Goal: Task Accomplishment & Management: Manage account settings

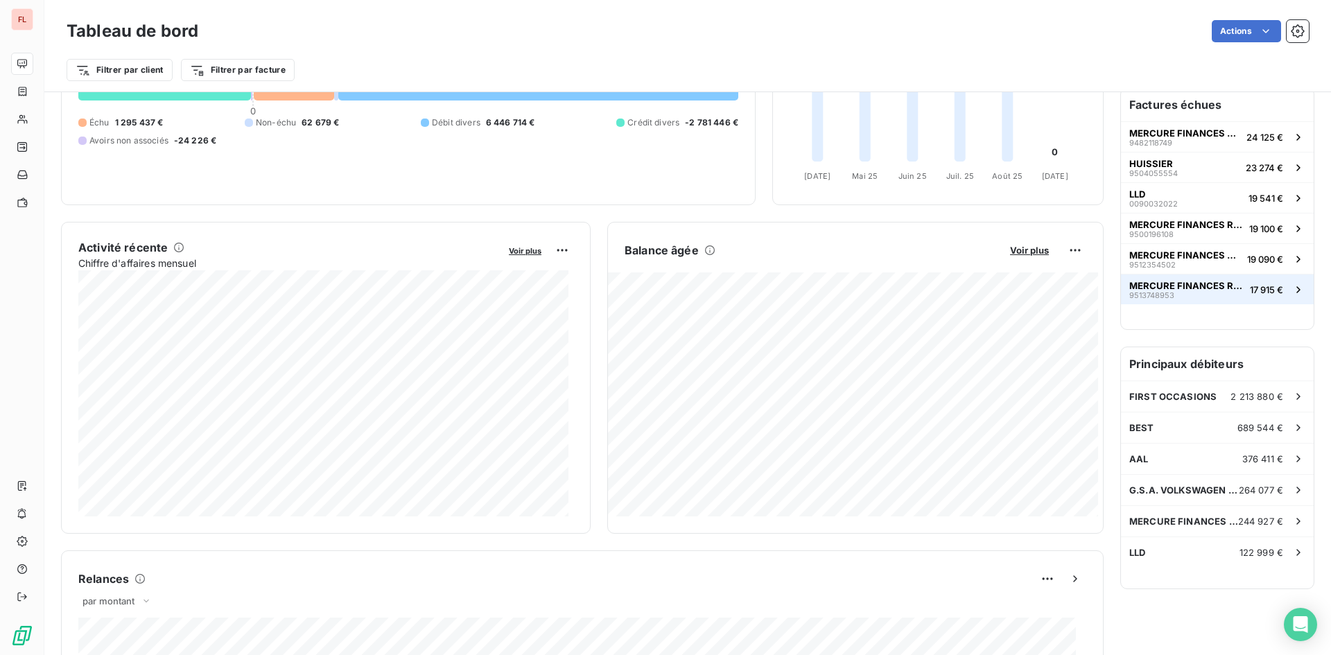
scroll to position [70, 0]
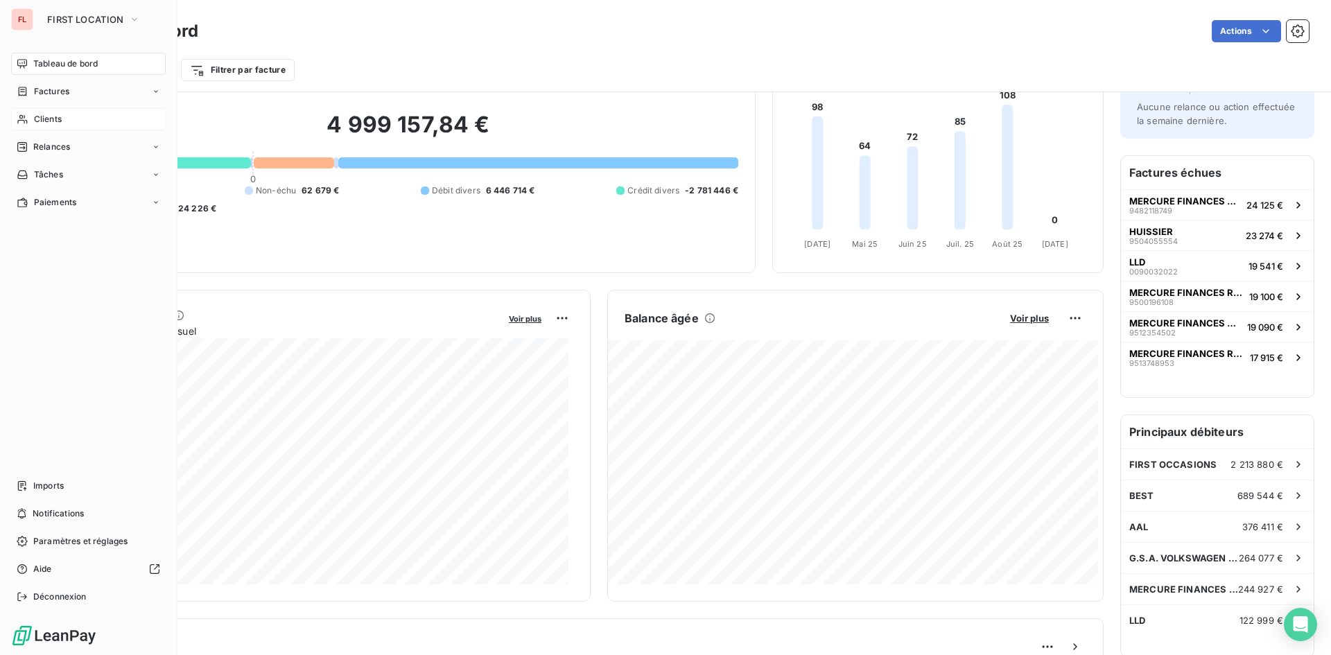
click at [50, 119] on span "Clients" at bounding box center [48, 119] width 28 height 12
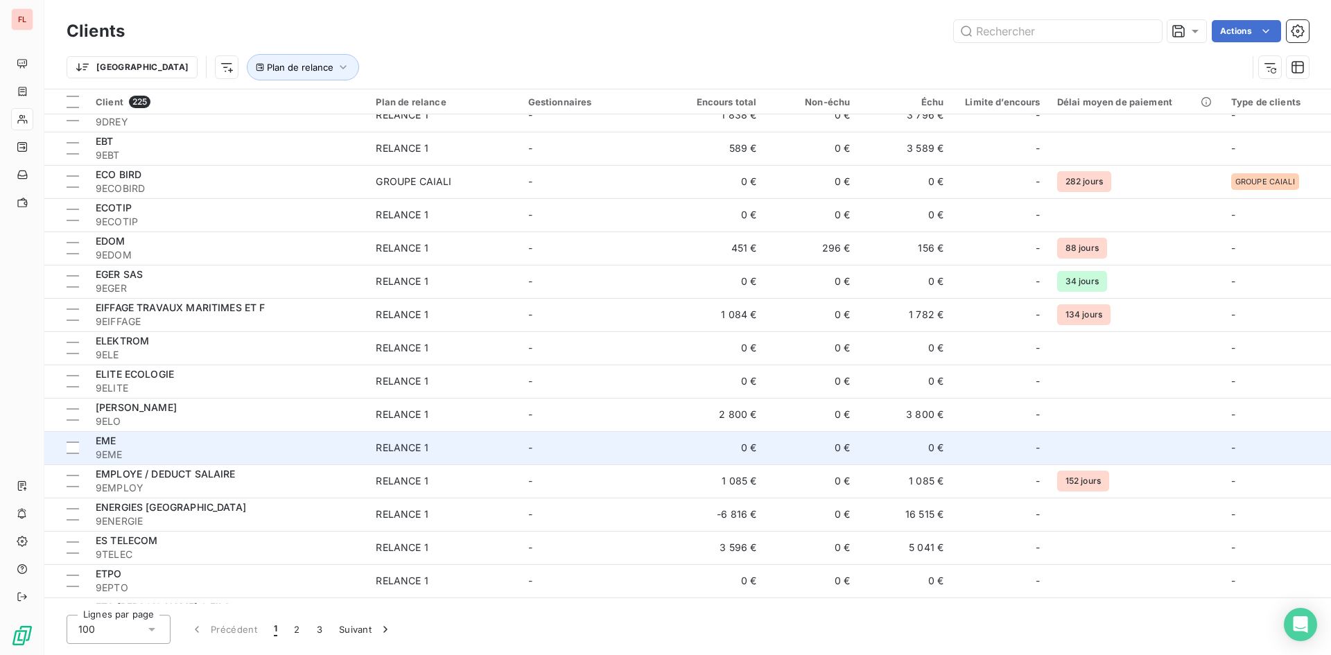
scroll to position [2285, 0]
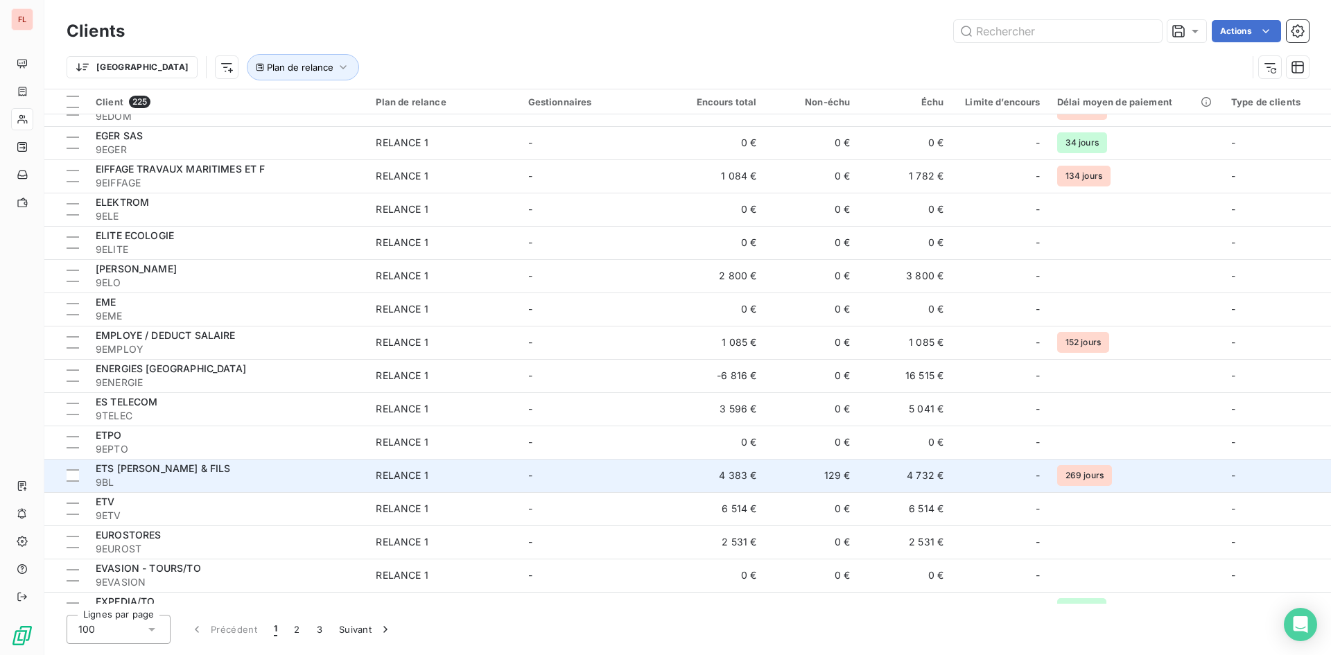
click at [135, 466] on span "ETS [PERSON_NAME] & FILS" at bounding box center [163, 468] width 135 height 12
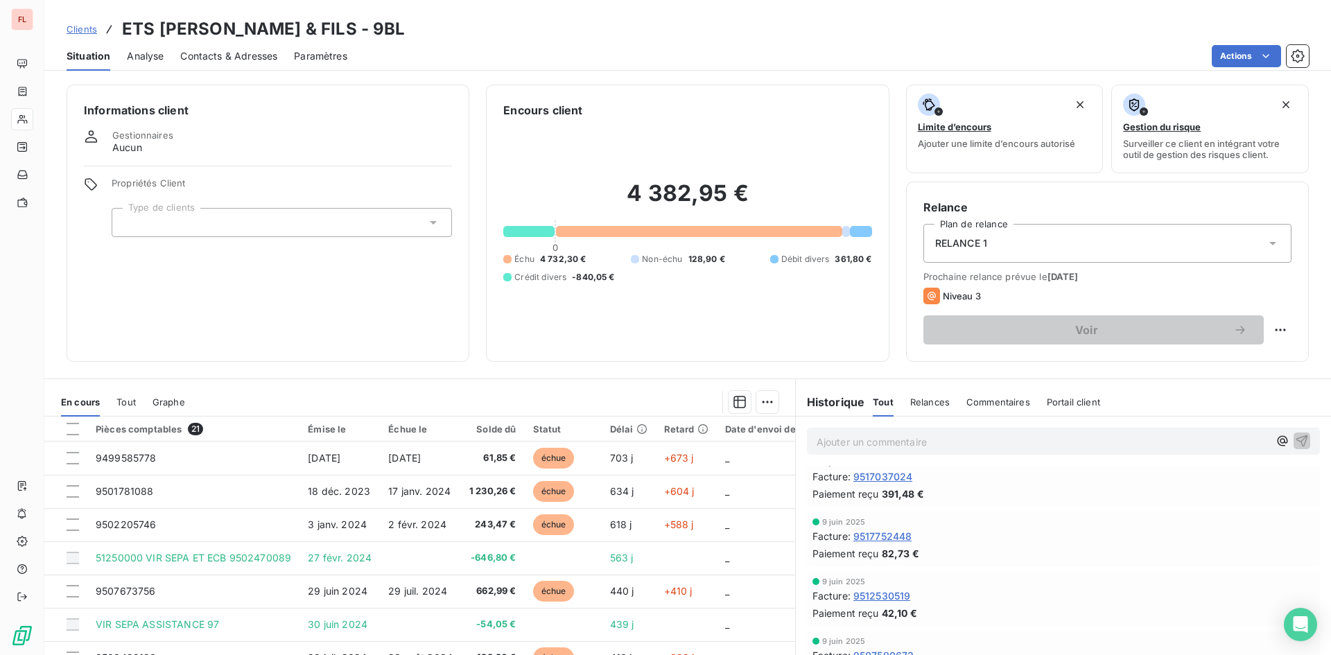
click at [859, 444] on p "Ajouter un commentaire ﻿" at bounding box center [1043, 441] width 452 height 17
click at [872, 439] on span "eu Mme Prioir ce matin, me dit que" at bounding box center [898, 441] width 162 height 12
click at [1036, 437] on p "eu Mme Prior ce matin, me dit que" at bounding box center [1043, 441] width 452 height 16
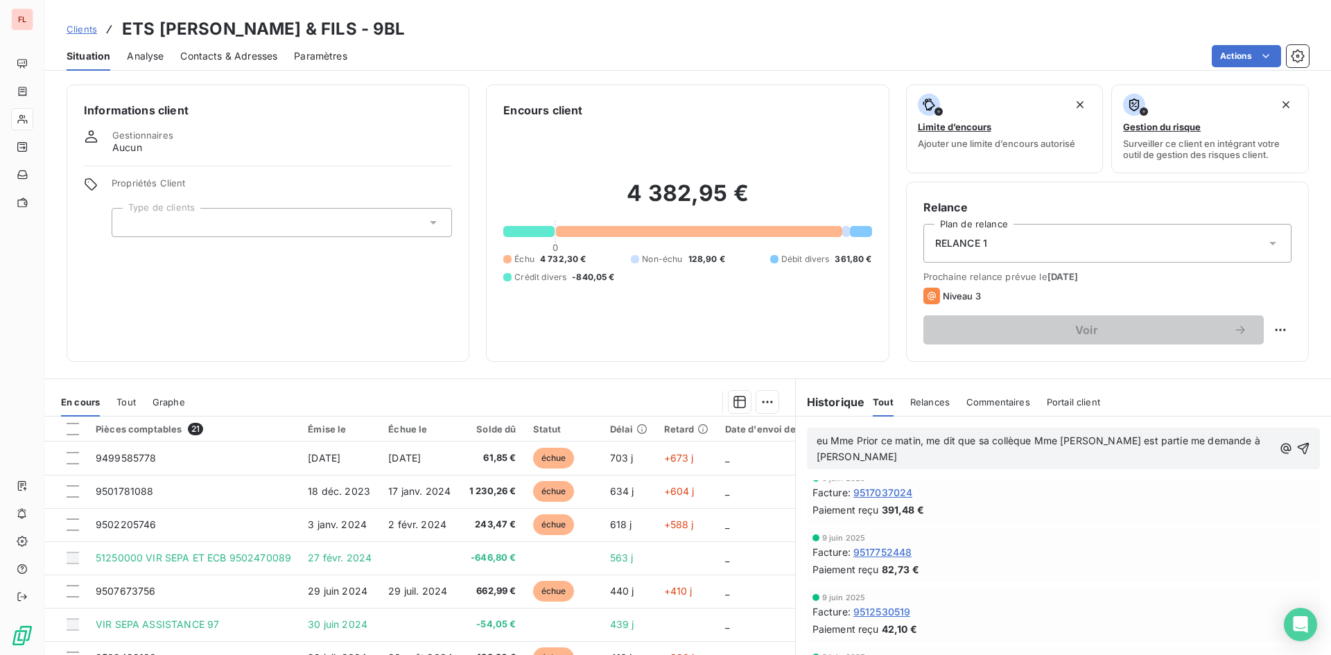
scroll to position [847, 0]
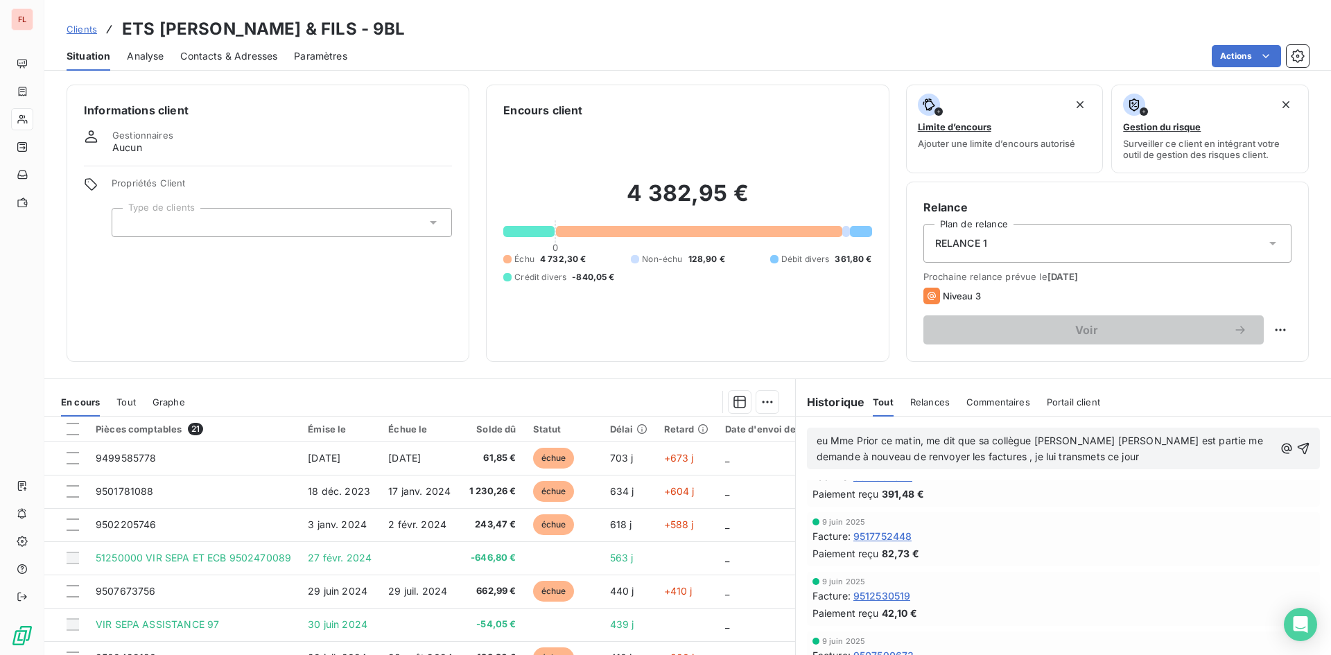
click at [1113, 449] on p "eu Mme Prior ce matin, me dit que sa collègue Mme DIOMAR est partie me demande …" at bounding box center [1046, 449] width 458 height 32
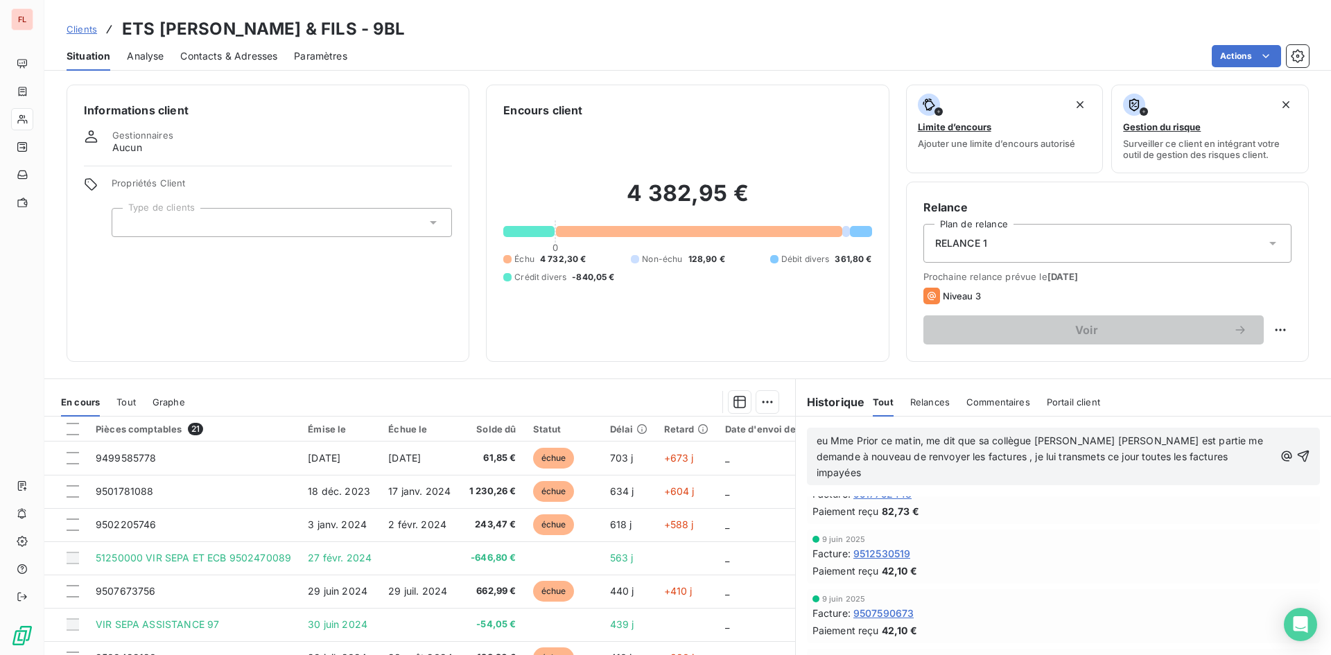
scroll to position [985, 0]
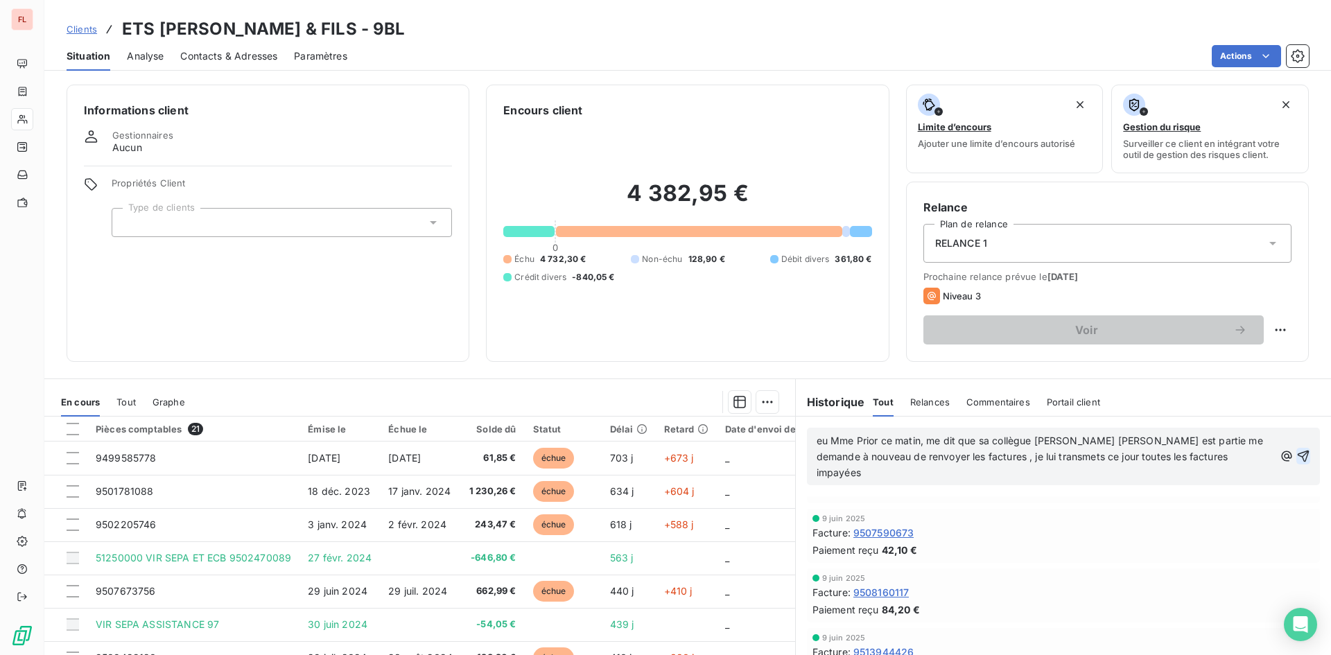
click at [1298, 451] on icon "button" at bounding box center [1304, 457] width 12 height 12
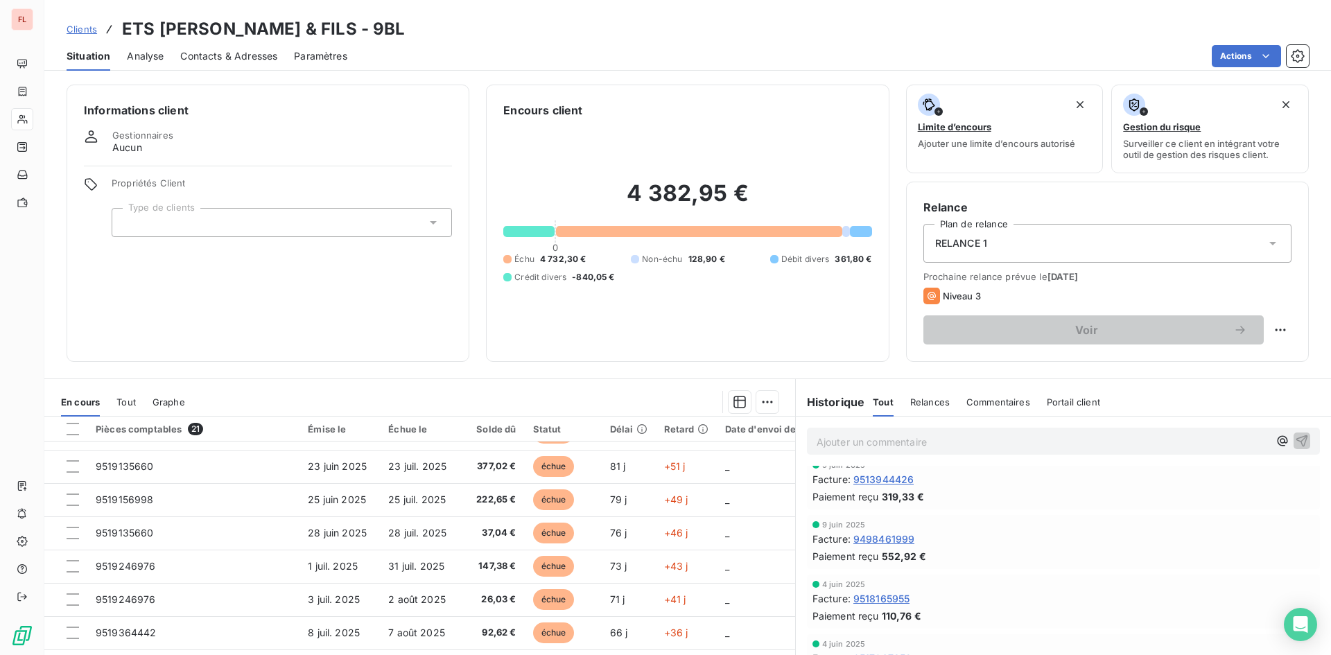
scroll to position [1313, 0]
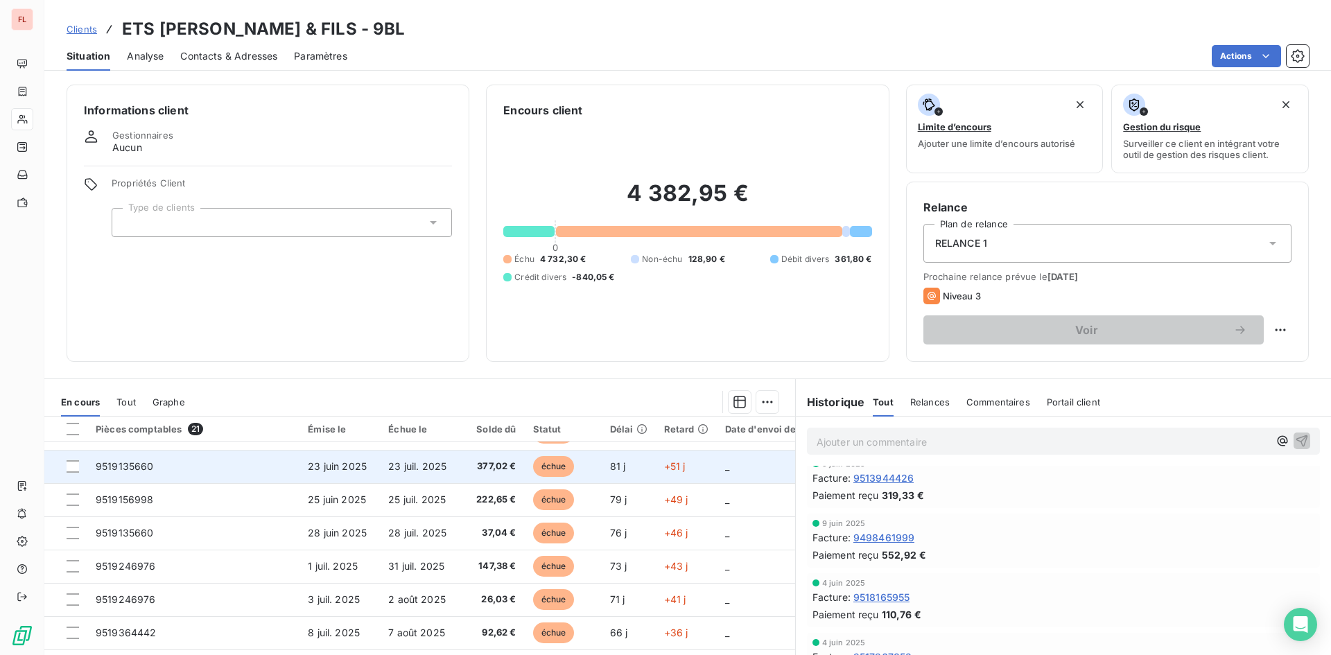
click at [130, 461] on span "9519135660" at bounding box center [125, 466] width 58 height 12
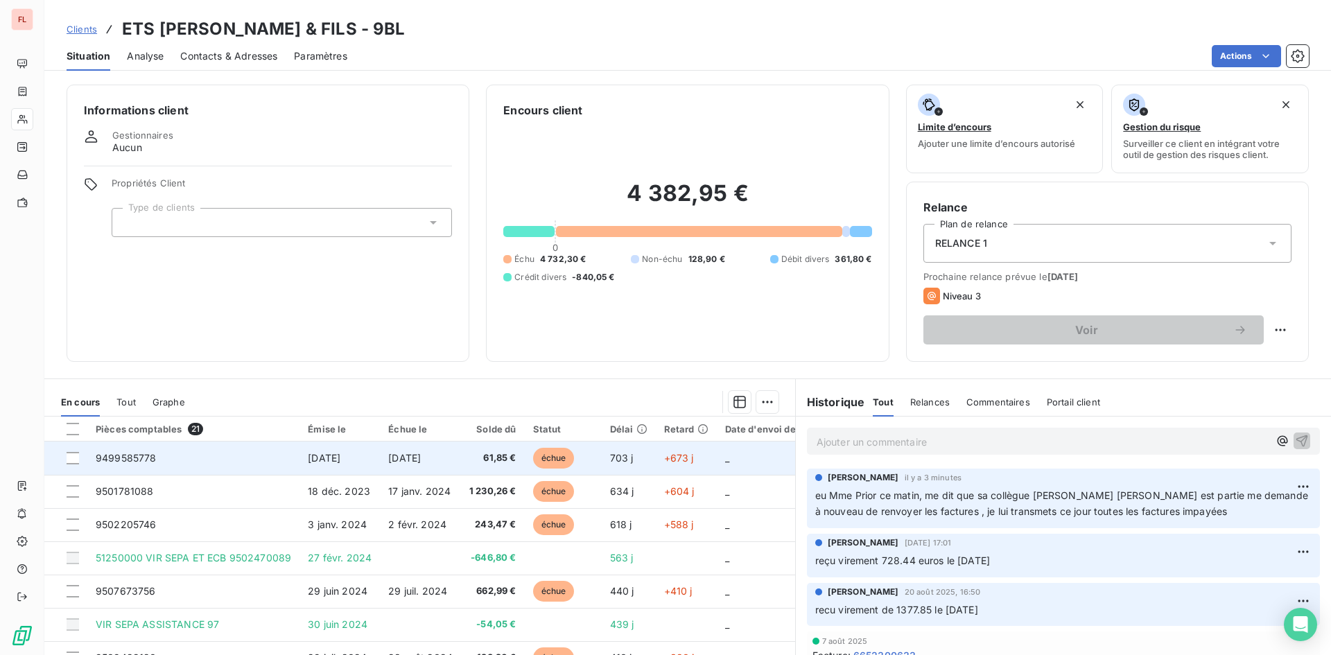
click at [154, 456] on span "9499585778" at bounding box center [126, 458] width 61 height 12
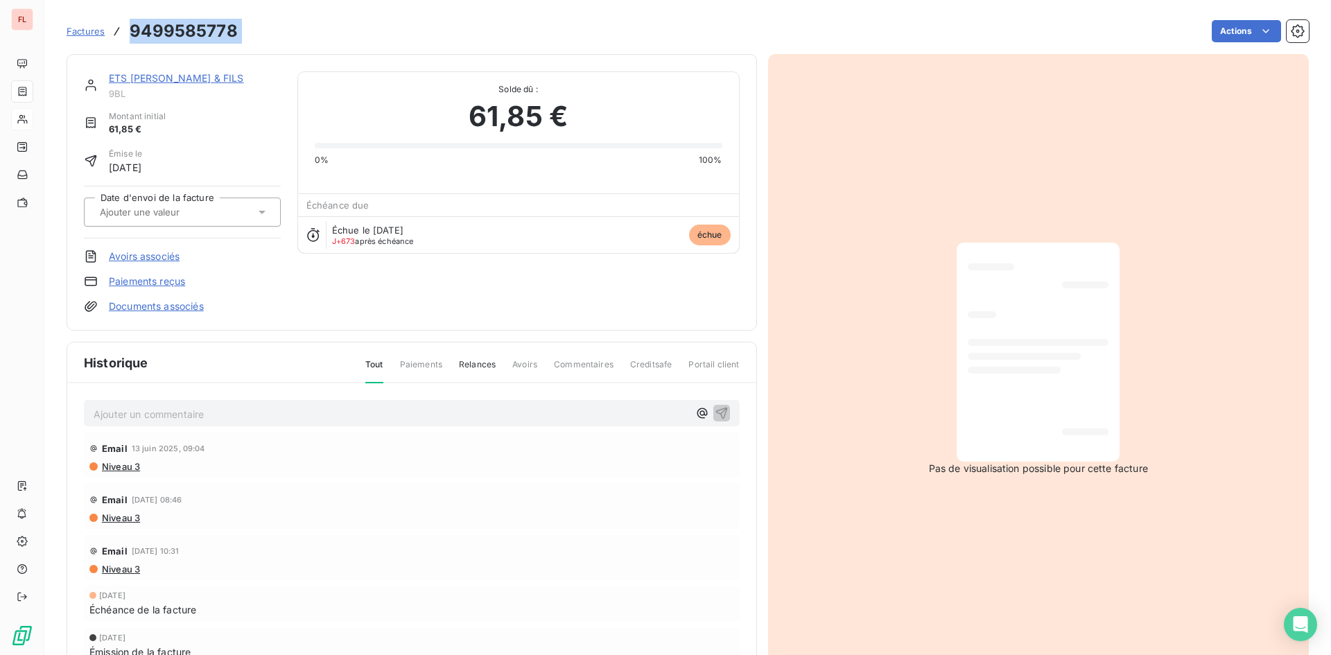
drag, startPoint x: 252, startPoint y: 28, endPoint x: 129, endPoint y: 28, distance: 122.7
click at [129, 28] on div "Factures 9499585778 Actions" at bounding box center [688, 31] width 1243 height 29
copy section "9499585778 Actions"
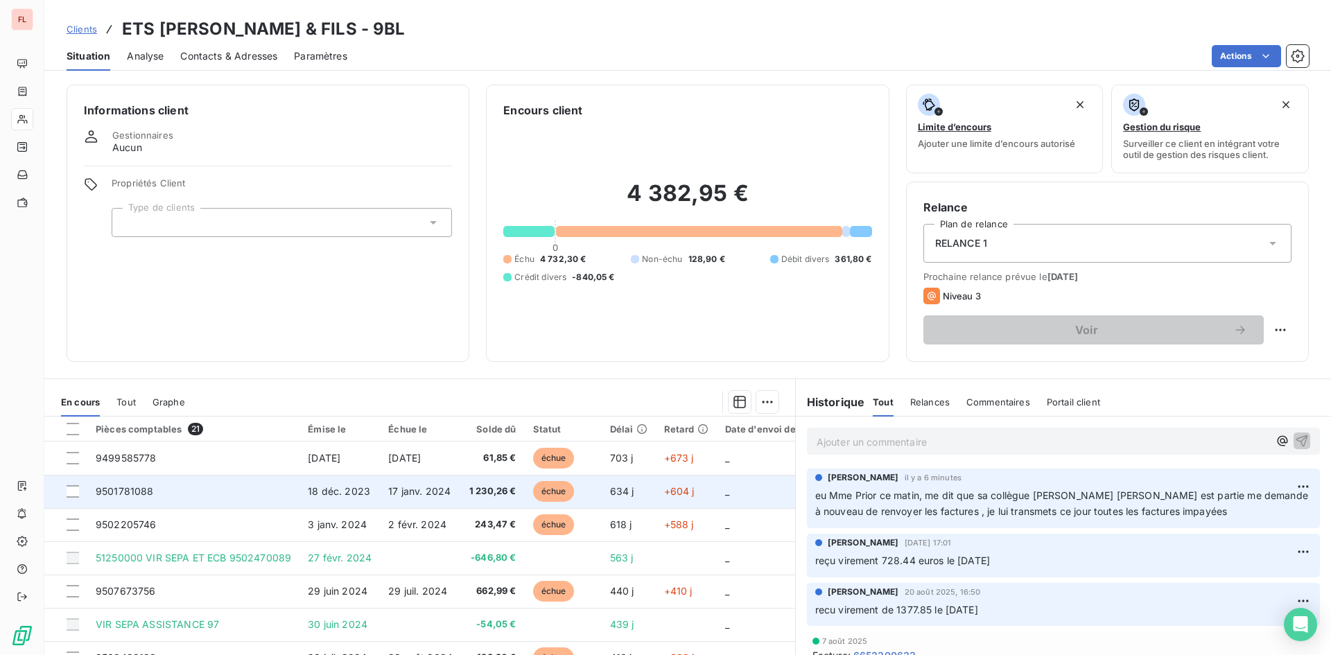
click at [339, 486] on span "18 déc. 2023" at bounding box center [339, 491] width 62 height 12
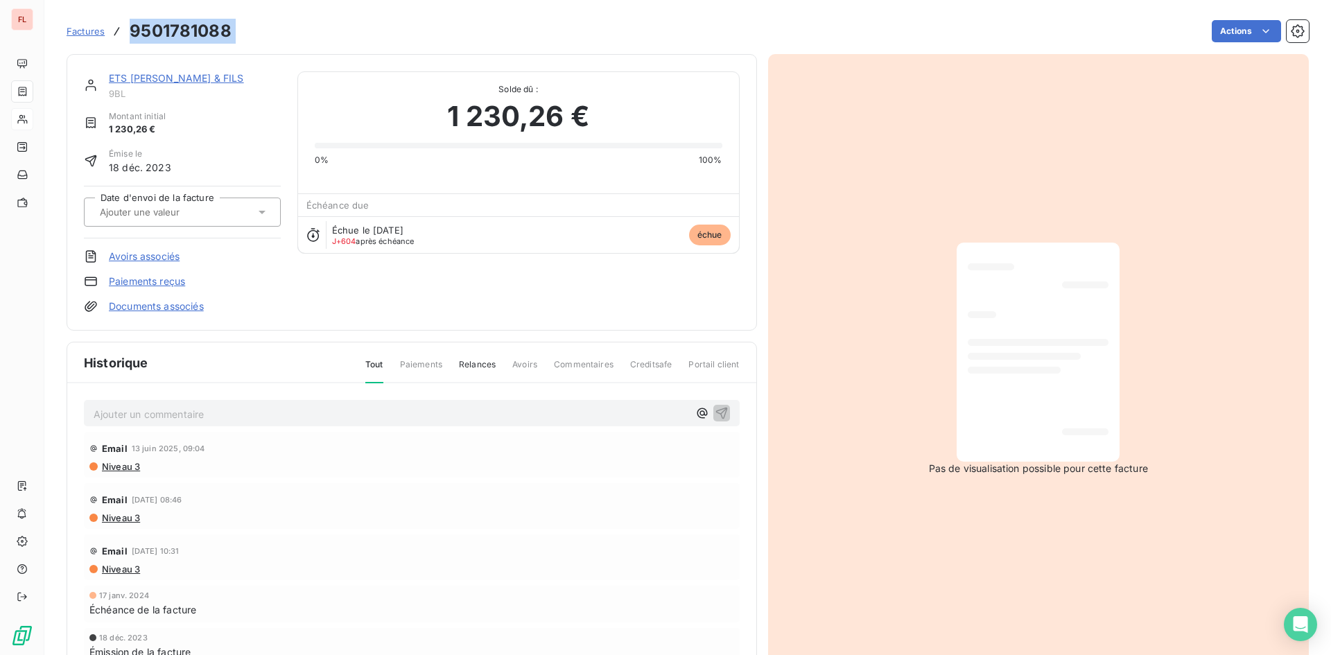
drag, startPoint x: 239, startPoint y: 30, endPoint x: 127, endPoint y: 35, distance: 112.4
click at [127, 35] on div "Factures 9501781088 Actions" at bounding box center [688, 31] width 1243 height 29
copy section "9501781088 Actions"
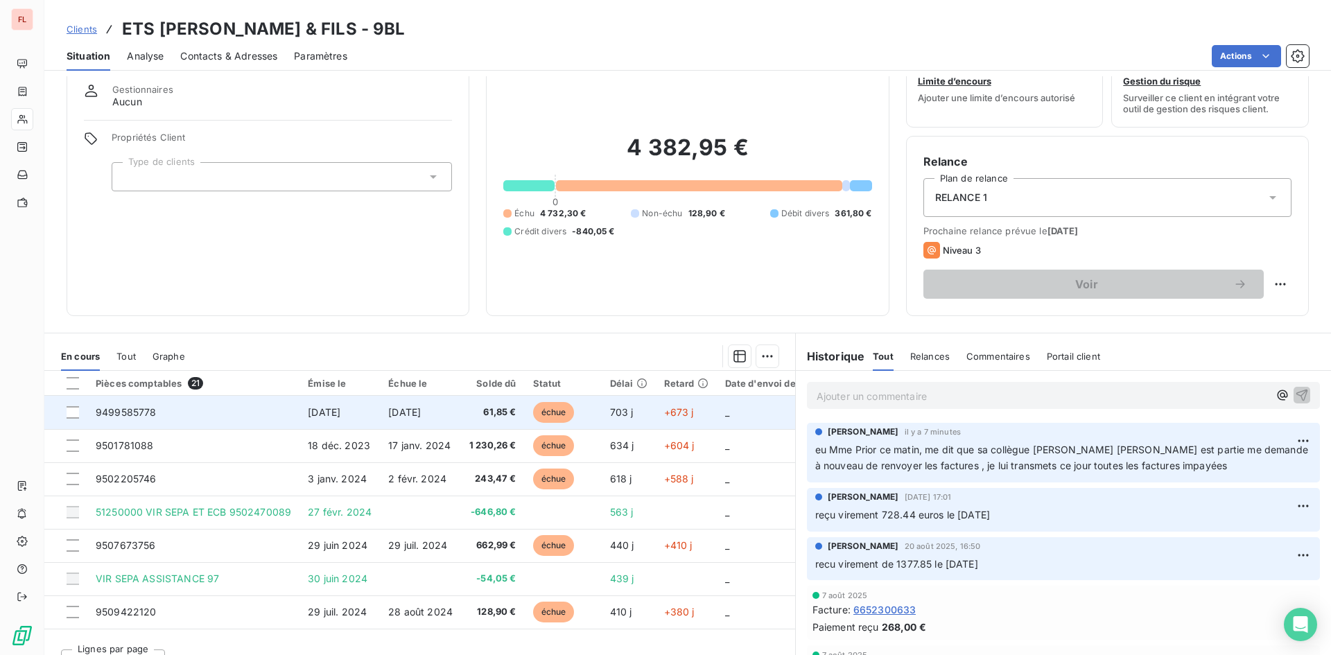
scroll to position [69, 0]
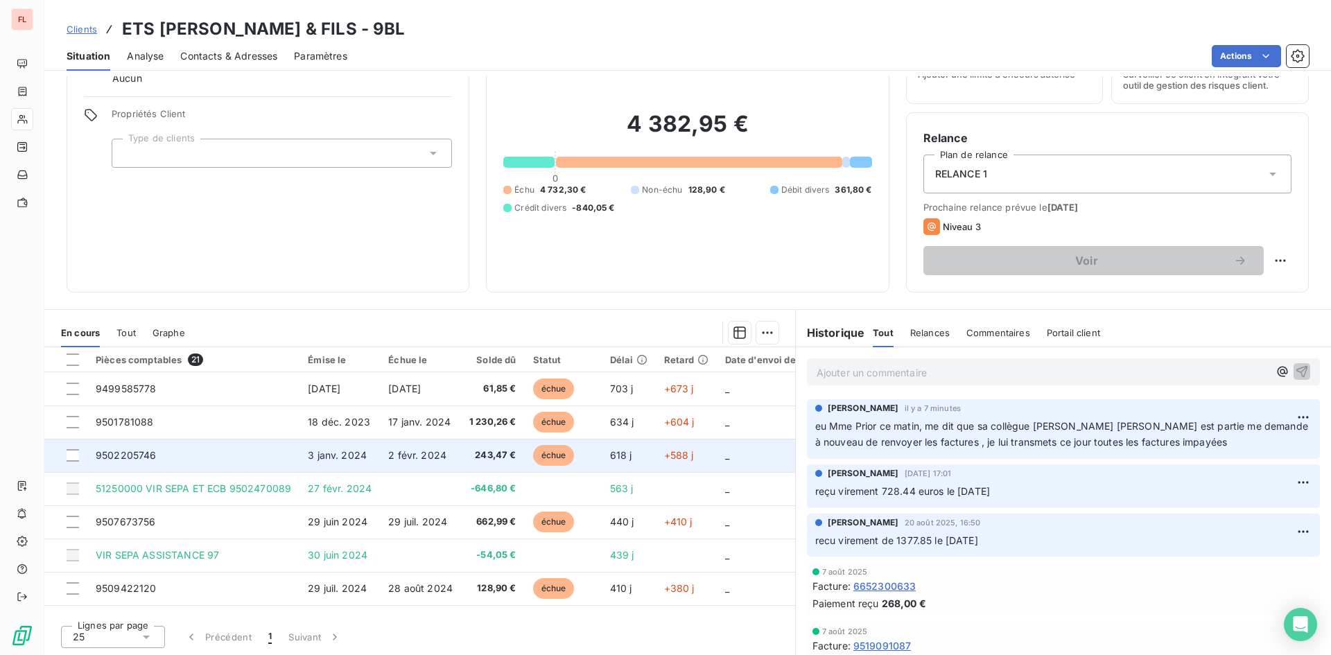
click at [343, 452] on span "3 janv. 2024" at bounding box center [337, 455] width 59 height 12
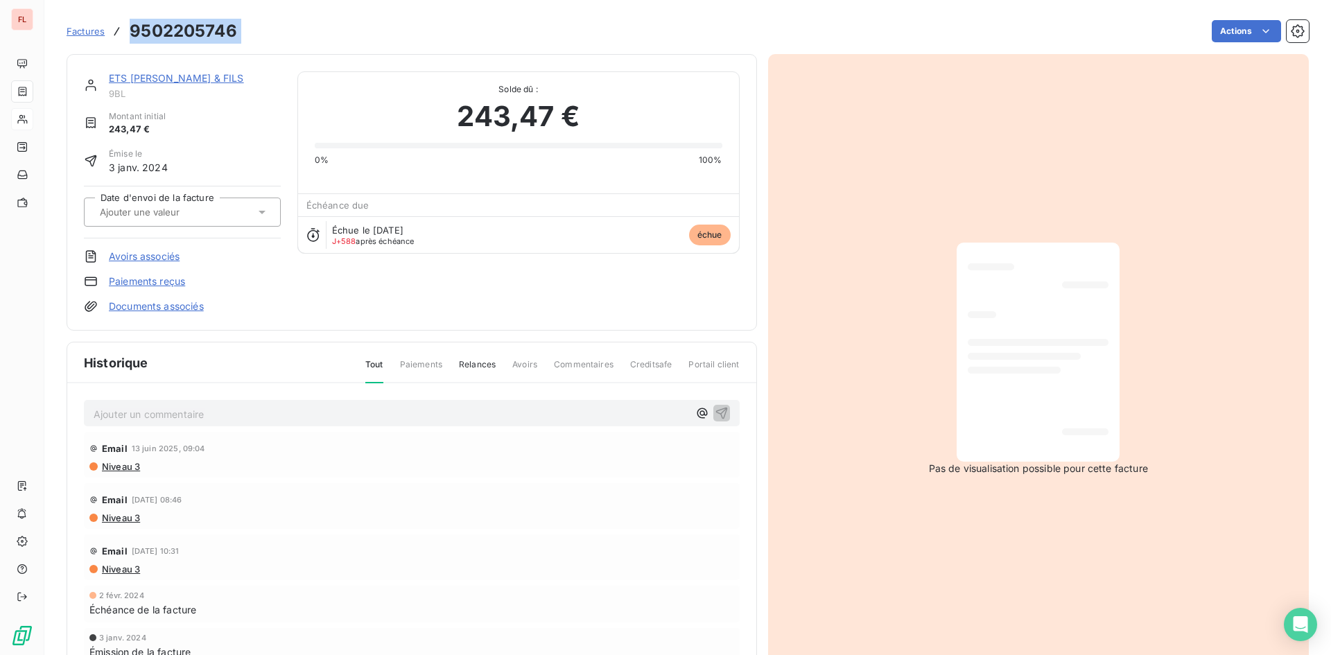
drag, startPoint x: 245, startPoint y: 29, endPoint x: 148, endPoint y: 31, distance: 97.1
click at [118, 33] on div "Factures 9502205746 Actions" at bounding box center [688, 31] width 1243 height 29
copy section "9502205746 Actions"
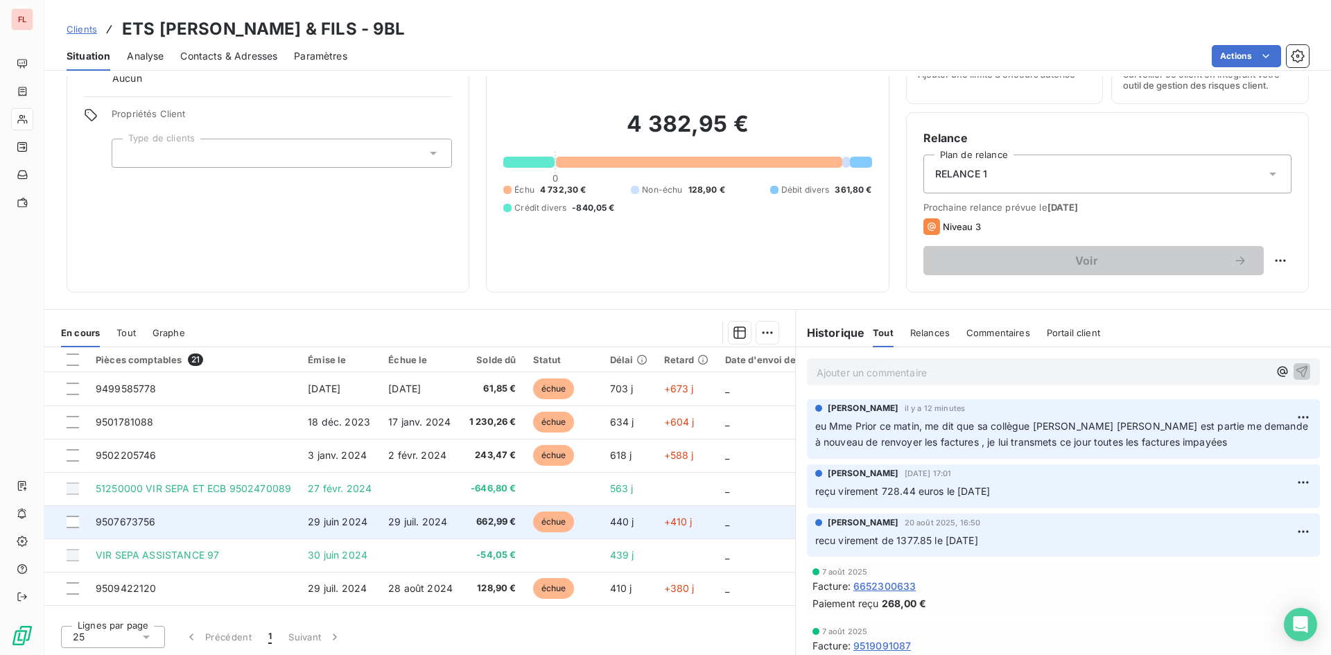
click at [146, 521] on span "9507673756" at bounding box center [126, 522] width 60 height 12
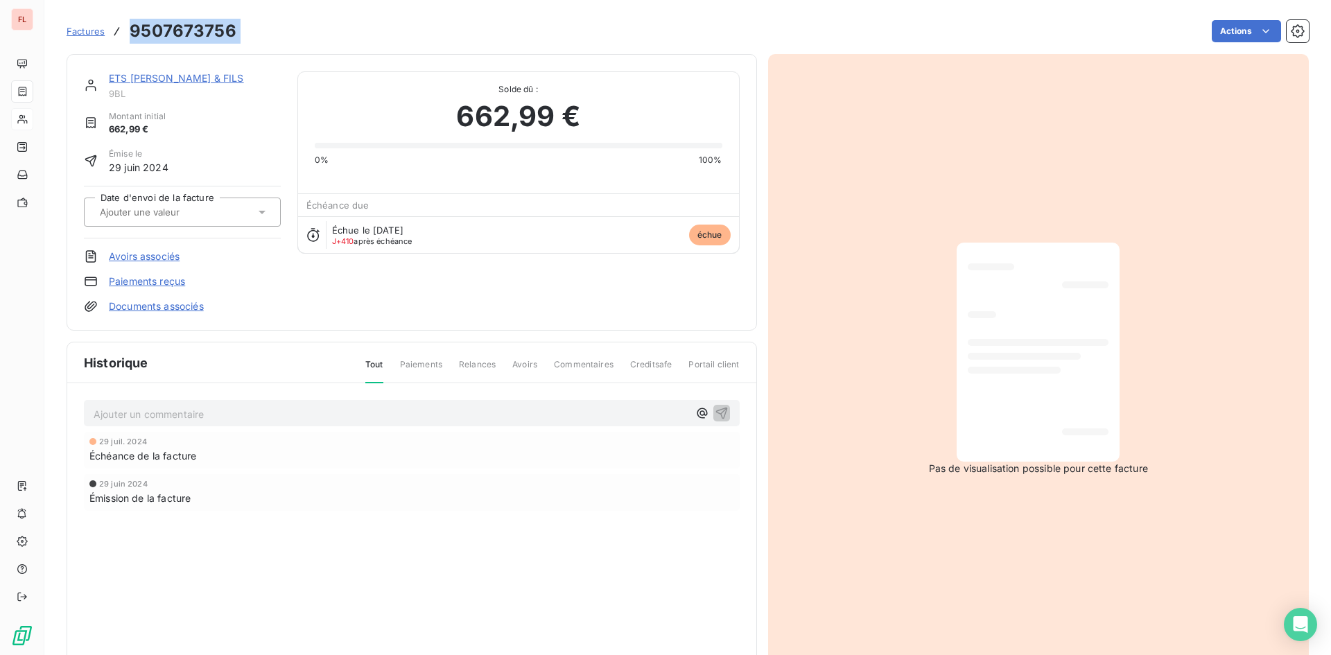
drag, startPoint x: 244, startPoint y: 35, endPoint x: 126, endPoint y: 33, distance: 117.9
click at [126, 33] on div "Factures 9507673756 Actions" at bounding box center [688, 31] width 1243 height 29
copy section "9507673756 Actions"
click at [270, 29] on div "Actions" at bounding box center [781, 31] width 1056 height 22
click at [271, 30] on div "Actions" at bounding box center [781, 31] width 1056 height 22
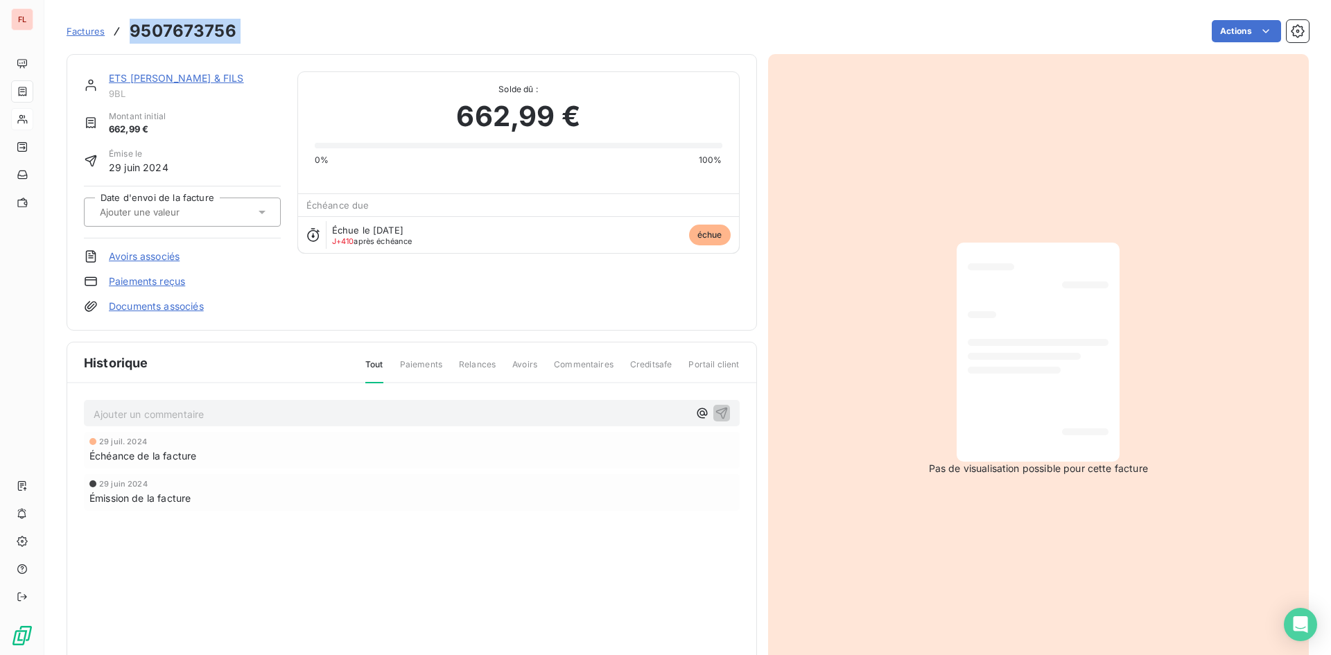
drag, startPoint x: 249, startPoint y: 30, endPoint x: 131, endPoint y: 32, distance: 117.9
click at [131, 32] on div "Factures 9507673756 Actions" at bounding box center [688, 31] width 1243 height 29
copy section "9507673756 Actions"
click at [158, 281] on link "Paiements reçus" at bounding box center [147, 282] width 76 height 14
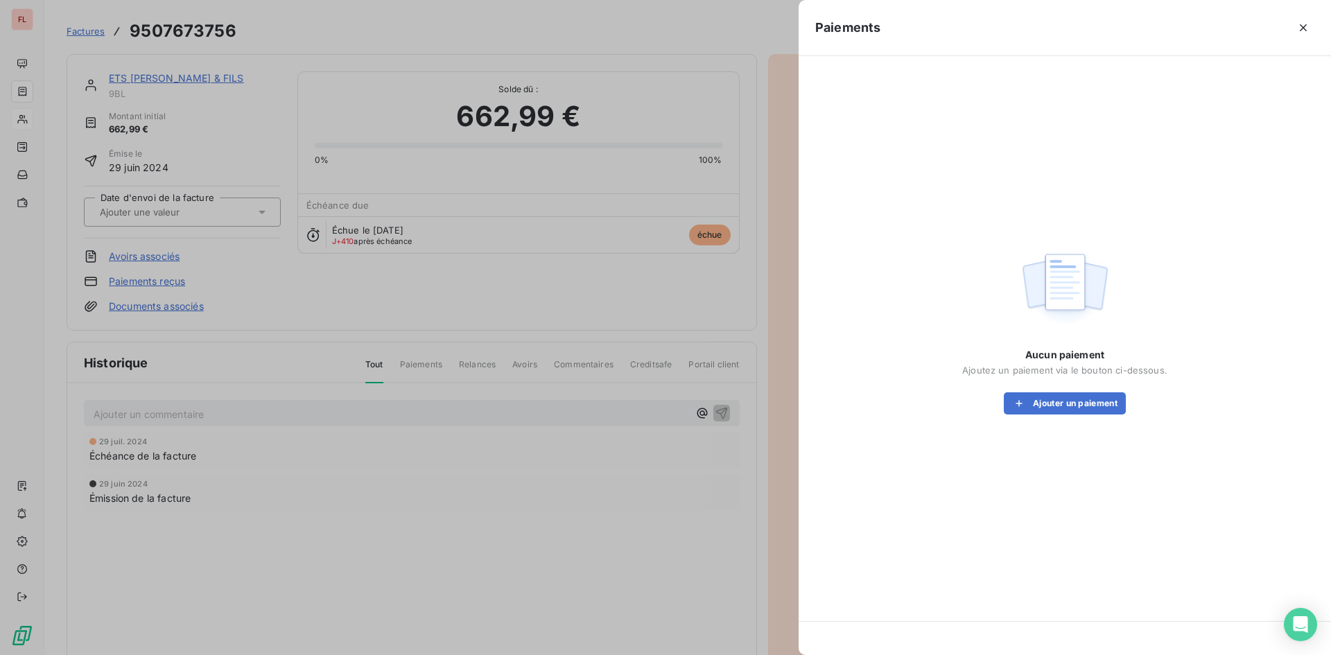
click at [159, 256] on div at bounding box center [665, 327] width 1331 height 655
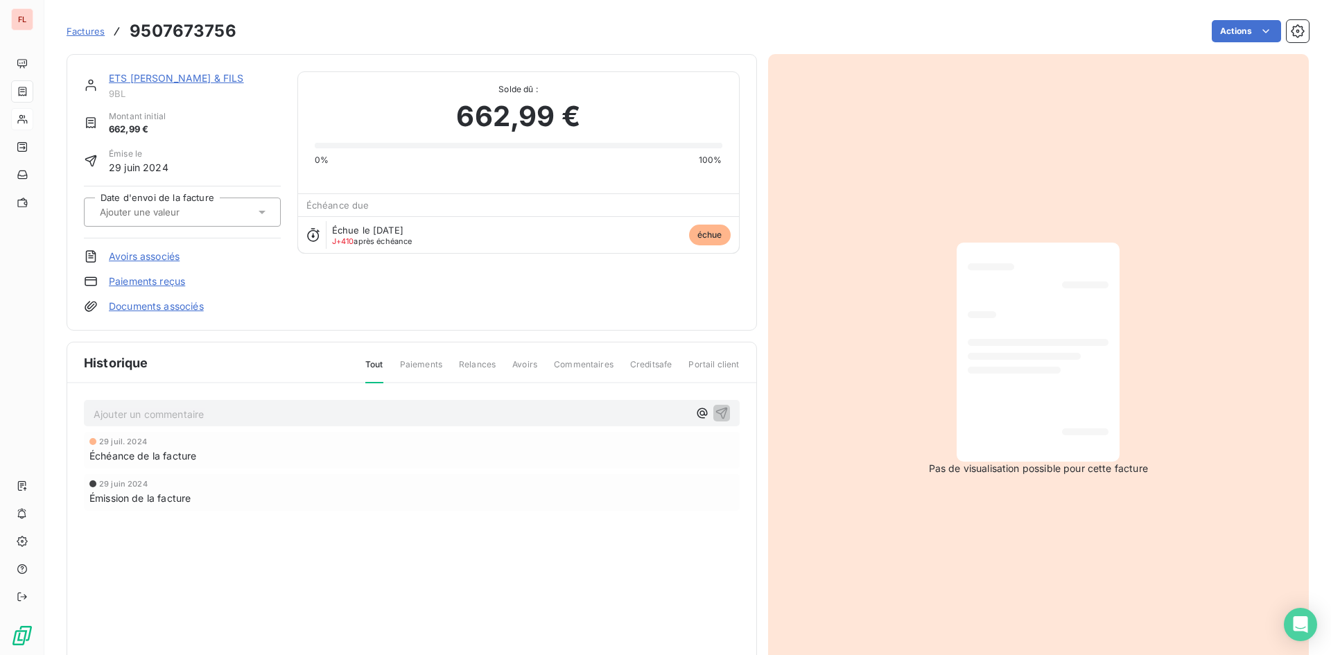
click at [841, 154] on div "Pas de visualisation possible pour cette facture" at bounding box center [1039, 359] width 542 height 610
drag, startPoint x: 338, startPoint y: 17, endPoint x: 528, endPoint y: 555, distance: 571.0
click at [527, 560] on div "29 juil. 2024 Échéance de la facture 29 juin 2024 Émission de la facture" at bounding box center [412, 499] width 656 height 135
drag, startPoint x: 250, startPoint y: 31, endPoint x: 128, endPoint y: 26, distance: 121.4
click at [128, 26] on div "Factures 9507673756 Actions" at bounding box center [688, 31] width 1243 height 29
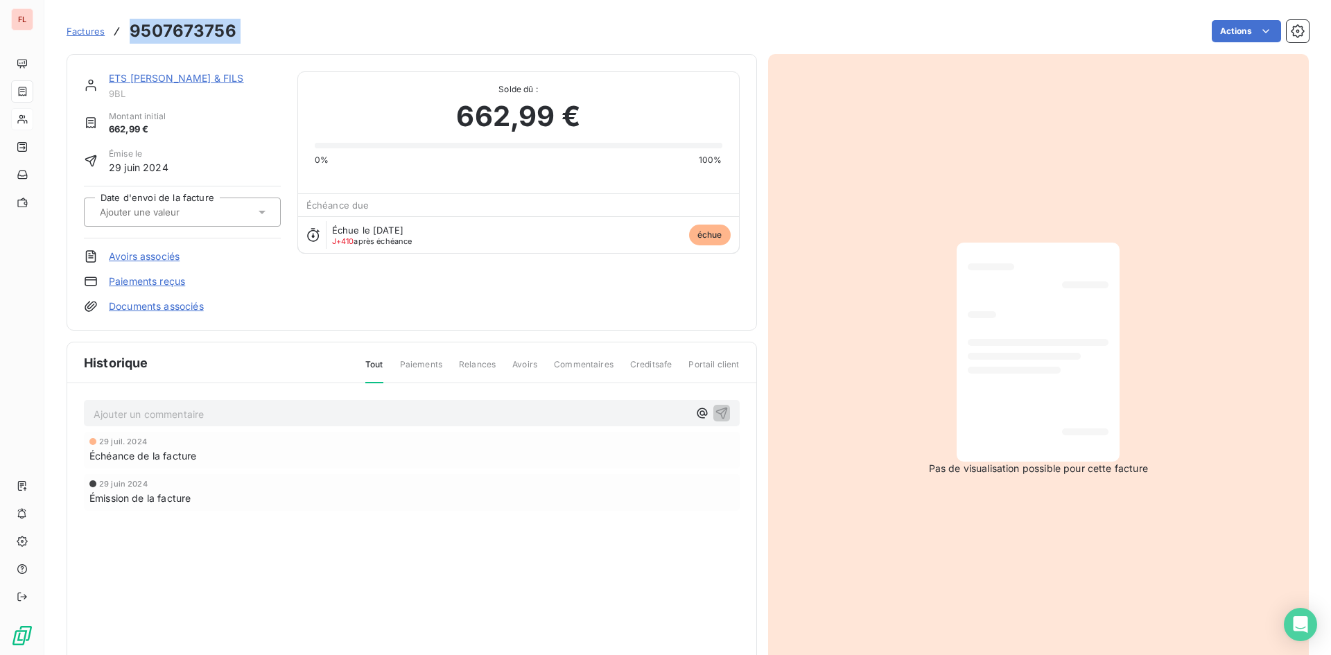
copy section "9507673756 Actions"
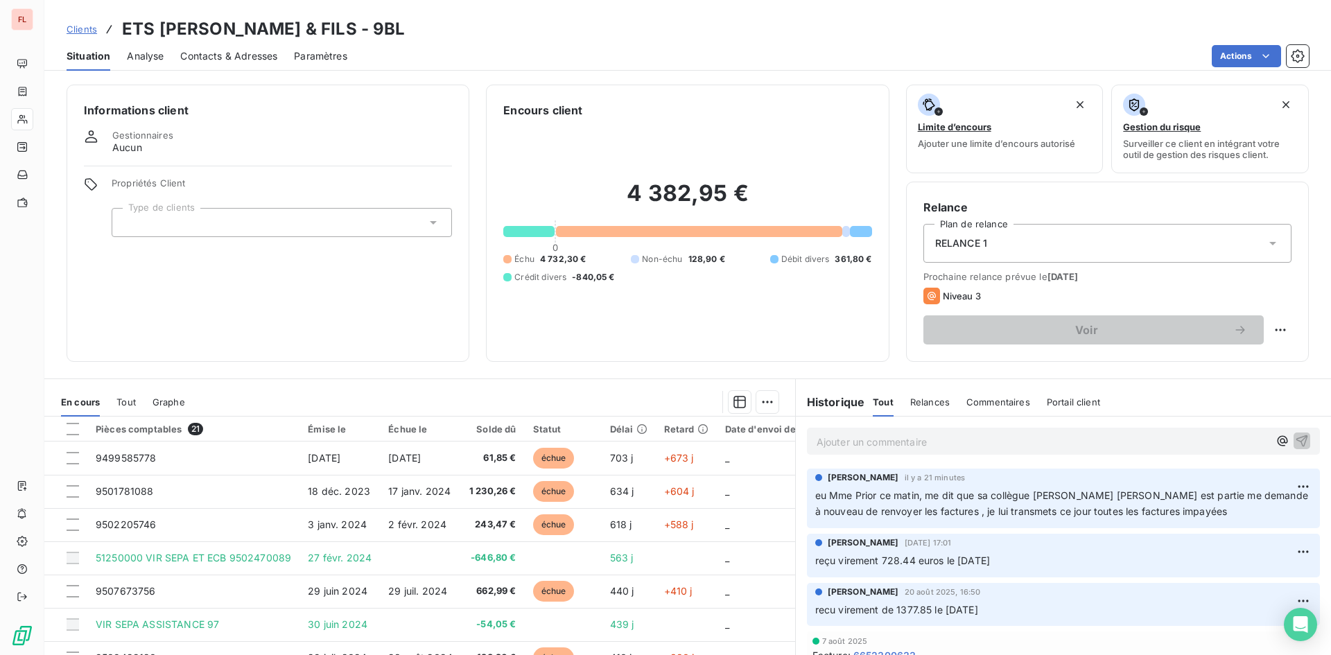
click at [852, 435] on p "Ajouter un commentaire ﻿" at bounding box center [1043, 441] width 452 height 17
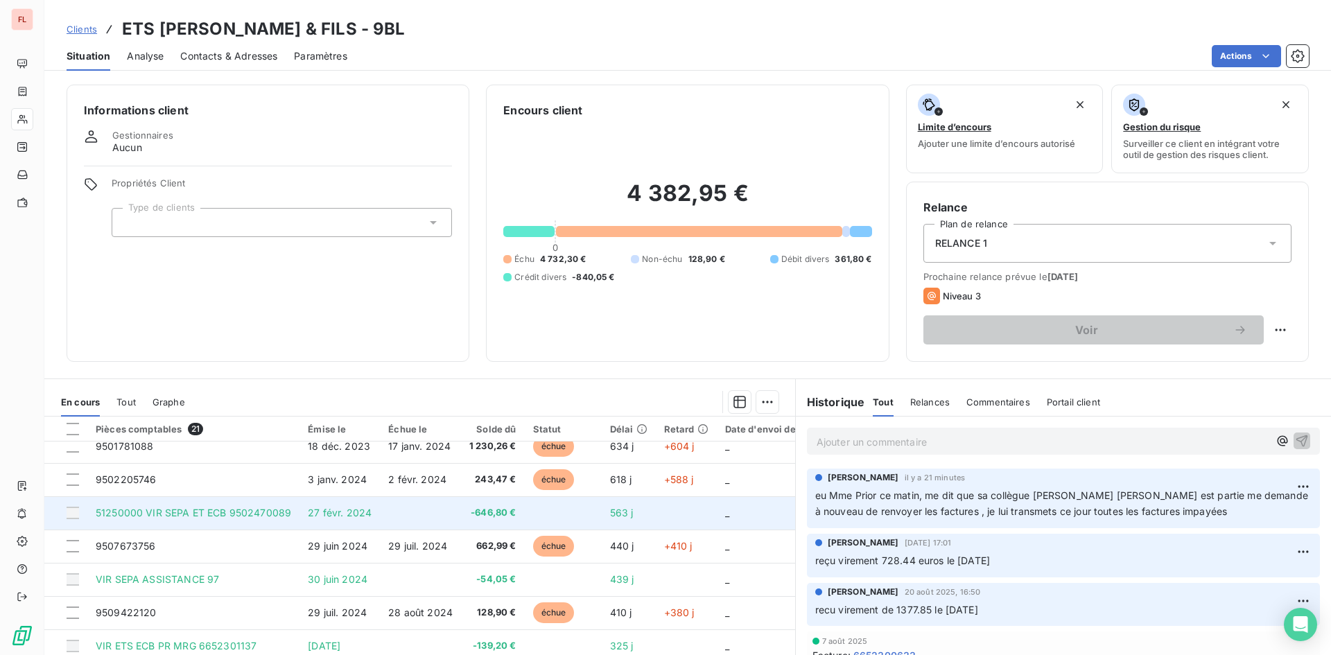
scroll to position [69, 0]
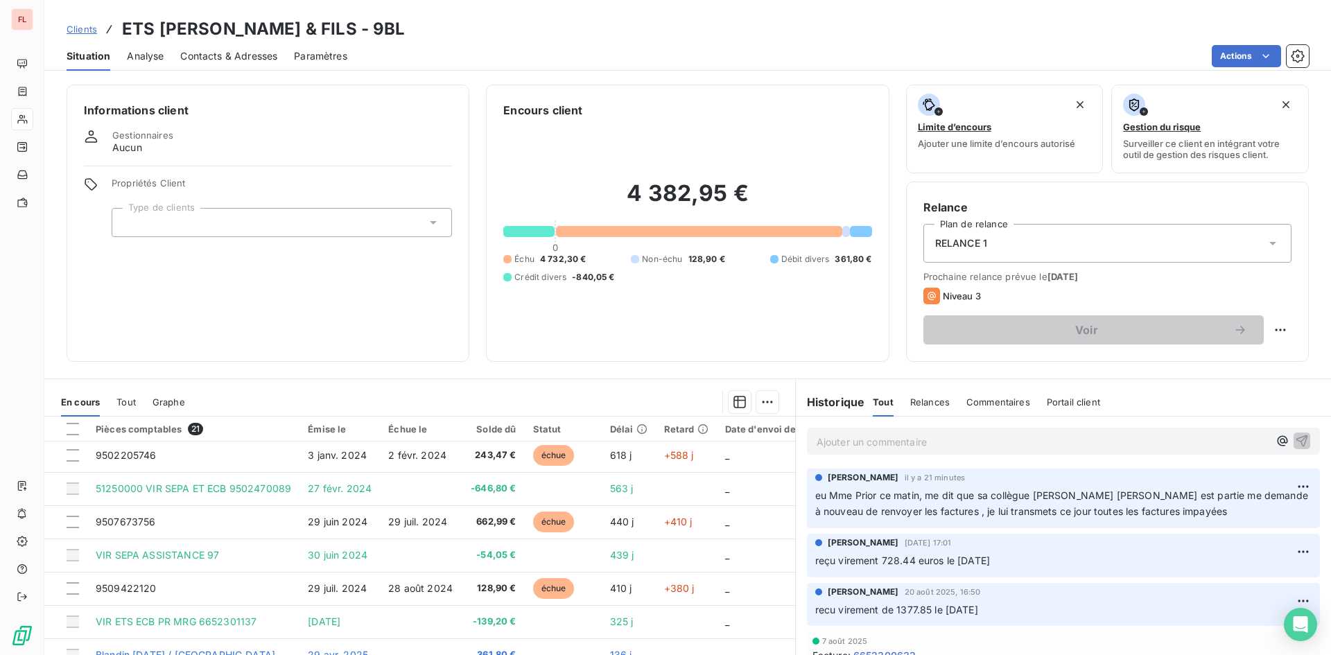
click at [836, 442] on p "Ajouter un commentaire ﻿" at bounding box center [1043, 441] width 452 height 17
click at [828, 447] on p "Ajouter un commentaire ﻿" at bounding box center [1043, 441] width 452 height 17
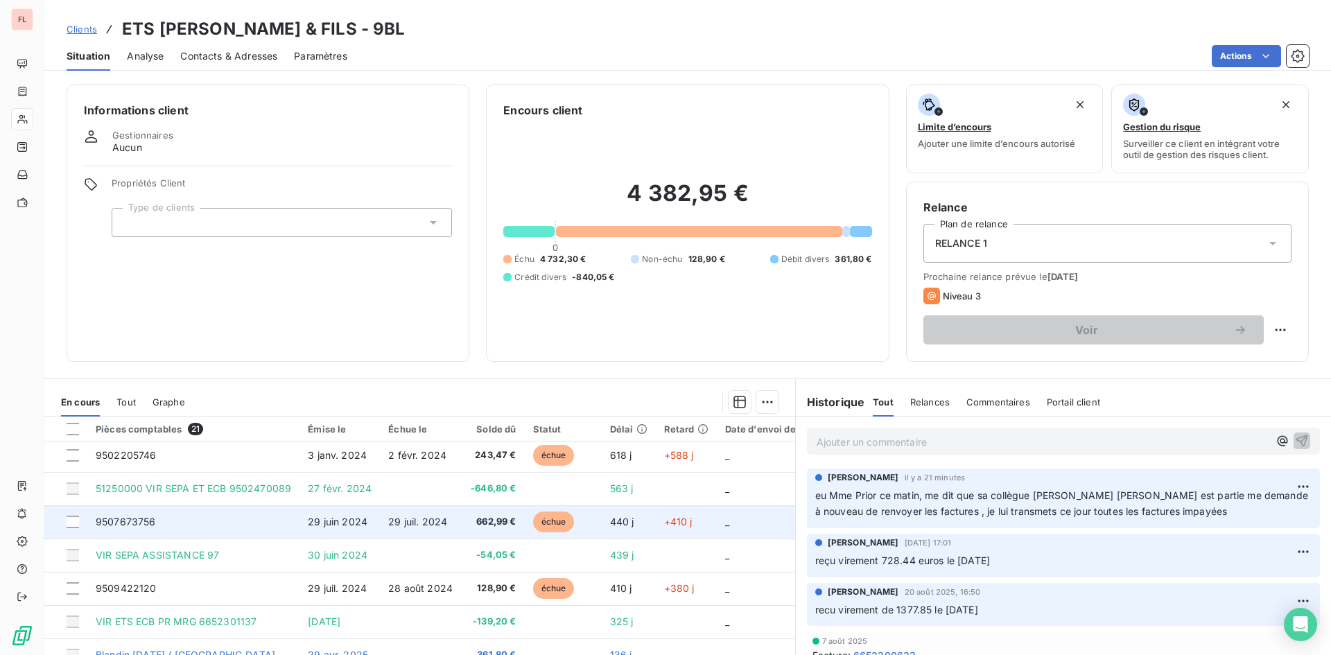
drag, startPoint x: 92, startPoint y: 516, endPoint x: 96, endPoint y: 533, distance: 17.8
click at [96, 533] on td "9507673756" at bounding box center [193, 521] width 212 height 33
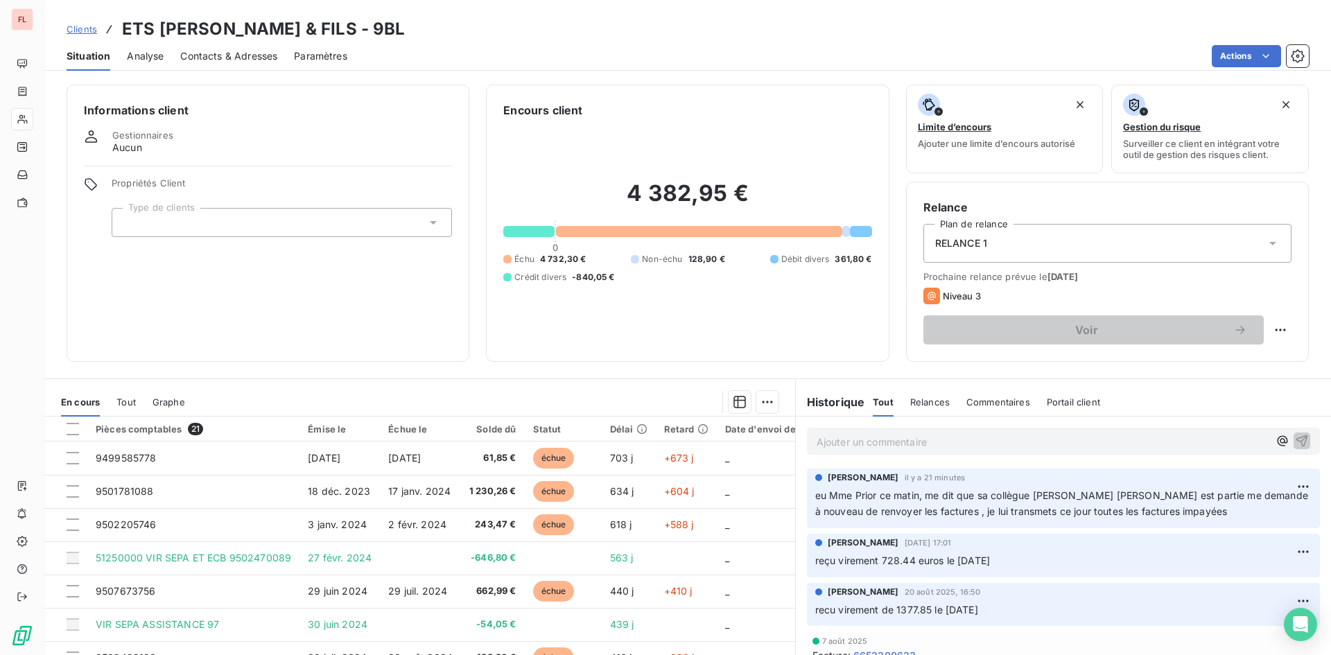
click at [836, 449] on p "Ajouter un commentaire ﻿" at bounding box center [1043, 441] width 452 height 17
click at [817, 442] on p "Ajouter un commentaire ﻿" at bounding box center [1043, 441] width 452 height 17
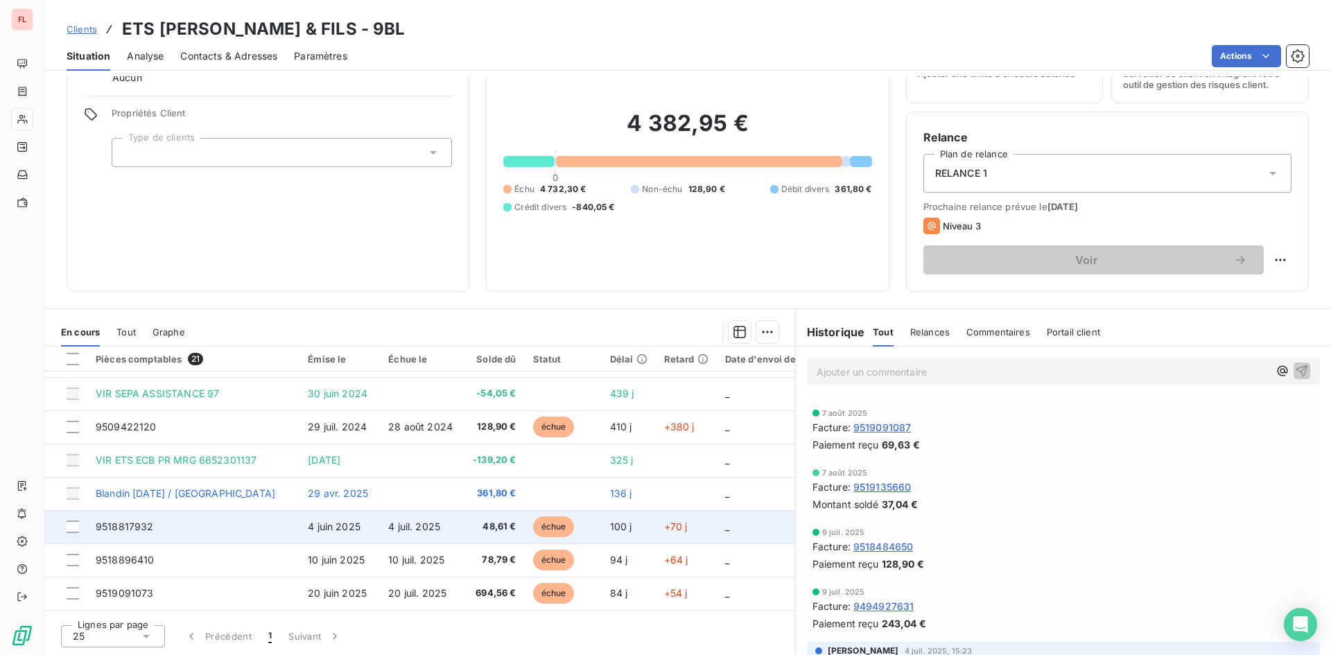
scroll to position [139, 0]
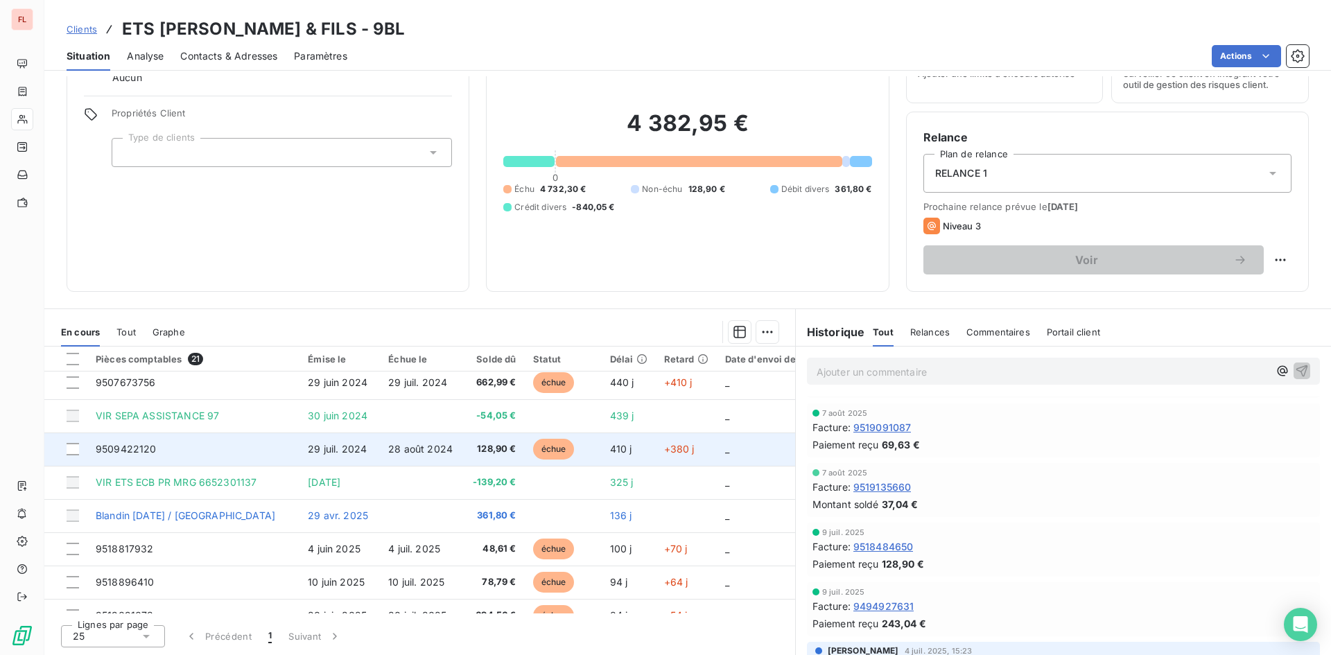
click at [132, 450] on span "9509422120" at bounding box center [126, 449] width 61 height 12
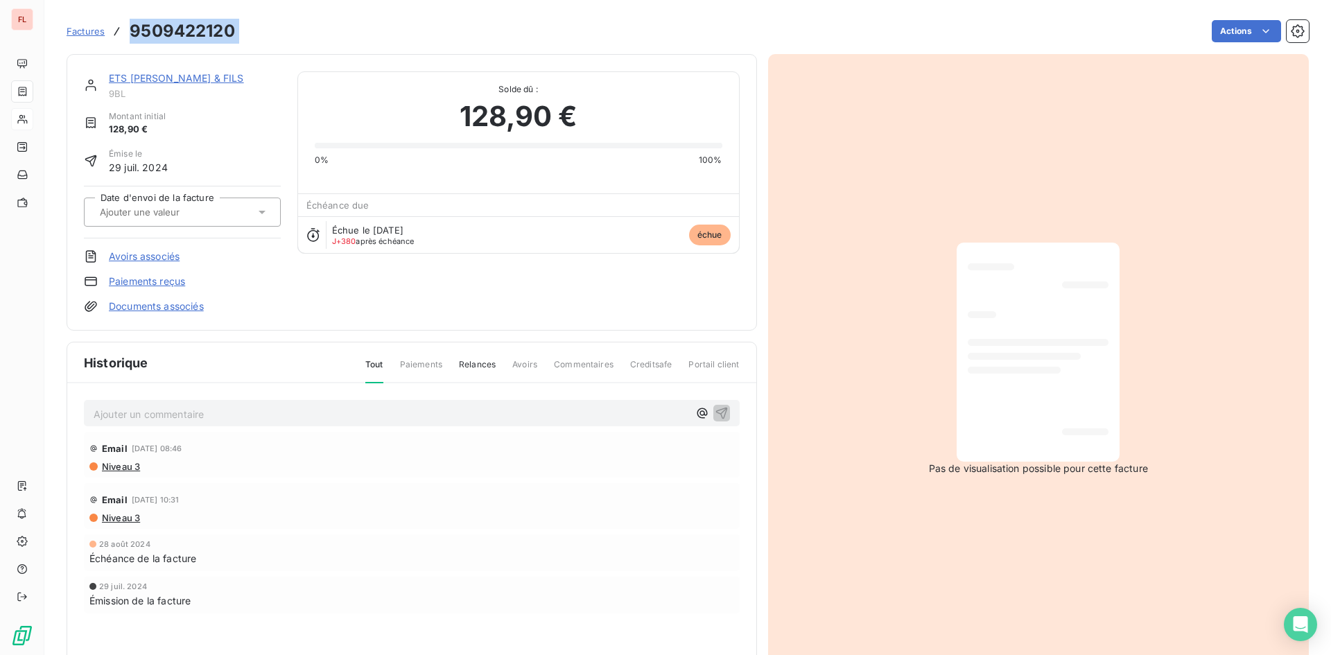
drag, startPoint x: 261, startPoint y: 25, endPoint x: 112, endPoint y: 34, distance: 149.3
click at [112, 34] on div "Factures 9509422120 Actions" at bounding box center [688, 31] width 1243 height 29
copy section "9509422120 Actions"
click at [92, 28] on span "Factures" at bounding box center [86, 31] width 38 height 11
click at [193, 73] on link "ETS [PERSON_NAME] & FILS" at bounding box center [176, 78] width 135 height 12
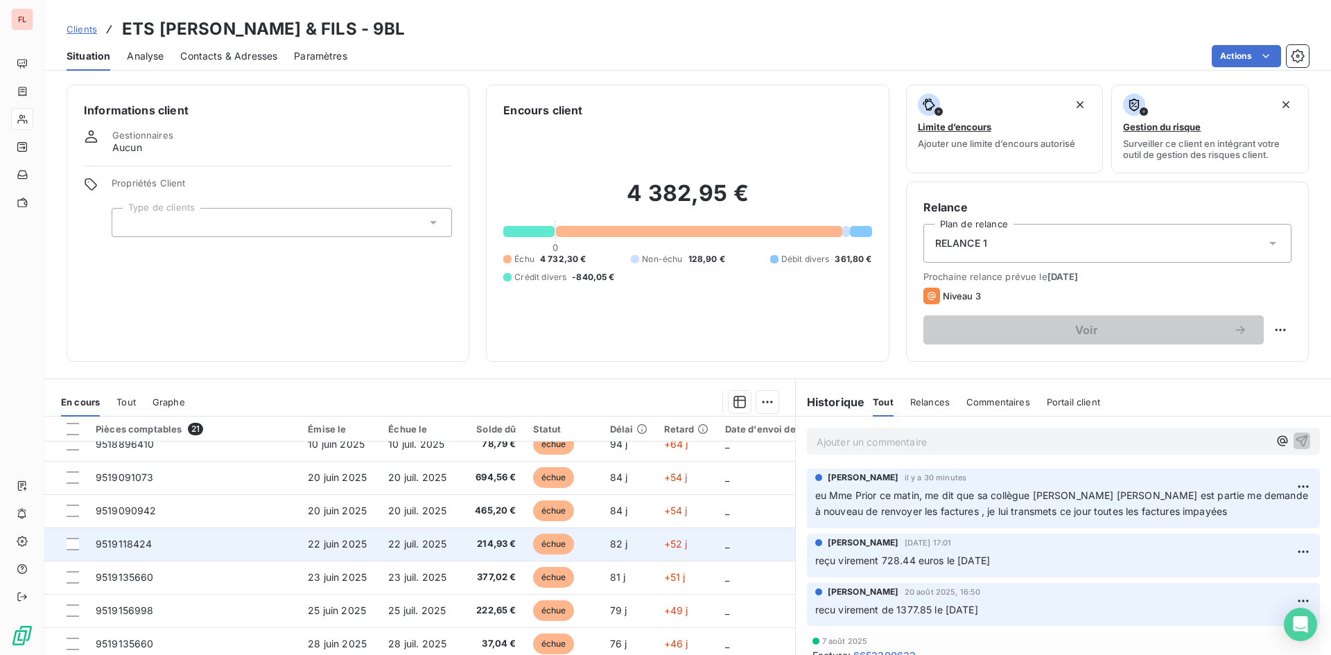
scroll to position [208, 0]
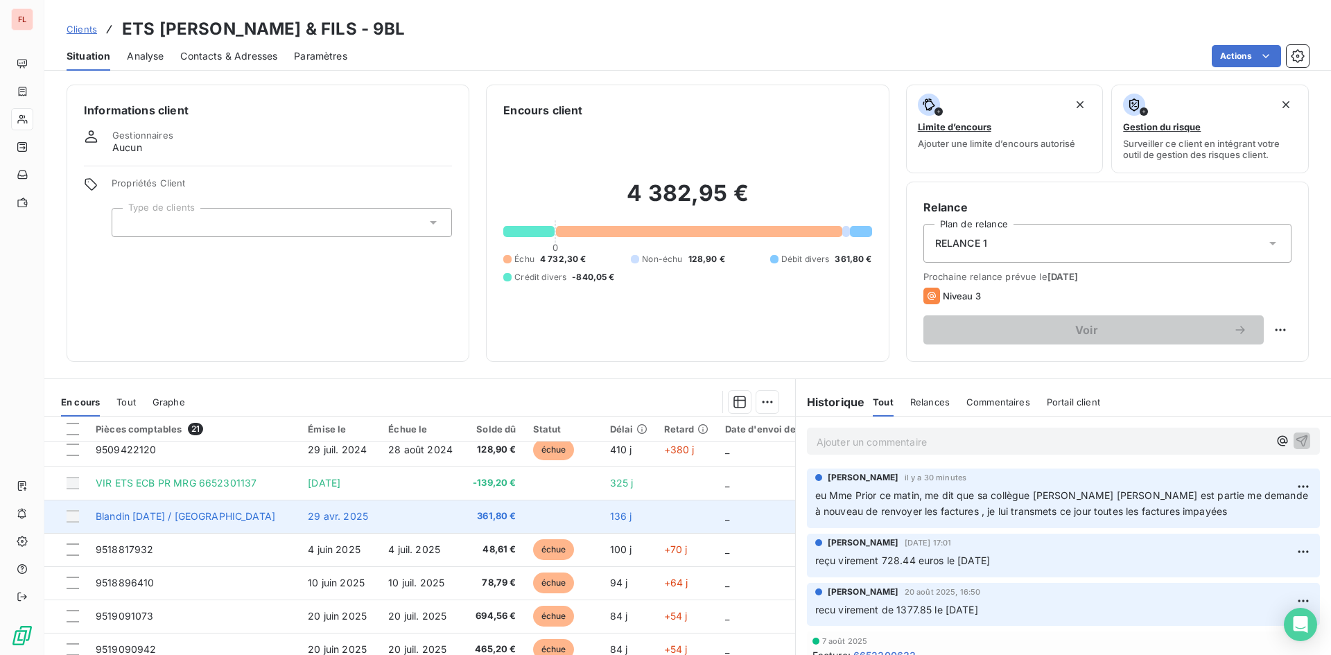
click at [343, 514] on span "29 avr. 2025" at bounding box center [338, 516] width 60 height 12
click at [490, 517] on span "361,80 €" at bounding box center [492, 517] width 47 height 14
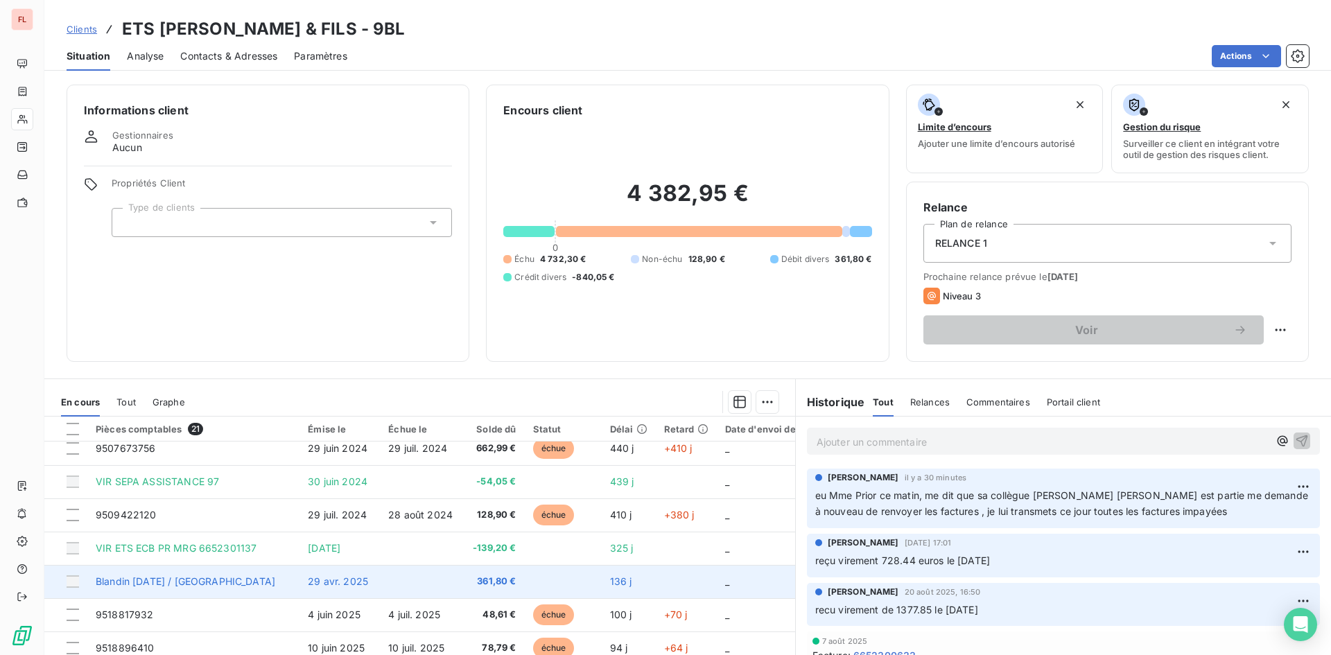
scroll to position [139, 0]
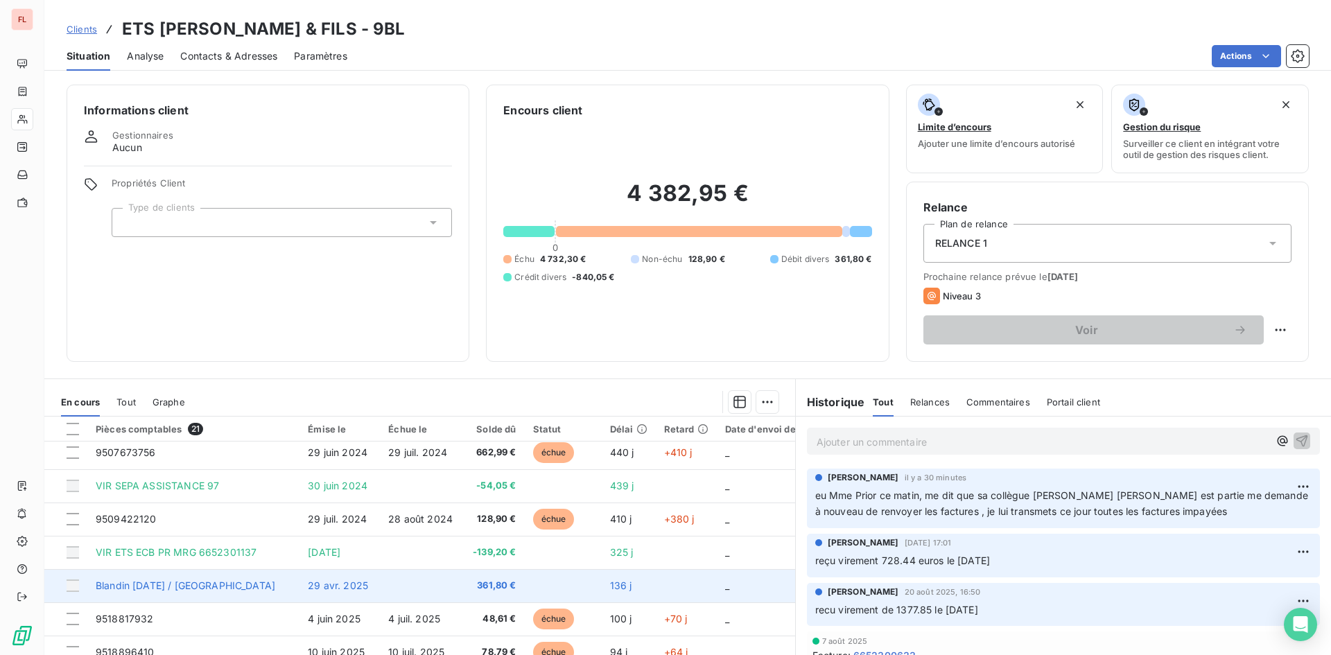
click at [340, 583] on span "29 avr. 2025" at bounding box center [338, 586] width 60 height 12
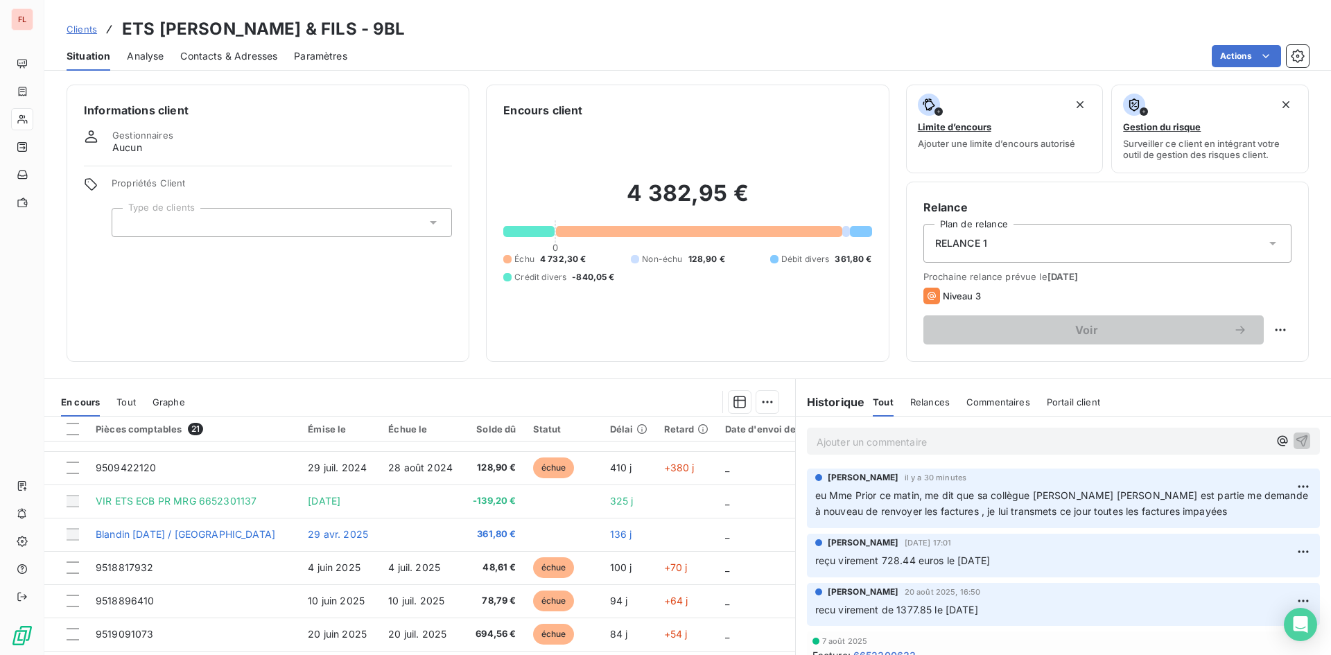
scroll to position [186, 0]
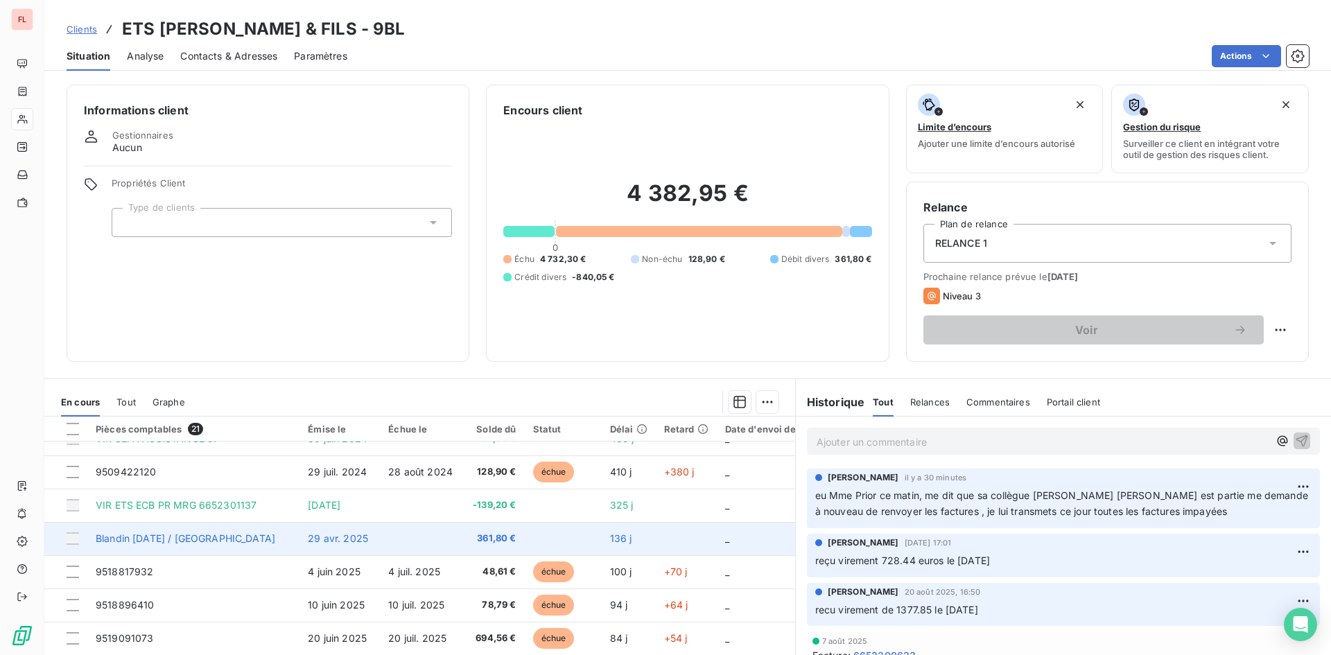
click at [337, 542] on span "29 avr. 2025" at bounding box center [338, 539] width 60 height 12
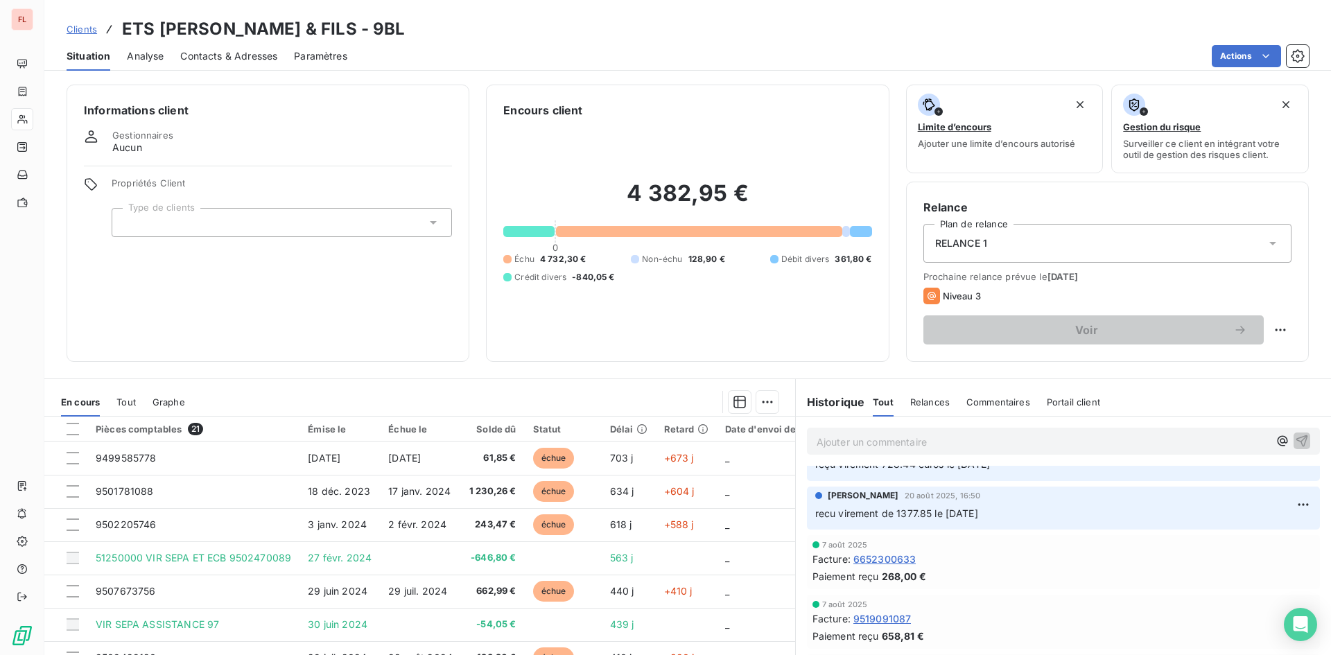
scroll to position [0, 0]
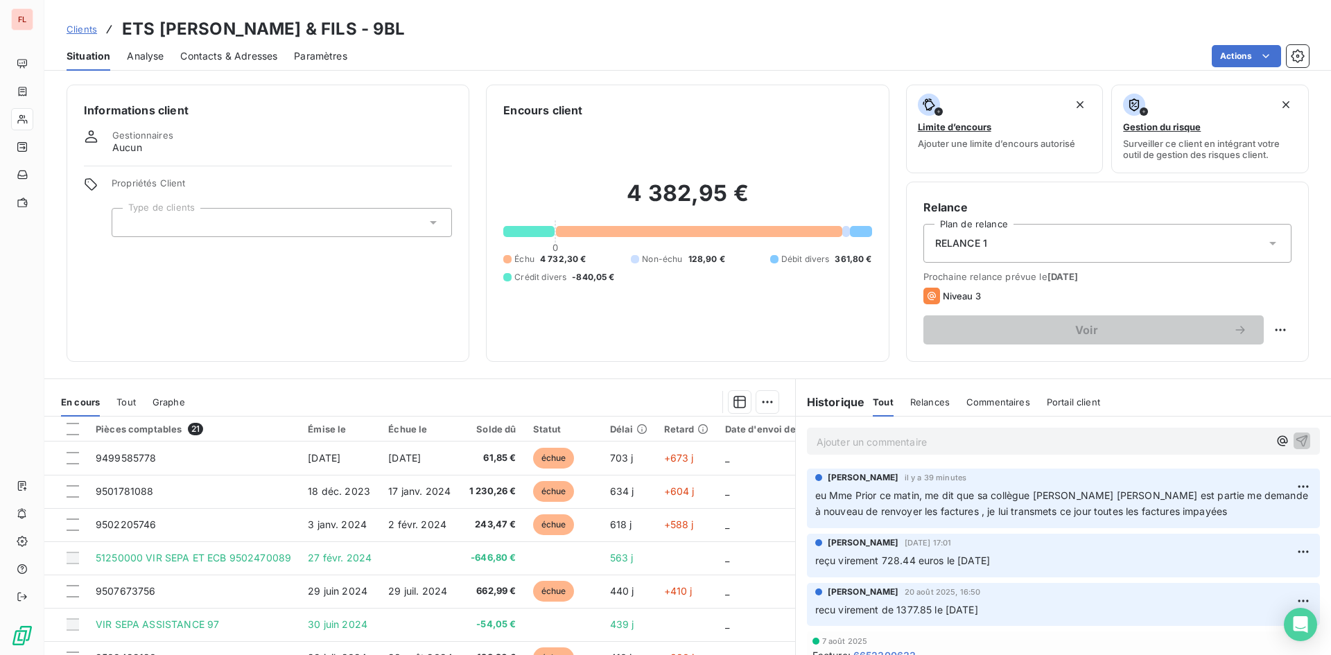
click at [1066, 46] on div "Actions" at bounding box center [836, 56] width 945 height 22
click at [784, 38] on div "Clients ETS C.BLANDIN & FILS - 9BL" at bounding box center [687, 29] width 1287 height 25
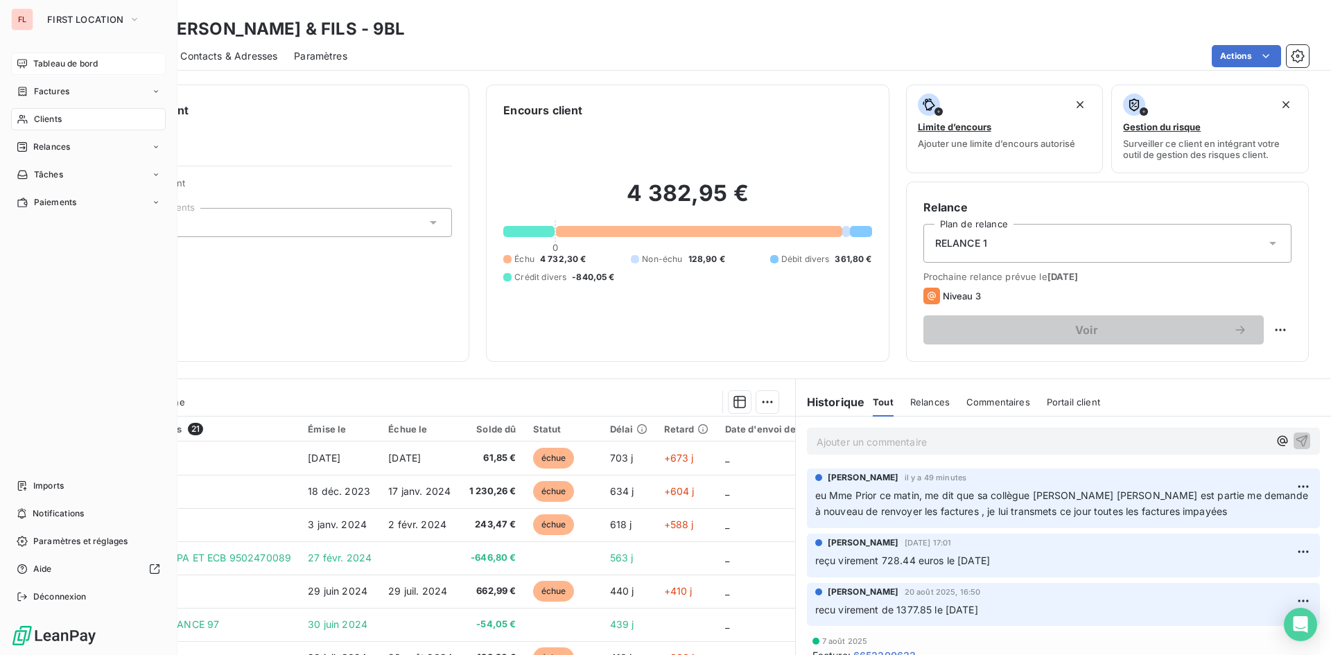
click at [75, 65] on span "Tableau de bord" at bounding box center [65, 64] width 64 height 12
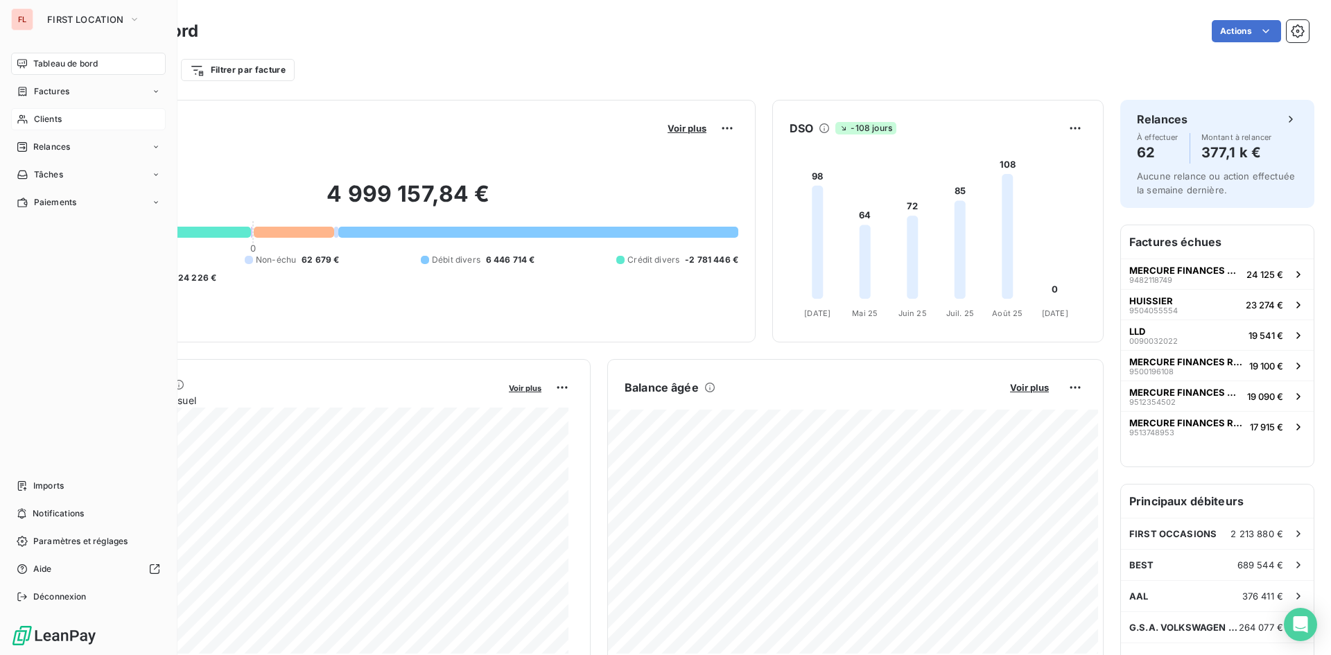
click at [62, 118] on div "Clients" at bounding box center [88, 119] width 155 height 22
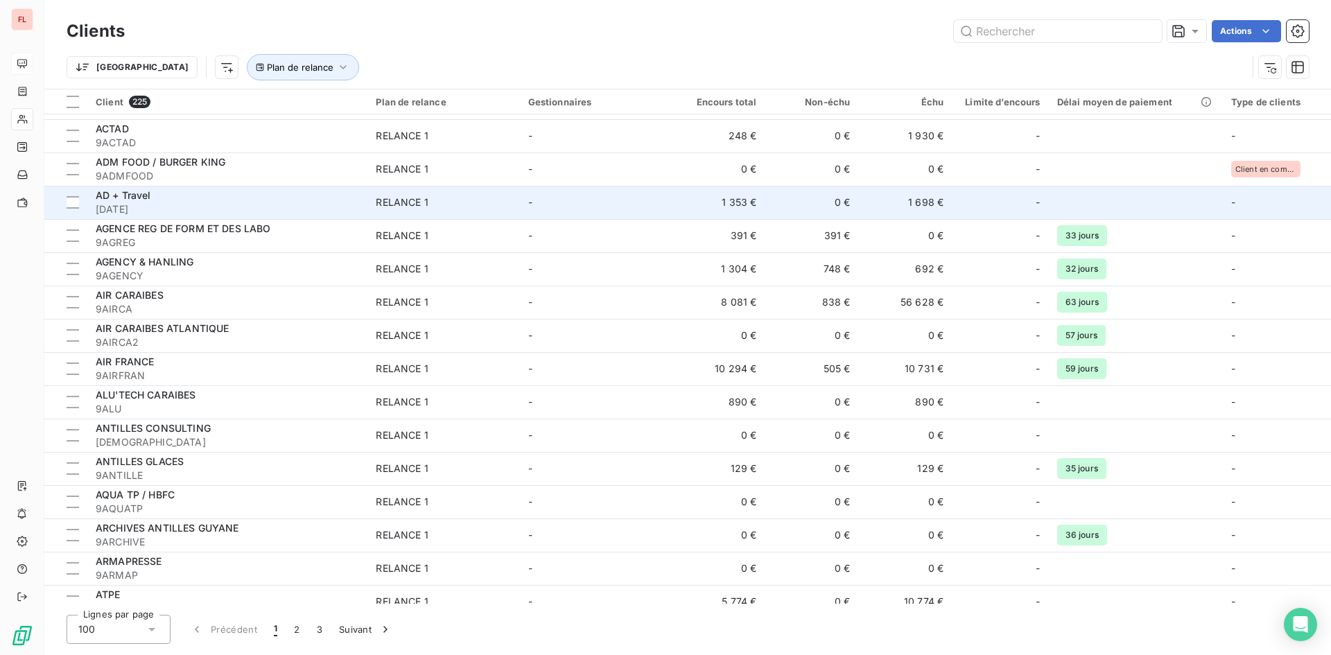
scroll to position [208, 0]
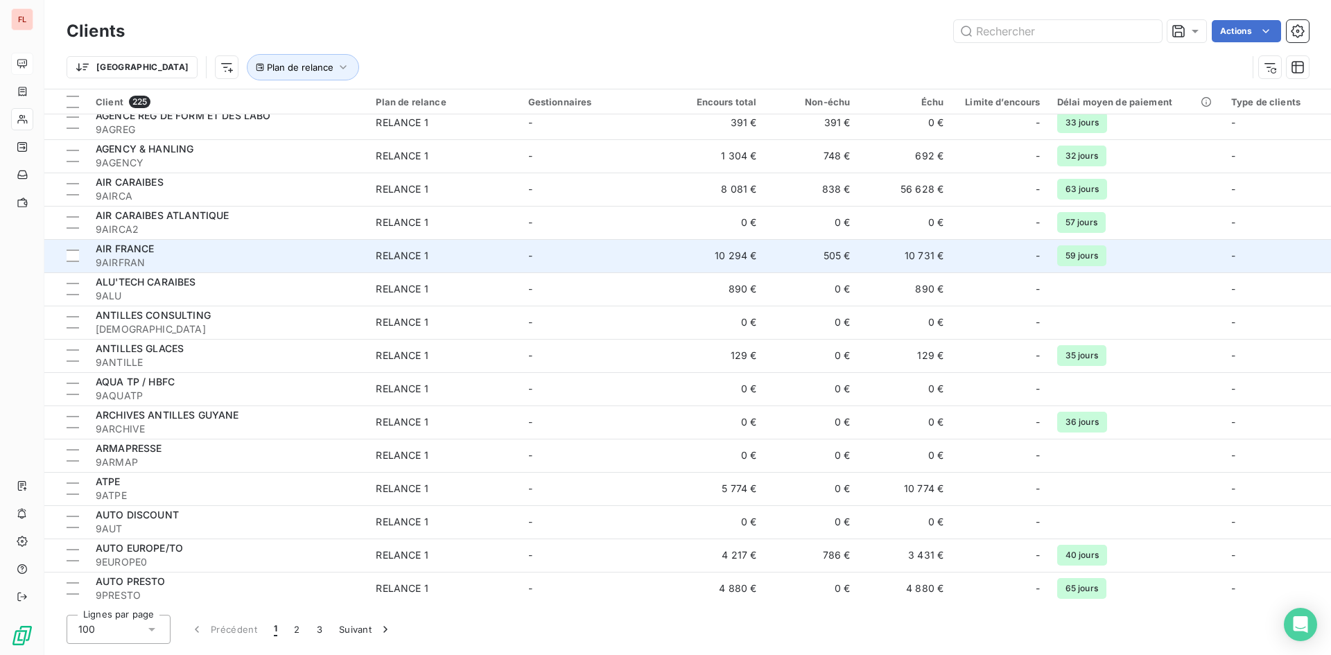
click at [179, 252] on div "AIR FRANCE" at bounding box center [227, 249] width 263 height 14
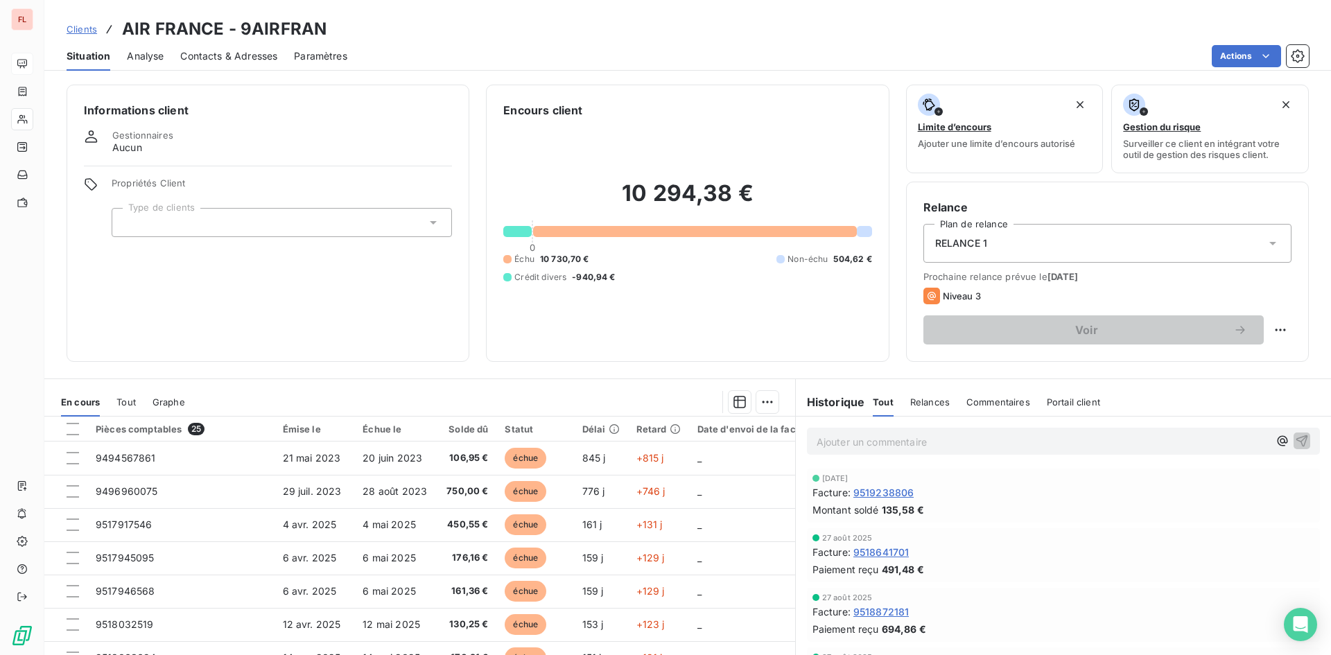
click at [214, 50] on span "Contacts & Adresses" at bounding box center [228, 56] width 97 height 14
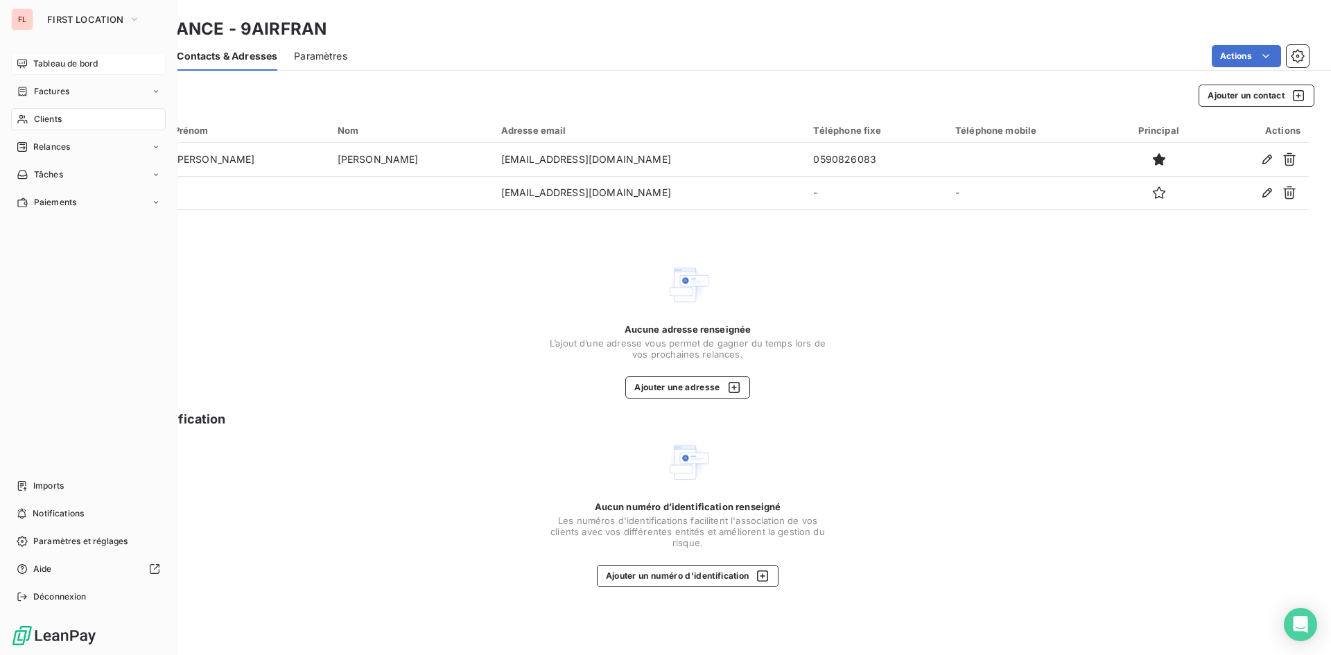
click at [45, 57] on div "Tableau de bord" at bounding box center [88, 64] width 155 height 22
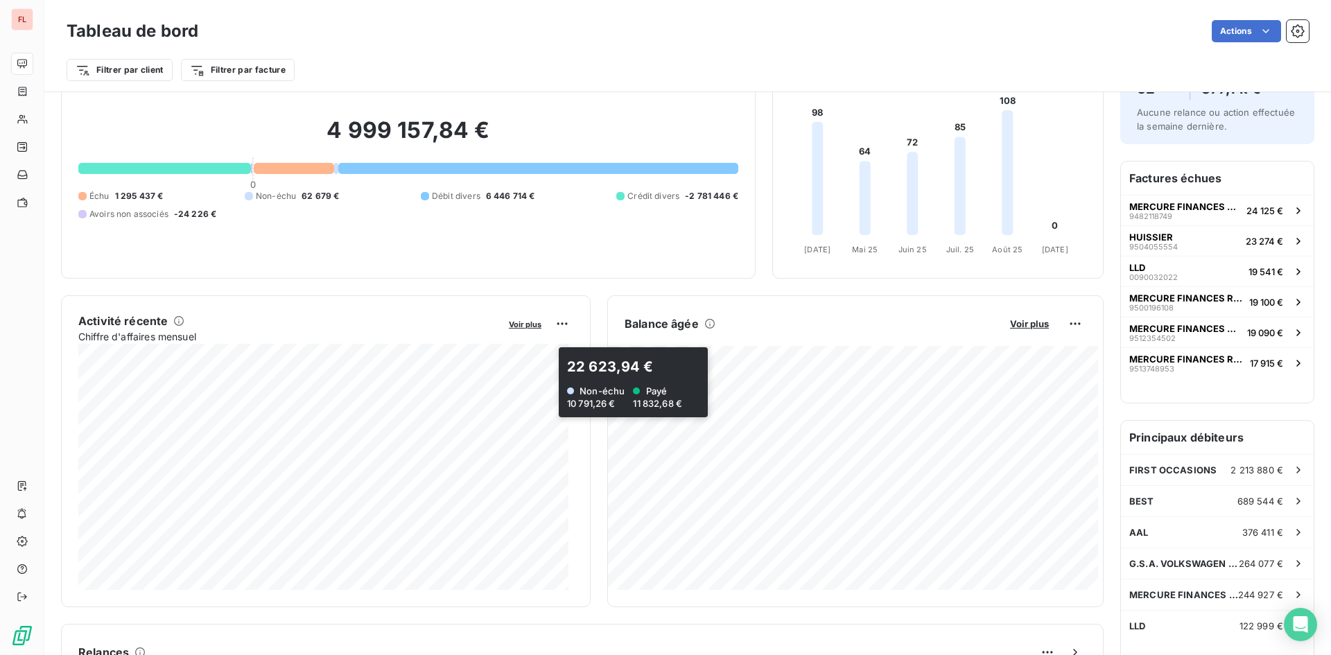
scroll to position [139, 0]
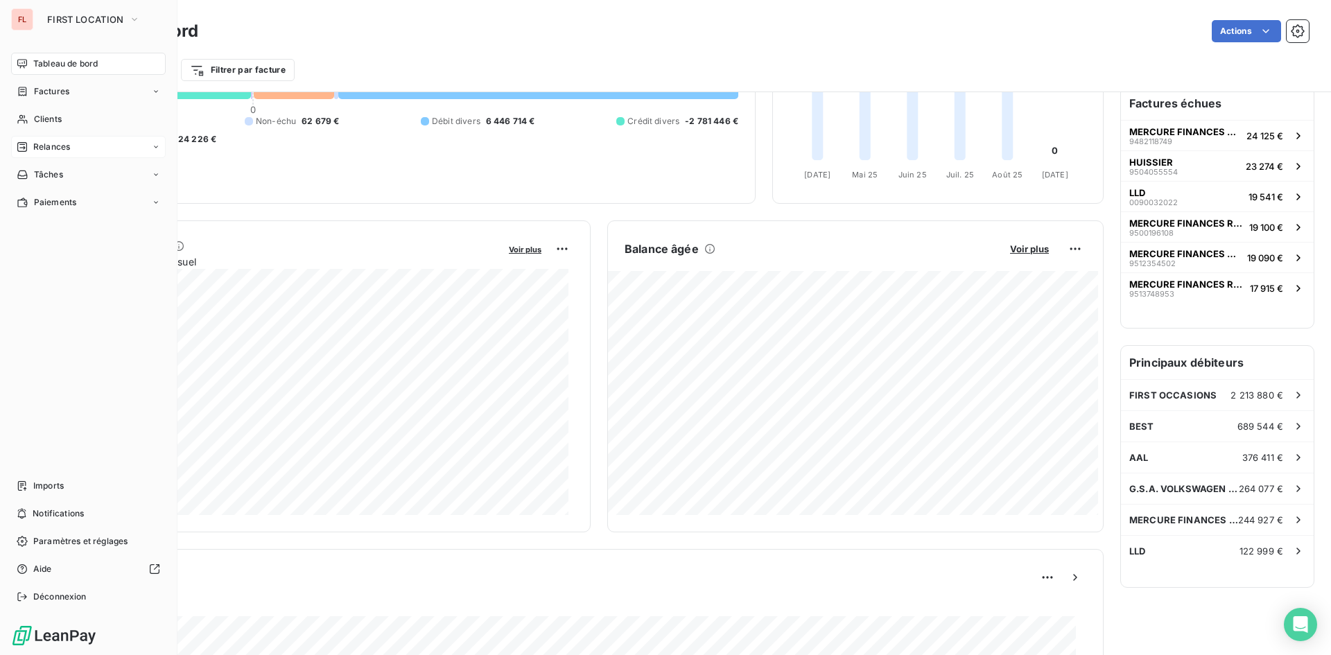
click at [64, 145] on span "Relances" at bounding box center [51, 147] width 37 height 12
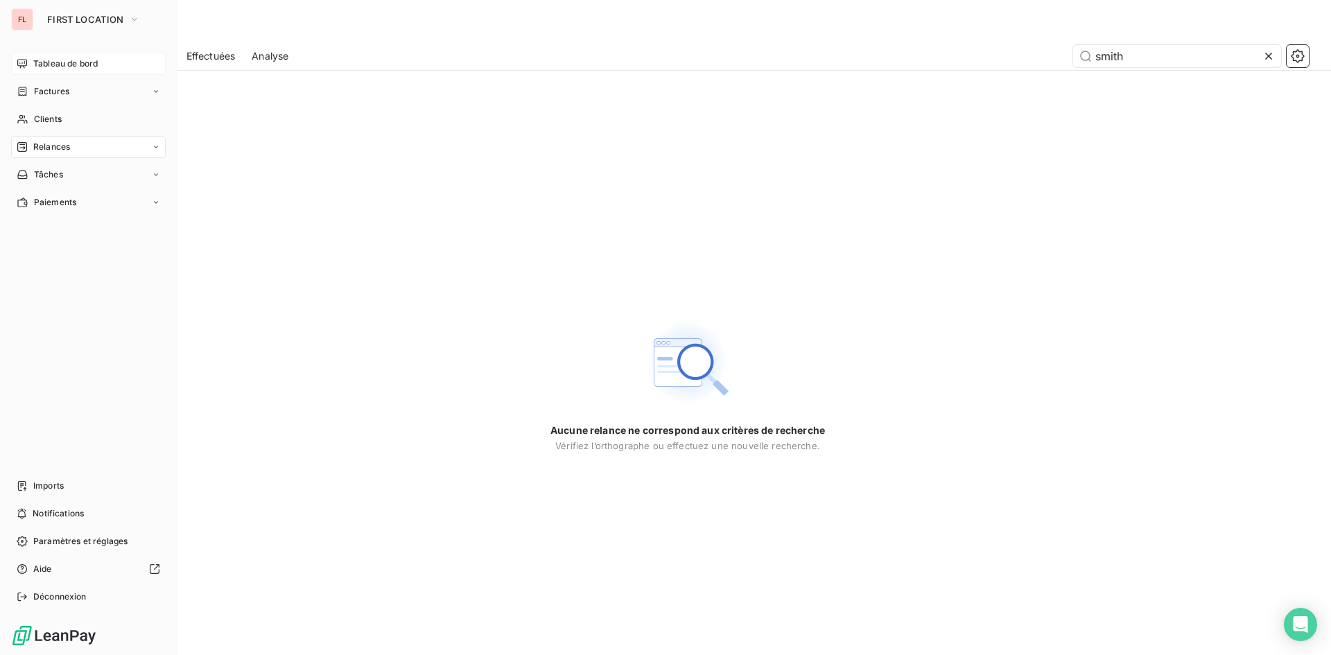
click at [82, 58] on span "Tableau de bord" at bounding box center [65, 64] width 64 height 12
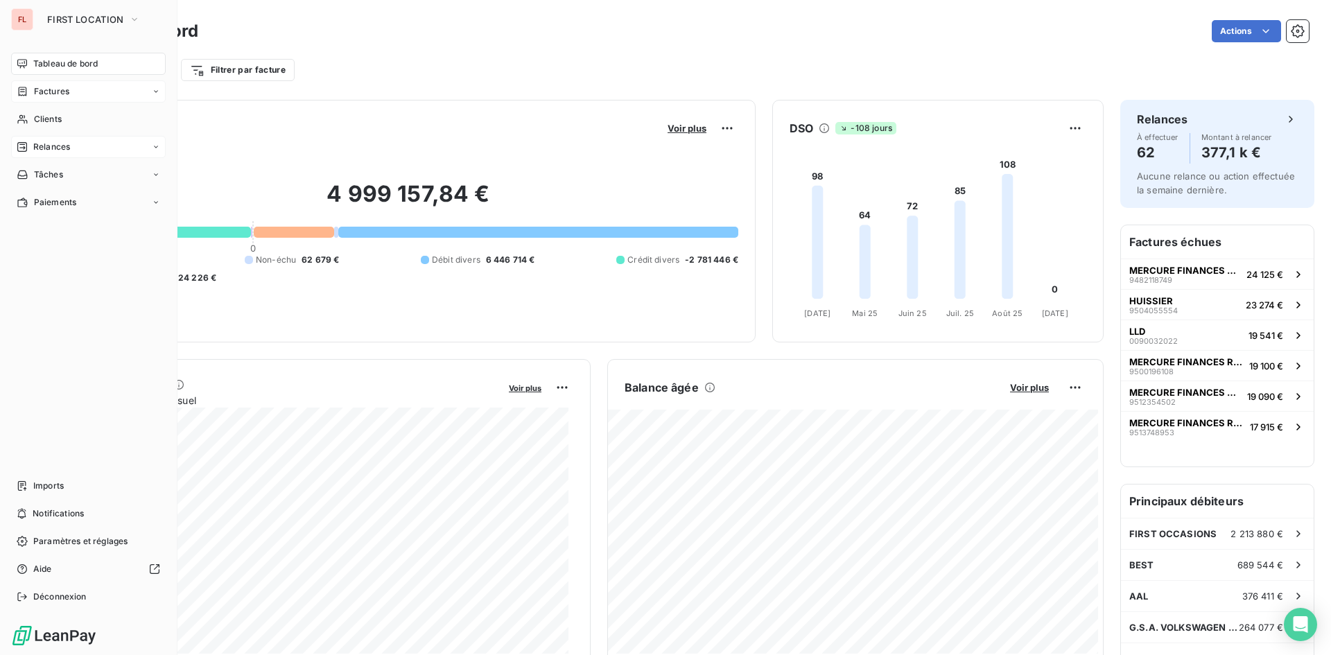
click at [44, 92] on span "Factures" at bounding box center [51, 91] width 35 height 12
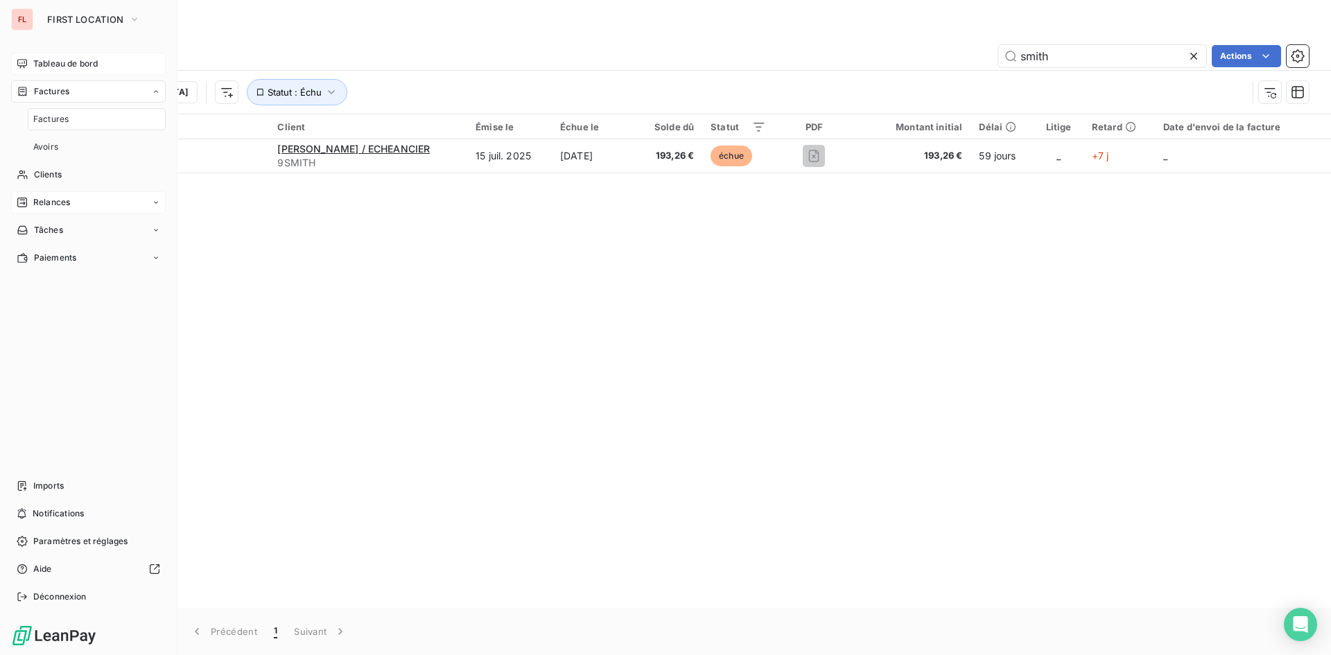
click at [69, 61] on span "Tableau de bord" at bounding box center [65, 64] width 64 height 12
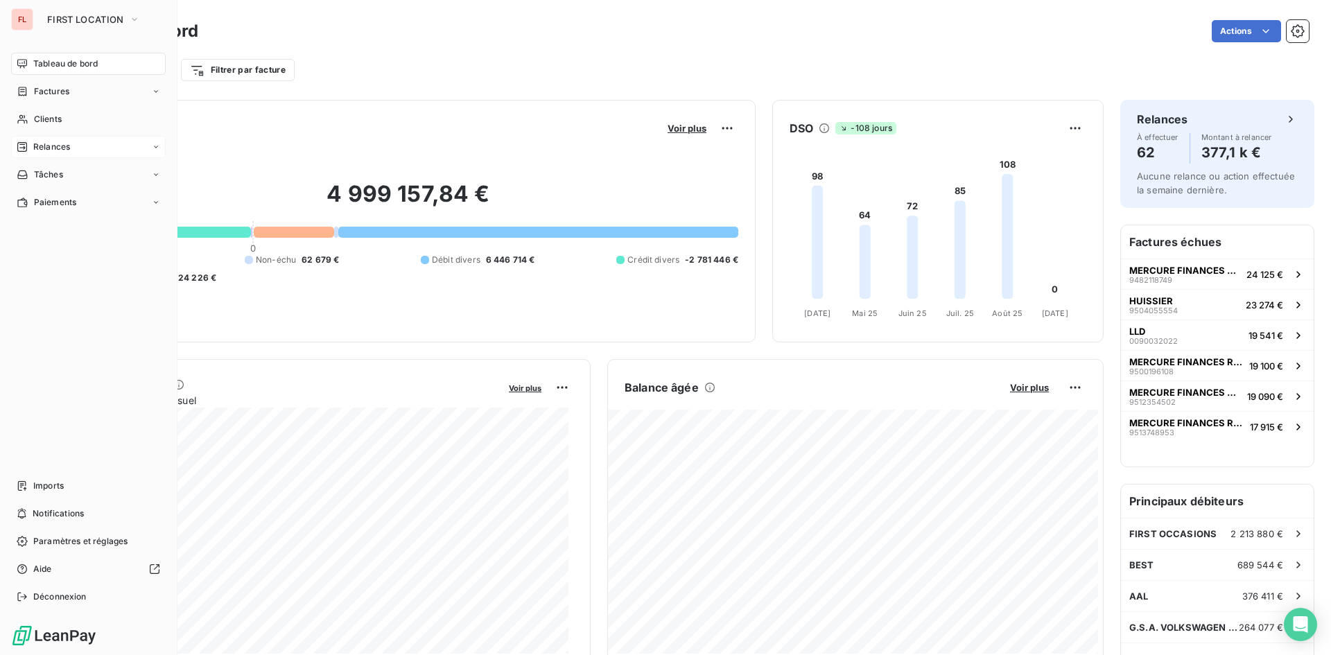
click at [49, 141] on span "Relances" at bounding box center [51, 147] width 37 height 12
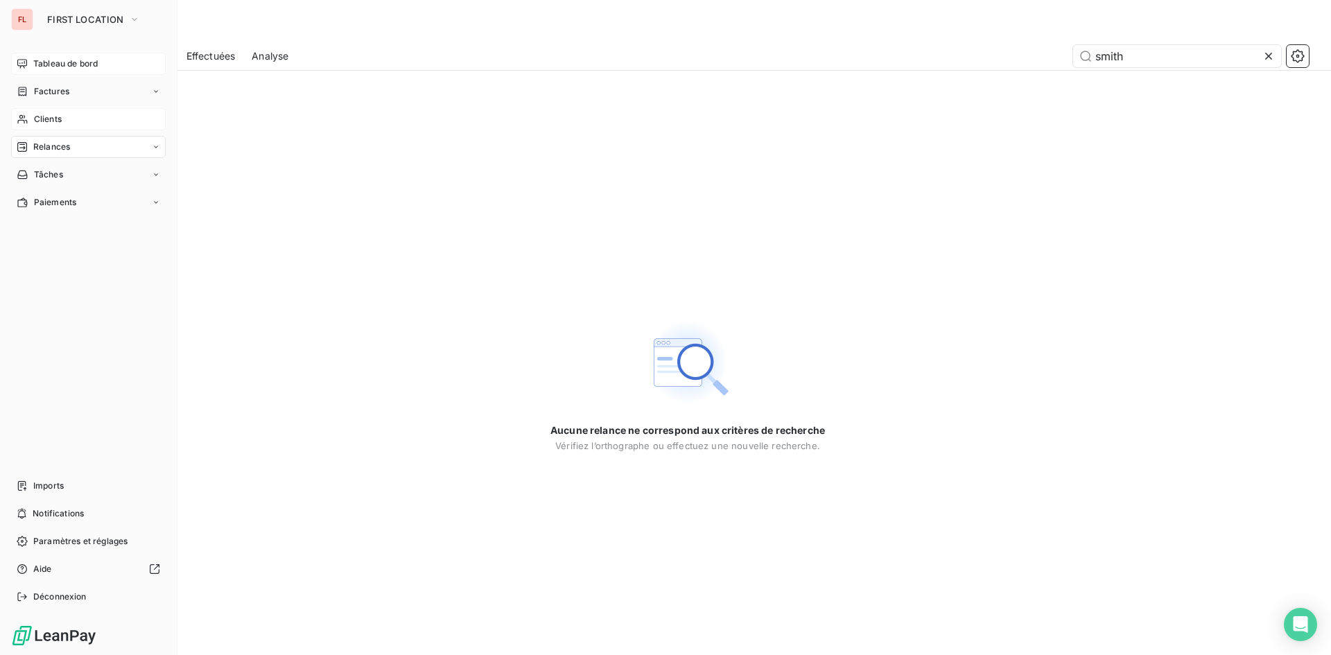
click at [53, 114] on span "Clients" at bounding box center [48, 119] width 28 height 12
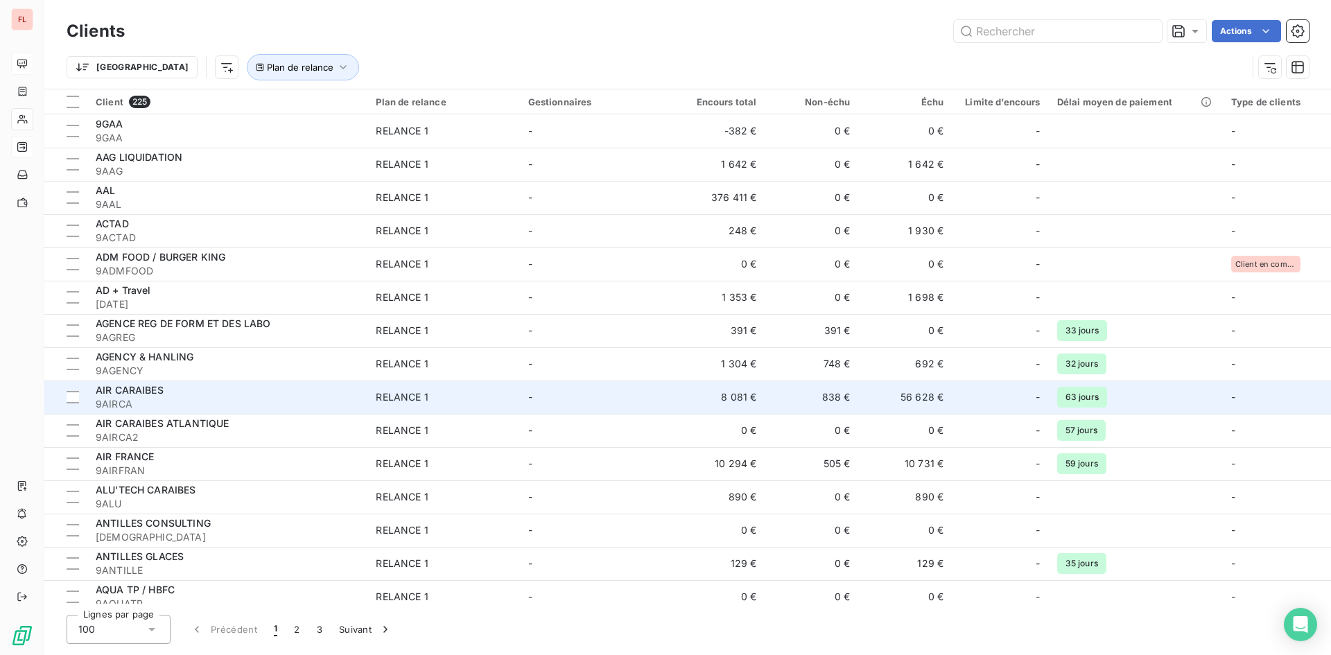
click at [134, 392] on span "AIR CARAIBES" at bounding box center [130, 390] width 68 height 12
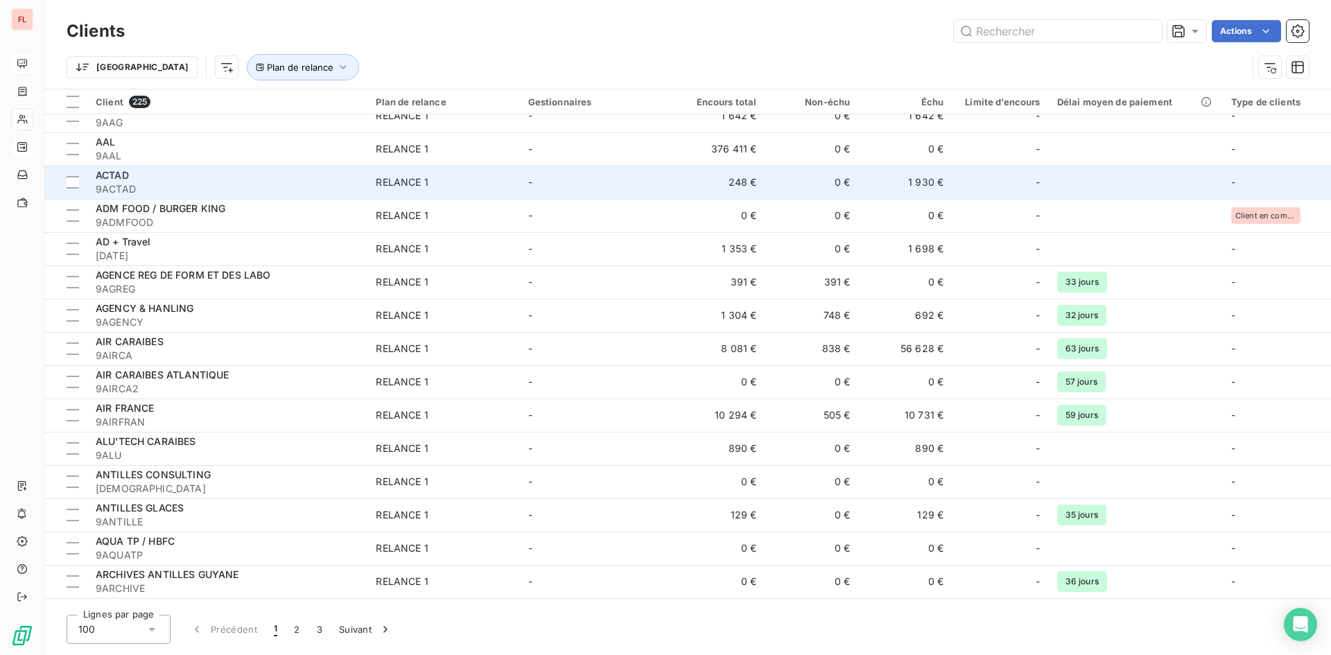
scroll to position [69, 0]
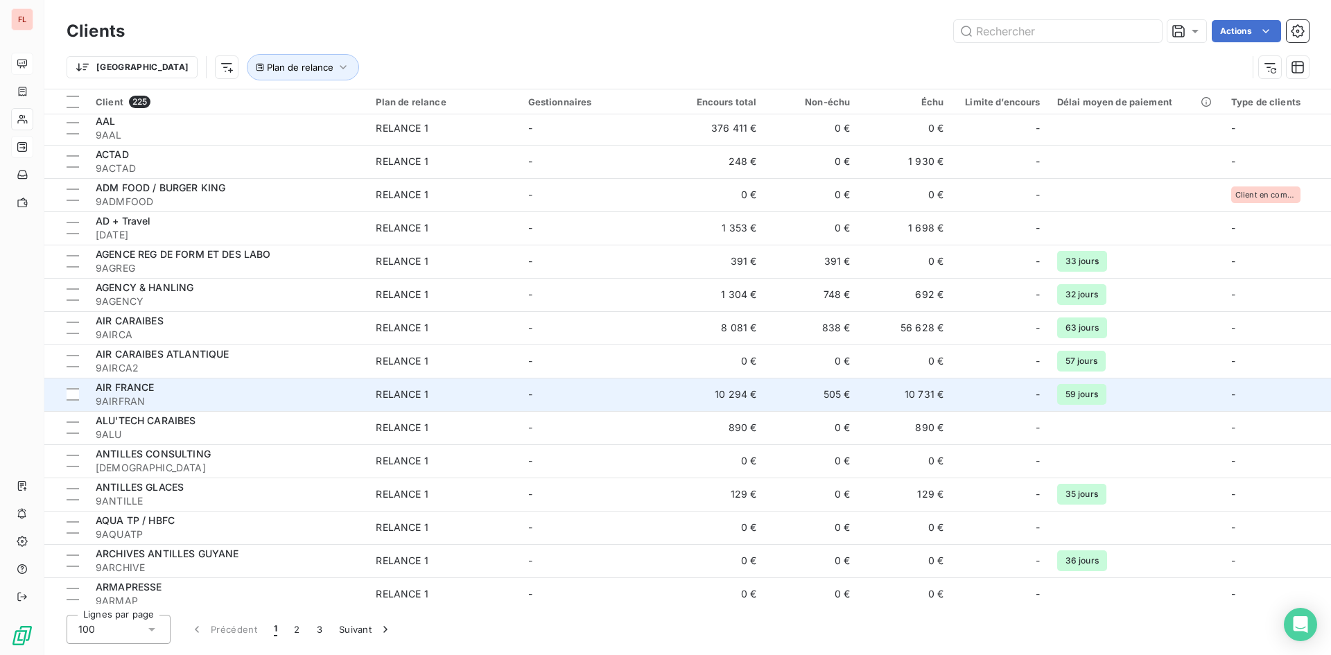
click at [212, 389] on div "AIR FRANCE" at bounding box center [227, 388] width 263 height 14
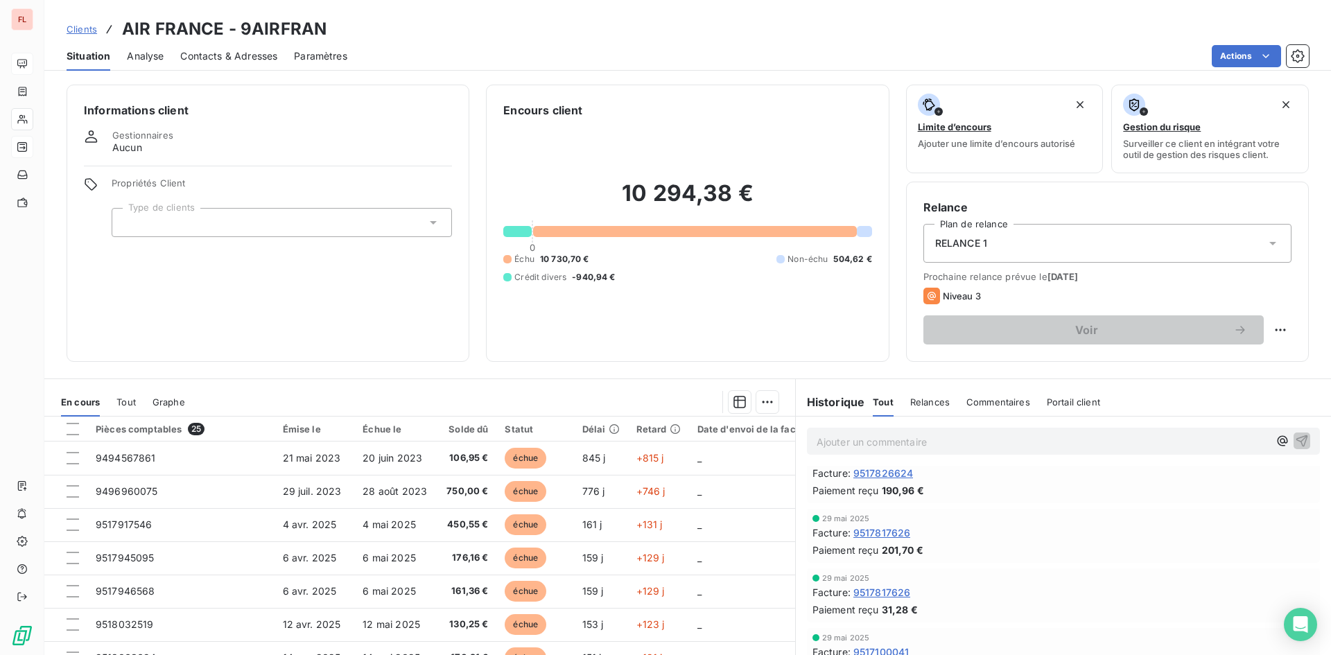
click at [252, 53] on span "Contacts & Adresses" at bounding box center [228, 56] width 97 height 14
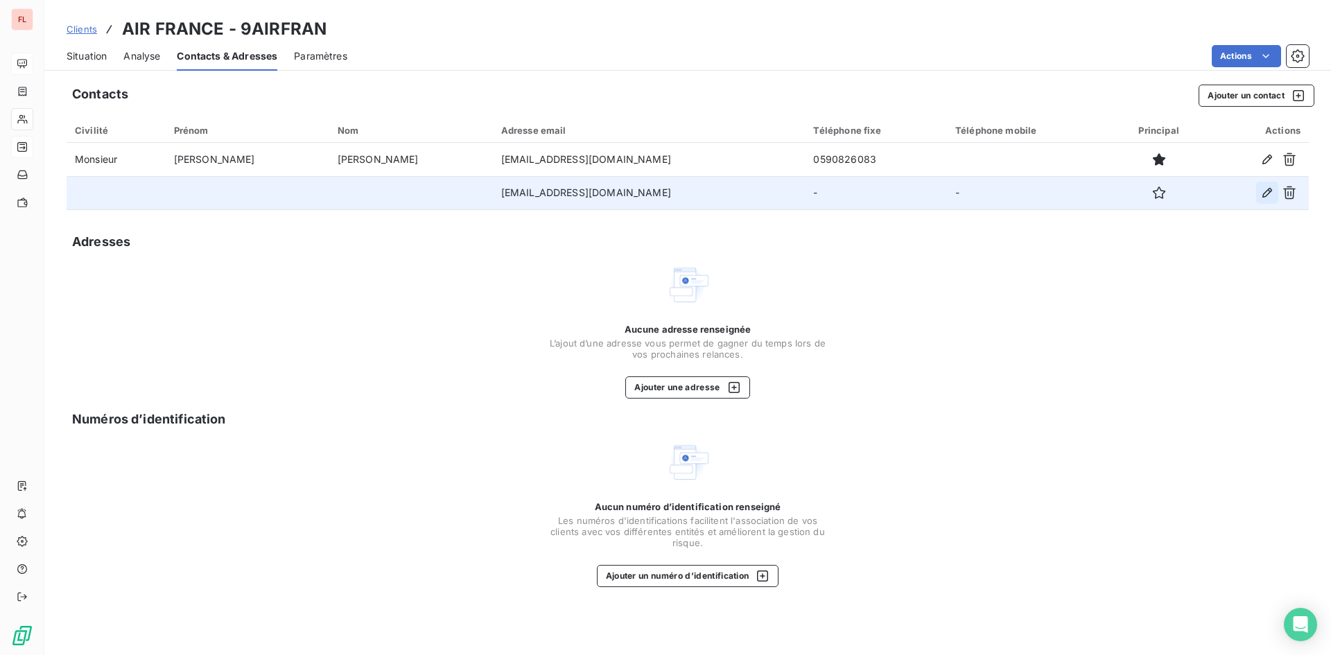
click at [1267, 191] on icon "button" at bounding box center [1268, 193] width 14 height 14
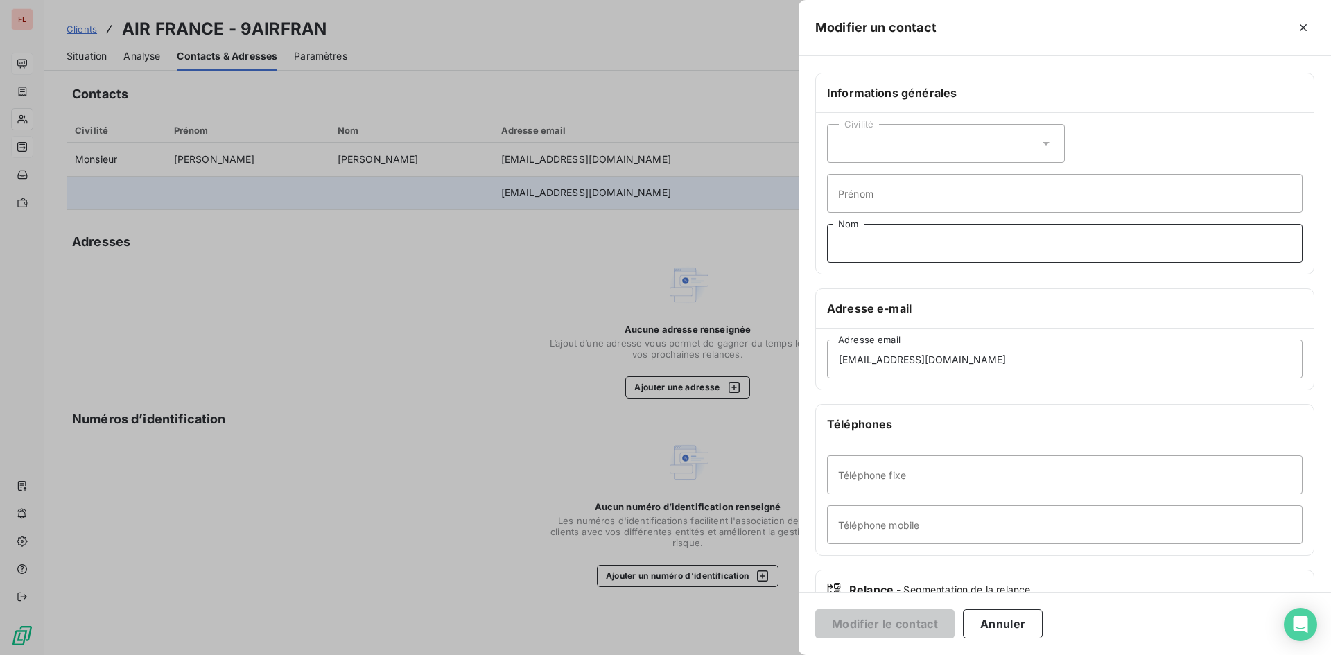
click at [887, 248] on input "Nom" at bounding box center [1065, 243] width 476 height 39
type input "MERVILLON"
click at [889, 627] on button "Modifier le contact" at bounding box center [884, 623] width 139 height 29
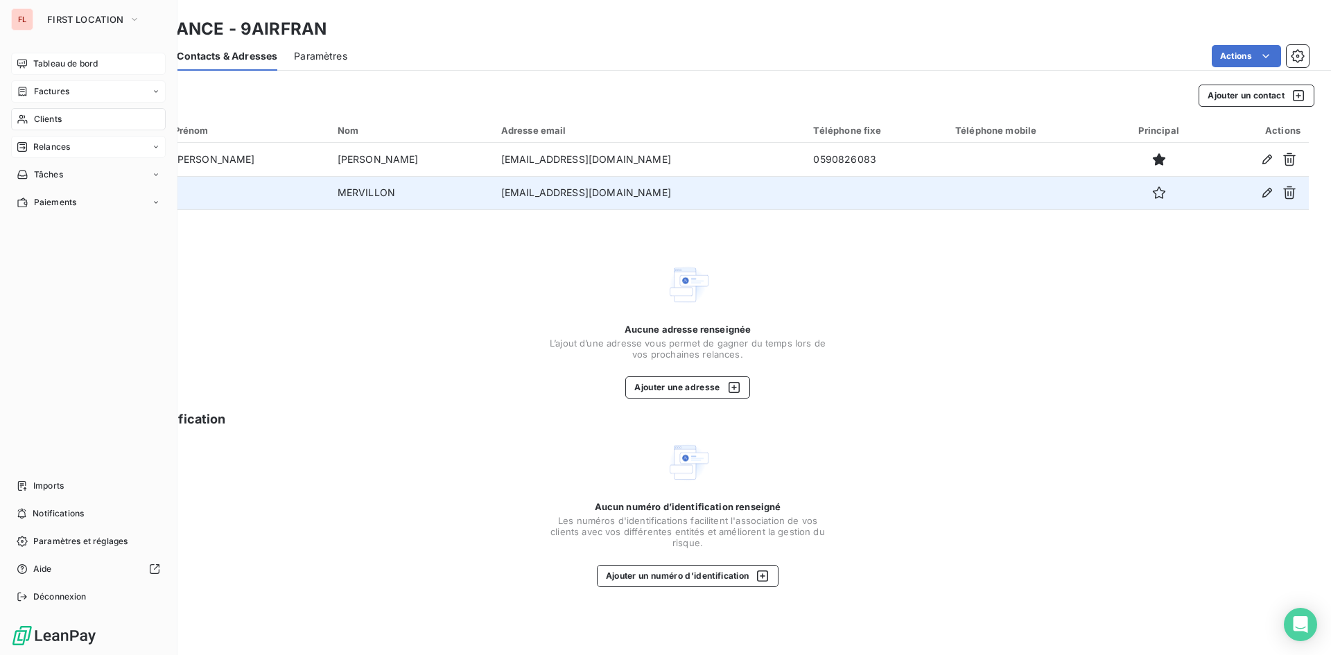
click at [62, 89] on span "Factures" at bounding box center [51, 91] width 35 height 12
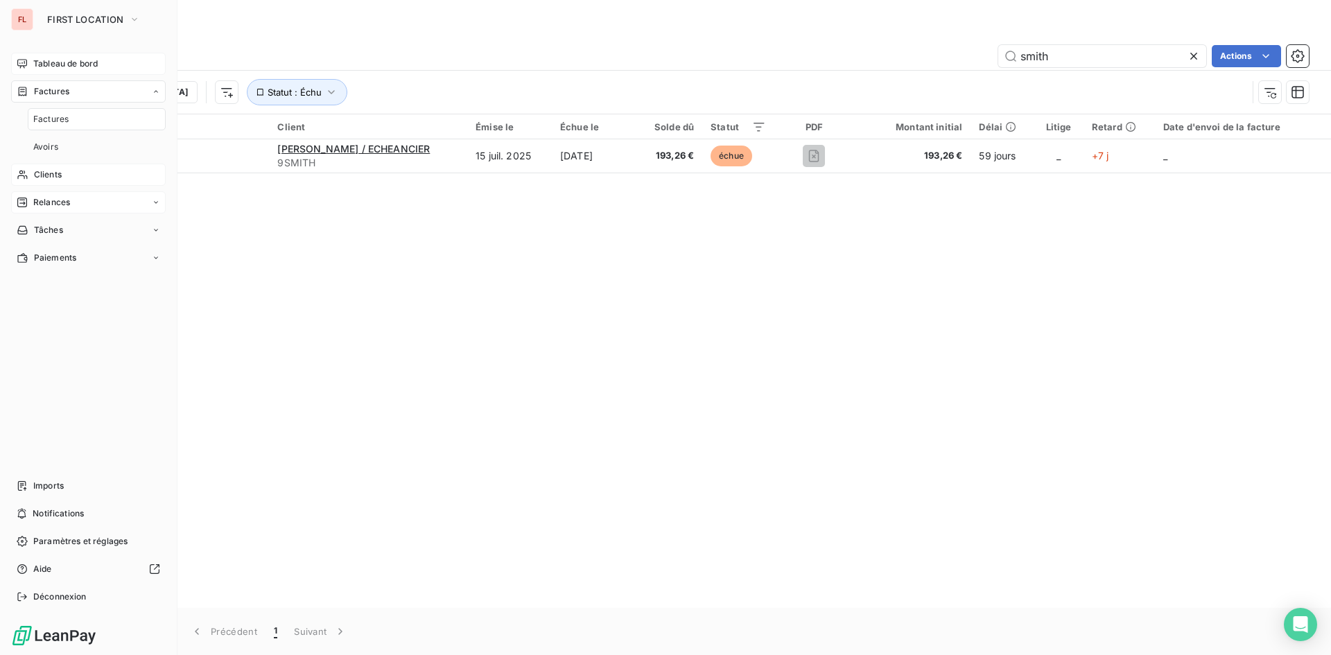
click at [89, 58] on span "Tableau de bord" at bounding box center [65, 64] width 64 height 12
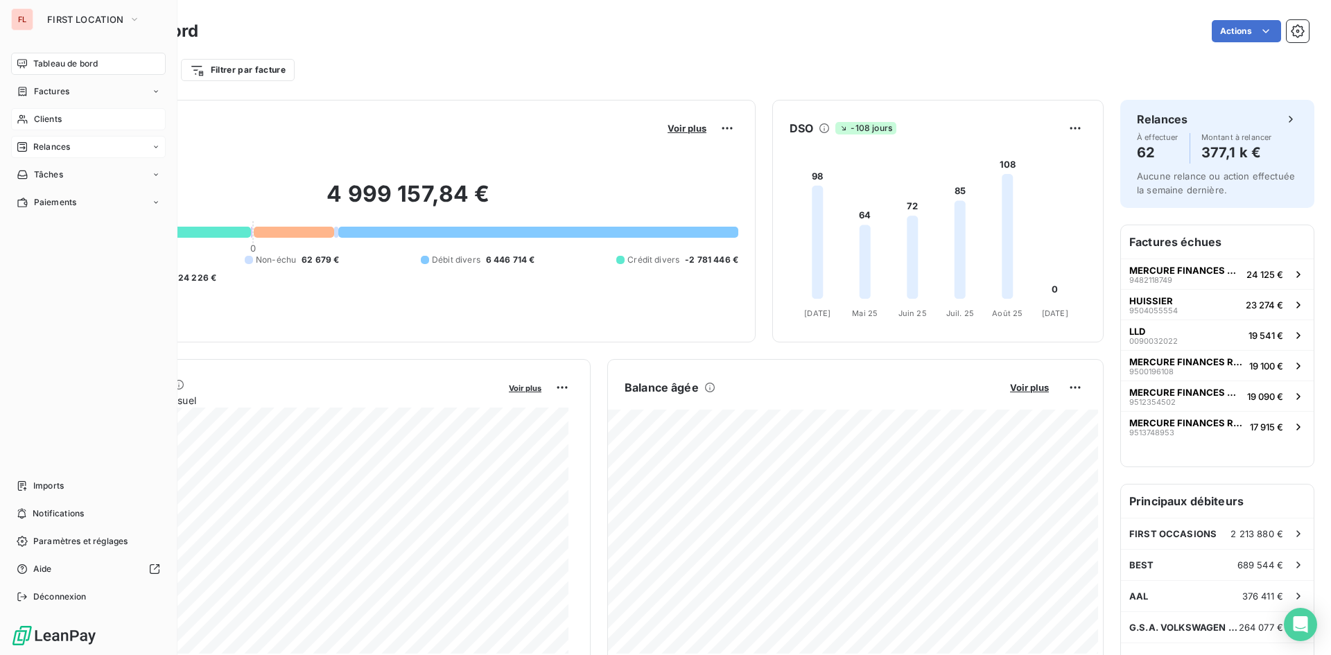
click at [46, 122] on span "Clients" at bounding box center [48, 119] width 28 height 12
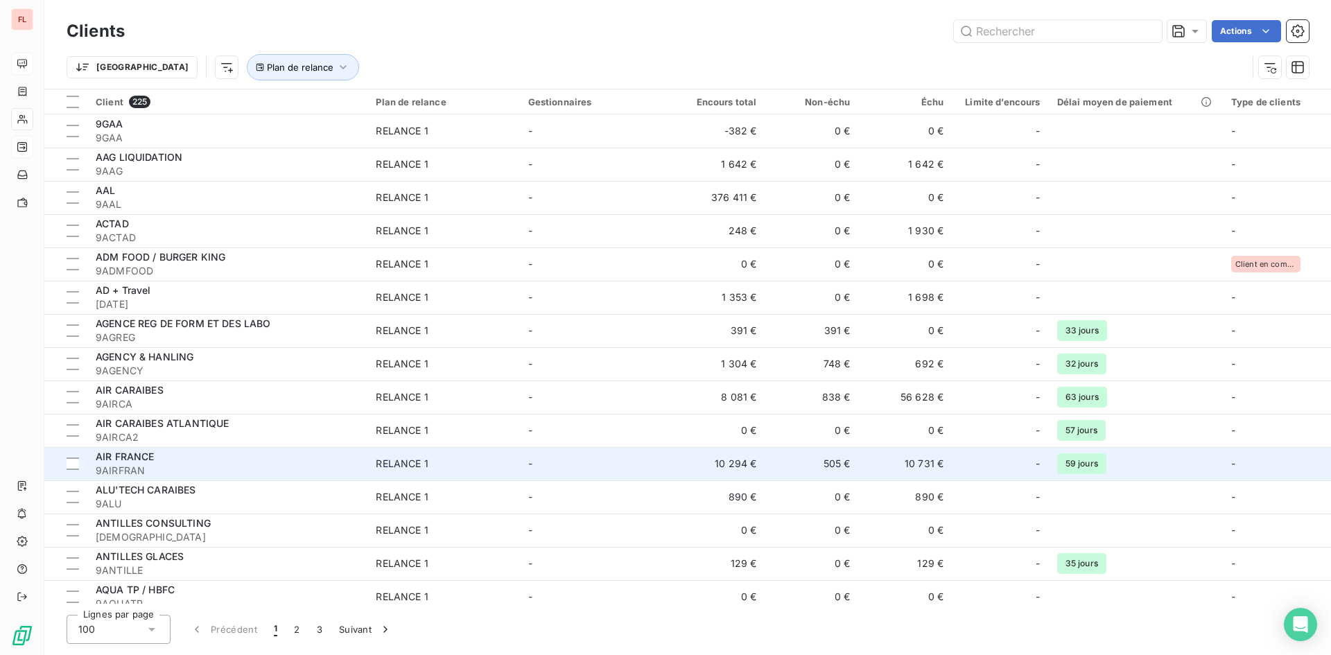
click at [415, 468] on div "RELANCE 1" at bounding box center [402, 464] width 52 height 14
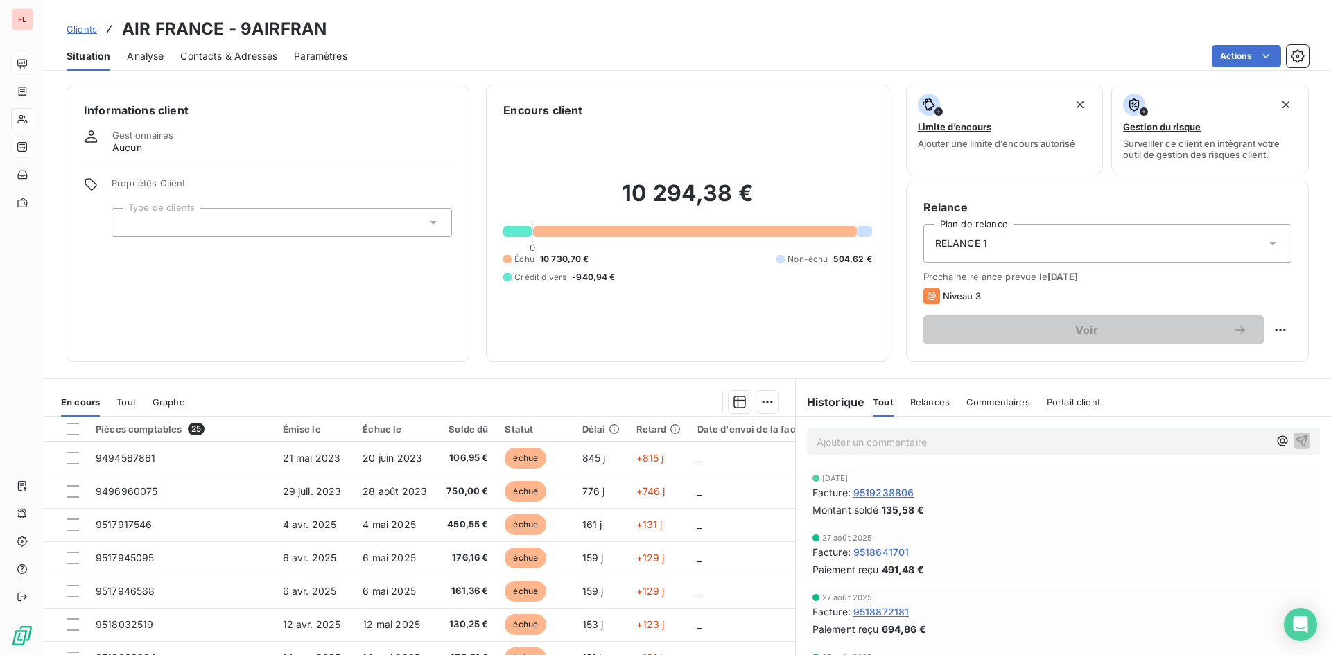
click at [854, 450] on p "Ajouter un commentaire ﻿" at bounding box center [1043, 441] width 452 height 17
click at [834, 443] on span "Eu mme MERVILLON en ligne" at bounding box center [885, 441] width 137 height 12
click at [982, 448] on p "Eu Mme MERVILLON en ligne" at bounding box center [1043, 441] width 452 height 16
click at [953, 444] on span "Eu Mme MERVILLON en ligne ui me demande de lui envoyer toutes les factures en c…" at bounding box center [1034, 441] width 434 height 12
click at [955, 438] on span "Eu Mme MERVILLON en ligne lui me demande de lui envoyer toutes les factures en …" at bounding box center [1035, 441] width 436 height 12
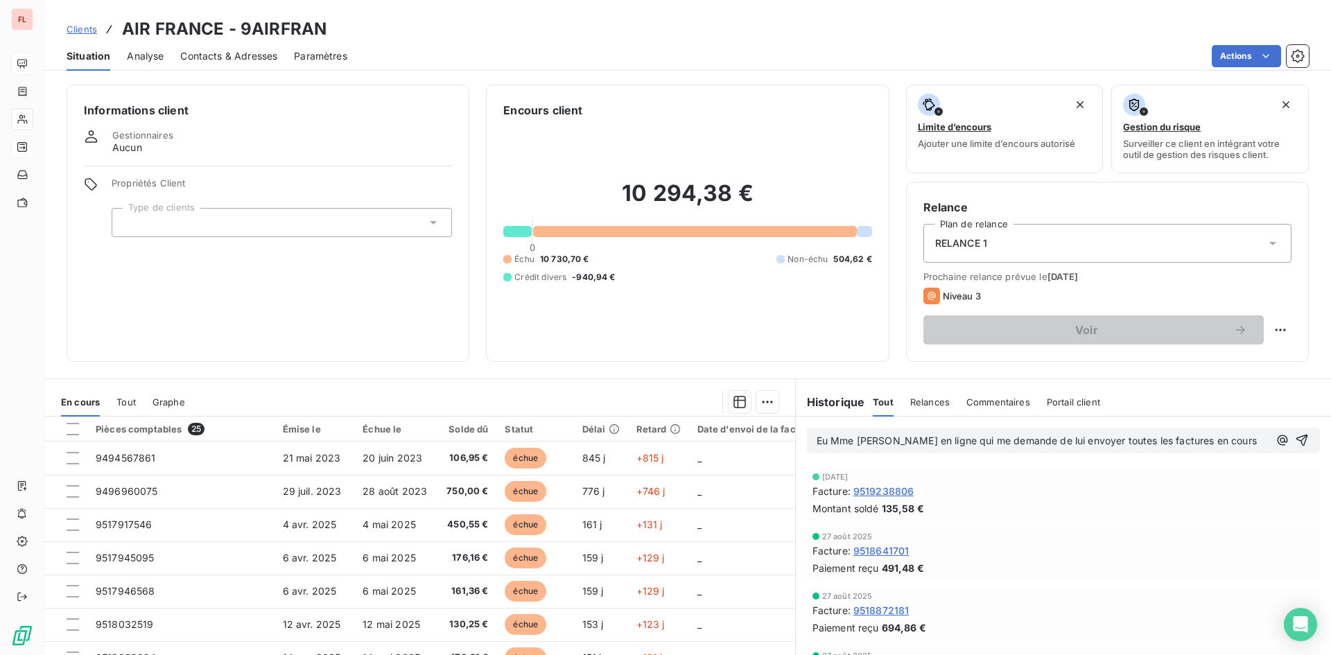
click at [1075, 463] on div "Eu Mme MERVILLON en ligne qui me demande de lui envoyer toutes les factures en …" at bounding box center [1063, 441] width 535 height 48
click at [1233, 439] on p "Eu Mme MERVILLON en ligne qui me demande de lui envoyer toutes les factures en …" at bounding box center [1043, 441] width 452 height 16
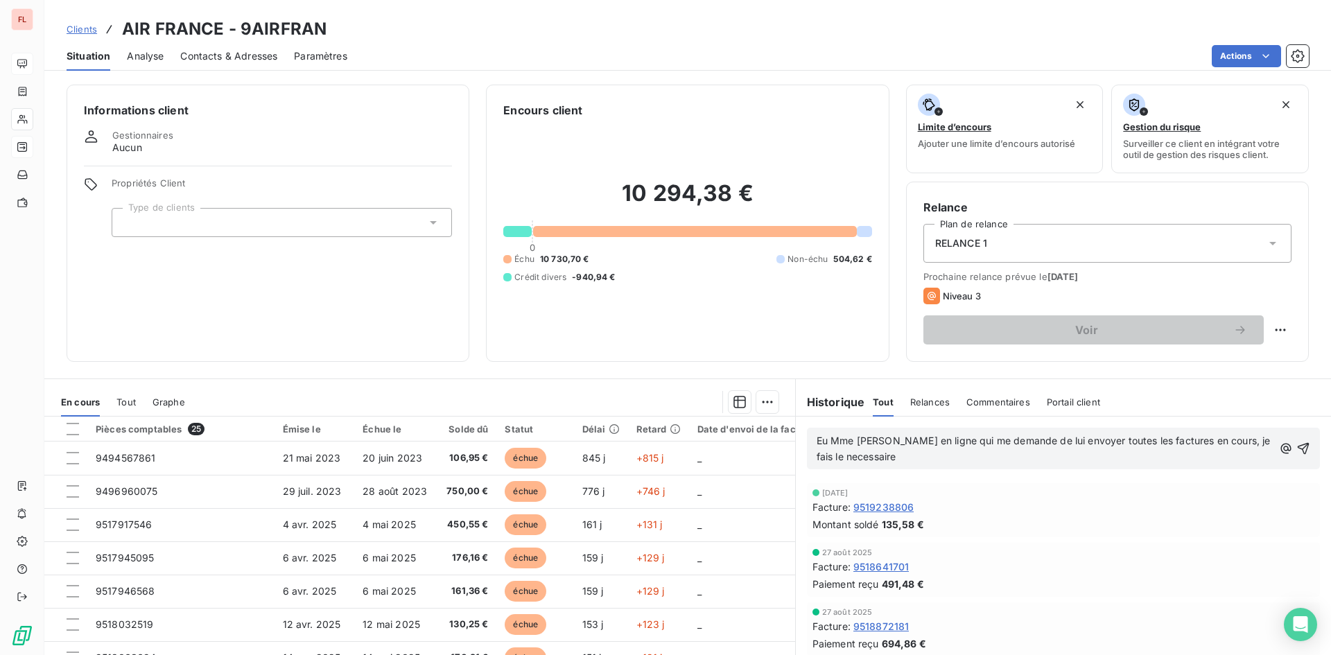
click at [906, 452] on p "Eu Mme MERVILLON en ligne qui me demande de lui envoyer toutes les factures en …" at bounding box center [1045, 449] width 457 height 32
click at [904, 464] on p "Eu Mme MERVILLON en ligne qui me demande de lui envoyer toutes les factures en …" at bounding box center [1045, 449] width 457 height 32
drag, startPoint x: 904, startPoint y: 461, endPoint x: 807, endPoint y: 463, distance: 97.1
click at [807, 463] on div "Eu Mme MERVILLON en ligne qui me demande de lui envoyer toutes les factures en …" at bounding box center [1063, 449] width 513 height 42
click at [1094, 461] on p "Eu Mme MERVILLON en ligne qui me demande de lui envoyer toutes les factures en …" at bounding box center [1046, 449] width 458 height 32
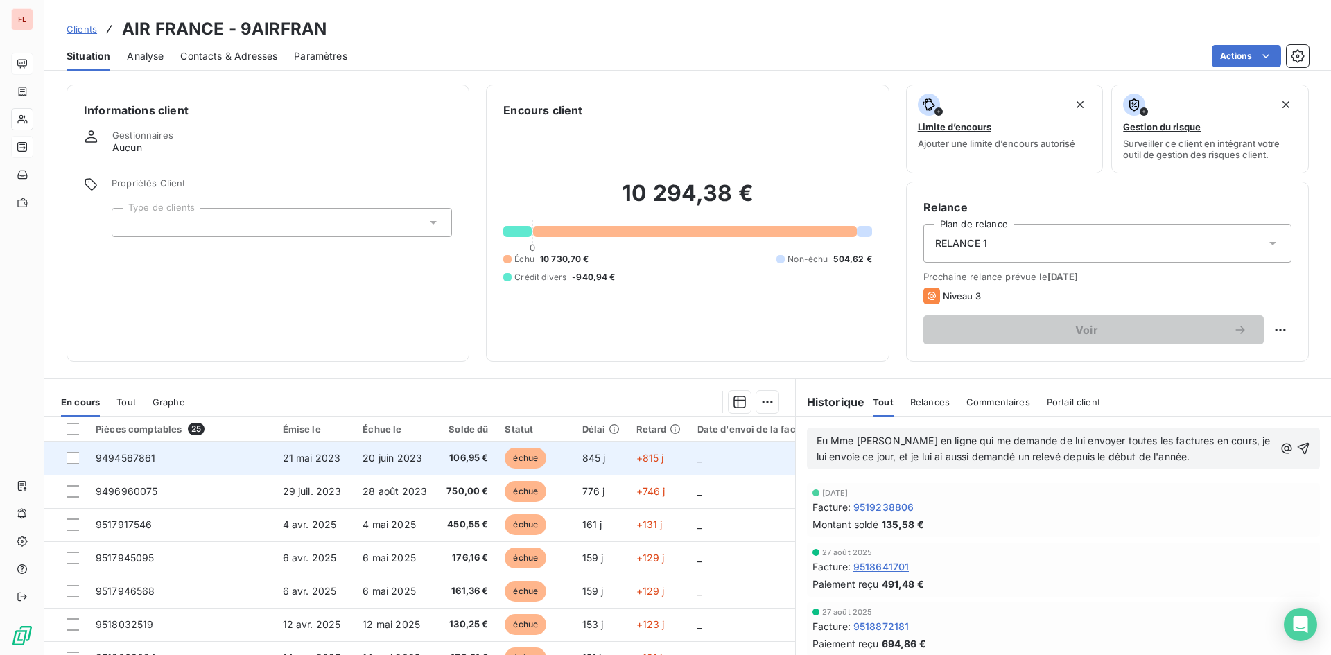
click at [311, 458] on span "21 mai 2023" at bounding box center [312, 458] width 58 height 12
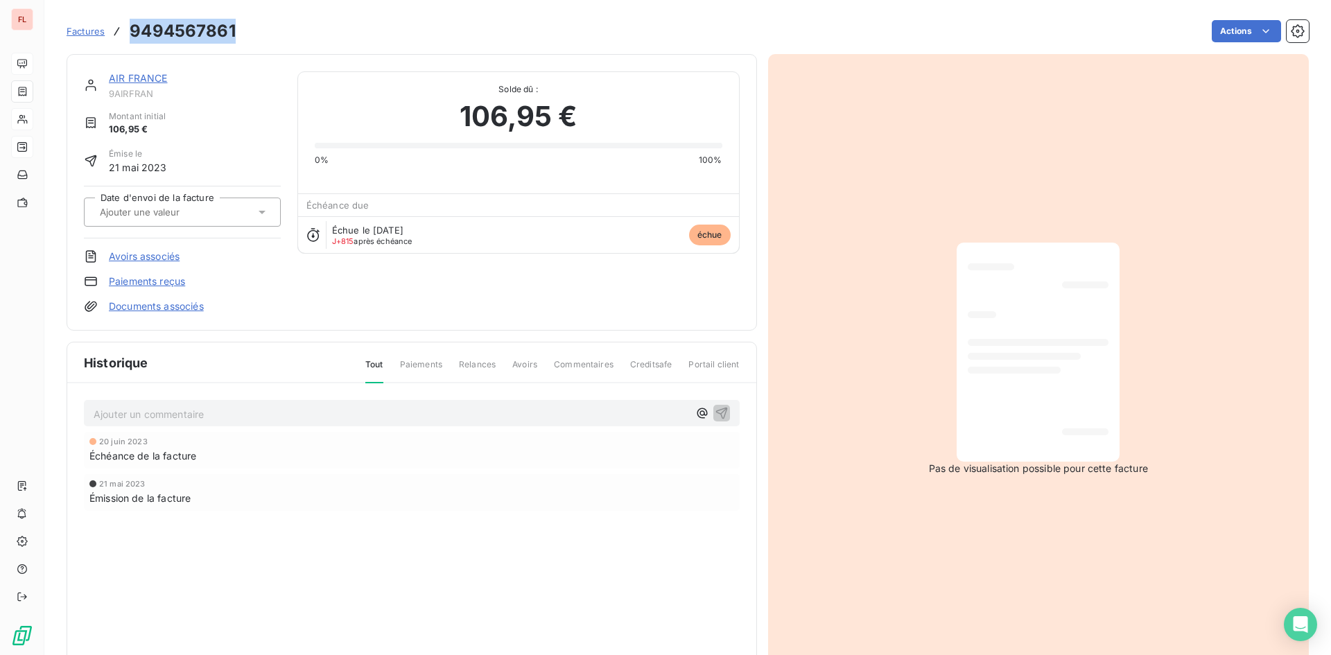
drag, startPoint x: 213, startPoint y: 27, endPoint x: 105, endPoint y: 34, distance: 107.7
click at [105, 34] on div "Factures 9494567861 Actions" at bounding box center [688, 31] width 1243 height 29
copy div "9494567861"
click at [259, 87] on div "AIR FRANCE 9AIRFRAN" at bounding box center [195, 85] width 172 height 28
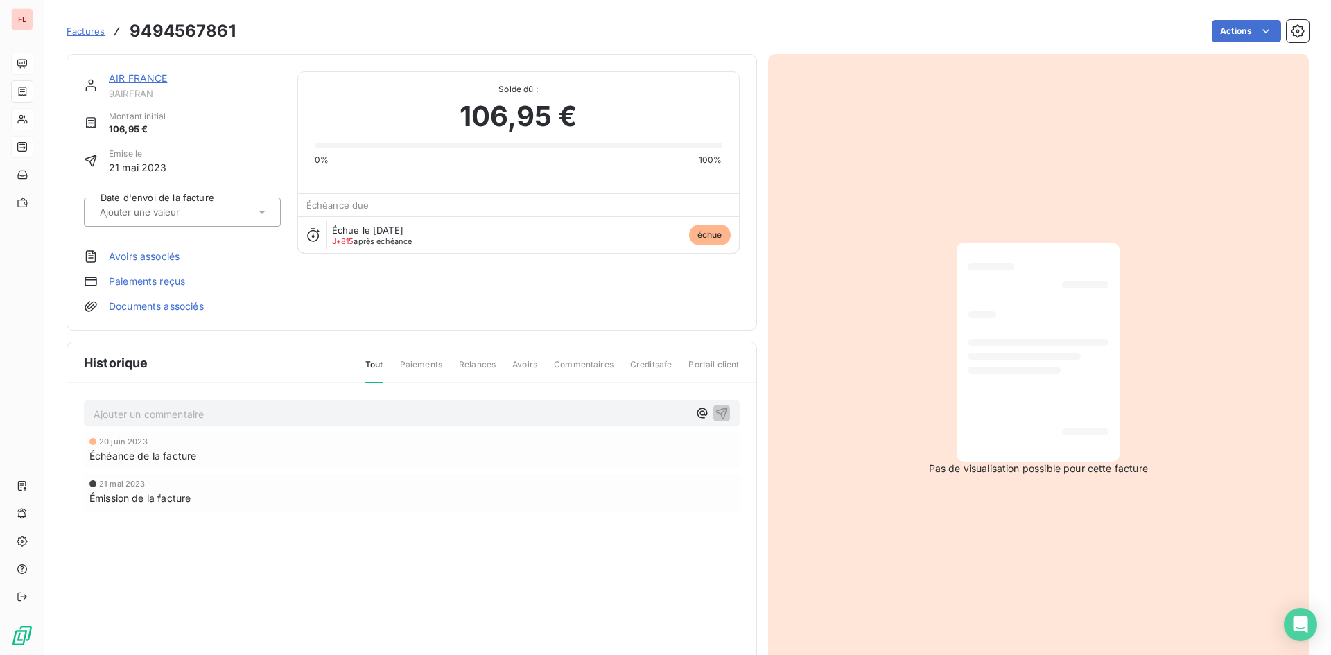
drag, startPoint x: 269, startPoint y: 25, endPoint x: 259, endPoint y: 28, distance: 10.3
click at [268, 25] on div "Actions" at bounding box center [780, 31] width 1057 height 22
click at [239, 30] on div "Factures 9494567861 Actions" at bounding box center [688, 31] width 1243 height 29
drag, startPoint x: 242, startPoint y: 31, endPoint x: 125, endPoint y: 29, distance: 117.2
click at [125, 29] on div "Factures 9494567861 Actions" at bounding box center [688, 31] width 1243 height 29
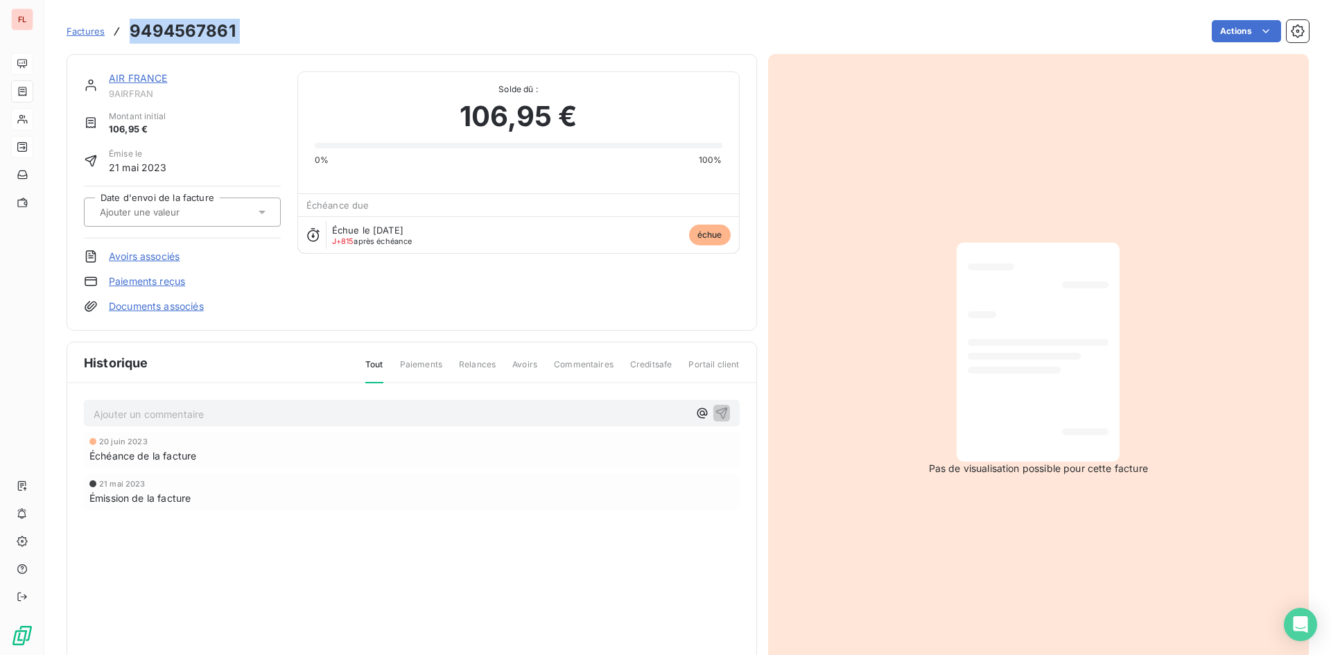
click at [84, 28] on span "Factures" at bounding box center [86, 31] width 38 height 11
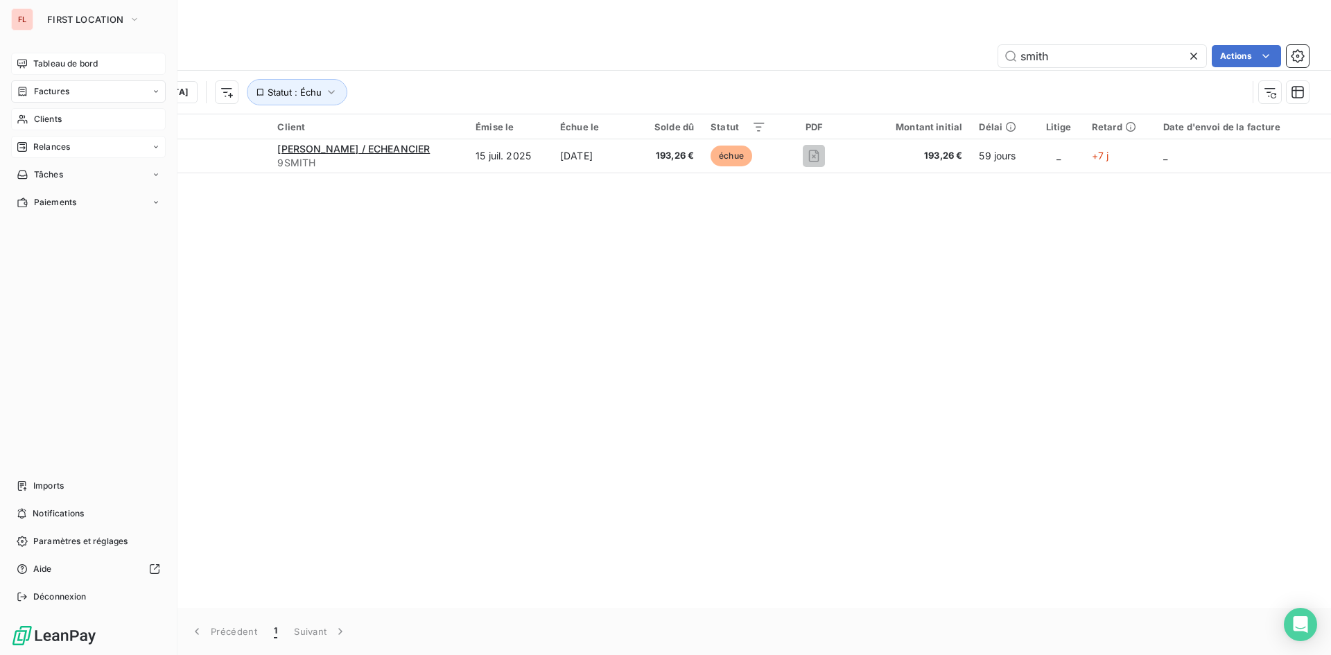
click at [48, 115] on span "Clients" at bounding box center [48, 119] width 28 height 12
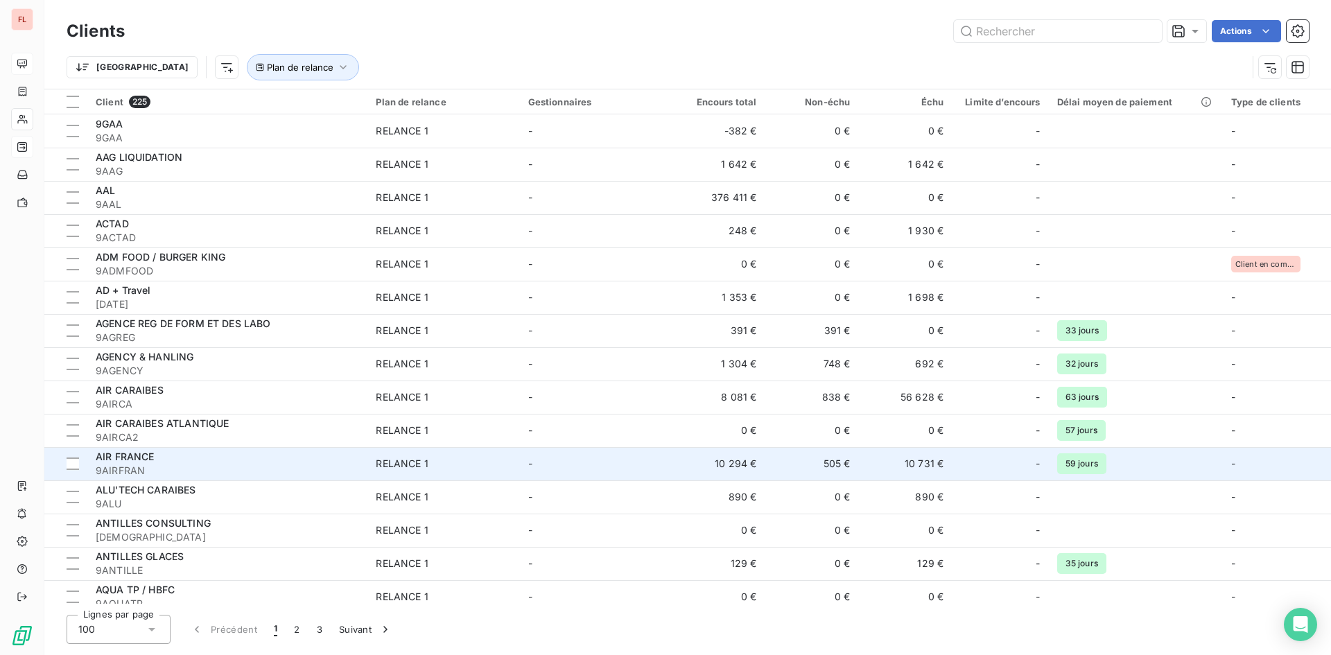
click at [162, 456] on div "AIR FRANCE" at bounding box center [227, 457] width 263 height 14
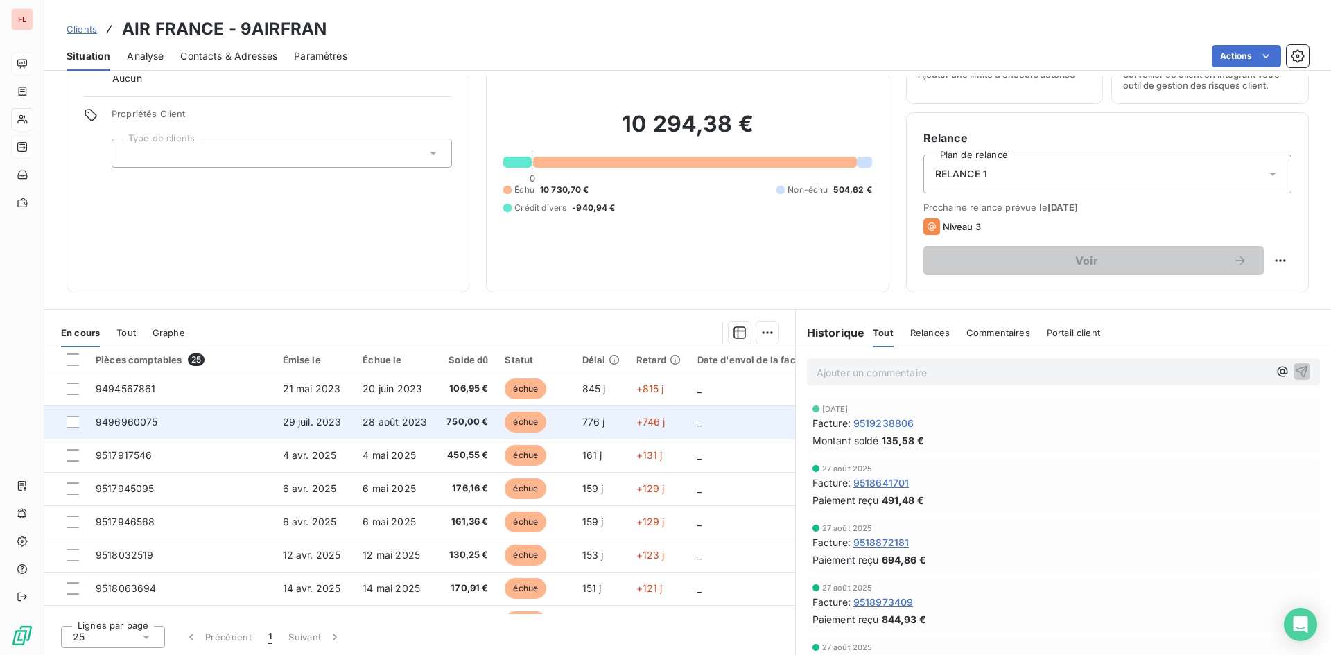
scroll to position [70, 0]
click at [301, 418] on span "29 juil. 2023" at bounding box center [312, 421] width 59 height 12
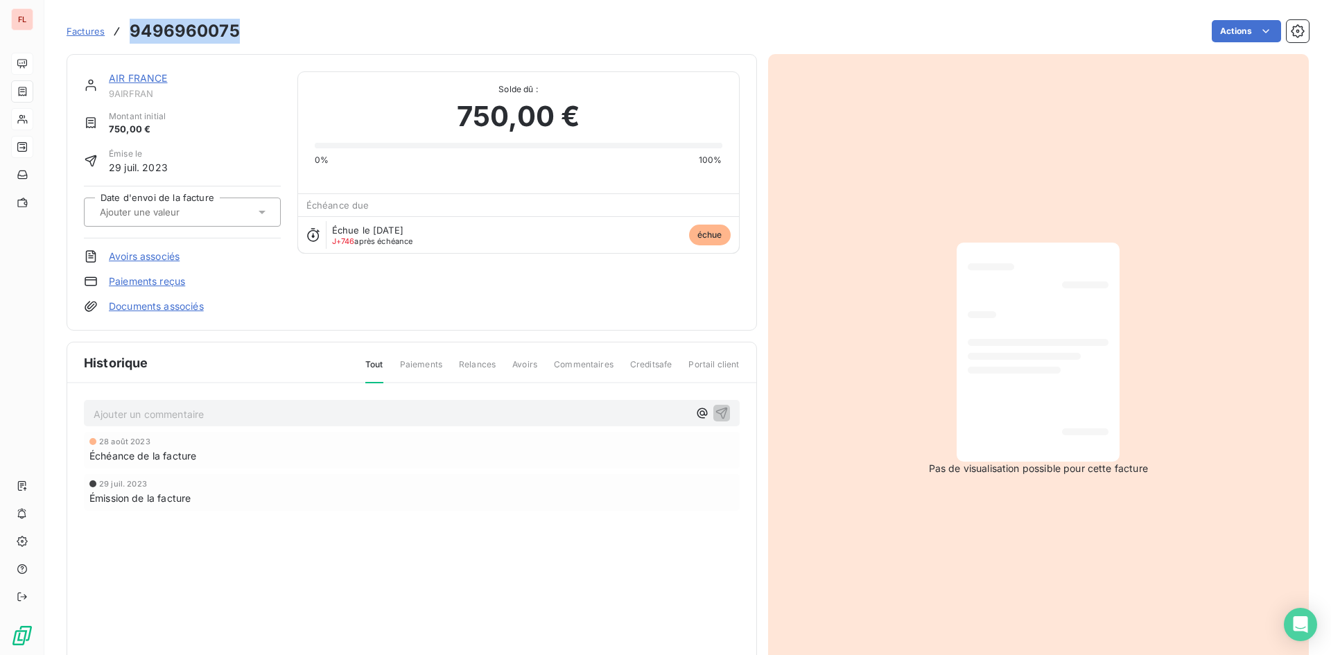
drag, startPoint x: 244, startPoint y: 23, endPoint x: 127, endPoint y: 27, distance: 117.3
click at [127, 27] on div "Factures 9496960075 Actions" at bounding box center [688, 31] width 1243 height 29
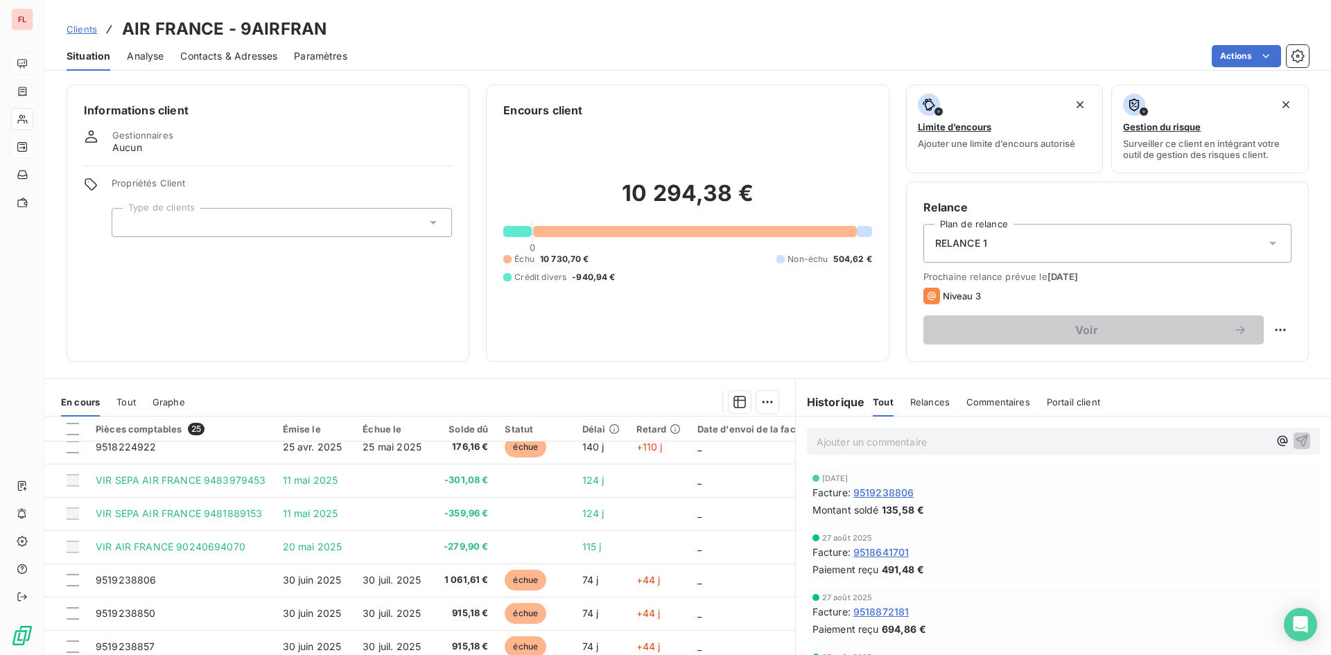
scroll to position [69, 0]
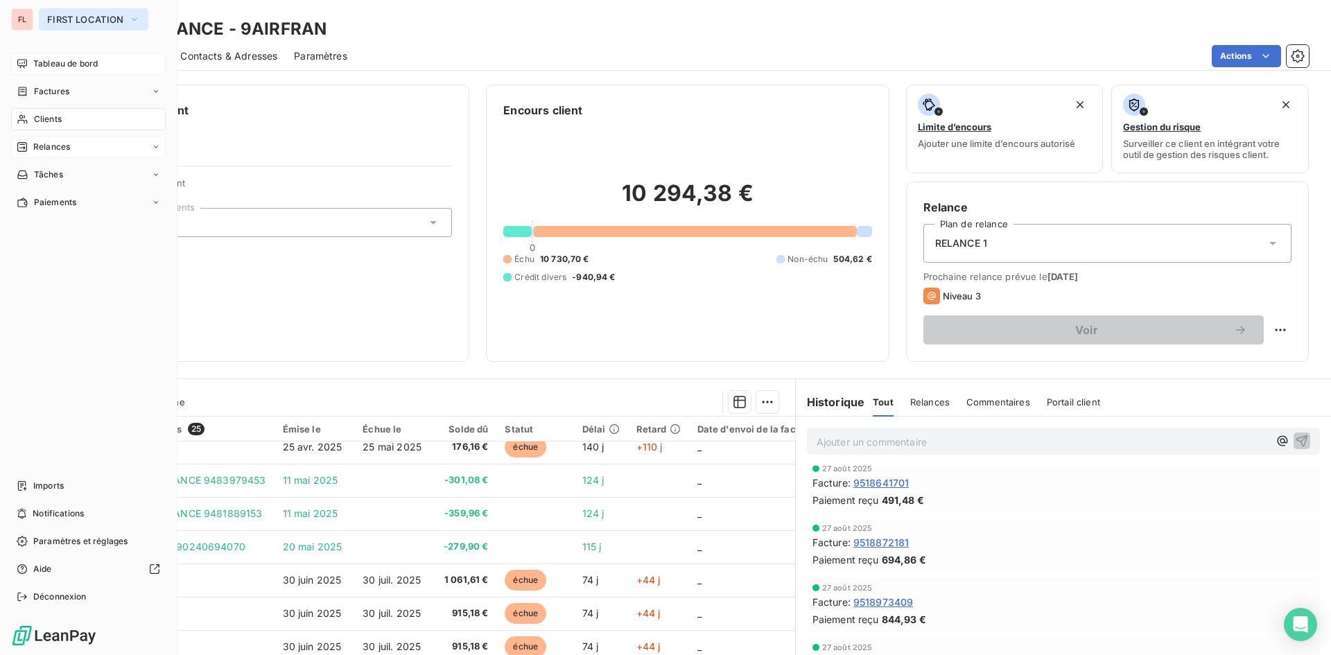
click at [134, 16] on icon "button" at bounding box center [134, 19] width 11 height 14
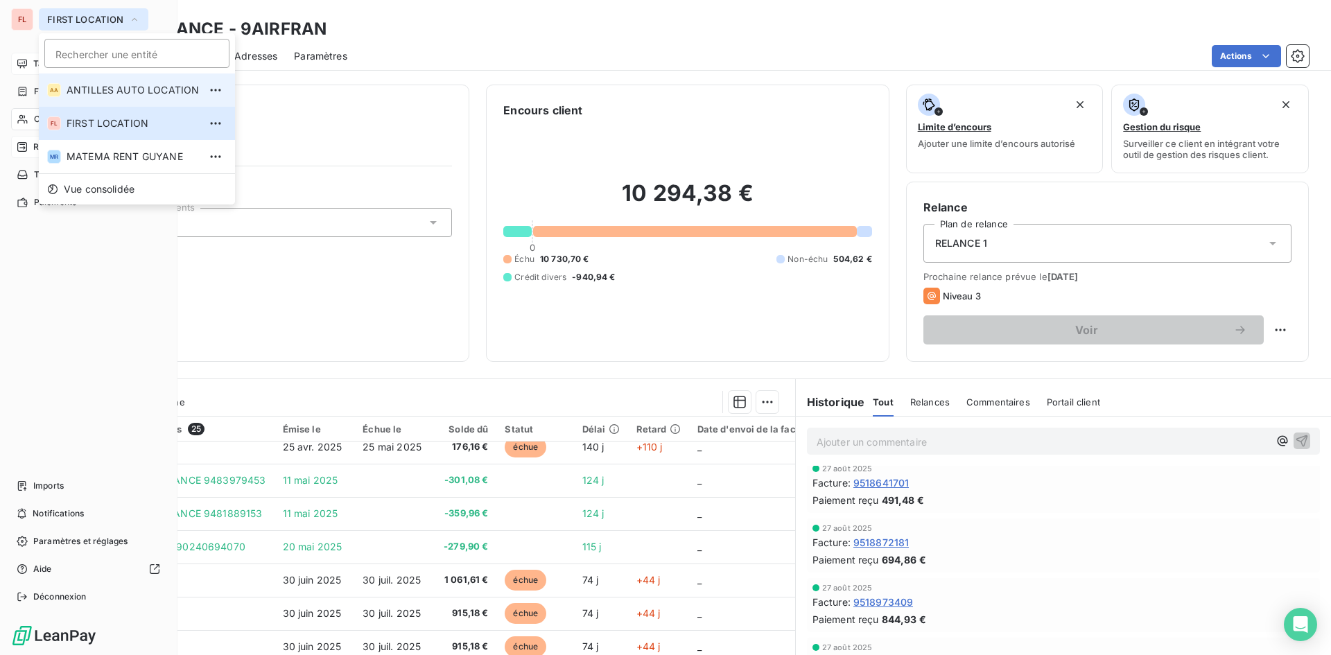
click at [109, 88] on span "ANTILLES AUTO LOCATION" at bounding box center [133, 90] width 132 height 14
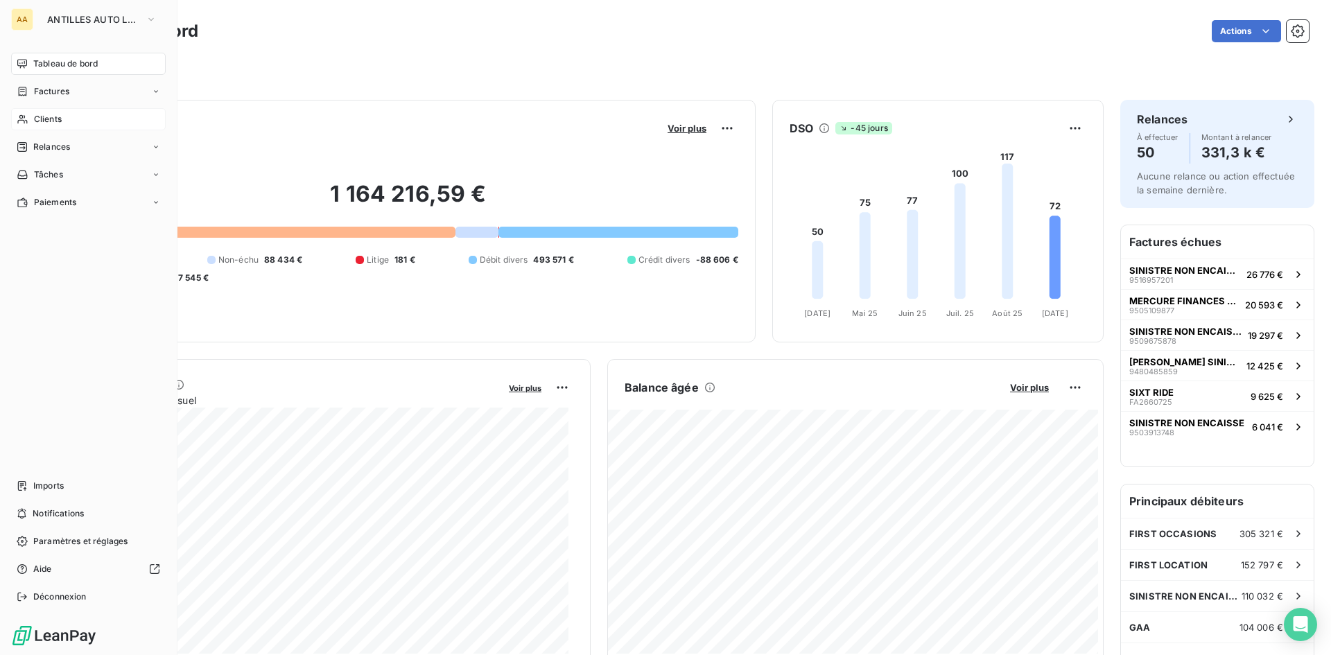
click at [63, 117] on div "Clients" at bounding box center [88, 119] width 155 height 22
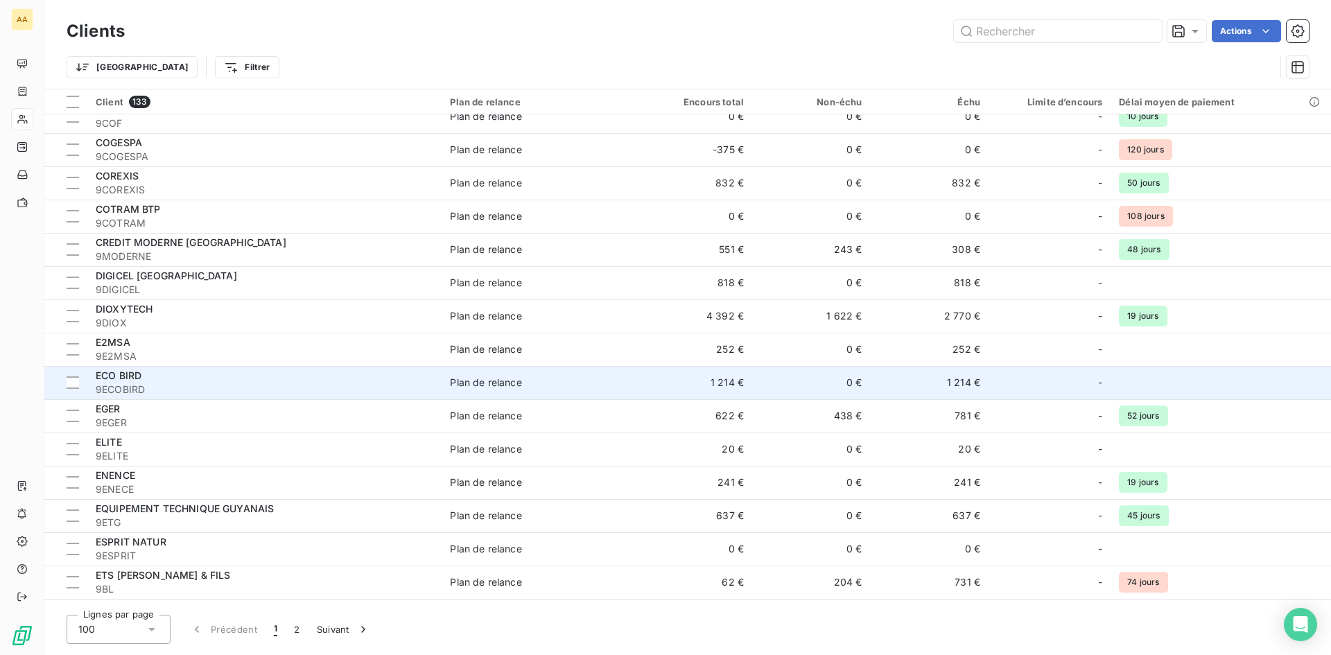
scroll to position [1109, 0]
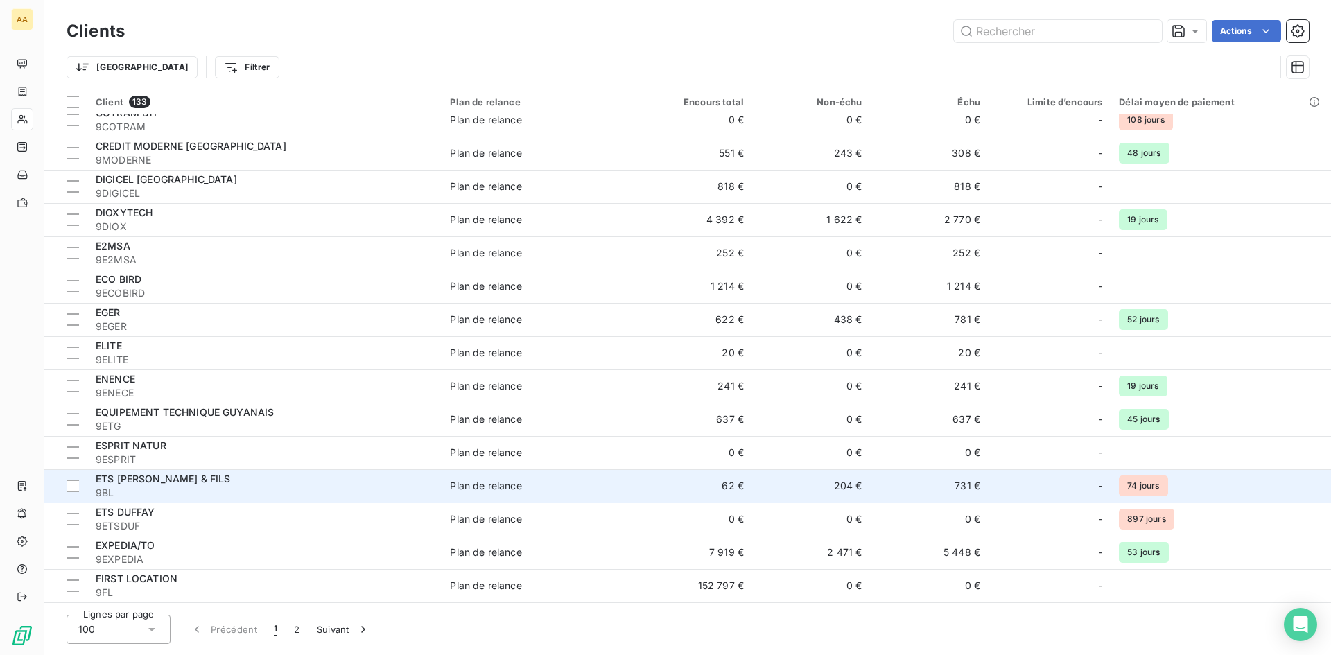
click at [198, 476] on span "ETS [PERSON_NAME] & FILS" at bounding box center [163, 479] width 135 height 12
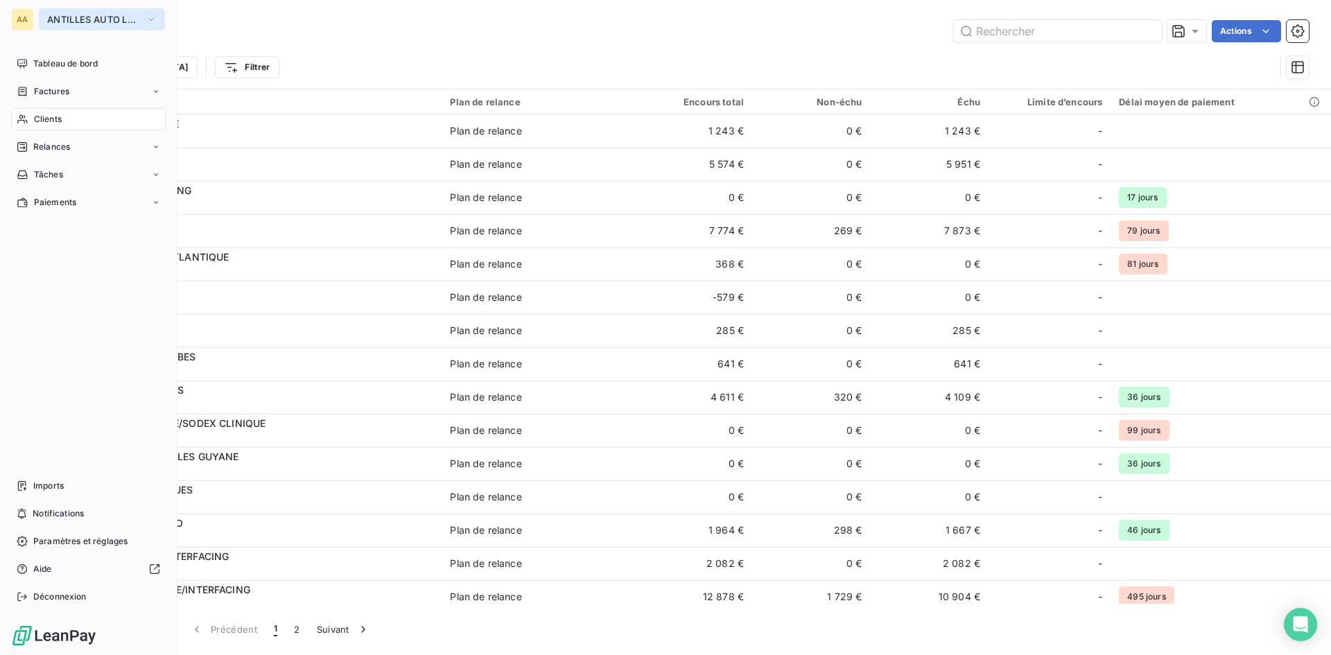
click at [145, 21] on button "ANTILLES AUTO LOCATION" at bounding box center [102, 19] width 126 height 22
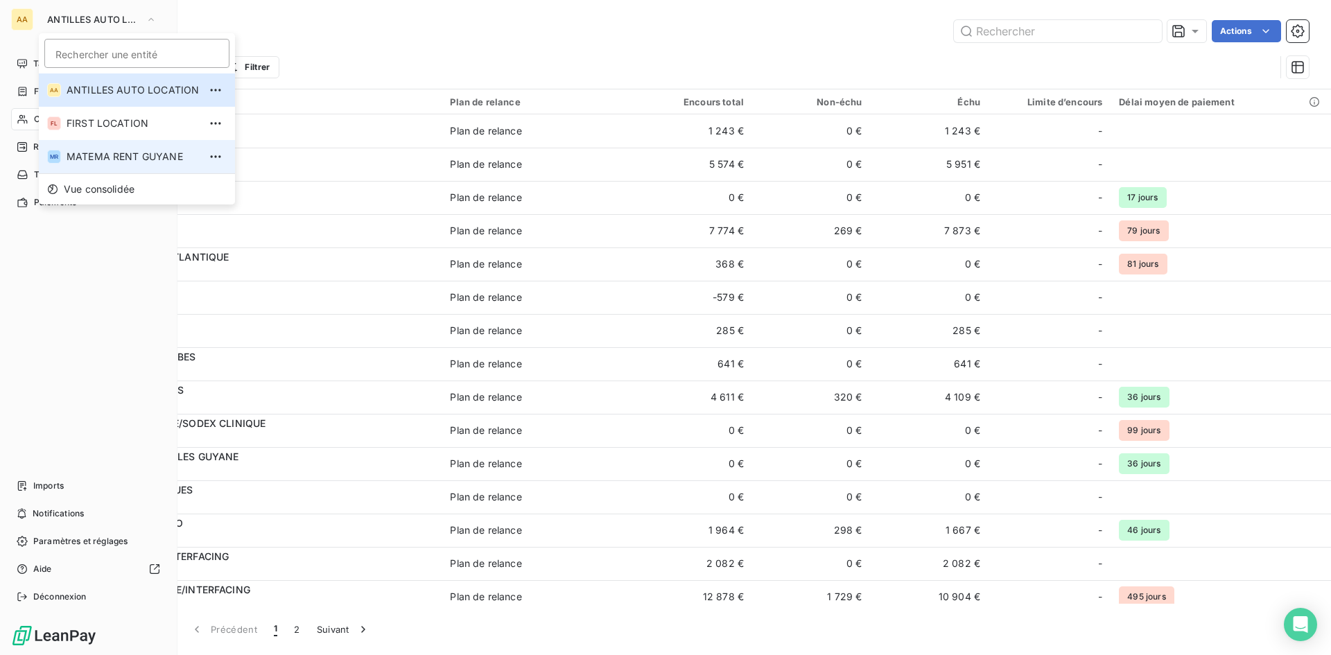
click at [115, 155] on span "MATEMA RENT GUYANE" at bounding box center [133, 157] width 132 height 14
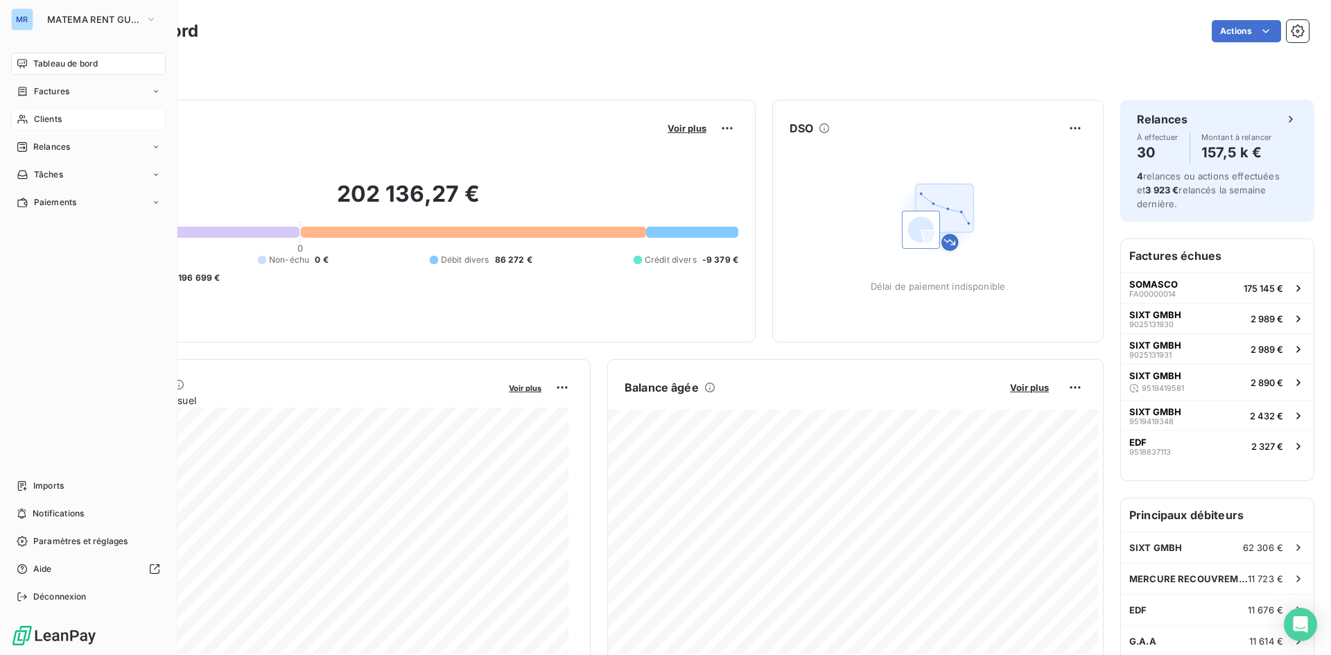
click at [43, 120] on span "Clients" at bounding box center [48, 119] width 28 height 12
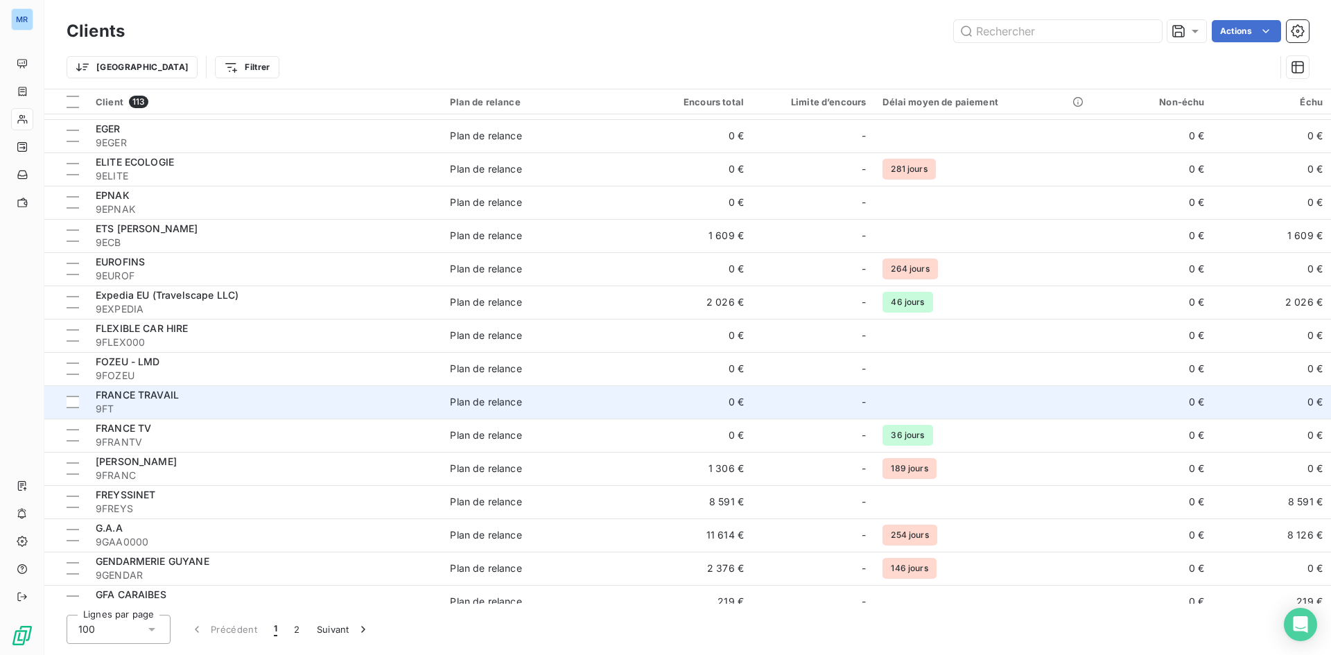
scroll to position [1595, 0]
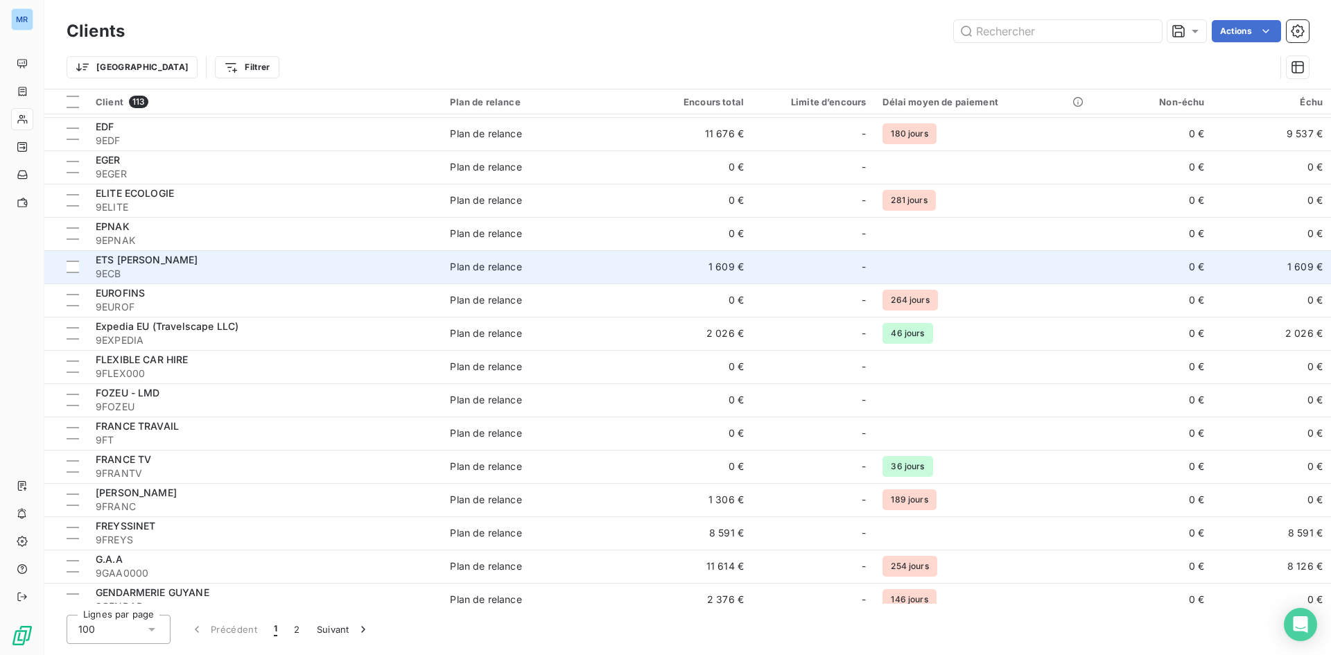
click at [189, 259] on span "ETS CLAUDE BLANDIN" at bounding box center [147, 260] width 103 height 12
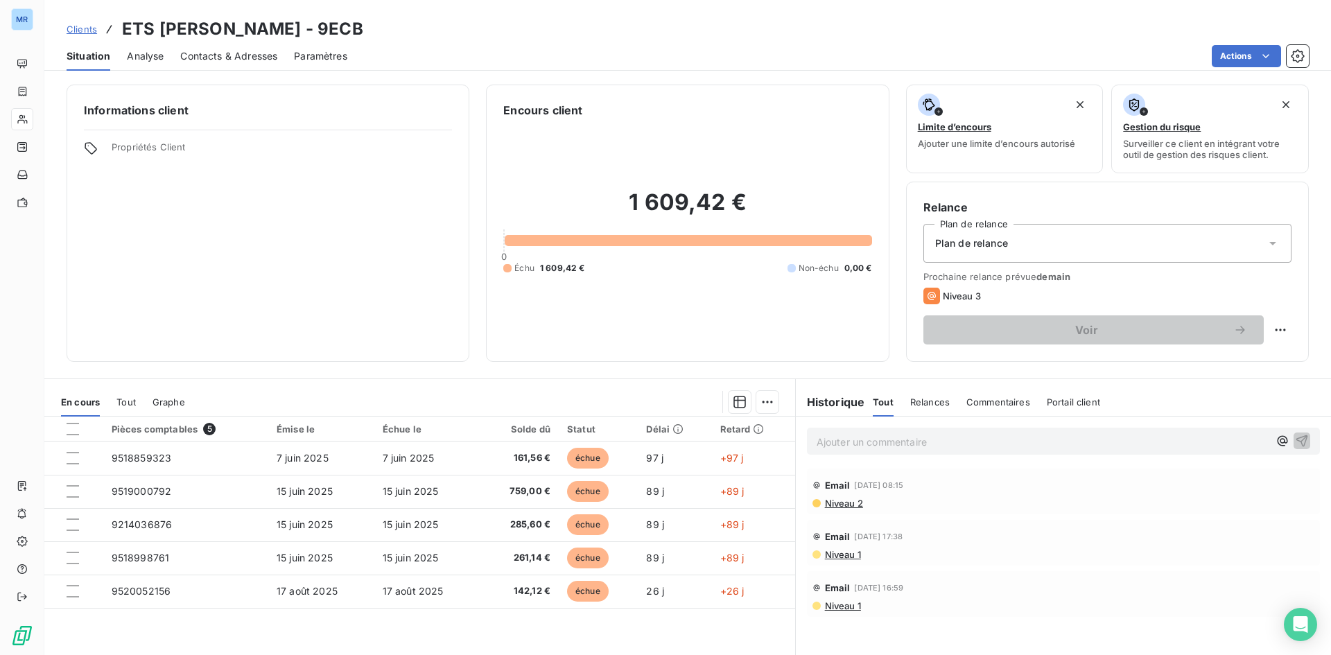
scroll to position [70, 0]
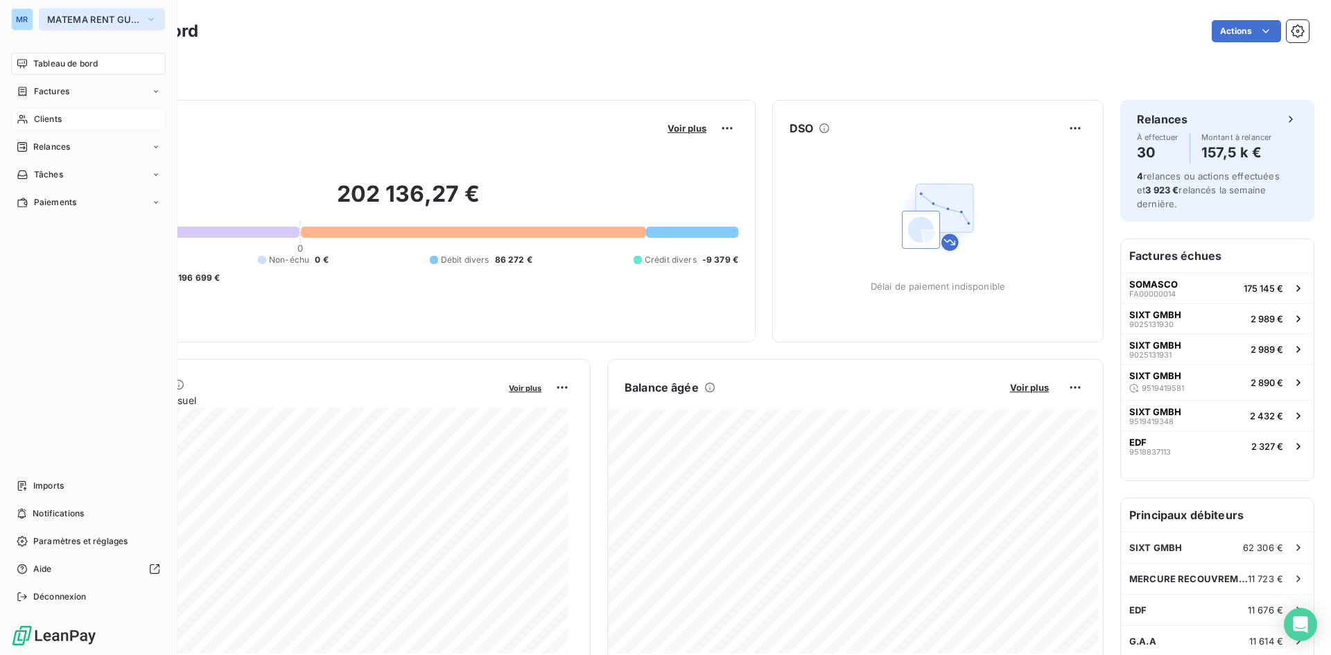
click at [149, 21] on icon "button" at bounding box center [151, 19] width 11 height 14
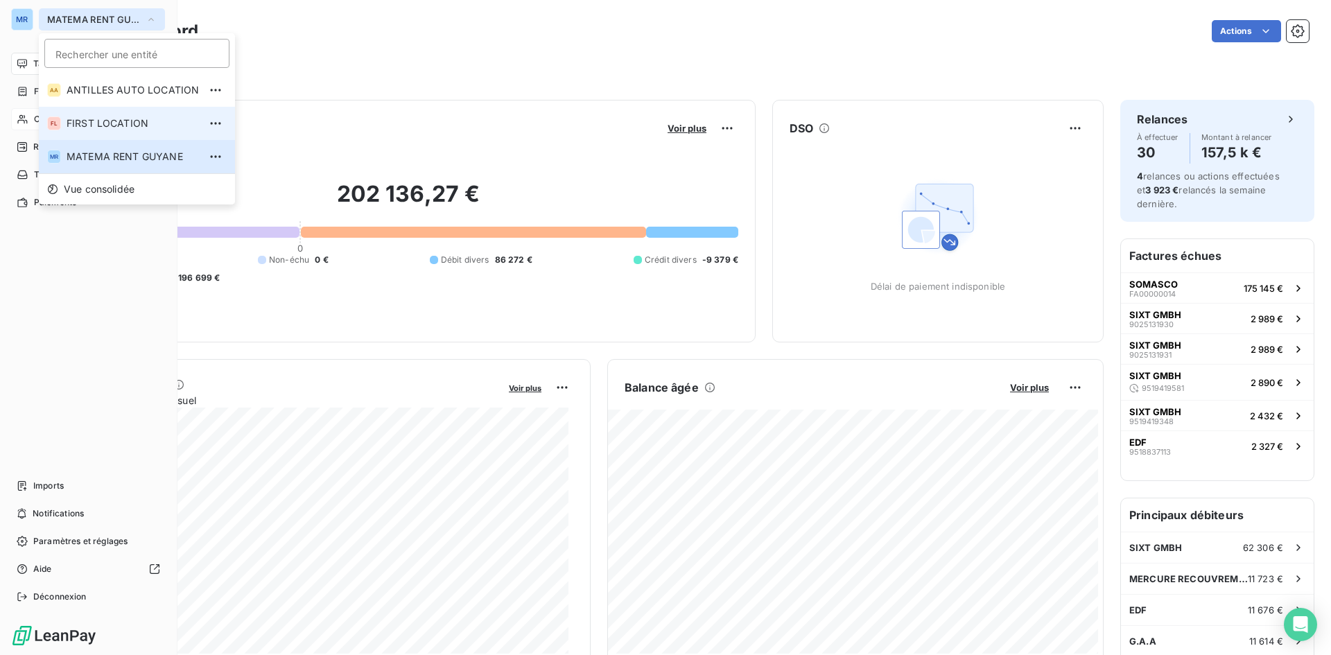
click at [112, 118] on span "FIRST LOCATION" at bounding box center [133, 123] width 132 height 14
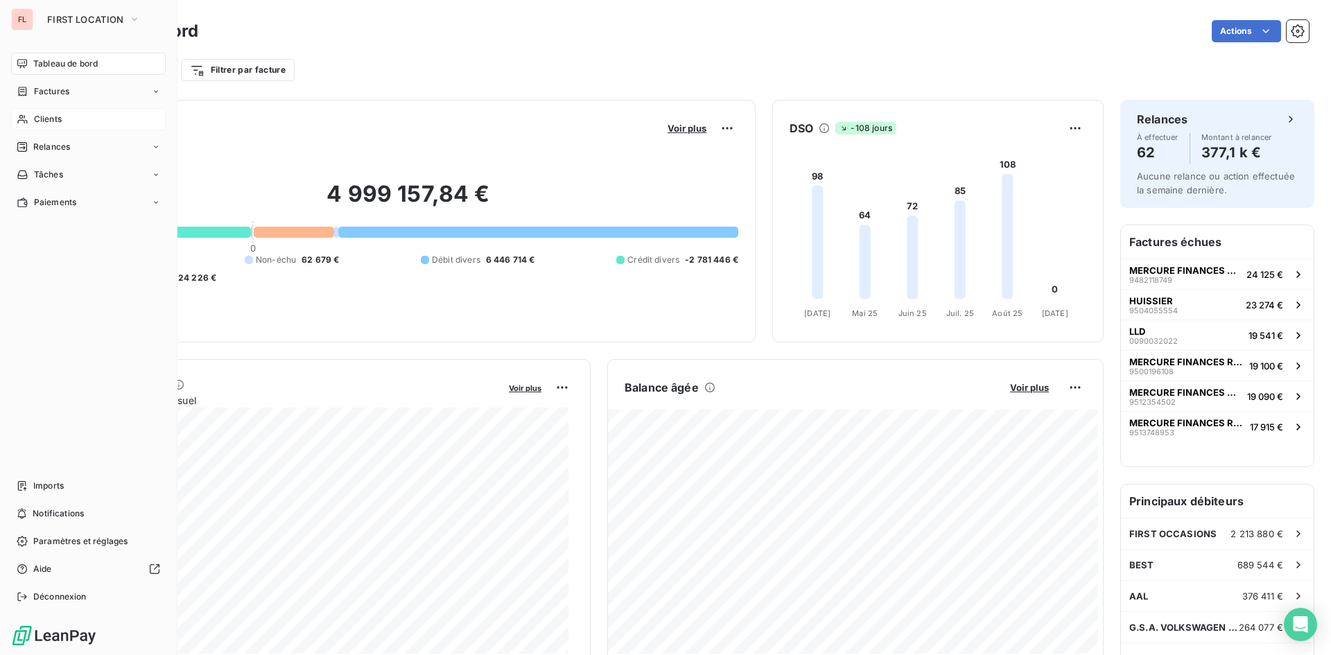
click at [73, 119] on div "Clients" at bounding box center [88, 119] width 155 height 22
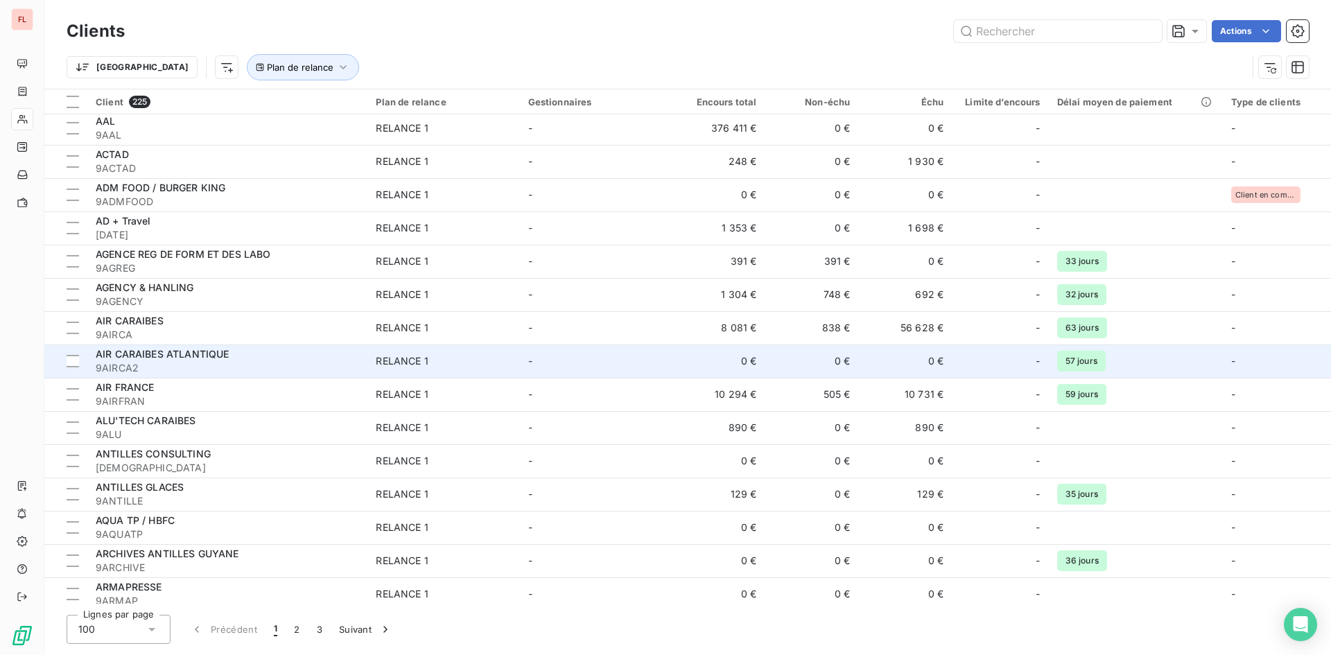
scroll to position [139, 0]
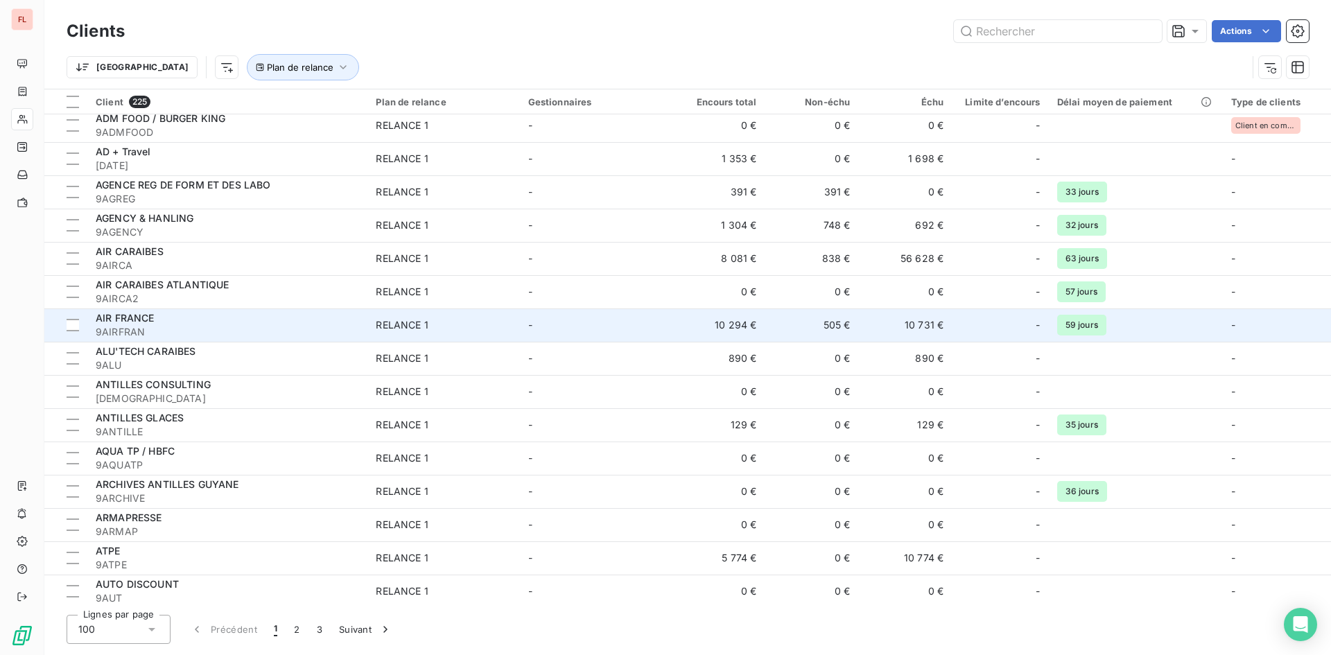
click at [191, 320] on div "AIR FRANCE" at bounding box center [227, 318] width 263 height 14
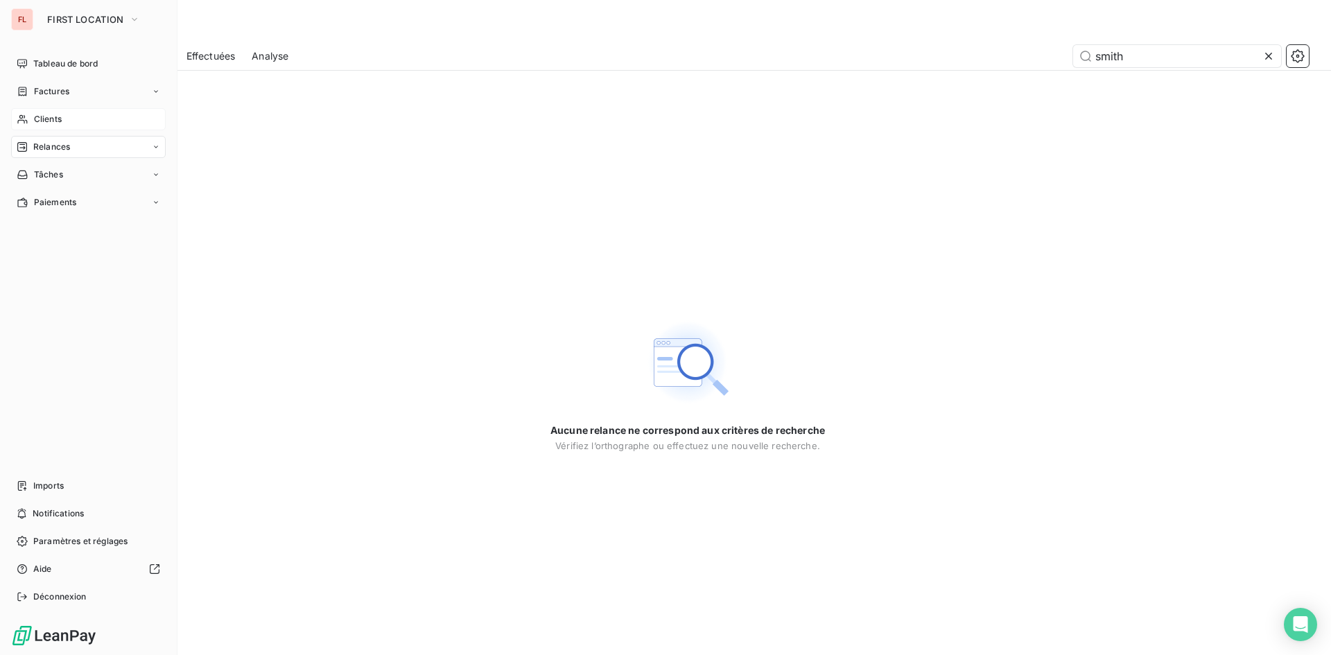
click at [53, 120] on span "Clients" at bounding box center [48, 119] width 28 height 12
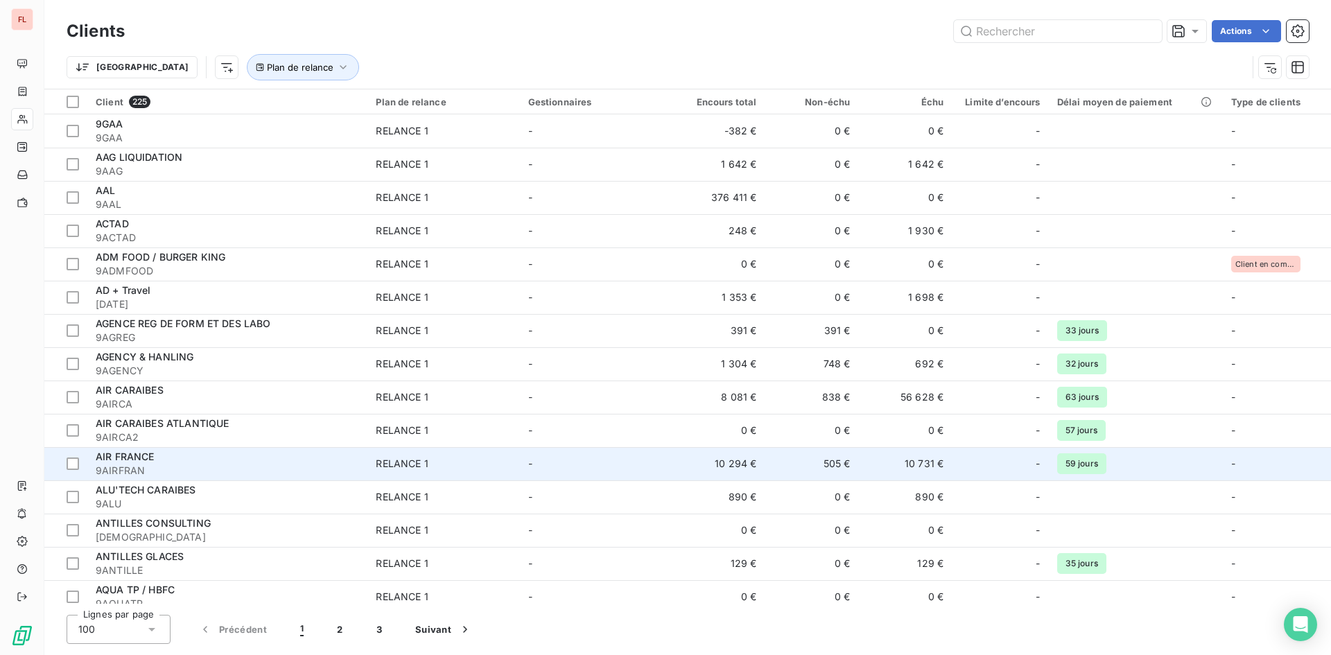
click at [144, 458] on span "AIR FRANCE" at bounding box center [125, 457] width 59 height 12
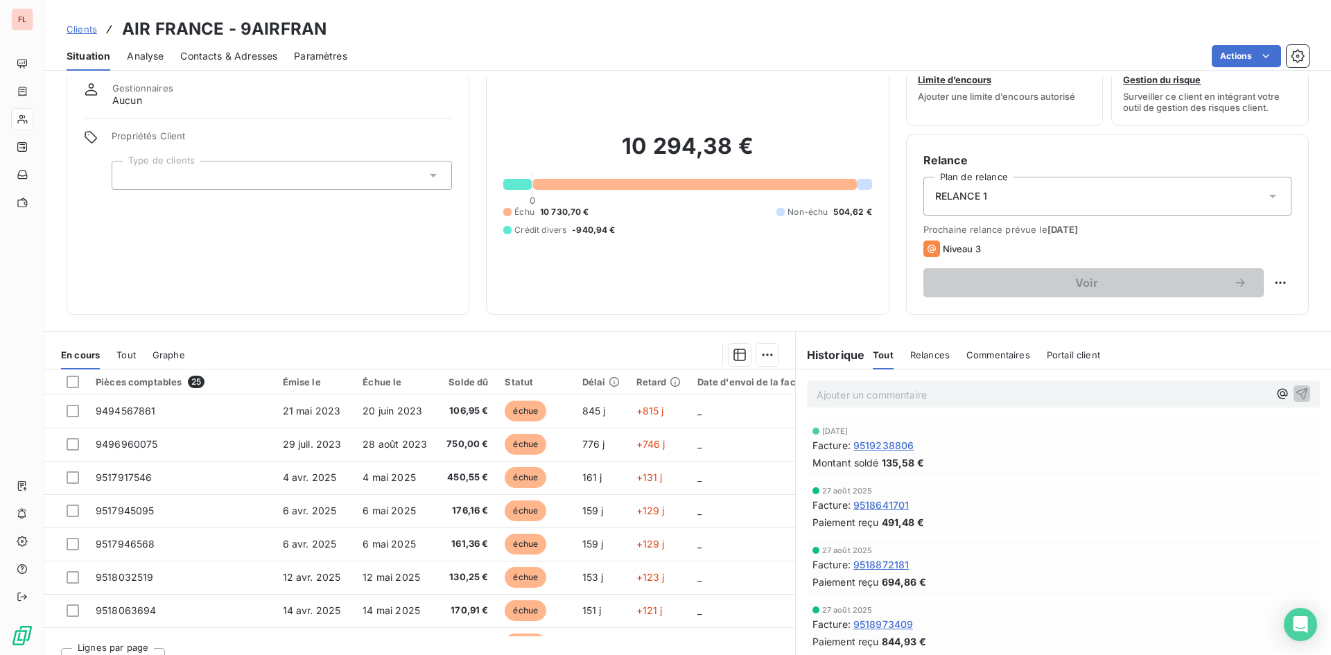
scroll to position [69, 0]
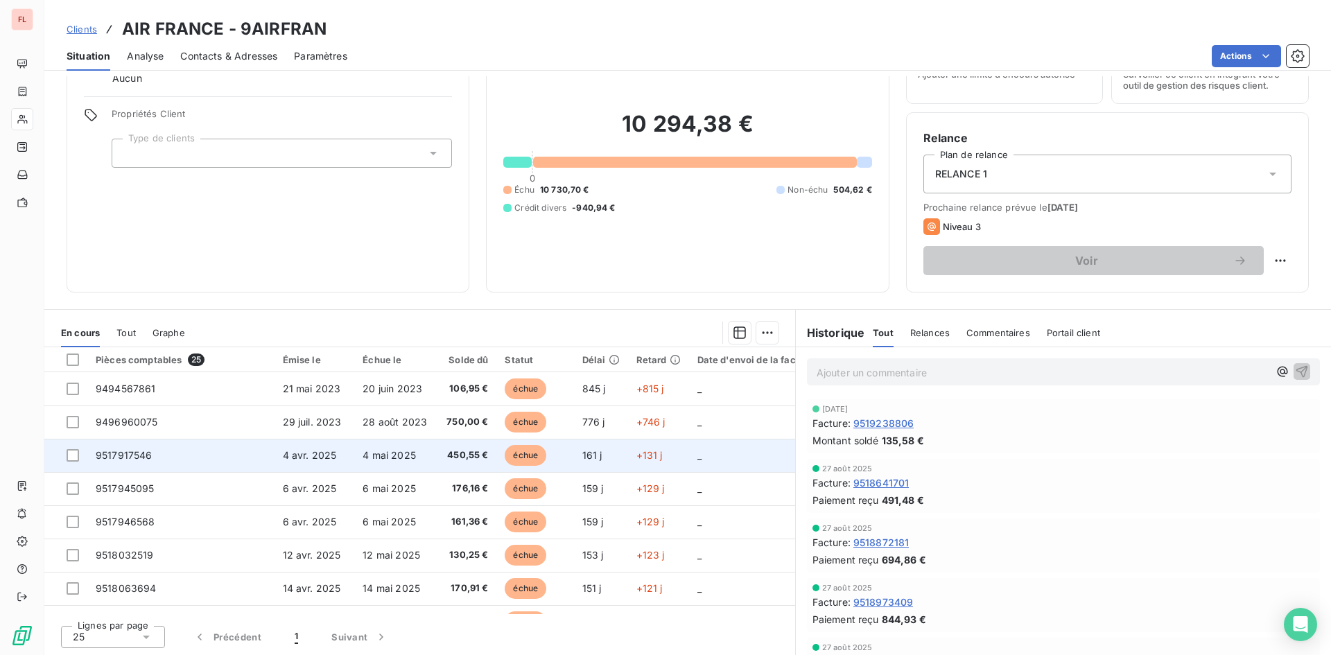
click at [312, 458] on span "4 avr. 2025" at bounding box center [310, 455] width 54 height 12
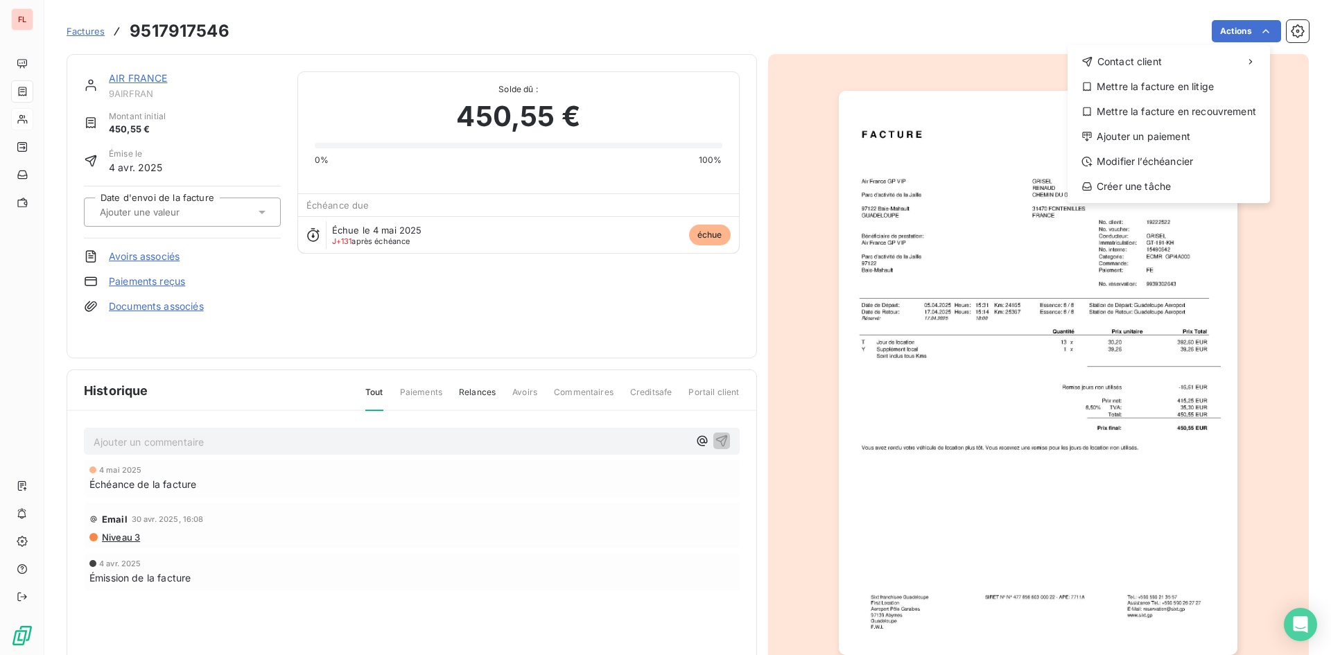
click at [1248, 377] on html "FL Factures 9517917546 Actions Contact client Mettre la facture en litige Mettr…" at bounding box center [665, 327] width 1331 height 655
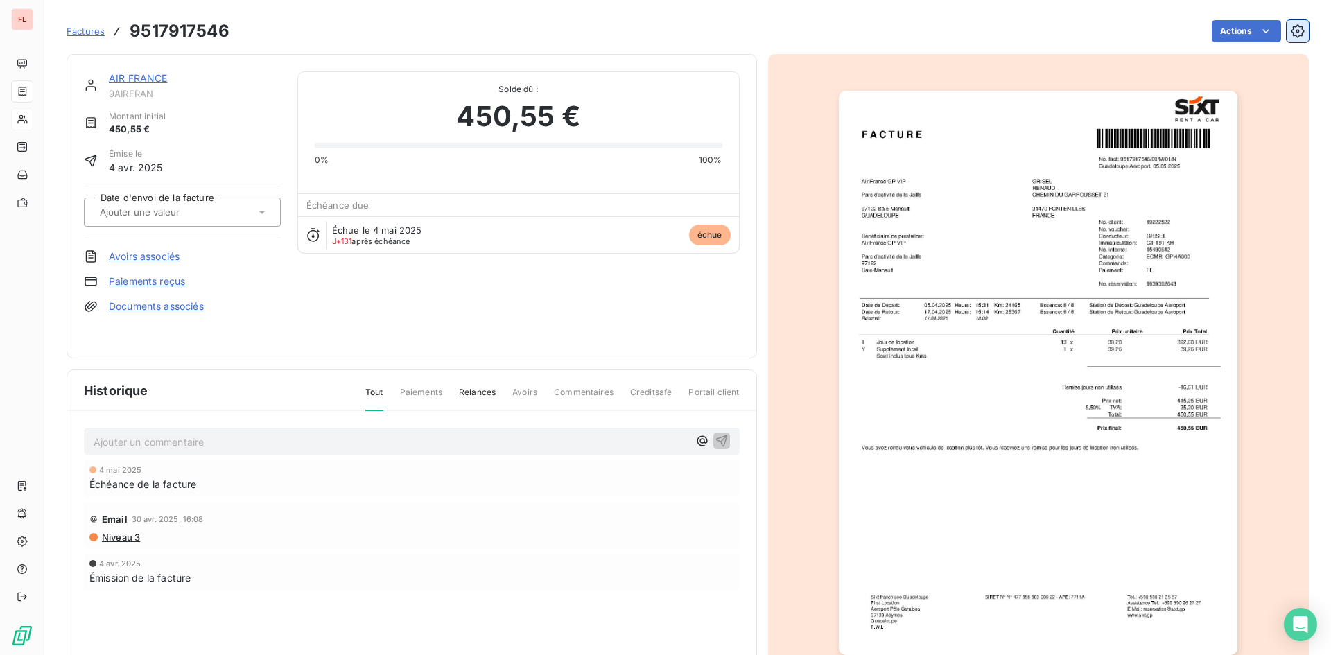
click at [1293, 28] on icon "button" at bounding box center [1298, 31] width 14 height 14
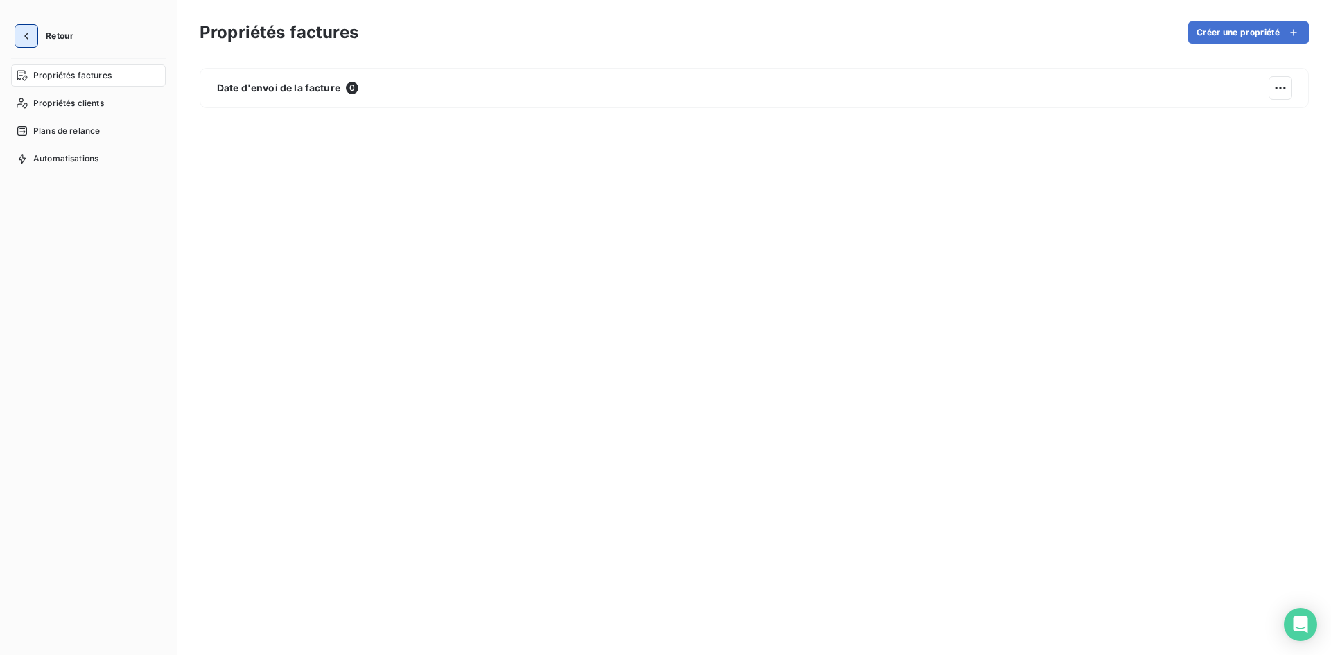
click at [21, 37] on icon "button" at bounding box center [26, 36] width 14 height 14
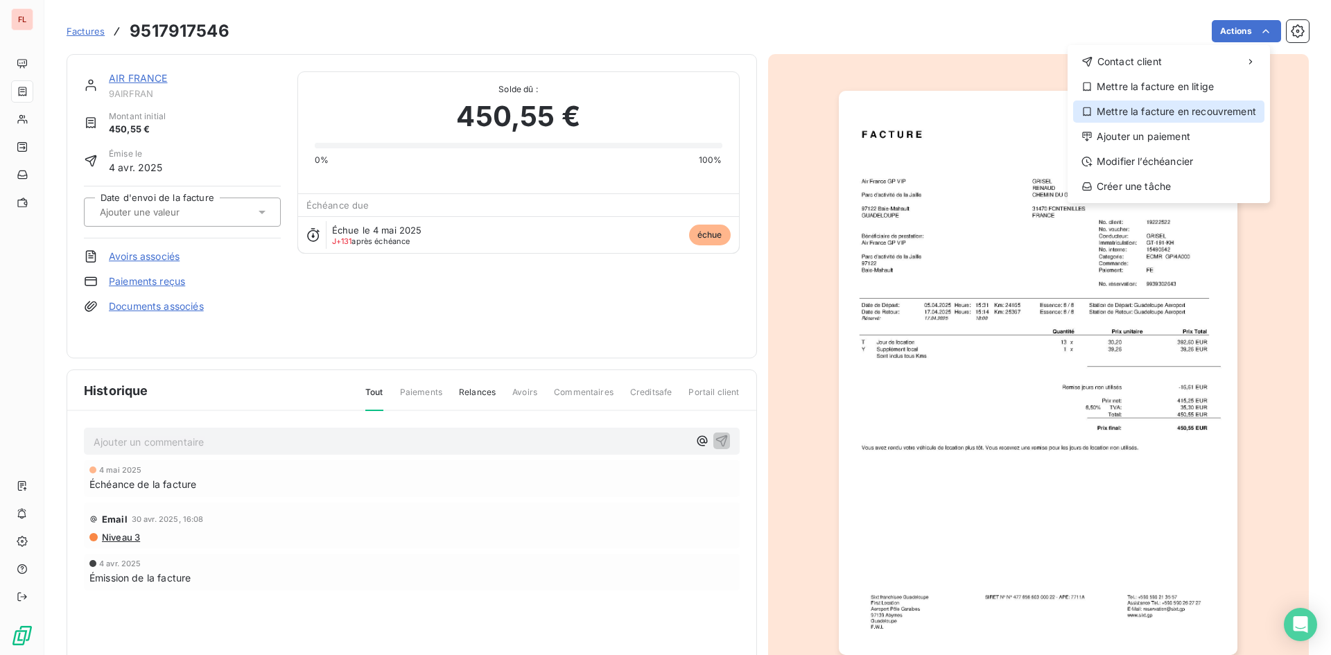
click at [1166, 111] on div "Mettre la facture en recouvrement" at bounding box center [1168, 112] width 191 height 22
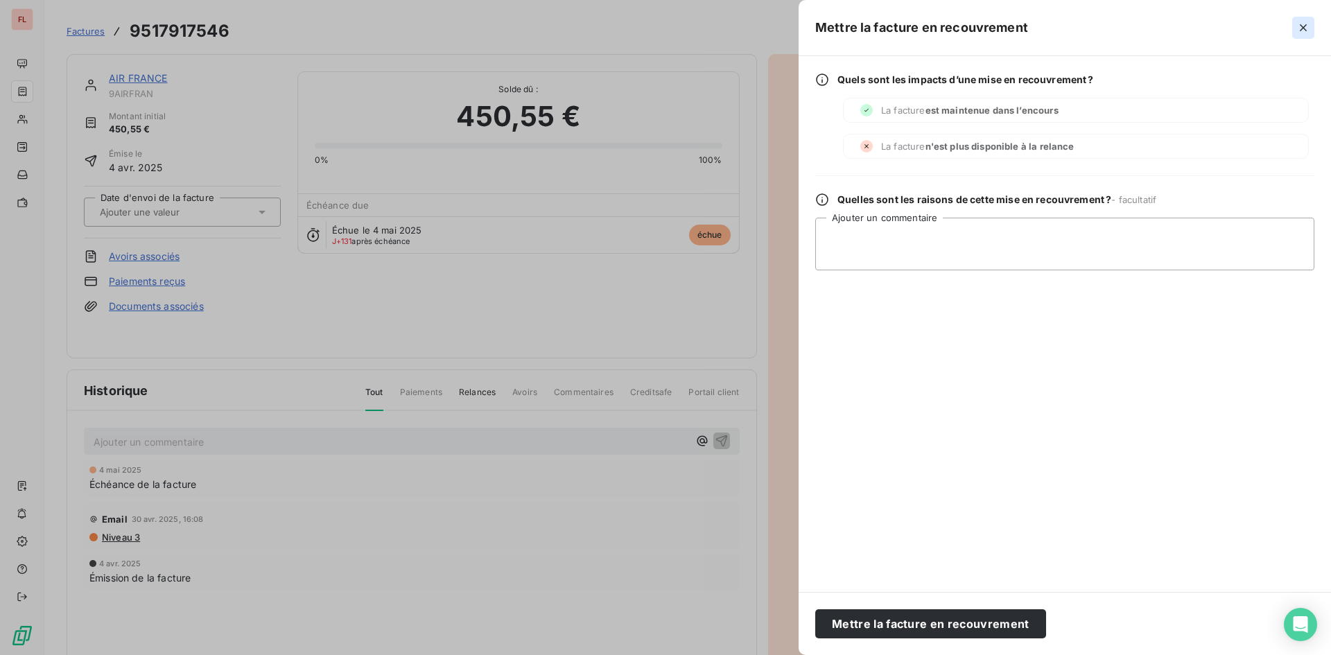
click at [1302, 21] on icon "button" at bounding box center [1304, 28] width 14 height 14
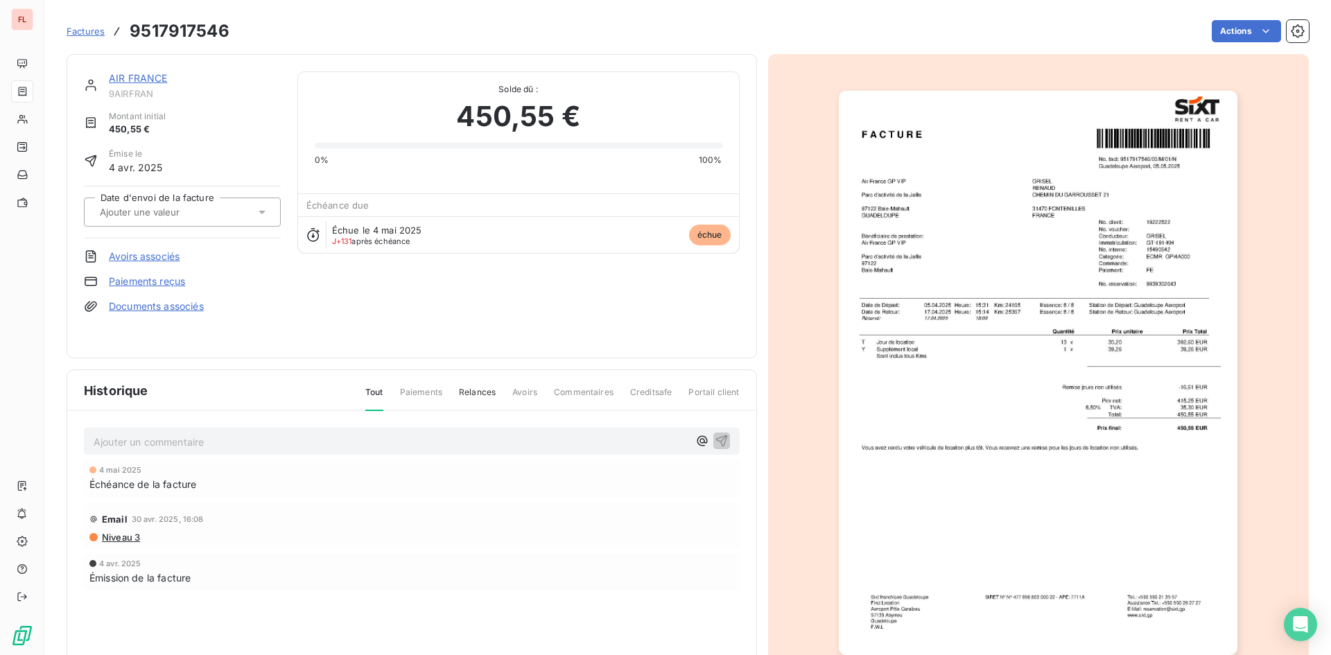
click at [1256, 21] on html "FL Factures 9517917546 Actions AIR FRANCE 9AIRFRAN Montant initial 450,55 € Émi…" at bounding box center [665, 327] width 1331 height 655
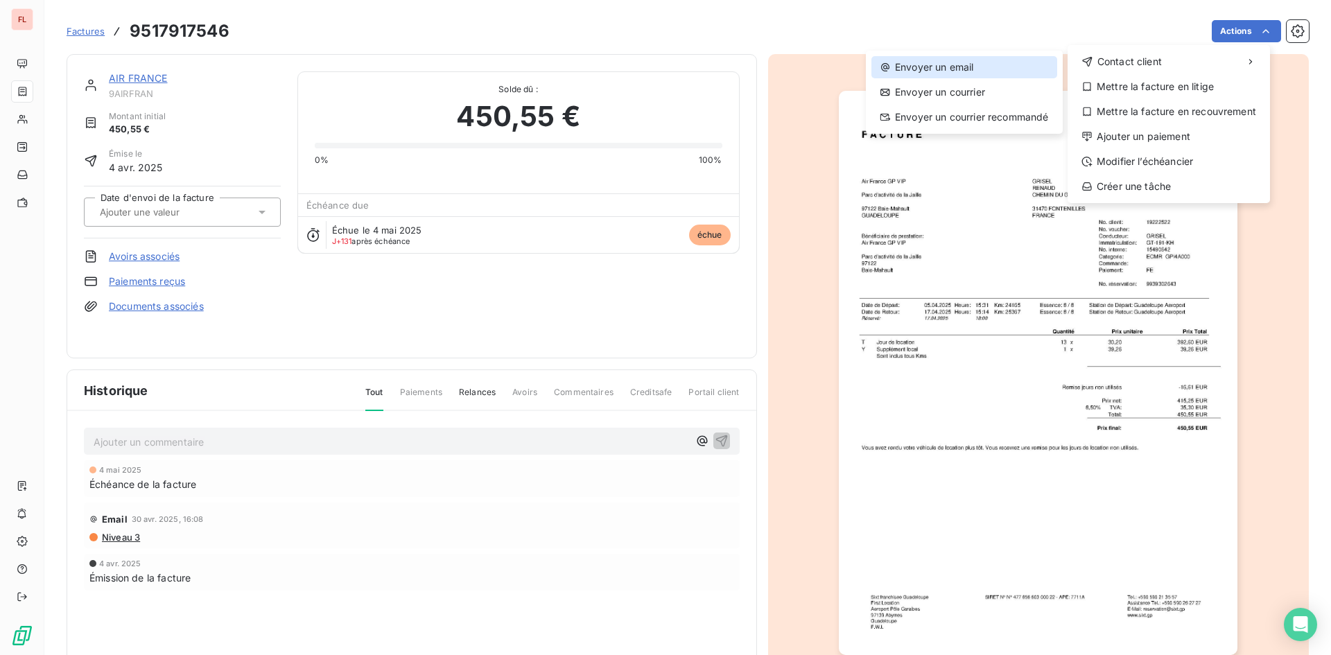
click at [926, 64] on div "Envoyer un email" at bounding box center [965, 67] width 186 height 22
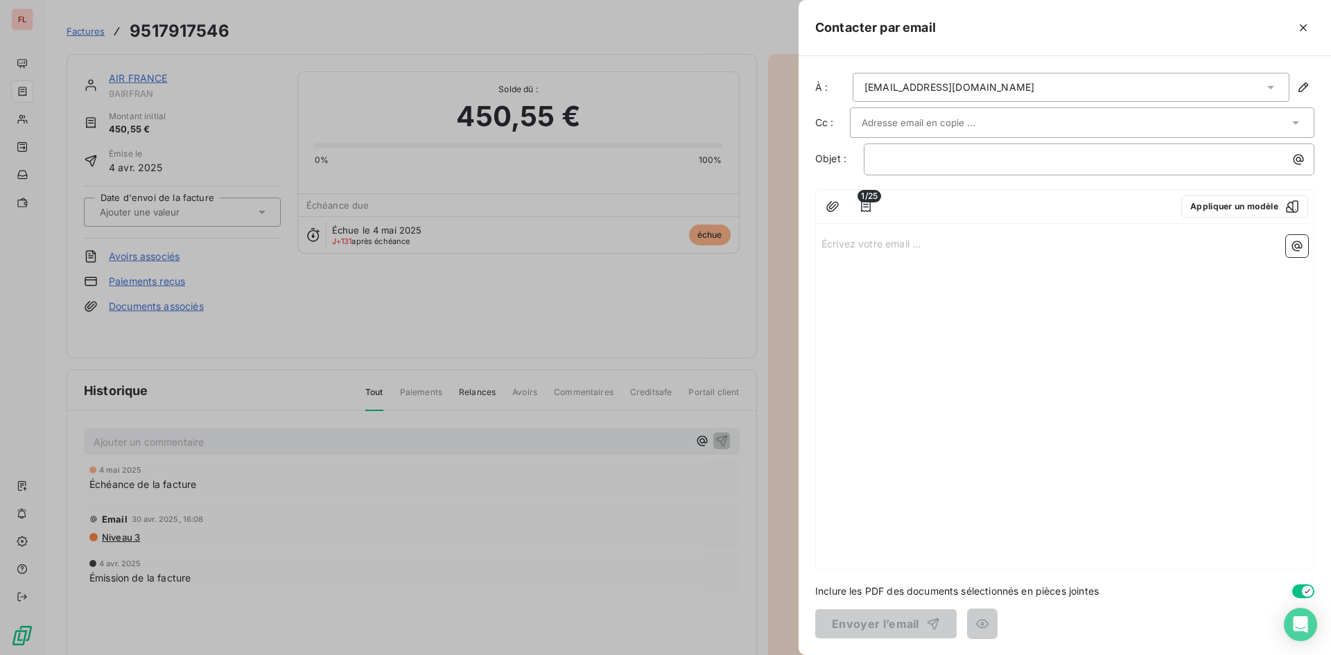
click at [892, 282] on div "Écrivez votre email ... ﻿" at bounding box center [1065, 400] width 498 height 340
click at [827, 202] on icon "button" at bounding box center [833, 207] width 14 height 14
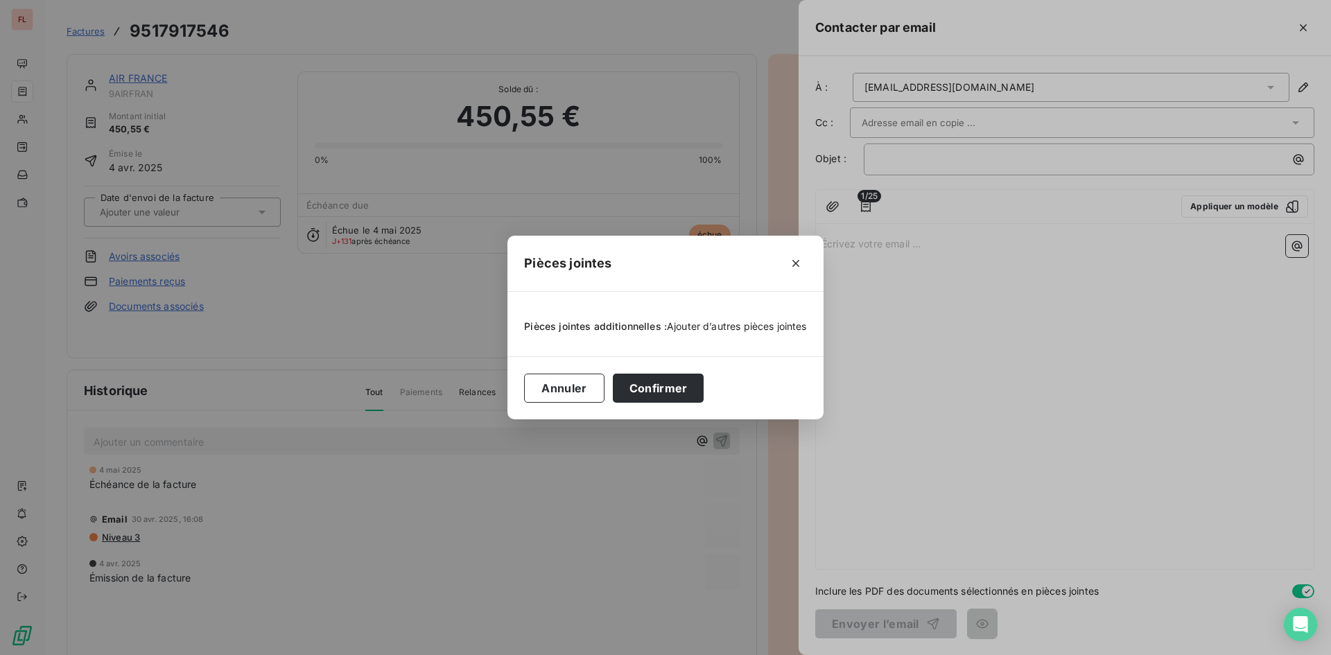
click at [750, 327] on span "Ajouter d’autres pièces jointes" at bounding box center [737, 326] width 140 height 12
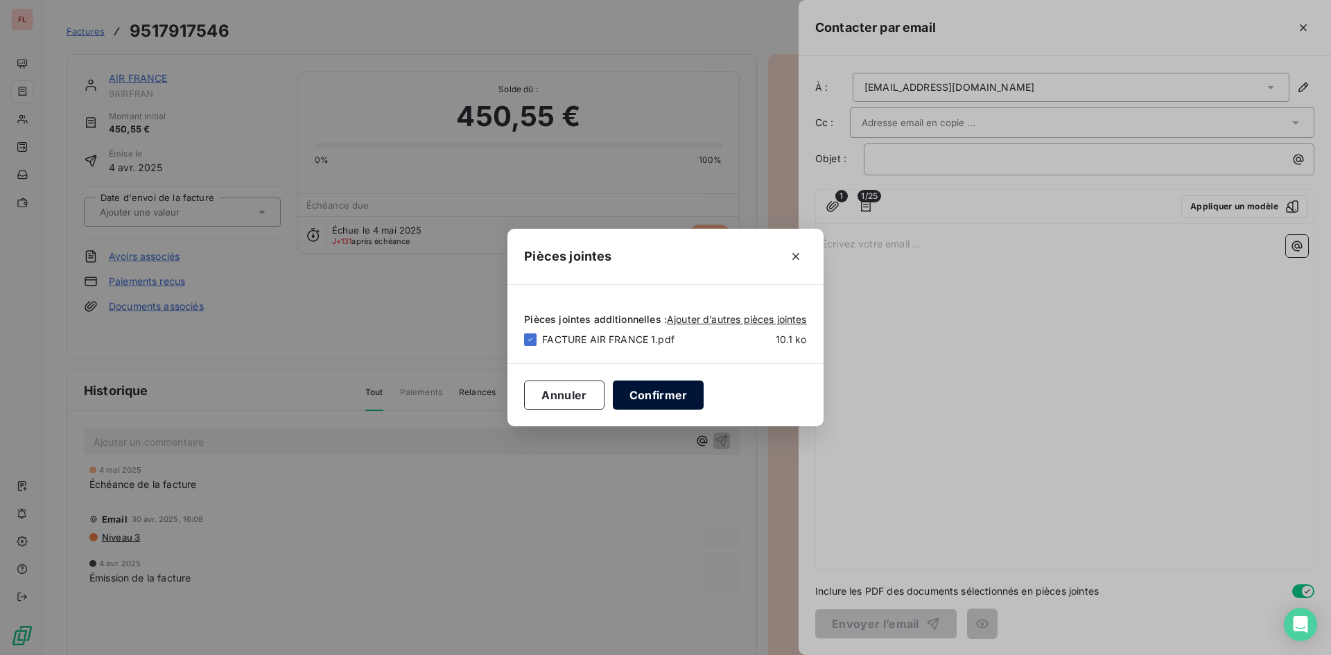
click at [646, 396] on button "Confirmer" at bounding box center [659, 395] width 92 height 29
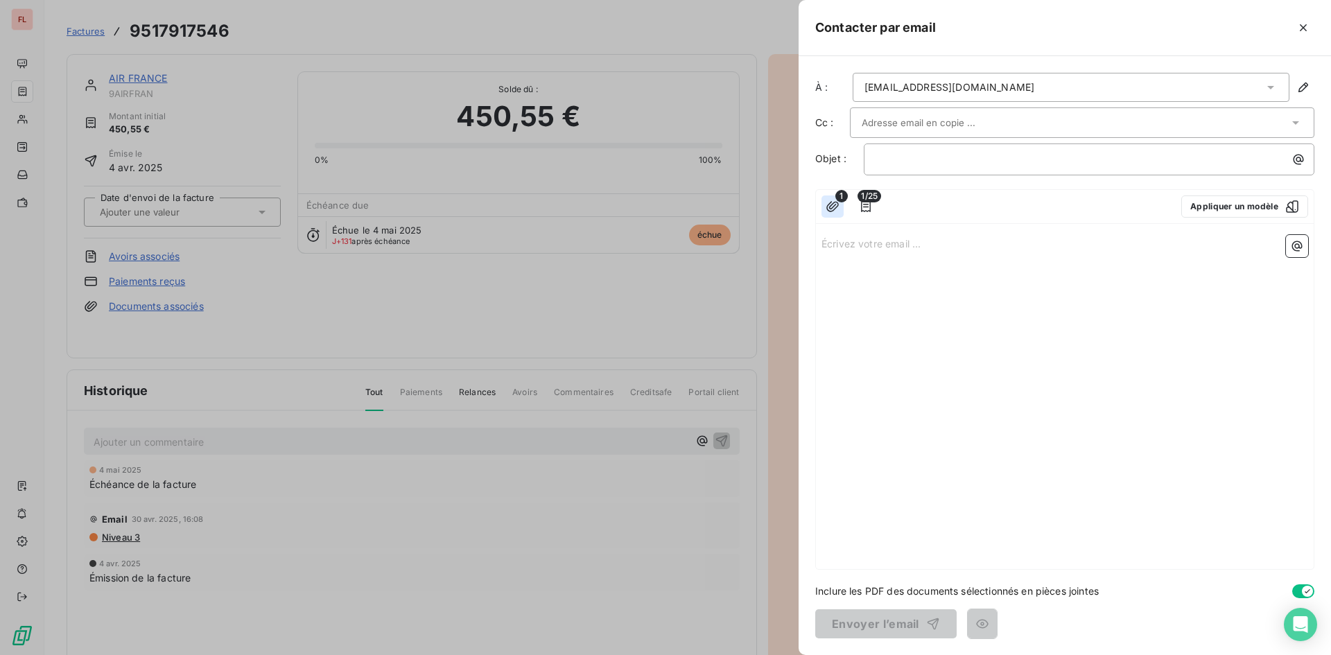
click at [831, 210] on icon "button" at bounding box center [833, 207] width 14 height 14
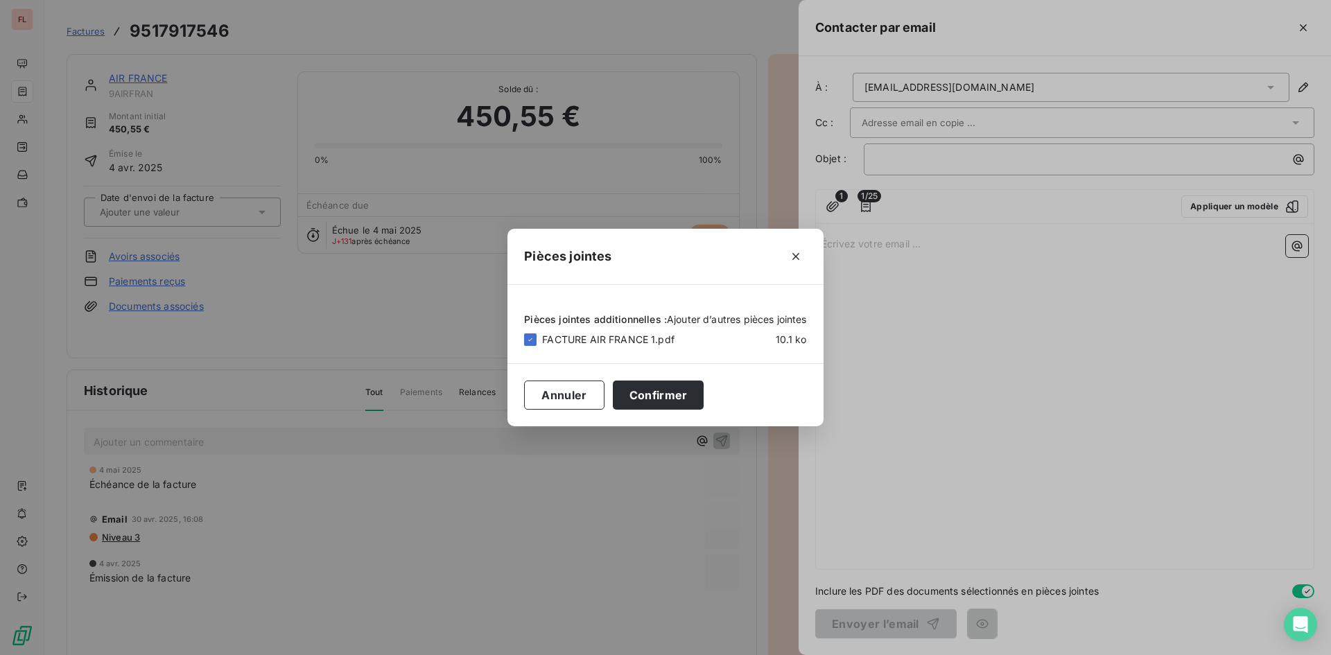
click at [734, 321] on span "Ajouter d’autres pièces jointes" at bounding box center [737, 319] width 140 height 12
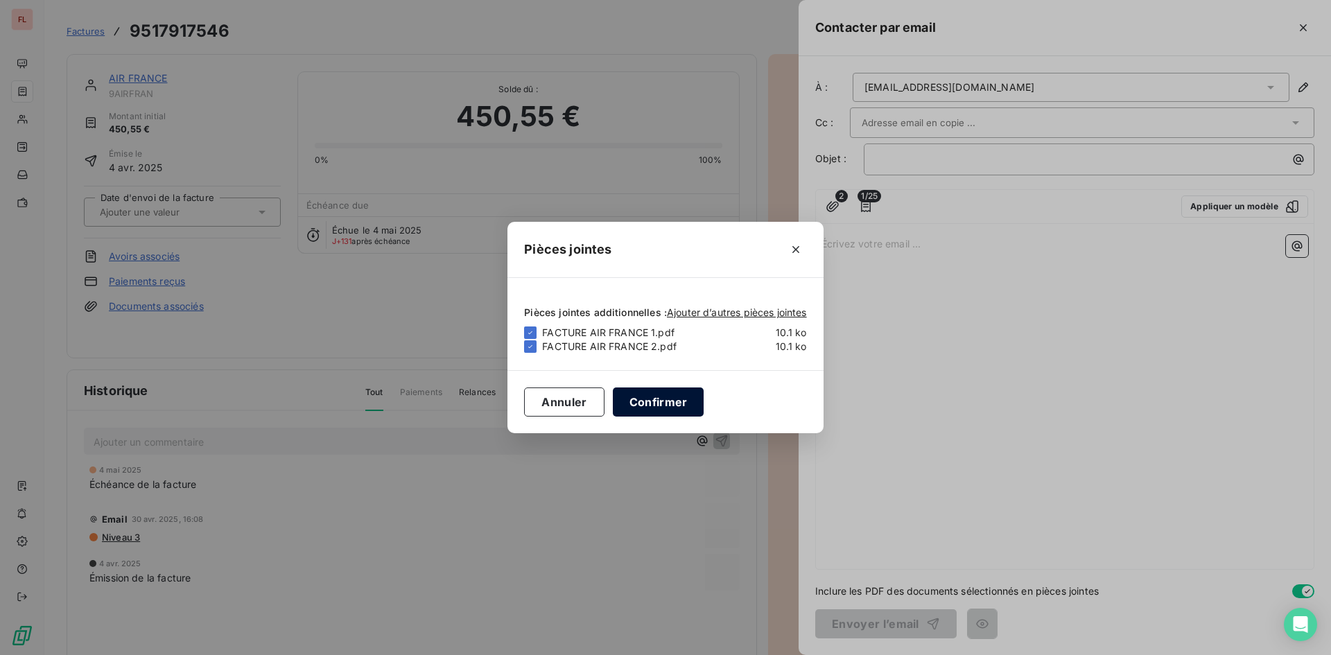
click at [655, 404] on button "Confirmer" at bounding box center [659, 402] width 92 height 29
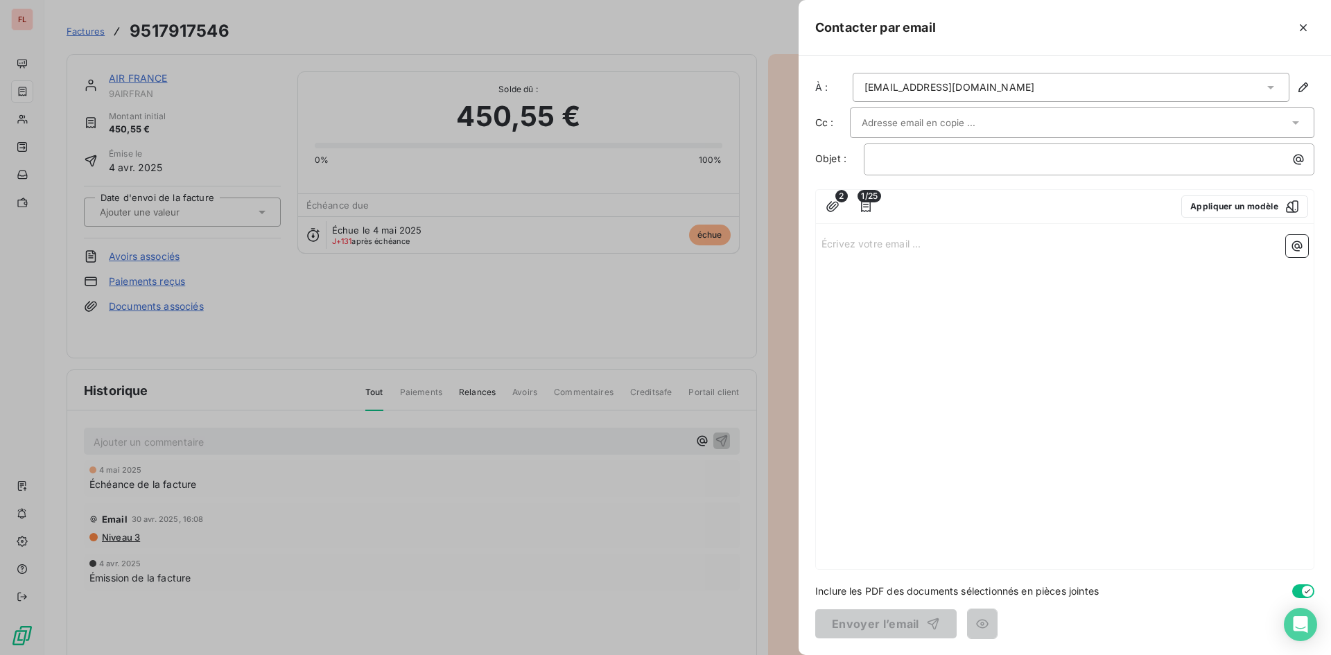
click at [997, 360] on div "Écrivez votre email ... ﻿" at bounding box center [1065, 400] width 498 height 340
click at [250, 119] on div at bounding box center [665, 327] width 1331 height 655
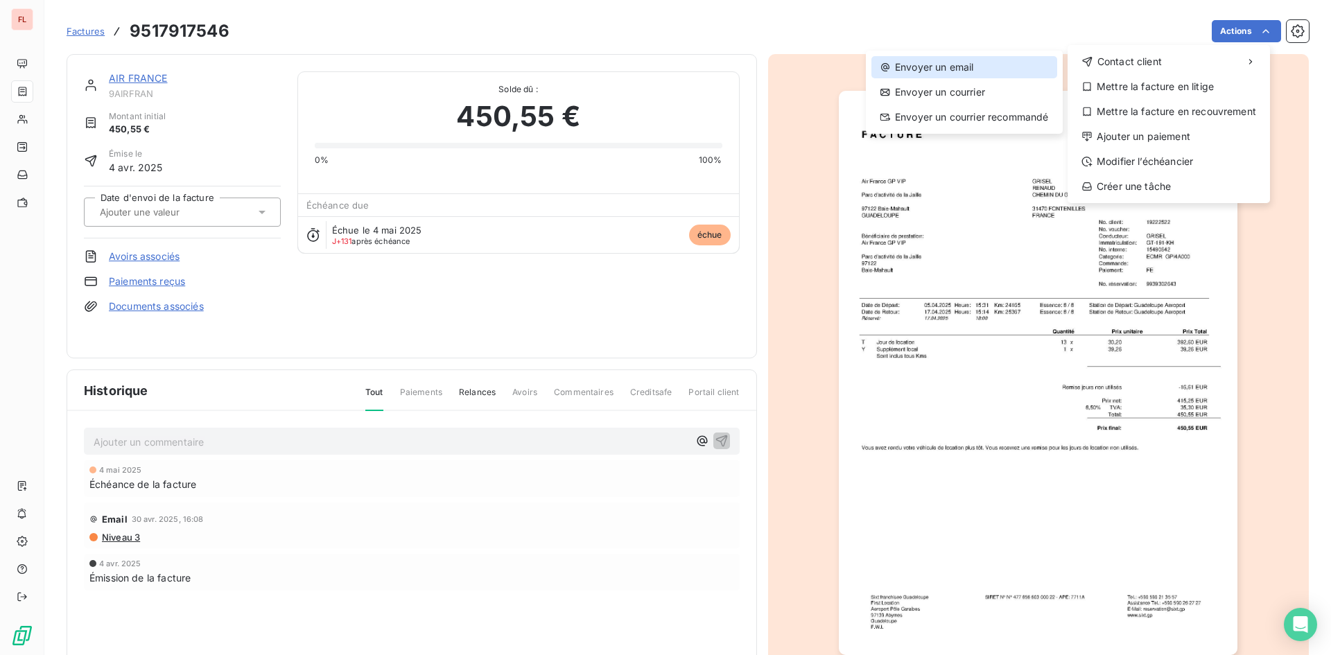
click at [953, 68] on div "Envoyer un email" at bounding box center [965, 67] width 186 height 22
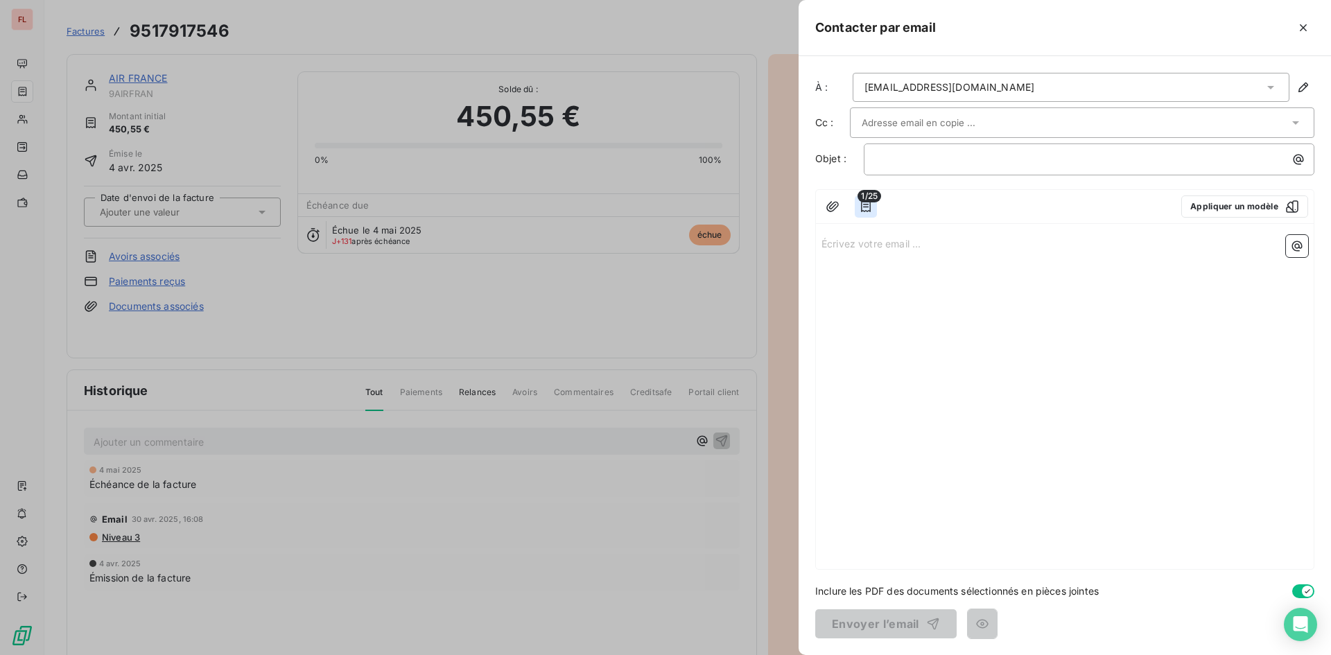
click at [872, 205] on icon "button" at bounding box center [866, 207] width 14 height 14
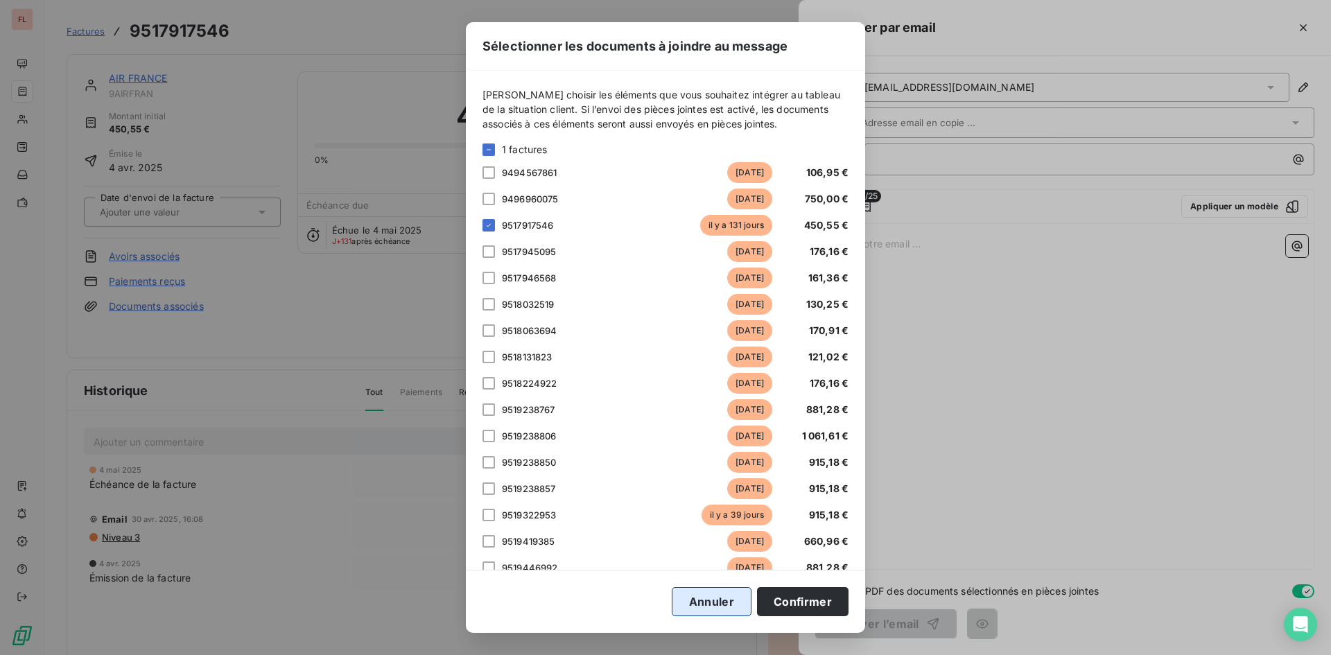
click at [714, 600] on button "Annuler" at bounding box center [712, 601] width 80 height 29
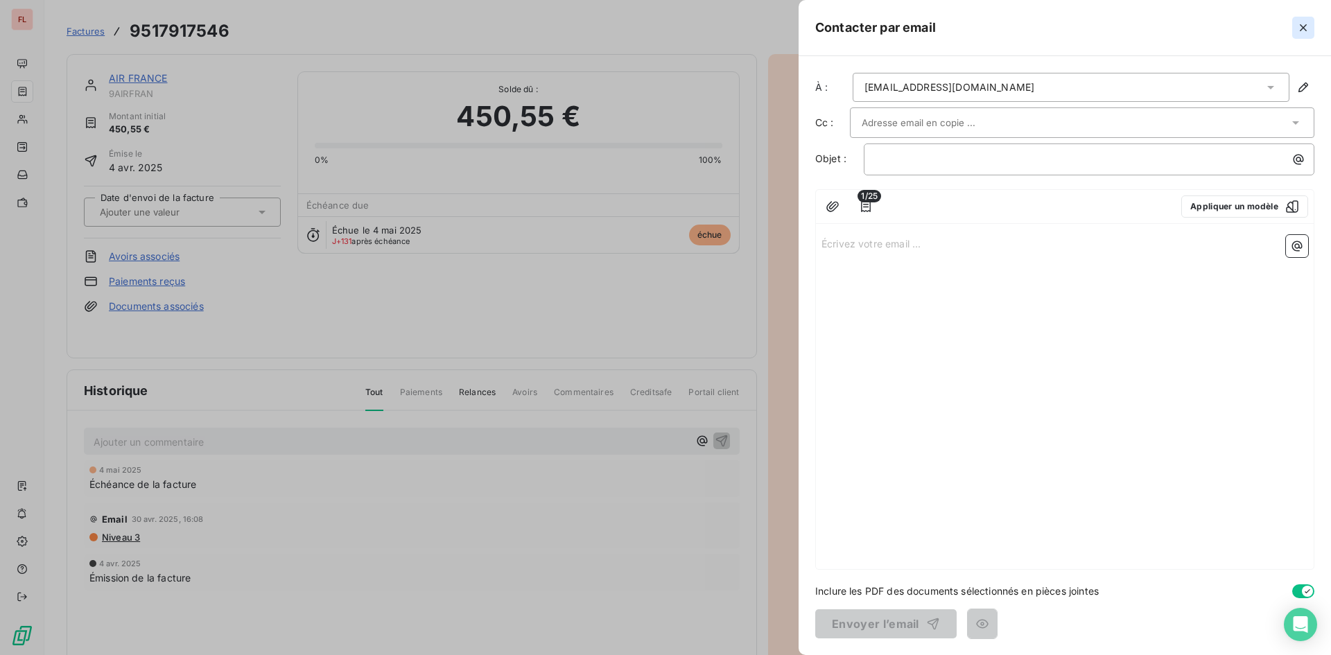
click at [1301, 28] on icon "button" at bounding box center [1304, 28] width 14 height 14
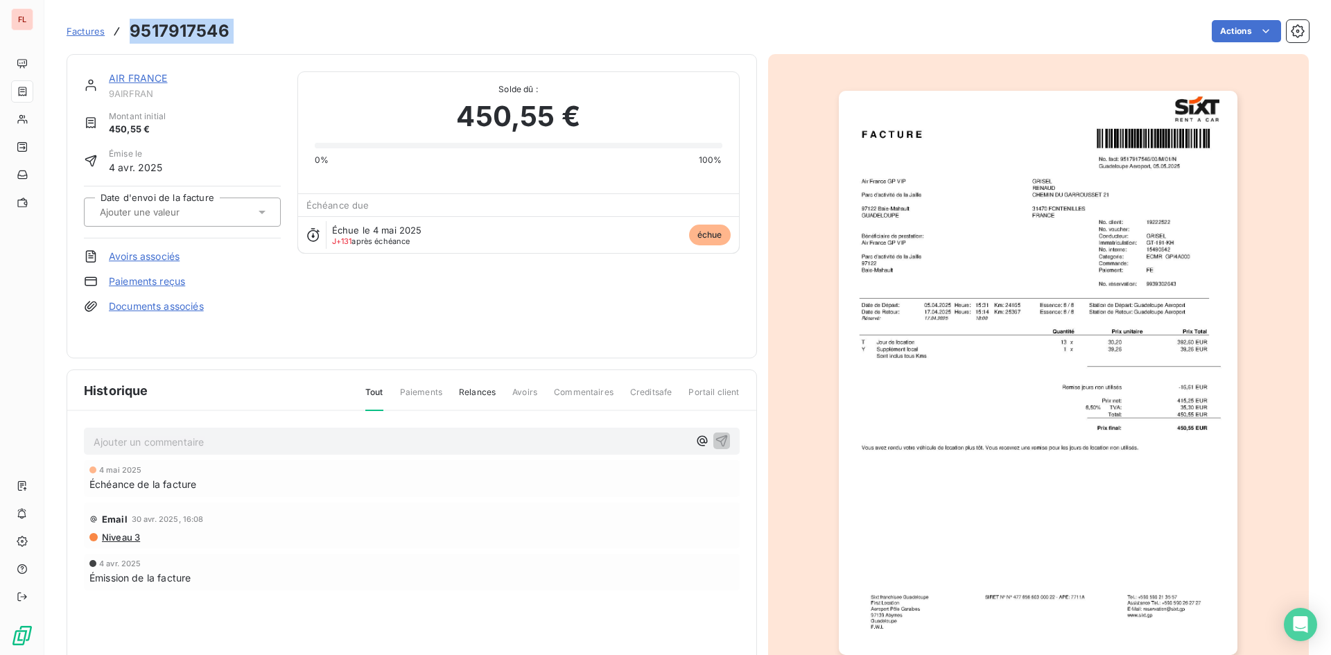
drag, startPoint x: 236, startPoint y: 26, endPoint x: 110, endPoint y: 26, distance: 126.2
click at [110, 26] on div "Factures 9517917546 Actions" at bounding box center [688, 31] width 1243 height 29
copy section "9517917546 Actions"
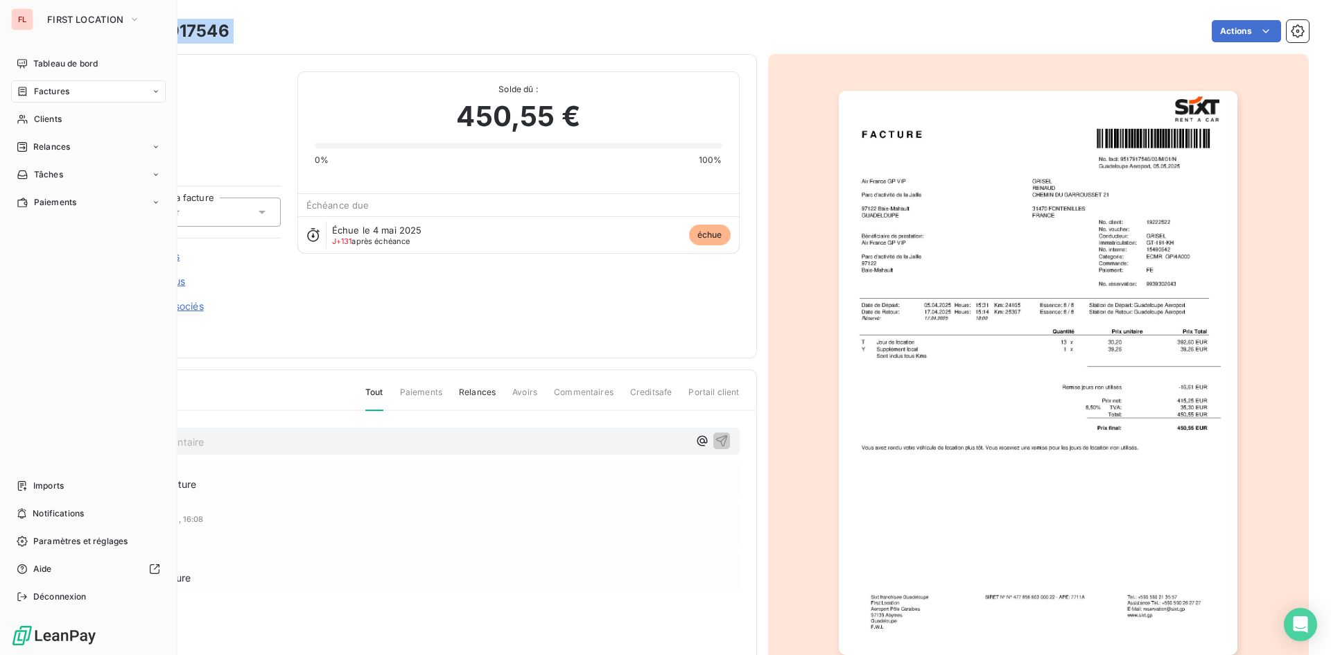
click at [55, 89] on span "Factures" at bounding box center [51, 91] width 35 height 12
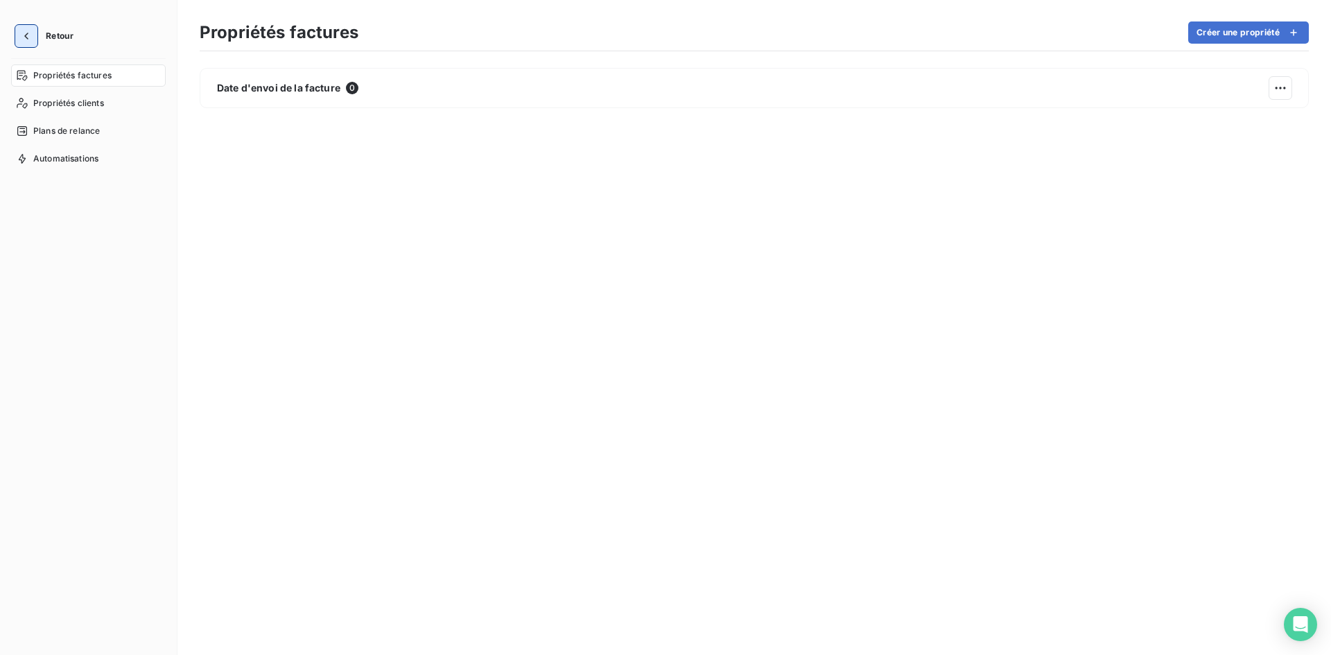
click at [19, 27] on button "button" at bounding box center [26, 36] width 22 height 22
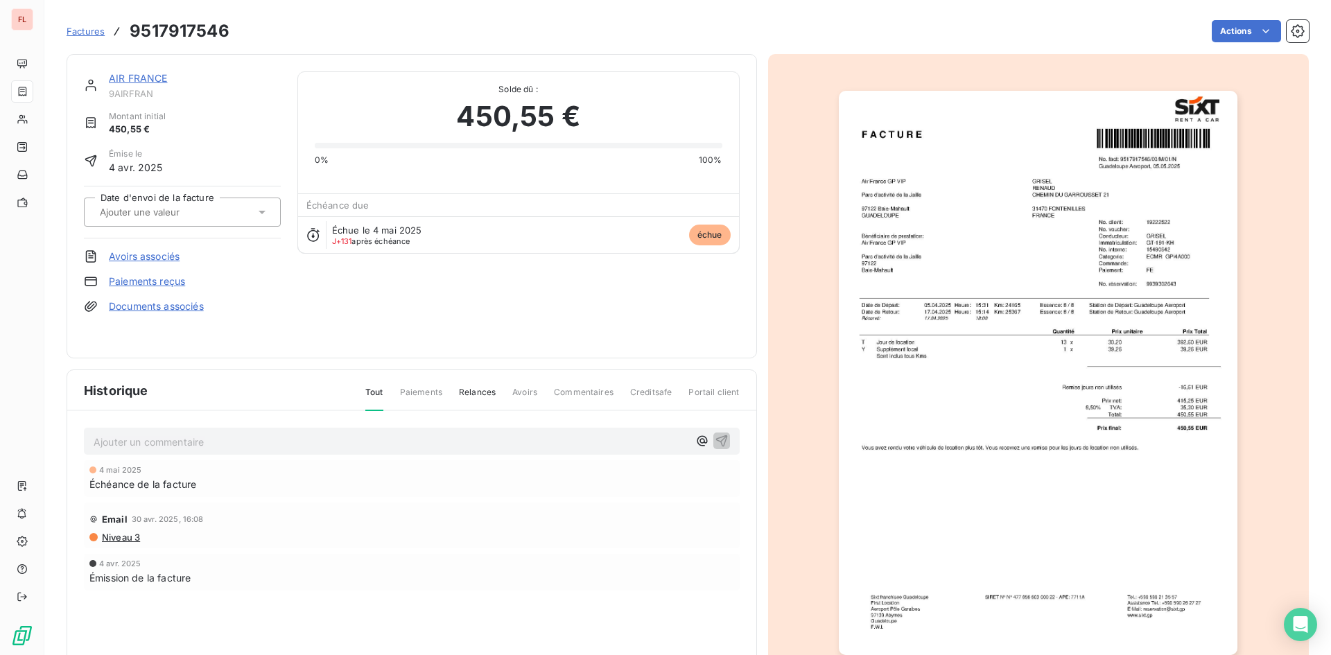
click at [87, 31] on span "Factures" at bounding box center [86, 31] width 38 height 11
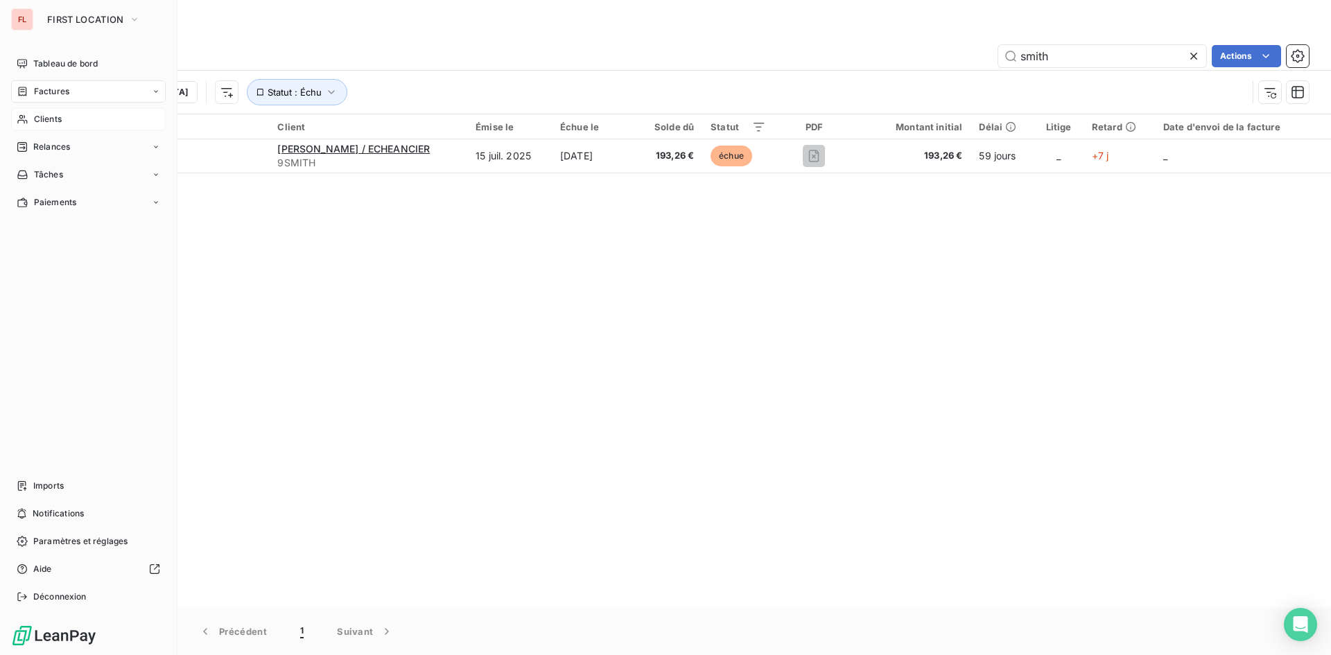
click at [42, 117] on span "Clients" at bounding box center [48, 119] width 28 height 12
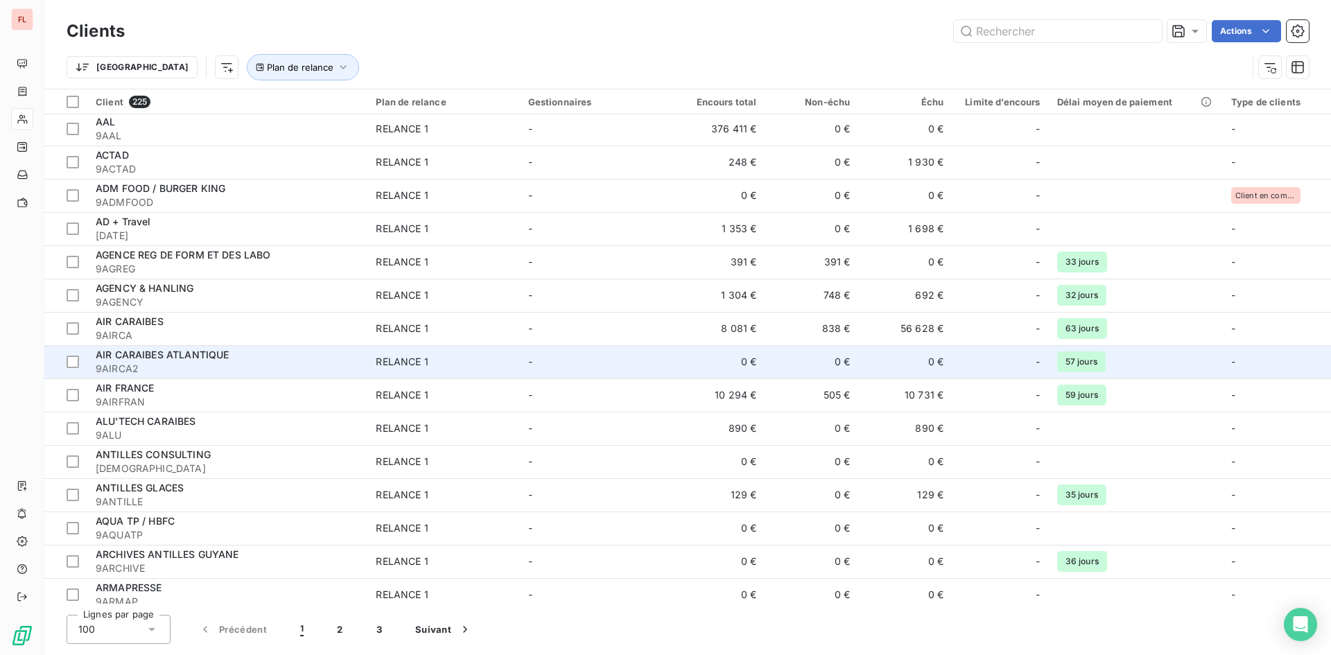
scroll to position [69, 0]
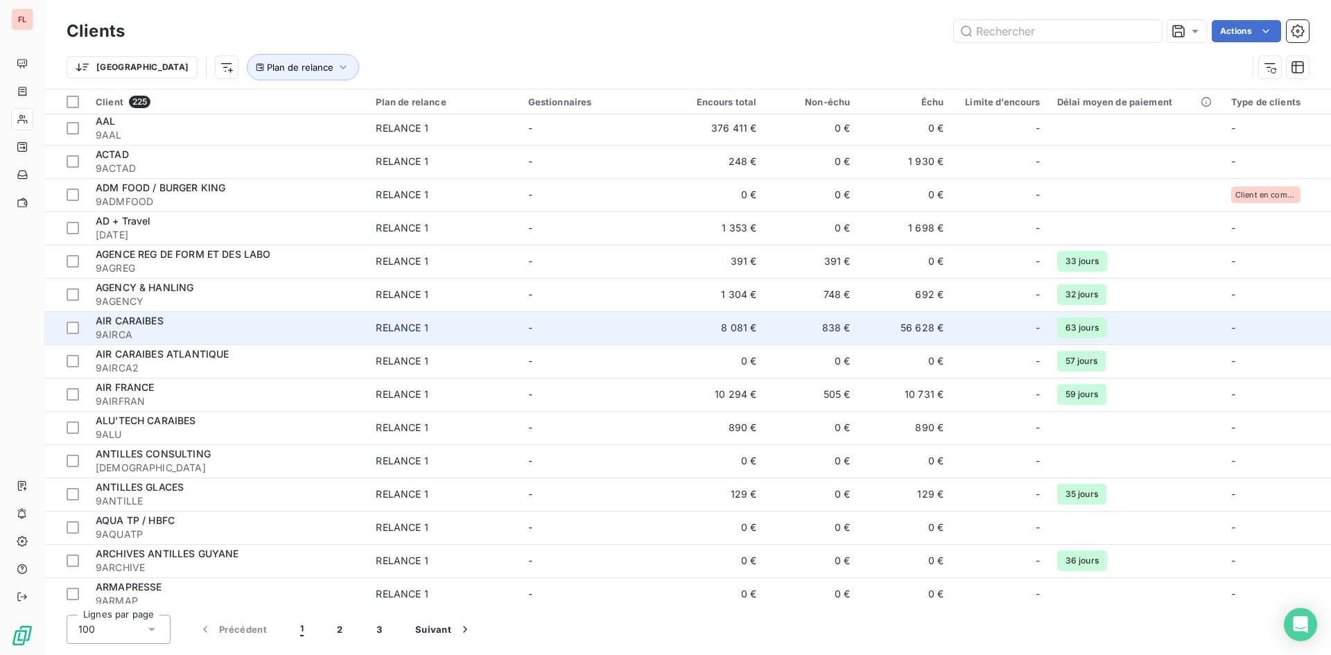
click at [151, 318] on span "AIR CARAIBES" at bounding box center [130, 321] width 68 height 12
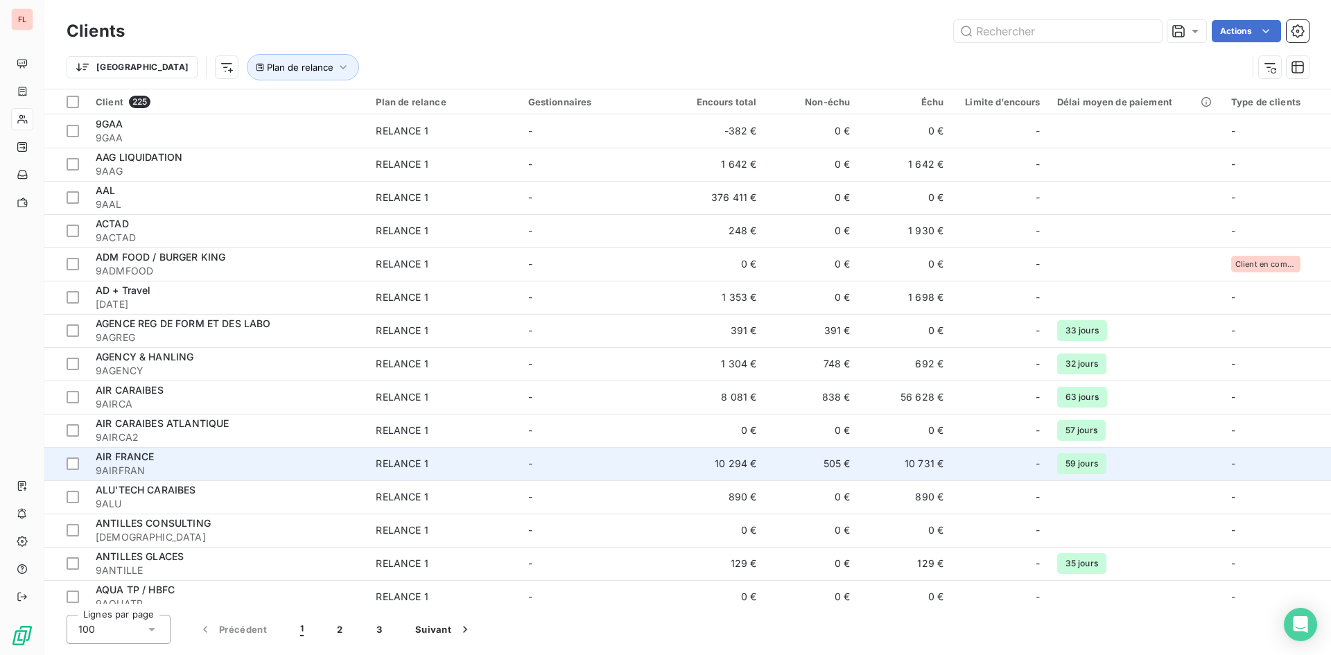
click at [142, 458] on span "AIR FRANCE" at bounding box center [125, 457] width 59 height 12
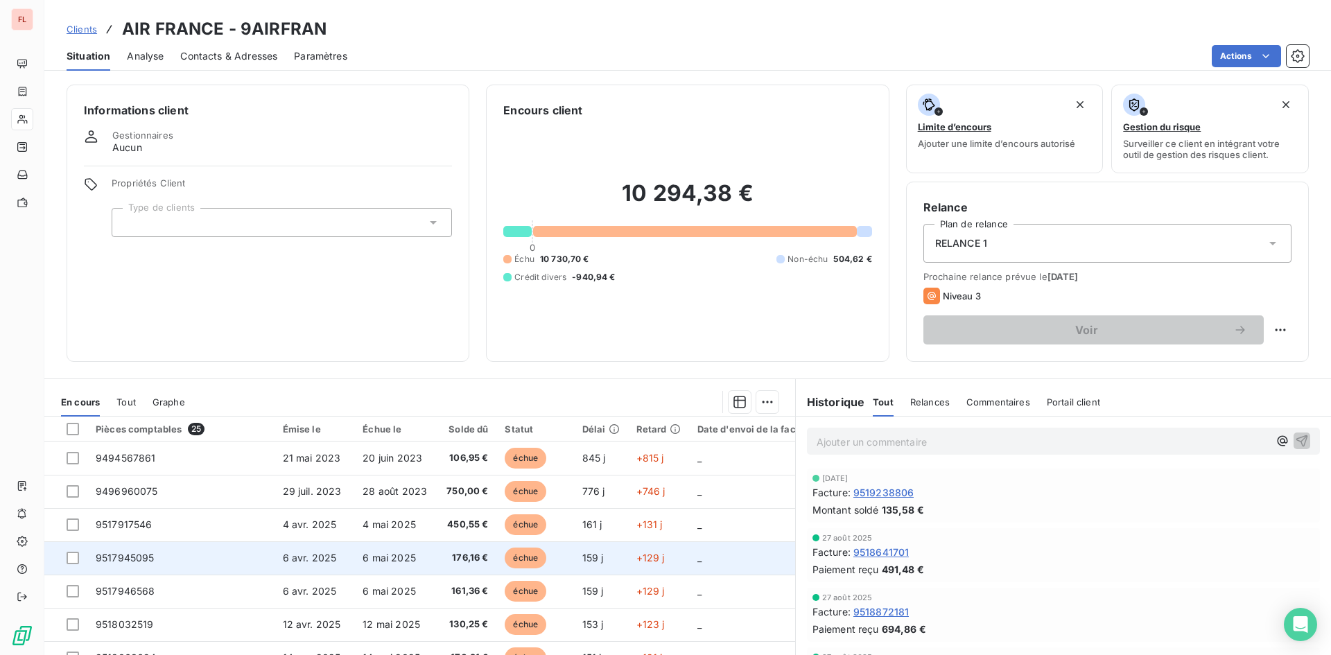
click at [380, 560] on span "6 mai 2025" at bounding box center [389, 558] width 53 height 12
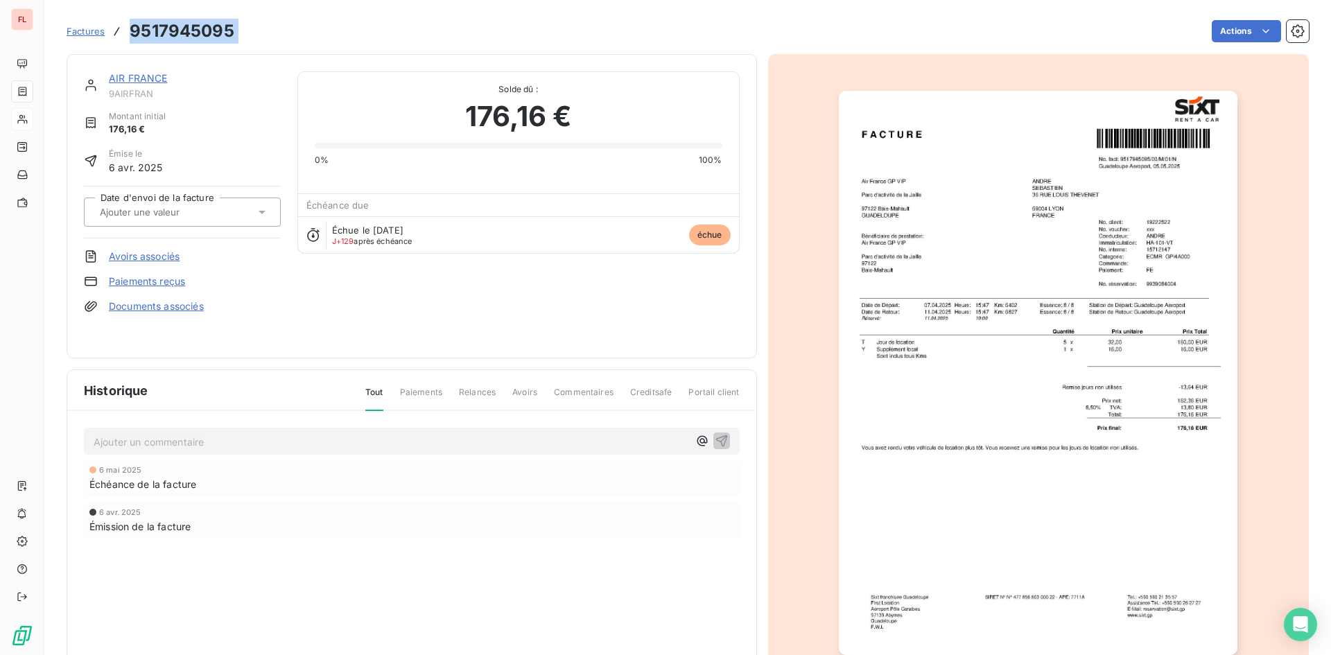
drag, startPoint x: 246, startPoint y: 33, endPoint x: 122, endPoint y: 44, distance: 124.5
click at [122, 44] on div "Factures 9517945095 Actions" at bounding box center [688, 31] width 1243 height 29
copy section "9517945095 Actions"
click at [86, 32] on span "Factures" at bounding box center [86, 31] width 38 height 11
click at [136, 78] on link "AIR FRANCE" at bounding box center [138, 78] width 59 height 12
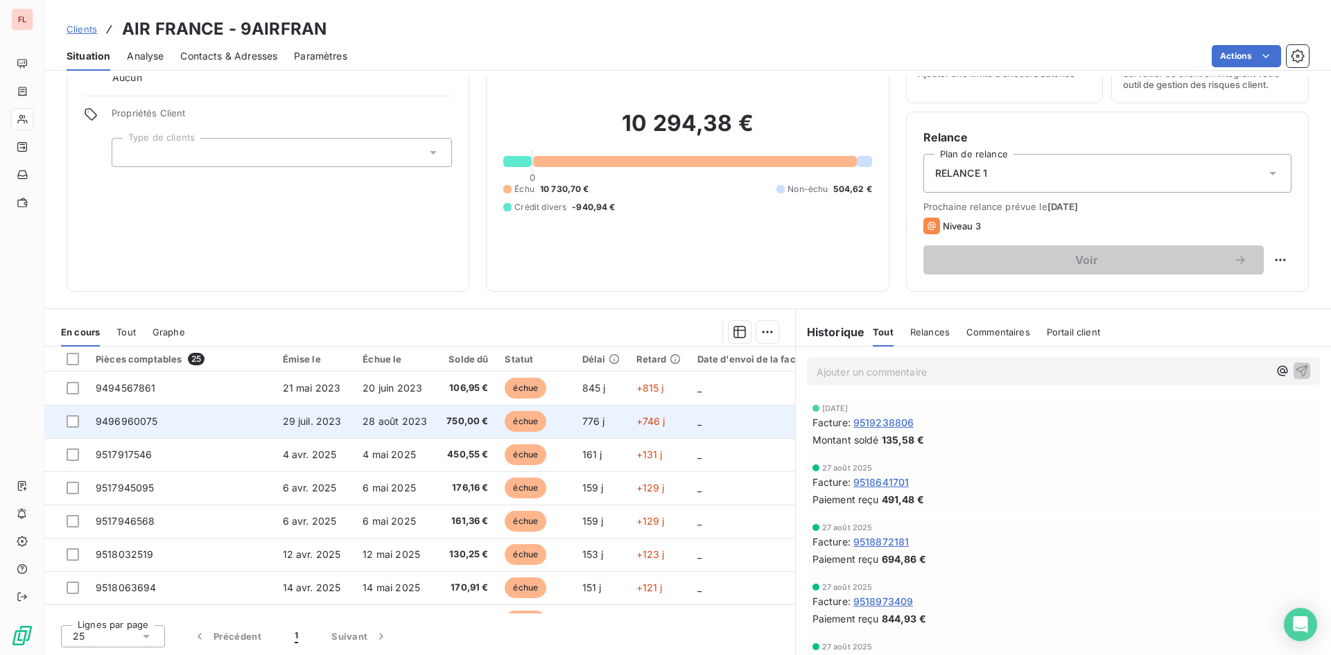
scroll to position [69, 0]
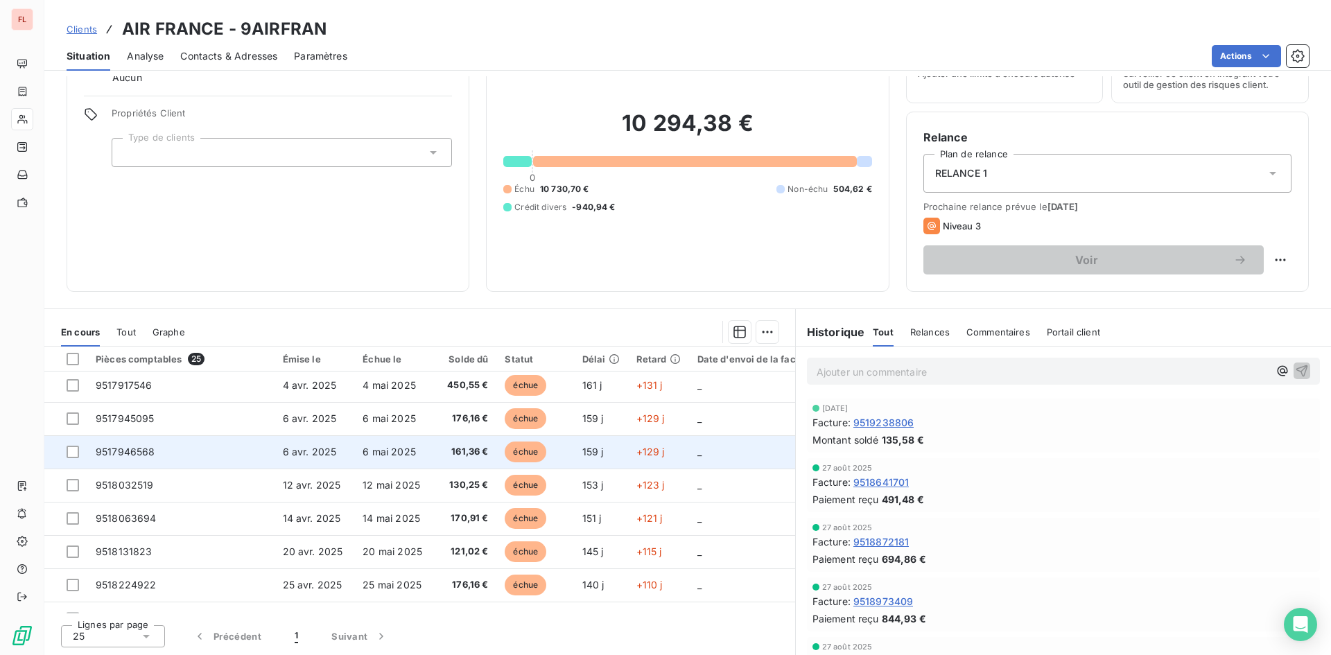
click at [126, 449] on span "9517946568" at bounding box center [126, 452] width 60 height 12
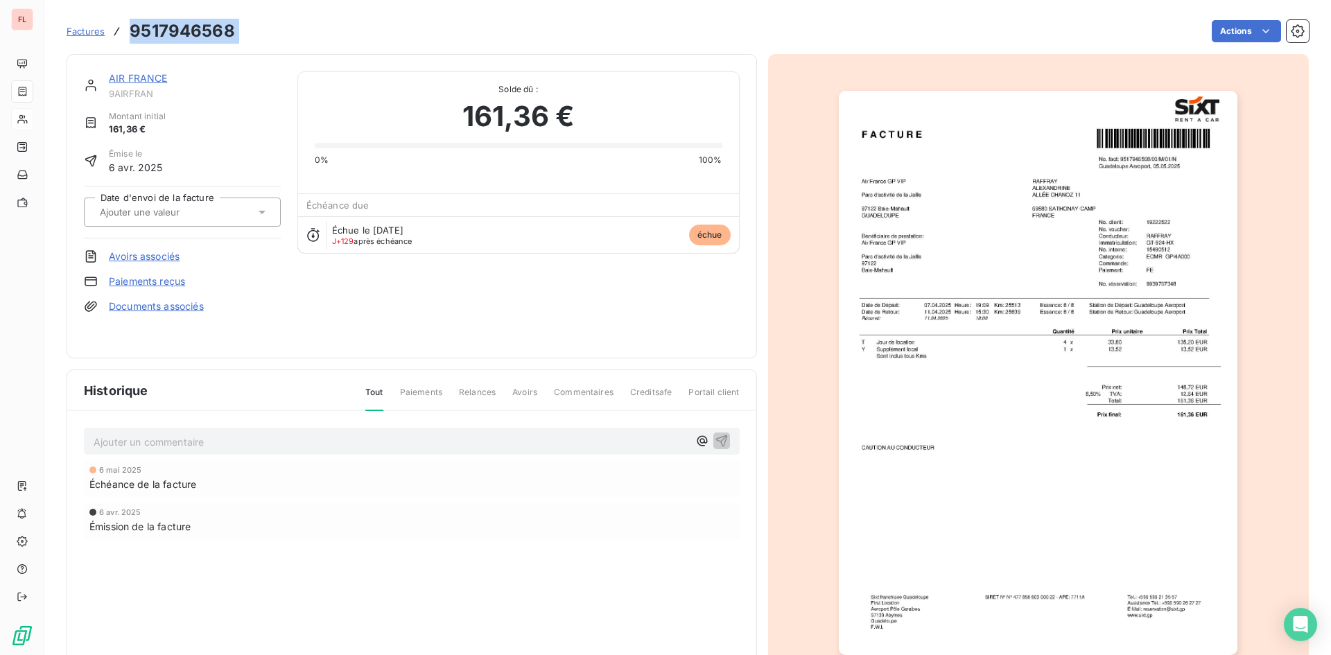
drag, startPoint x: 250, startPoint y: 26, endPoint x: 128, endPoint y: 34, distance: 122.3
click at [128, 34] on div "Factures 9517946568 Actions" at bounding box center [688, 31] width 1243 height 29
copy section "9517946568 Actions"
click at [132, 78] on link "AIR FRANCE" at bounding box center [138, 78] width 59 height 12
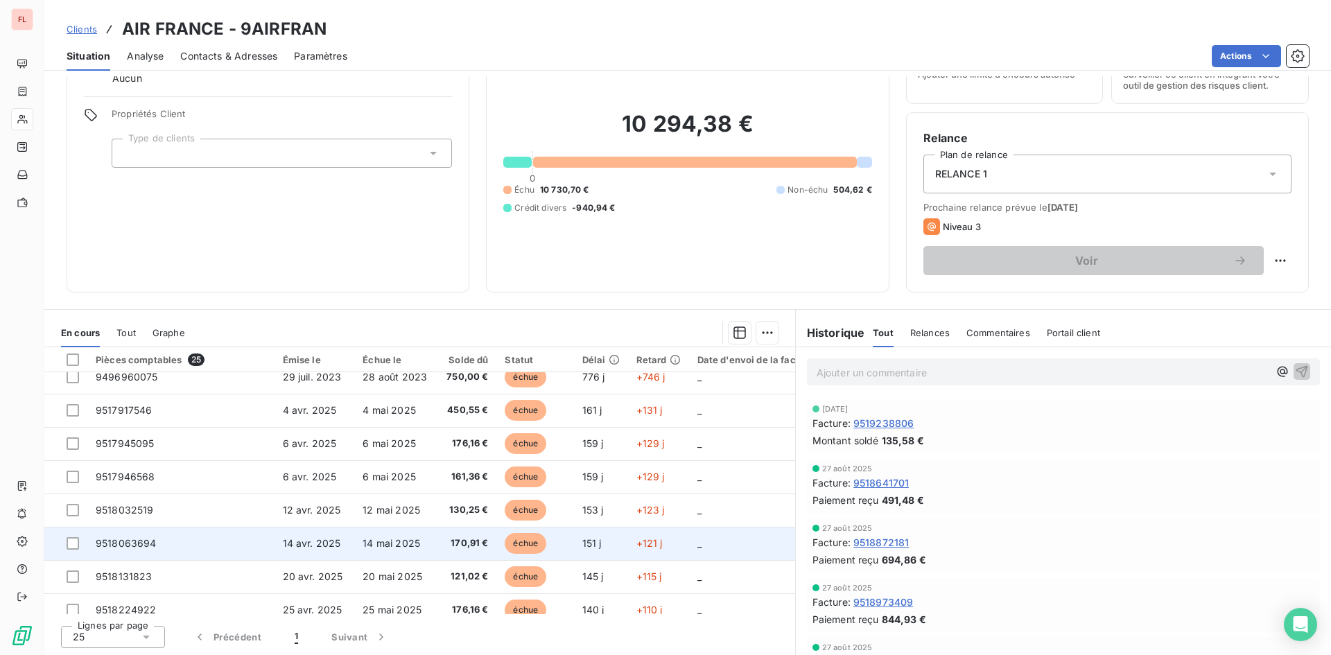
scroll to position [69, 0]
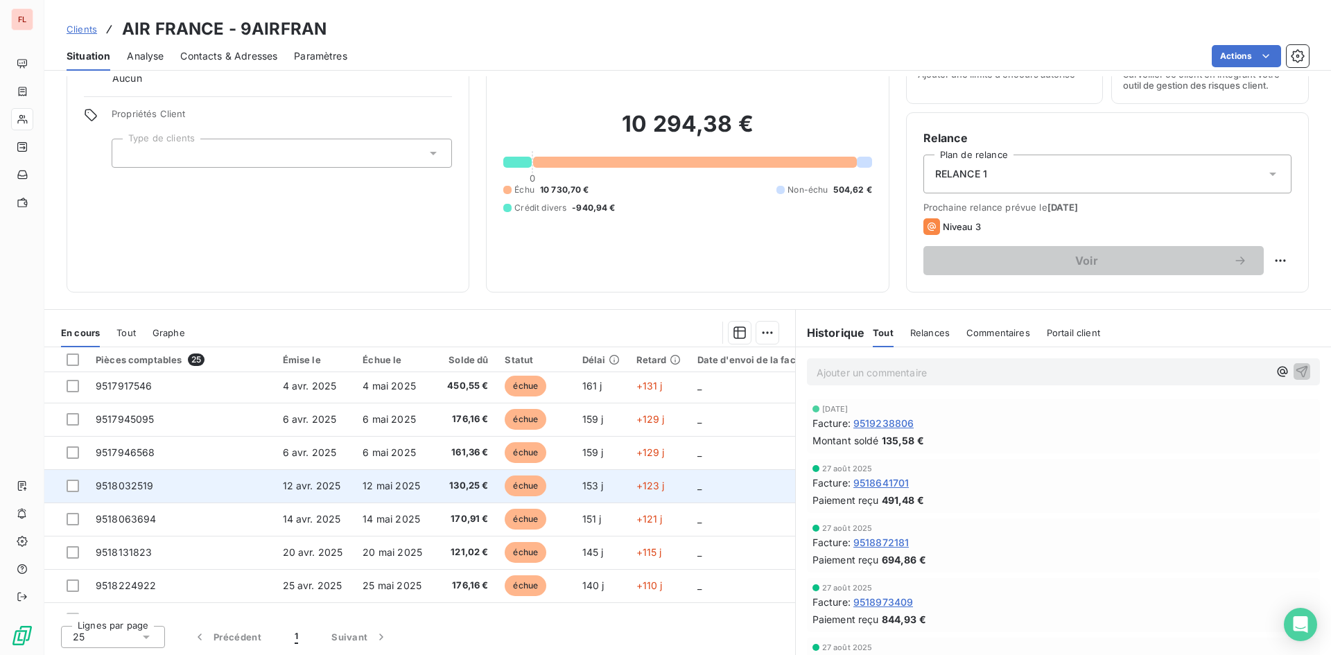
click at [315, 483] on span "12 avr. 2025" at bounding box center [312, 486] width 58 height 12
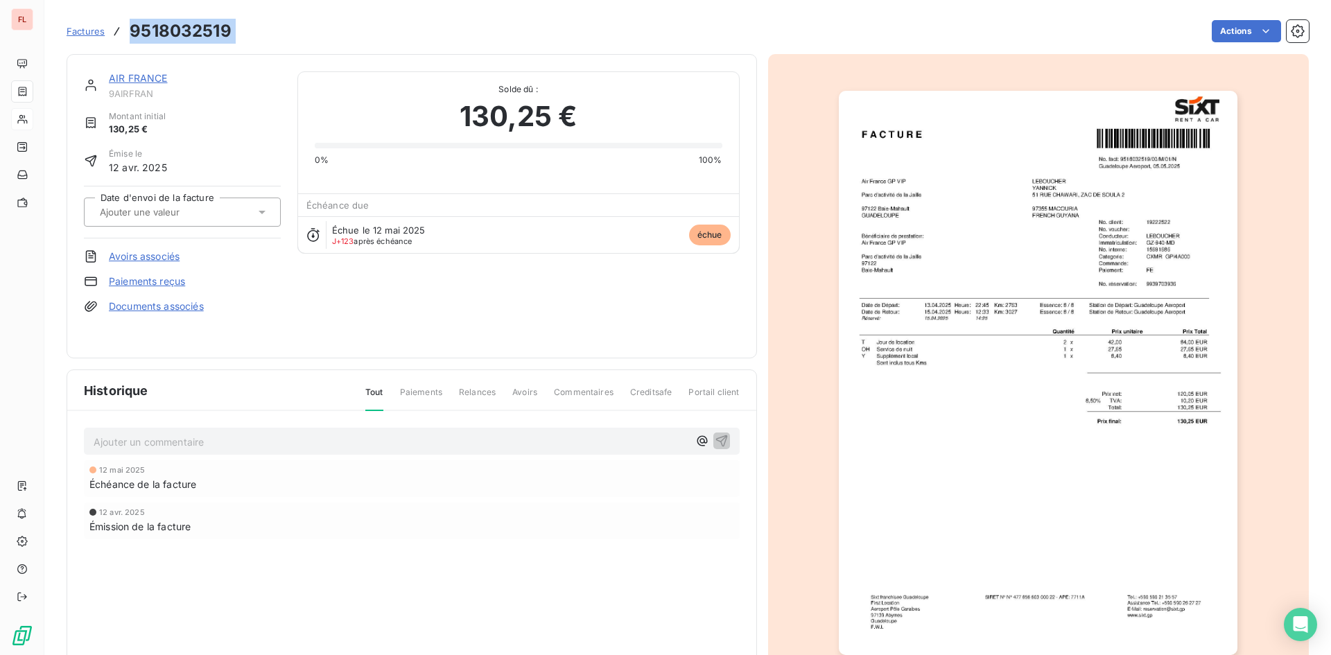
drag, startPoint x: 184, startPoint y: 39, endPoint x: 131, endPoint y: 33, distance: 53.8
click at [131, 33] on div "Factures 9518032519 Actions" at bounding box center [688, 31] width 1243 height 29
click at [155, 81] on link "AIR FRANCE" at bounding box center [138, 78] width 59 height 12
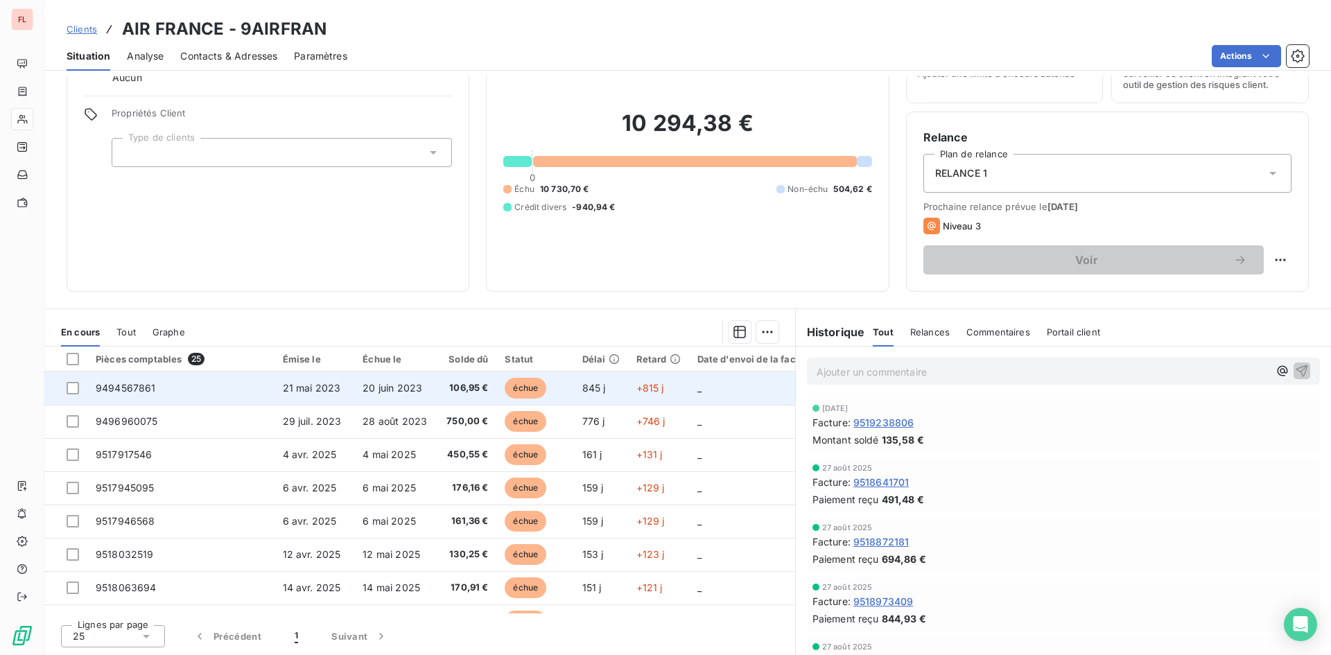
scroll to position [69, 0]
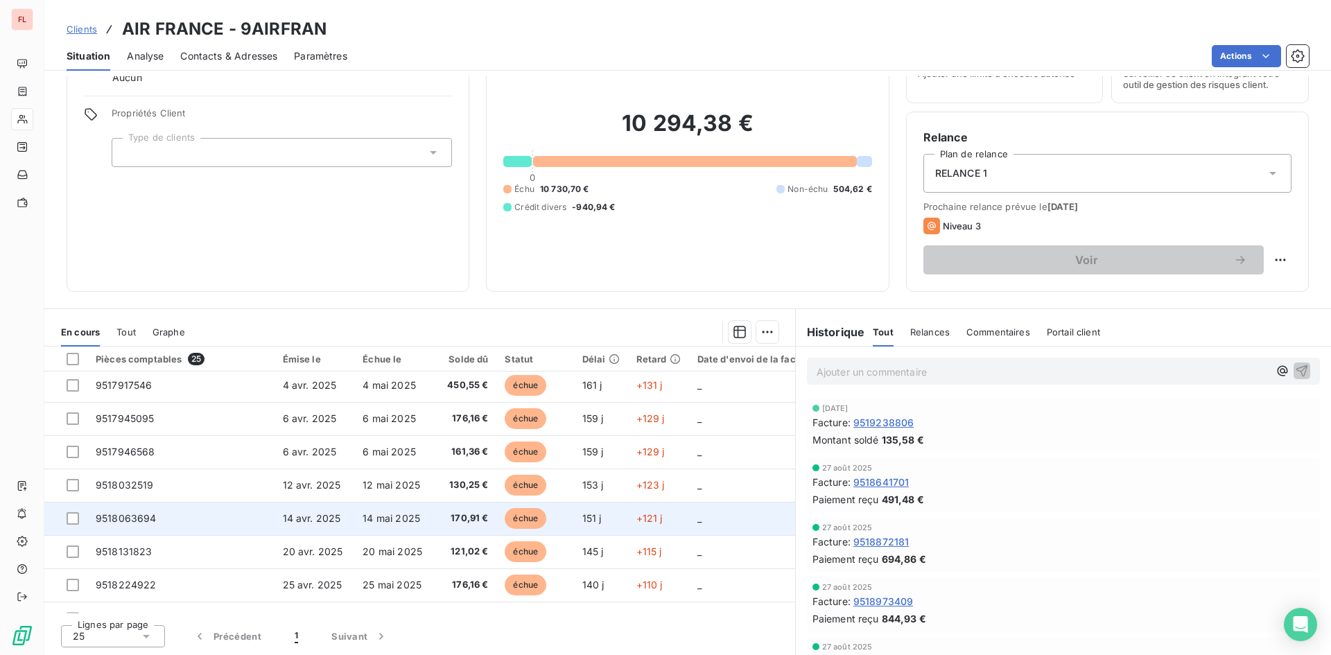
click at [381, 519] on span "14 mai 2025" at bounding box center [392, 518] width 58 height 12
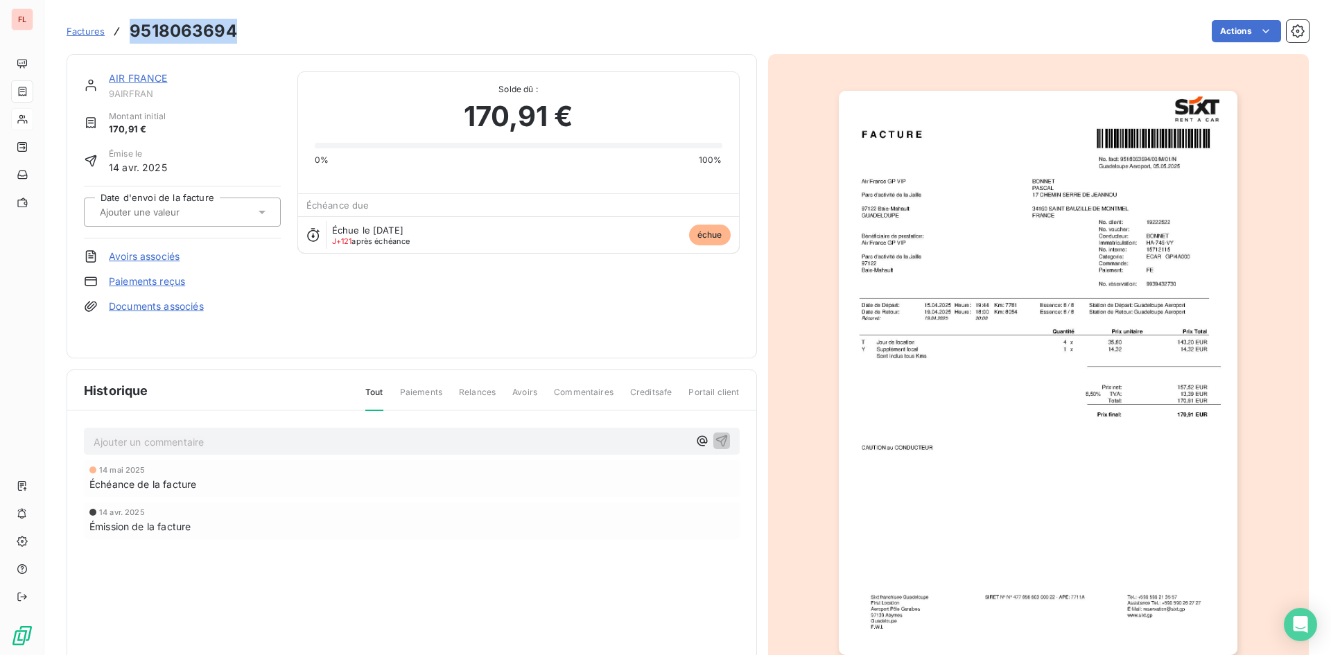
drag, startPoint x: 239, startPoint y: 28, endPoint x: 123, endPoint y: 27, distance: 115.1
click at [123, 27] on div "Factures 9518063694 Actions" at bounding box center [688, 31] width 1243 height 29
copy h3 "9518063694"
click at [130, 78] on link "AIR FRANCE" at bounding box center [138, 78] width 59 height 12
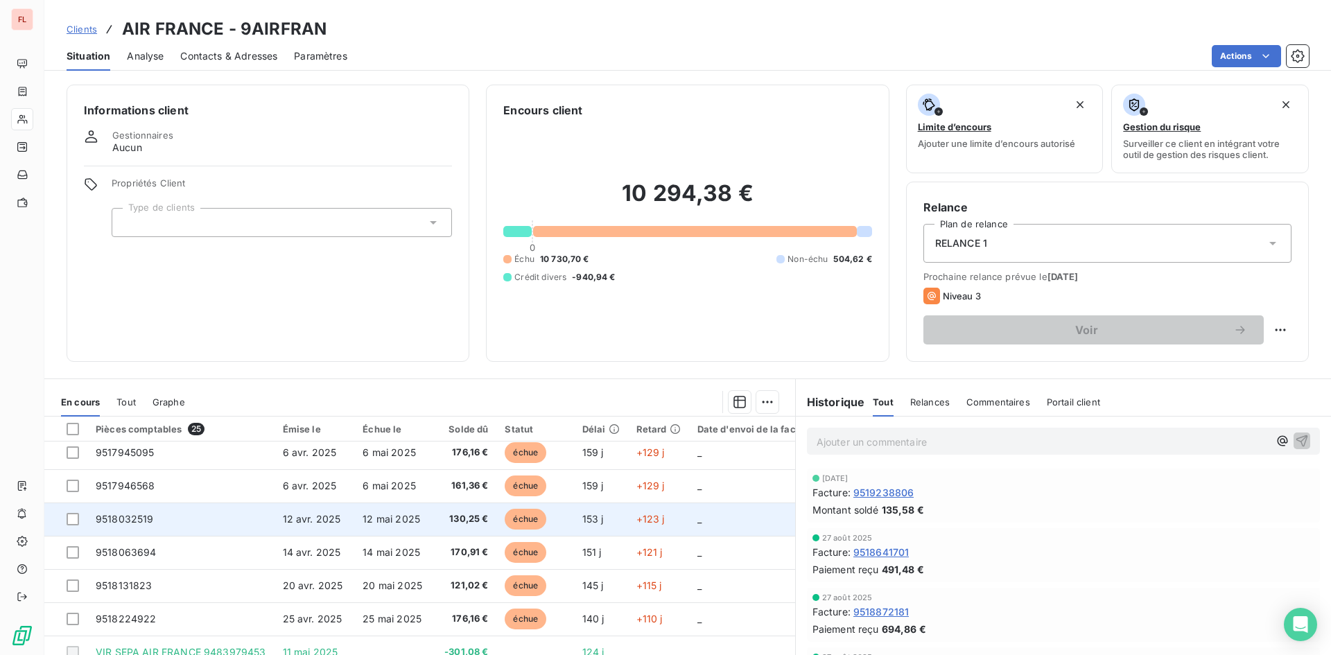
scroll to position [139, 0]
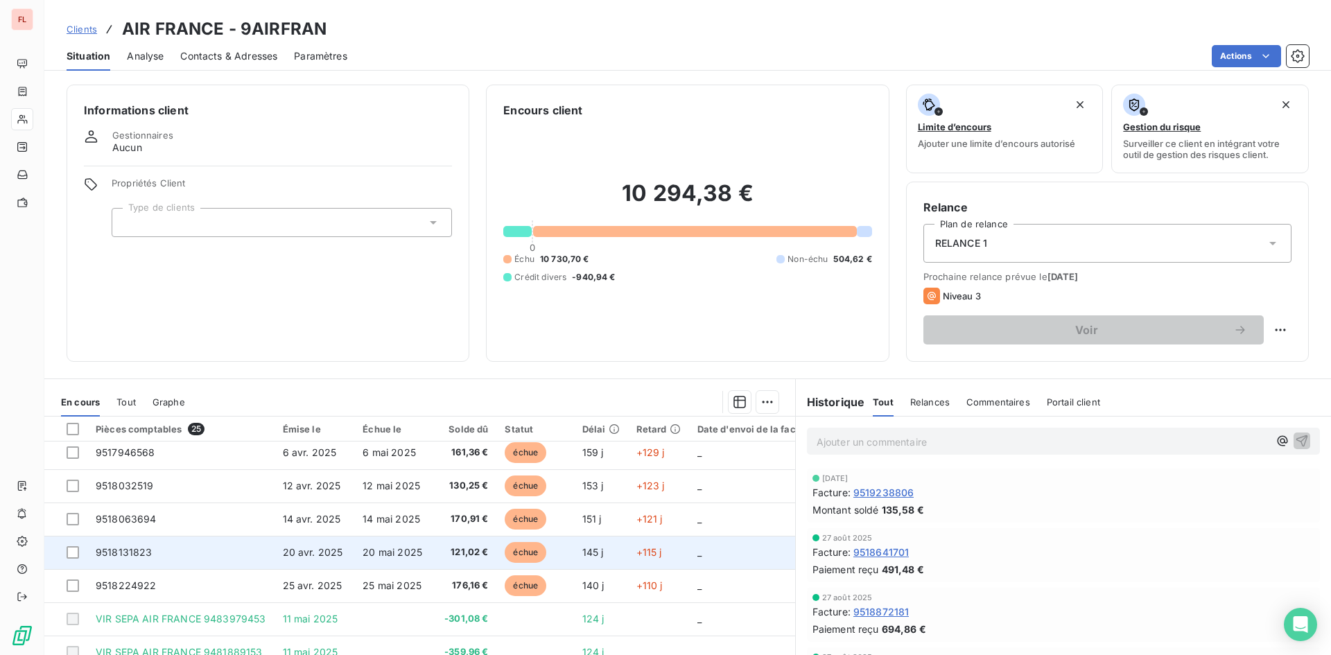
click at [325, 551] on span "20 avr. 2025" at bounding box center [313, 552] width 60 height 12
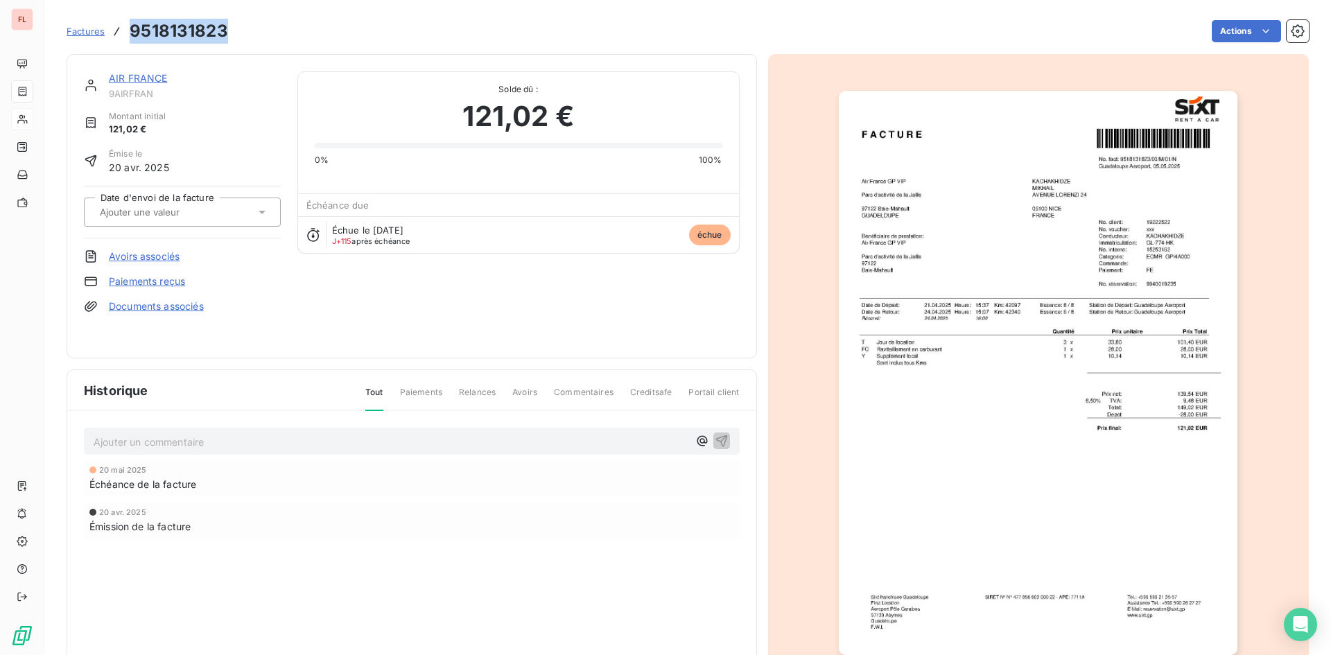
drag, startPoint x: 231, startPoint y: 30, endPoint x: 124, endPoint y: 30, distance: 106.8
click at [124, 30] on div "Factures 9518131823 Actions" at bounding box center [688, 31] width 1243 height 29
copy h3 "9518131823"
click at [148, 79] on link "AIR FRANCE" at bounding box center [138, 78] width 59 height 12
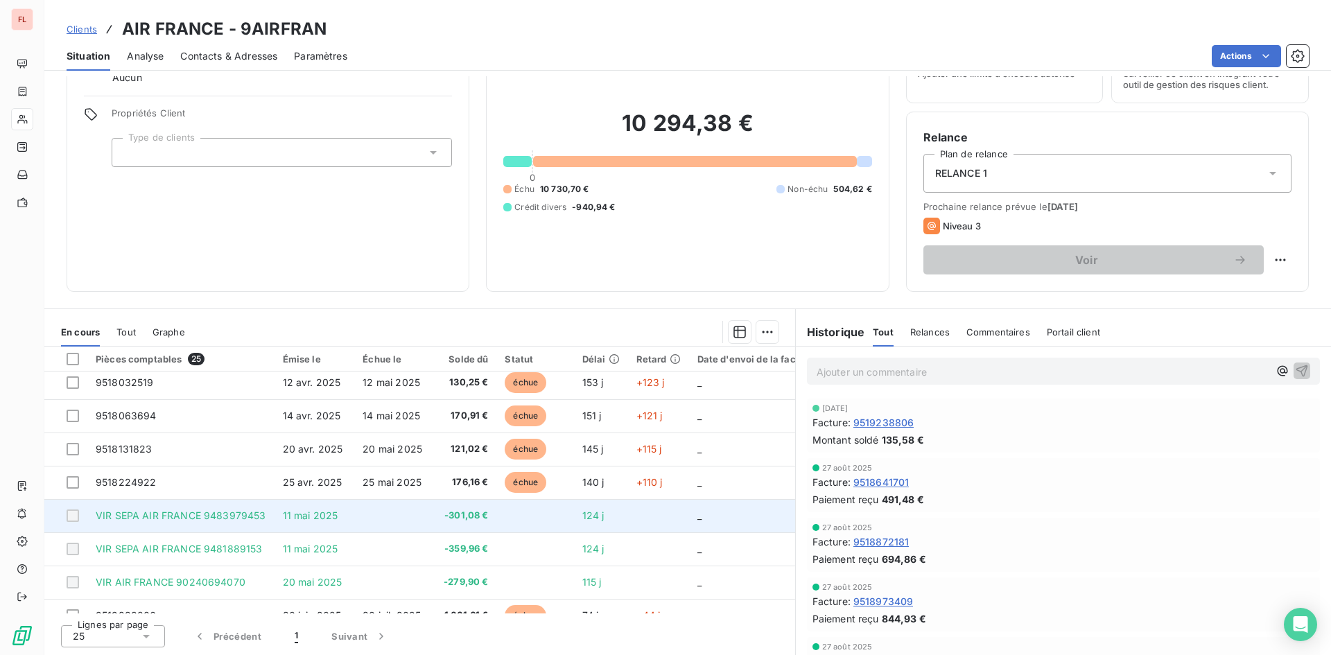
scroll to position [180, 0]
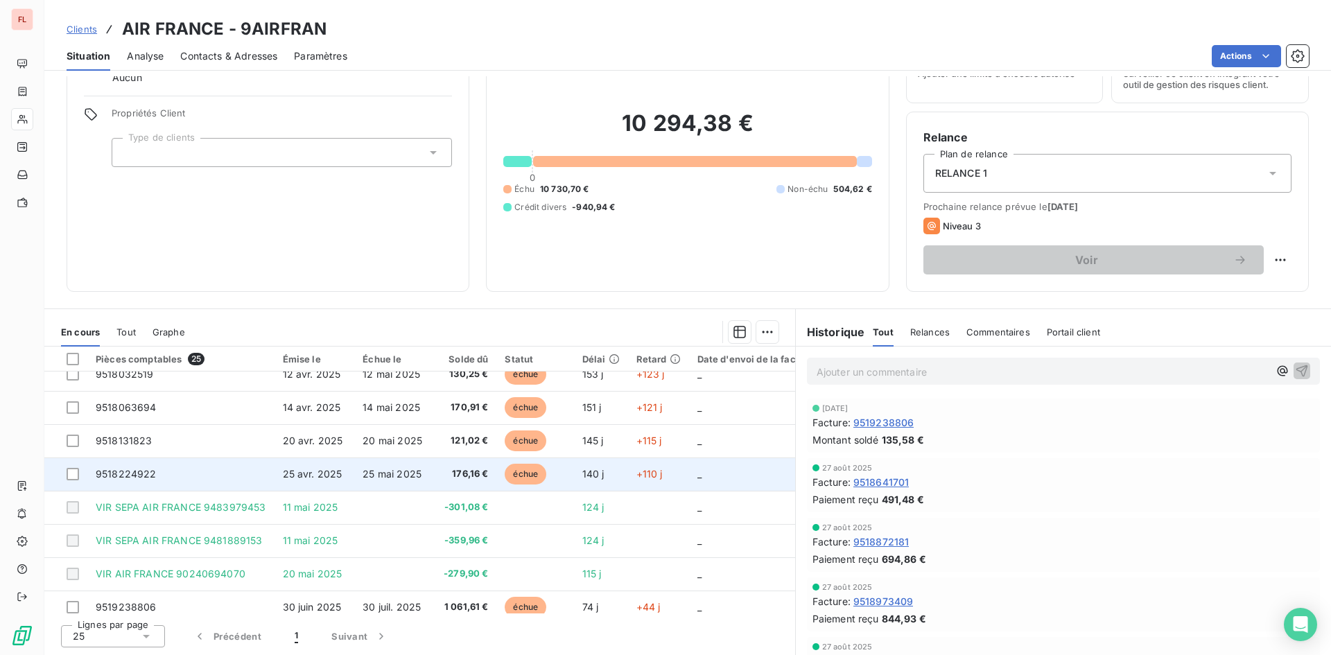
click at [390, 470] on span "25 mai 2025" at bounding box center [392, 474] width 59 height 12
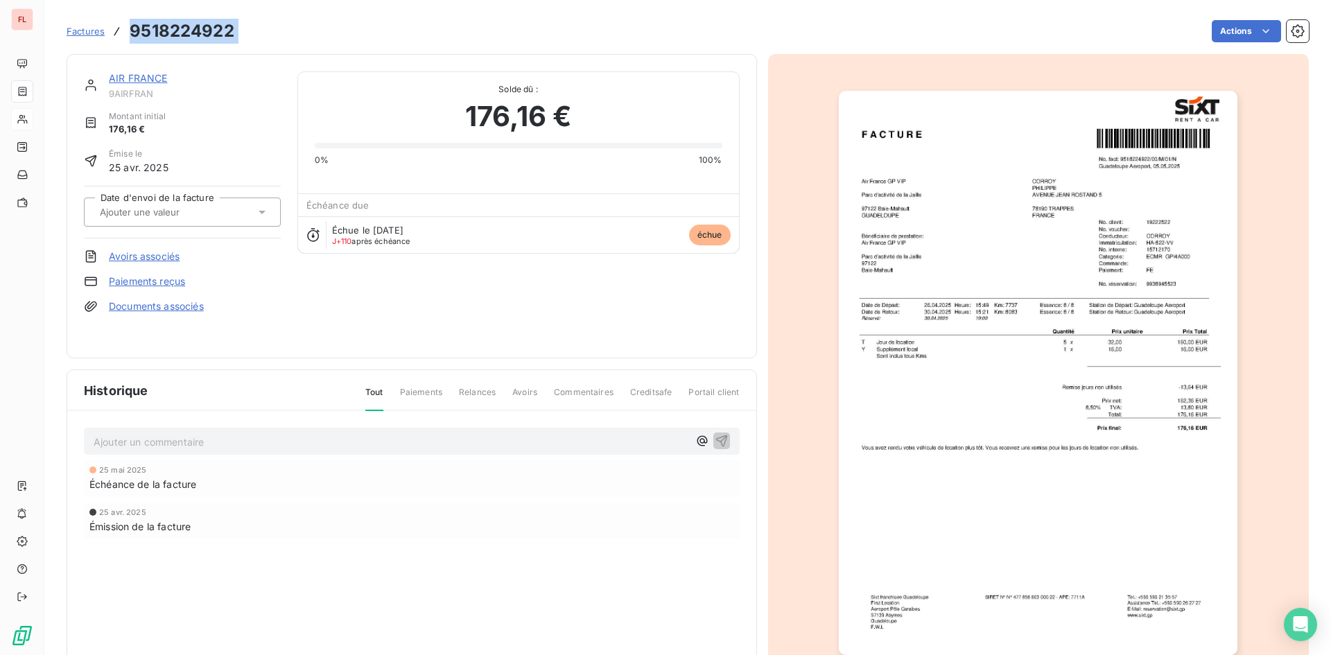
drag, startPoint x: 251, startPoint y: 28, endPoint x: 134, endPoint y: 37, distance: 117.5
click at [134, 37] on div "Factures 9518224922 Actions" at bounding box center [688, 31] width 1243 height 29
copy section "9518224922 Actions"
click at [151, 77] on link "AIR FRANCE" at bounding box center [138, 78] width 59 height 12
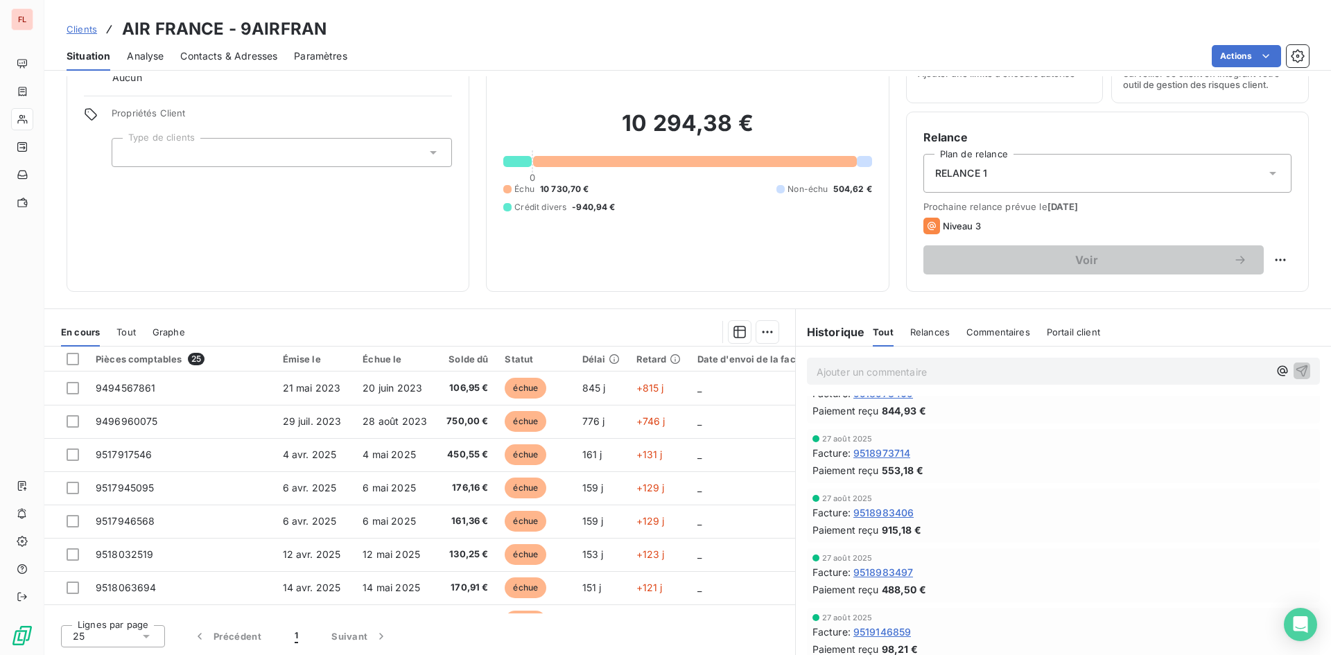
click at [255, 58] on span "Contacts & Adresses" at bounding box center [228, 56] width 97 height 14
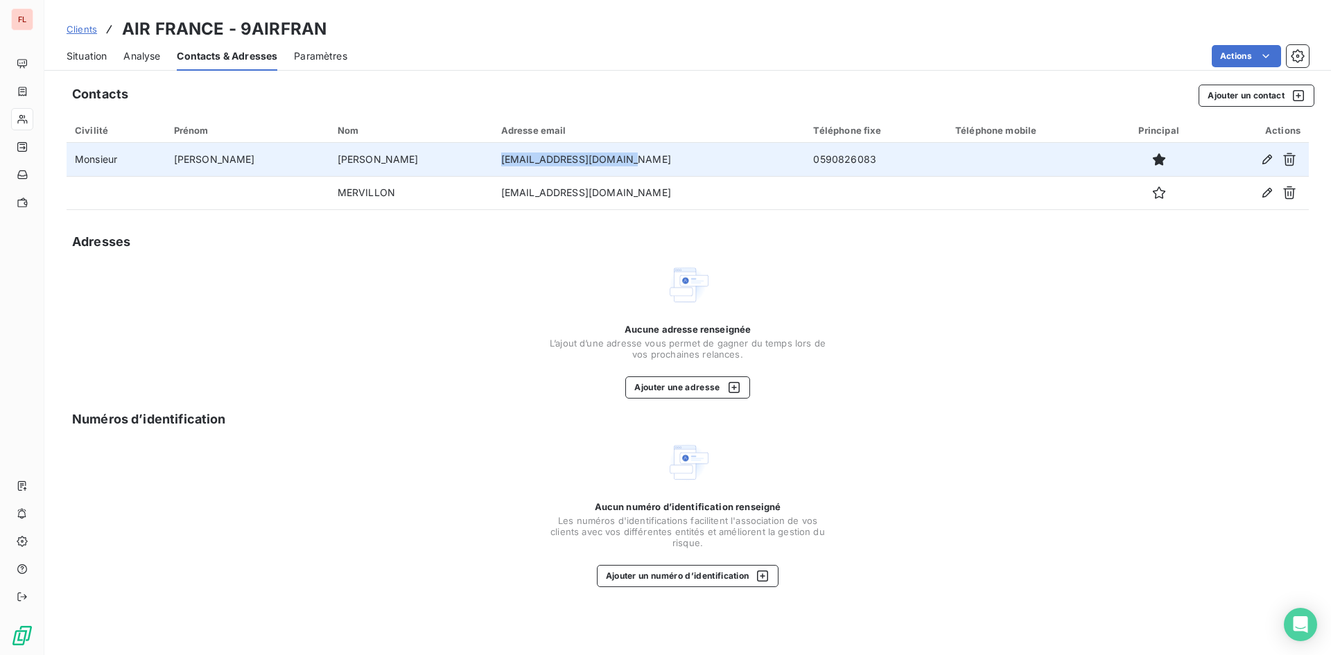
drag, startPoint x: 573, startPoint y: 156, endPoint x: 451, endPoint y: 162, distance: 121.5
click at [493, 162] on td "mail.ptpab@airfrance.fr" at bounding box center [649, 159] width 313 height 33
copy td "mail.ptpab@airfrance.fr"
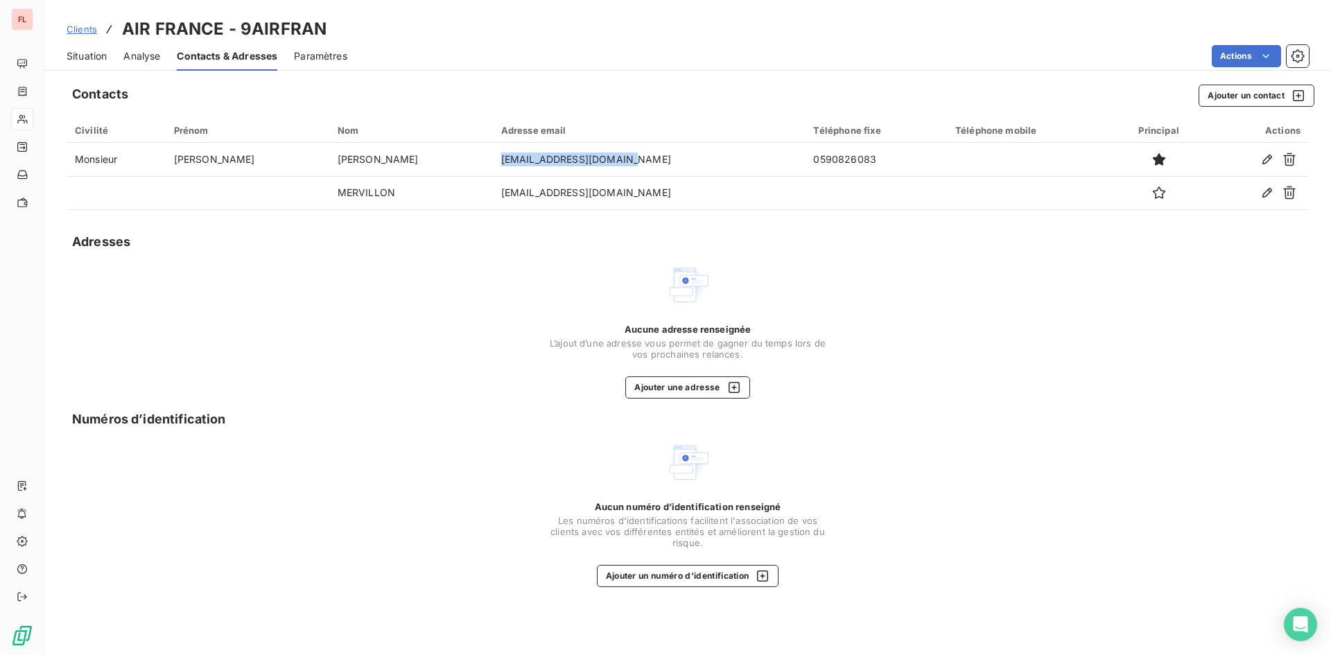
click at [84, 32] on span "Clients" at bounding box center [82, 29] width 31 height 11
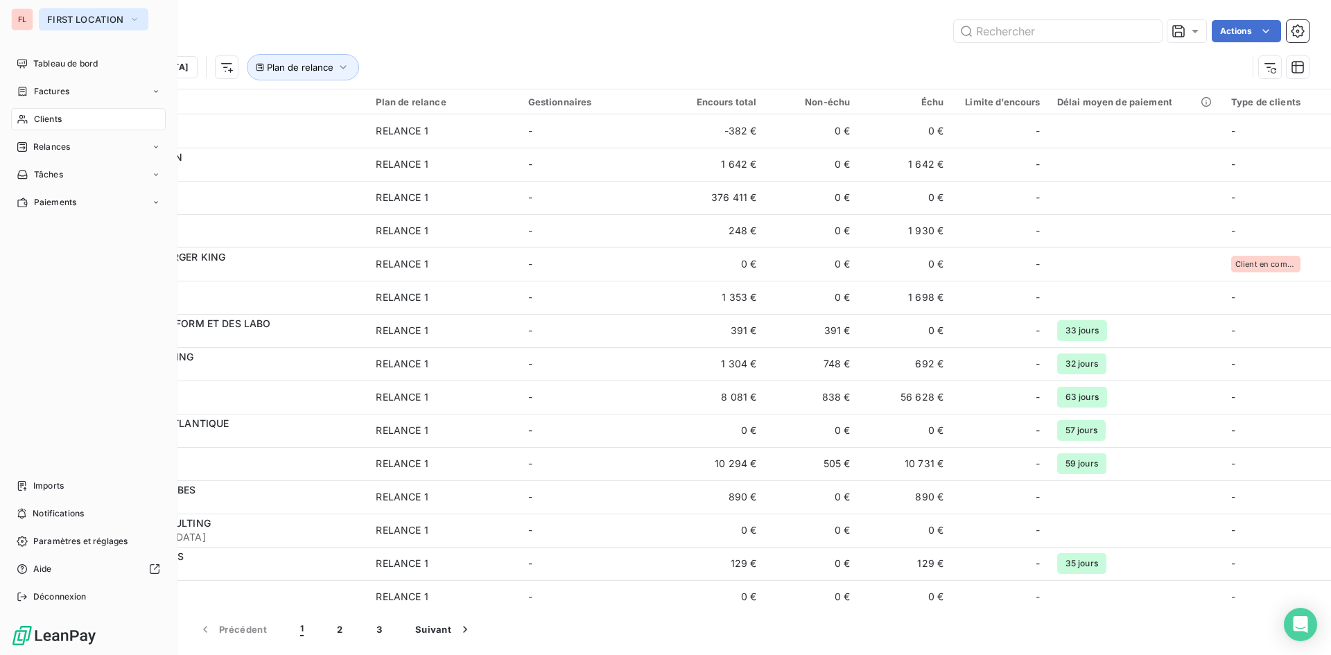
click at [135, 14] on icon "button" at bounding box center [134, 19] width 11 height 14
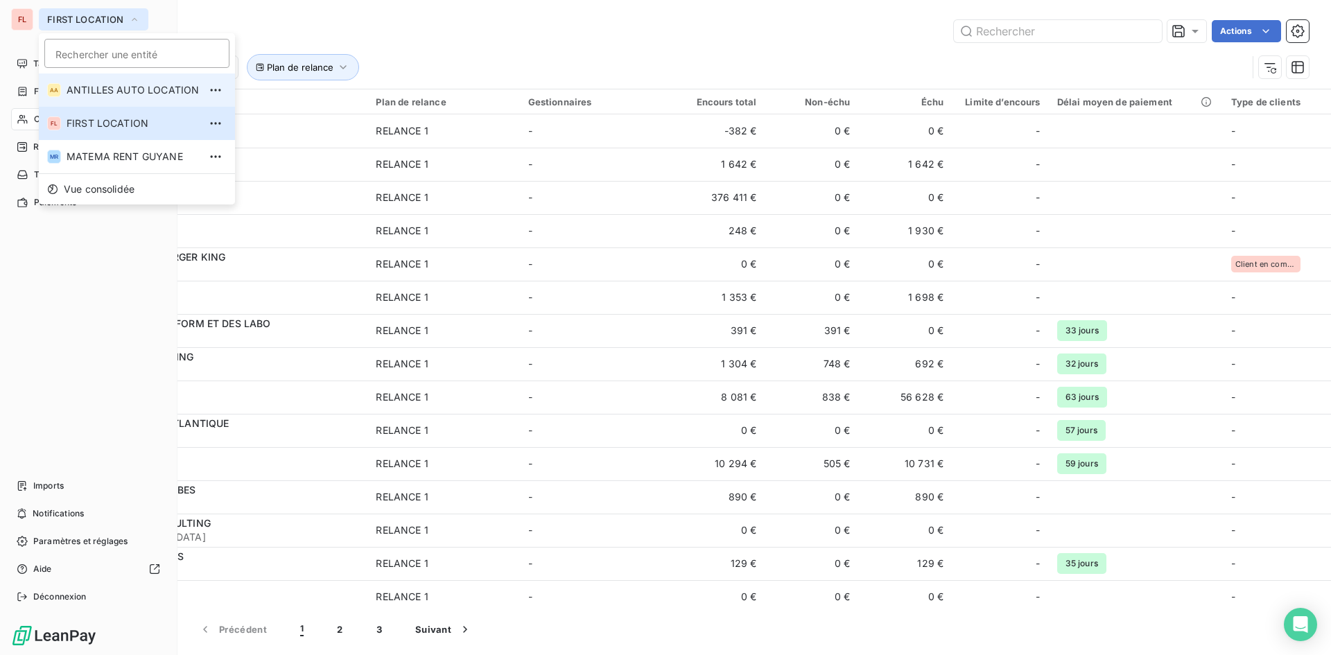
click at [154, 83] on span "ANTILLES AUTO LOCATION" at bounding box center [133, 90] width 132 height 14
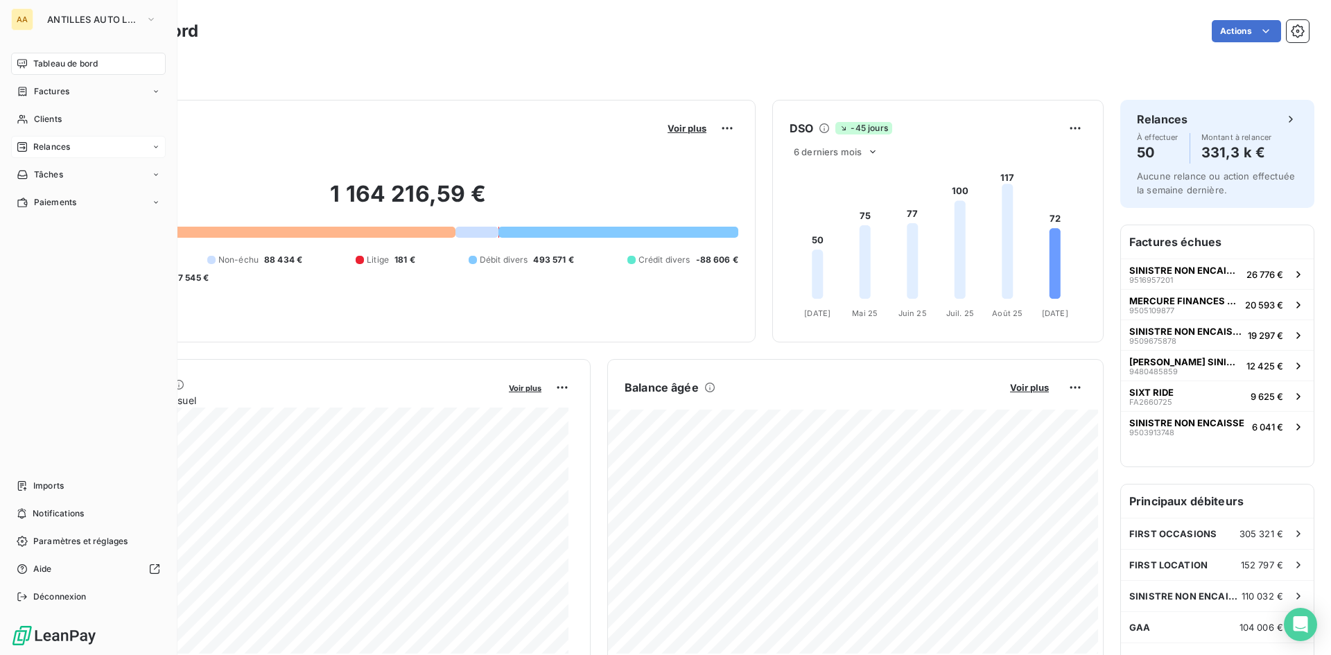
click at [62, 148] on span "Relances" at bounding box center [51, 147] width 37 height 12
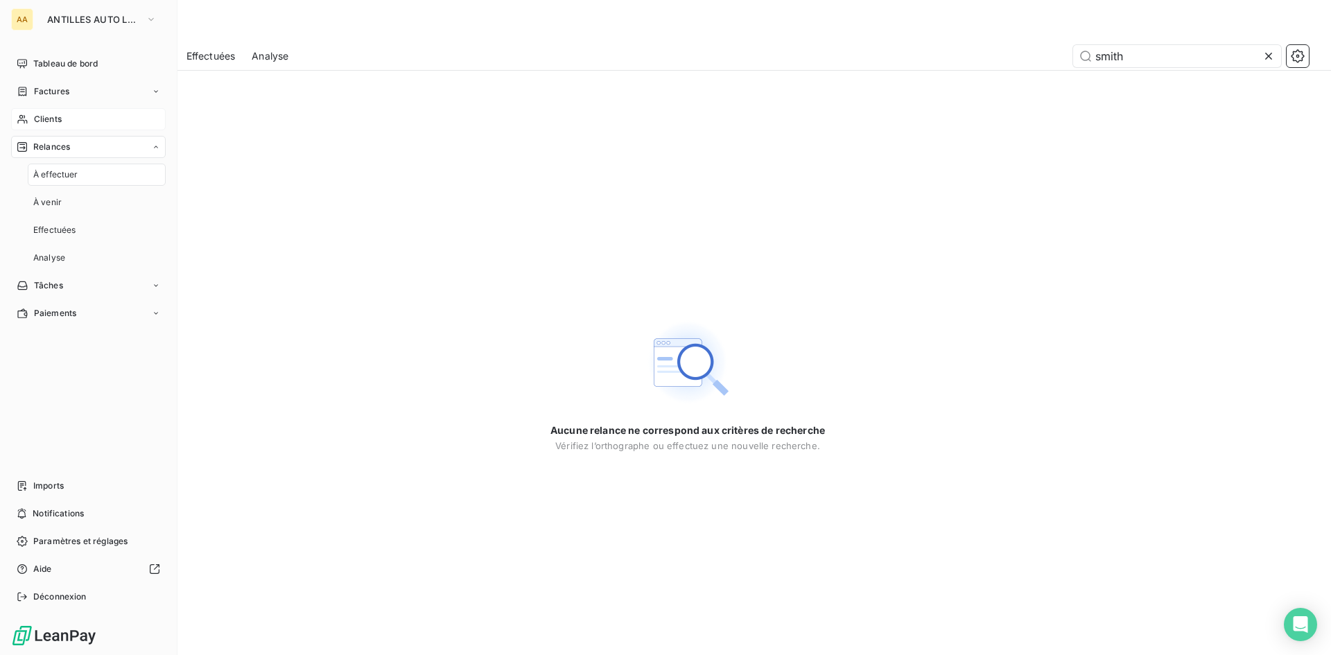
click at [58, 119] on span "Clients" at bounding box center [48, 119] width 28 height 12
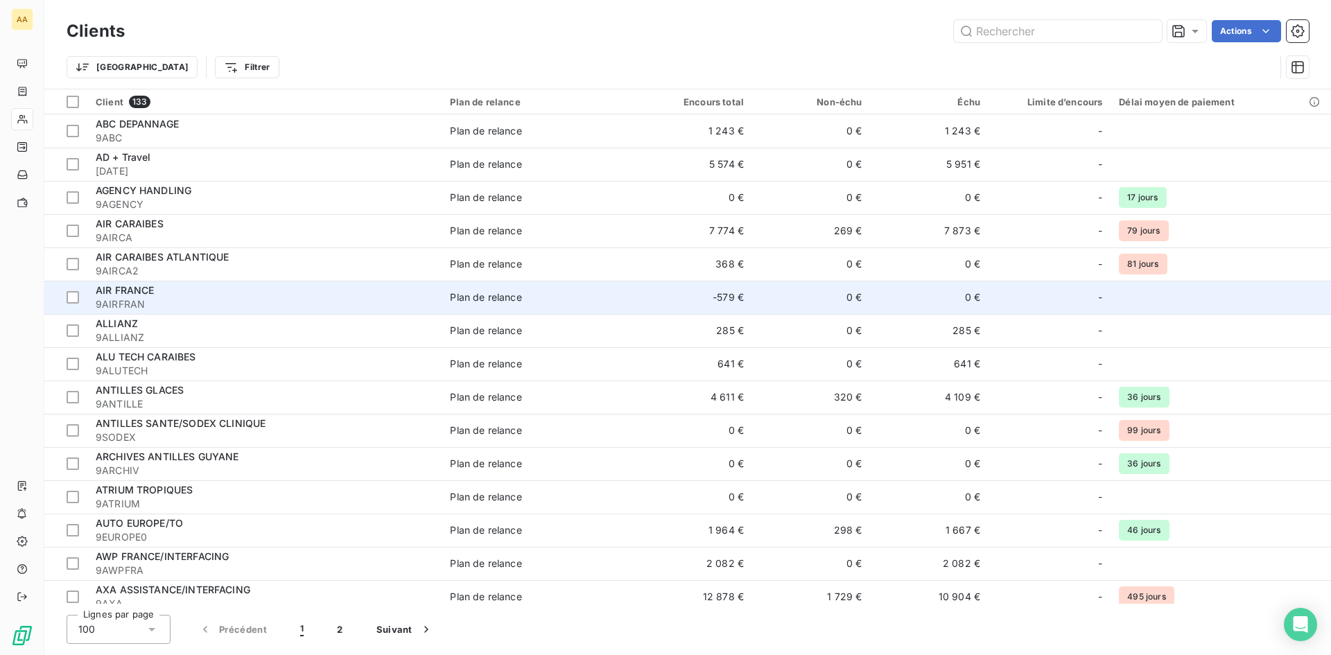
click at [166, 291] on div "AIR FRANCE" at bounding box center [265, 291] width 338 height 14
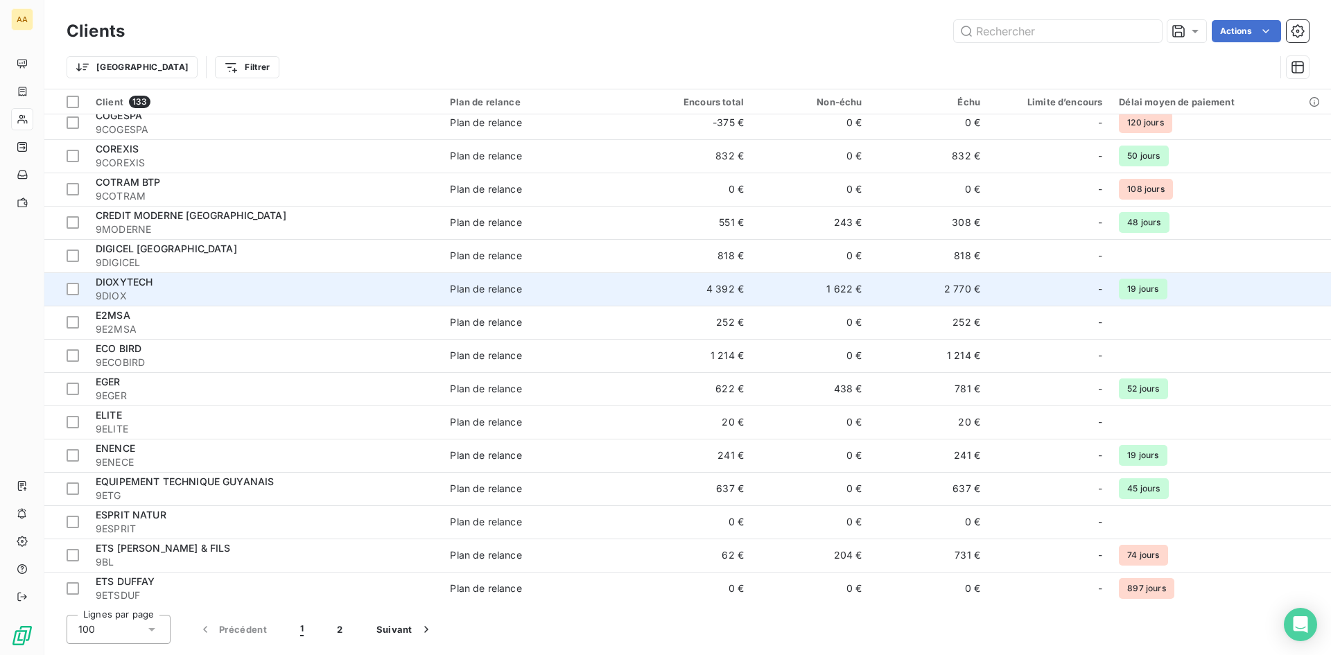
scroll to position [1248, 0]
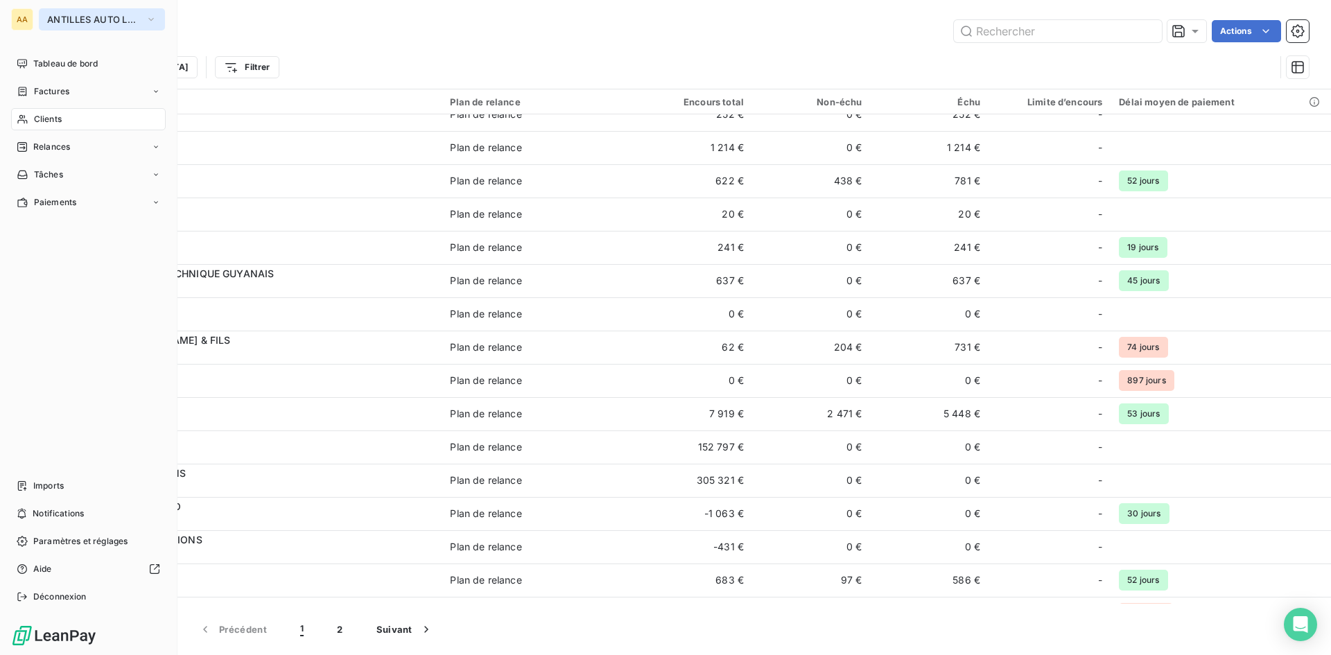
click at [142, 16] on button "ANTILLES AUTO LOCATION" at bounding box center [102, 19] width 126 height 22
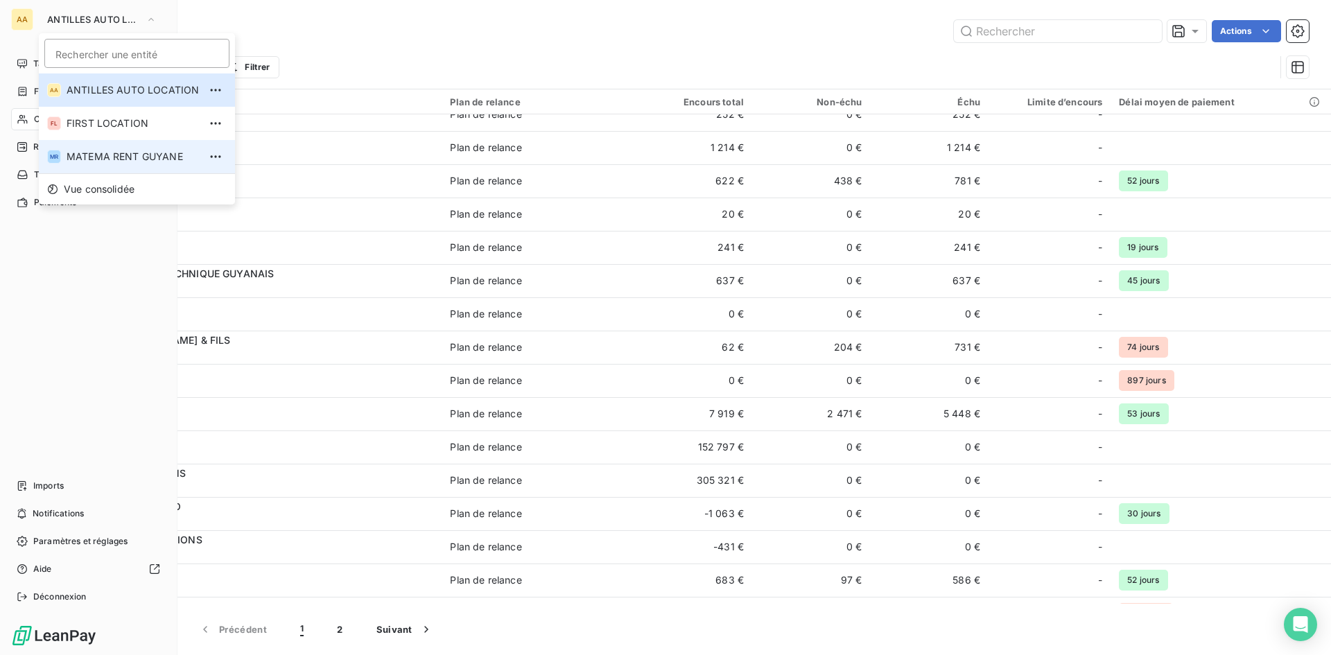
click at [128, 157] on span "MATEMA RENT GUYANE" at bounding box center [133, 157] width 132 height 14
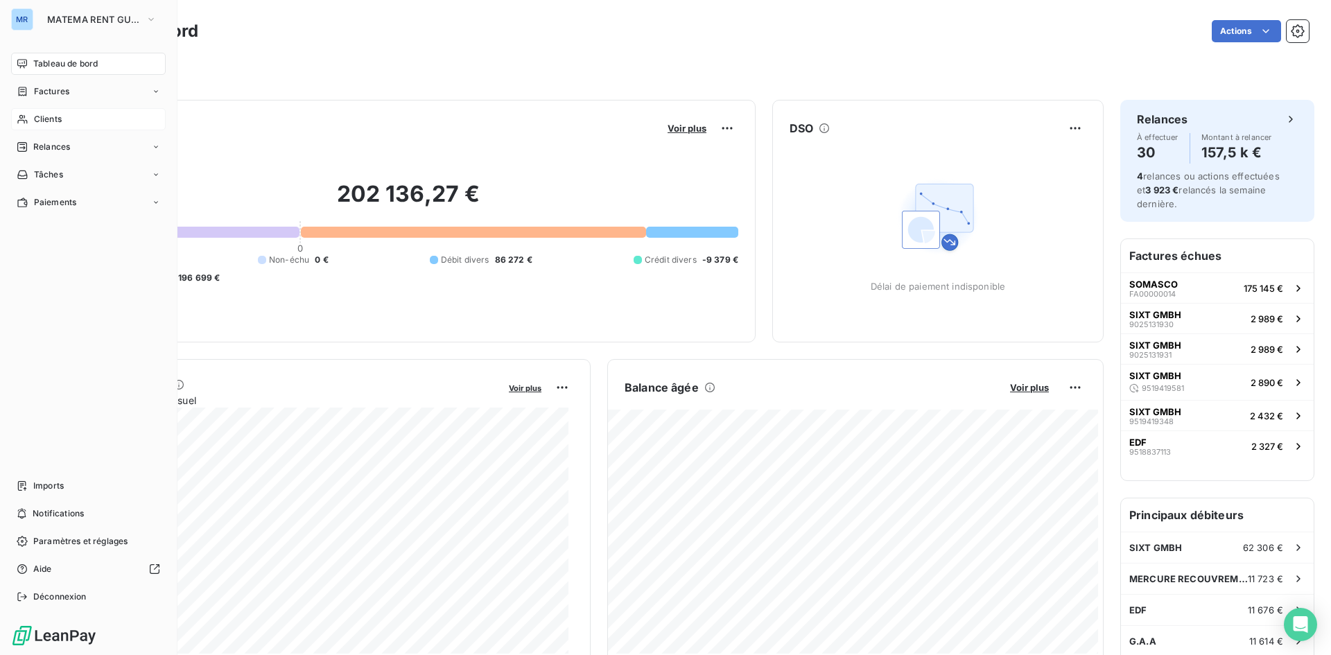
click at [63, 119] on div "Clients" at bounding box center [88, 119] width 155 height 22
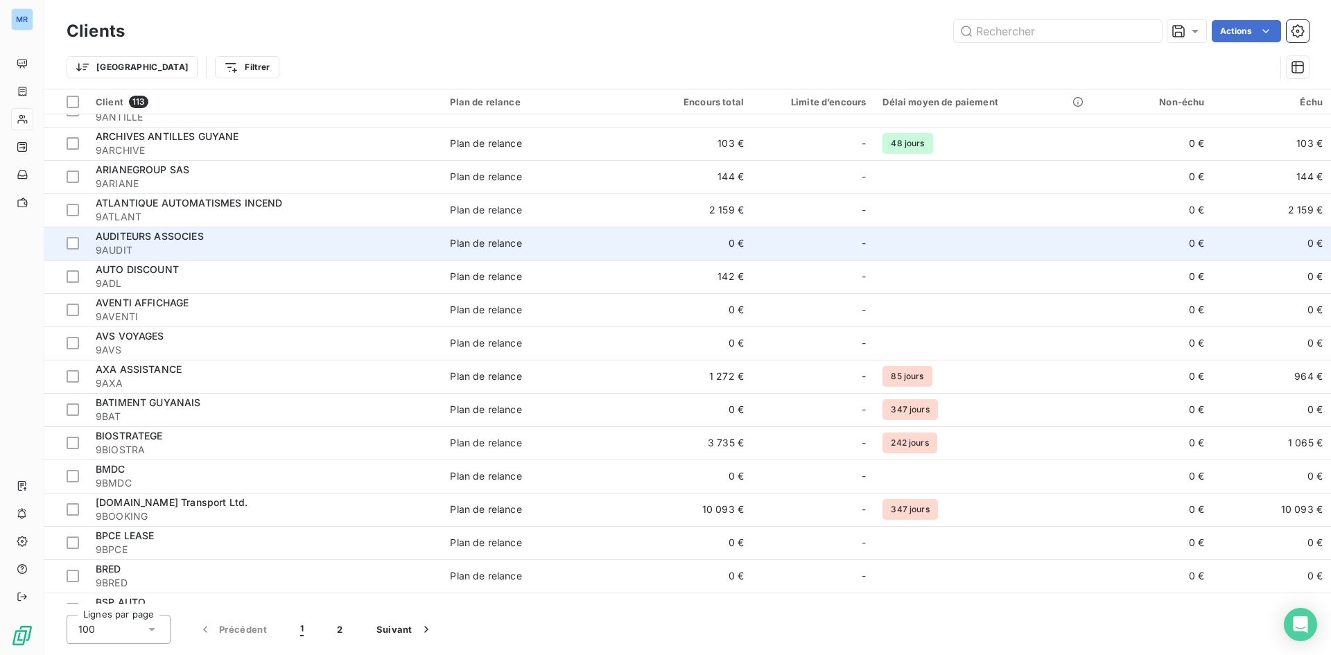
scroll to position [416, 0]
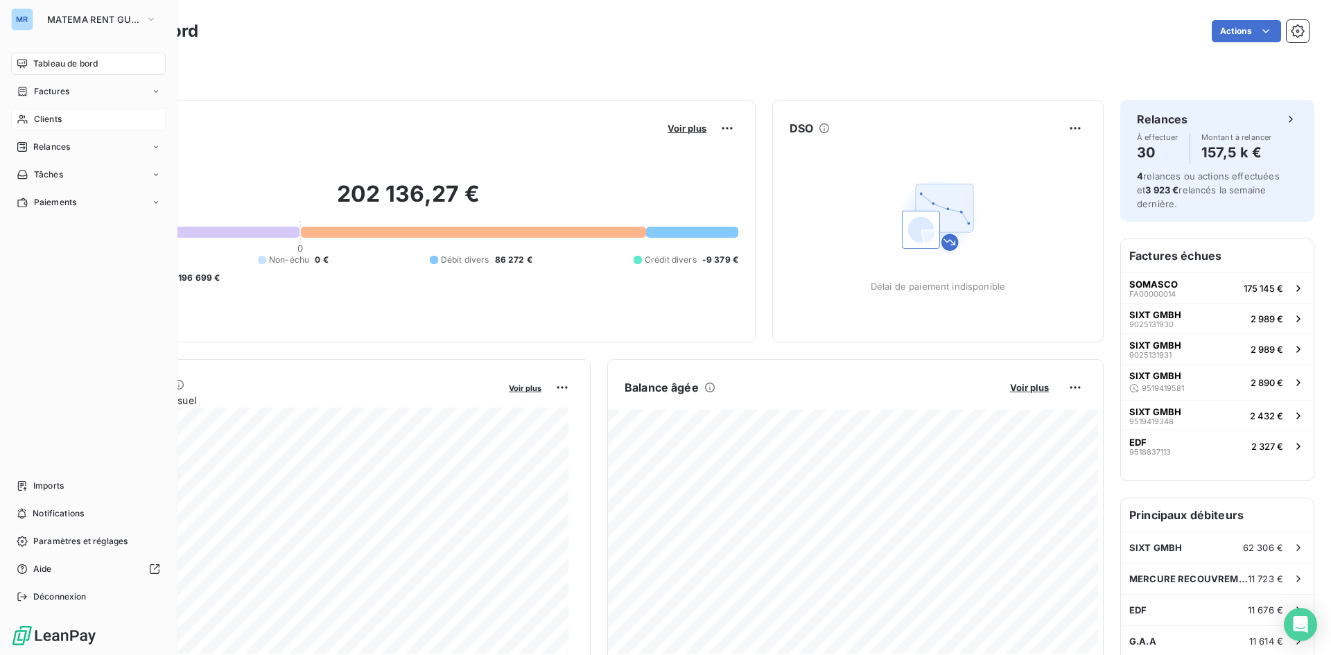
click at [59, 123] on span "Clients" at bounding box center [48, 119] width 28 height 12
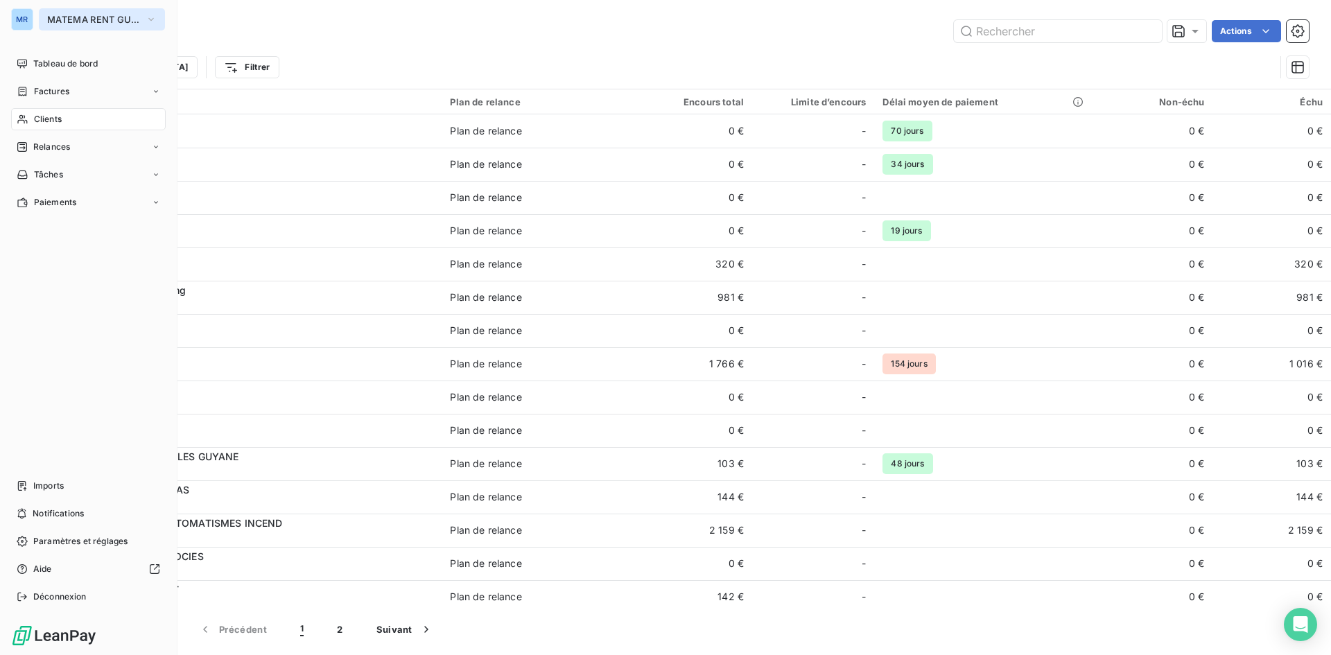
click at [146, 17] on icon "button" at bounding box center [151, 19] width 11 height 14
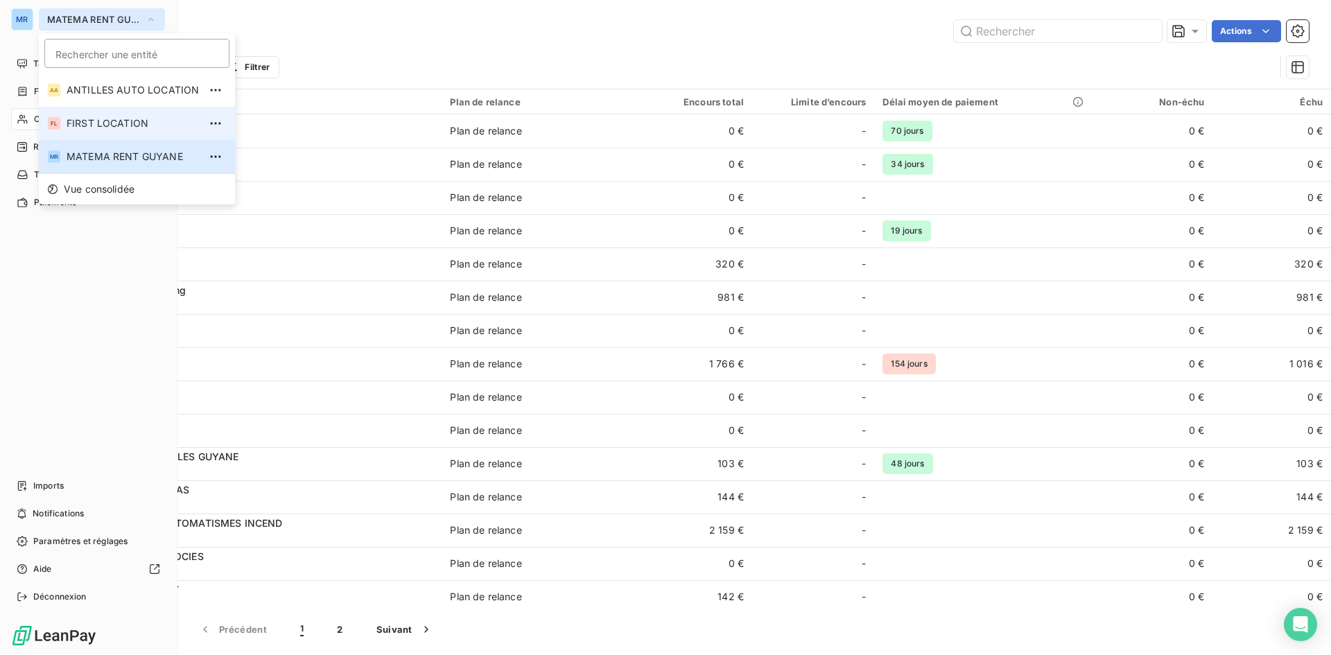
click at [125, 127] on span "FIRST LOCATION" at bounding box center [133, 123] width 132 height 14
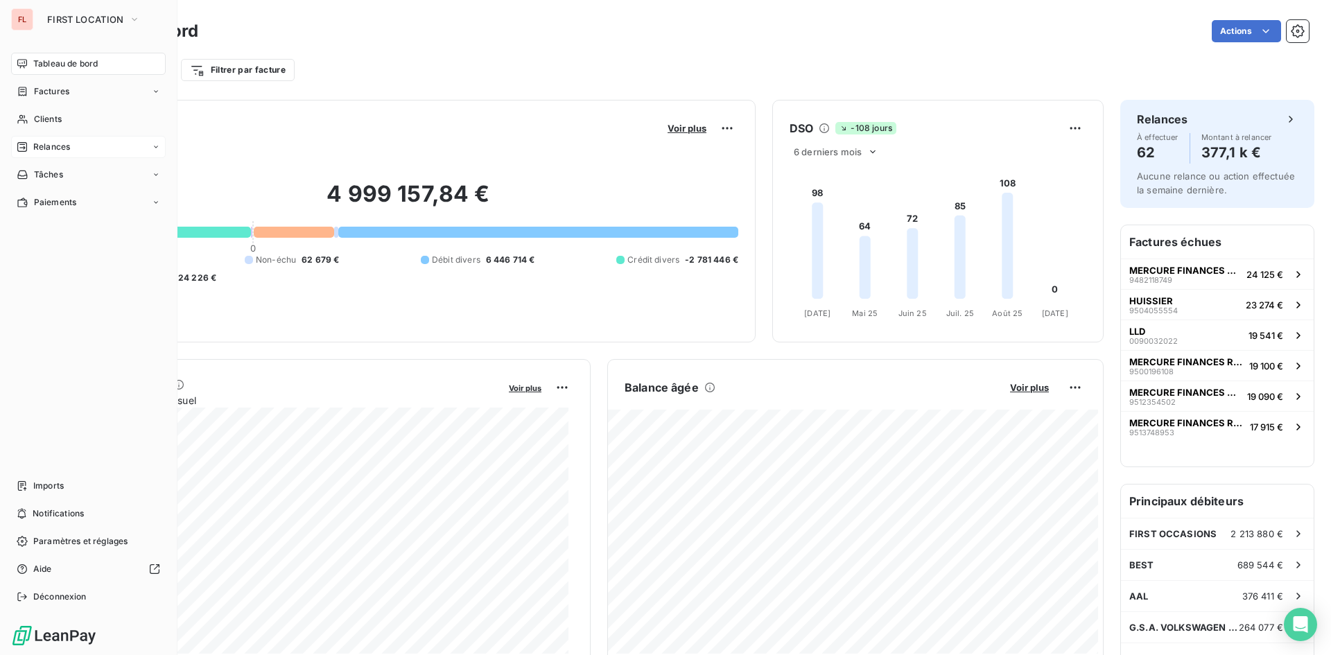
click at [68, 144] on span "Relances" at bounding box center [51, 147] width 37 height 12
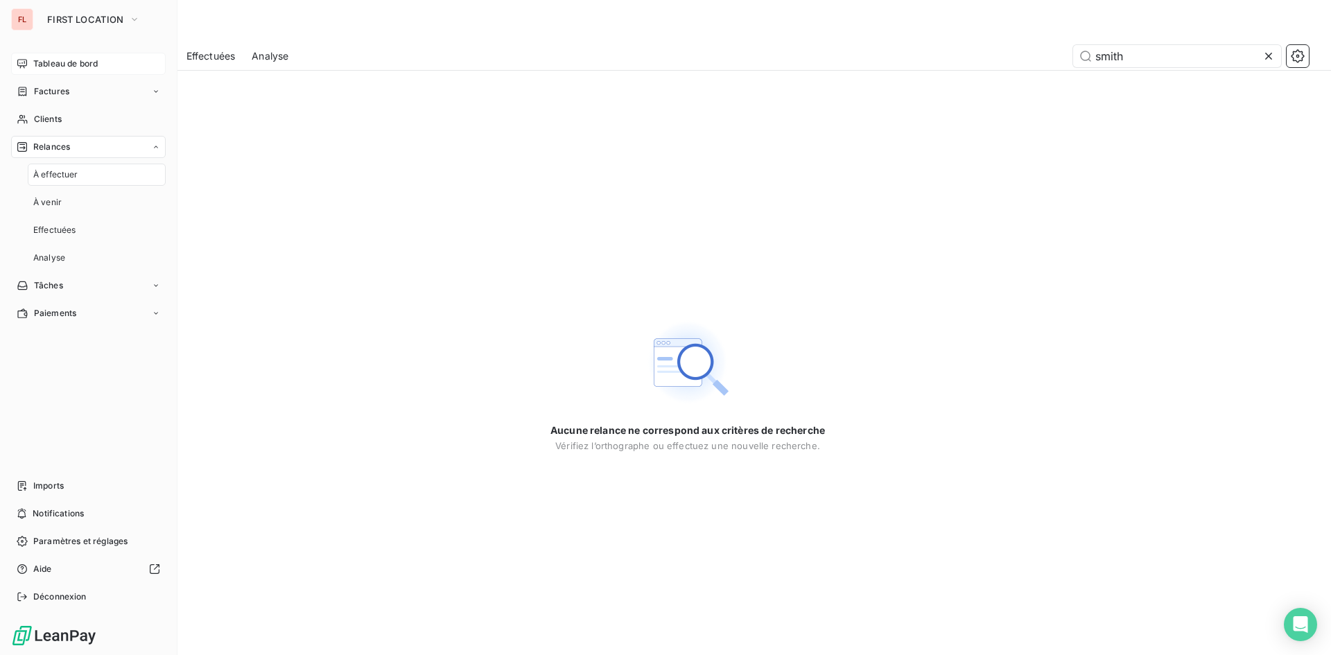
click at [101, 64] on div "Tableau de bord" at bounding box center [88, 64] width 155 height 22
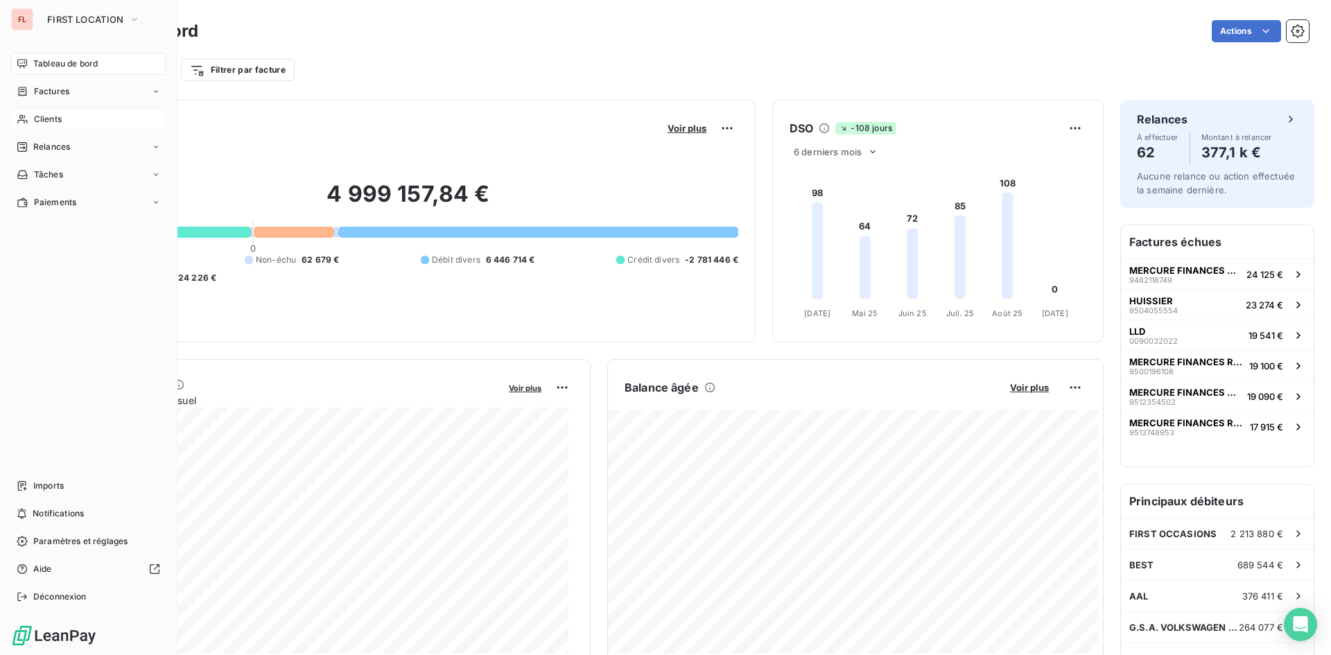
click at [67, 116] on div "Clients" at bounding box center [88, 119] width 155 height 22
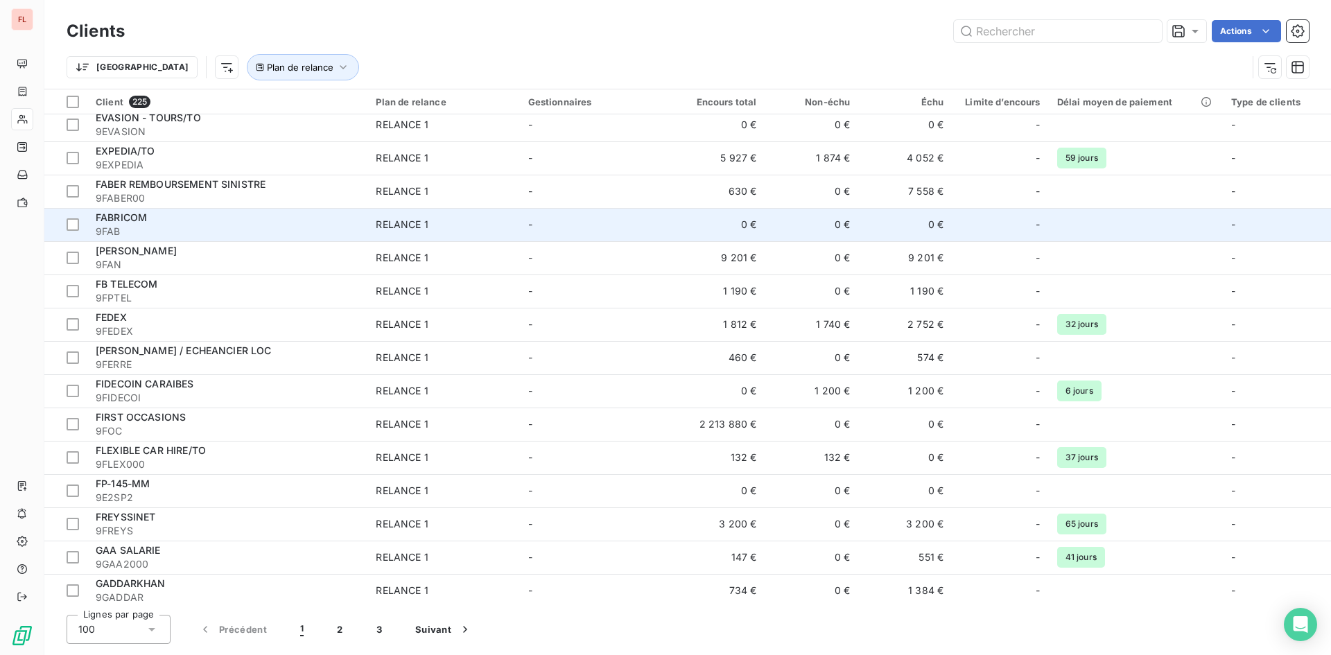
scroll to position [2839, 0]
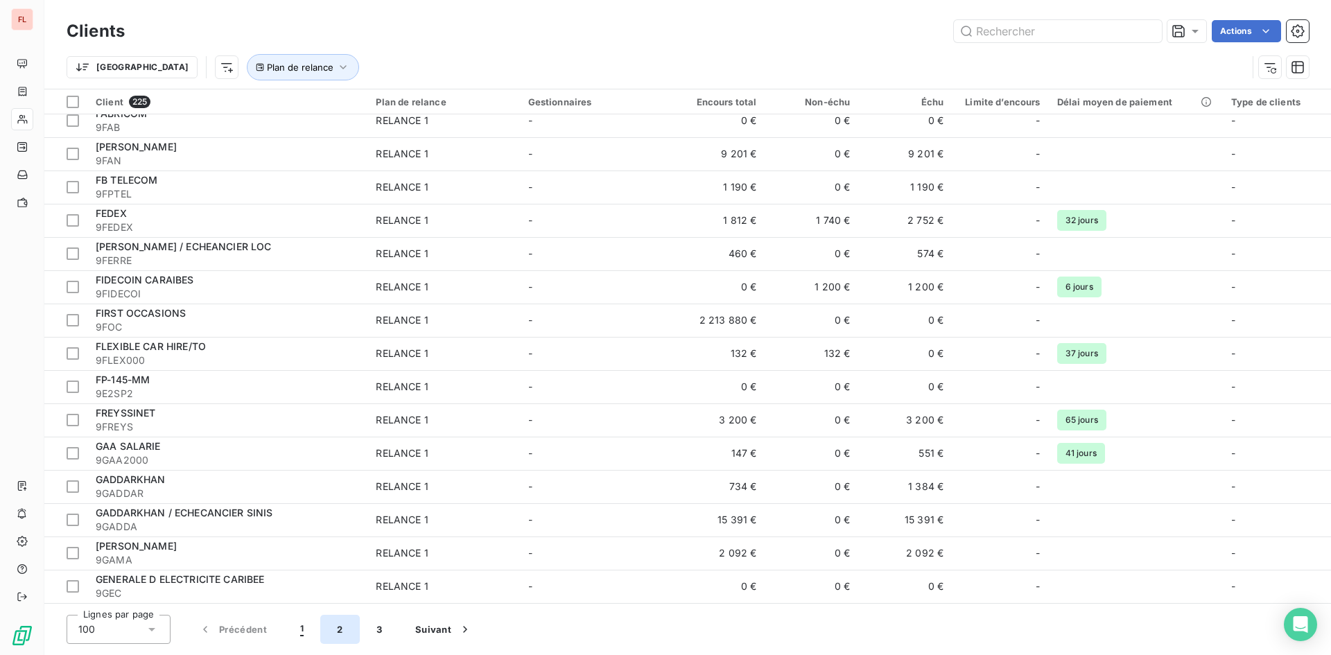
click at [339, 628] on button "2" at bounding box center [339, 629] width 39 height 29
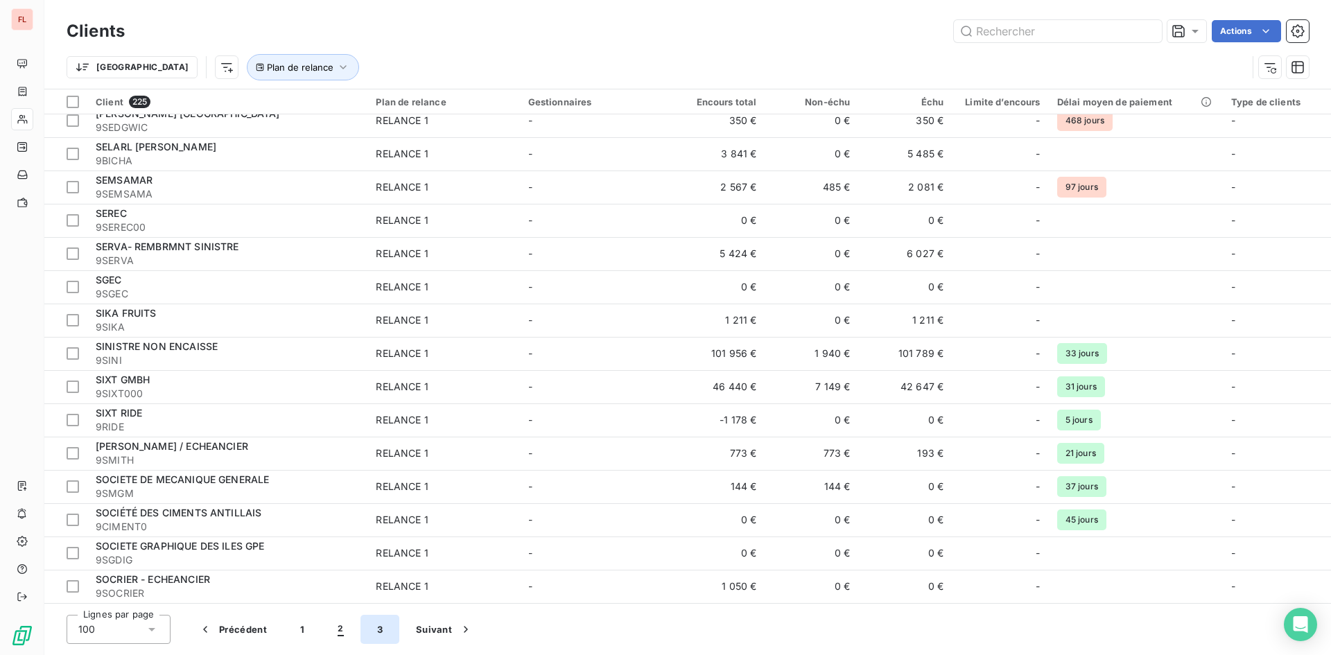
click at [379, 632] on button "3" at bounding box center [380, 629] width 39 height 29
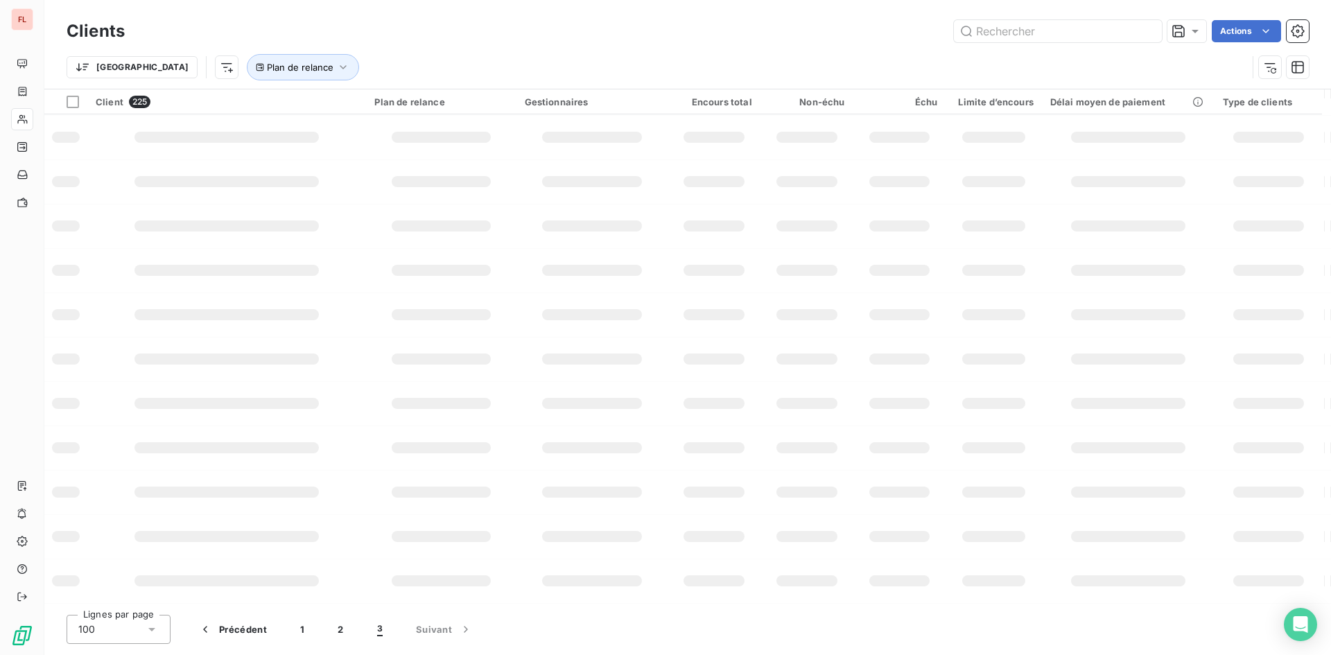
scroll to position [343, 0]
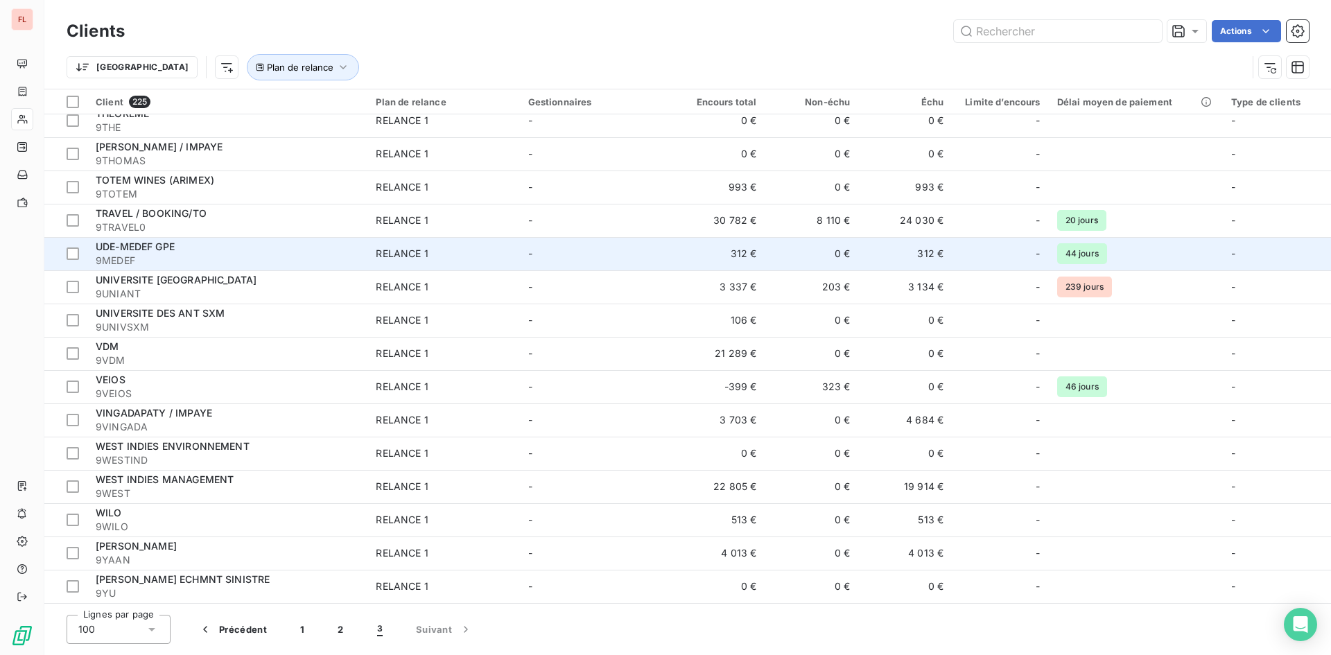
click at [267, 248] on div "UDE-MEDEF GPE" at bounding box center [227, 247] width 263 height 14
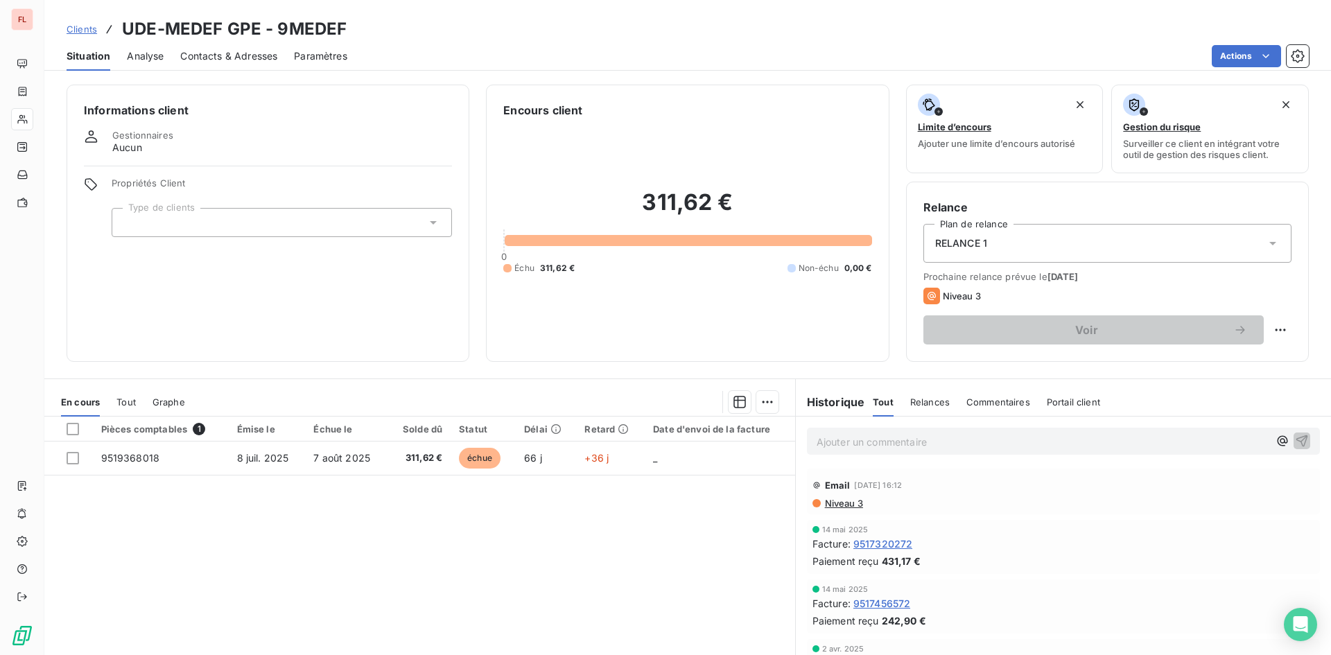
click at [239, 57] on span "Contacts & Adresses" at bounding box center [228, 56] width 97 height 14
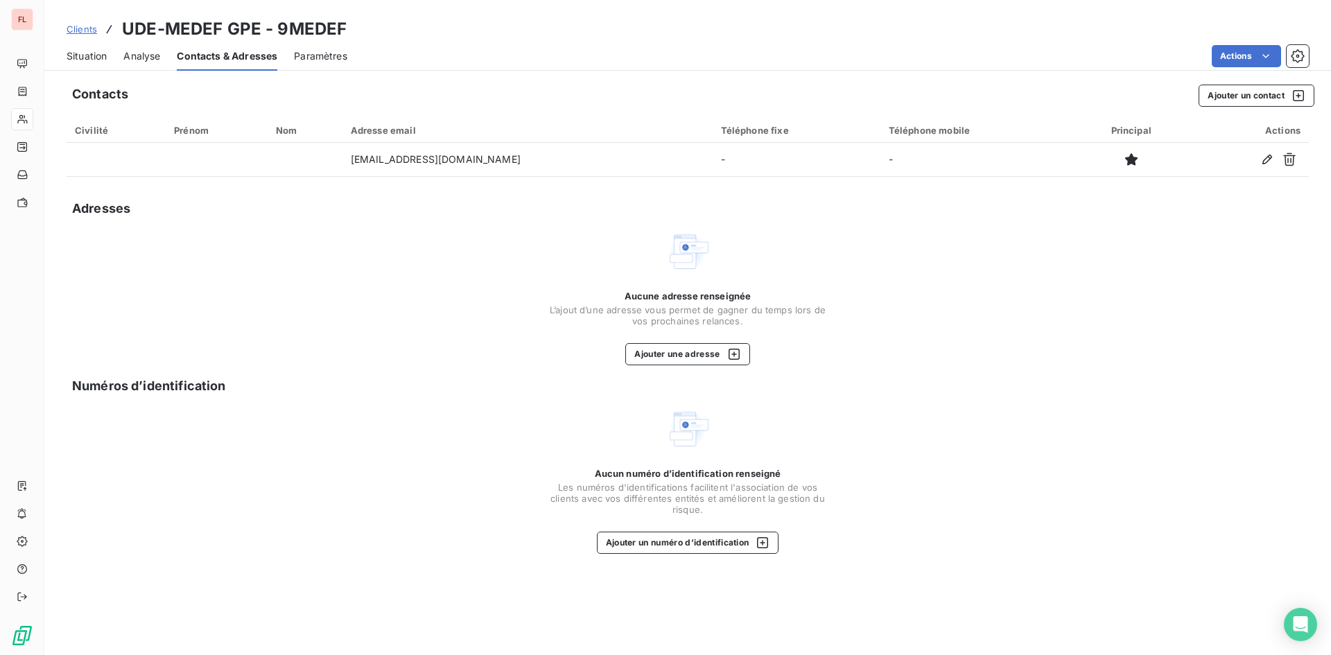
click at [94, 55] on span "Situation" at bounding box center [87, 56] width 40 height 14
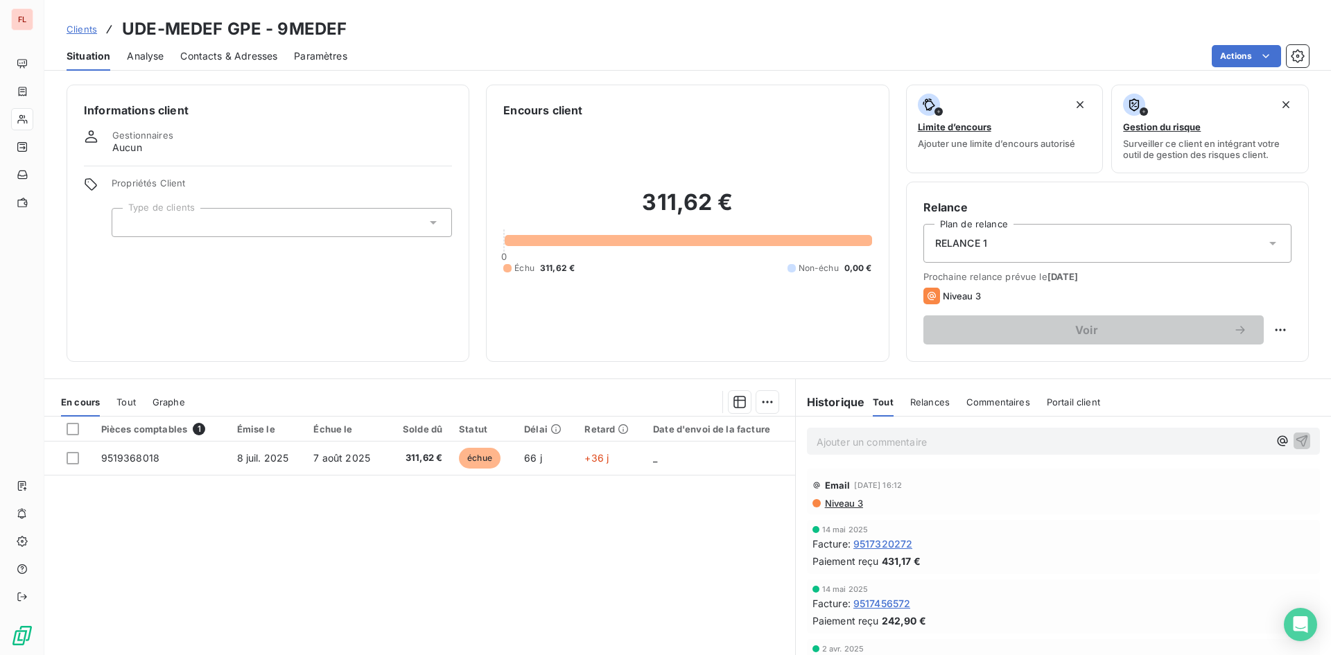
click at [132, 55] on span "Analyse" at bounding box center [145, 56] width 37 height 14
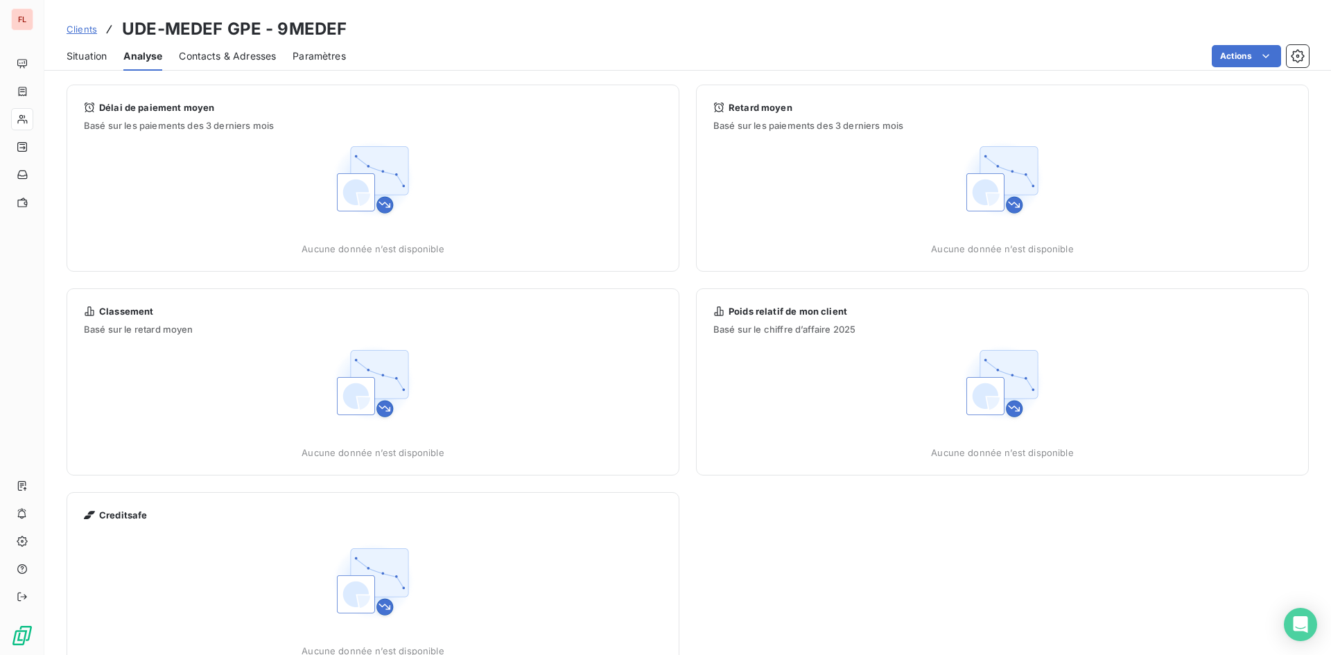
click at [200, 55] on span "Contacts & Adresses" at bounding box center [227, 56] width 97 height 14
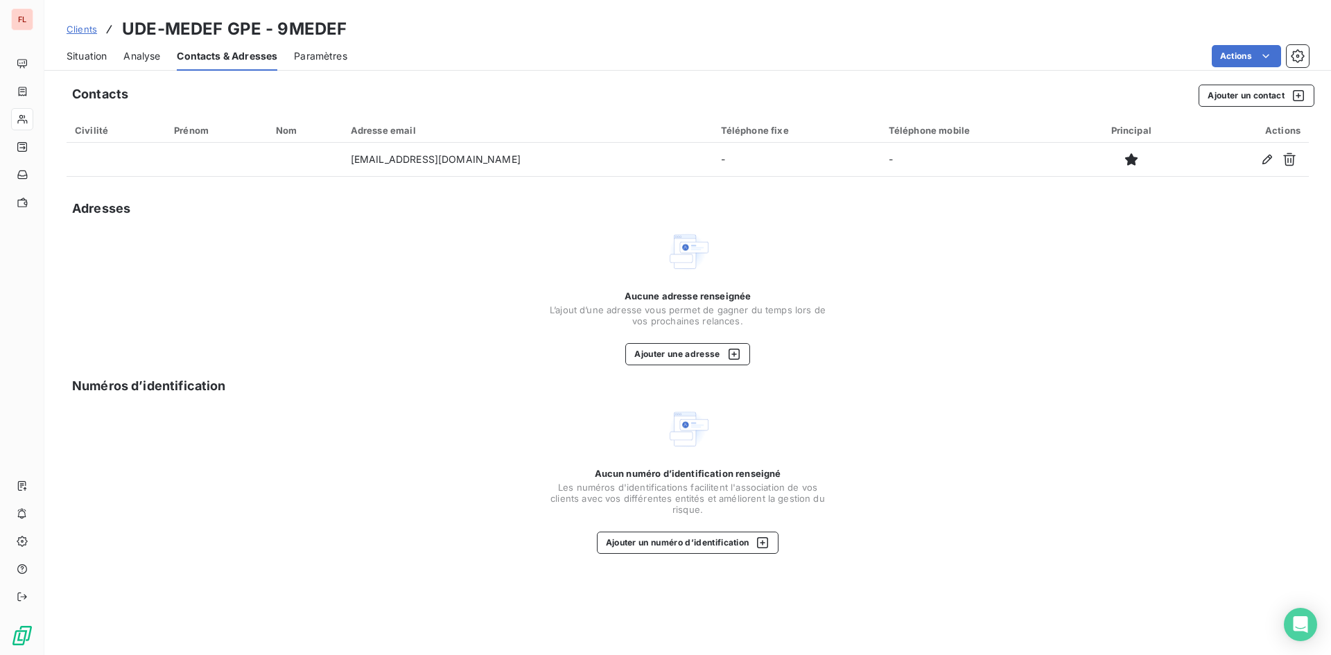
click at [144, 56] on span "Analyse" at bounding box center [141, 56] width 37 height 14
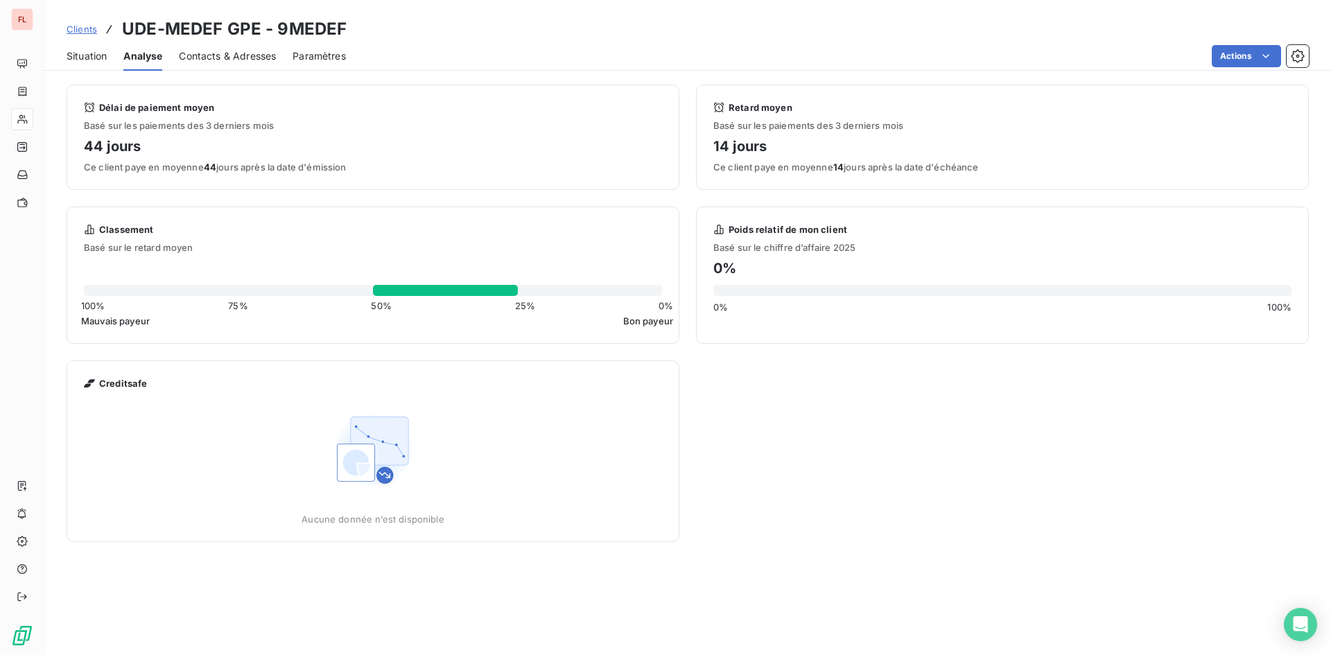
click at [89, 56] on span "Situation" at bounding box center [87, 56] width 40 height 14
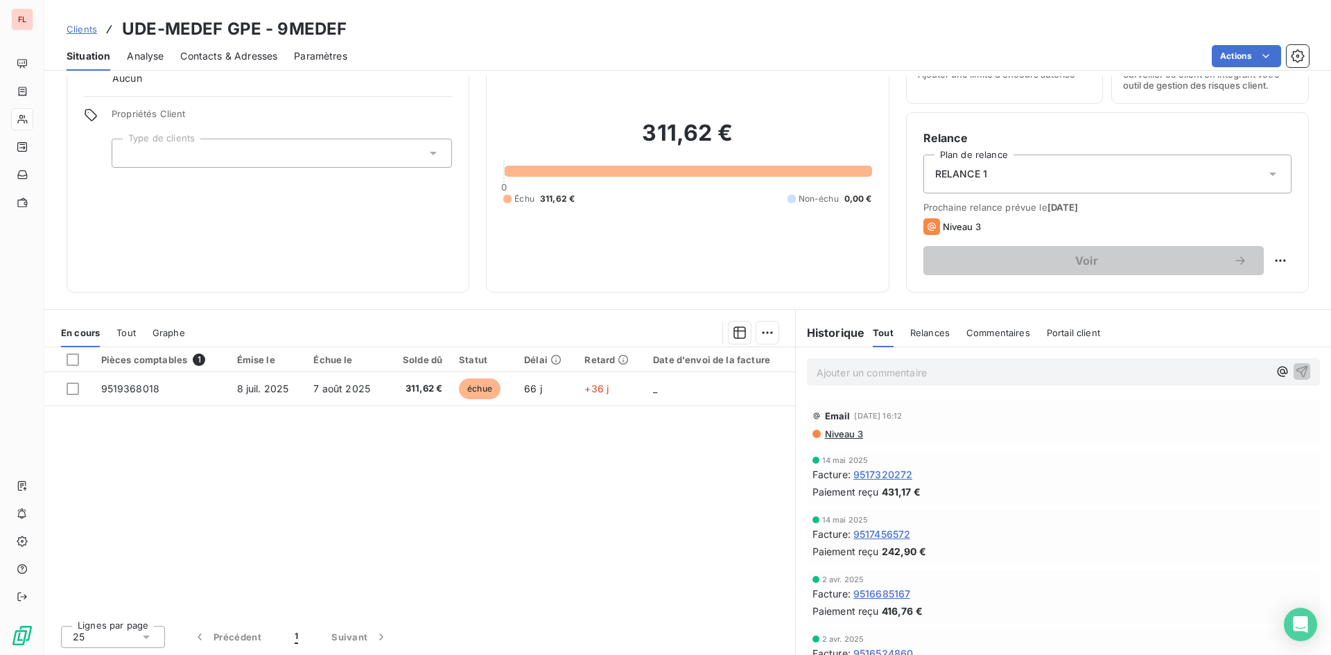
scroll to position [70, 0]
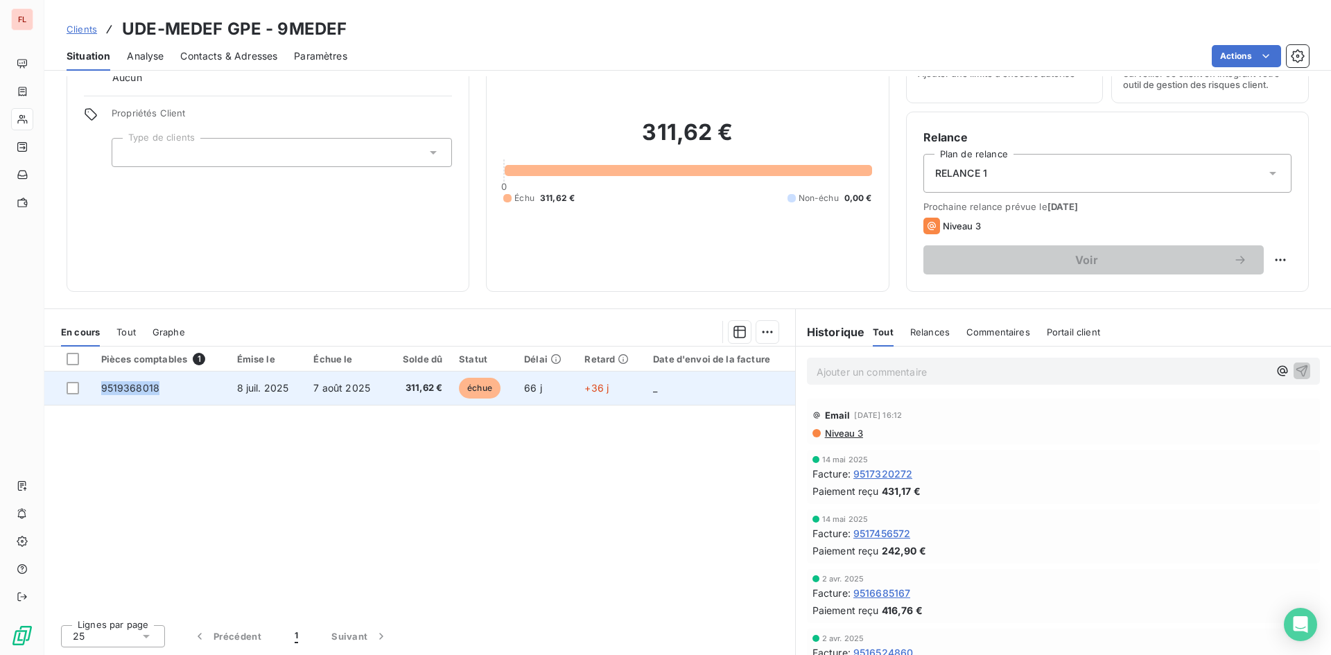
drag, startPoint x: 161, startPoint y: 384, endPoint x: 103, endPoint y: 388, distance: 57.7
click at [103, 388] on td "9519368018" at bounding box center [161, 388] width 136 height 33
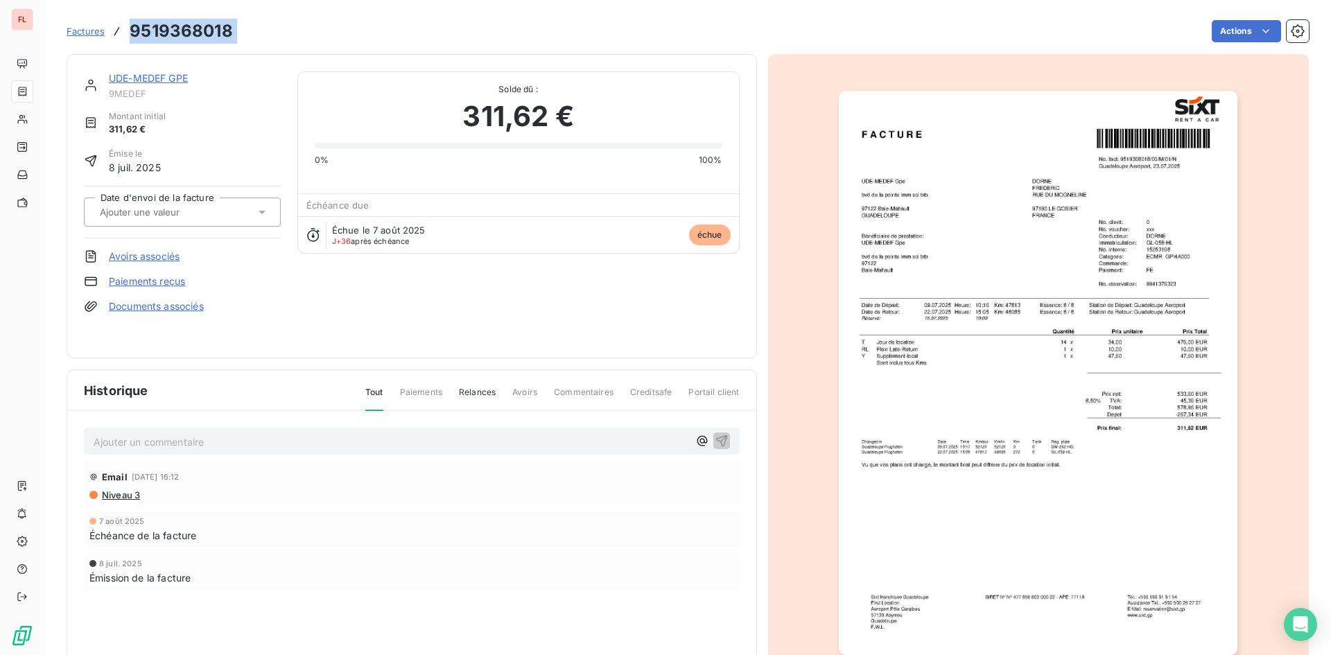
drag, startPoint x: 105, startPoint y: 388, endPoint x: 124, endPoint y: 31, distance: 356.9
click at [124, 31] on div "Factures 9519368018 Actions" at bounding box center [688, 31] width 1243 height 29
drag, startPoint x: 162, startPoint y: 26, endPoint x: 323, endPoint y: 512, distance: 511.3
click at [323, 512] on div "7 août 2025 Échéance de la facture" at bounding box center [412, 530] width 656 height 37
click at [154, 305] on link "Documents associés" at bounding box center [156, 307] width 95 height 14
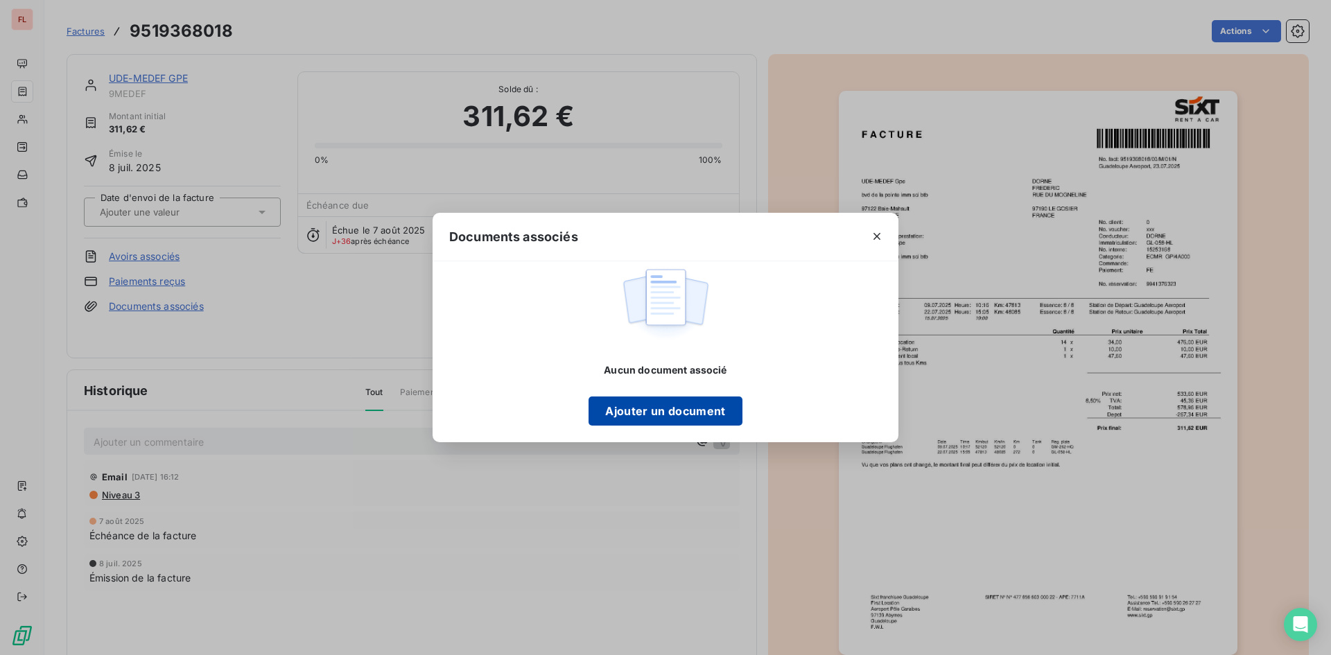
click at [703, 415] on button "Ajouter un document" at bounding box center [665, 411] width 153 height 29
click at [874, 234] on icon "button" at bounding box center [877, 236] width 7 height 7
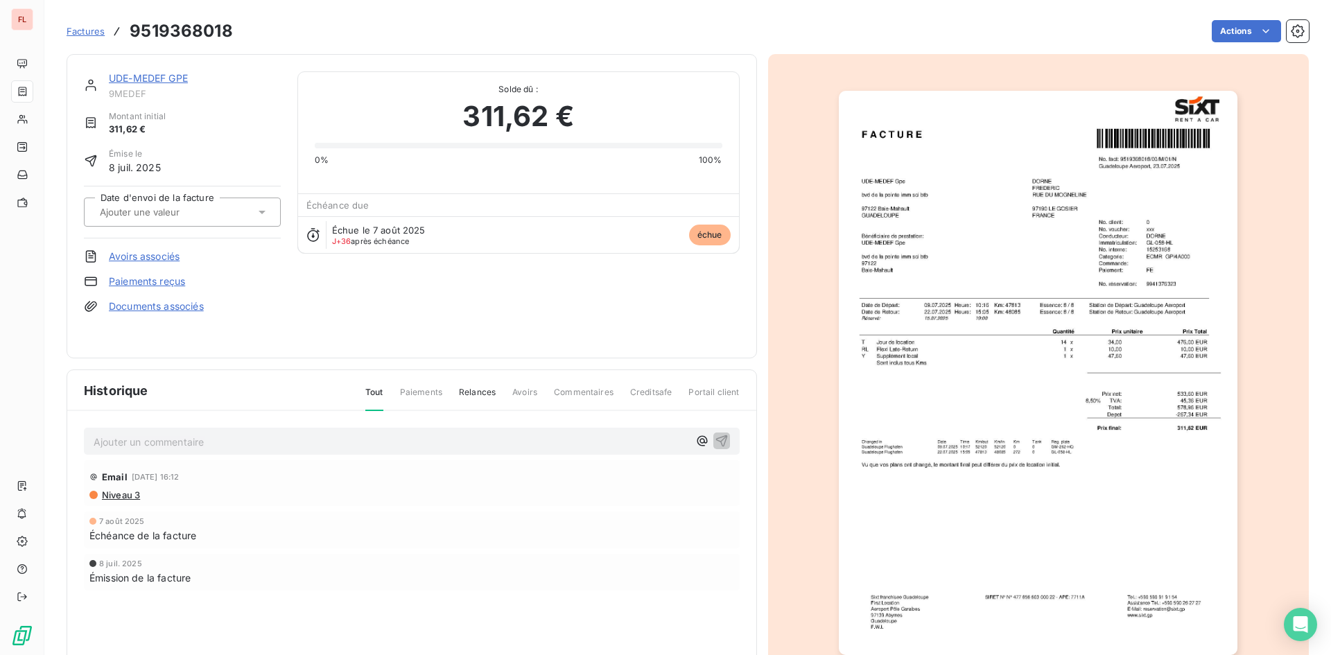
click at [128, 494] on span "Niveau 3" at bounding box center [121, 495] width 40 height 11
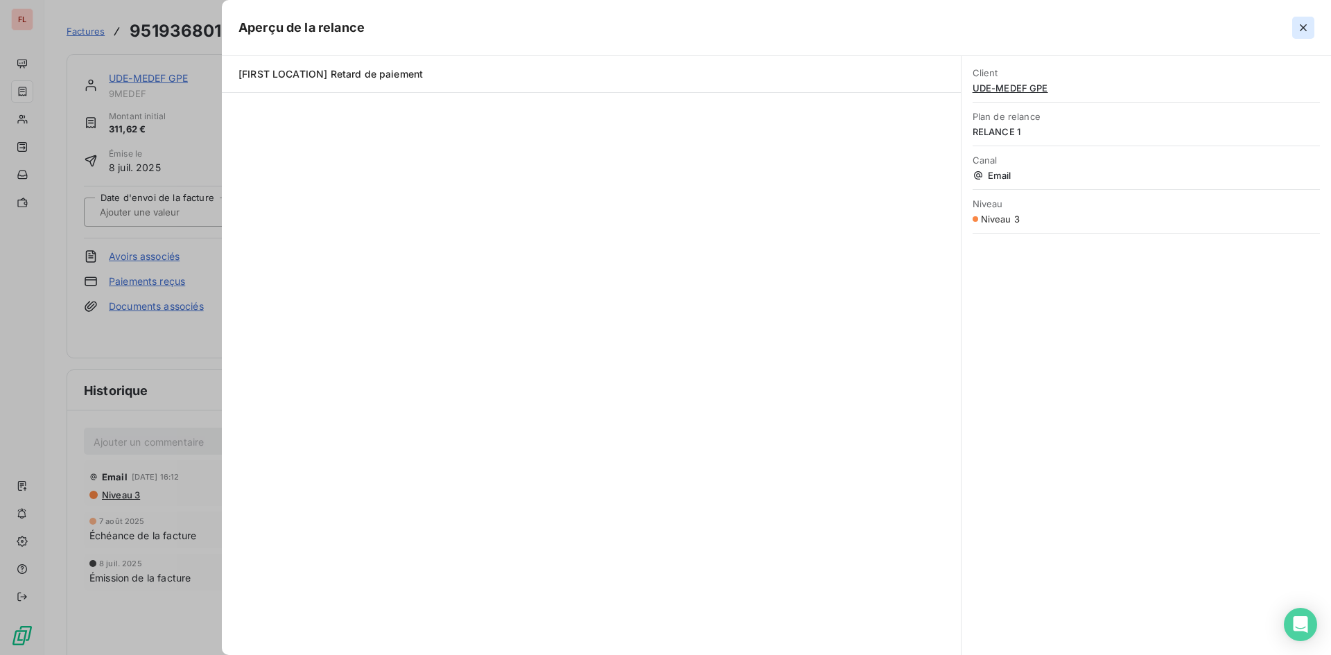
click at [1299, 33] on icon "button" at bounding box center [1304, 28] width 14 height 14
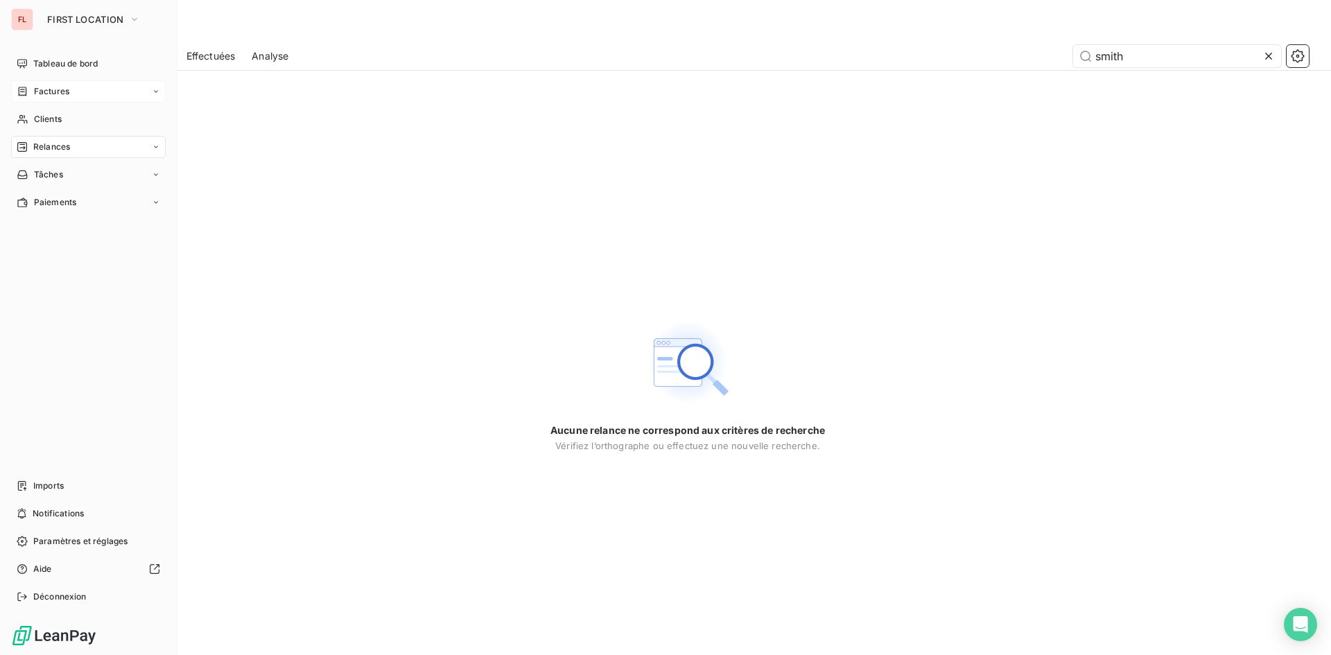
click at [51, 91] on span "Factures" at bounding box center [51, 91] width 35 height 12
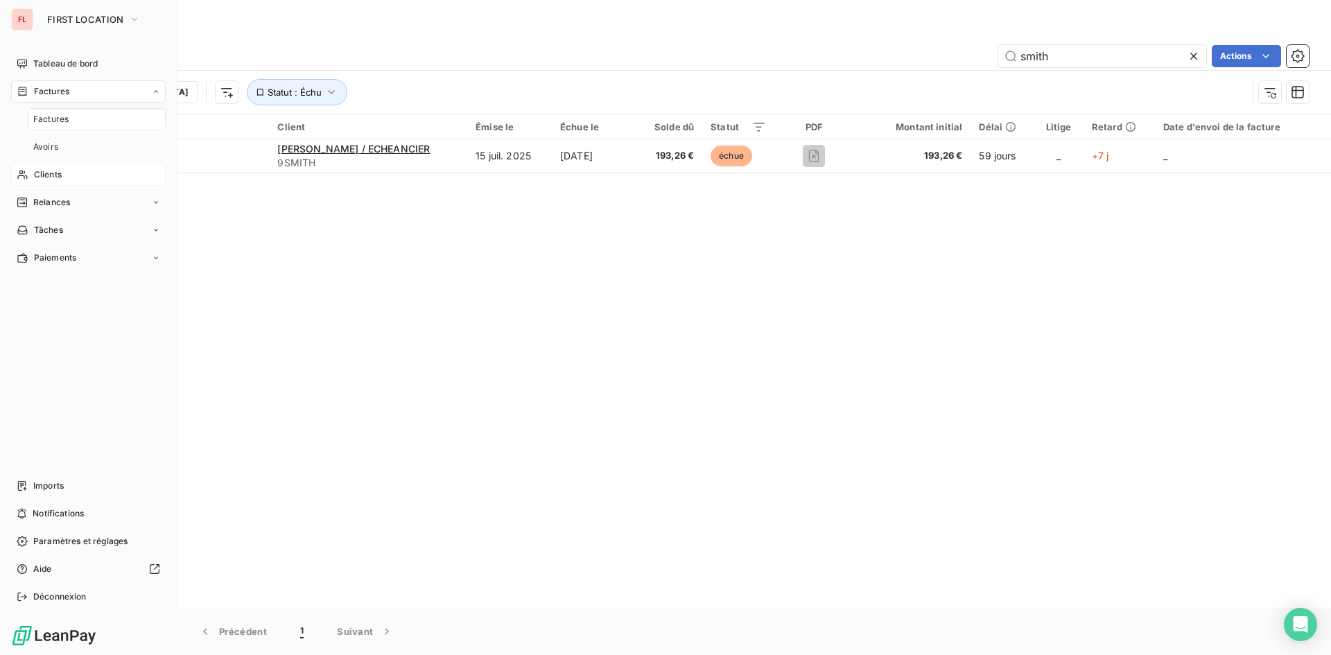
click at [58, 171] on span "Clients" at bounding box center [48, 174] width 28 height 12
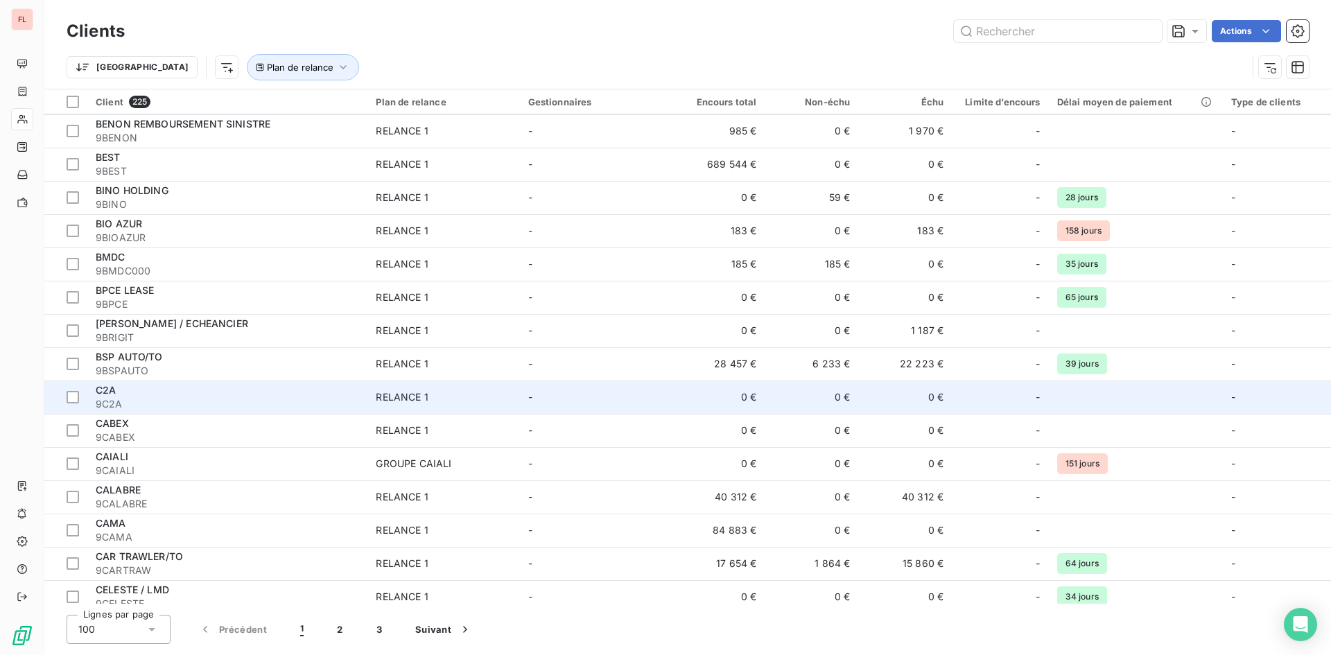
scroll to position [901, 0]
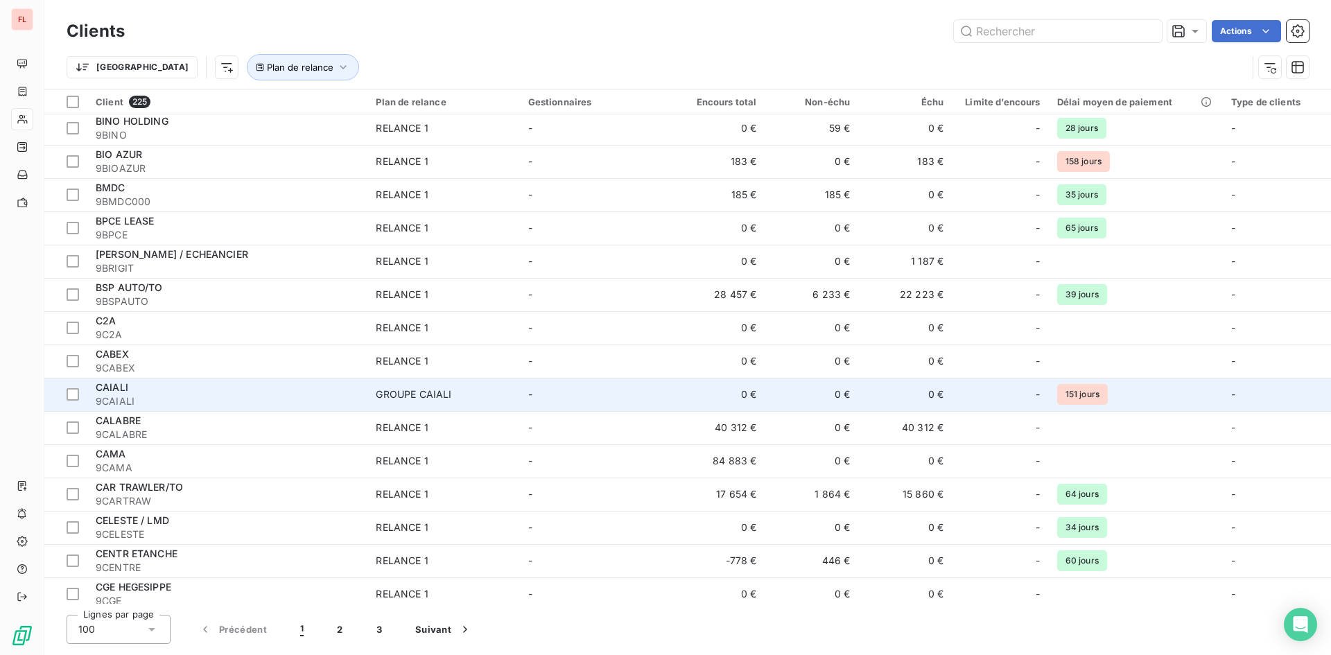
click at [184, 389] on div "CAIALI" at bounding box center [227, 388] width 263 height 14
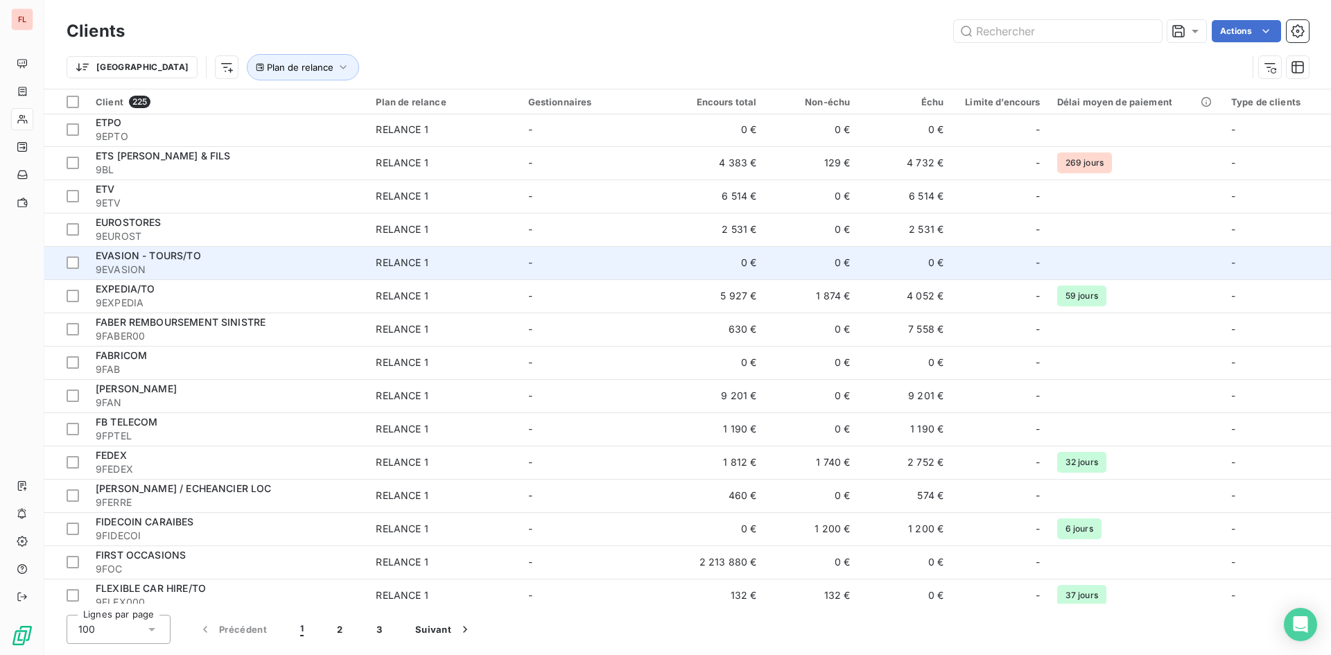
scroll to position [2774, 0]
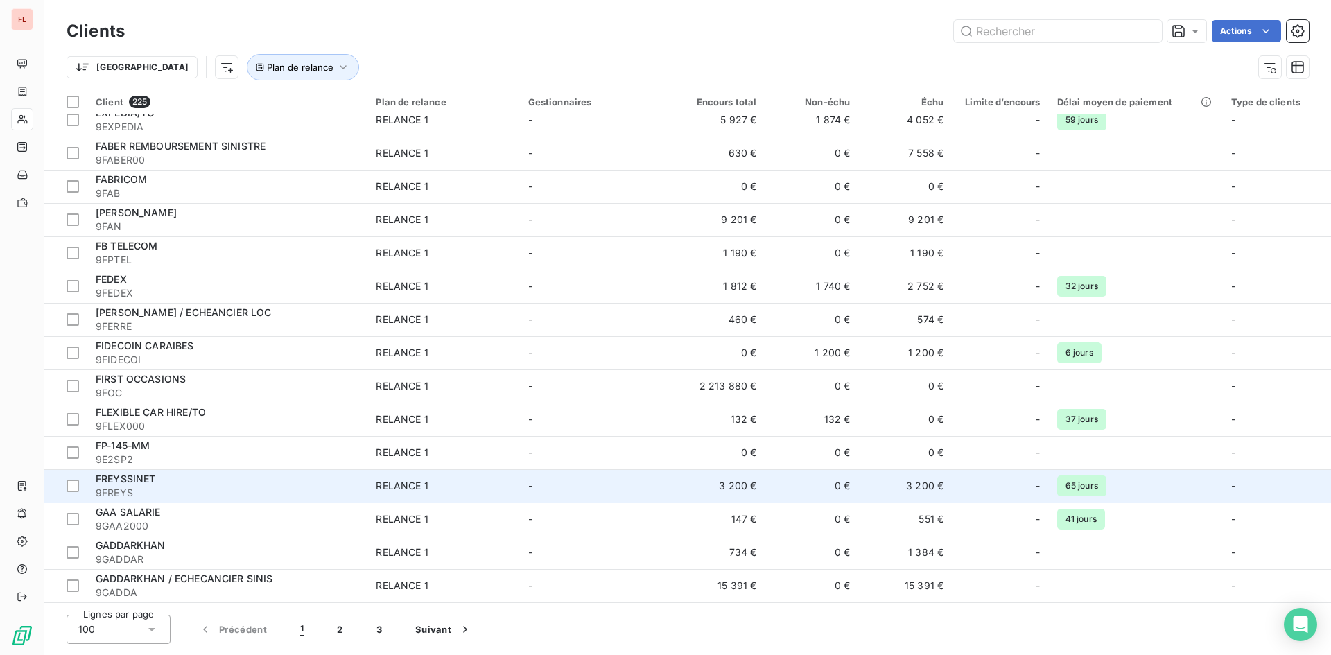
click at [181, 484] on div "FREYSSINET" at bounding box center [227, 479] width 263 height 14
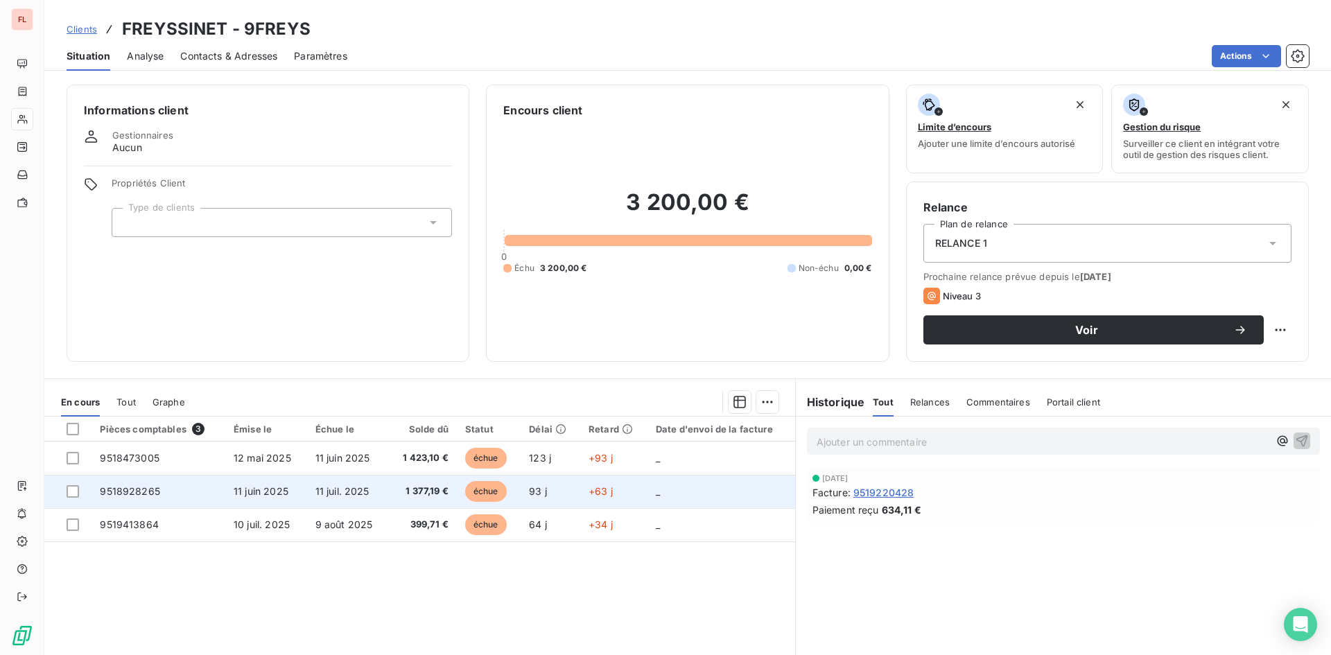
click at [252, 494] on span "11 juin 2025" at bounding box center [261, 491] width 55 height 12
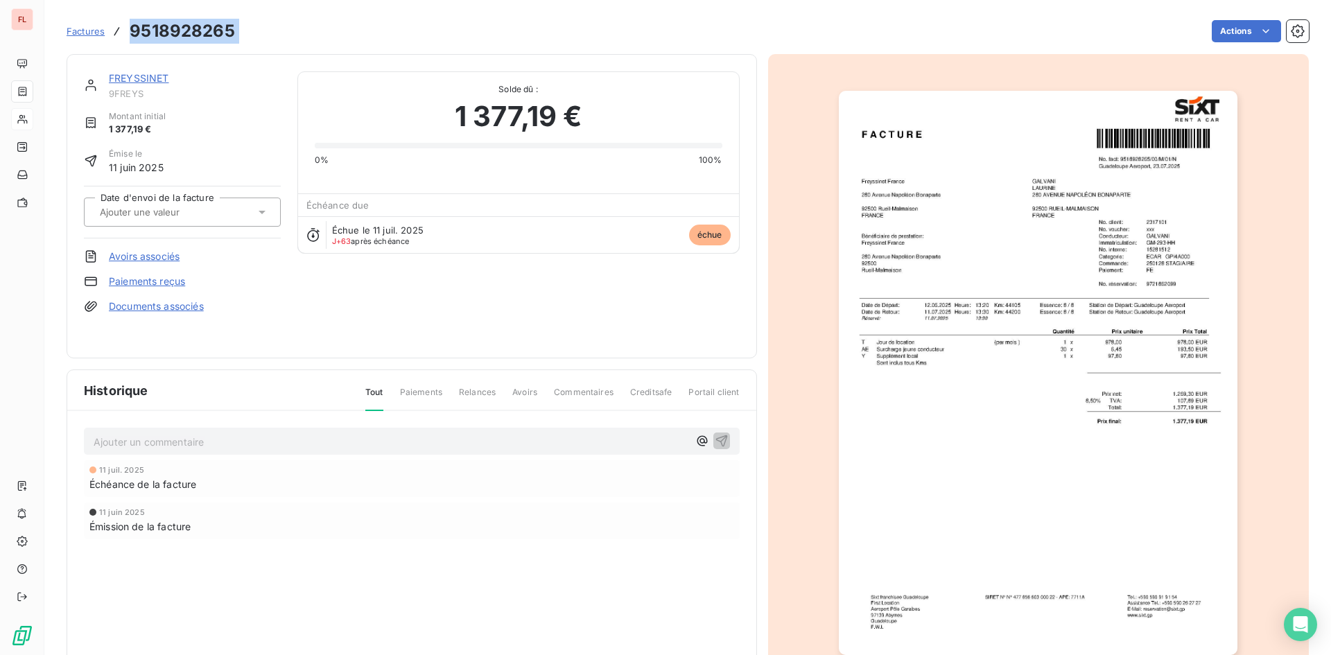
drag, startPoint x: 232, startPoint y: 33, endPoint x: 123, endPoint y: 44, distance: 109.4
click at [123, 44] on div "Factures 9518928265 Actions" at bounding box center [688, 31] width 1243 height 29
click at [139, 79] on link "FREYSSINET" at bounding box center [139, 78] width 60 height 12
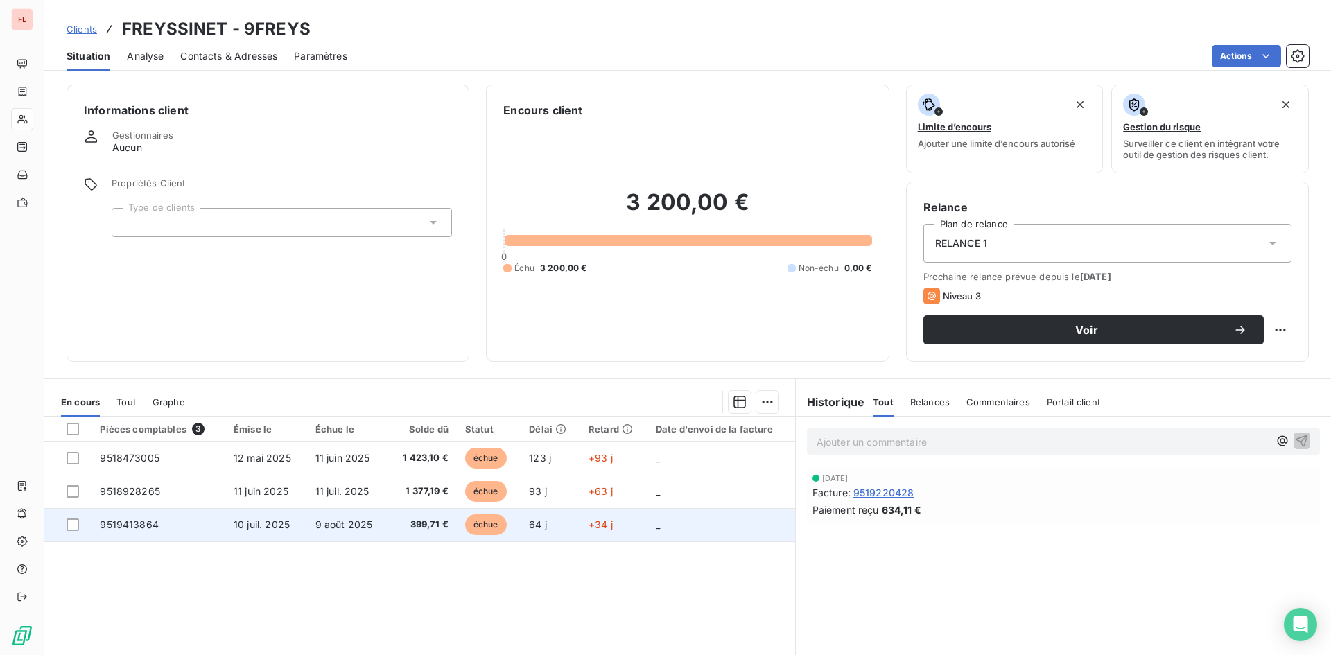
click at [268, 524] on span "10 juil. 2025" at bounding box center [262, 525] width 56 height 12
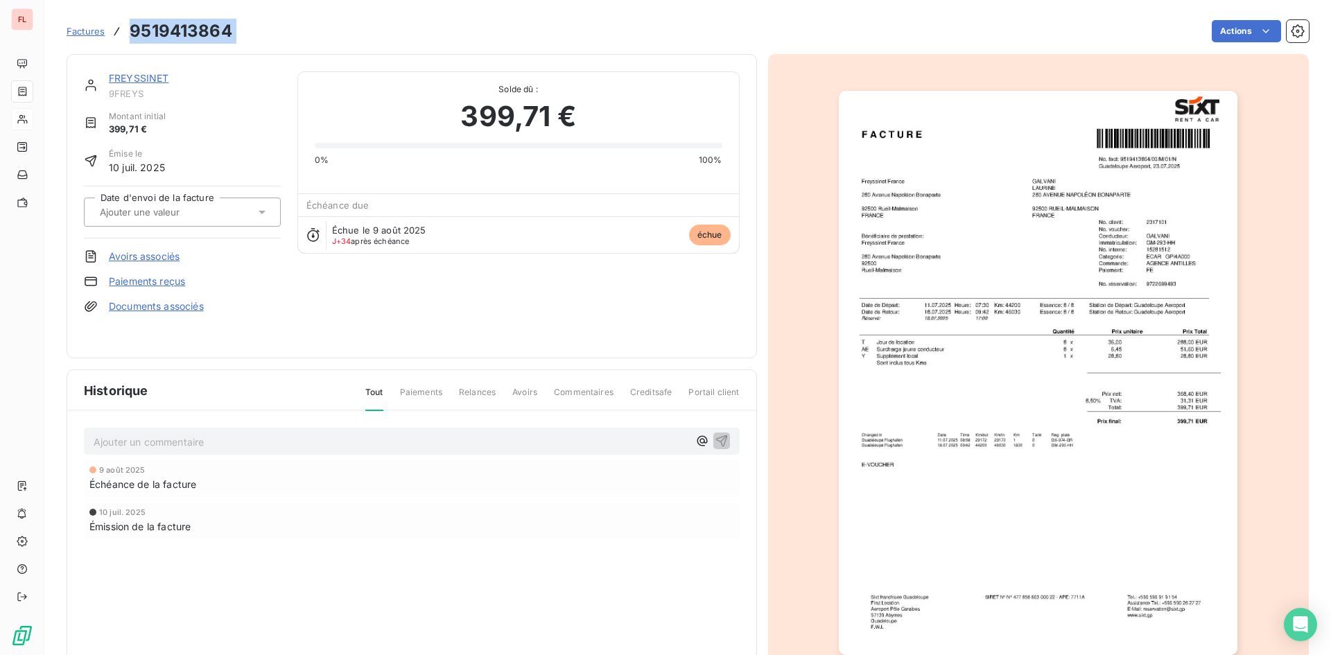
drag, startPoint x: 241, startPoint y: 24, endPoint x: 128, endPoint y: 29, distance: 112.4
click at [128, 29] on div "Factures 9519413864 Actions" at bounding box center [688, 31] width 1243 height 29
copy section "9519413864 Actions"
click at [150, 77] on link "FREYSSINET" at bounding box center [139, 78] width 60 height 12
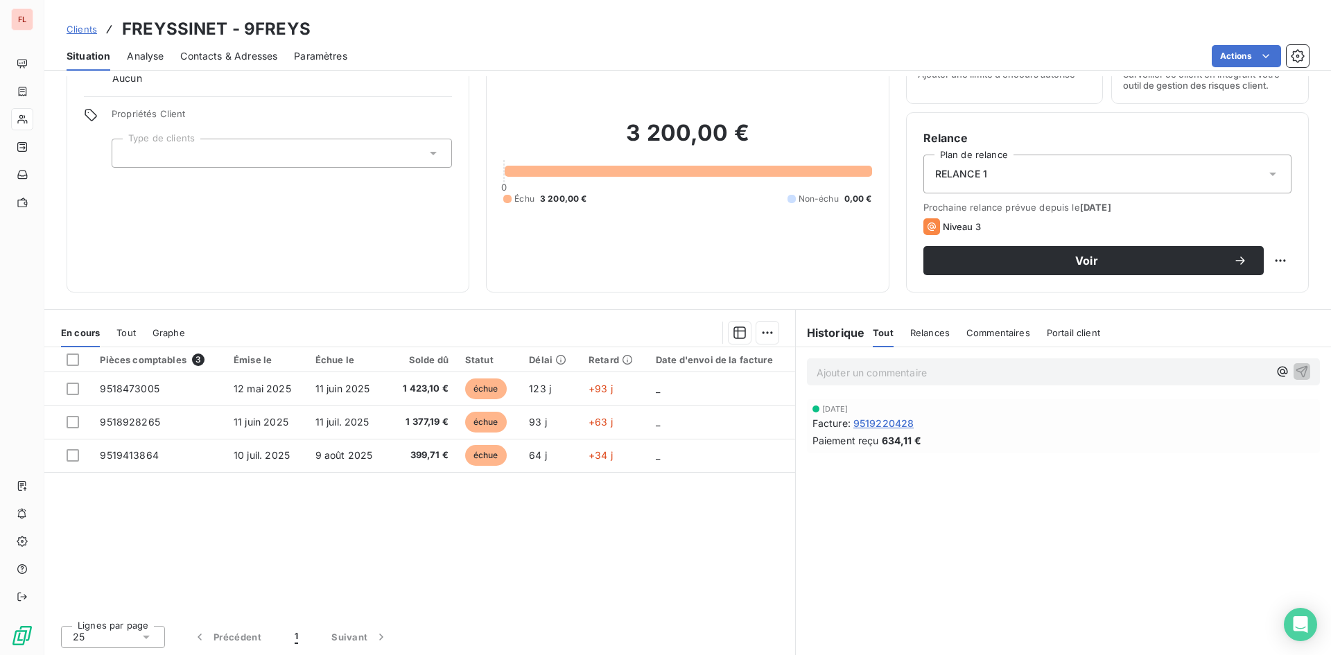
scroll to position [70, 0]
click at [928, 334] on span "Relances" at bounding box center [930, 332] width 40 height 11
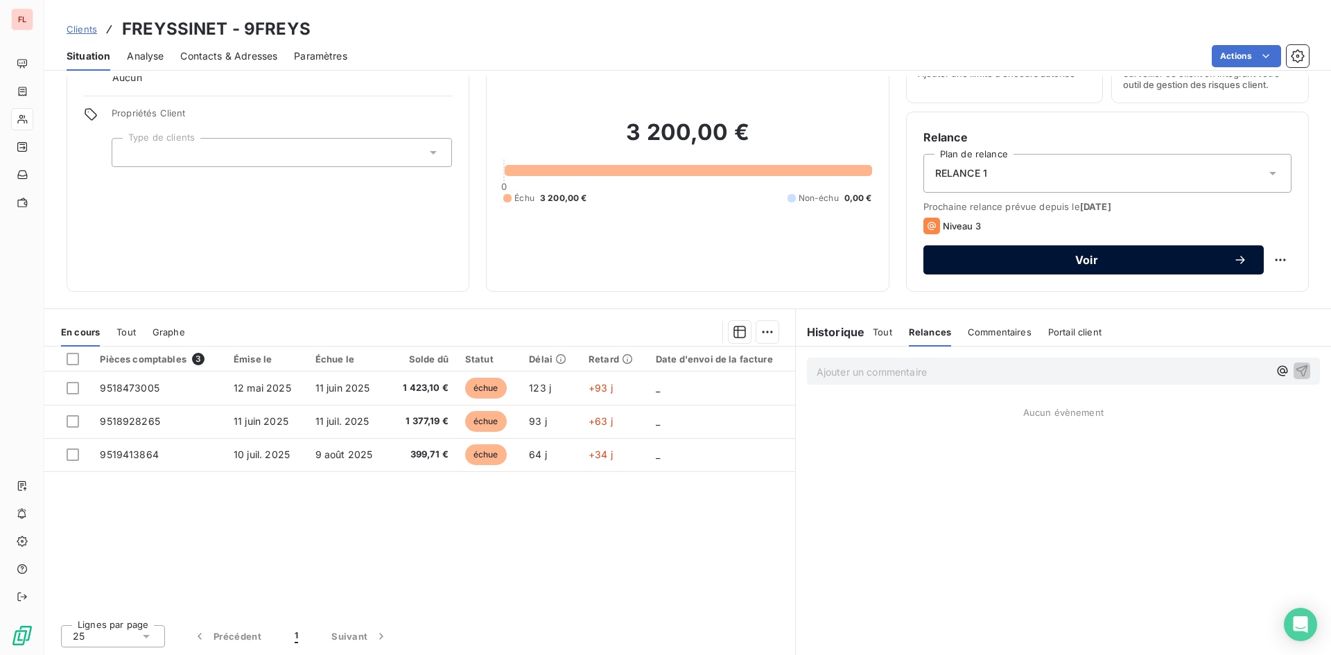
click at [1079, 261] on span "Voir" at bounding box center [1086, 259] width 293 height 11
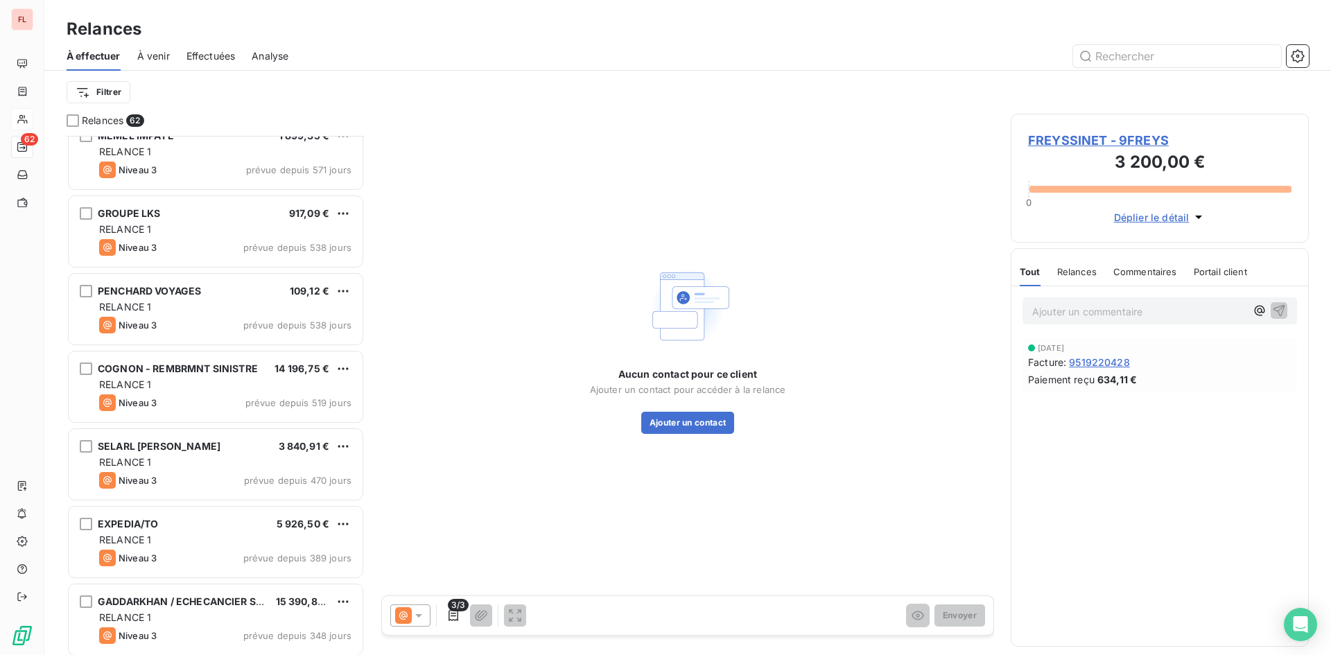
scroll to position [2566, 0]
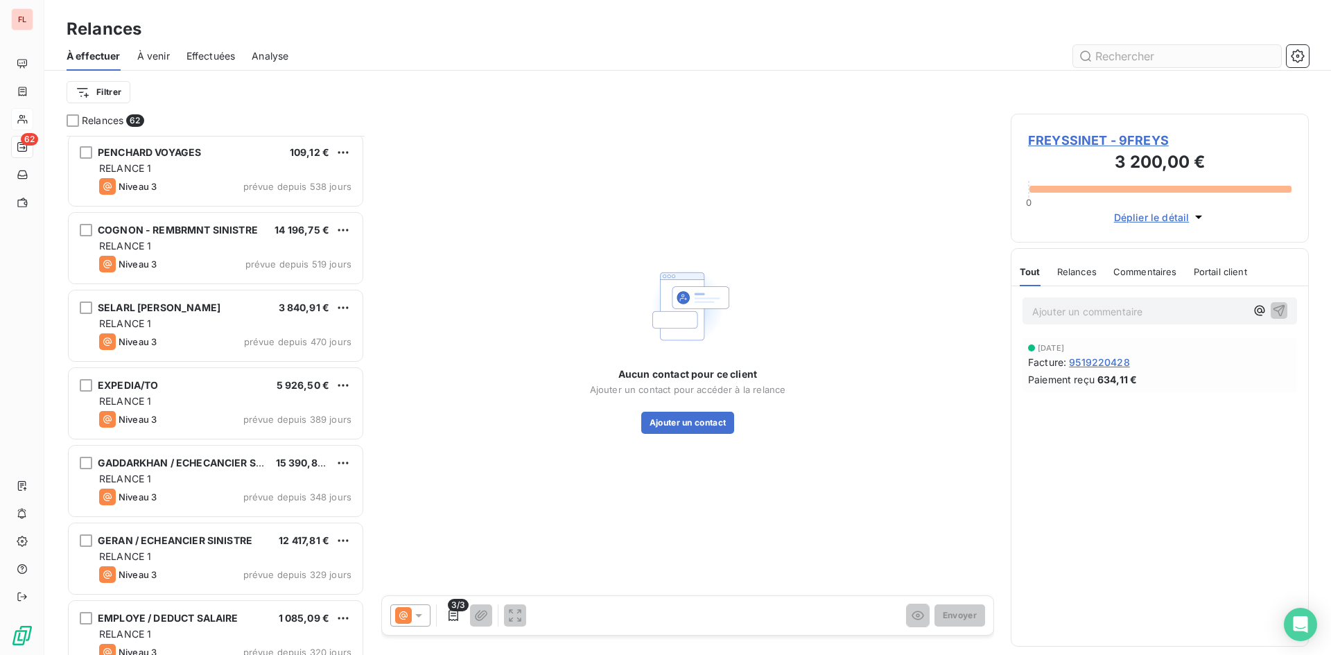
click at [1126, 58] on input "text" at bounding box center [1177, 56] width 208 height 22
click at [1094, 140] on span "FREYSSINET - 9FREYS" at bounding box center [1159, 140] width 263 height 19
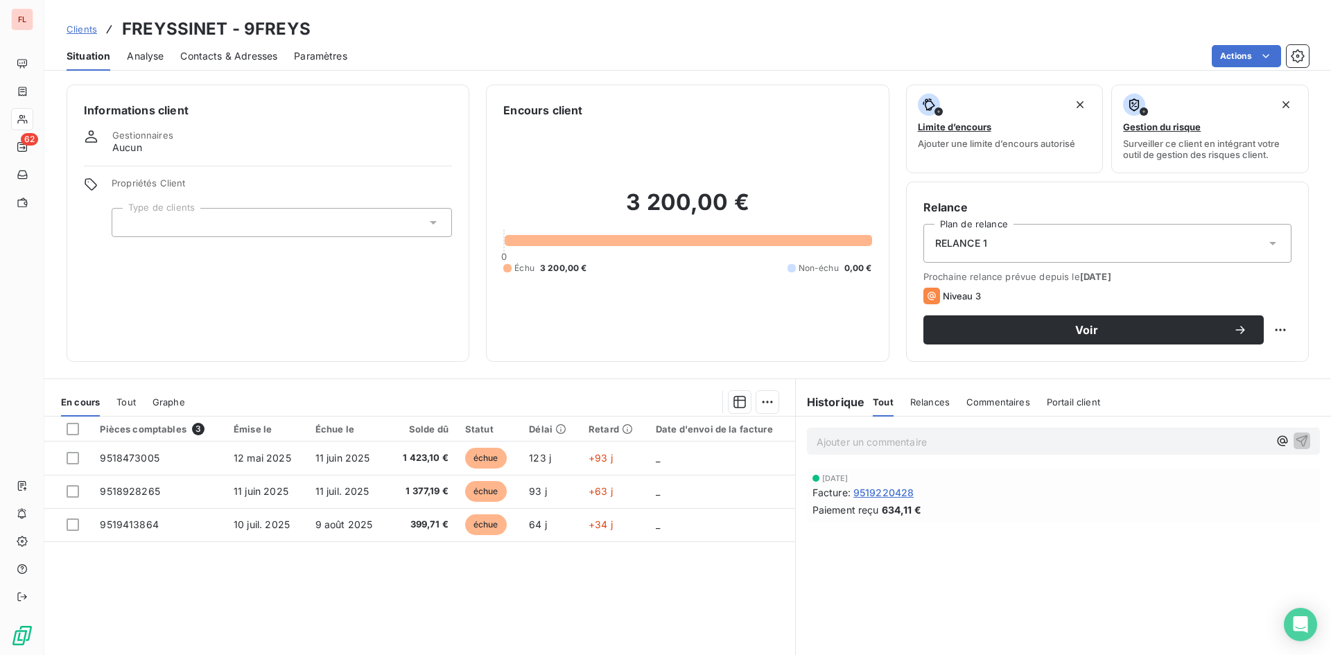
click at [1266, 245] on icon at bounding box center [1273, 243] width 14 height 14
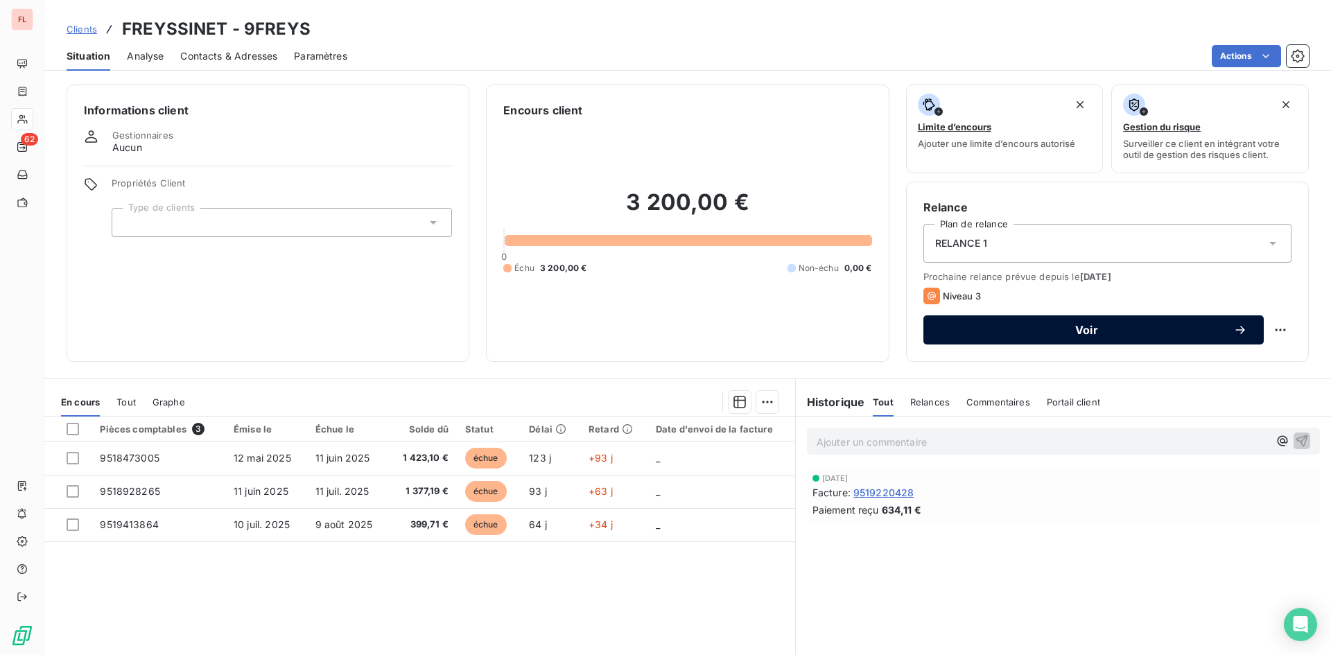
click at [1086, 329] on span "Voir" at bounding box center [1086, 330] width 293 height 11
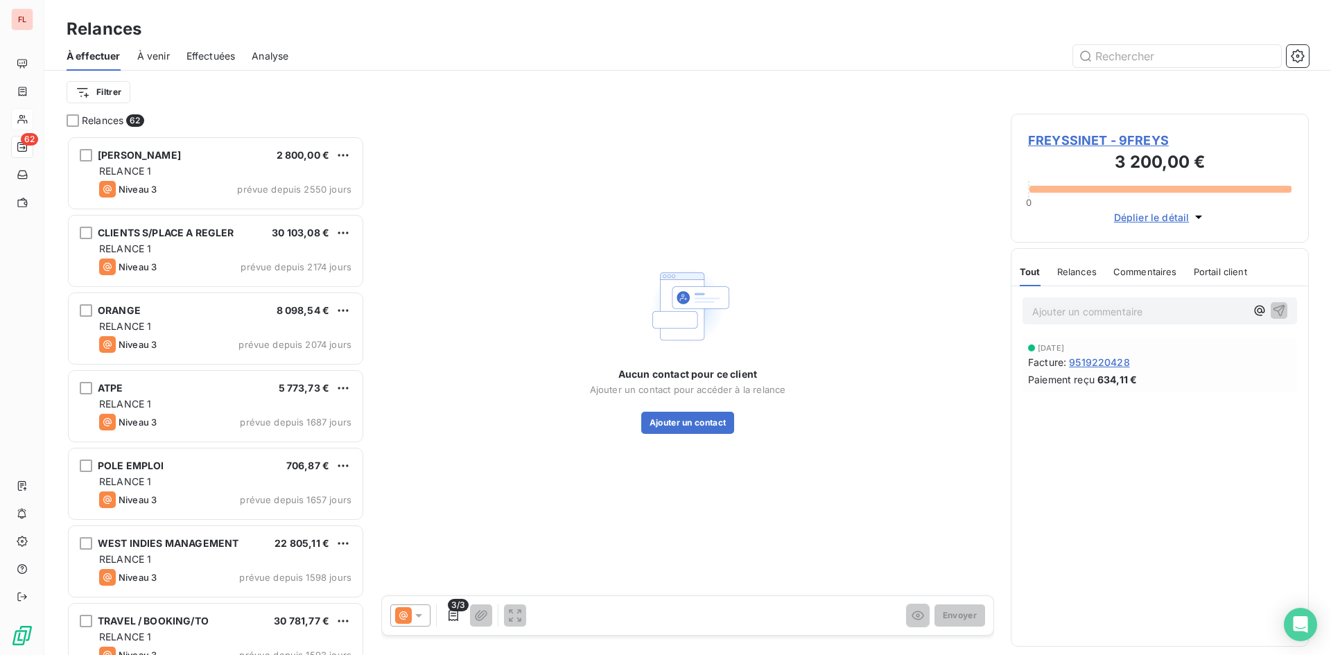
scroll to position [11, 11]
click at [419, 621] on icon at bounding box center [419, 616] width 14 height 14
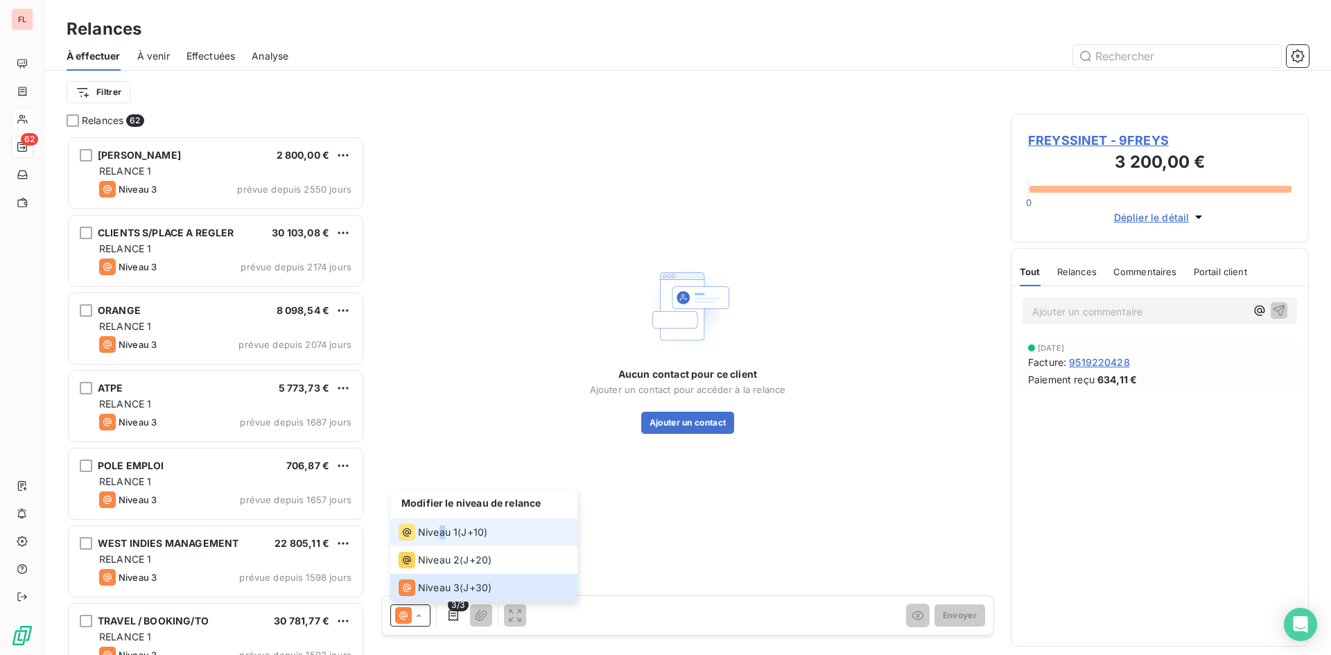
click at [442, 536] on span "Niveau 1" at bounding box center [438, 533] width 40 height 14
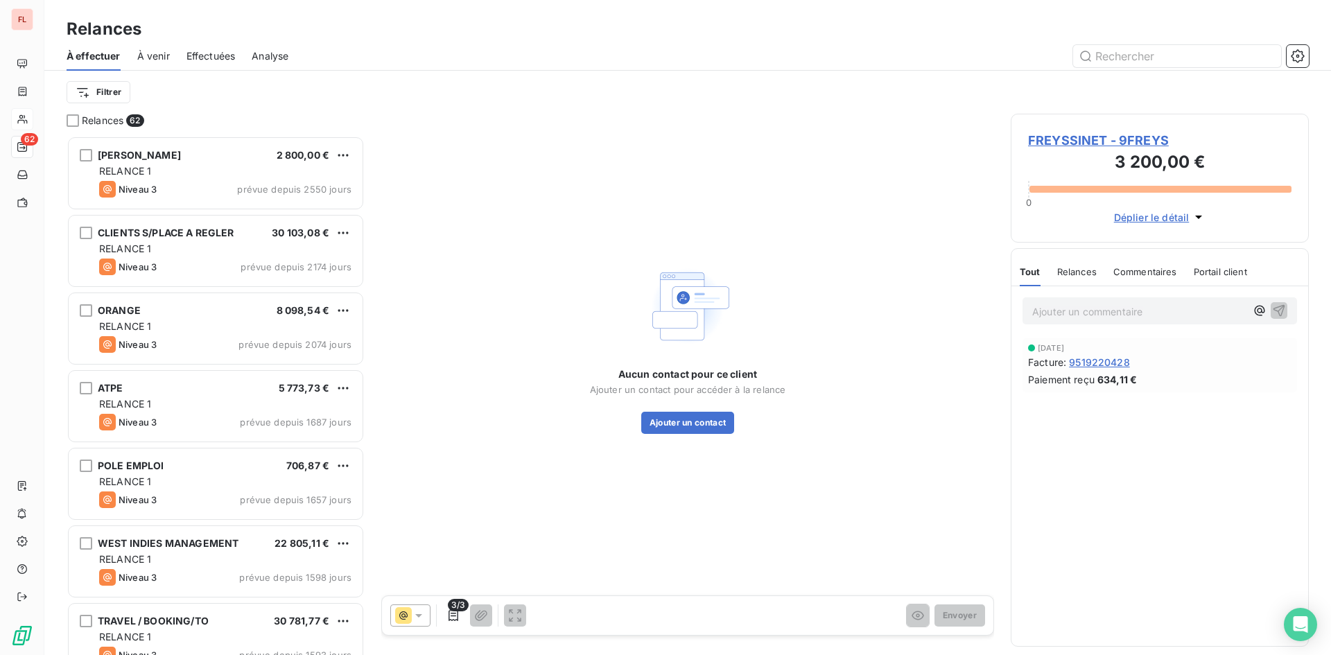
click at [657, 310] on img at bounding box center [687, 306] width 89 height 89
click at [697, 305] on img at bounding box center [687, 306] width 89 height 89
click at [1096, 141] on span "FREYSSINET - 9FREYS" at bounding box center [1159, 140] width 263 height 19
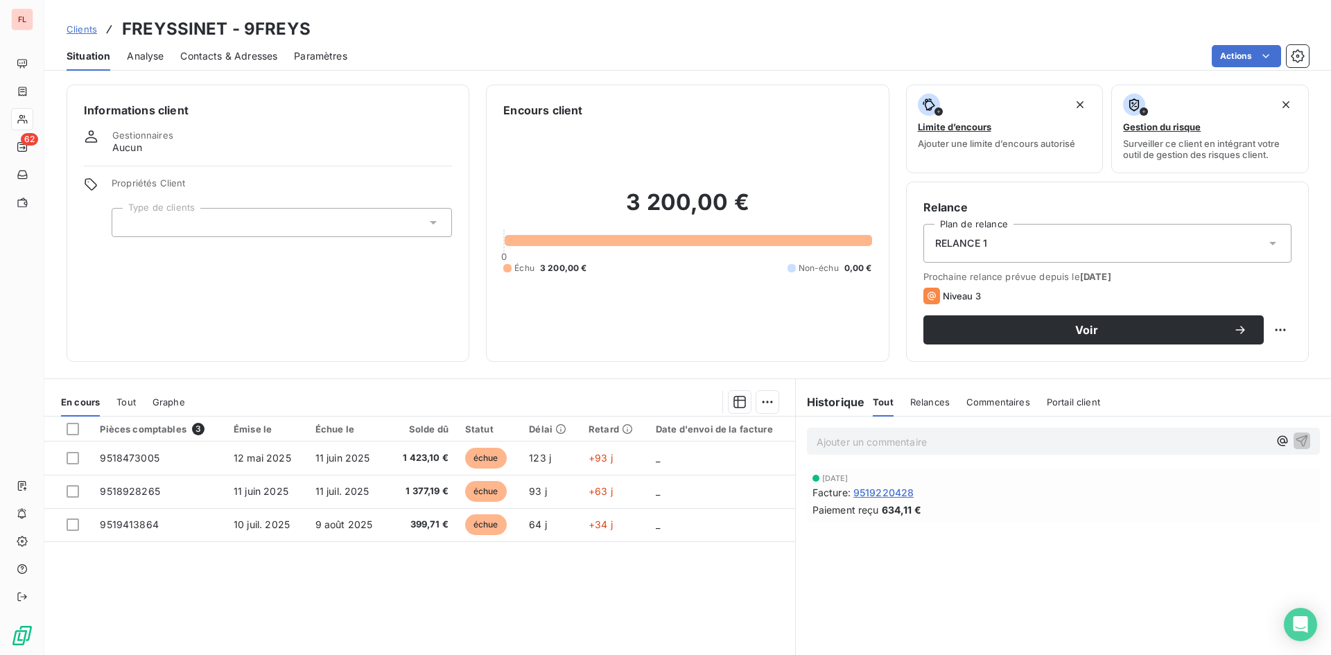
click at [225, 51] on span "Contacts & Adresses" at bounding box center [228, 56] width 97 height 14
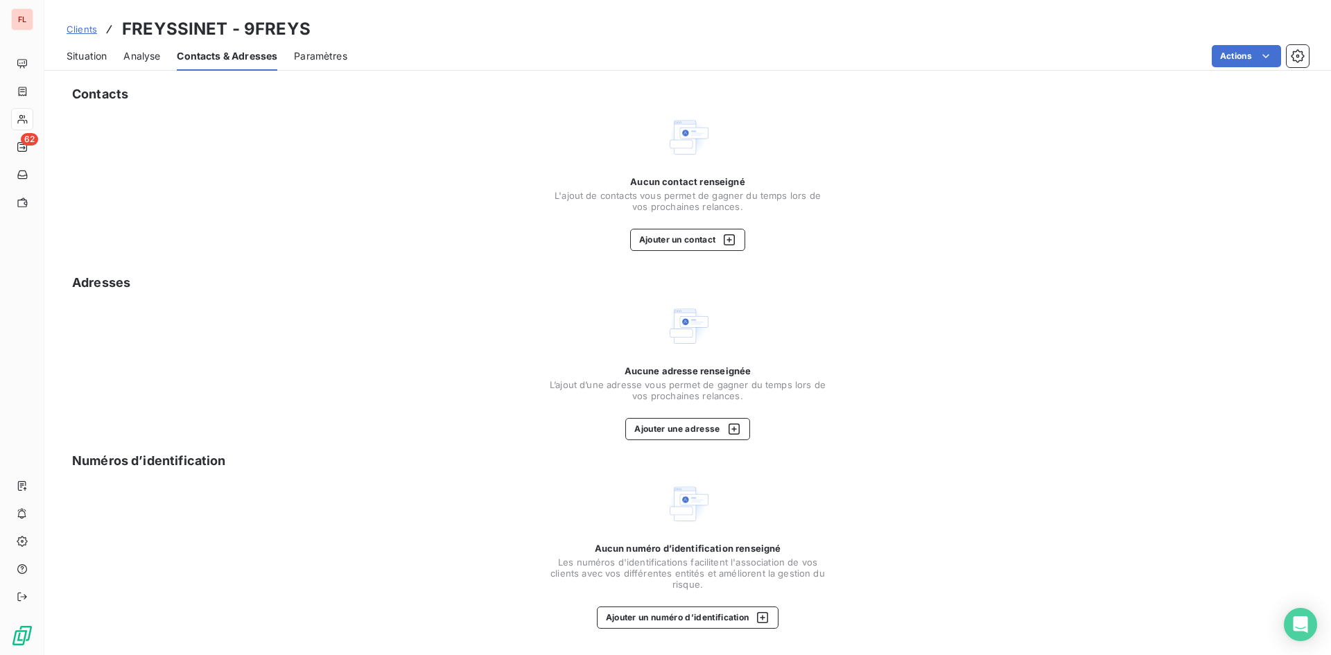
click at [80, 54] on span "Situation" at bounding box center [87, 56] width 40 height 14
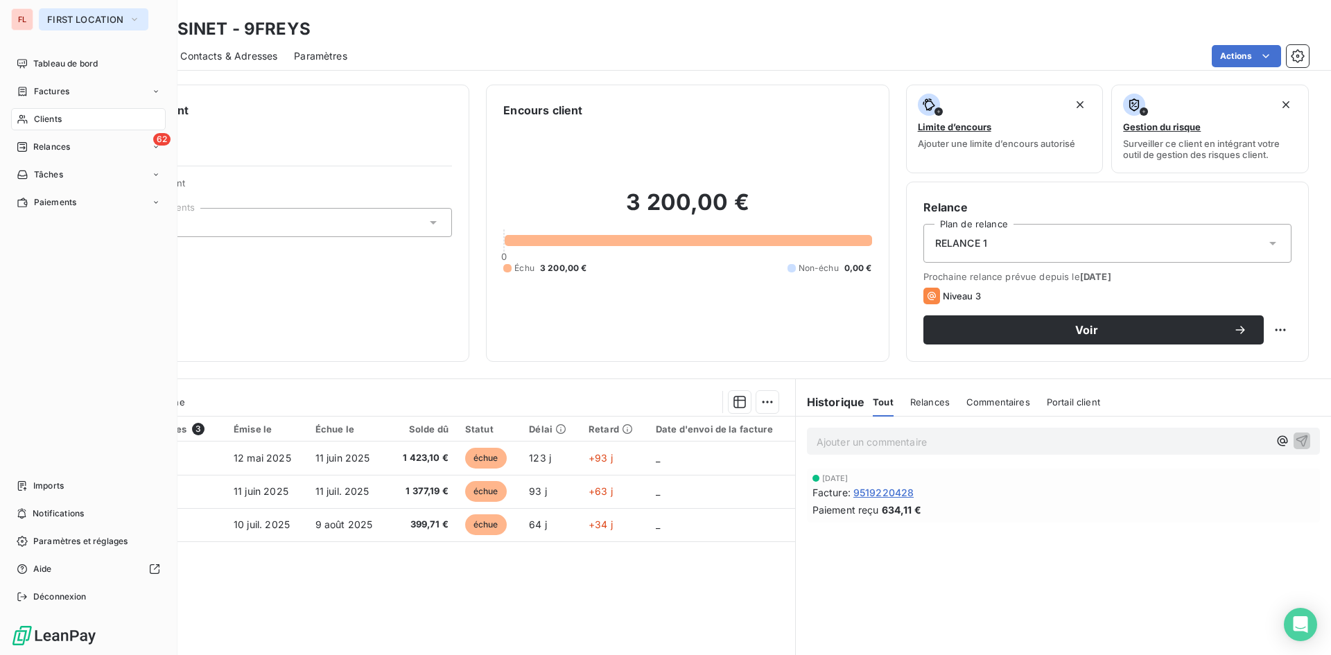
click at [140, 21] on button "FIRST LOCATION" at bounding box center [94, 19] width 110 height 22
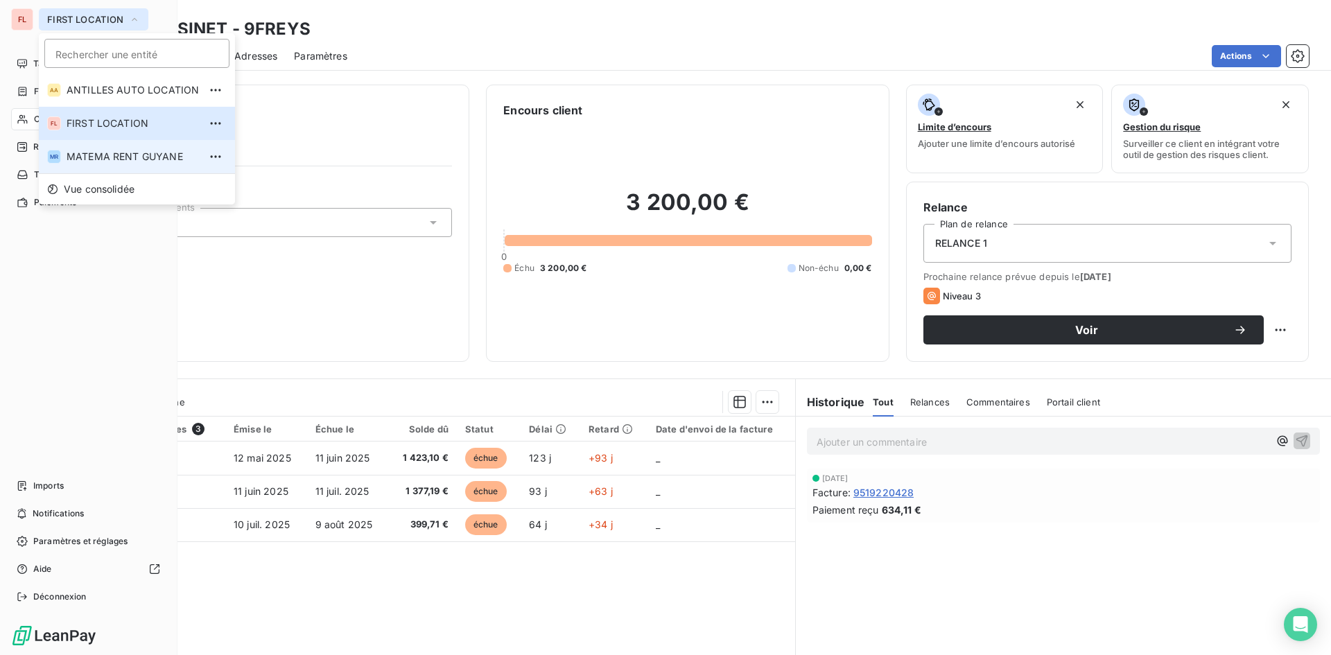
click at [122, 163] on span "MATEMA RENT GUYANE" at bounding box center [133, 157] width 132 height 14
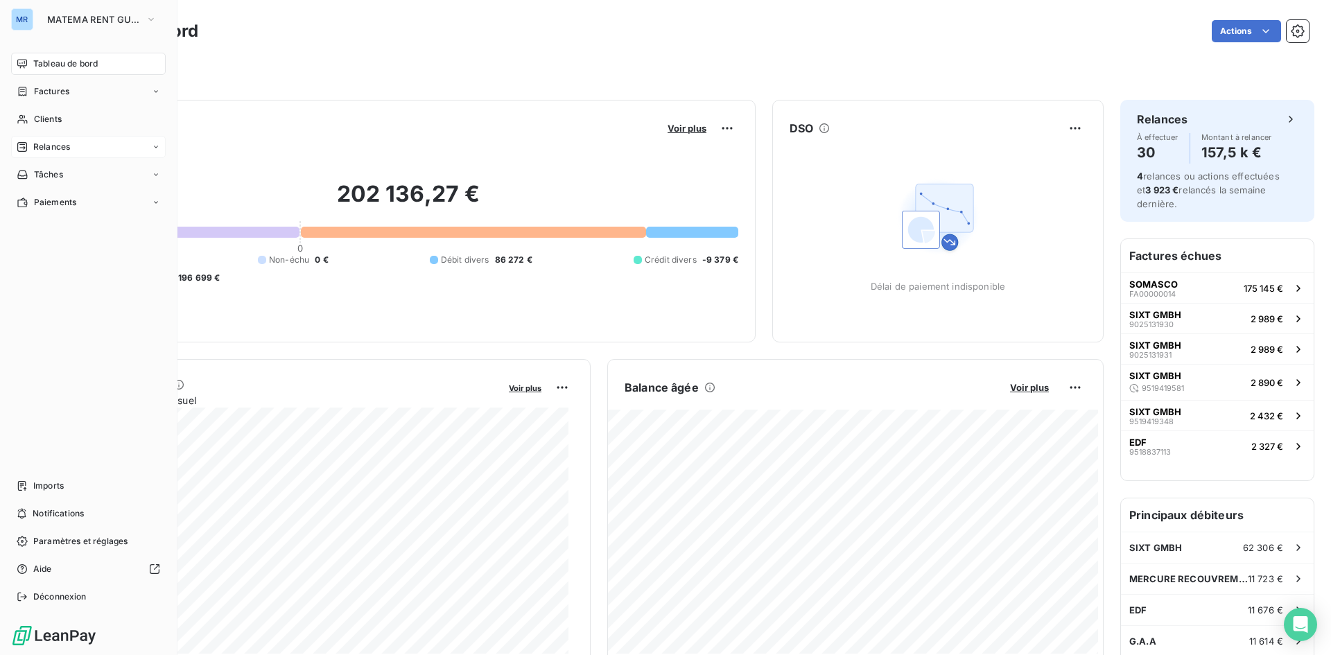
click at [40, 149] on span "Relances" at bounding box center [51, 147] width 37 height 12
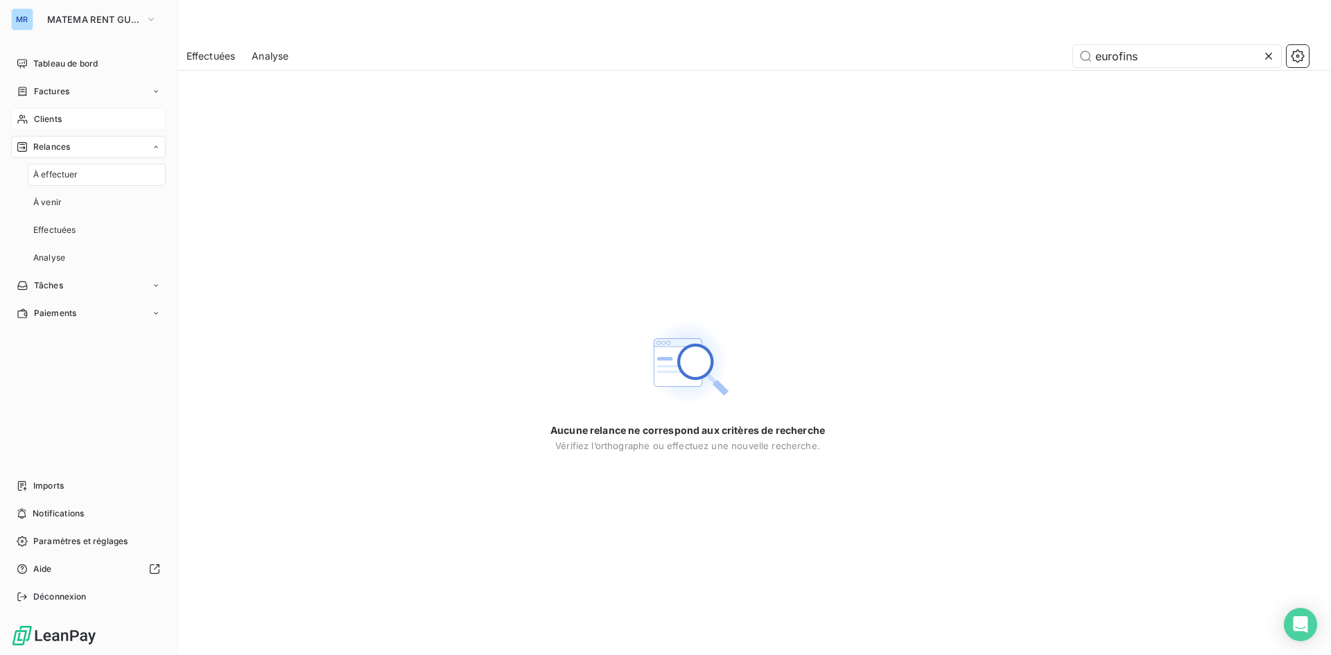
click at [48, 112] on div "Clients" at bounding box center [88, 119] width 155 height 22
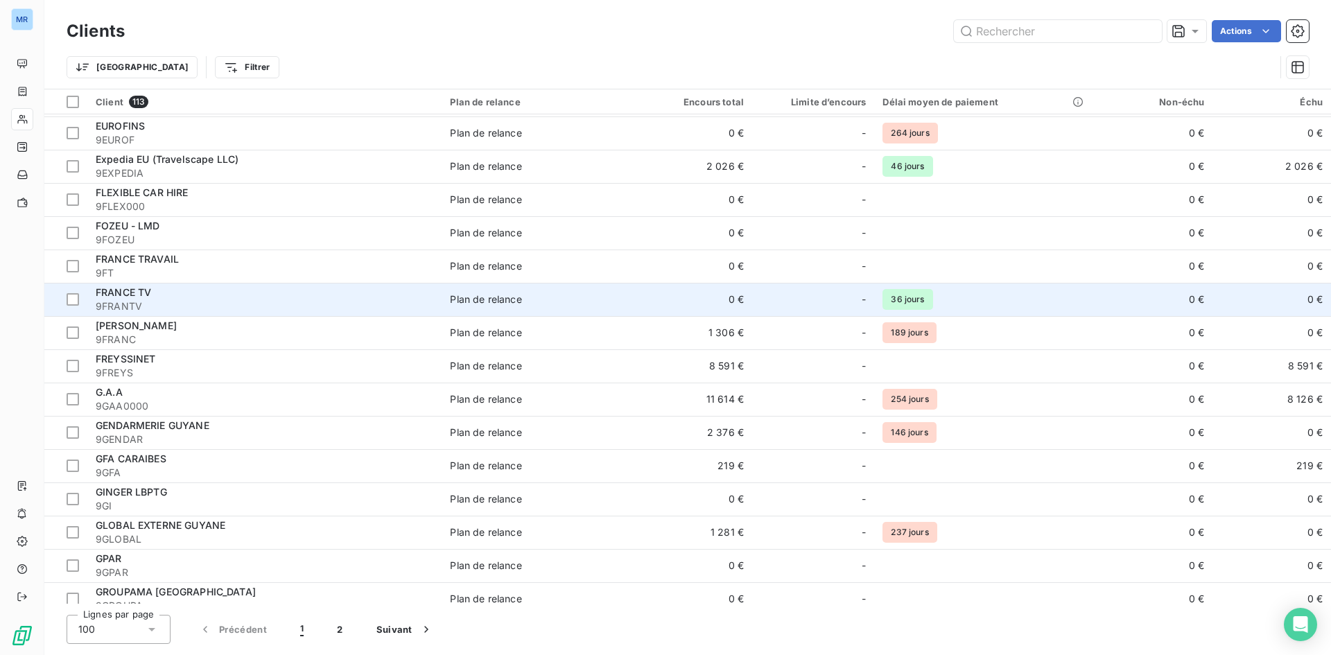
scroll to position [1803, 0]
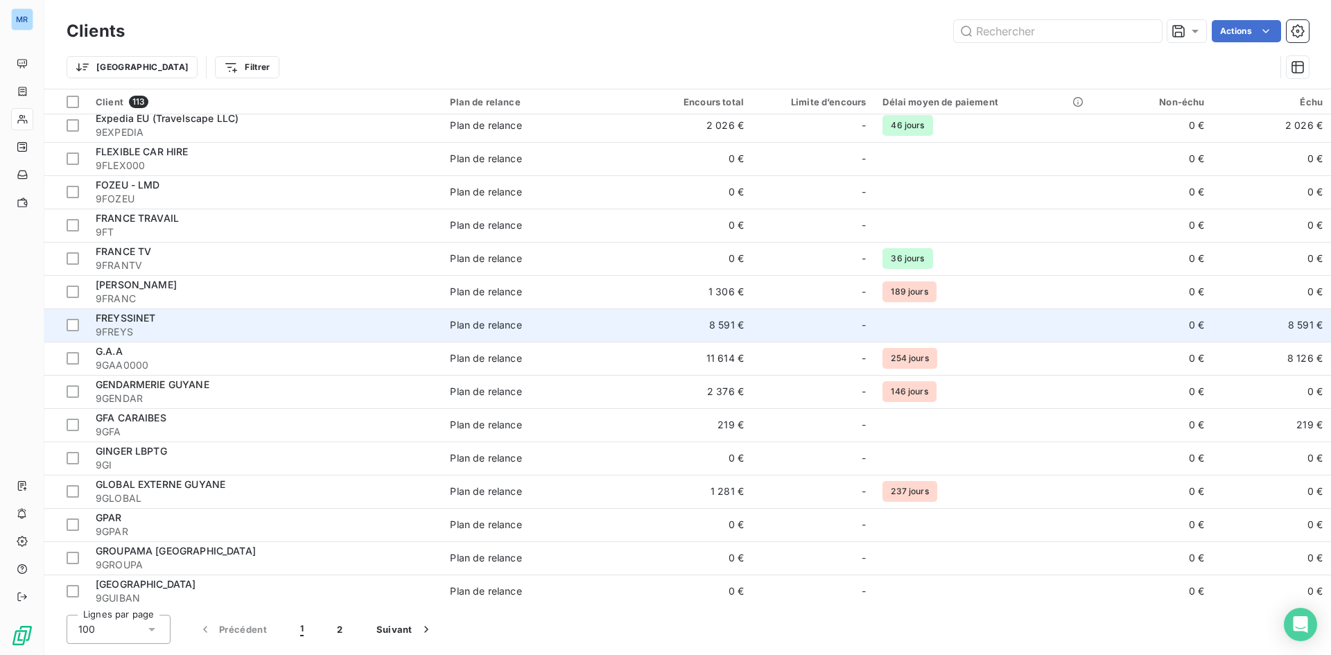
click at [146, 327] on span "9FREYS" at bounding box center [265, 332] width 338 height 14
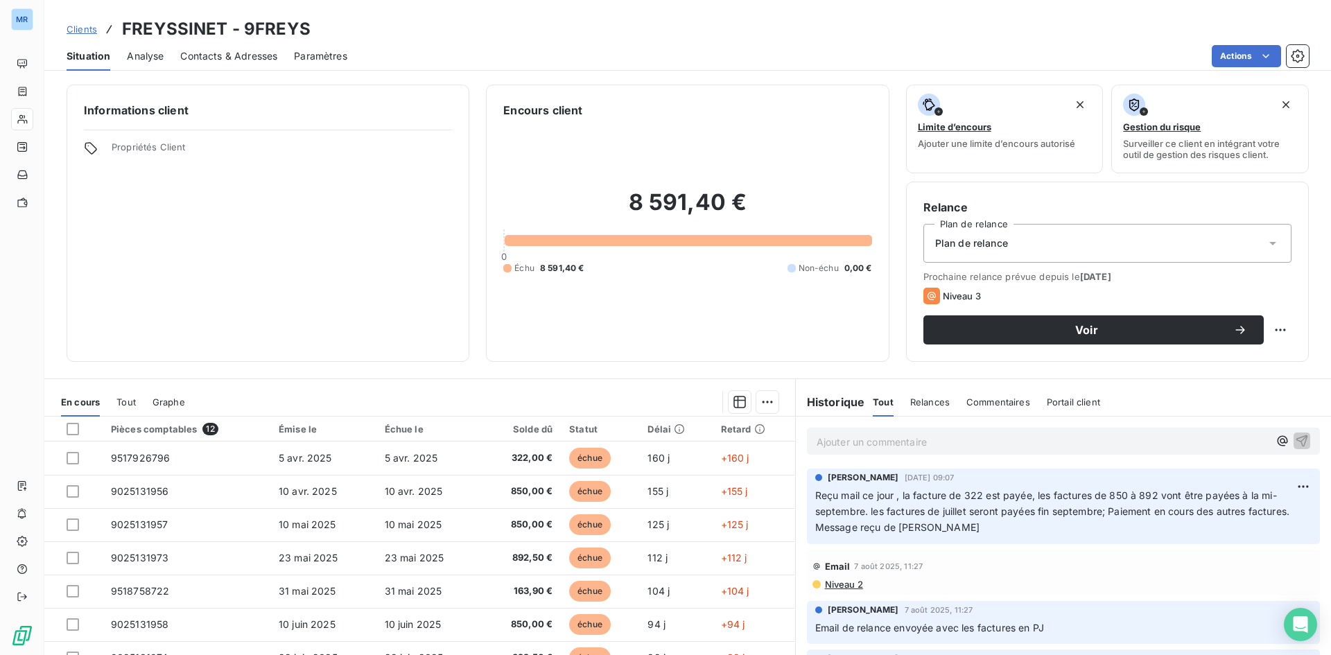
scroll to position [69, 0]
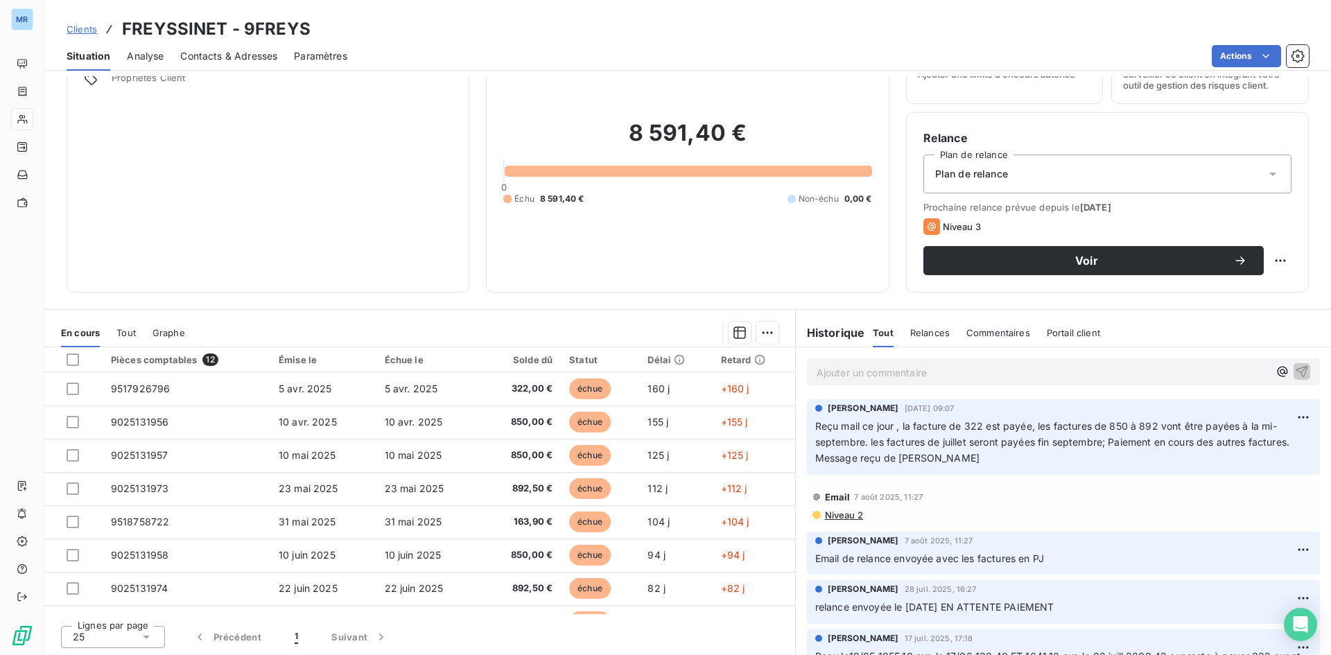
click at [205, 55] on span "Contacts & Adresses" at bounding box center [228, 56] width 97 height 14
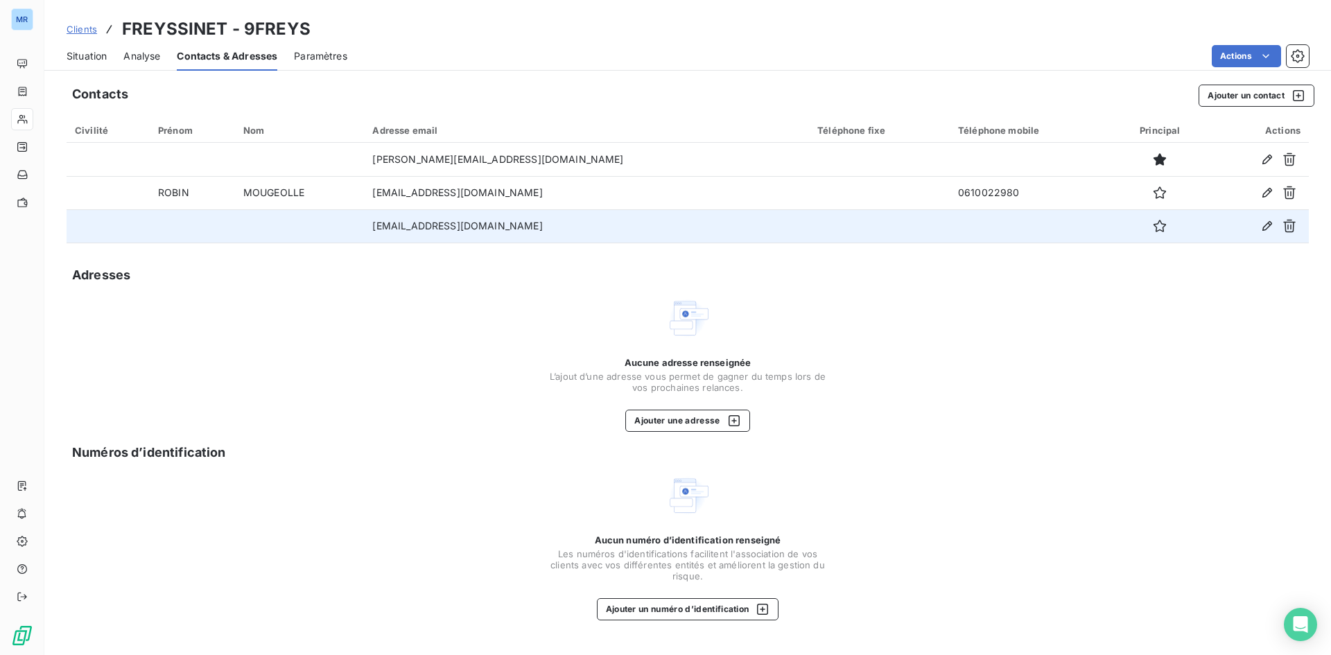
click at [661, 226] on td "comptabilite.fournisseur.antilles.guyane@freyssinet.com" at bounding box center [586, 225] width 445 height 33
drag, startPoint x: 632, startPoint y: 225, endPoint x: 393, endPoint y: 225, distance: 238.5
click at [348, 225] on tr "comptabilite.fournisseur.antilles.guyane@freyssinet.com" at bounding box center [688, 225] width 1243 height 33
copy tr "comptabilite.fournisseur.antilles.guyane@freyssinet.com"
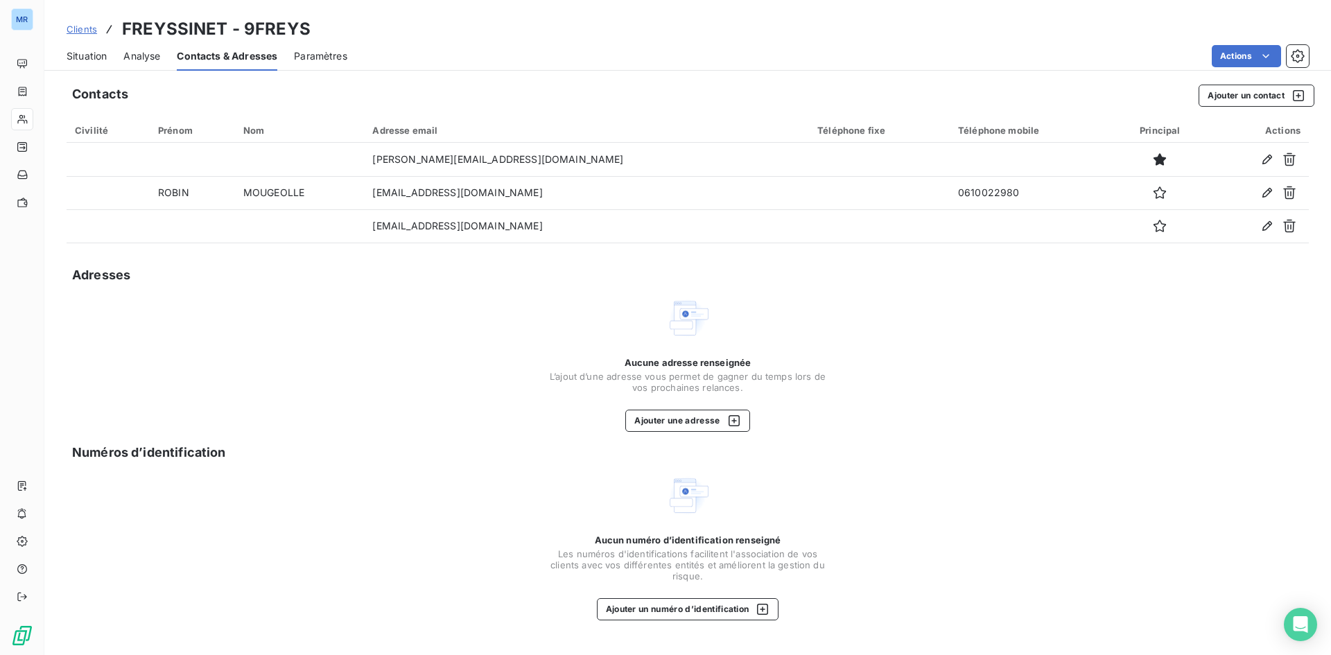
click at [83, 28] on span "Clients" at bounding box center [82, 29] width 31 height 11
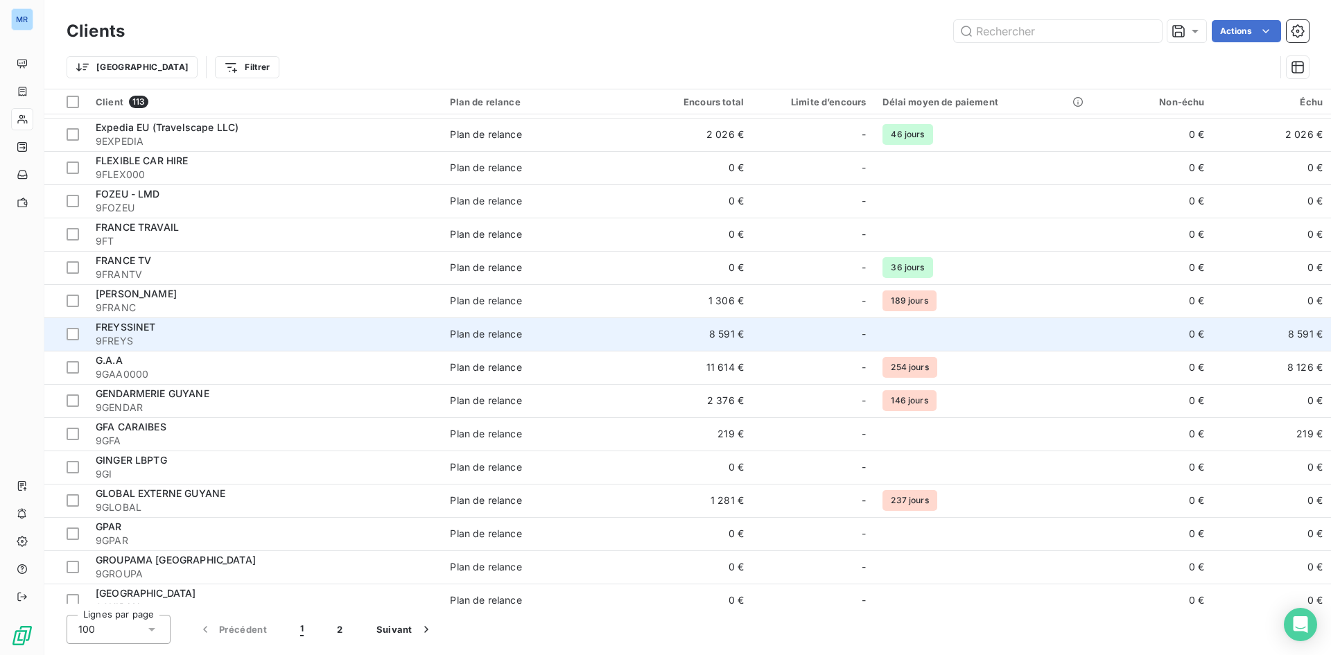
scroll to position [1803, 0]
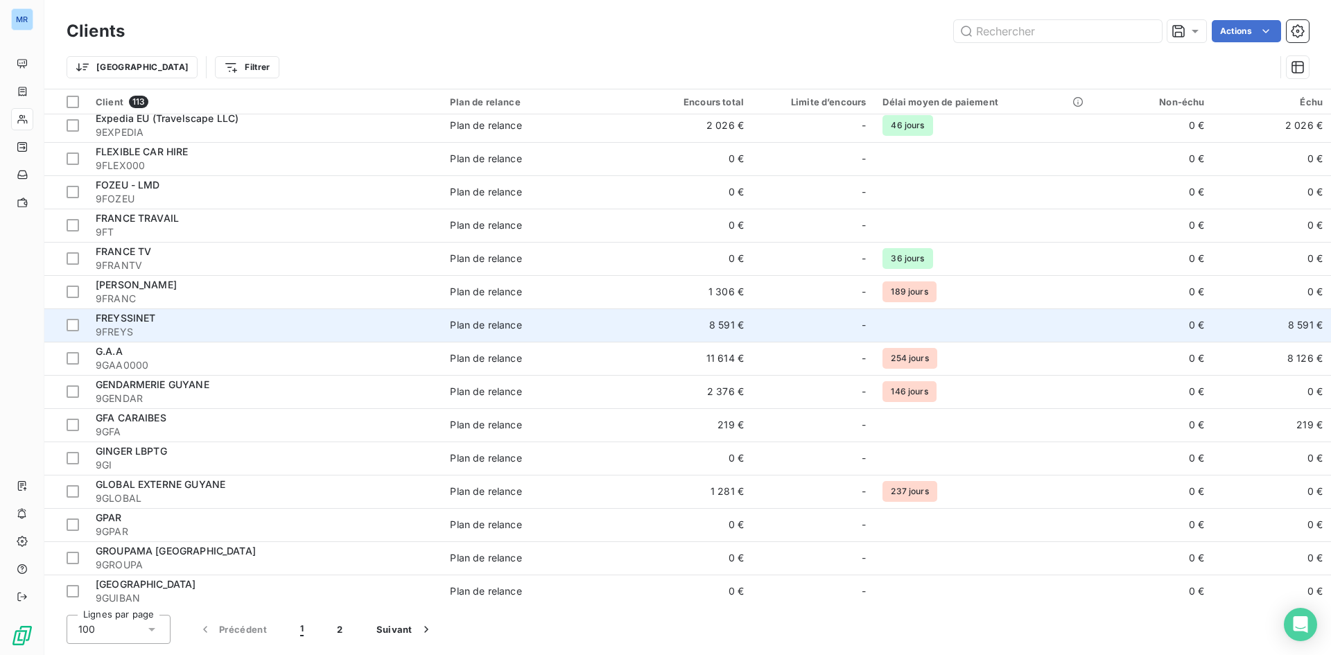
click at [144, 324] on div "FREYSSINET" at bounding box center [265, 318] width 338 height 14
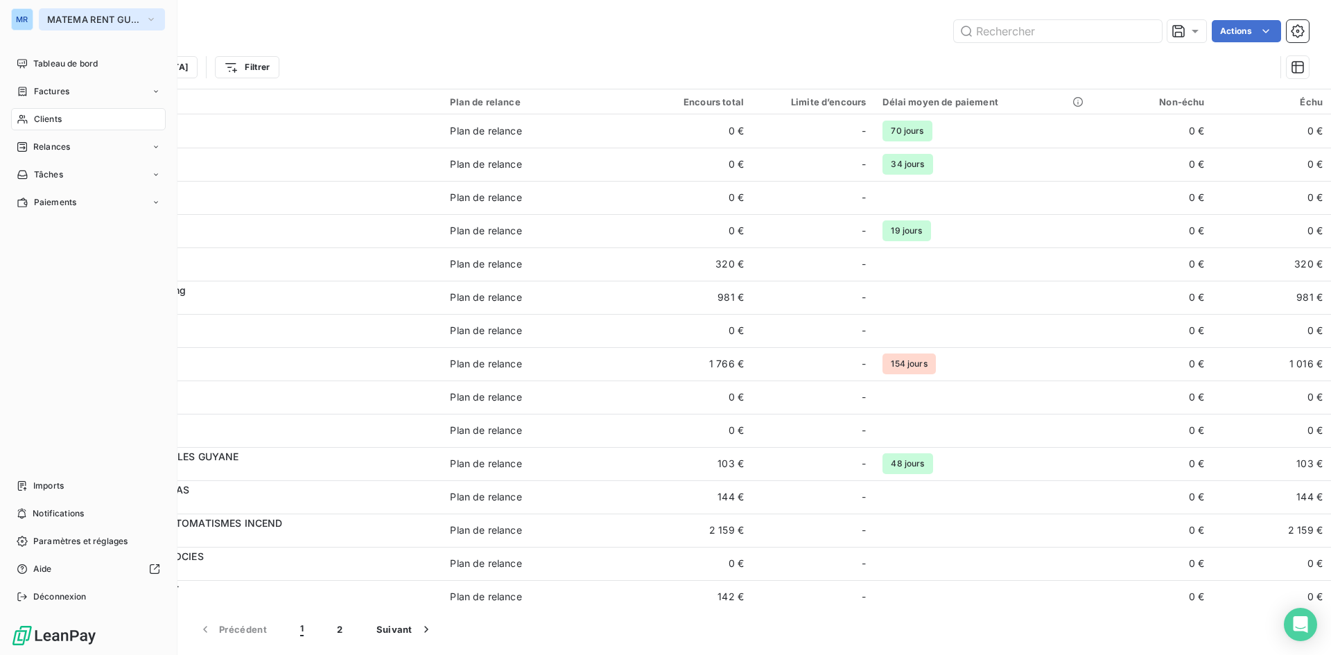
click at [151, 18] on icon "button" at bounding box center [151, 19] width 11 height 14
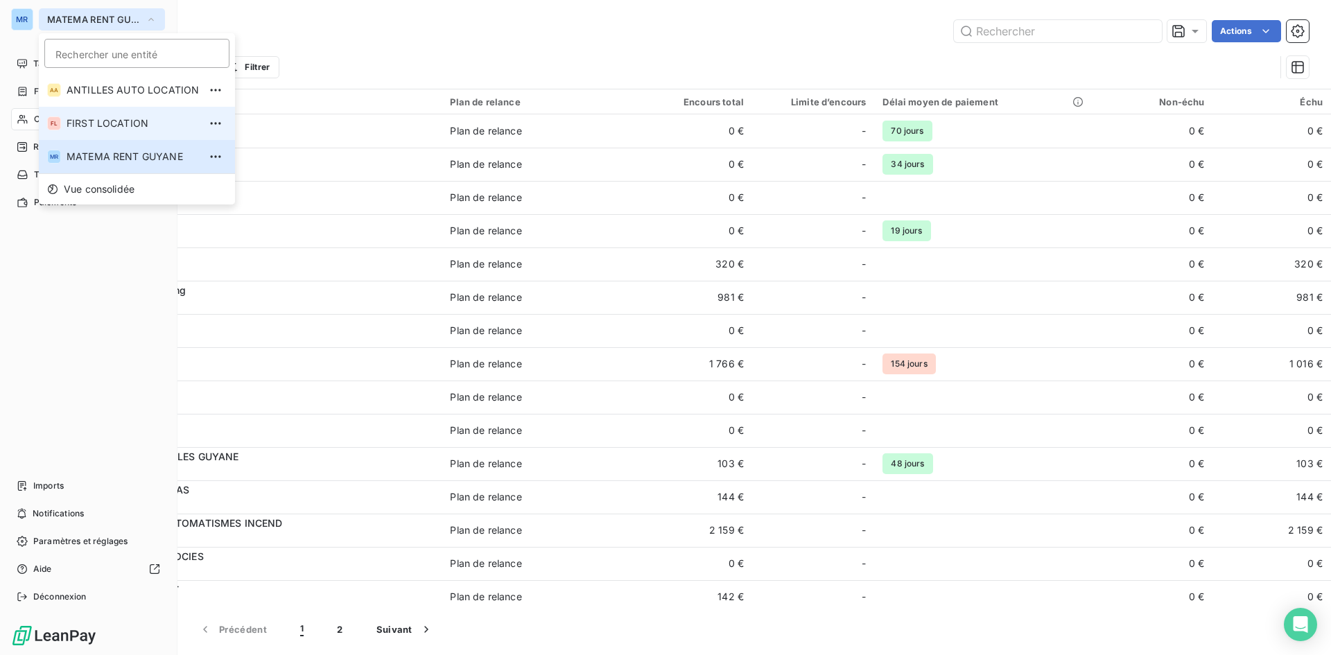
click at [103, 120] on span "FIRST LOCATION" at bounding box center [133, 123] width 132 height 14
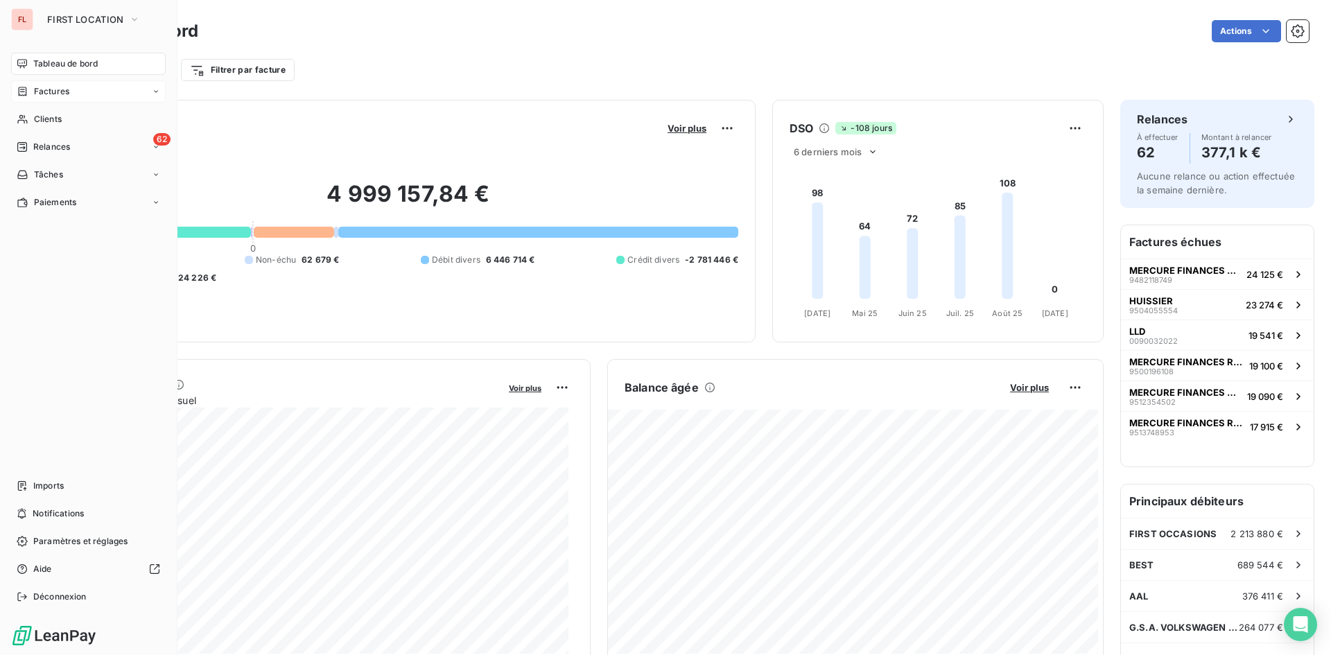
drag, startPoint x: 75, startPoint y: 92, endPoint x: 85, endPoint y: 92, distance: 10.4
click at [80, 93] on div "Factures" at bounding box center [88, 91] width 155 height 22
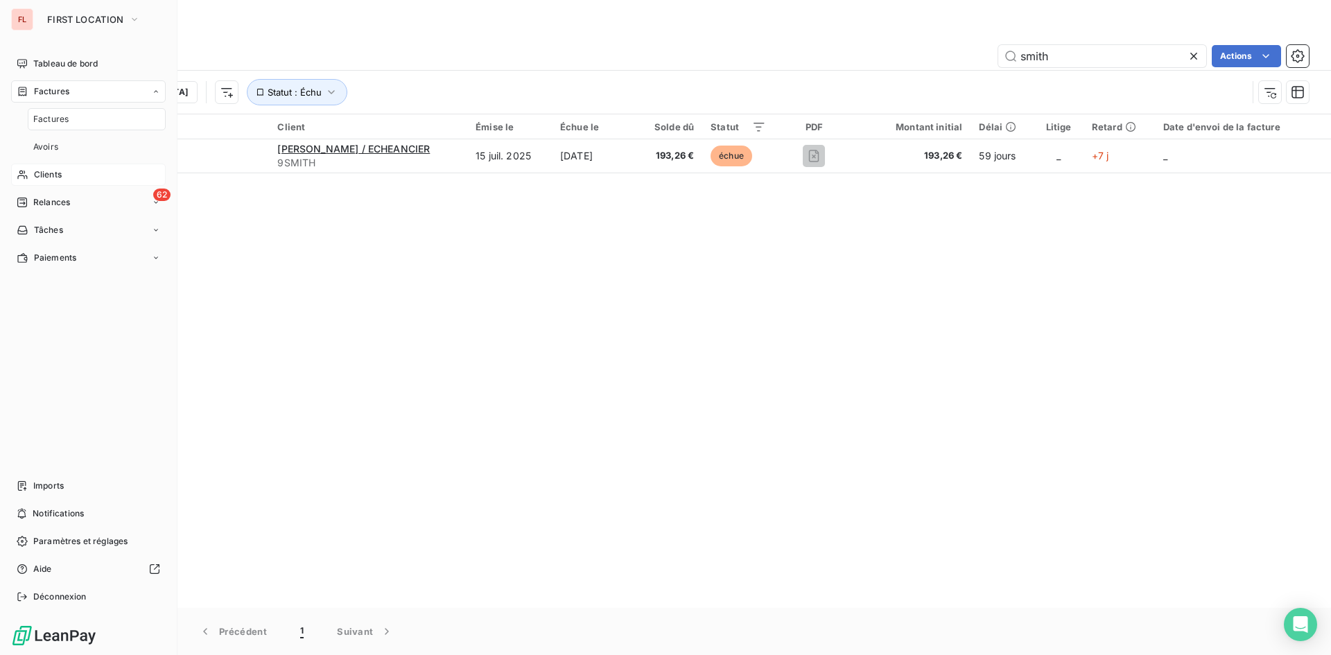
click at [55, 166] on div "Clients" at bounding box center [88, 175] width 155 height 22
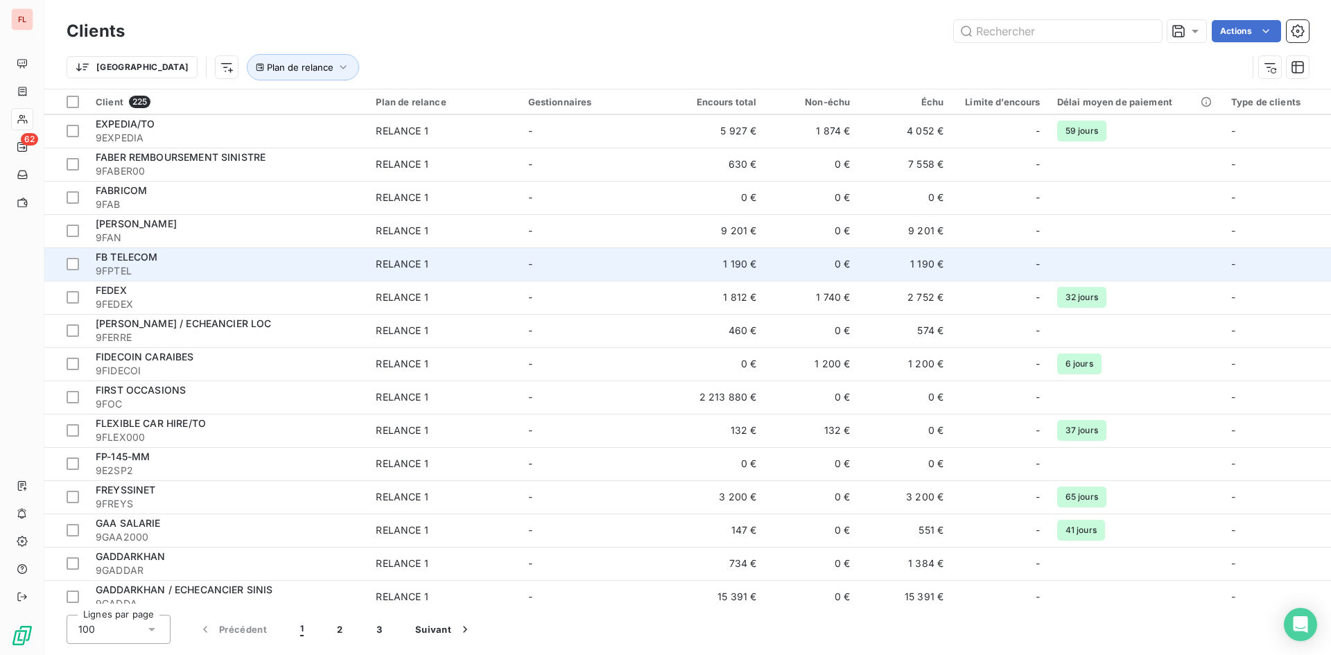
scroll to position [2839, 0]
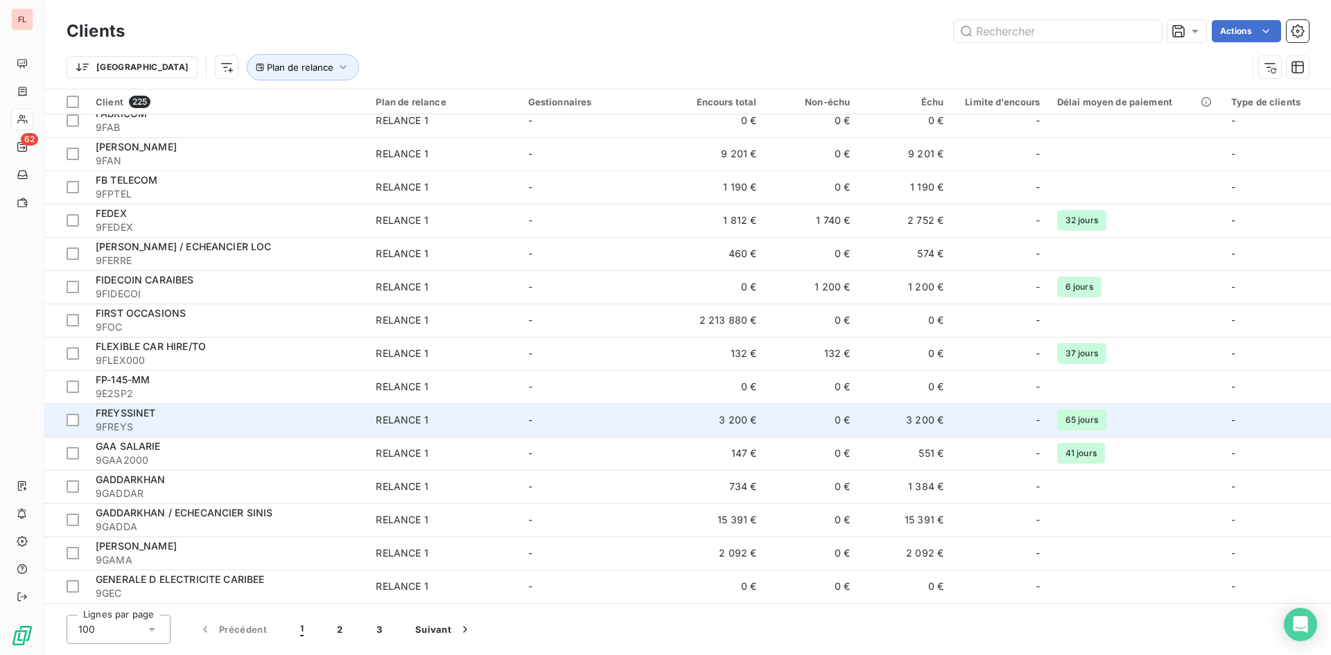
click at [123, 408] on span "FREYSSINET" at bounding box center [126, 413] width 60 height 12
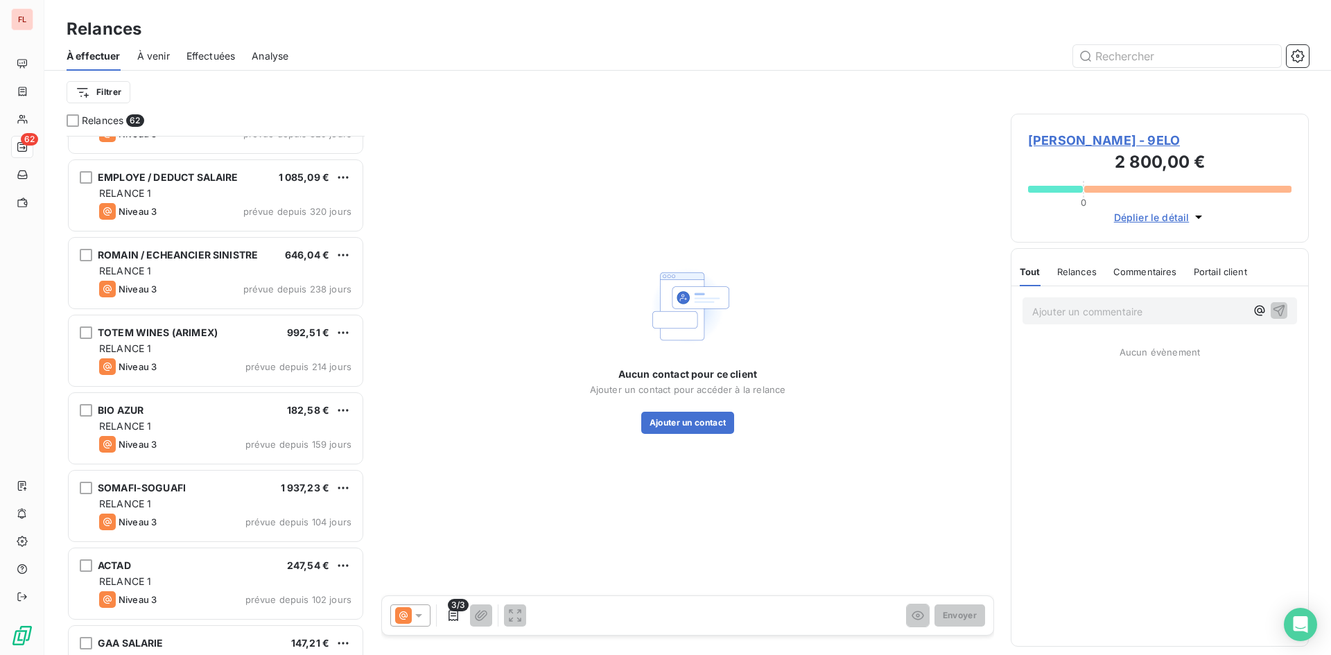
scroll to position [3121, 0]
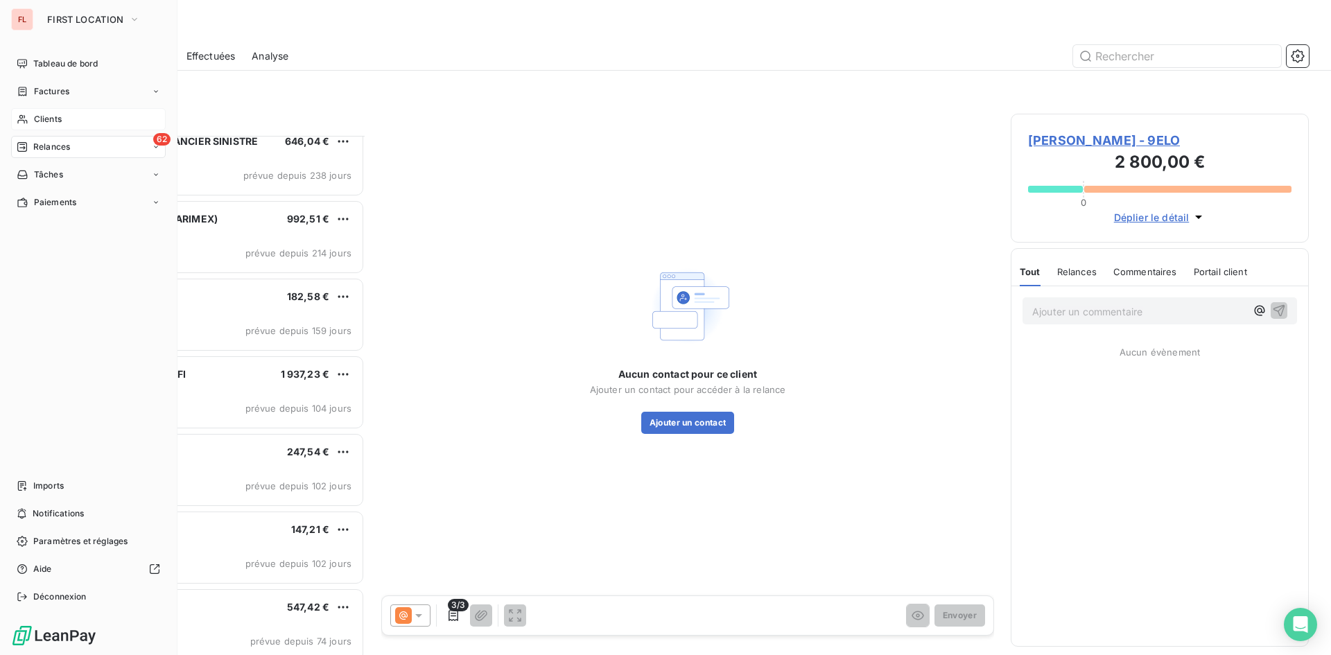
click at [39, 114] on span "Clients" at bounding box center [48, 119] width 28 height 12
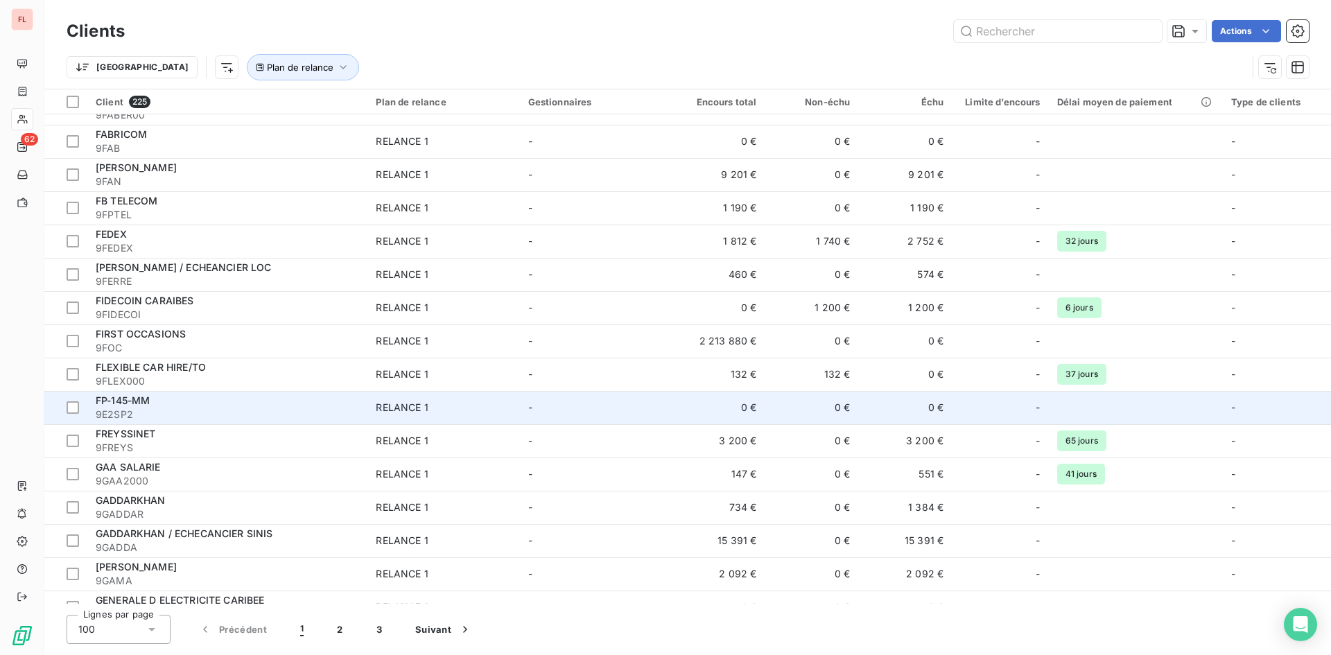
scroll to position [2839, 0]
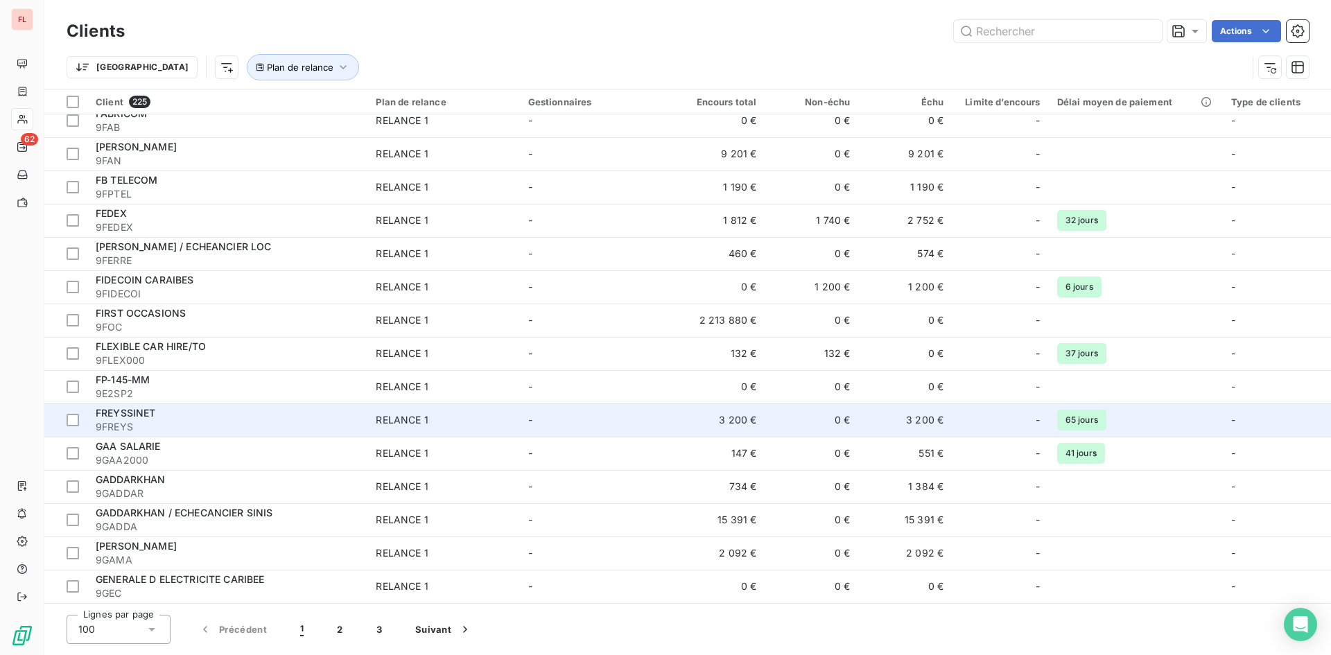
click at [188, 413] on div "FREYSSINET" at bounding box center [227, 413] width 263 height 14
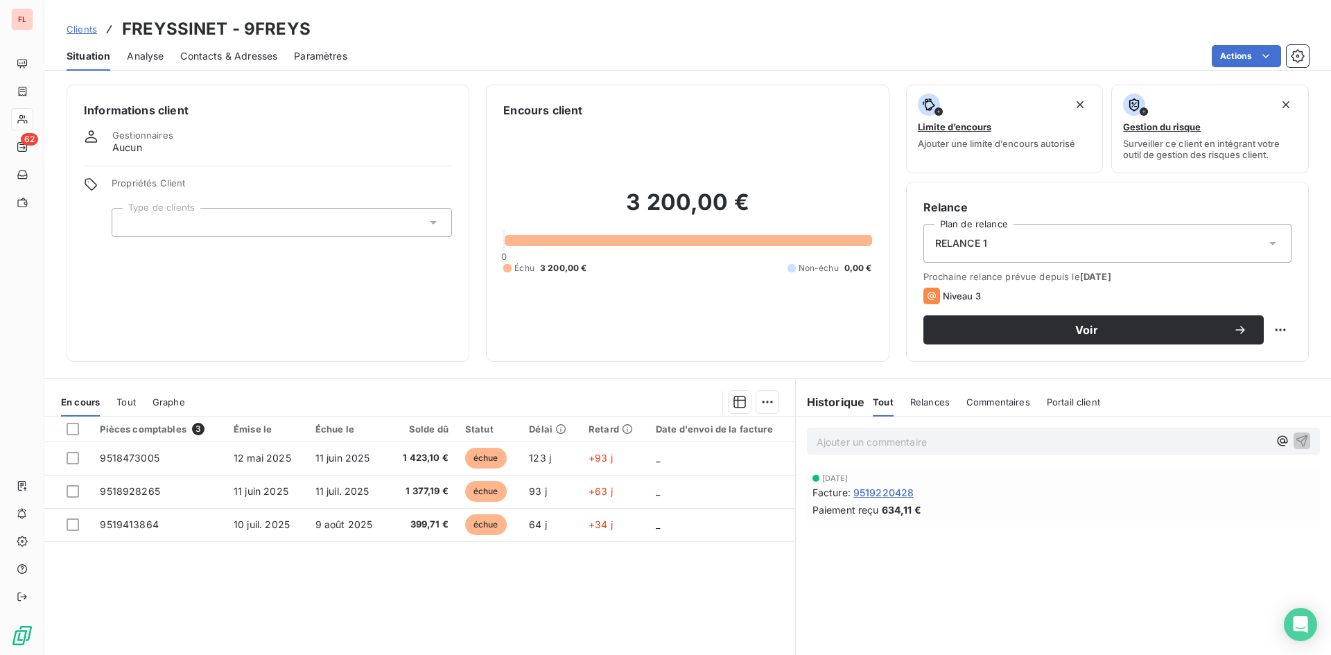
click at [239, 60] on span "Contacts & Adresses" at bounding box center [228, 56] width 97 height 14
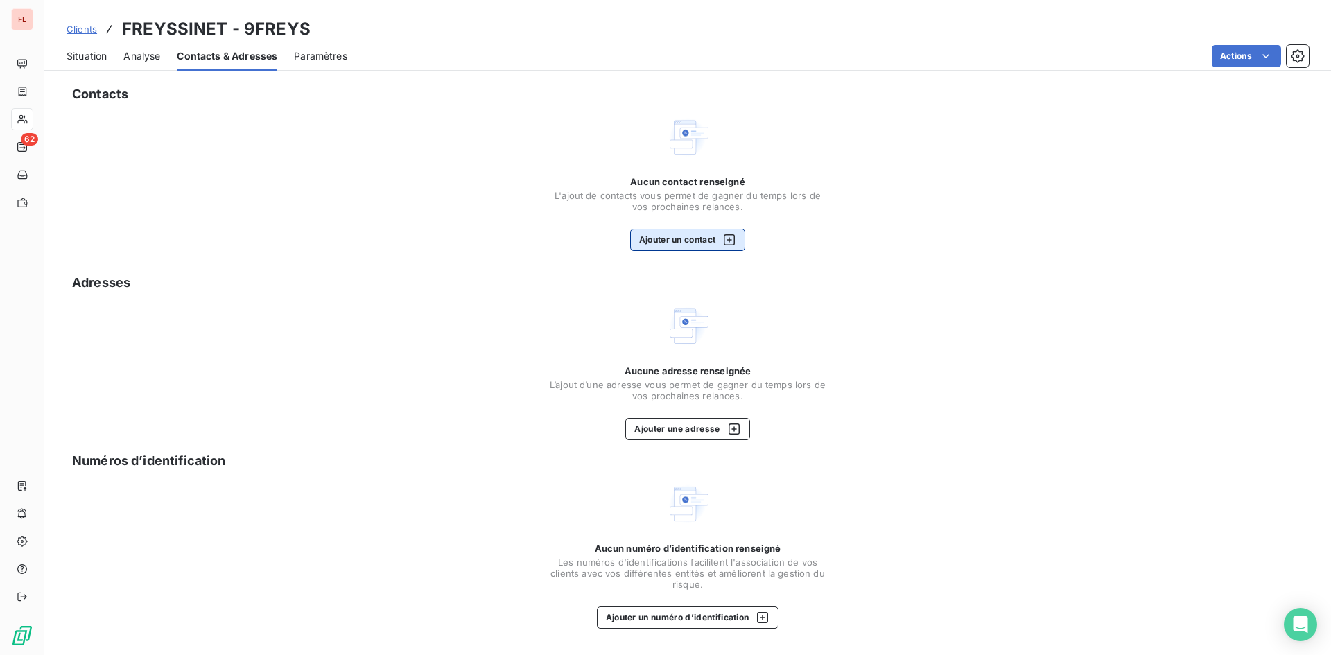
click at [682, 245] on button "Ajouter un contact" at bounding box center [688, 240] width 116 height 22
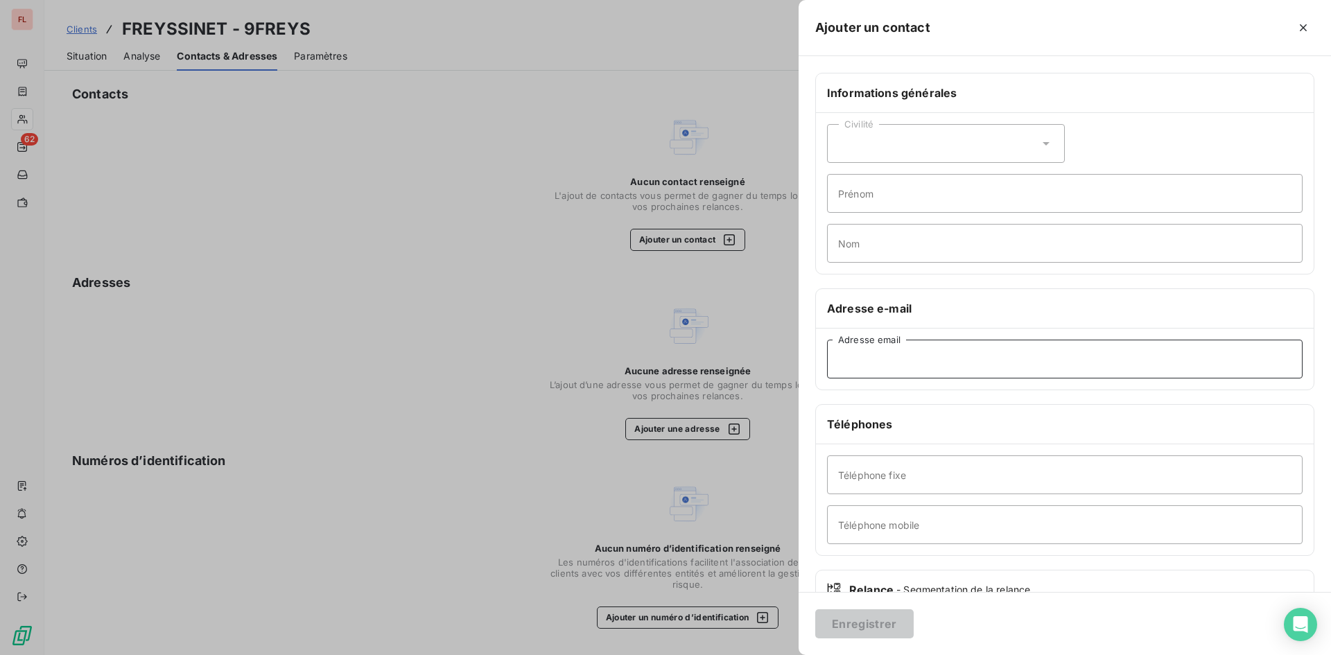
click at [856, 365] on input "Adresse email" at bounding box center [1065, 359] width 476 height 39
paste input "comptabilite.fournisseur.antilles.guyane@freyssinet.com"
click at [856, 361] on input "comptabilite.fournisseur.antilles.guyane@freyssinet.com" at bounding box center [1065, 359] width 476 height 39
type input "comptabilite.fournisseur.antilles.guyane@freyssinet.com"
click at [860, 630] on button "Enregistrer" at bounding box center [864, 623] width 98 height 29
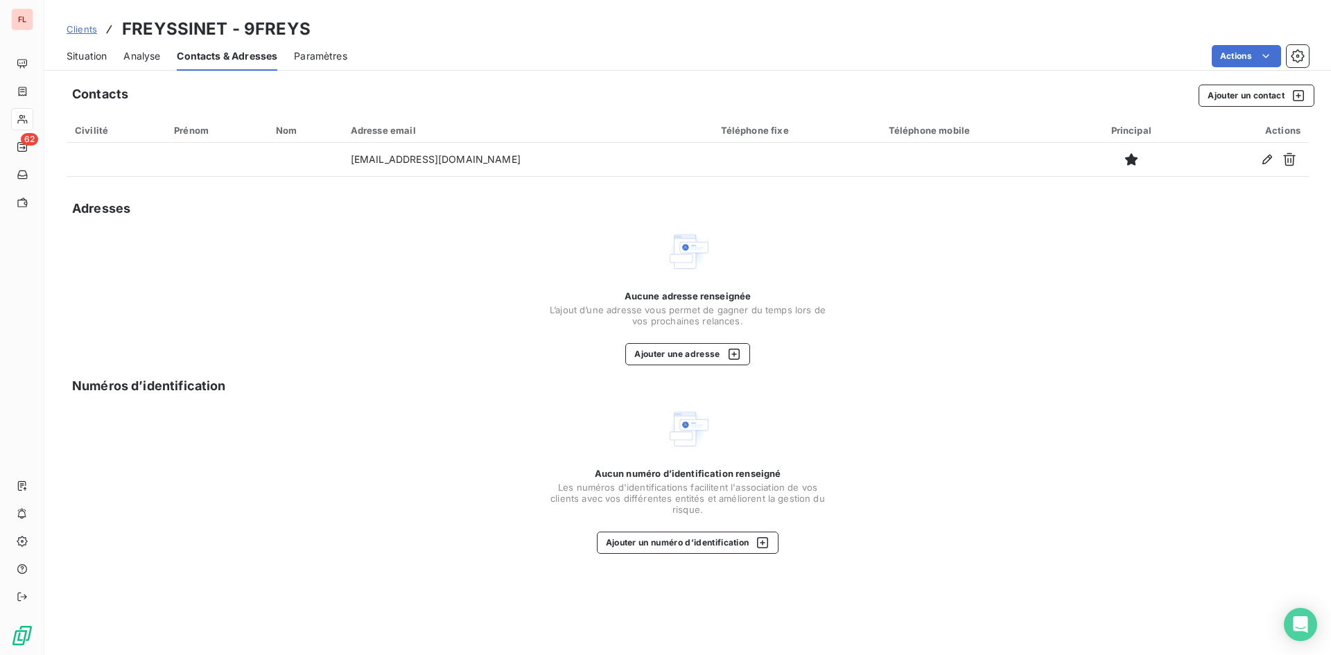
click at [85, 57] on span "Situation" at bounding box center [87, 56] width 40 height 14
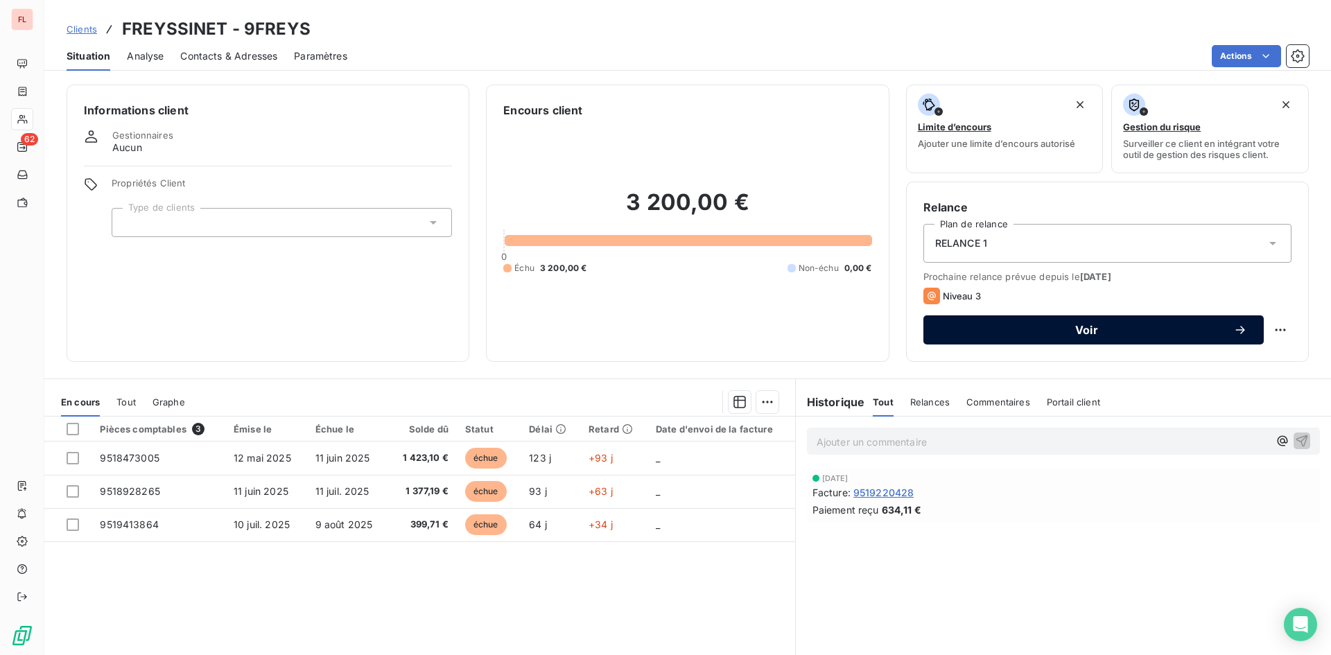
click at [1076, 331] on span "Voir" at bounding box center [1086, 330] width 293 height 11
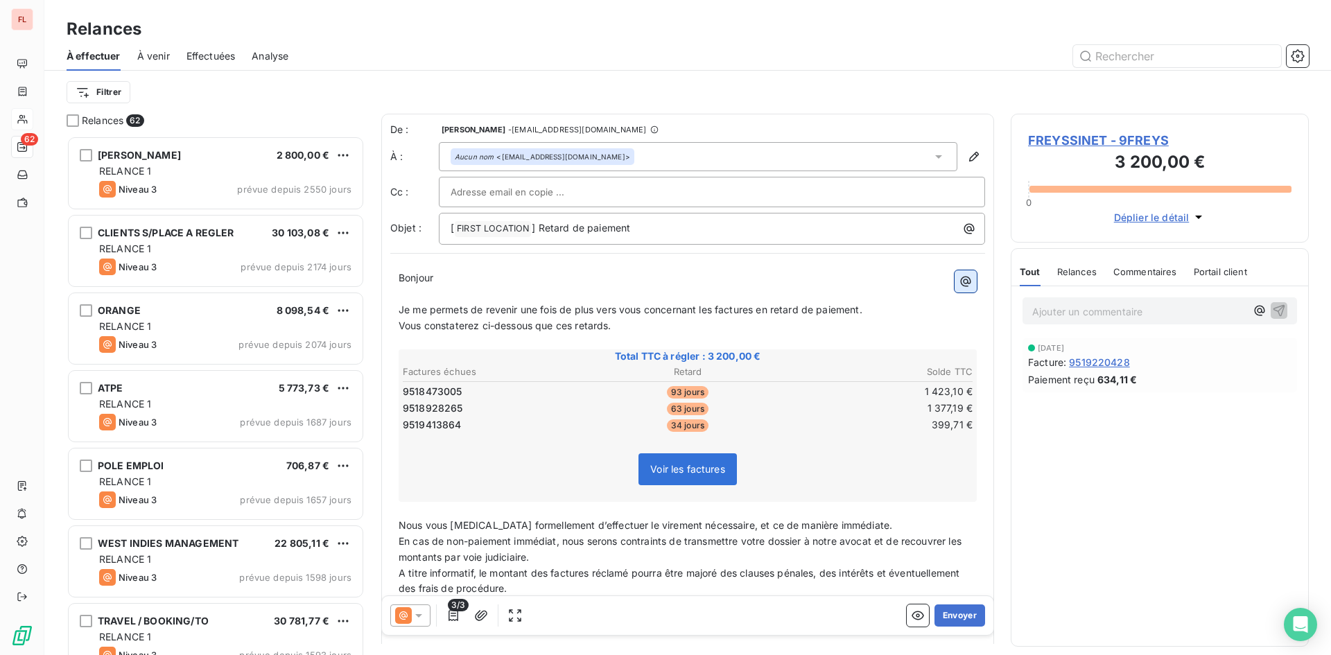
click at [961, 279] on icon "button" at bounding box center [966, 282] width 10 height 10
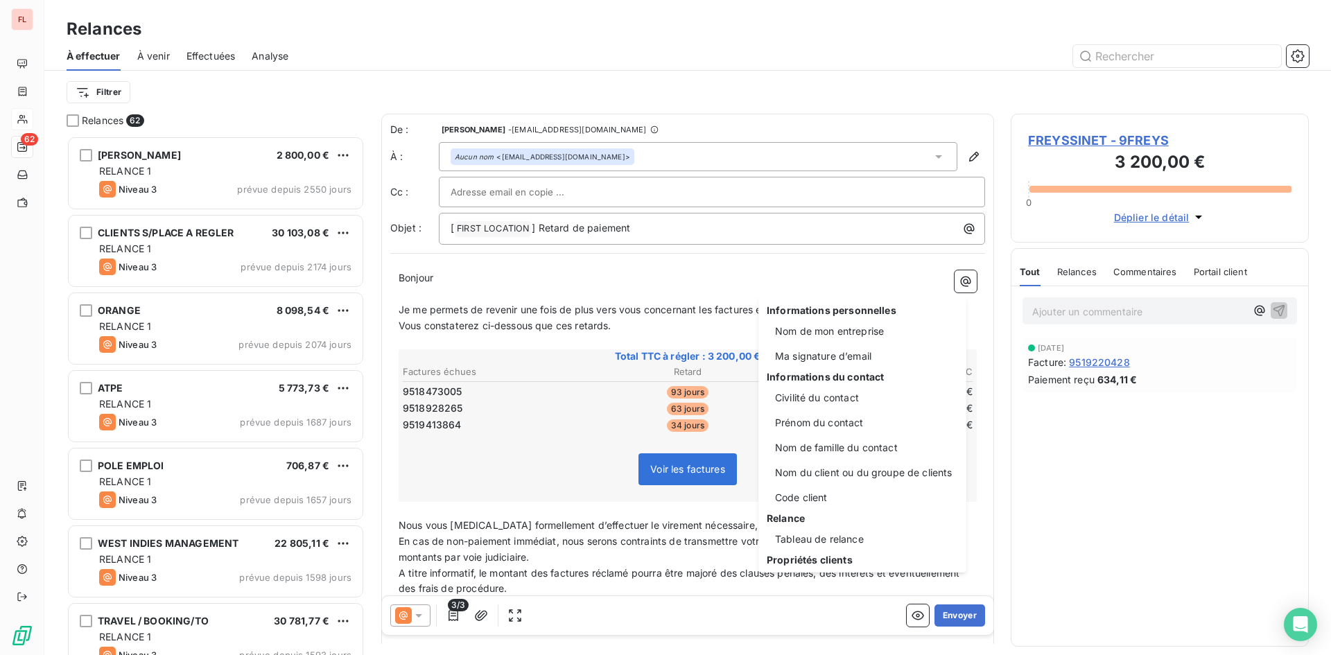
click at [856, 279] on html "FL 62 Relances À effectuer À venir Effectuées Analyse Filtrer Relances 62 ELODO…" at bounding box center [665, 327] width 1331 height 655
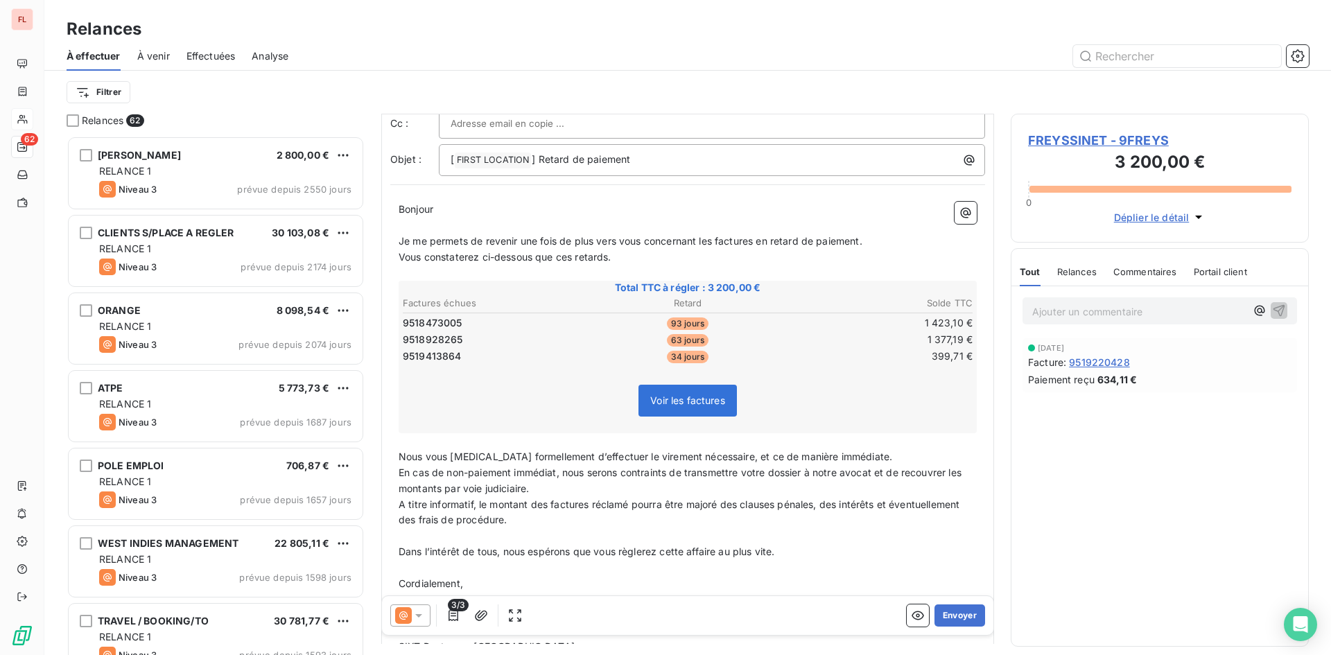
scroll to position [70, 0]
click at [418, 618] on icon at bounding box center [419, 616] width 14 height 14
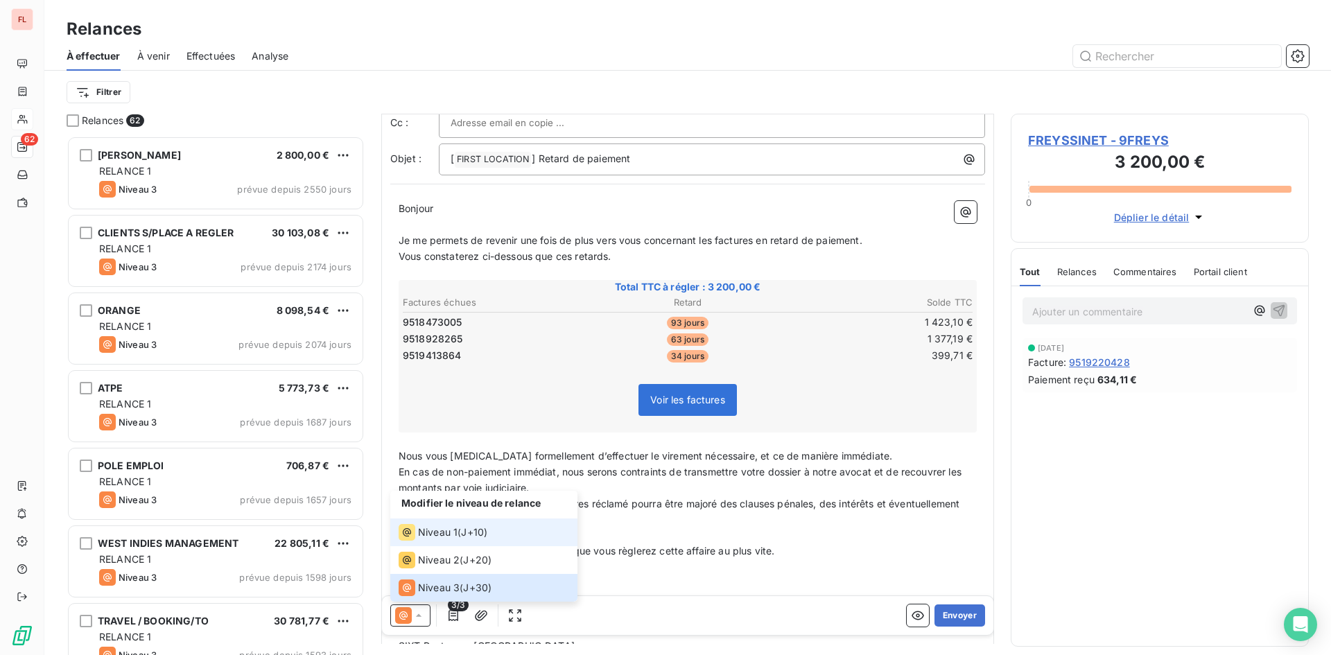
click at [450, 529] on span "Niveau 1" at bounding box center [438, 533] width 40 height 14
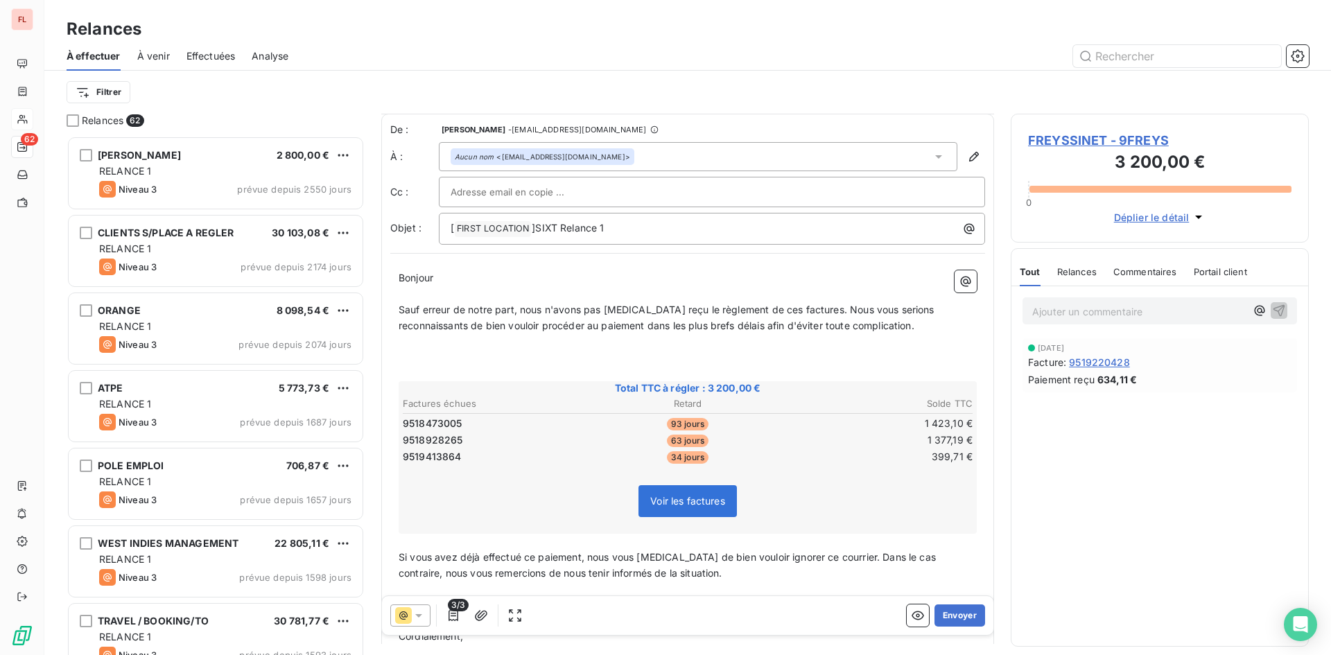
scroll to position [0, 0]
click at [481, 614] on icon "button" at bounding box center [481, 616] width 14 height 14
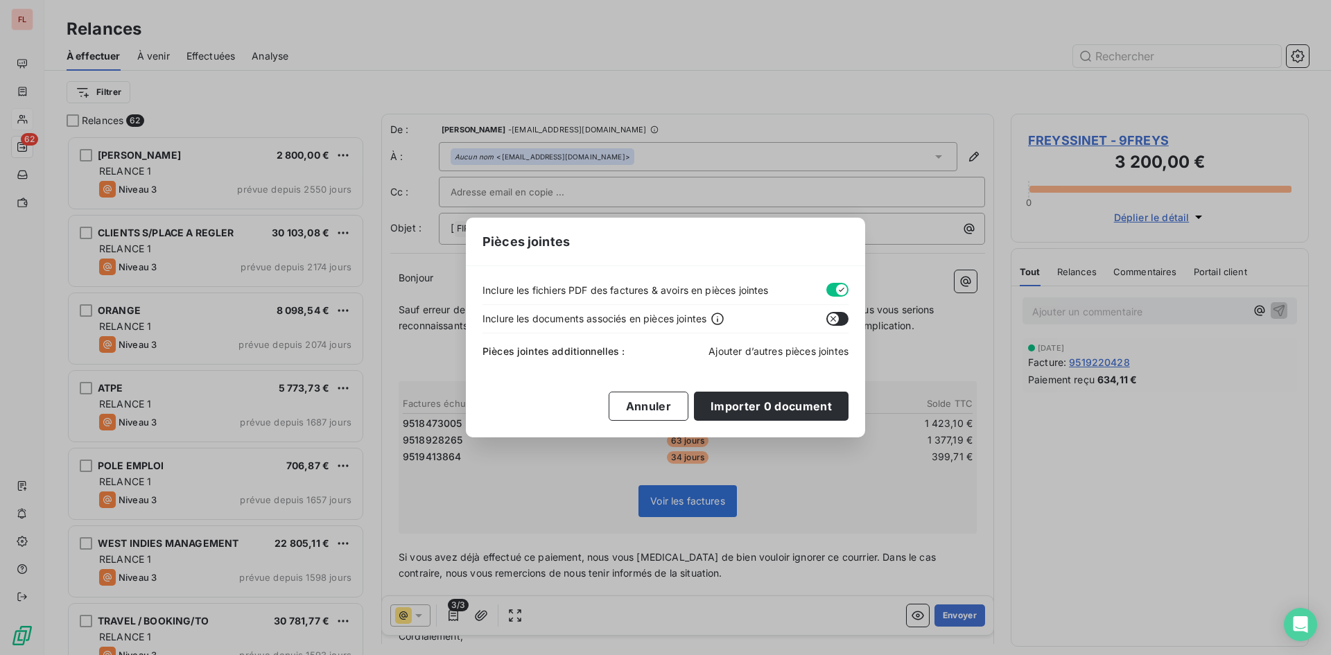
click at [797, 352] on span "Ajouter d’autres pièces jointes" at bounding box center [779, 351] width 140 height 12
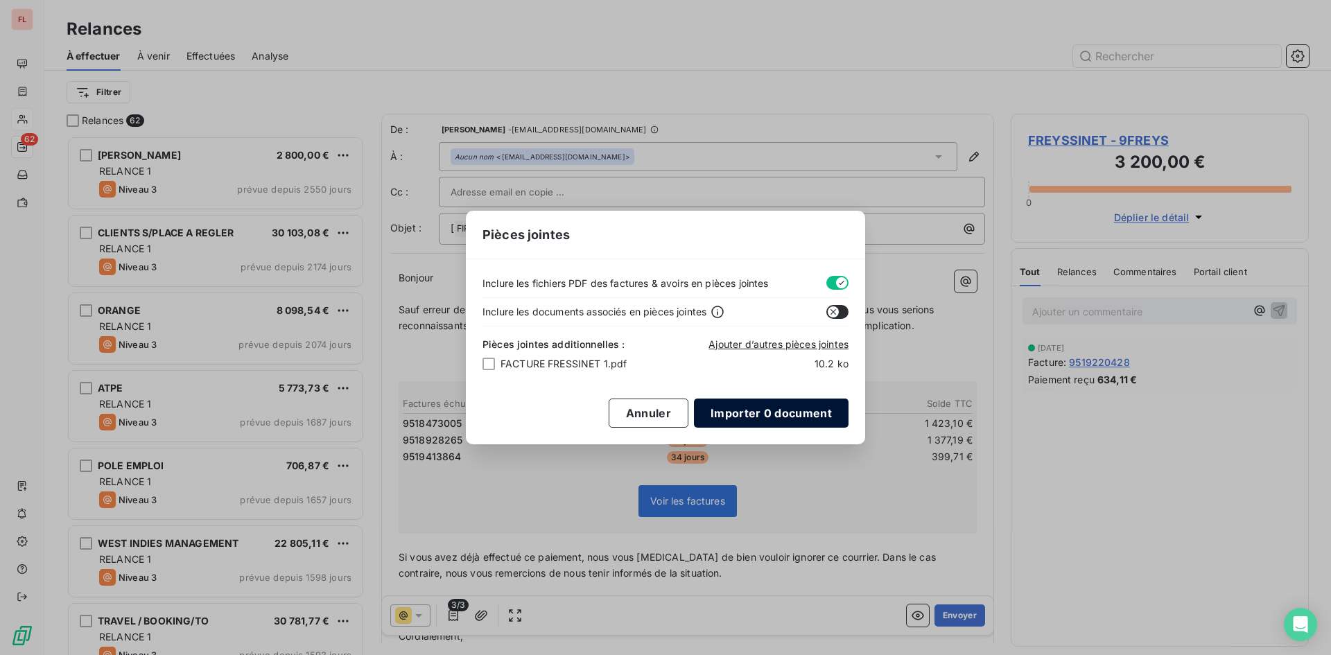
click at [771, 424] on button "Importer 0 document" at bounding box center [771, 413] width 155 height 29
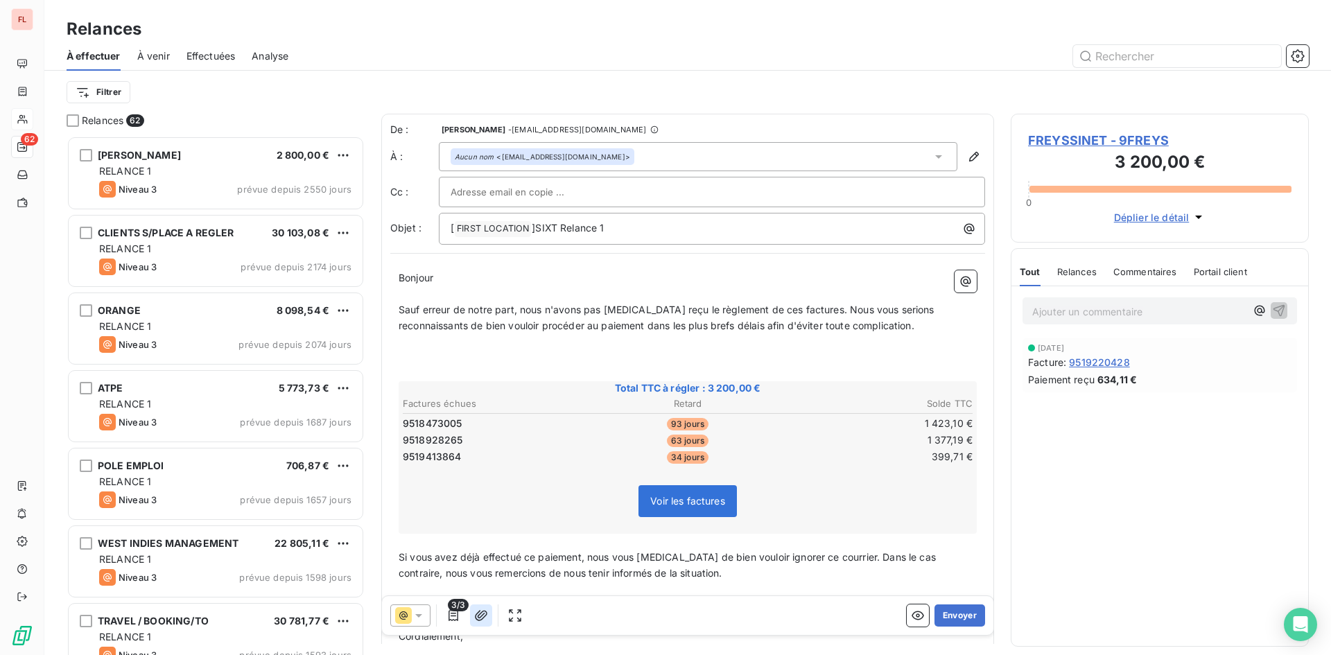
click at [479, 621] on icon "button" at bounding box center [481, 615] width 12 height 10
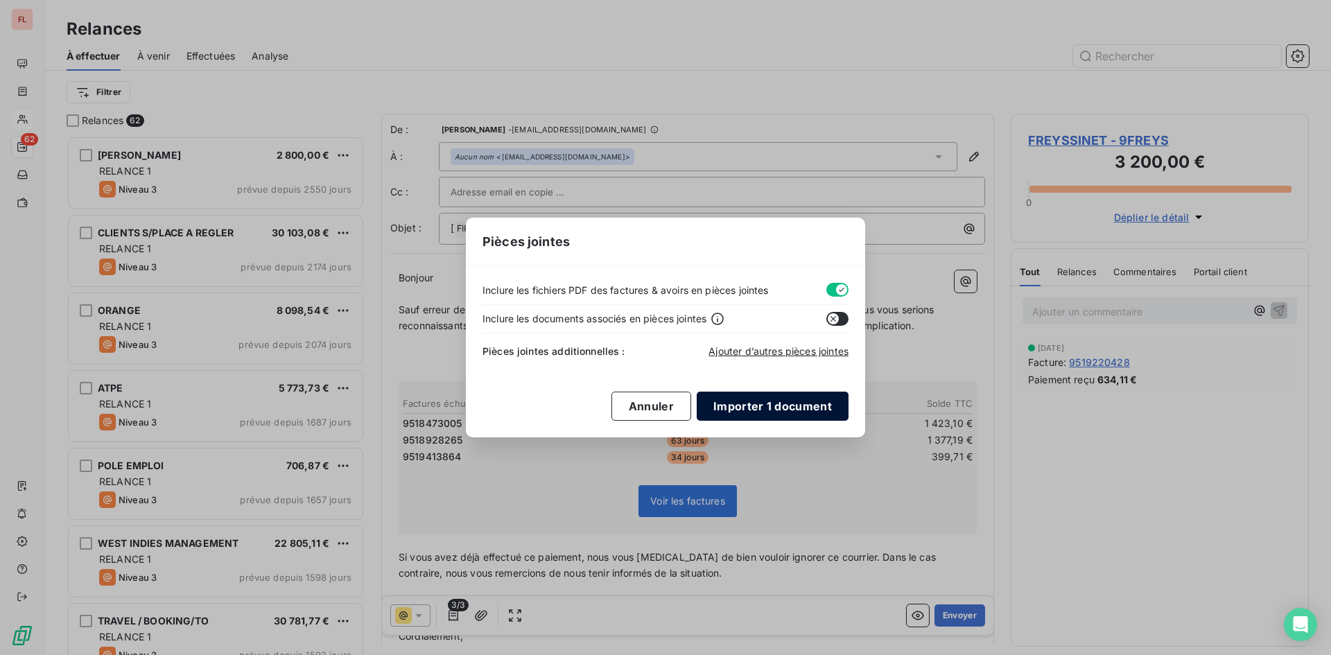
click at [765, 404] on button "Importer 1 document" at bounding box center [773, 406] width 152 height 29
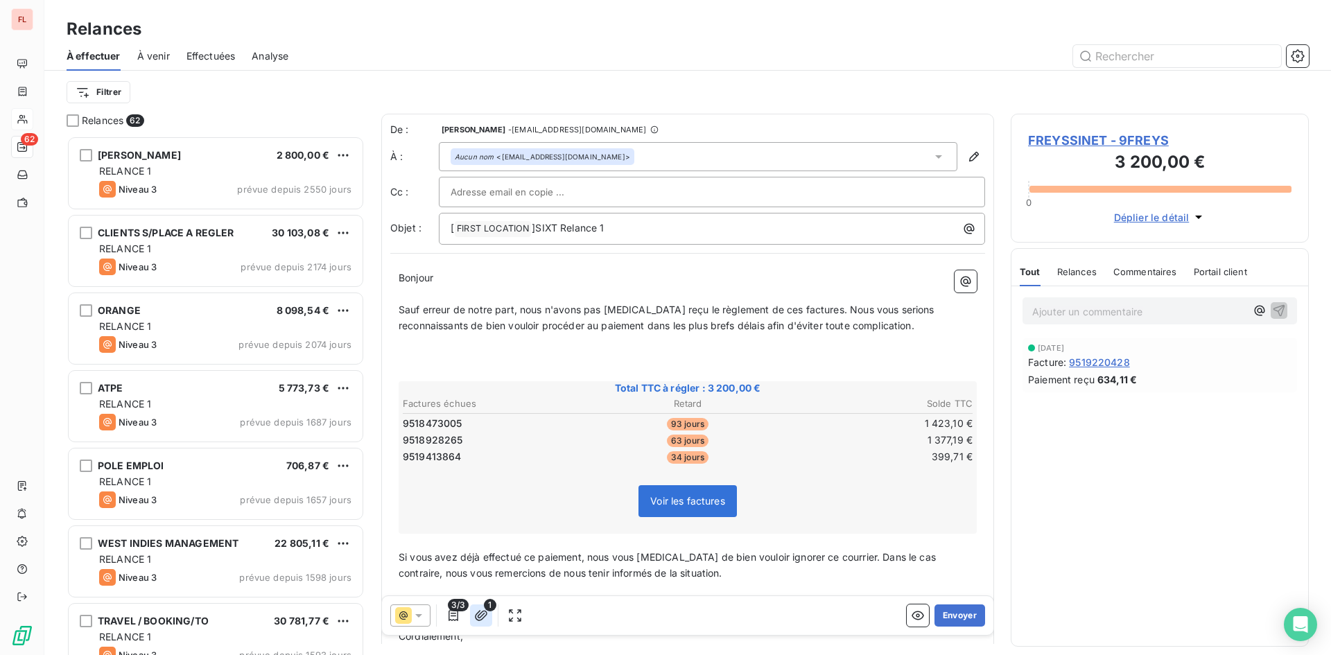
click at [483, 619] on icon "button" at bounding box center [481, 615] width 12 height 10
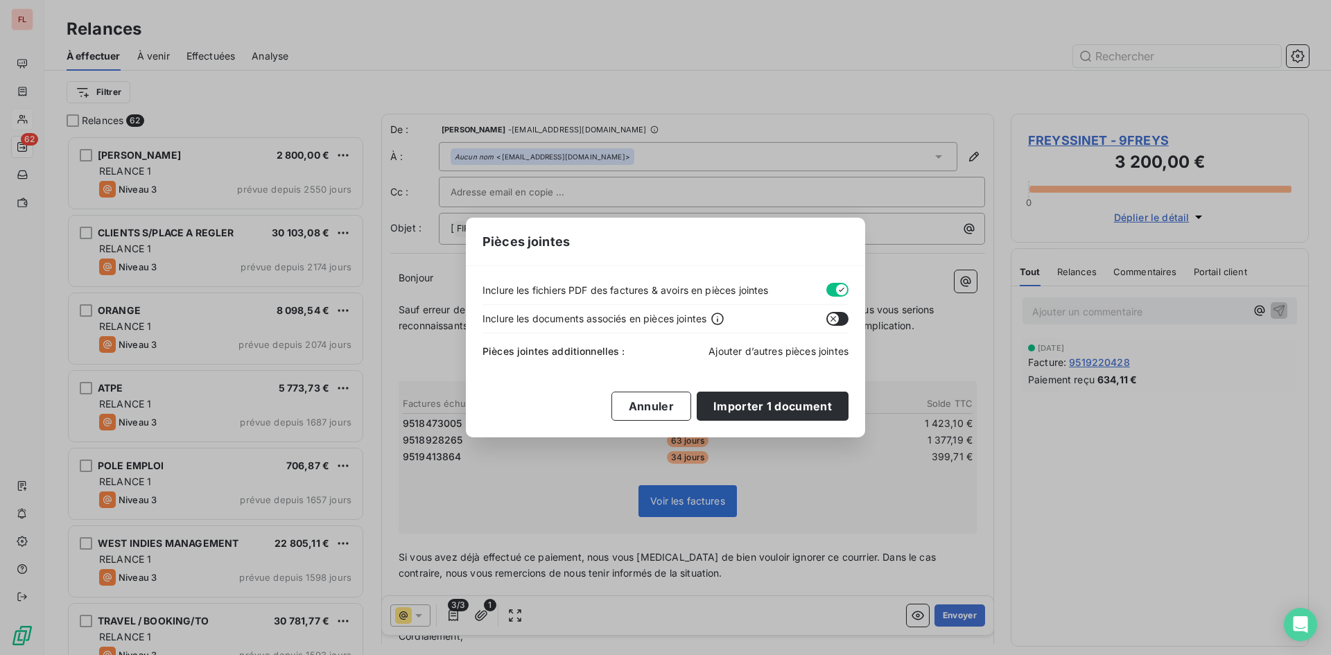
click at [760, 351] on span "Ajouter d’autres pièces jointes" at bounding box center [779, 351] width 140 height 12
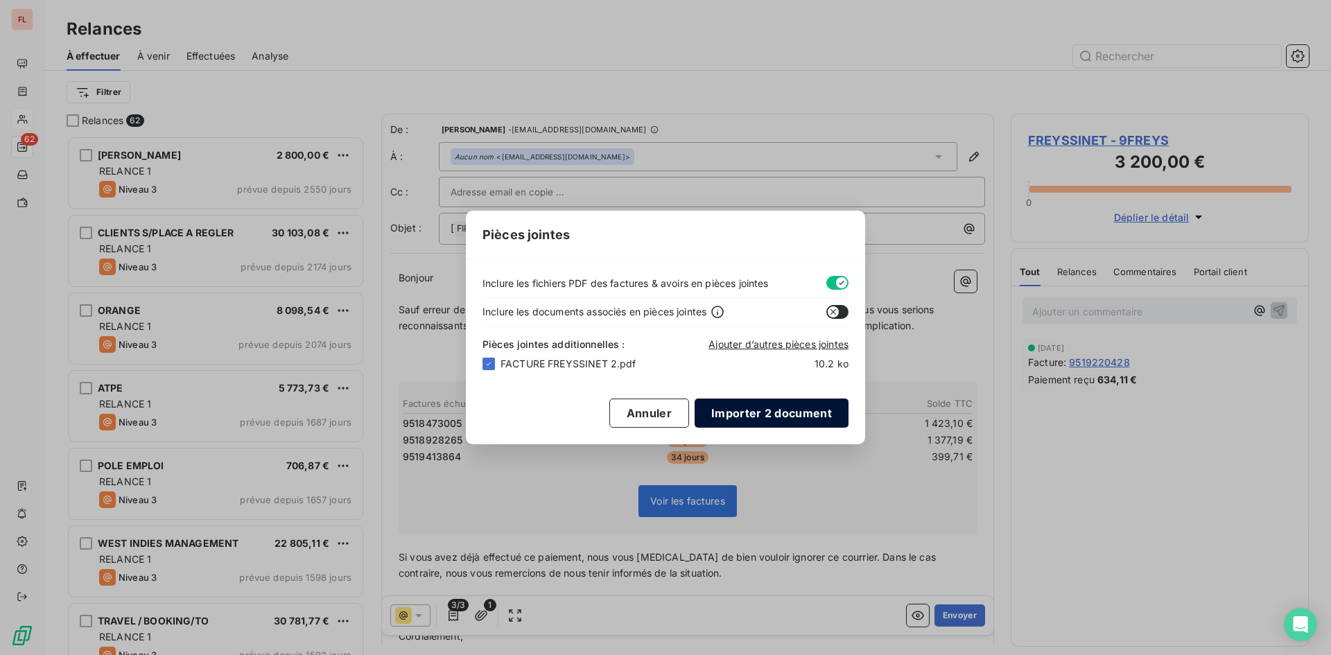
click at [770, 415] on button "Importer 2 document" at bounding box center [772, 413] width 154 height 29
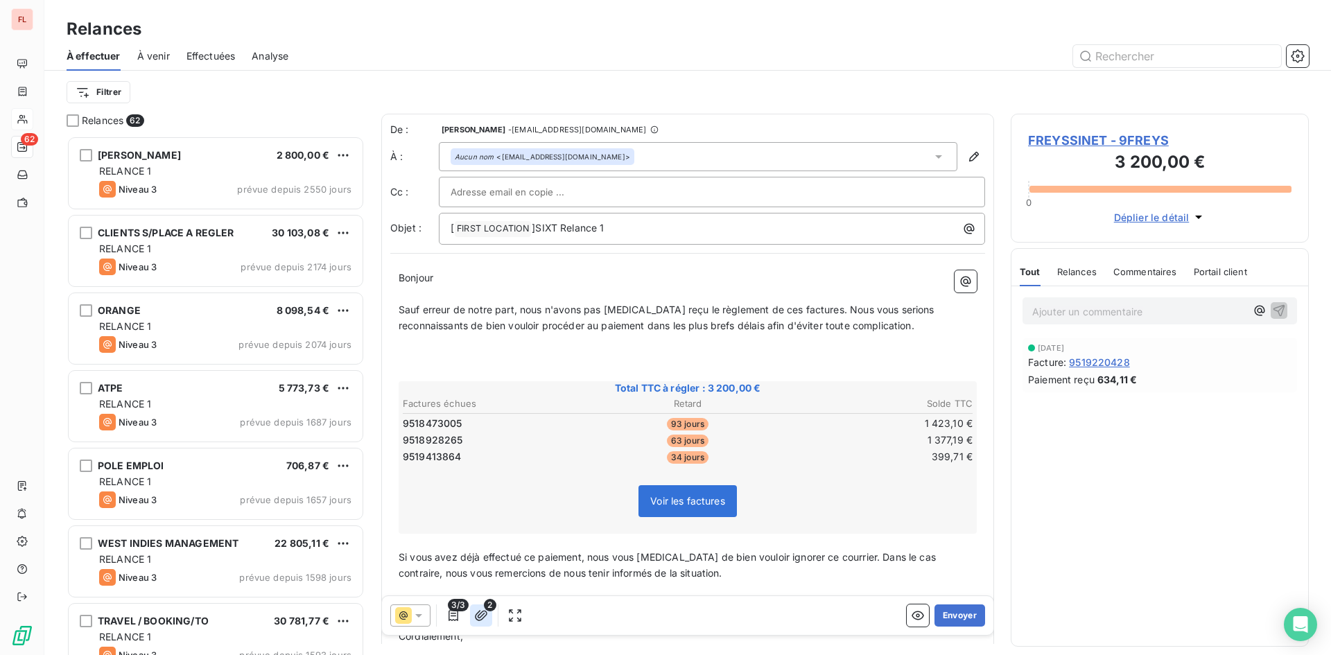
click at [483, 615] on icon "button" at bounding box center [481, 615] width 12 height 10
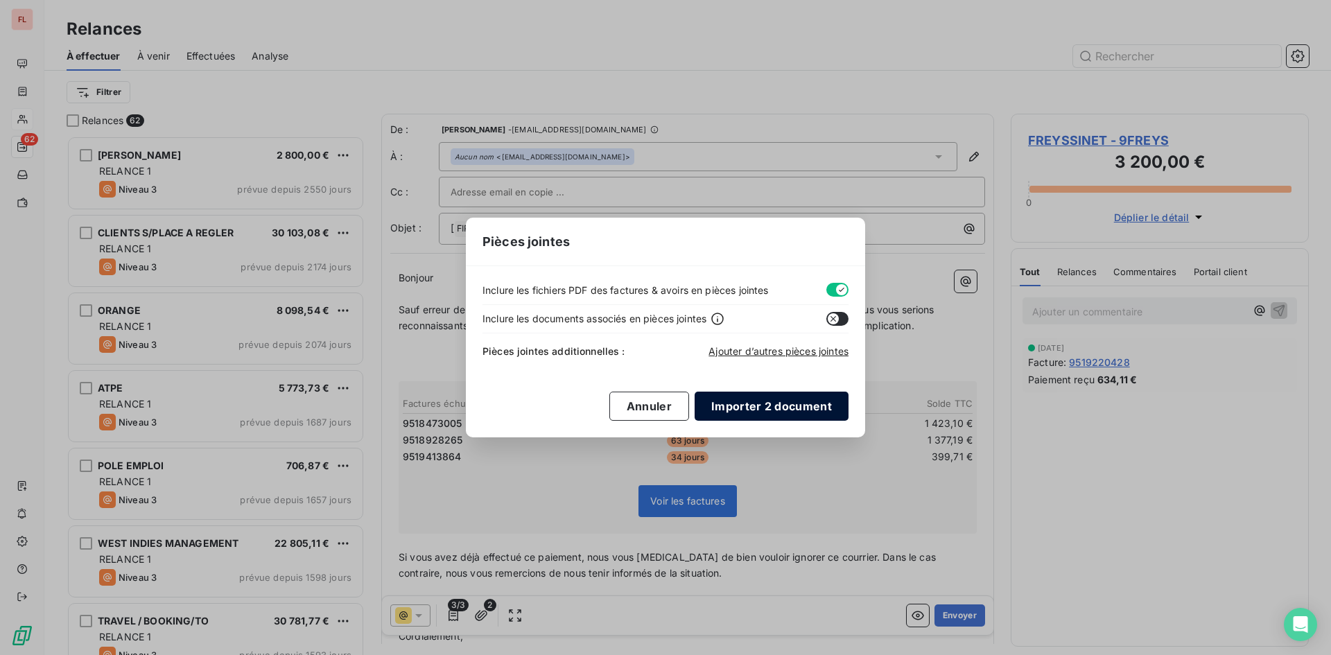
click at [780, 408] on button "Importer 2 document" at bounding box center [772, 406] width 154 height 29
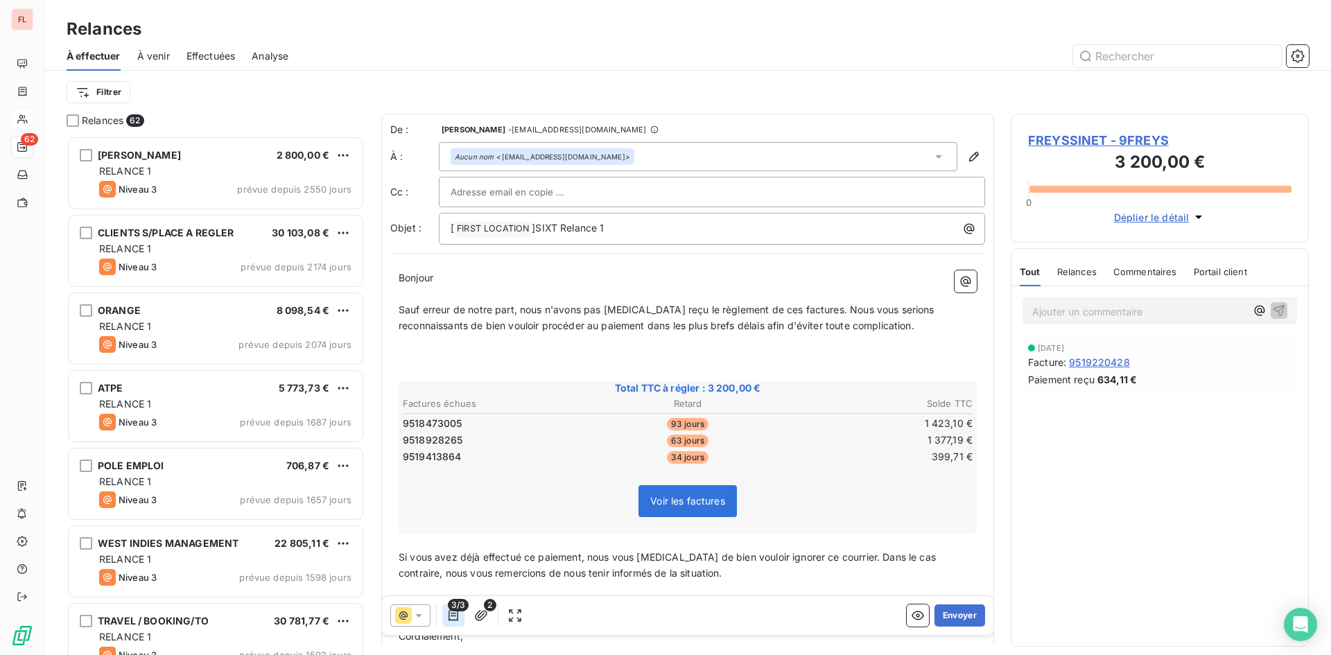
click at [456, 612] on icon "button" at bounding box center [454, 616] width 14 height 14
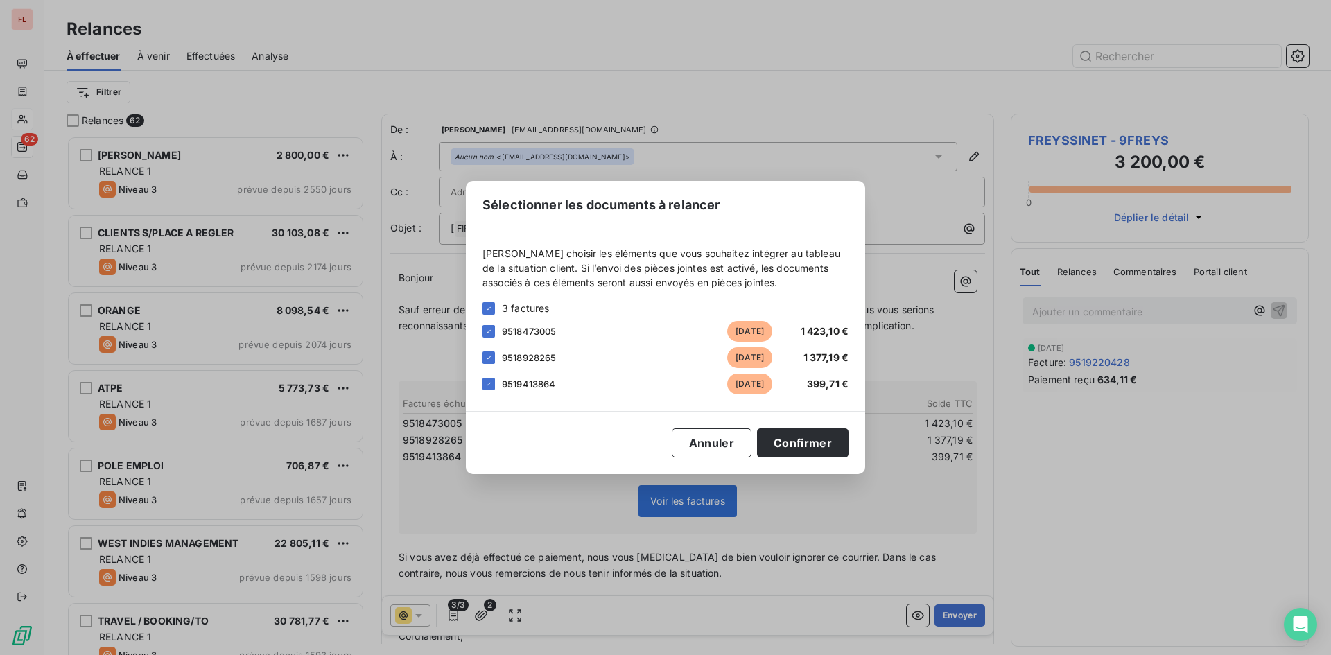
click at [489, 612] on div "Sélectionner les documents à relancer Veuillez choisir les éléments que vous so…" at bounding box center [665, 327] width 1331 height 655
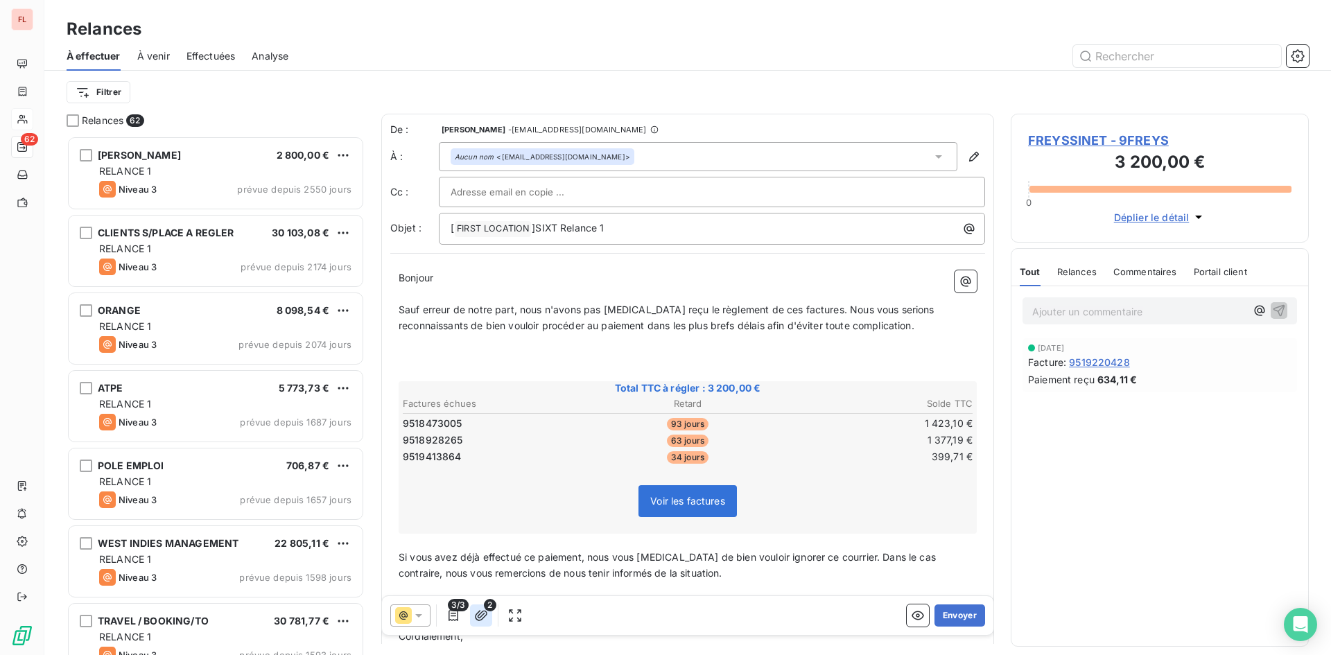
click at [478, 614] on icon "button" at bounding box center [481, 615] width 12 height 10
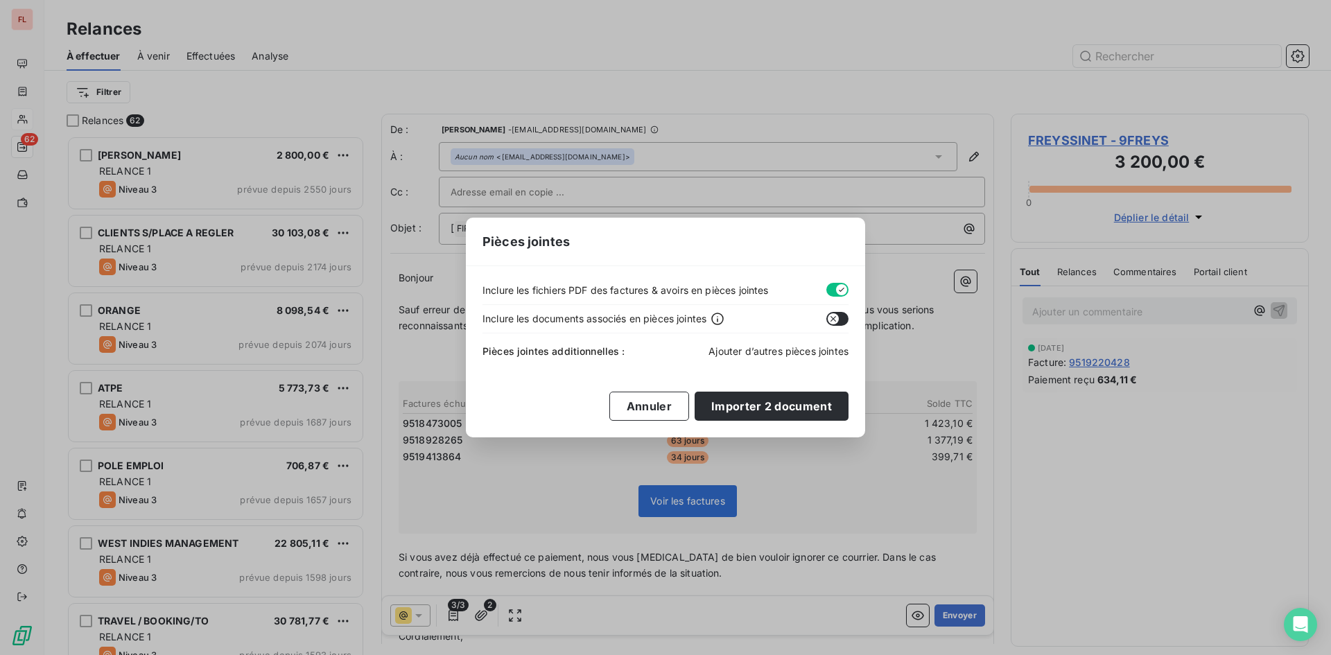
click at [767, 351] on span "Ajouter d’autres pièces jointes" at bounding box center [779, 351] width 140 height 12
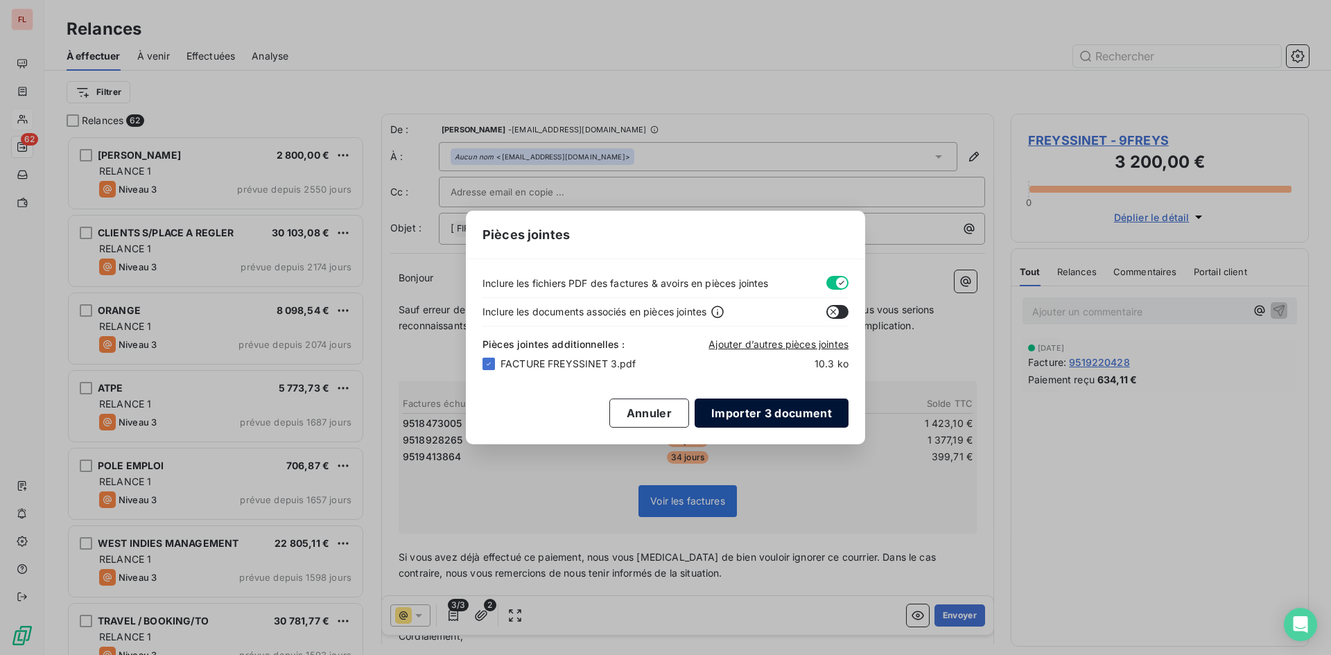
click at [752, 417] on button "Importer 3 document" at bounding box center [772, 413] width 154 height 29
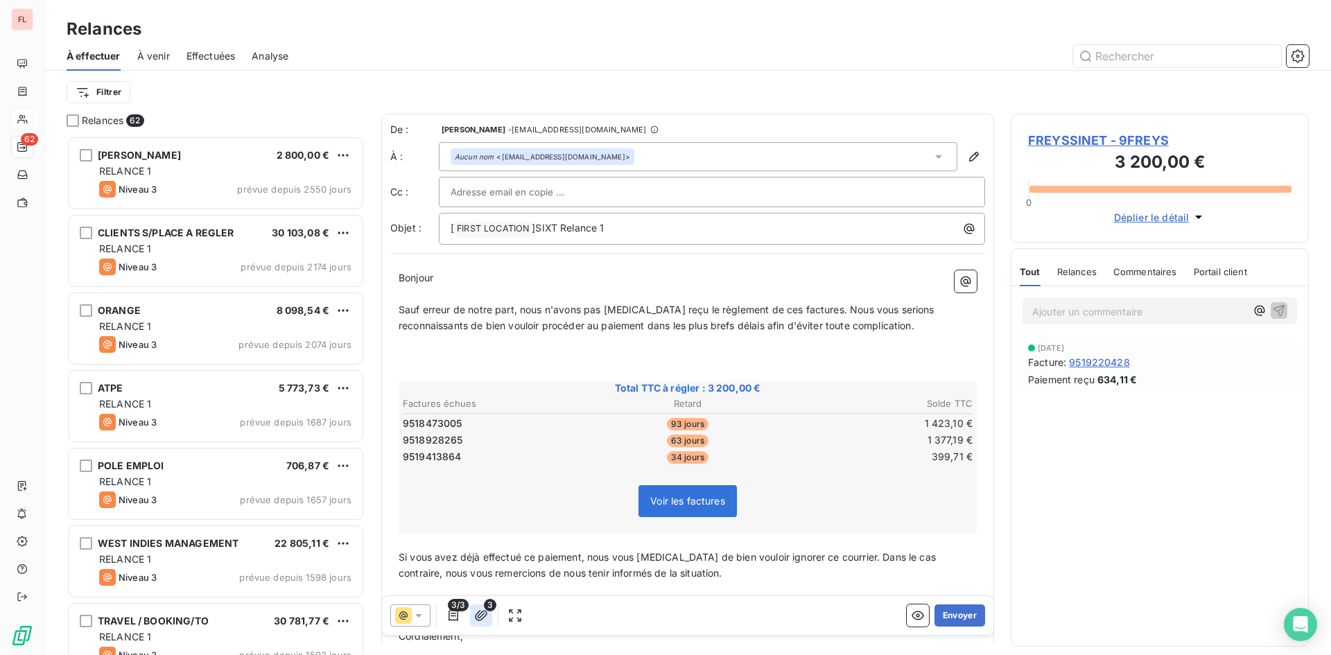
click at [484, 612] on icon "button" at bounding box center [481, 615] width 12 height 10
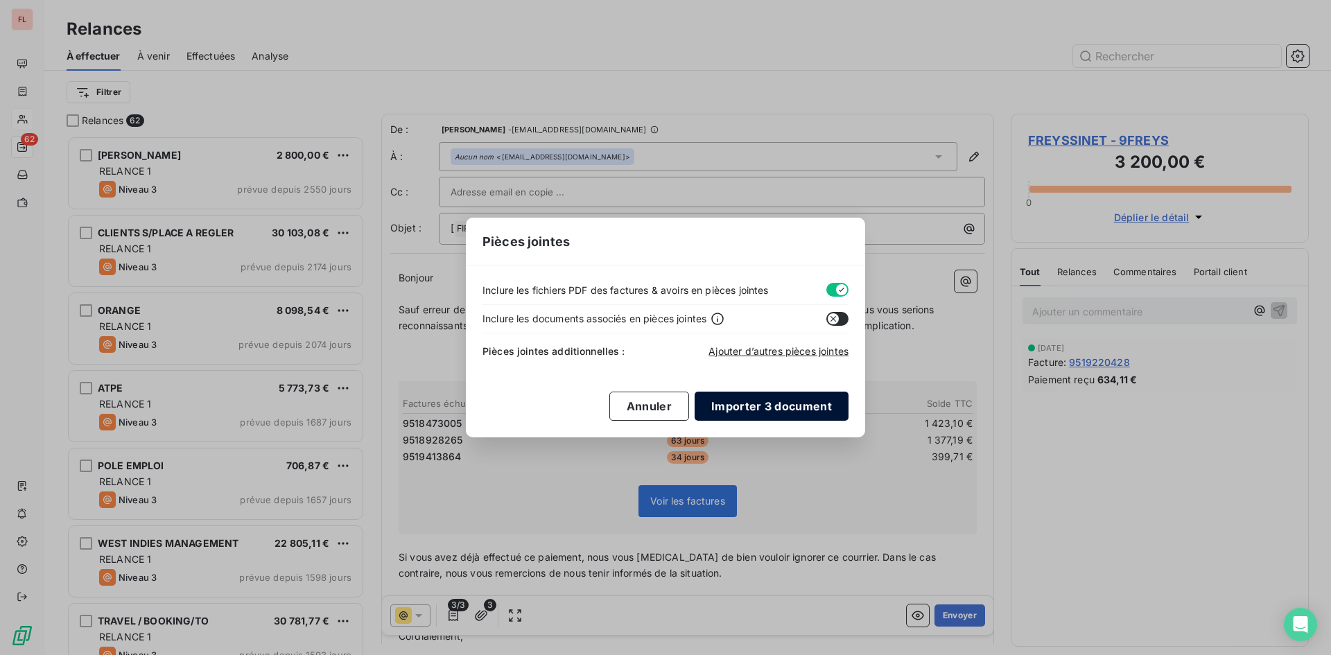
click at [770, 397] on button "Importer 3 document" at bounding box center [772, 406] width 154 height 29
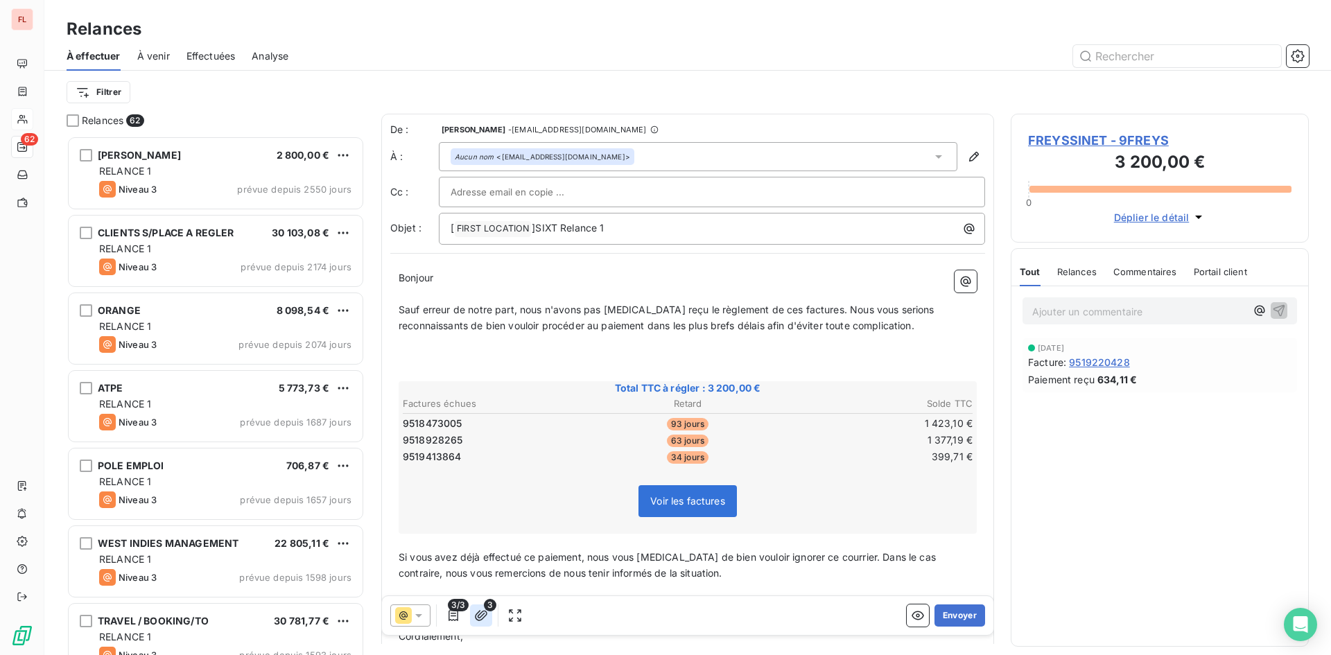
click at [471, 616] on button "button" at bounding box center [481, 616] width 22 height 22
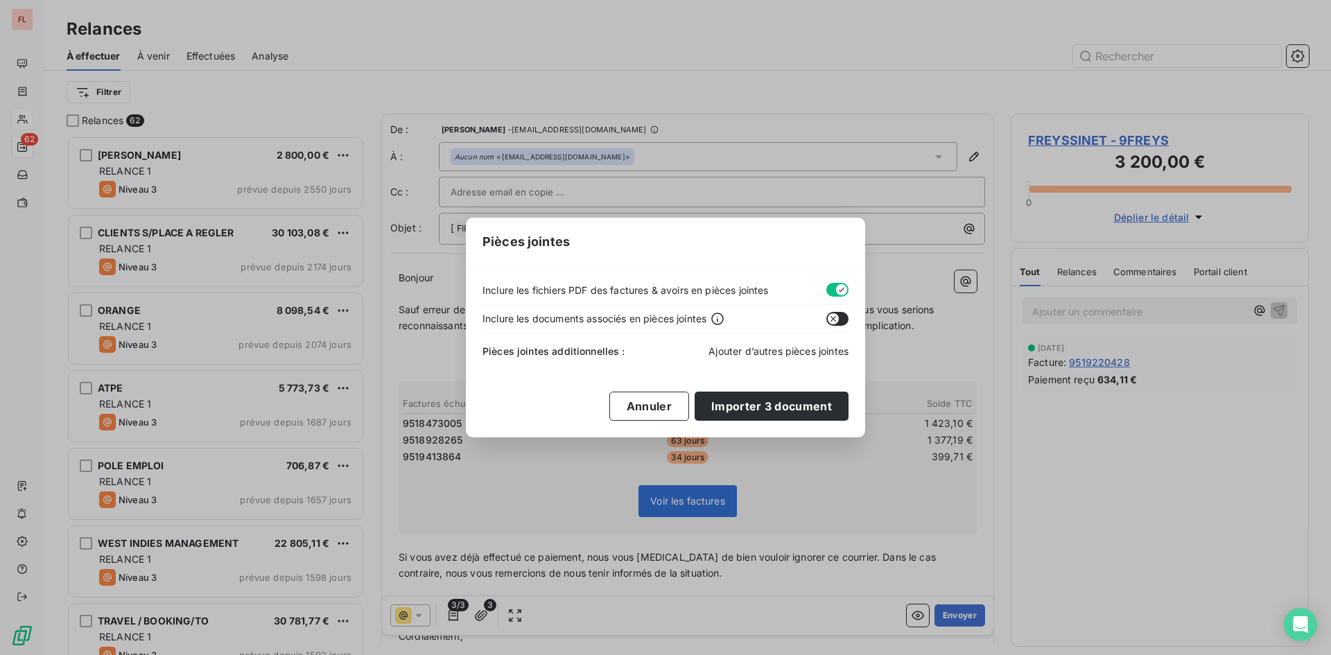
click at [768, 351] on span "Ajouter d’autres pièces jointes" at bounding box center [779, 351] width 140 height 12
click at [748, 404] on button "Importer 3 document" at bounding box center [772, 406] width 154 height 29
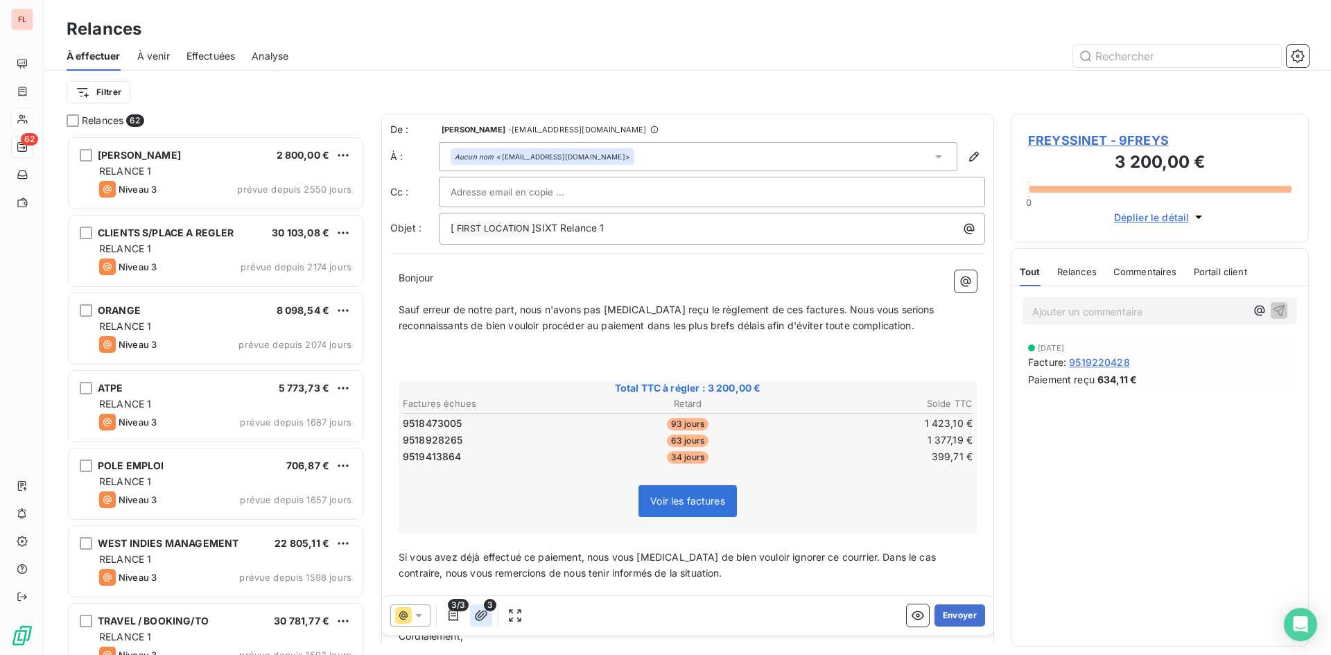
click at [488, 616] on button "button" at bounding box center [481, 616] width 22 height 22
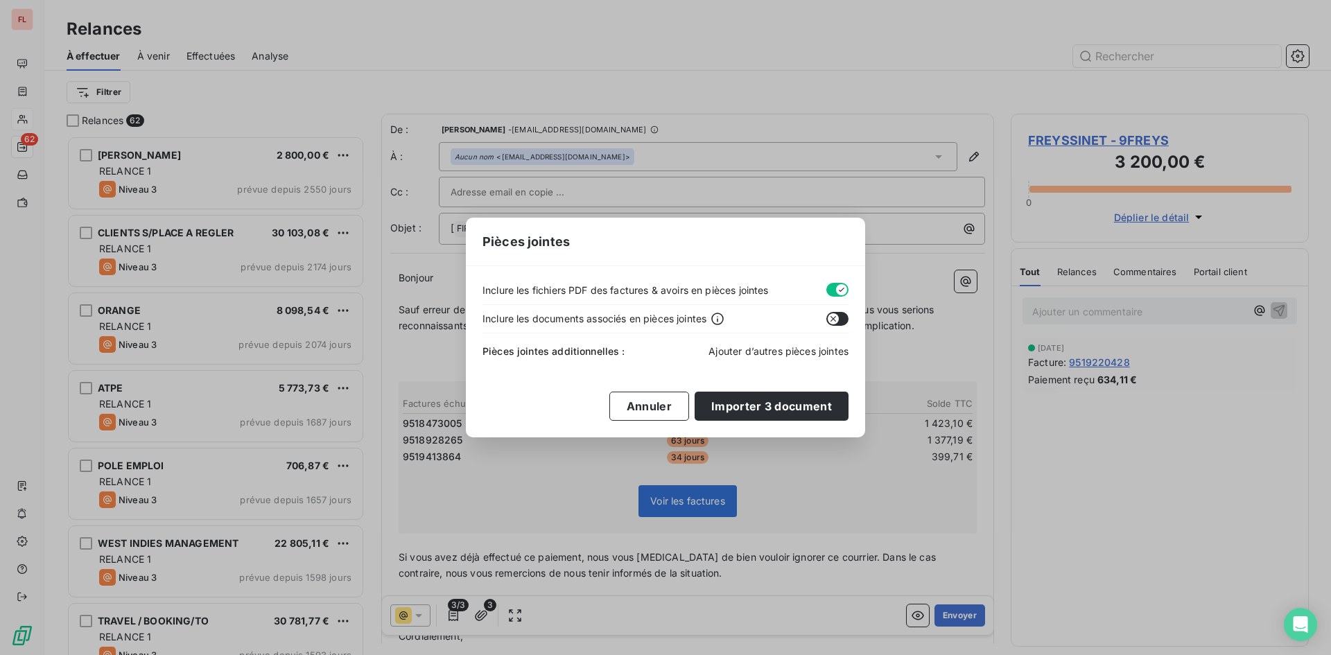
click at [795, 352] on span "Ajouter d’autres pièces jointes" at bounding box center [779, 351] width 140 height 12
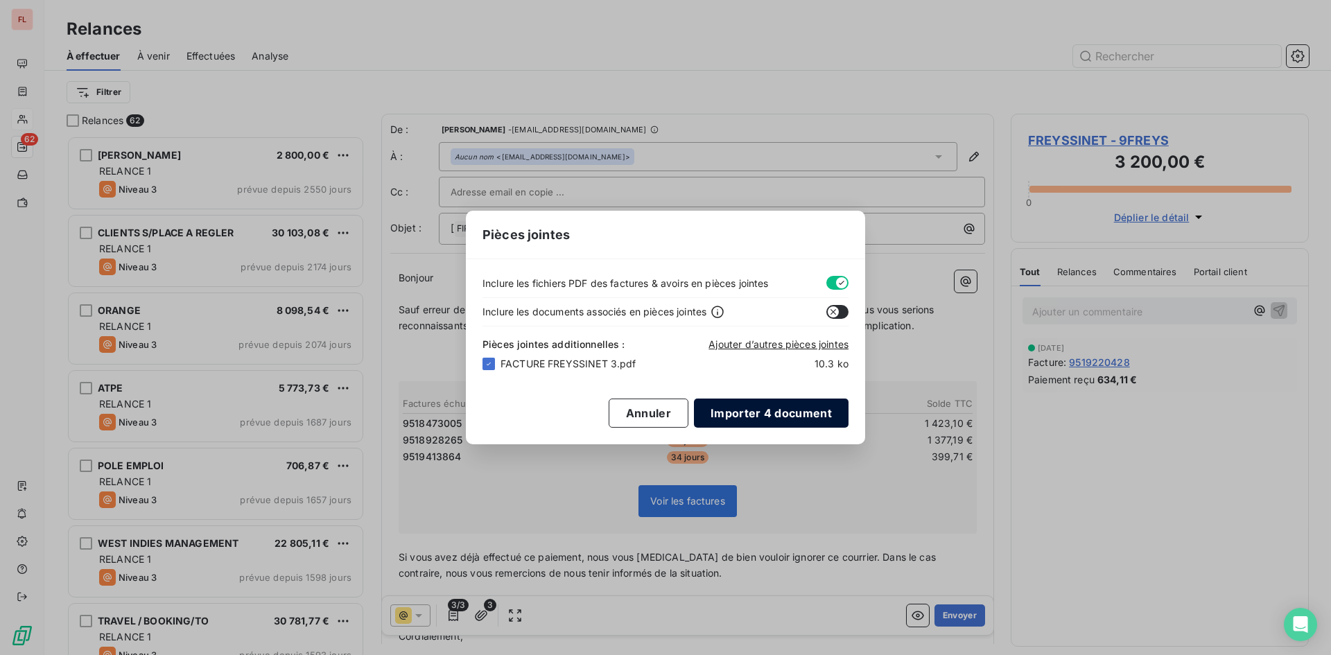
click at [773, 416] on button "Importer 4 document" at bounding box center [771, 413] width 155 height 29
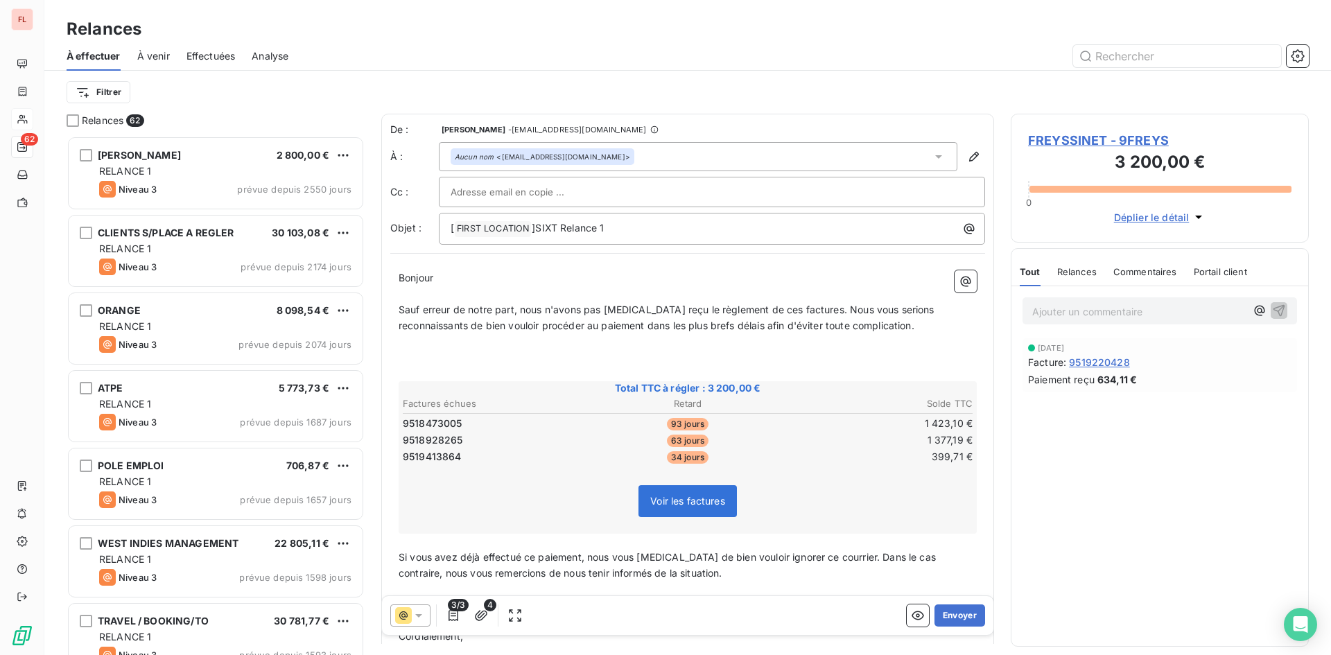
click at [485, 609] on span "4" at bounding box center [490, 605] width 12 height 12
click at [483, 614] on icon "button" at bounding box center [481, 616] width 14 height 14
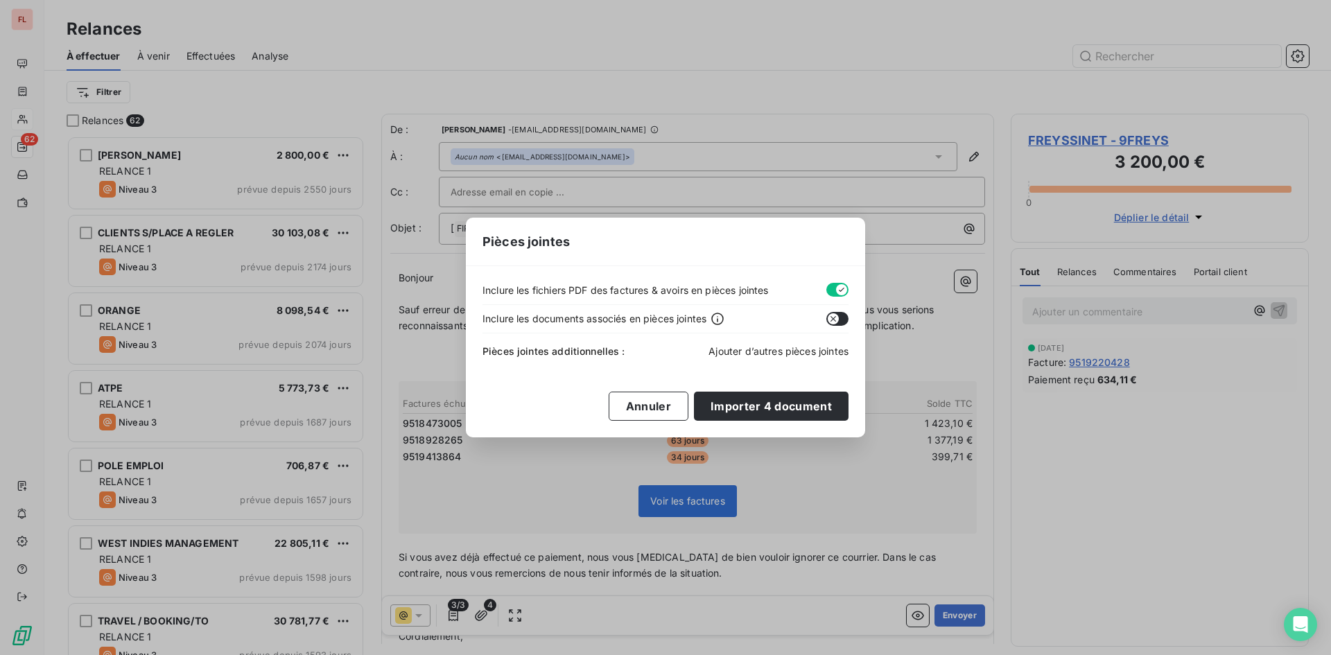
click at [725, 354] on span "Ajouter d’autres pièces jointes" at bounding box center [779, 351] width 140 height 12
click at [749, 406] on button "Importer 4 document" at bounding box center [771, 406] width 155 height 29
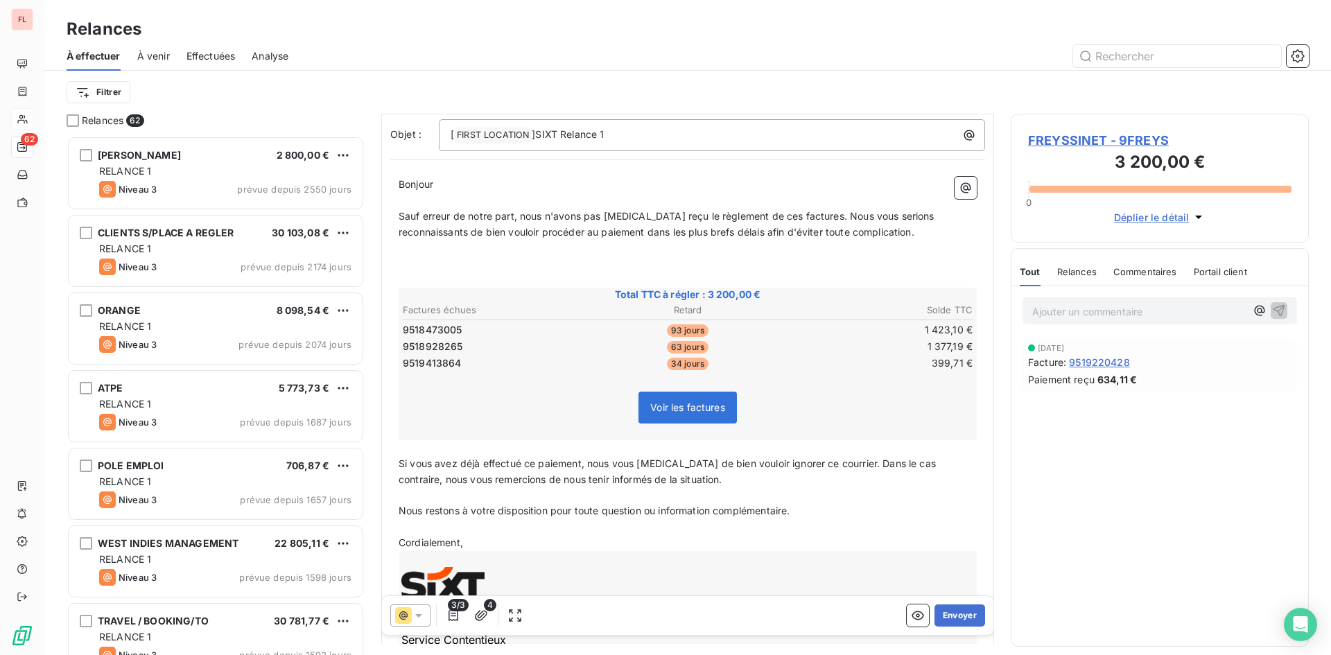
scroll to position [70, 0]
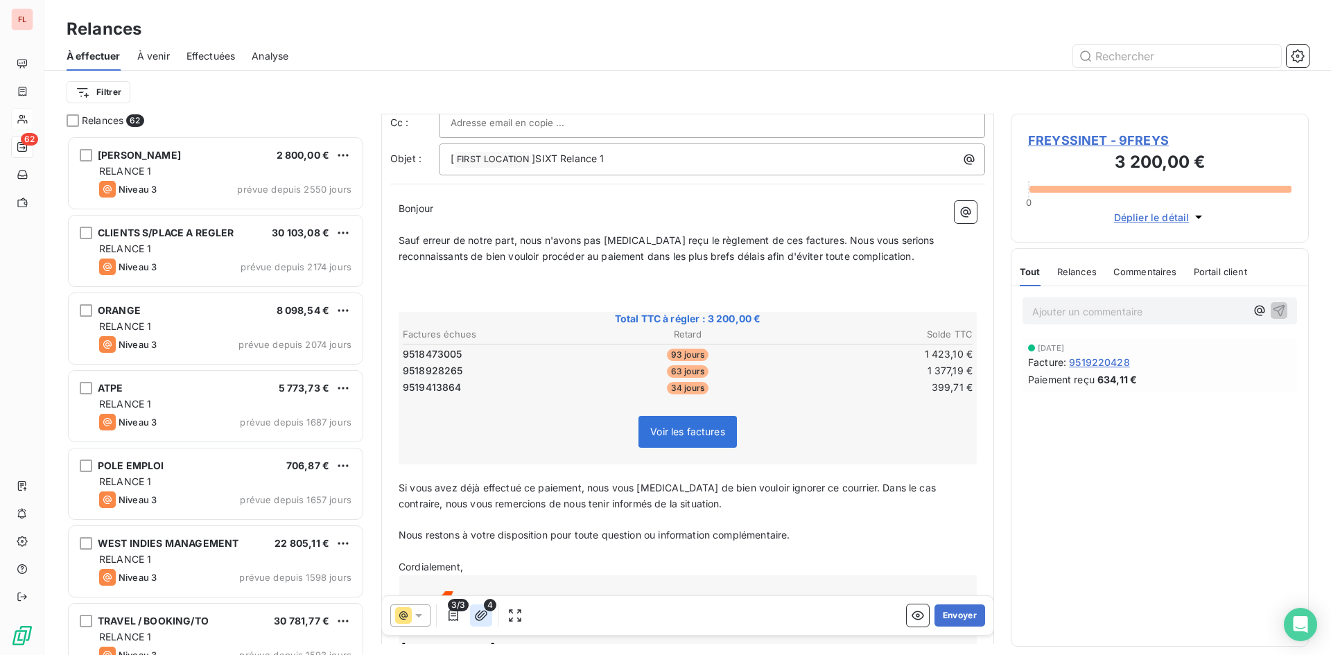
click at [488, 616] on button "button" at bounding box center [481, 616] width 22 height 22
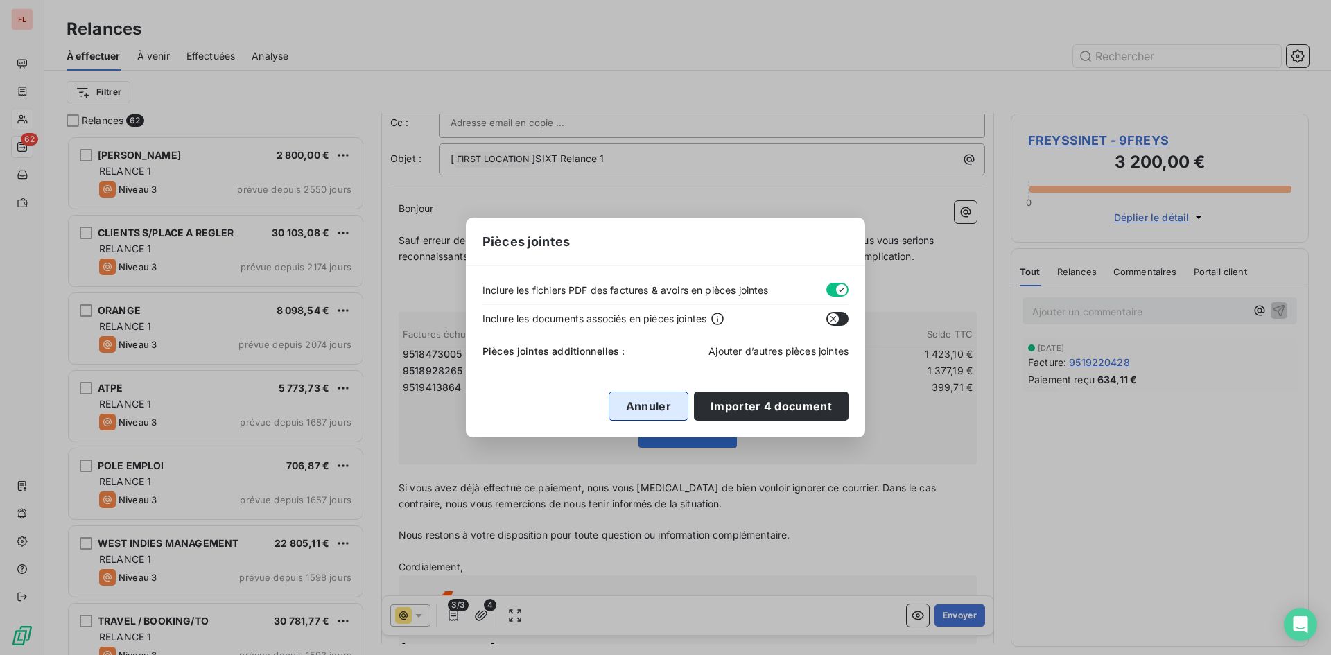
click at [650, 409] on button "Annuler" at bounding box center [649, 406] width 80 height 29
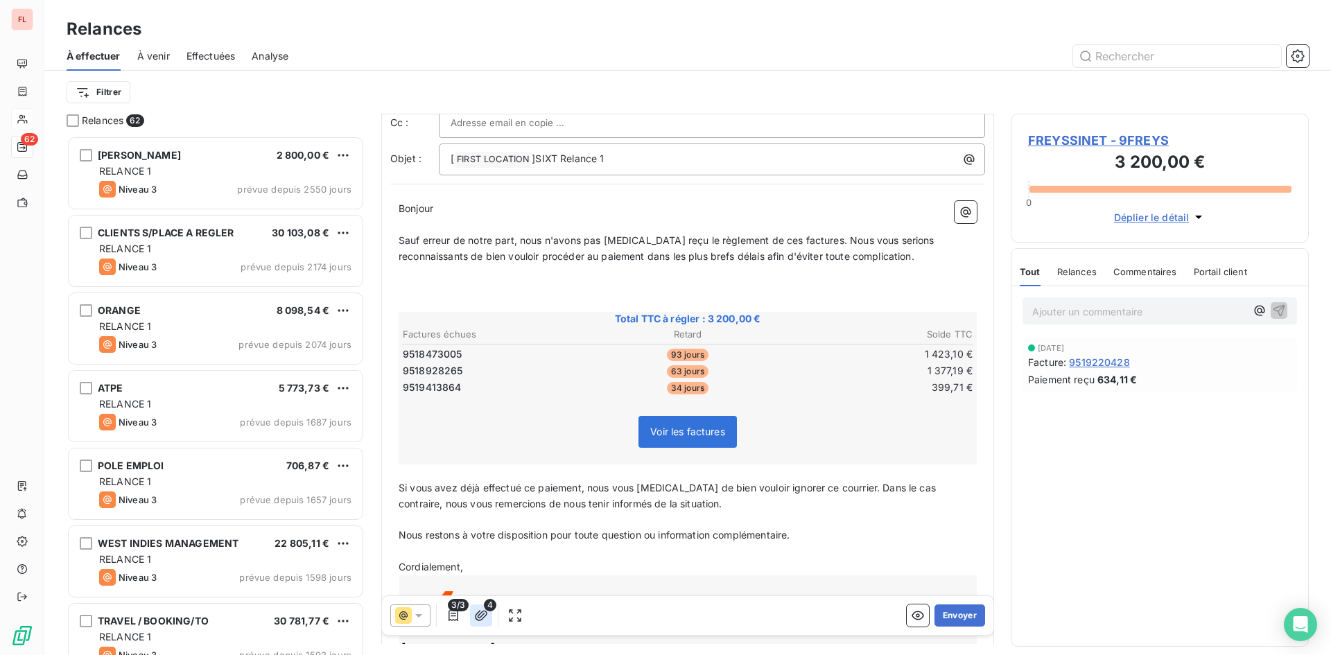
click at [486, 614] on icon "button" at bounding box center [481, 616] width 14 height 14
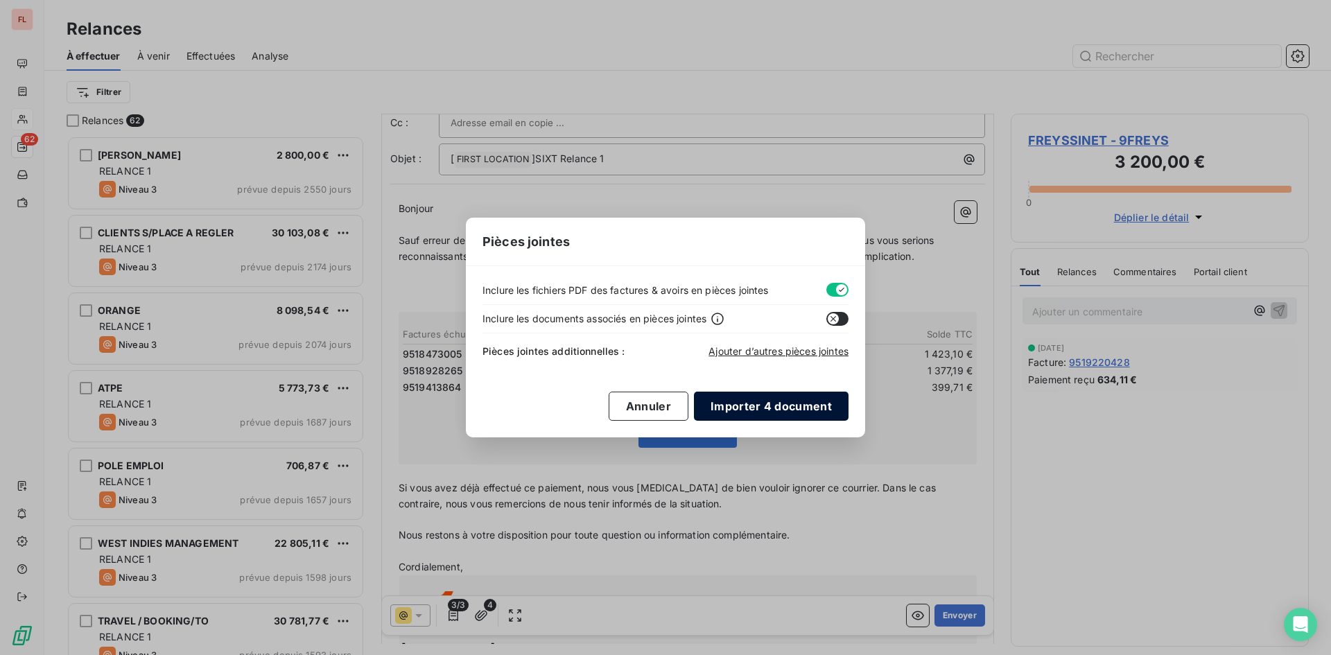
click at [745, 405] on button "Importer 4 document" at bounding box center [771, 406] width 155 height 29
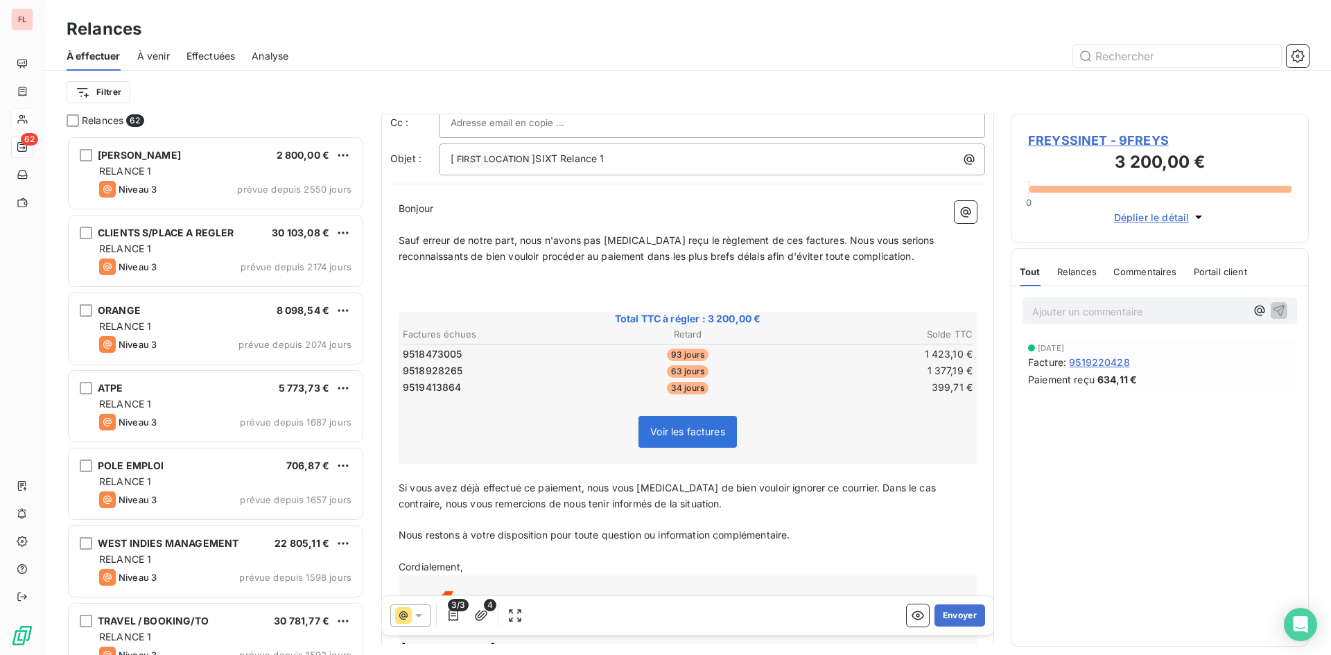
click at [691, 435] on span "Voir les factures" at bounding box center [687, 432] width 75 height 12
click at [477, 618] on icon "button" at bounding box center [481, 616] width 14 height 14
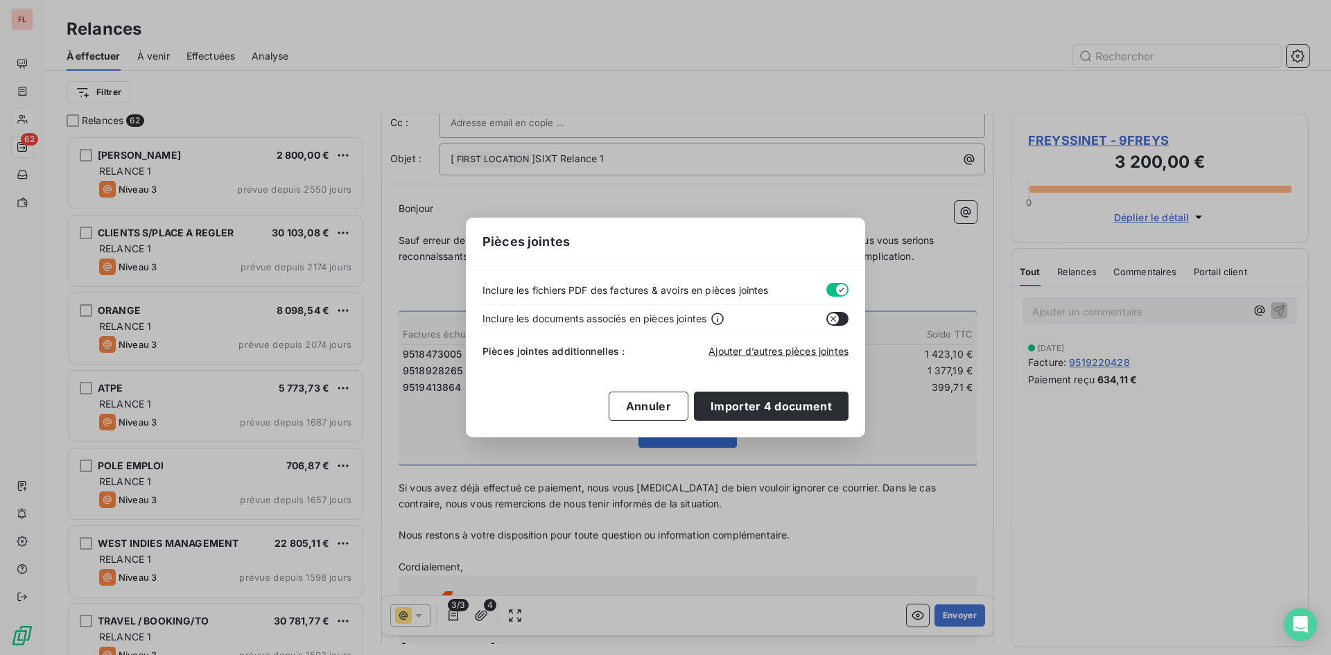
click at [598, 517] on div "Pièces jointes Inclure les fichiers PDF des factures & avoirs en pièces jointes…" at bounding box center [665, 327] width 1331 height 655
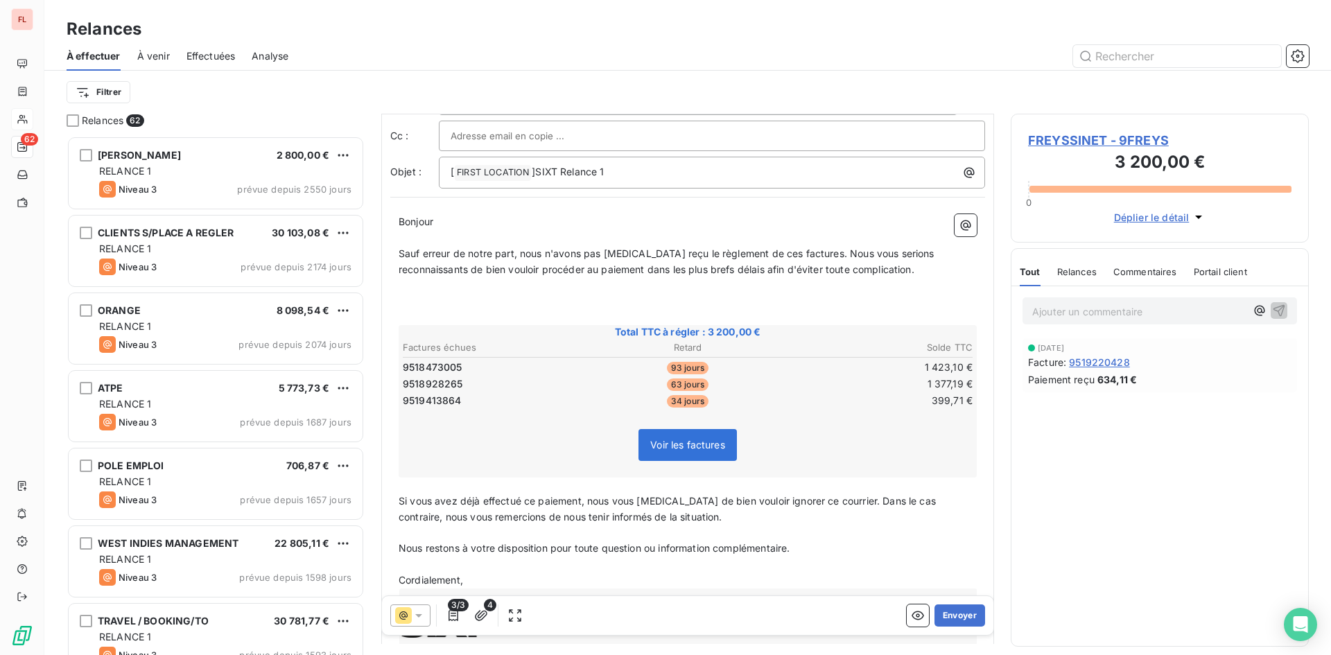
scroll to position [209, 0]
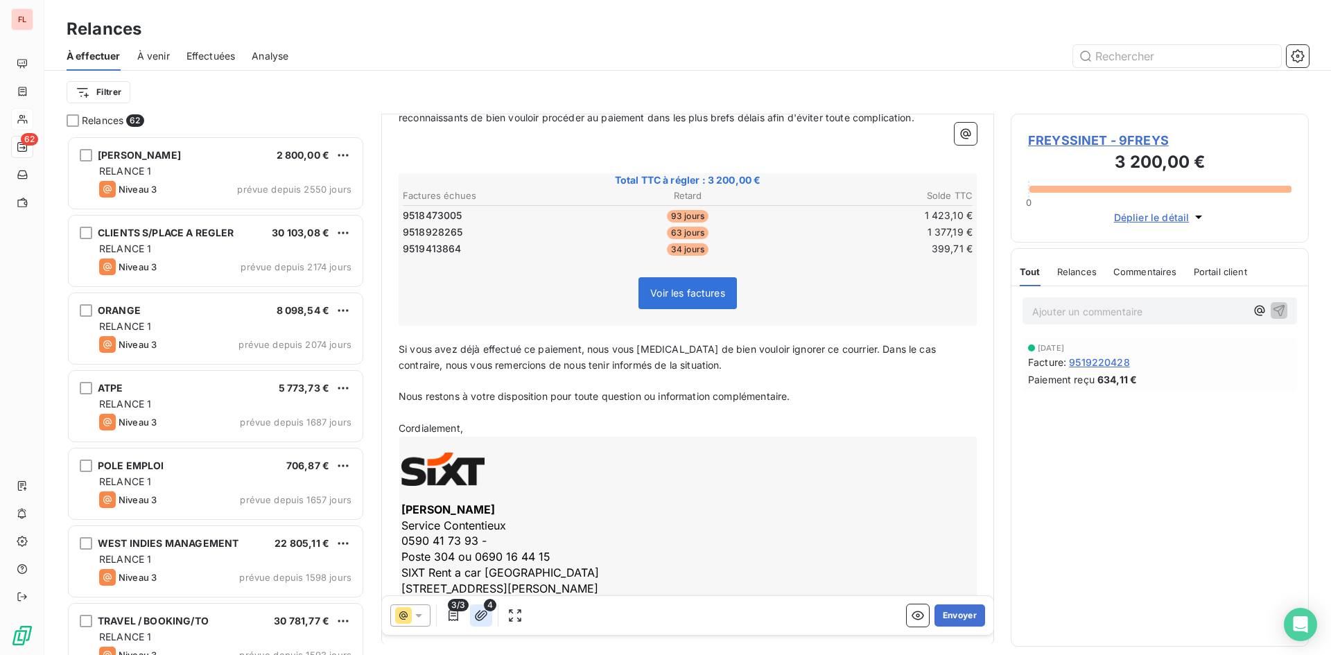
click at [478, 612] on icon "button" at bounding box center [481, 615] width 12 height 10
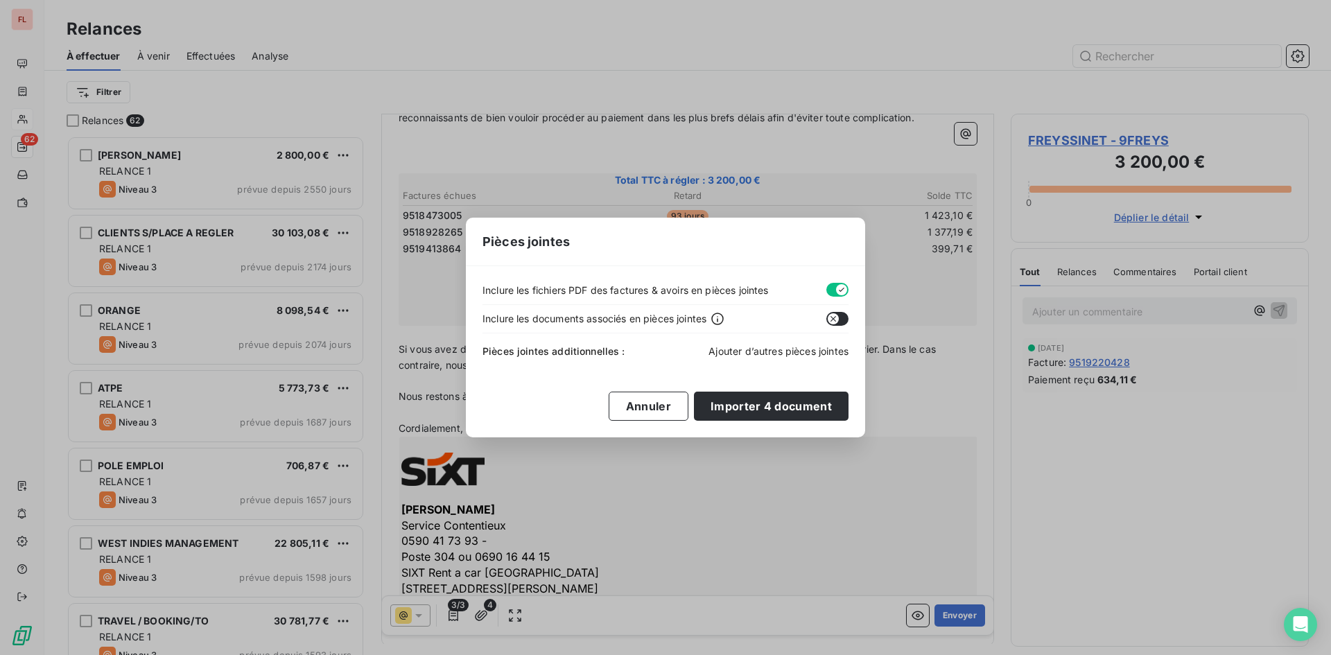
click at [750, 356] on span "Ajouter d’autres pièces jointes" at bounding box center [779, 351] width 140 height 12
click at [675, 408] on button "Annuler" at bounding box center [649, 406] width 80 height 29
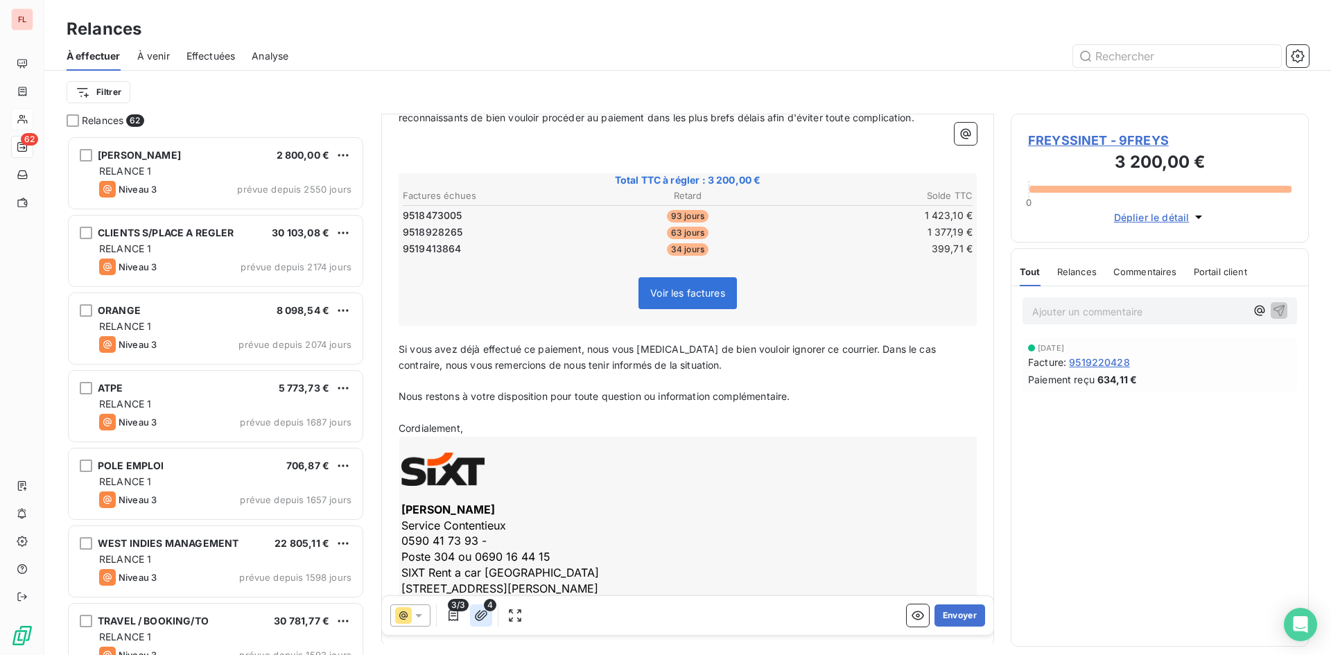
click at [476, 614] on icon "button" at bounding box center [481, 616] width 14 height 14
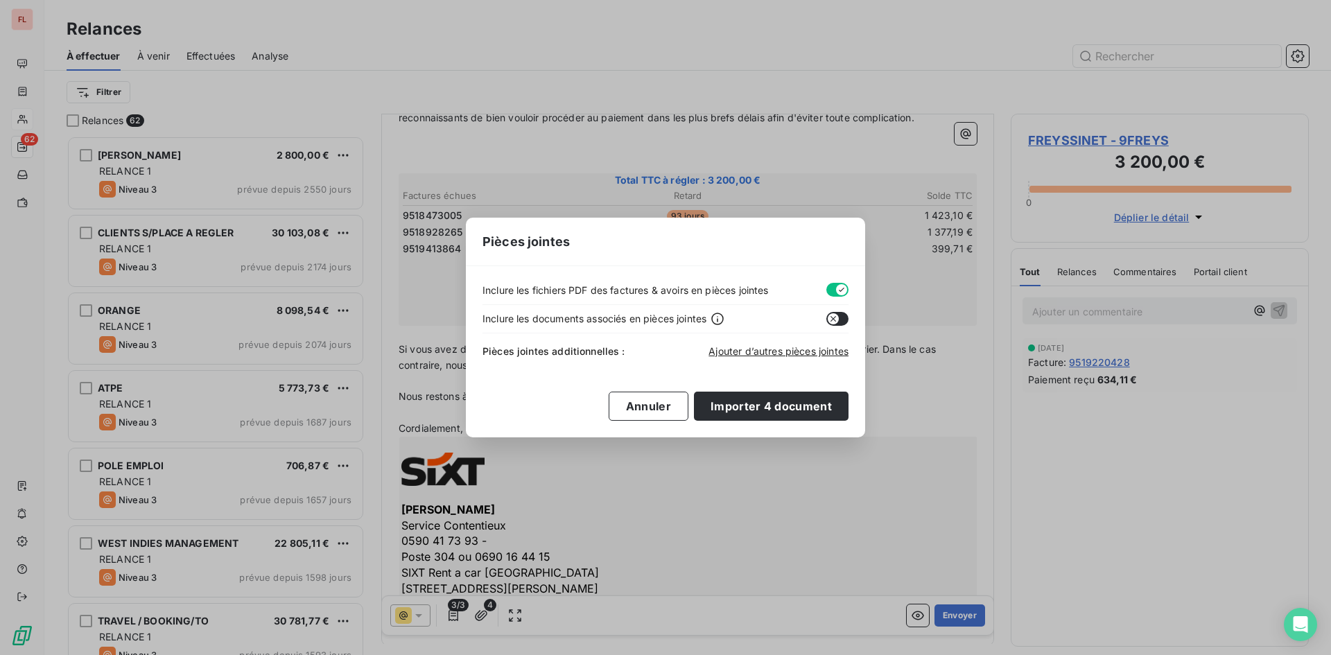
drag, startPoint x: 835, startPoint y: 318, endPoint x: 857, endPoint y: 318, distance: 22.2
click at [857, 318] on div "Inclure les fichiers PDF des factures & avoirs en pièces jointes Inclure les do…" at bounding box center [665, 351] width 399 height 171
click at [833, 321] on icon "button" at bounding box center [833, 318] width 11 height 11
click at [774, 408] on button "Importer 4 document" at bounding box center [771, 406] width 155 height 29
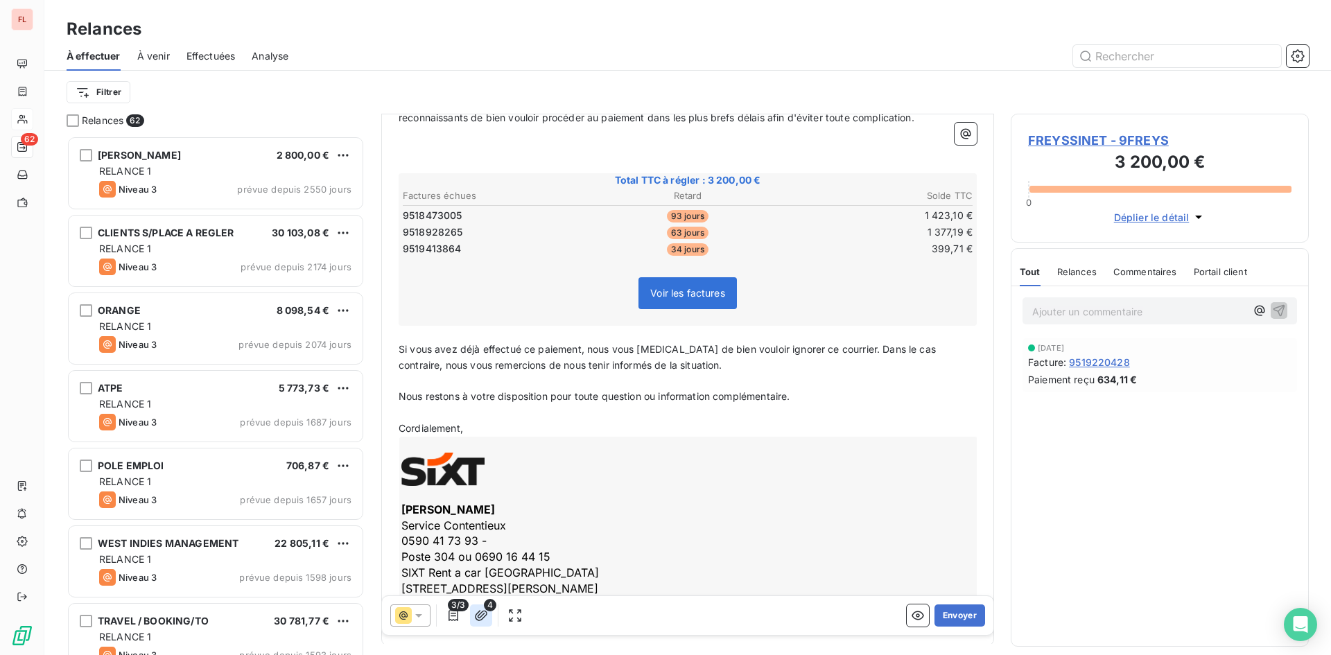
click at [490, 613] on button "button" at bounding box center [481, 616] width 22 height 22
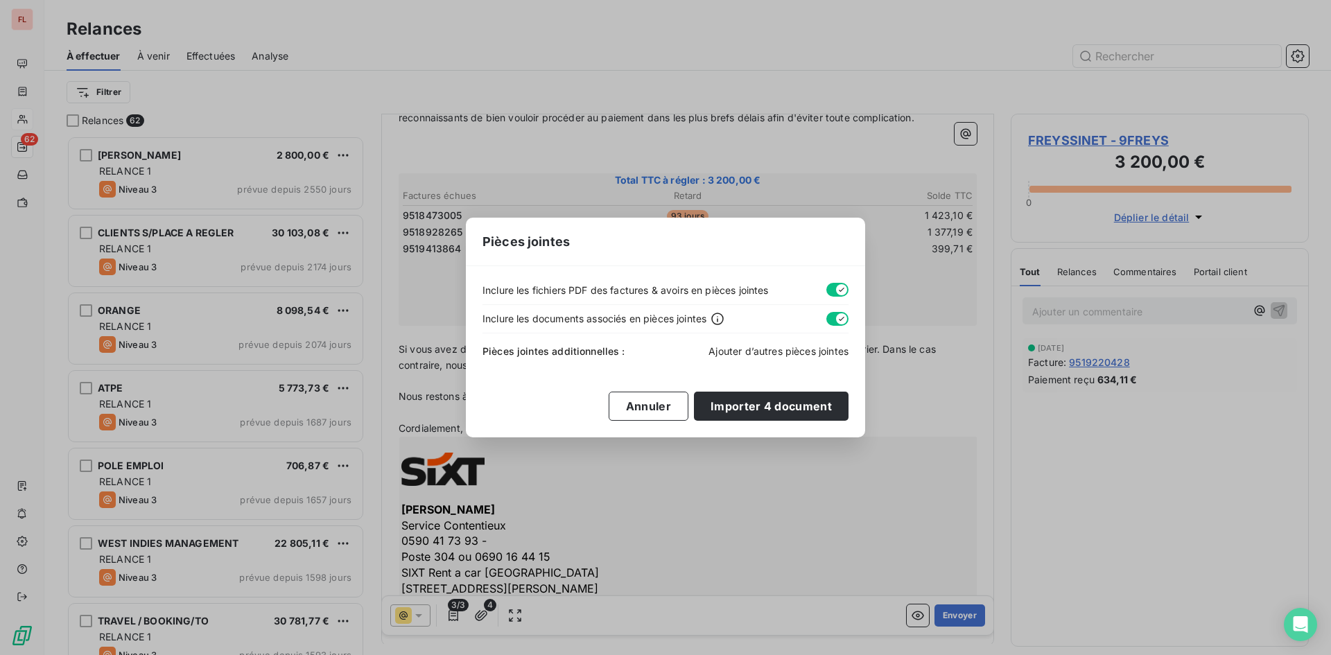
click at [750, 354] on span "Ajouter d’autres pièces jointes" at bounding box center [779, 351] width 140 height 12
click at [866, 582] on div "Pièces jointes Inclure les fichiers PDF des factures & avoirs en pièces jointes…" at bounding box center [665, 327] width 1331 height 655
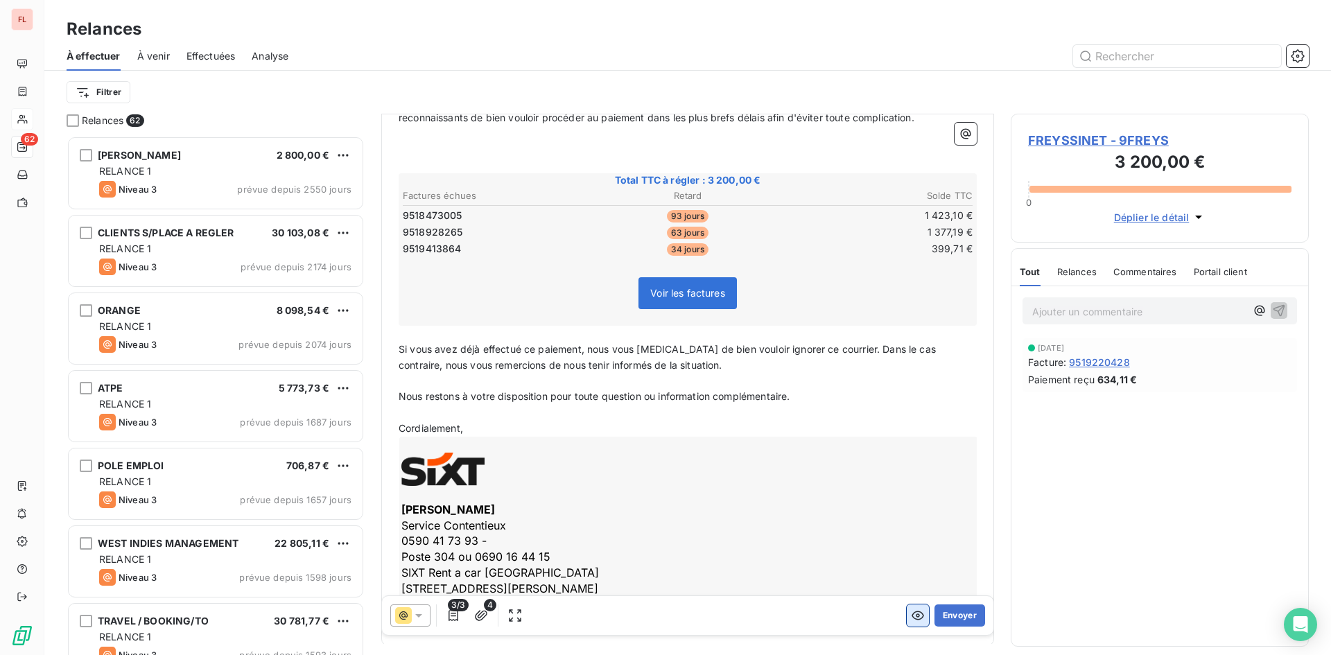
click at [907, 623] on button "button" at bounding box center [918, 616] width 22 height 22
click at [911, 615] on icon "button" at bounding box center [918, 616] width 14 height 14
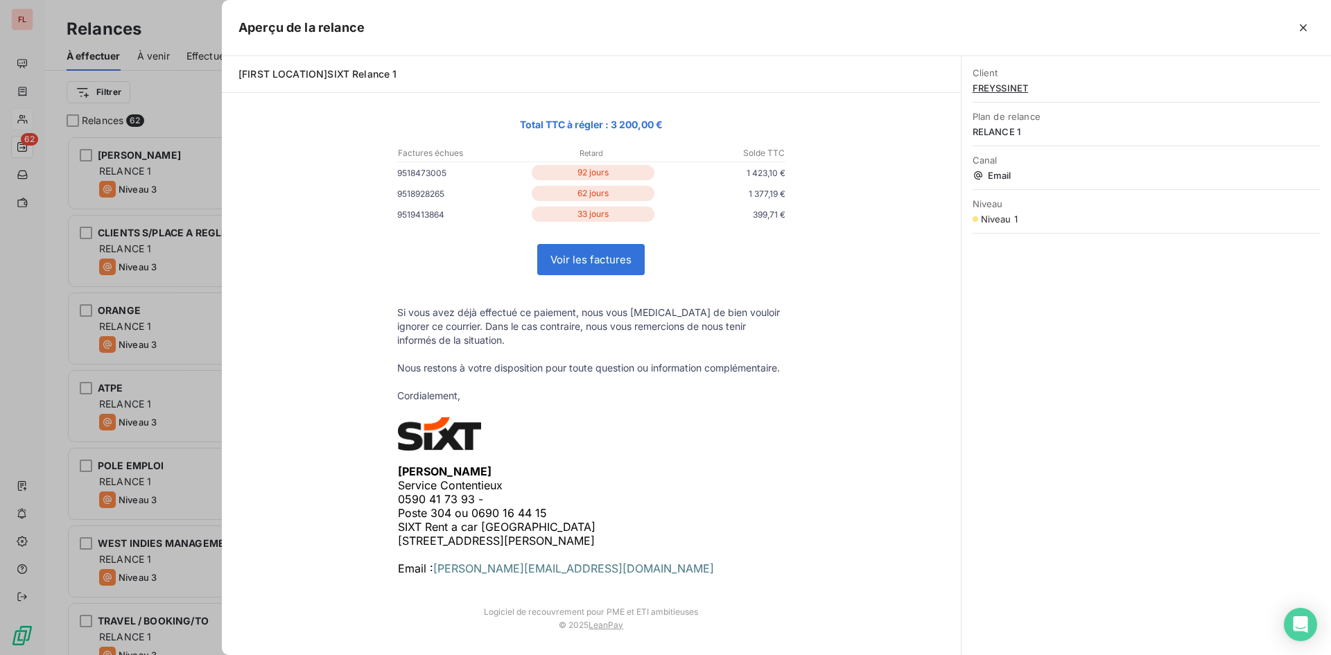
scroll to position [202, 0]
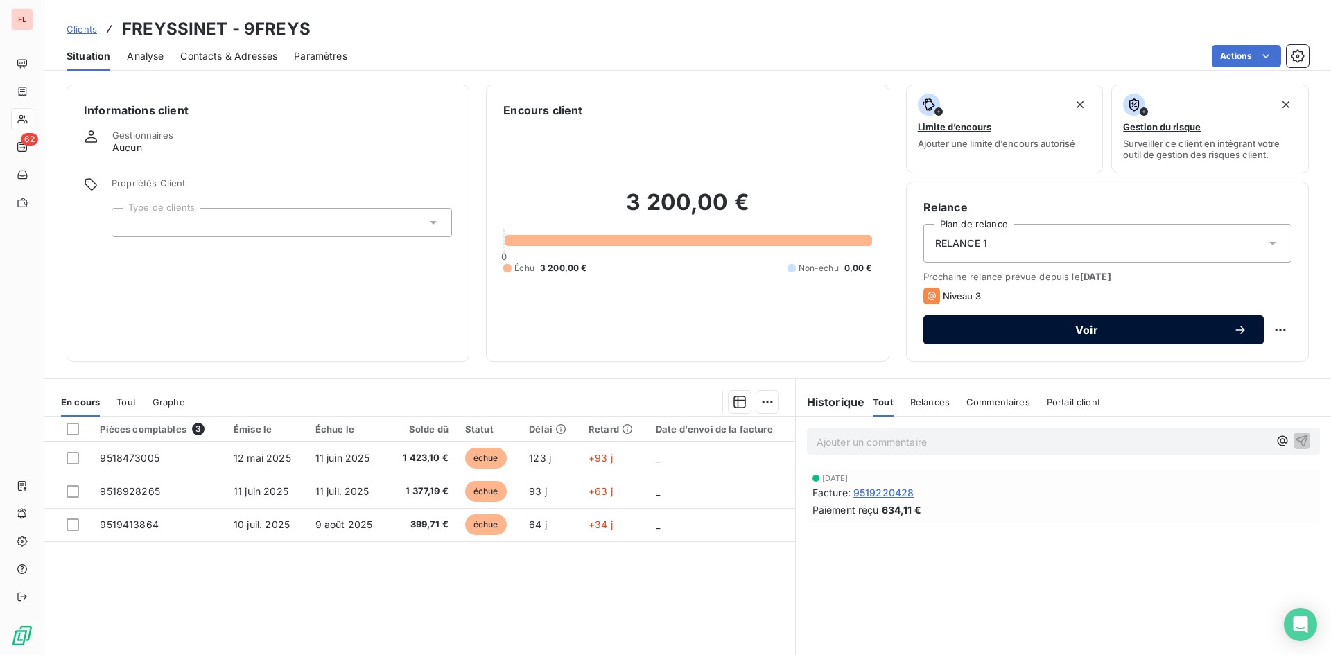
click at [1080, 327] on span "Voir" at bounding box center [1086, 330] width 293 height 11
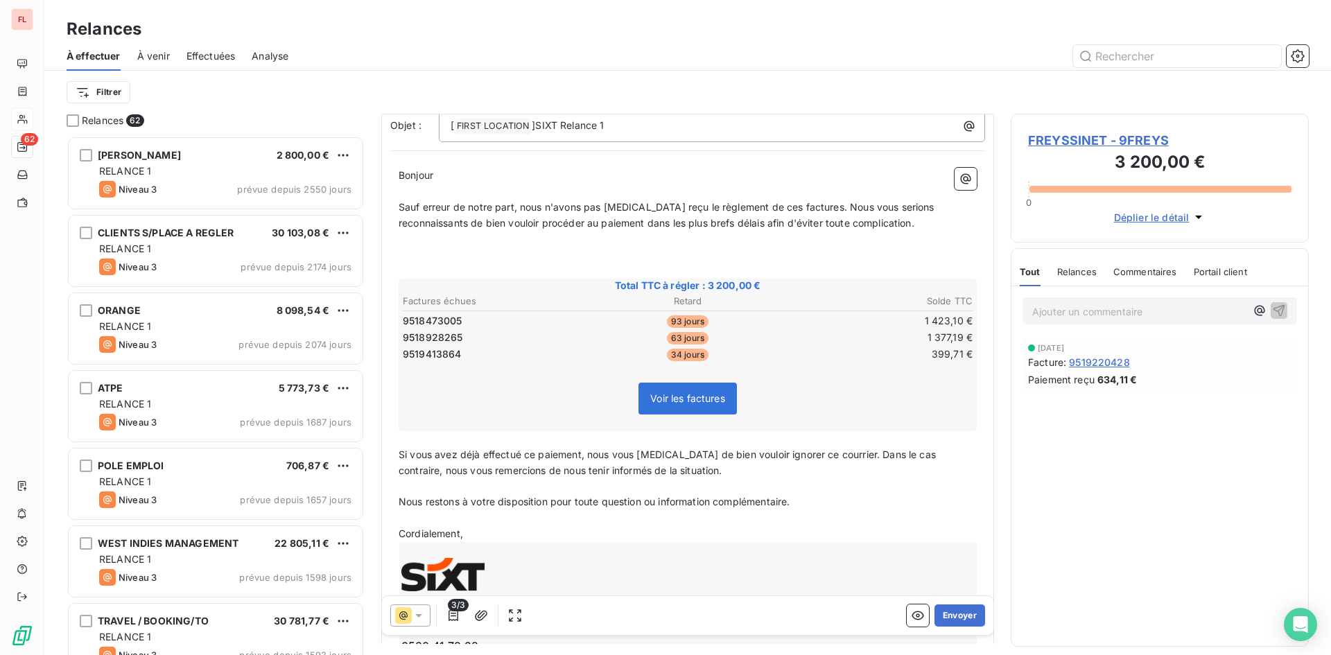
scroll to position [70, 0]
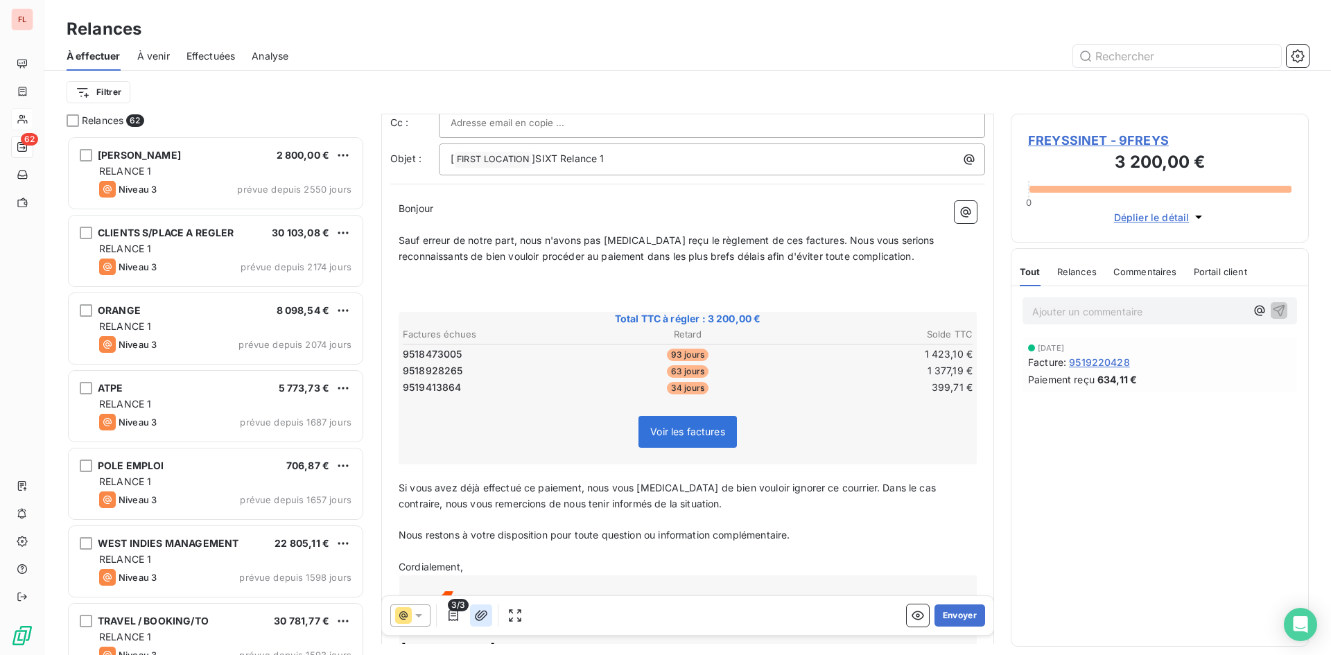
click at [478, 618] on icon "button" at bounding box center [481, 616] width 14 height 14
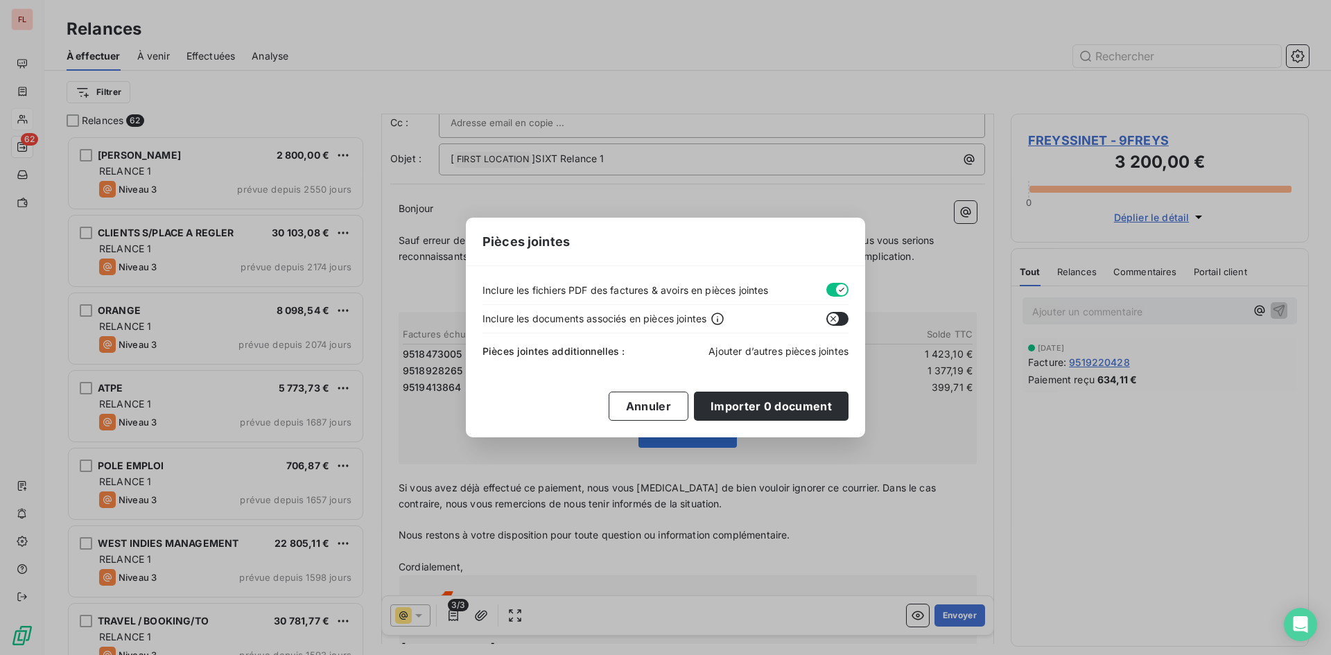
click at [816, 351] on span "Ajouter d’autres pièces jointes" at bounding box center [779, 351] width 140 height 12
click at [673, 405] on button "Annuler" at bounding box center [649, 406] width 80 height 29
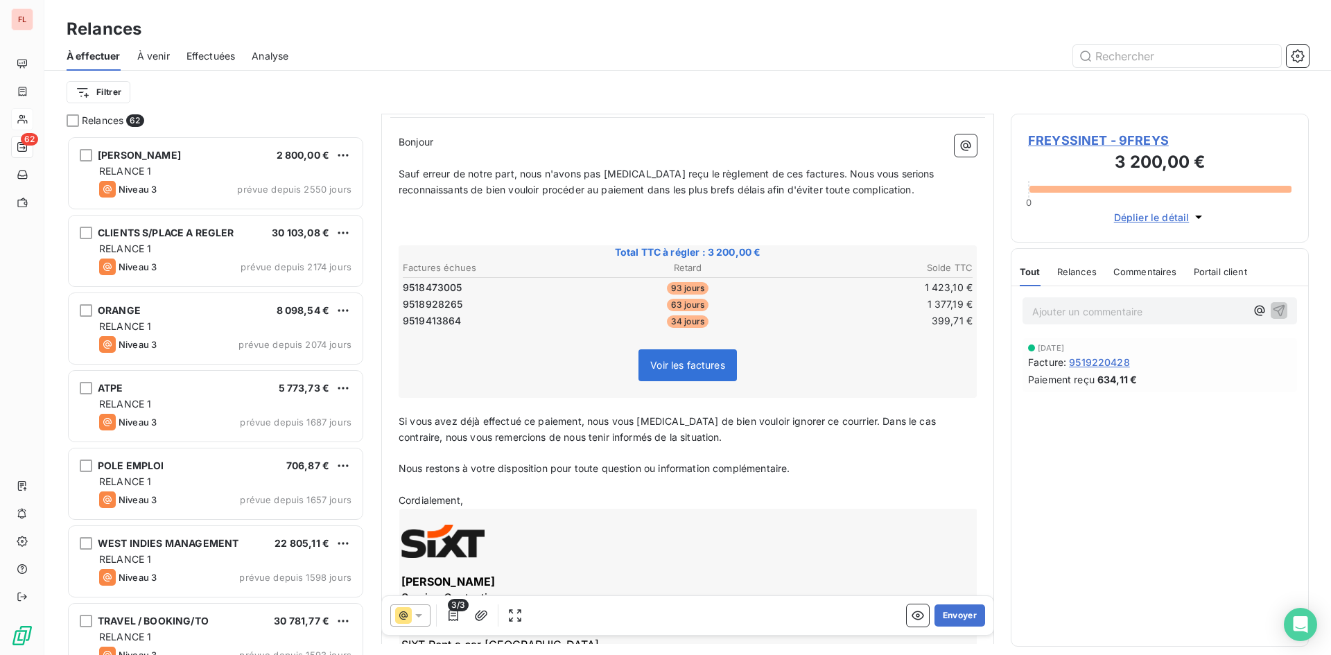
scroll to position [139, 0]
click at [689, 361] on span "Voir les factures" at bounding box center [687, 362] width 75 height 12
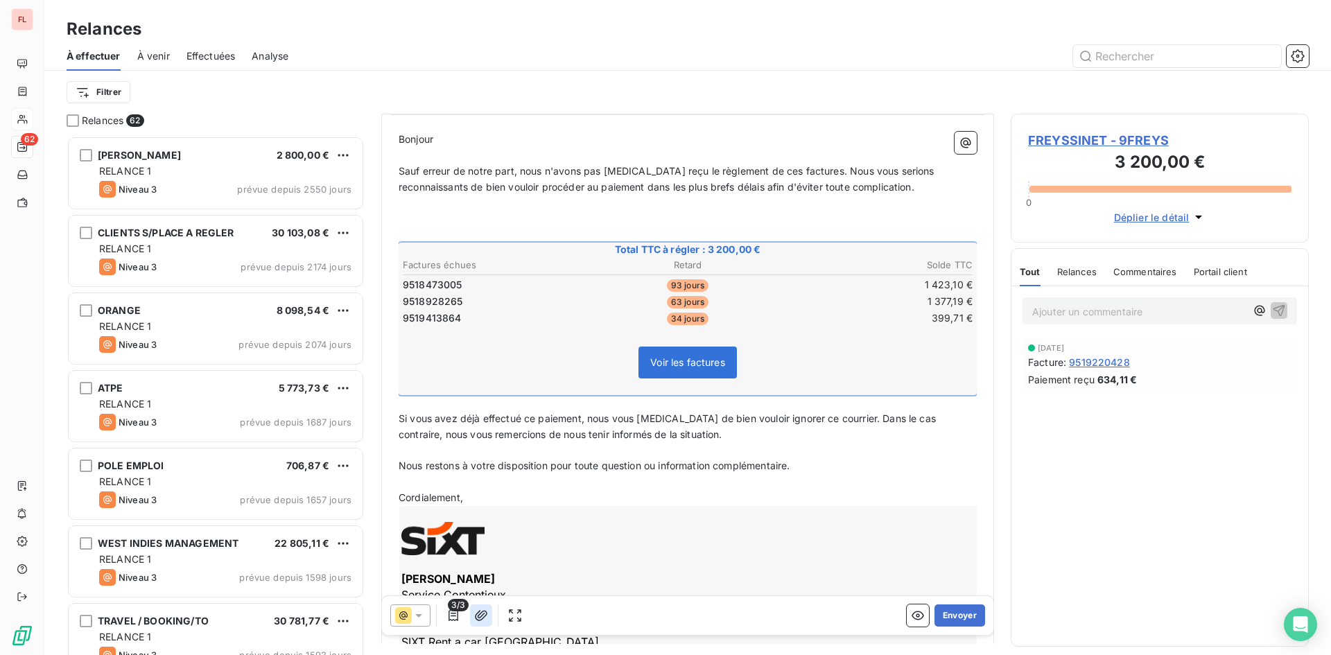
click at [478, 614] on icon "button" at bounding box center [481, 616] width 14 height 14
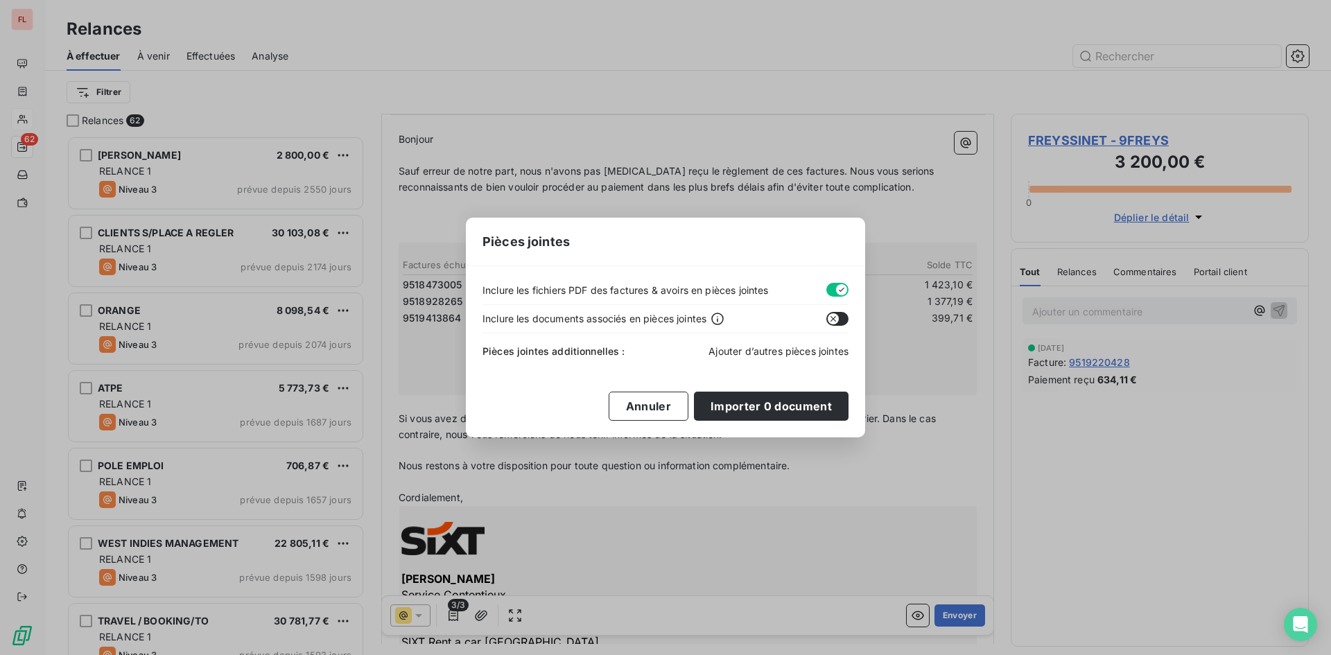
click at [801, 351] on span "Ajouter d’autres pièces jointes" at bounding box center [779, 351] width 140 height 12
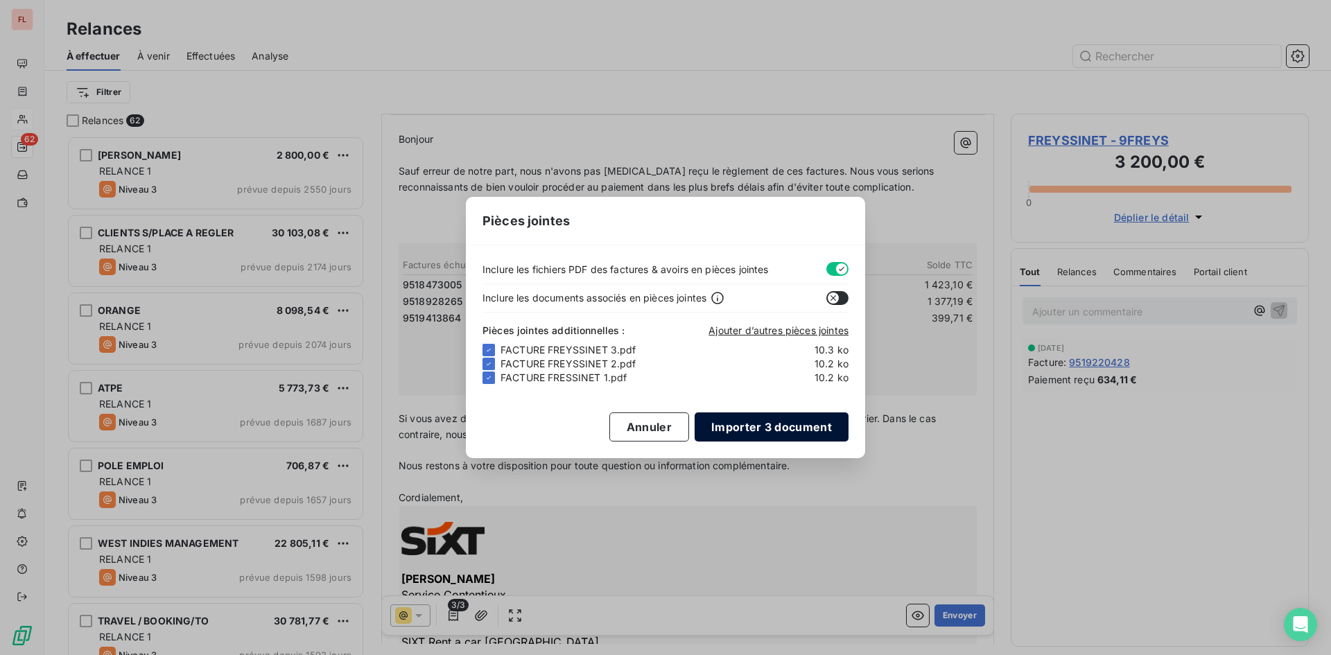
click at [781, 429] on button "Importer 3 document" at bounding box center [772, 427] width 154 height 29
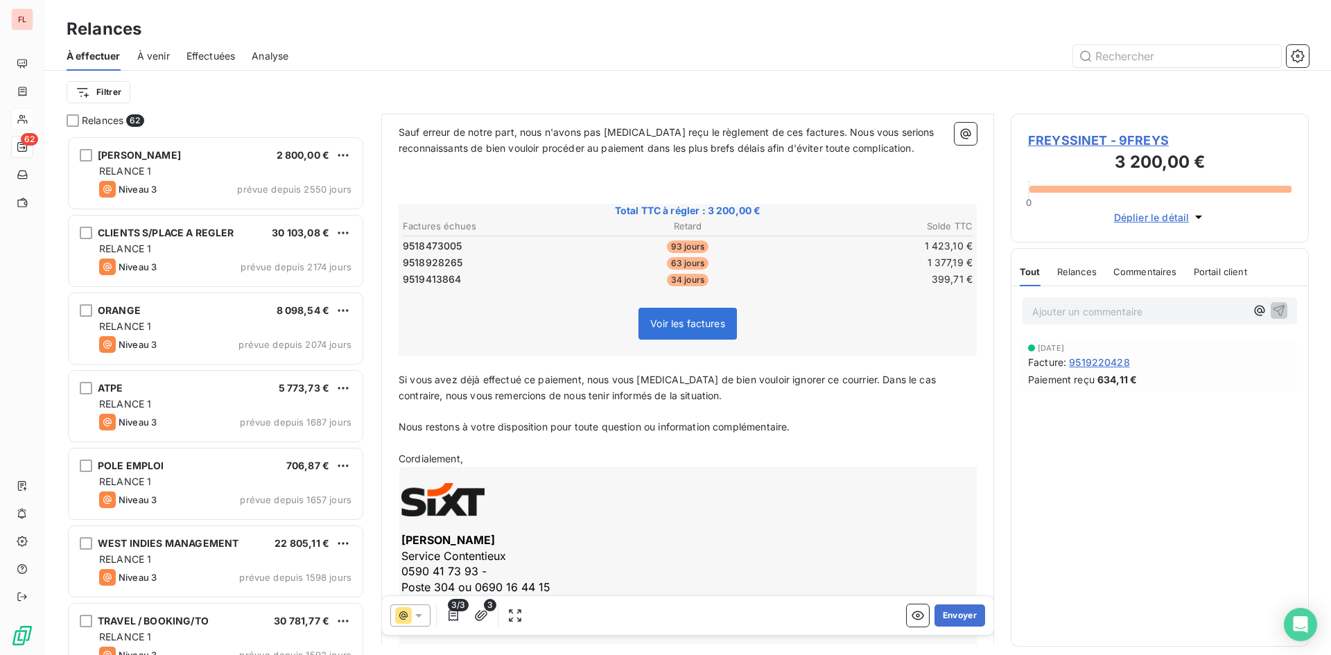
scroll to position [198, 0]
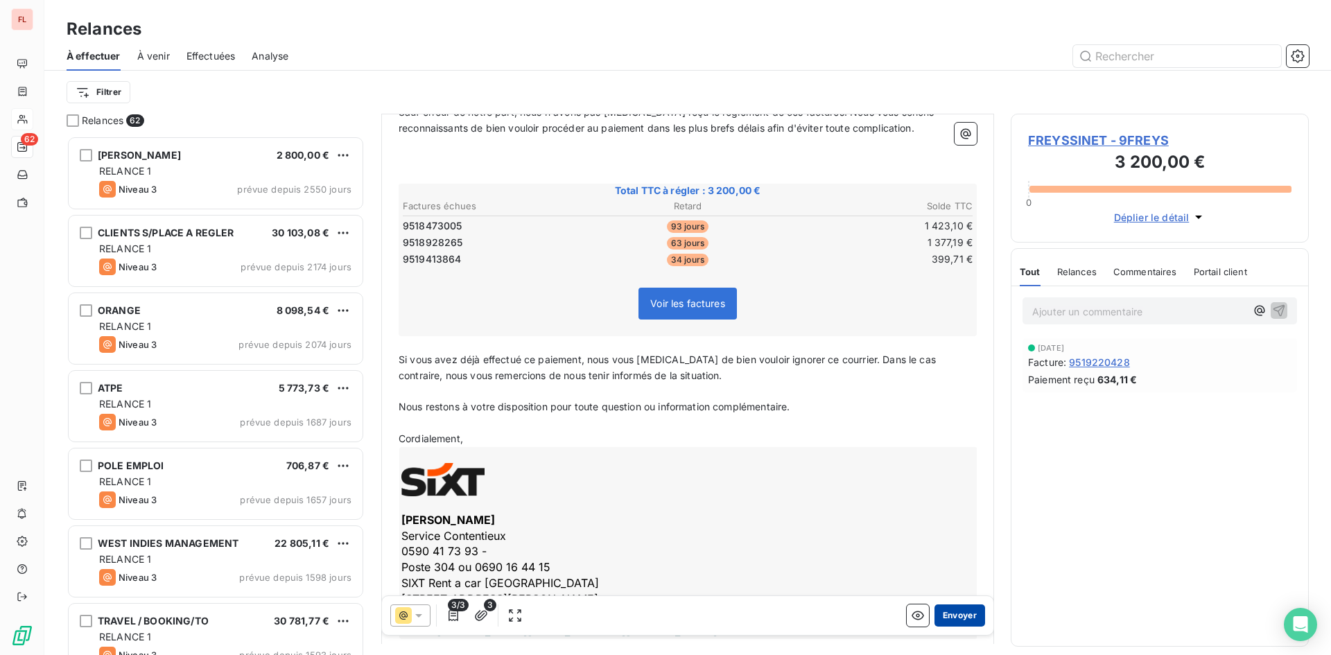
click at [942, 612] on button "Envoyer" at bounding box center [960, 616] width 51 height 22
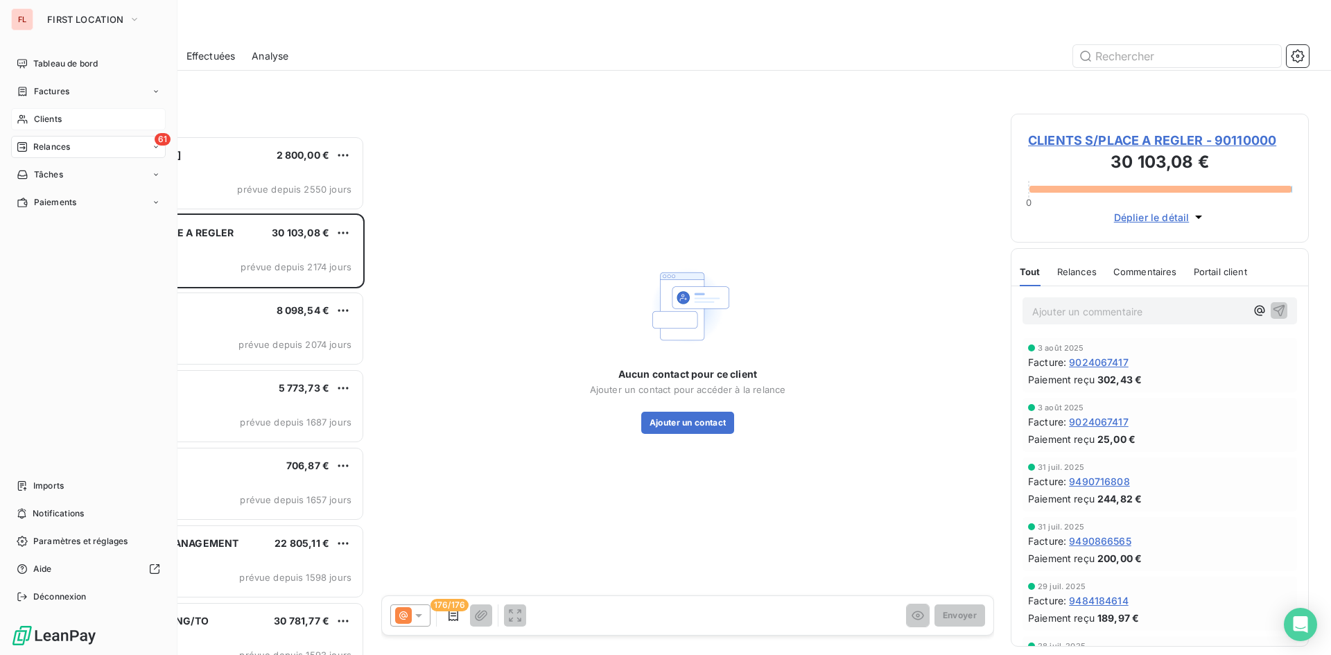
click at [42, 147] on span "Relances" at bounding box center [51, 147] width 37 height 12
click at [55, 223] on div "Effectuées" at bounding box center [97, 230] width 138 height 22
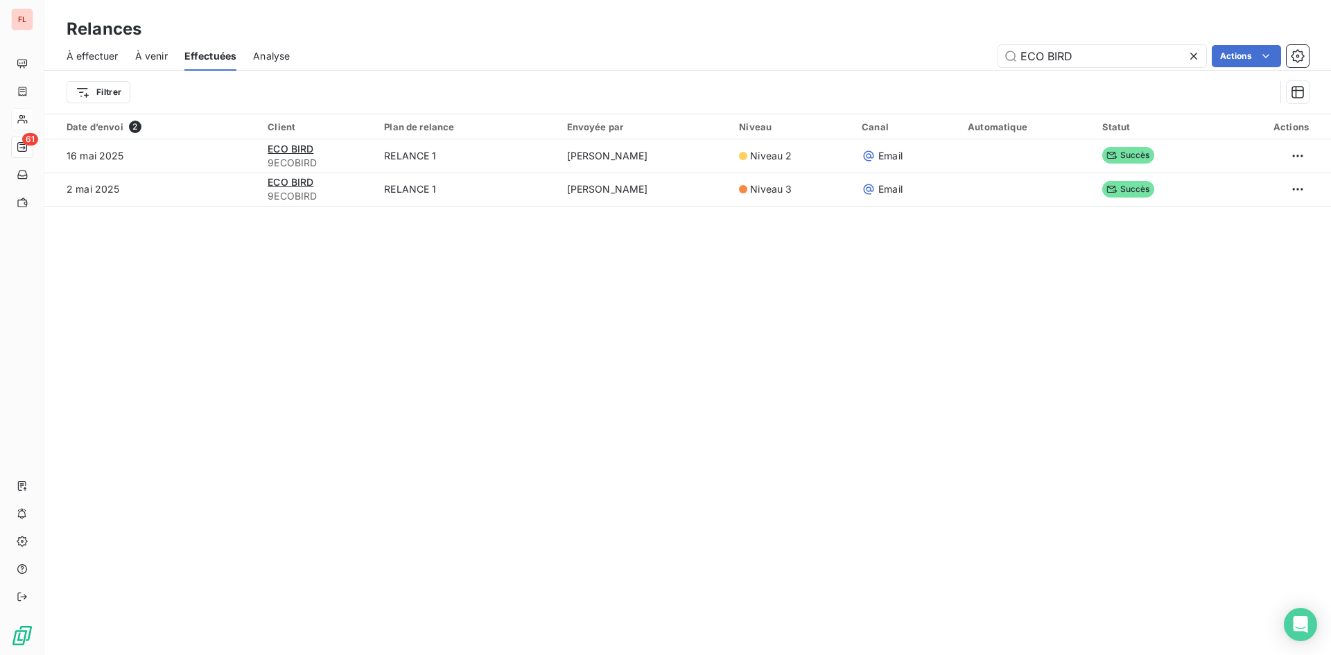
click at [377, 280] on div "Relances À effectuer À venir Effectuées Analyse ECO BIRD Actions Filtrer Date d…" at bounding box center [687, 327] width 1287 height 655
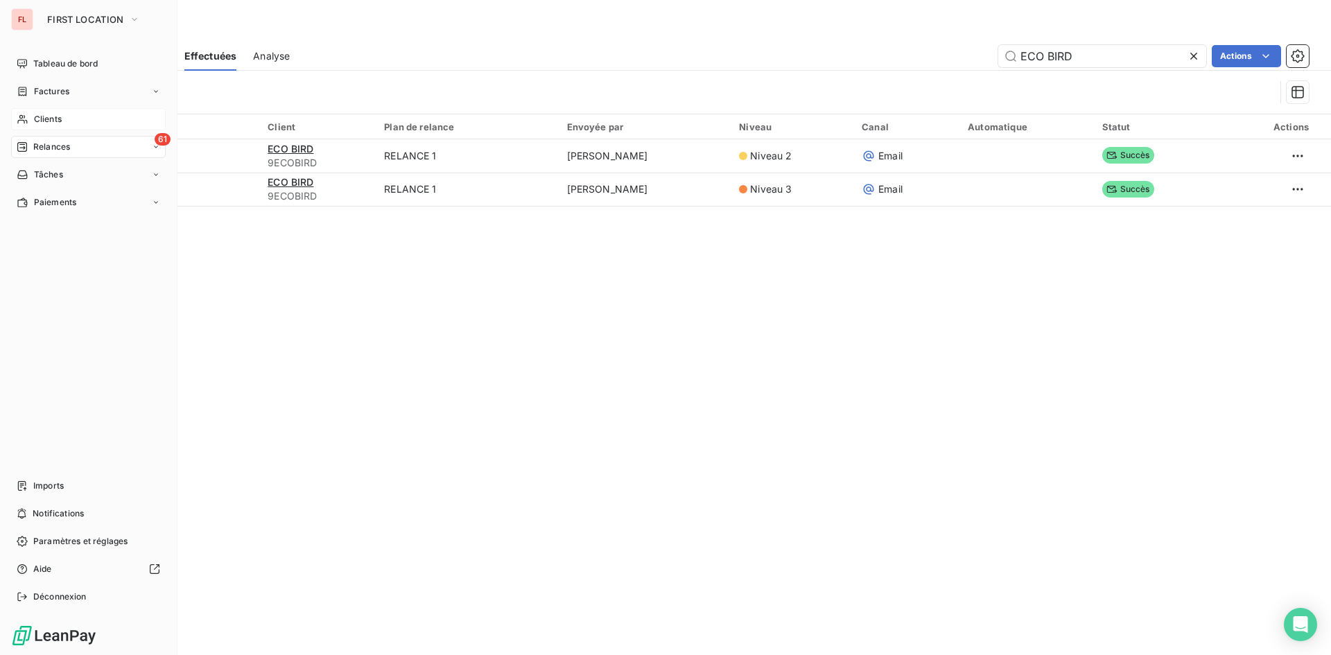
click at [54, 124] on span "Clients" at bounding box center [48, 119] width 28 height 12
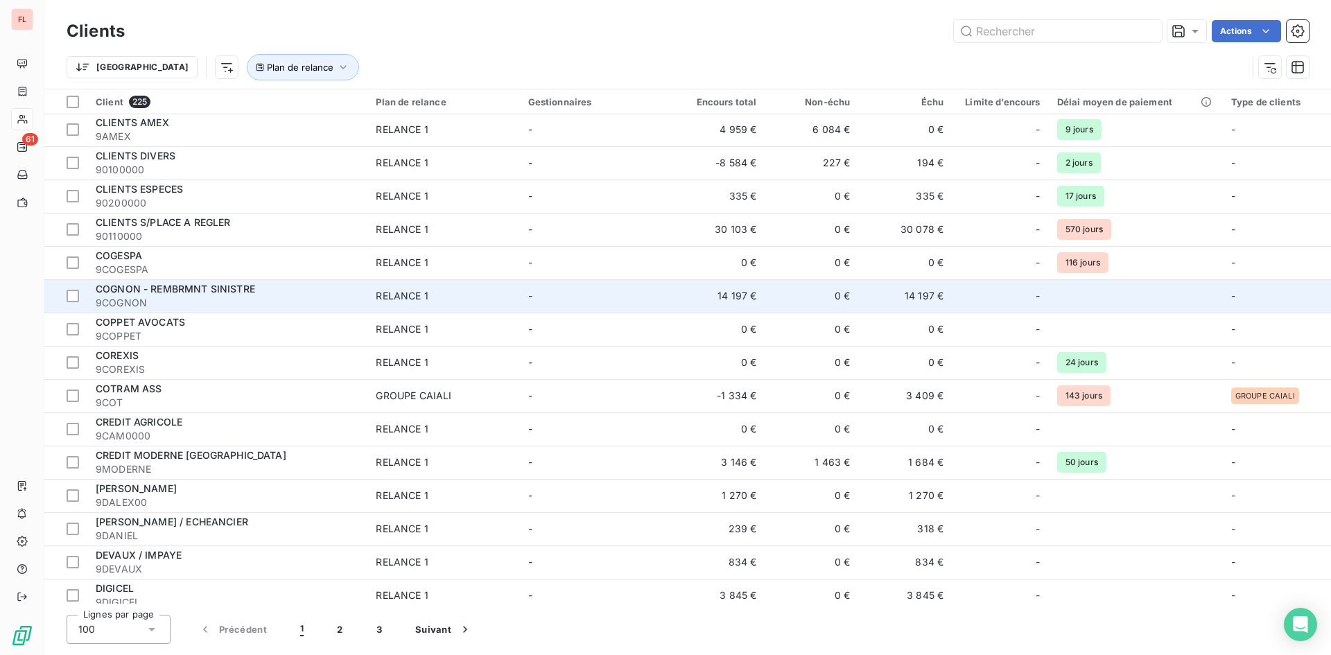
scroll to position [1595, 0]
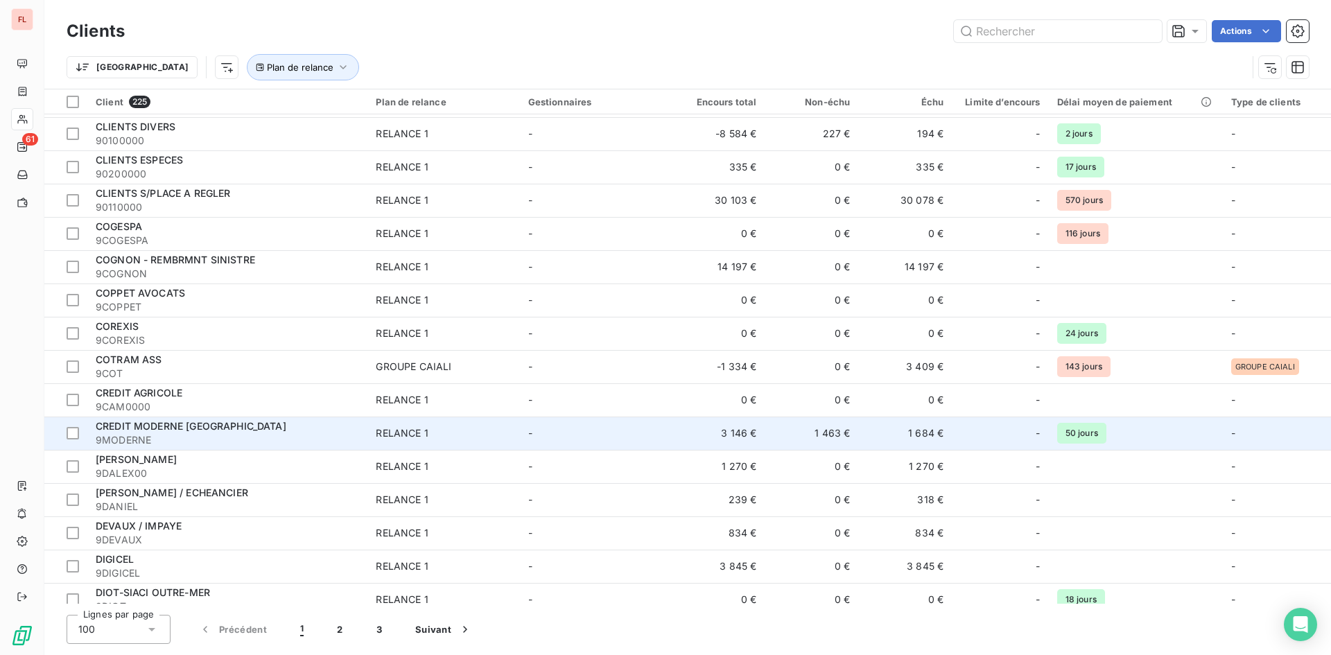
click at [222, 428] on span "CREDIT MODERNE [GEOGRAPHIC_DATA]" at bounding box center [191, 426] width 191 height 12
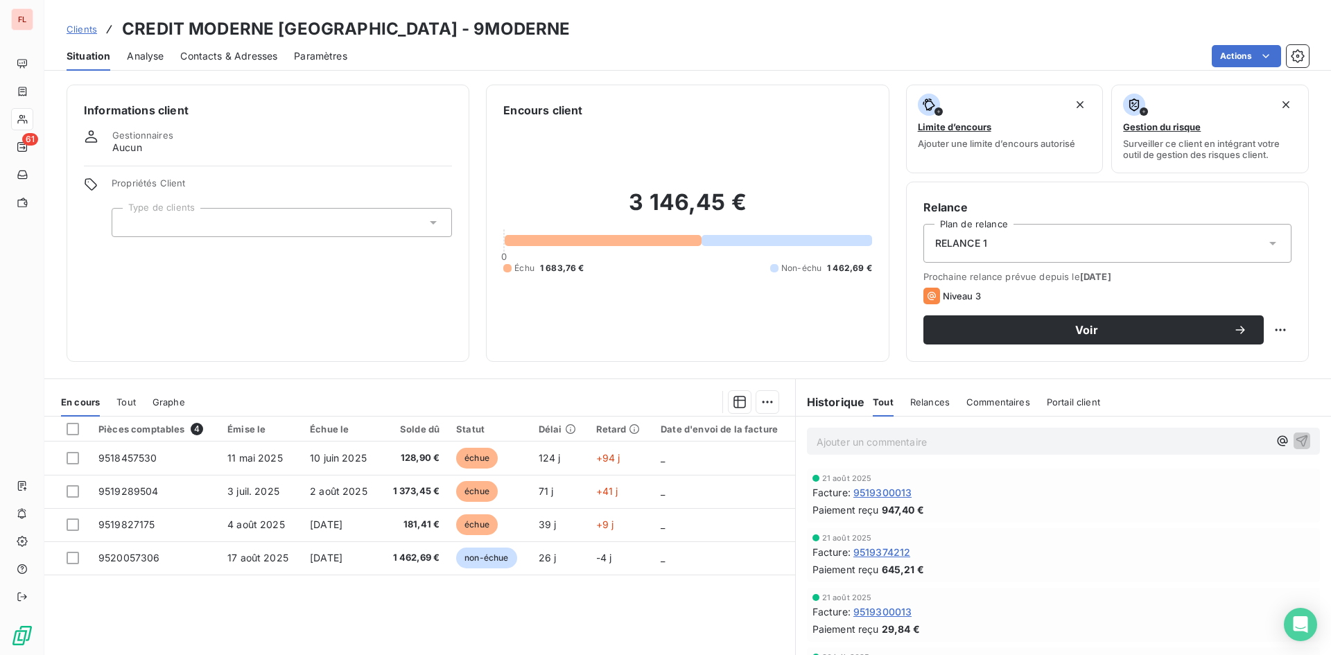
click at [248, 58] on span "Contacts & Adresses" at bounding box center [228, 56] width 97 height 14
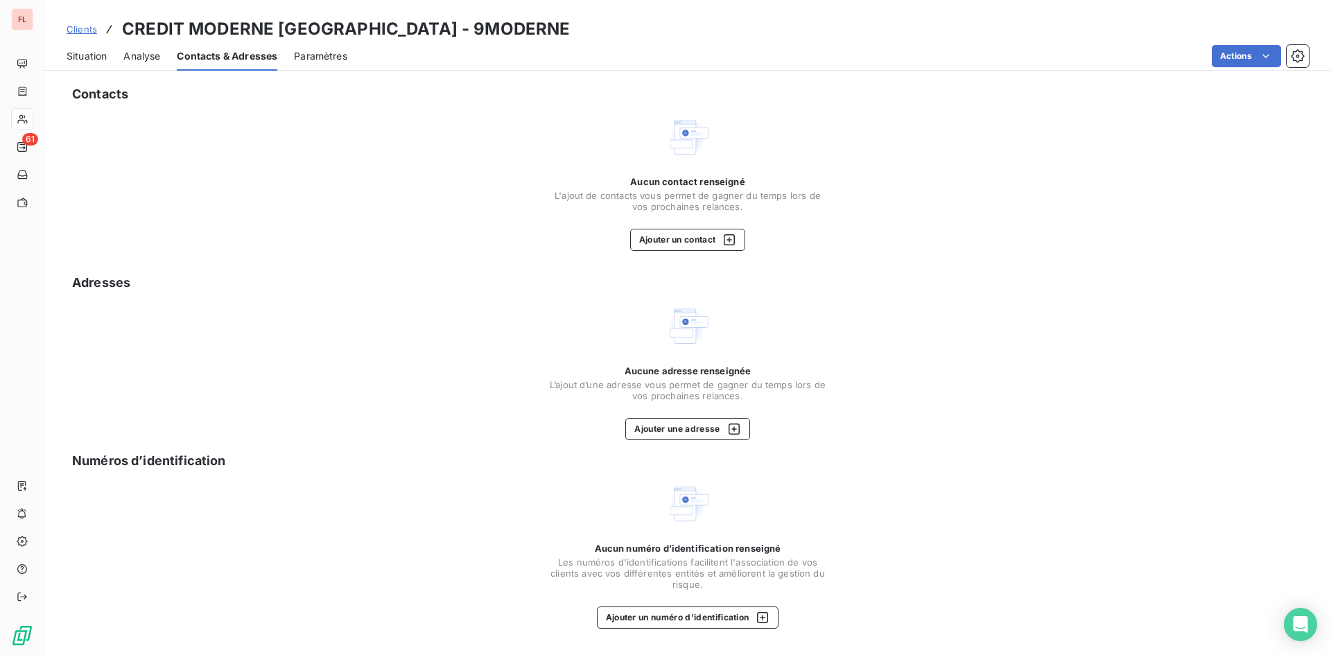
click at [101, 57] on span "Situation" at bounding box center [87, 56] width 40 height 14
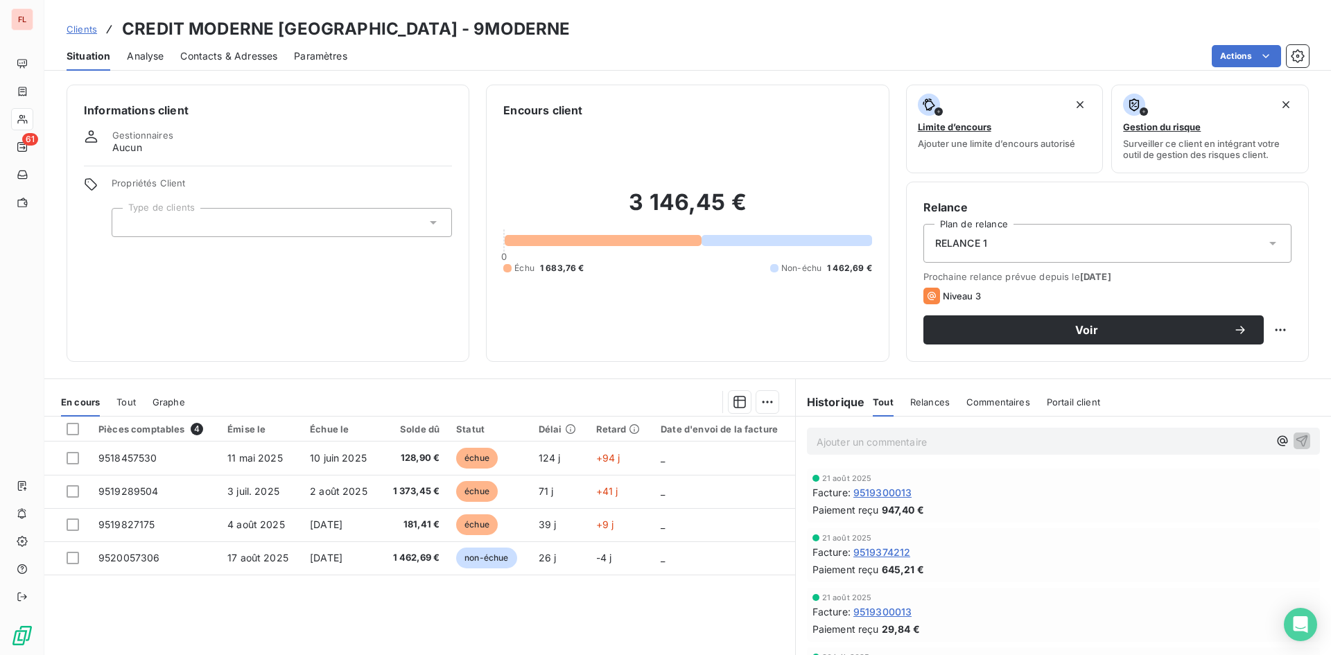
click at [231, 52] on span "Contacts & Adresses" at bounding box center [228, 56] width 97 height 14
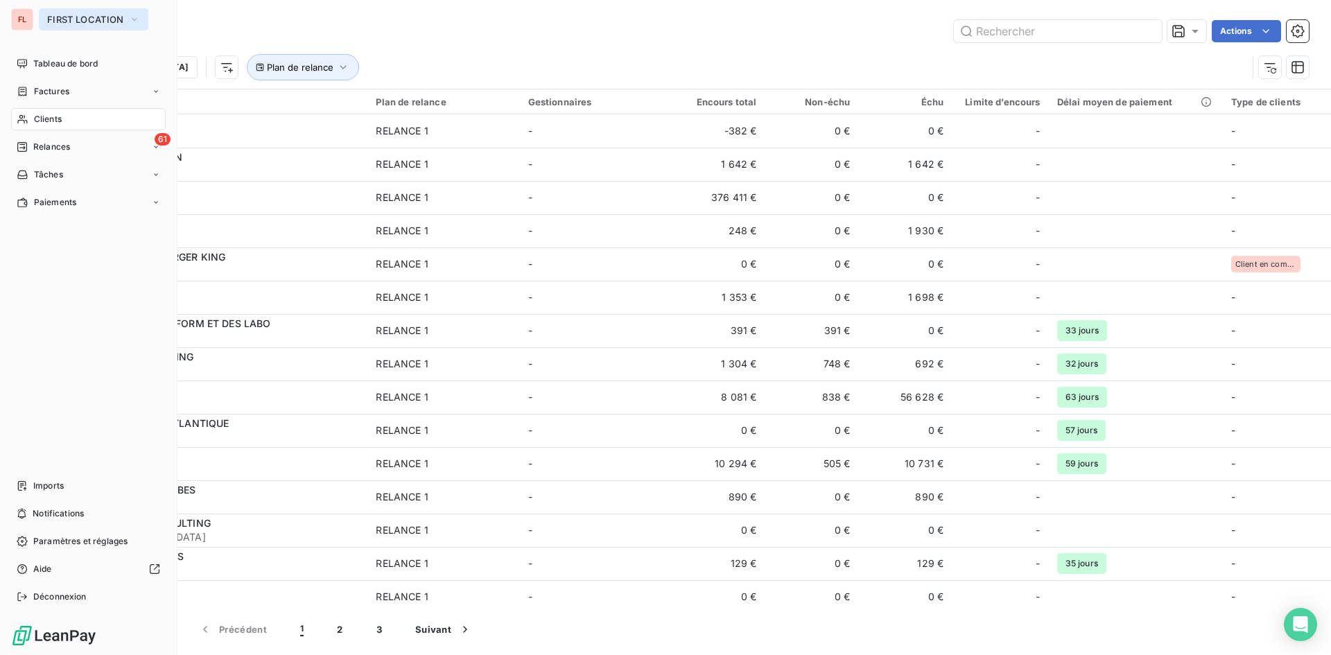
click at [133, 19] on icon "button" at bounding box center [135, 19] width 6 height 3
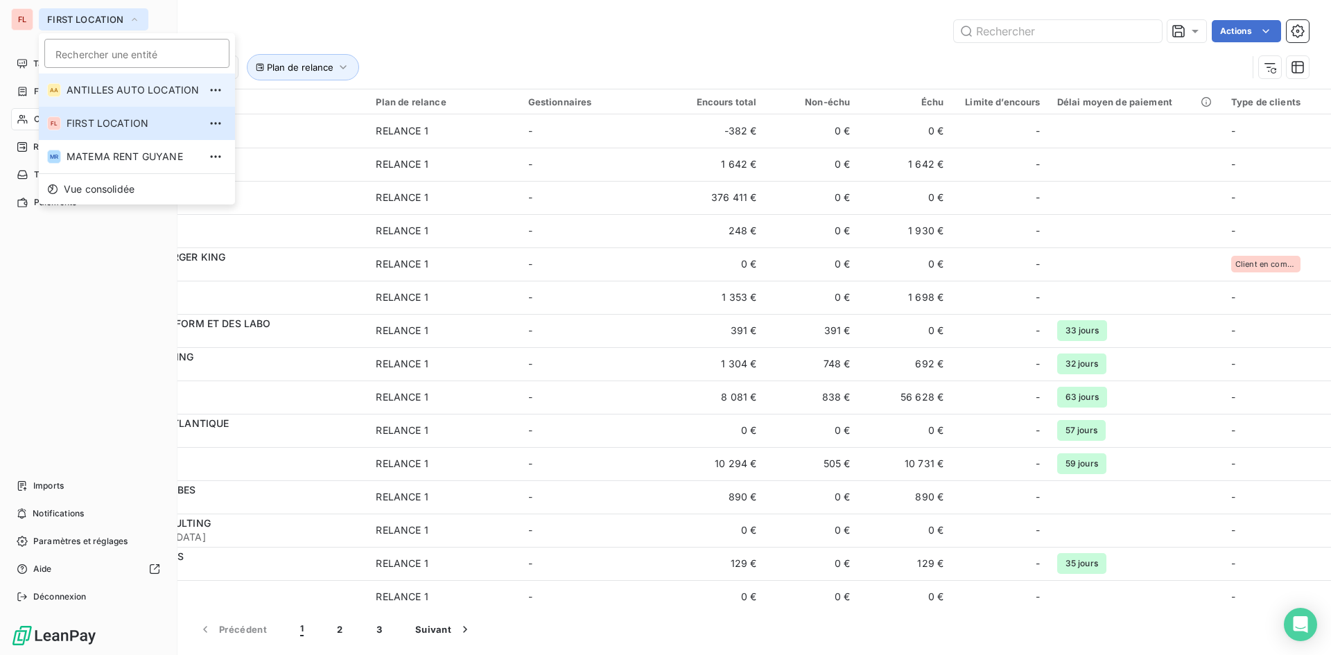
click at [130, 83] on span "ANTILLES AUTO LOCATION" at bounding box center [133, 90] width 132 height 14
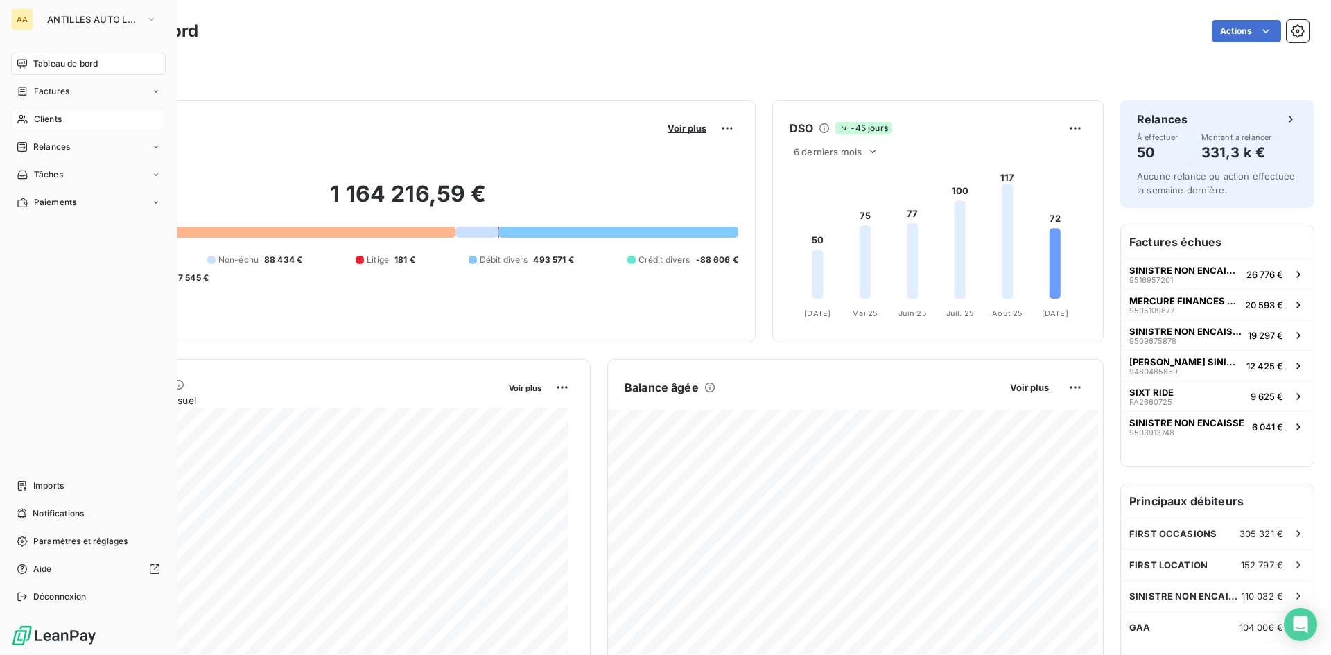
click at [61, 120] on span "Clients" at bounding box center [48, 119] width 28 height 12
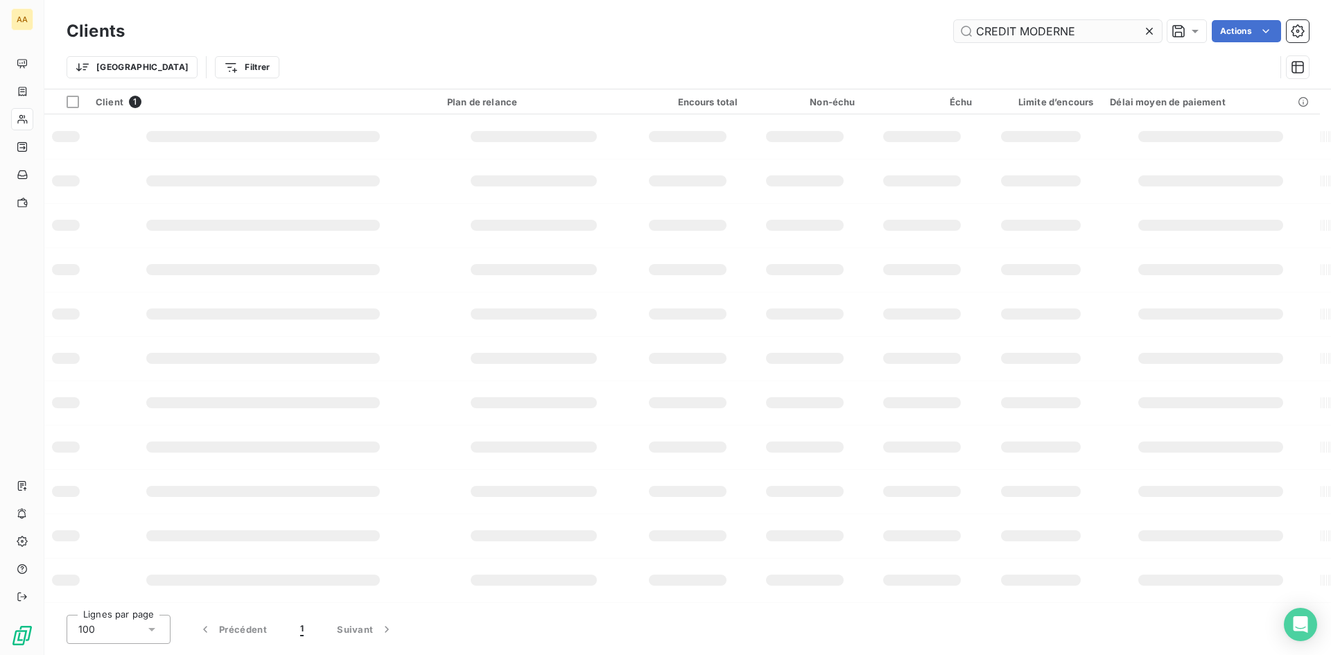
type input "CREDIT MODERNE"
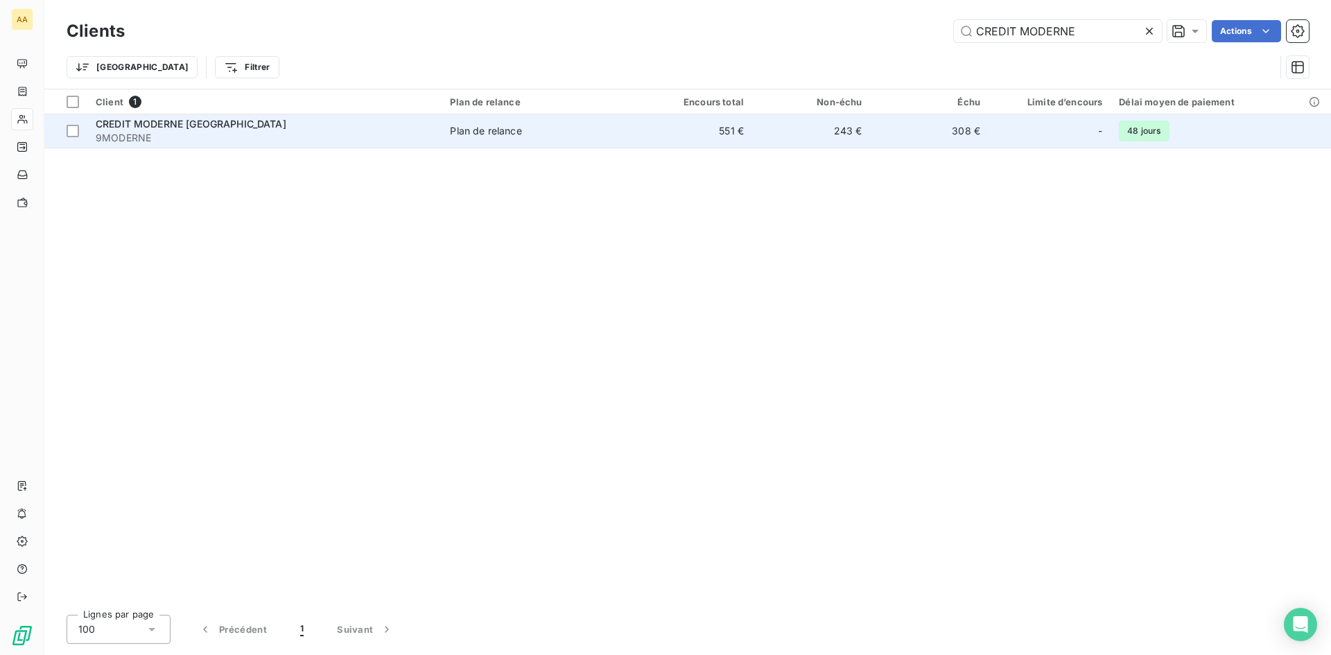
click at [469, 130] on div "Plan de relance" at bounding box center [485, 131] width 71 height 14
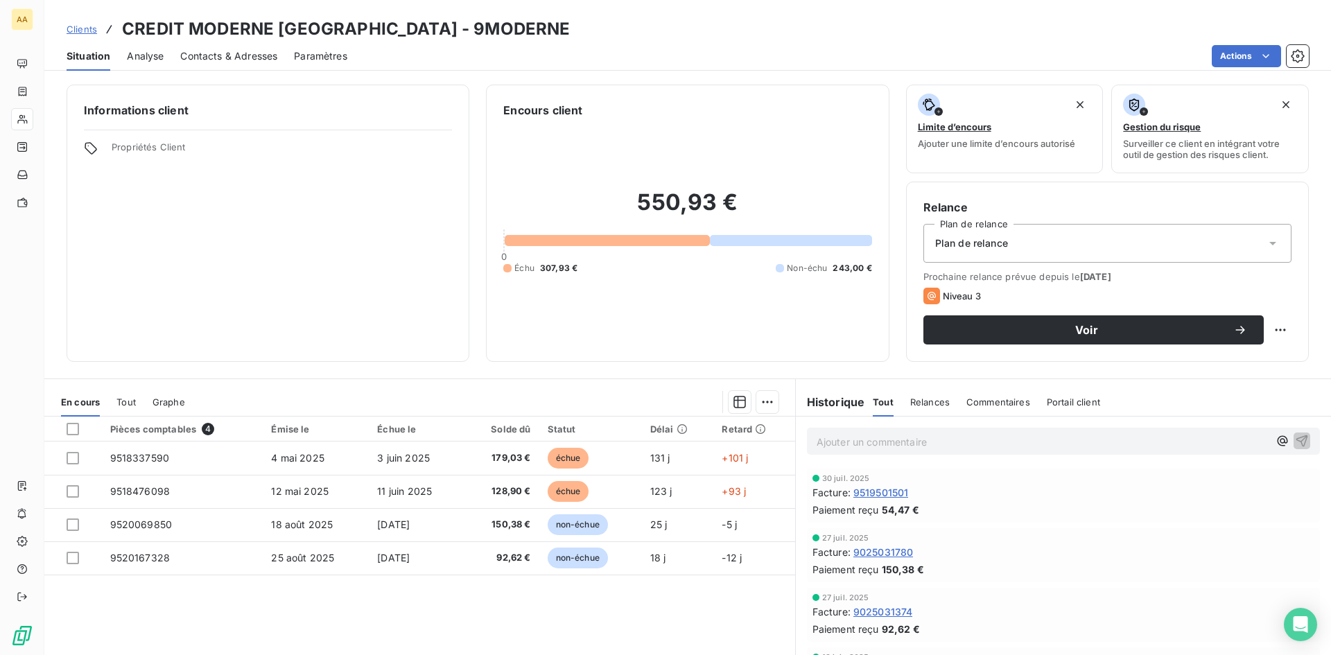
click at [234, 53] on span "Contacts & Adresses" at bounding box center [228, 56] width 97 height 14
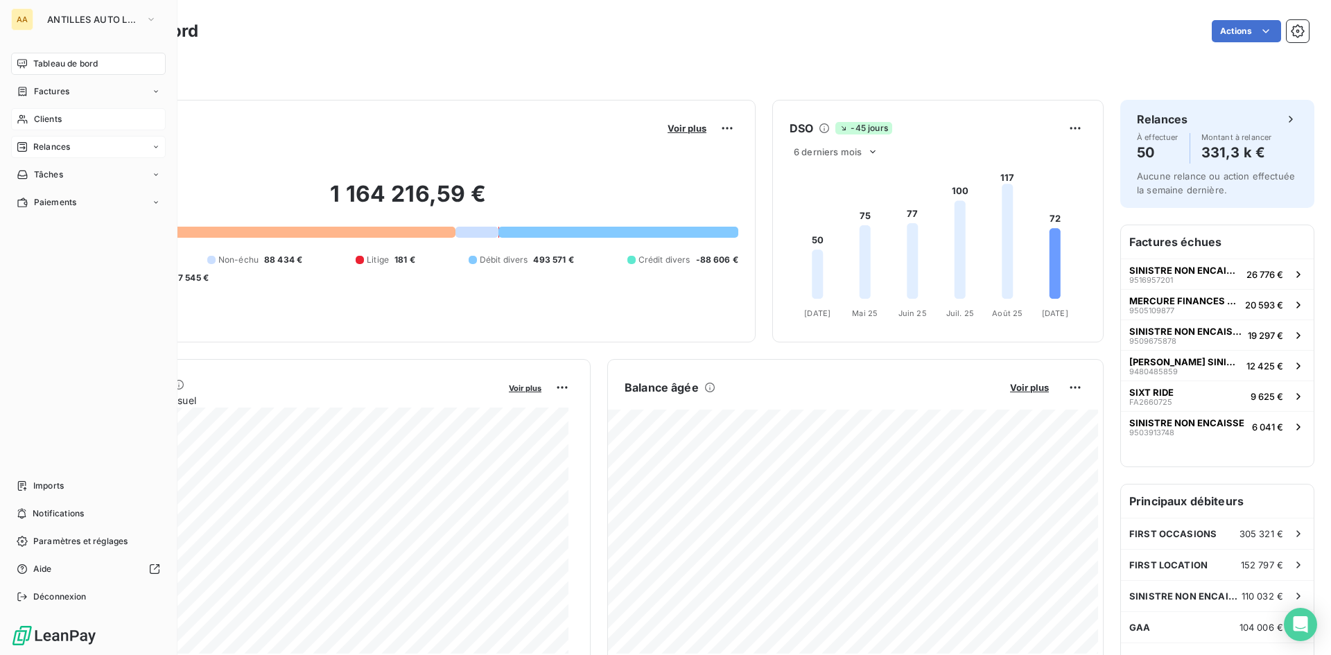
click at [52, 143] on span "Relances" at bounding box center [51, 147] width 37 height 12
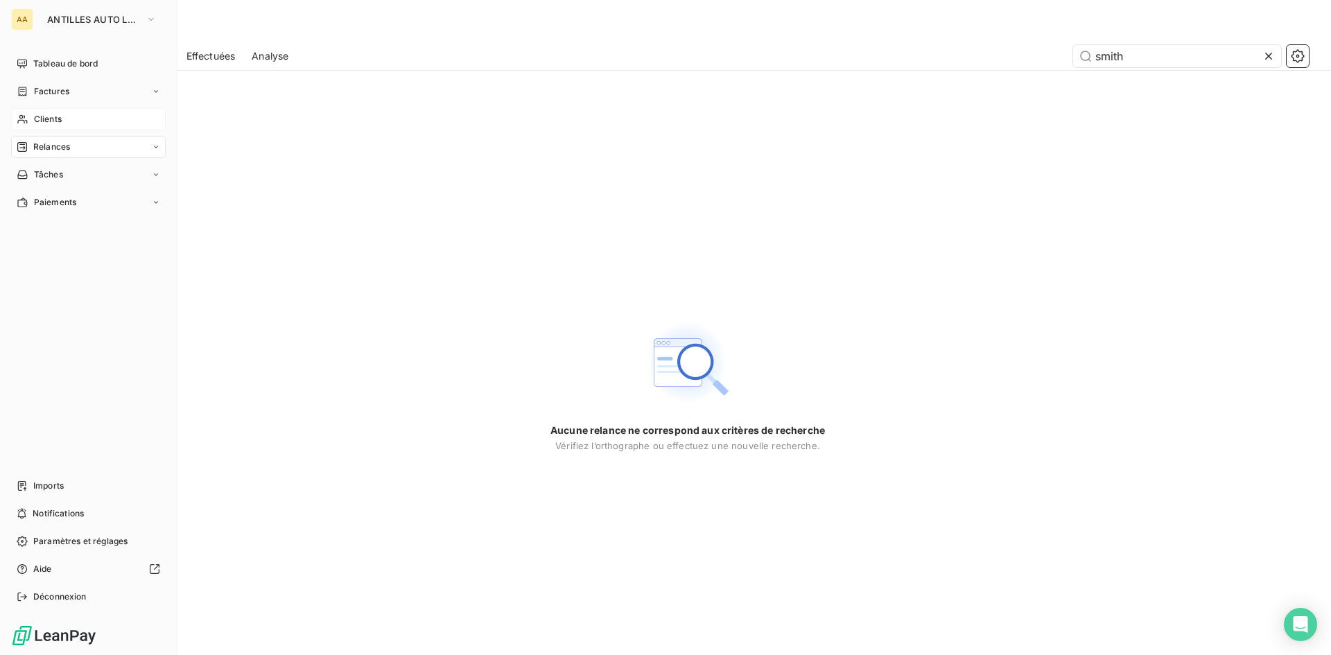
click at [55, 114] on span "Clients" at bounding box center [48, 119] width 28 height 12
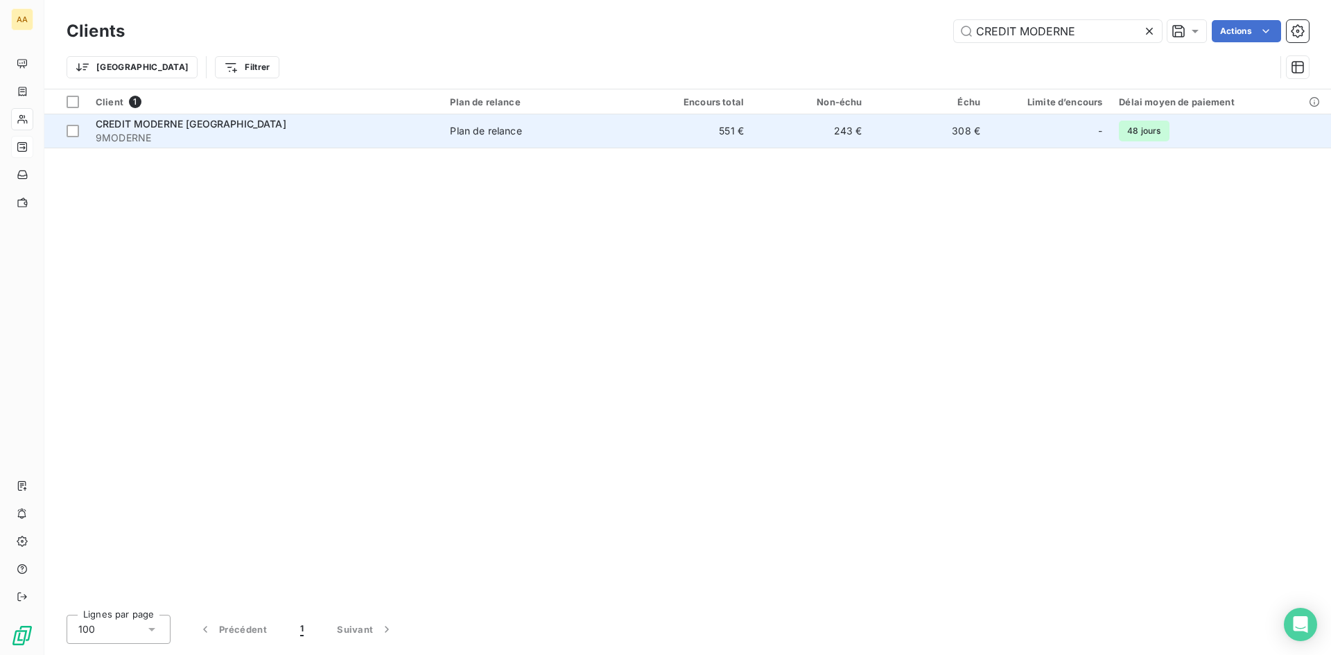
click at [227, 128] on span "CREDIT MODERNE [GEOGRAPHIC_DATA]" at bounding box center [191, 124] width 191 height 12
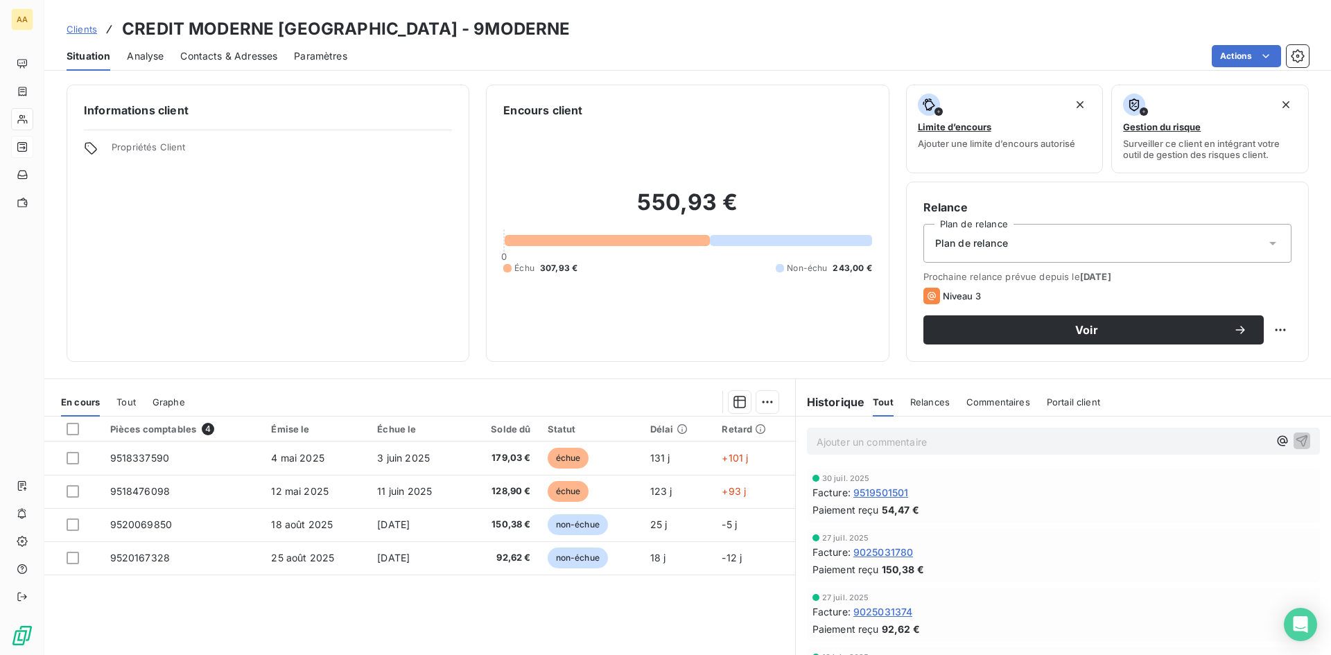
click at [236, 54] on span "Contacts & Adresses" at bounding box center [228, 56] width 97 height 14
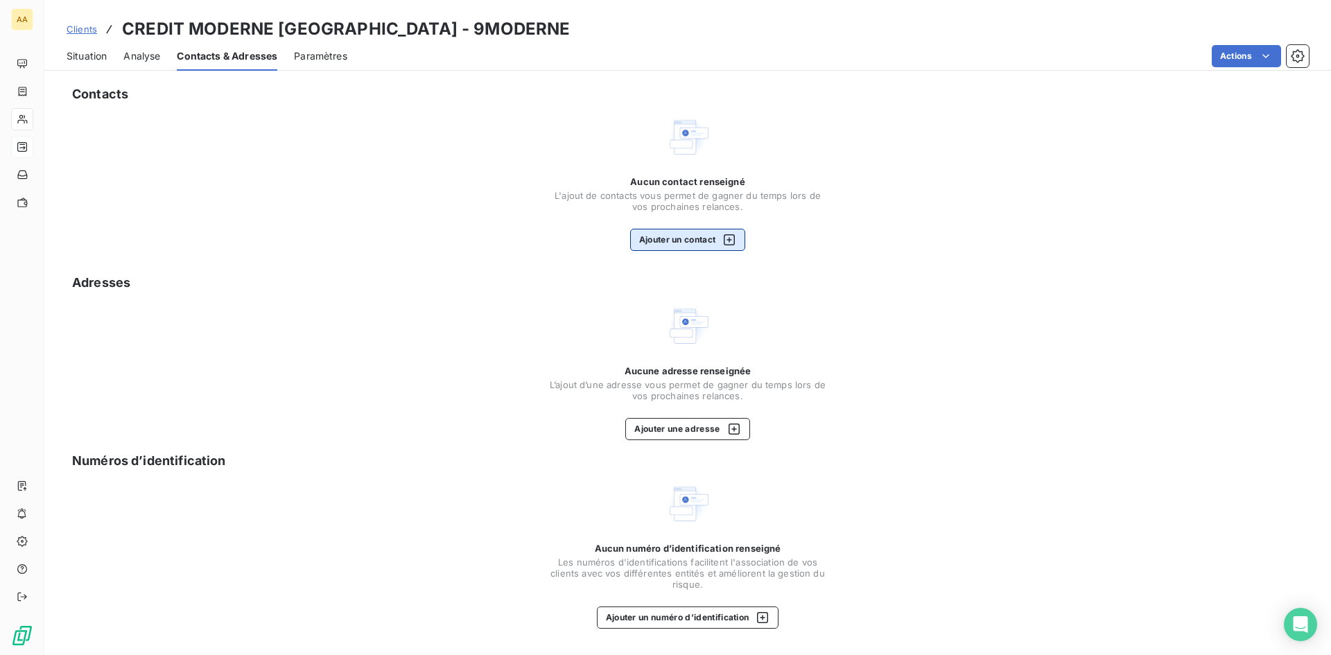
click at [659, 238] on button "Ajouter un contact" at bounding box center [688, 240] width 116 height 22
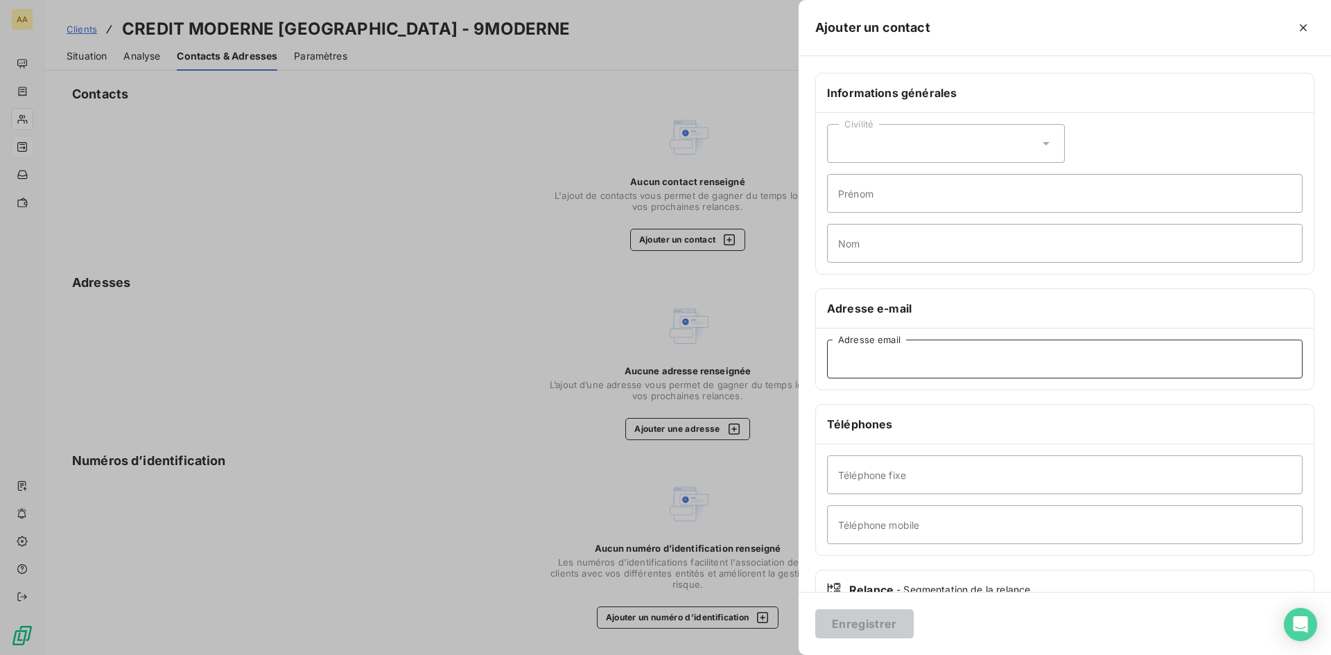
click at [855, 362] on input "Adresse email" at bounding box center [1065, 359] width 476 height 39
paste input "[EMAIL_ADDRESS][DOMAIN_NAME]"
type input "[EMAIL_ADDRESS][DOMAIN_NAME]"
click at [878, 616] on button "Enregistrer" at bounding box center [864, 623] width 98 height 29
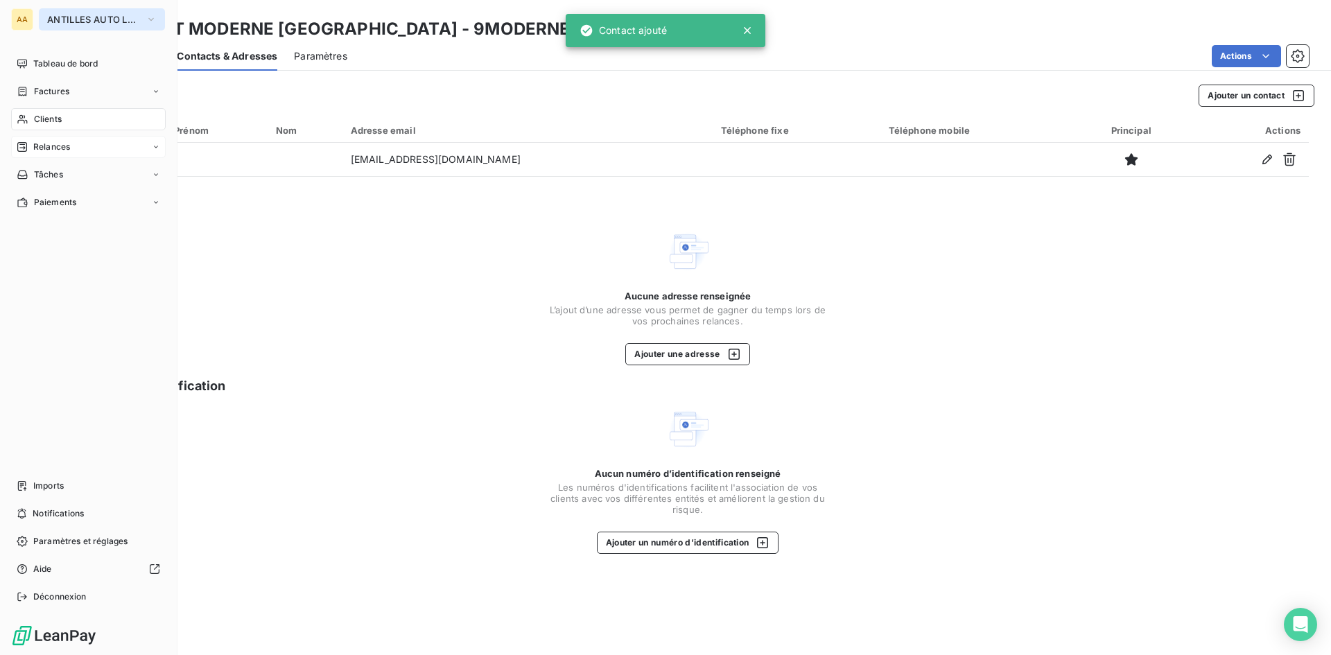
click at [149, 20] on icon "button" at bounding box center [151, 19] width 11 height 14
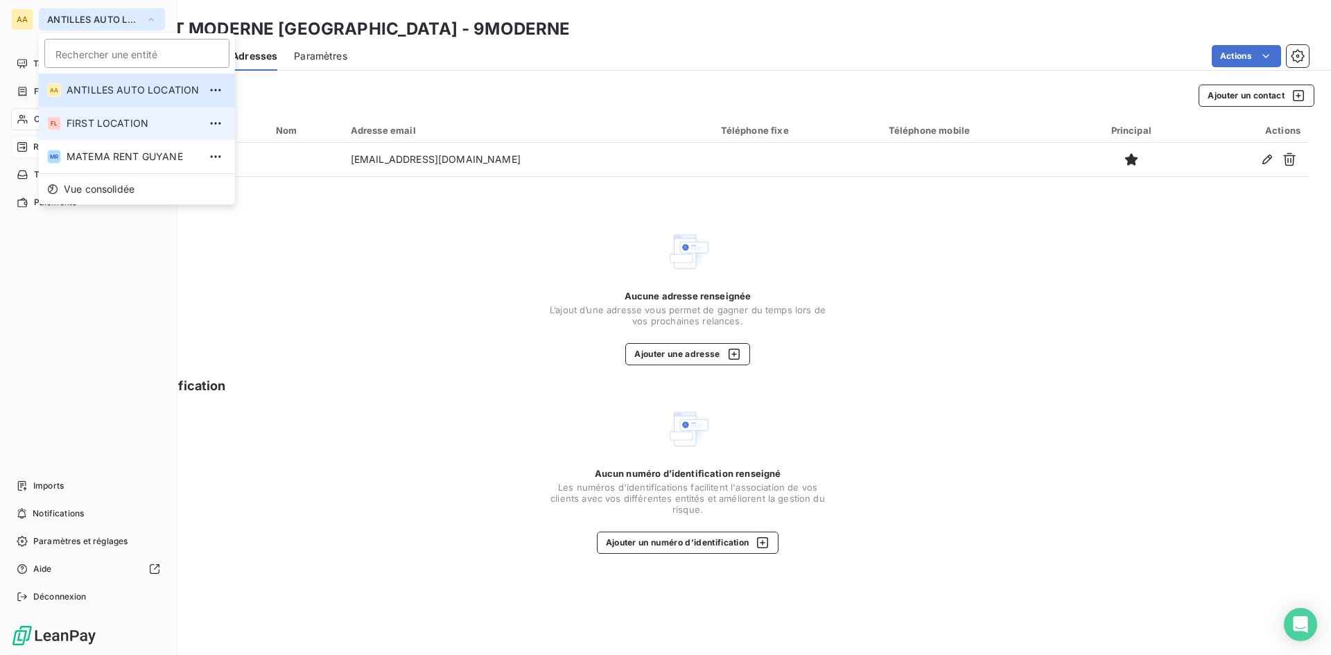
click at [128, 123] on span "FIRST LOCATION" at bounding box center [133, 123] width 132 height 14
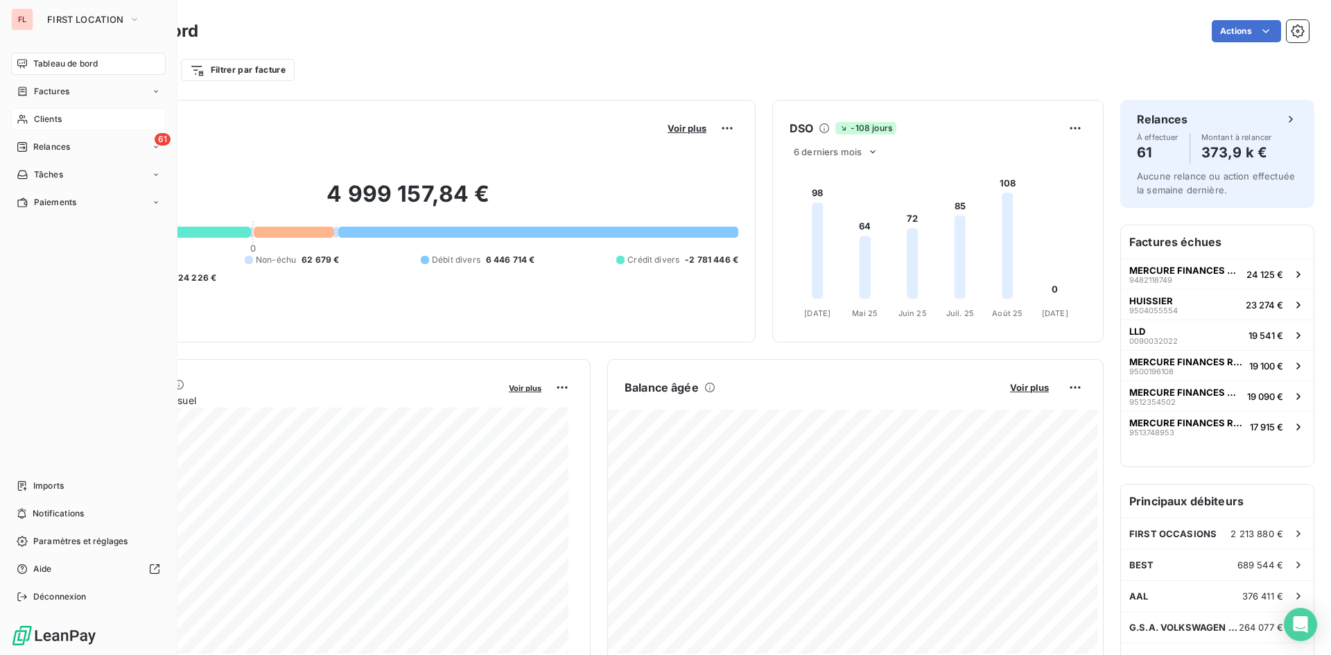
click at [62, 121] on span "Clients" at bounding box center [48, 119] width 28 height 12
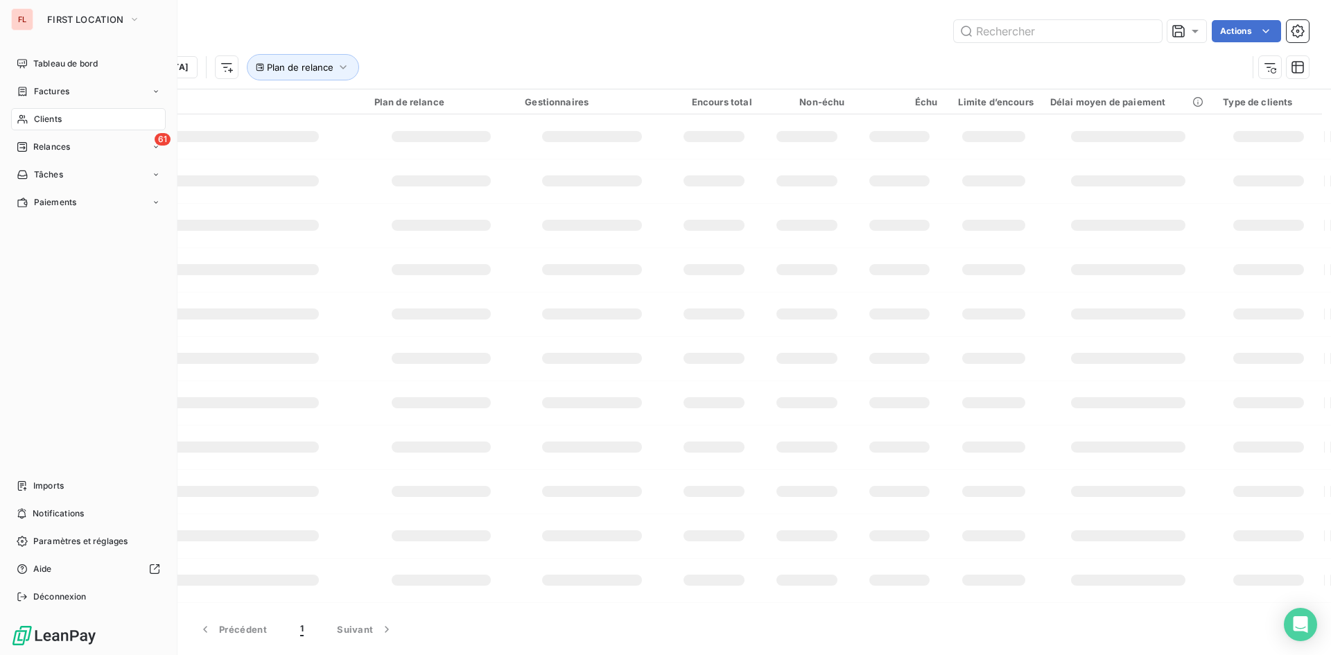
type input "CREDIT MODERNE"
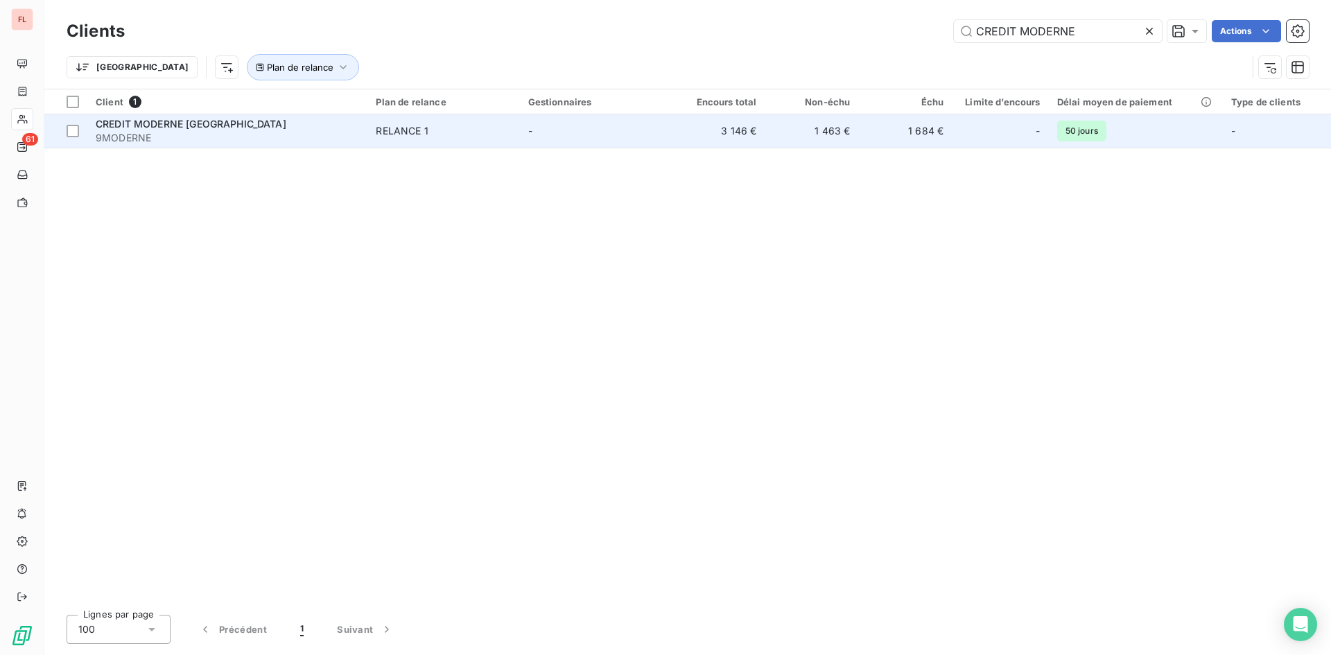
click at [227, 126] on span "CREDIT MODERNE [GEOGRAPHIC_DATA]" at bounding box center [191, 124] width 191 height 12
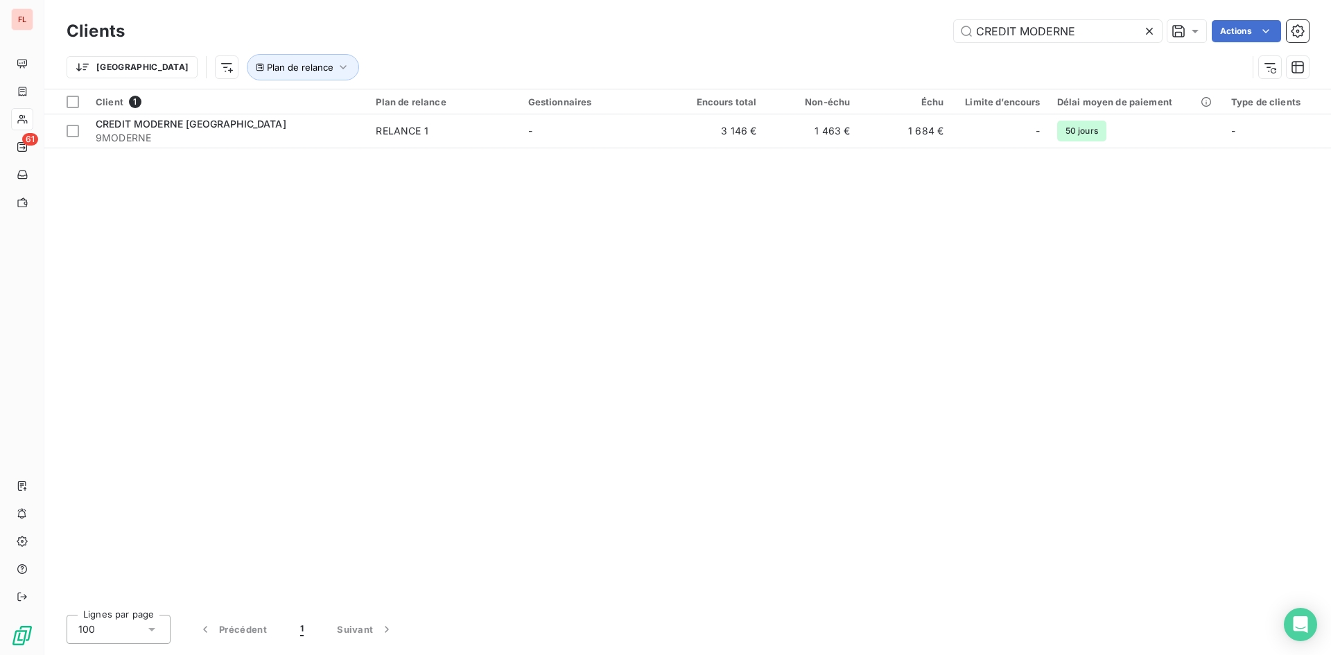
click at [1154, 28] on icon at bounding box center [1150, 31] width 14 height 14
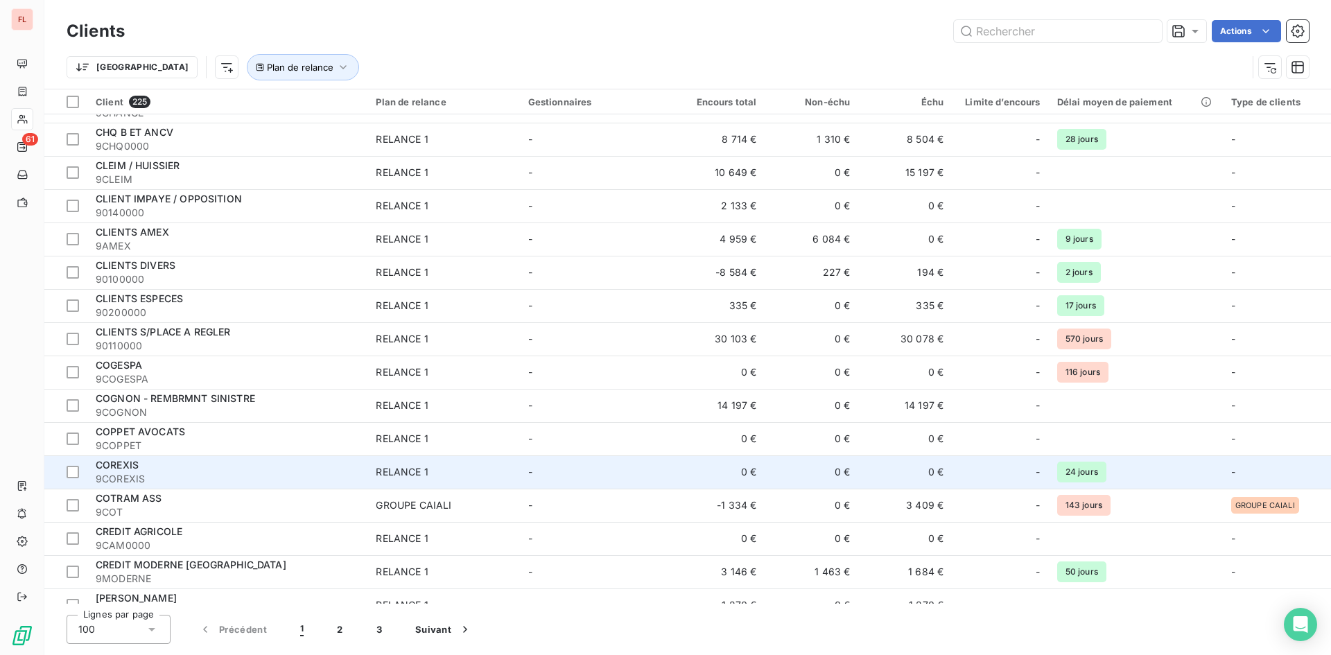
scroll to position [1595, 0]
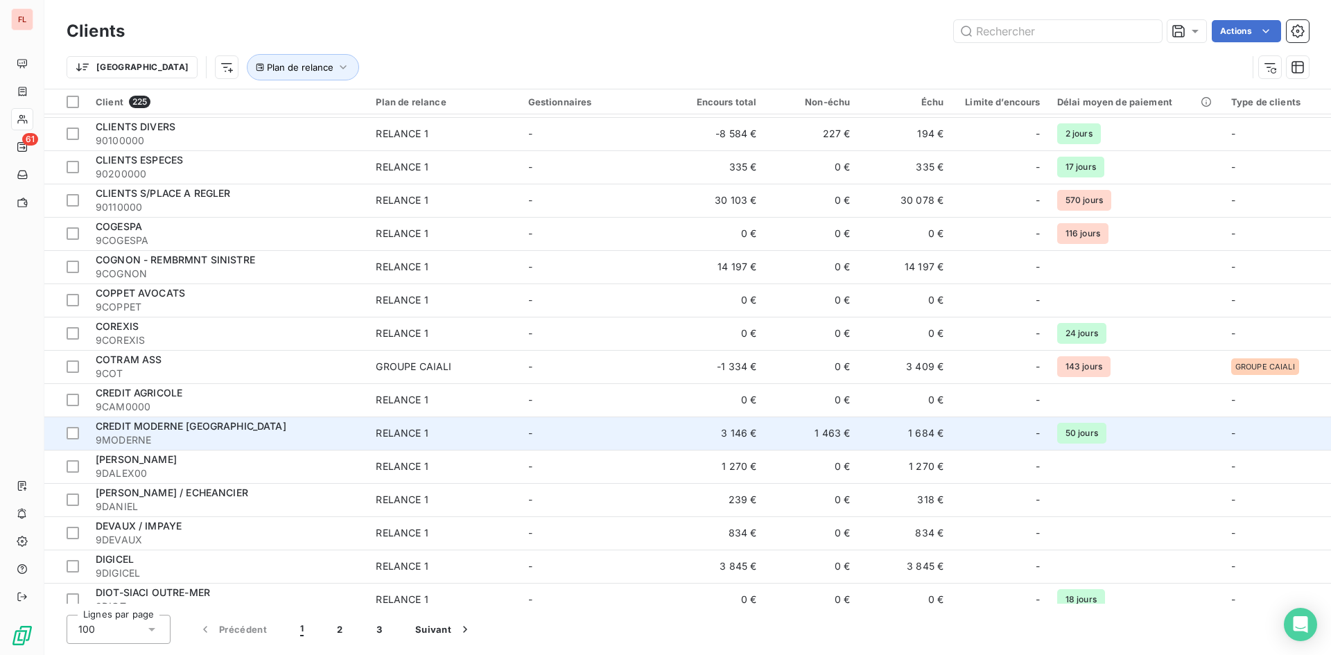
click at [211, 422] on span "CREDIT MODERNE [GEOGRAPHIC_DATA]" at bounding box center [191, 426] width 191 height 12
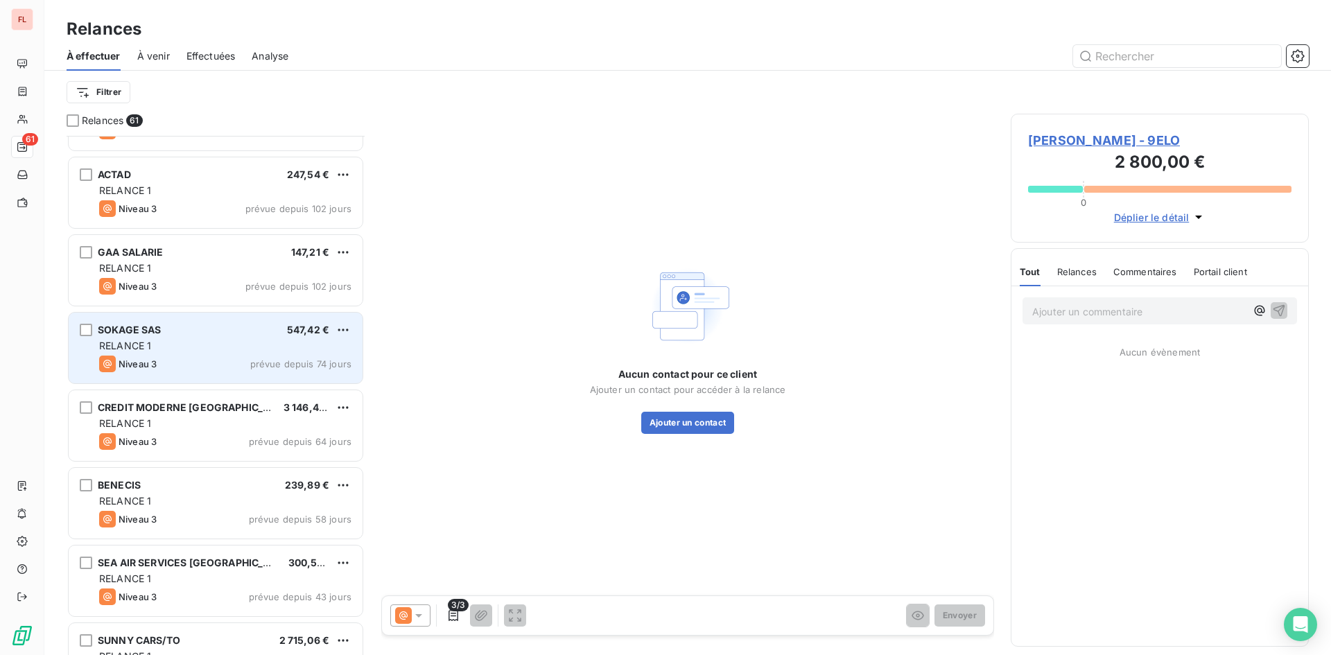
scroll to position [3468, 0]
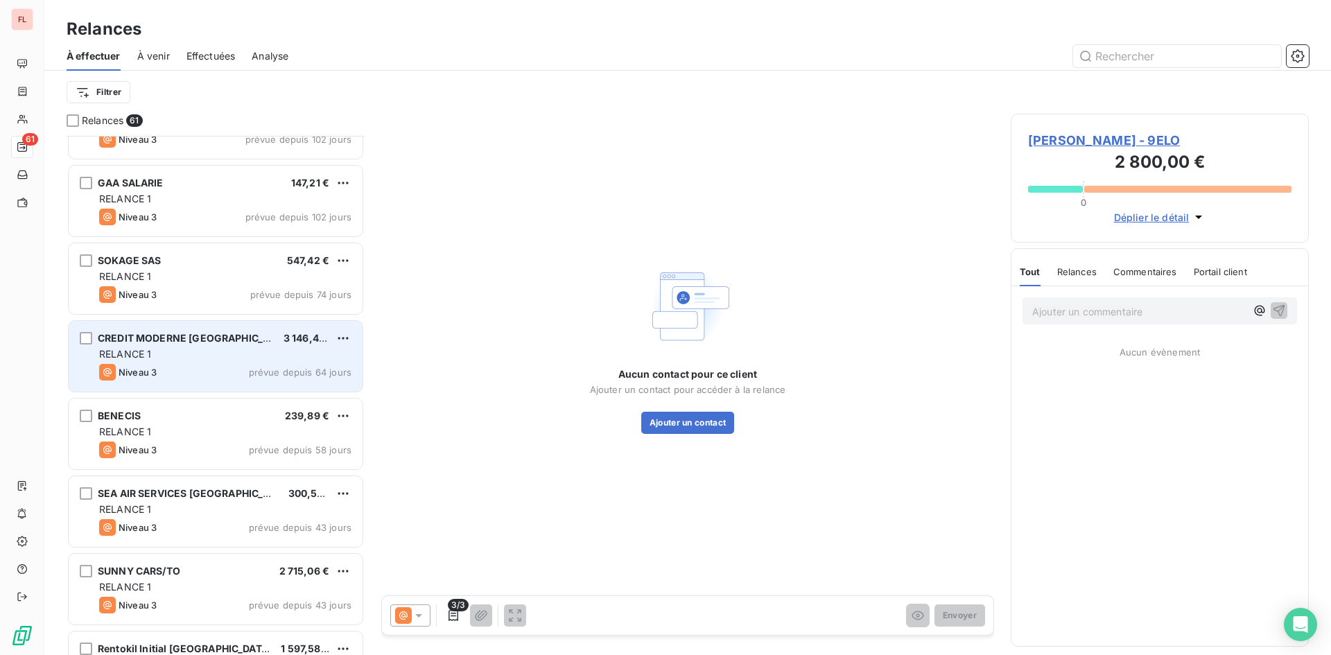
click at [185, 356] on div "RELANCE 1" at bounding box center [225, 354] width 252 height 14
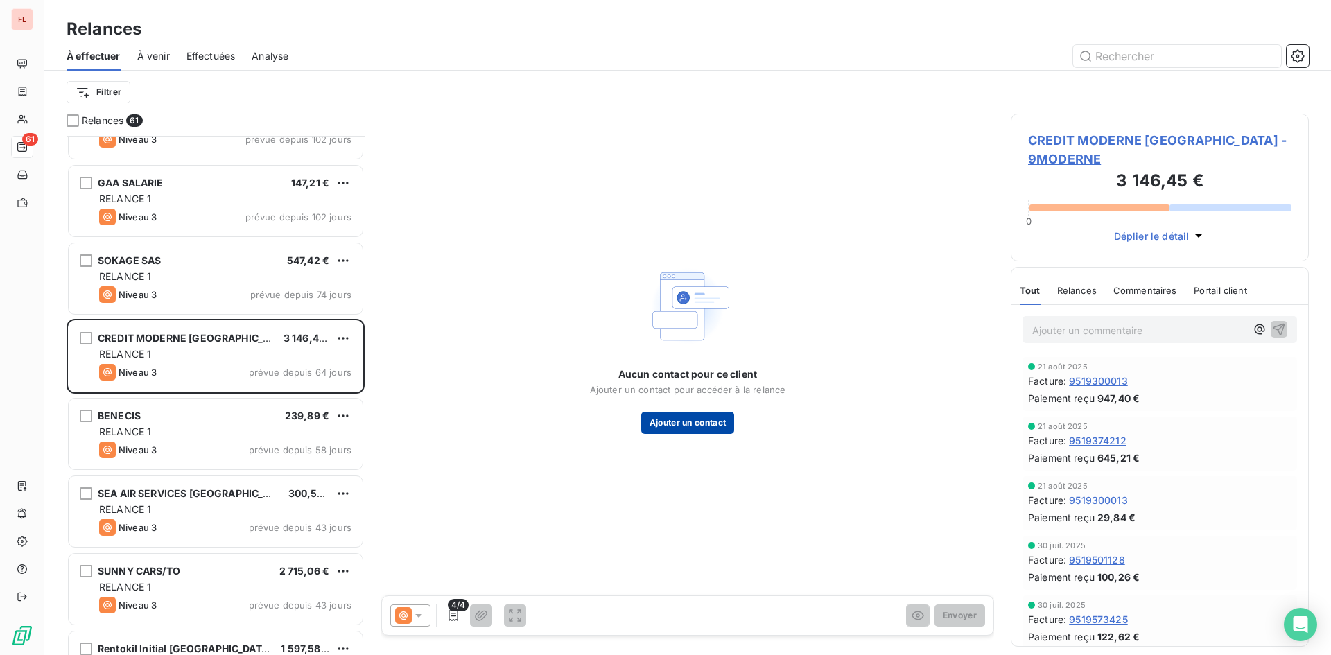
click at [704, 419] on button "Ajouter un contact" at bounding box center [688, 423] width 94 height 22
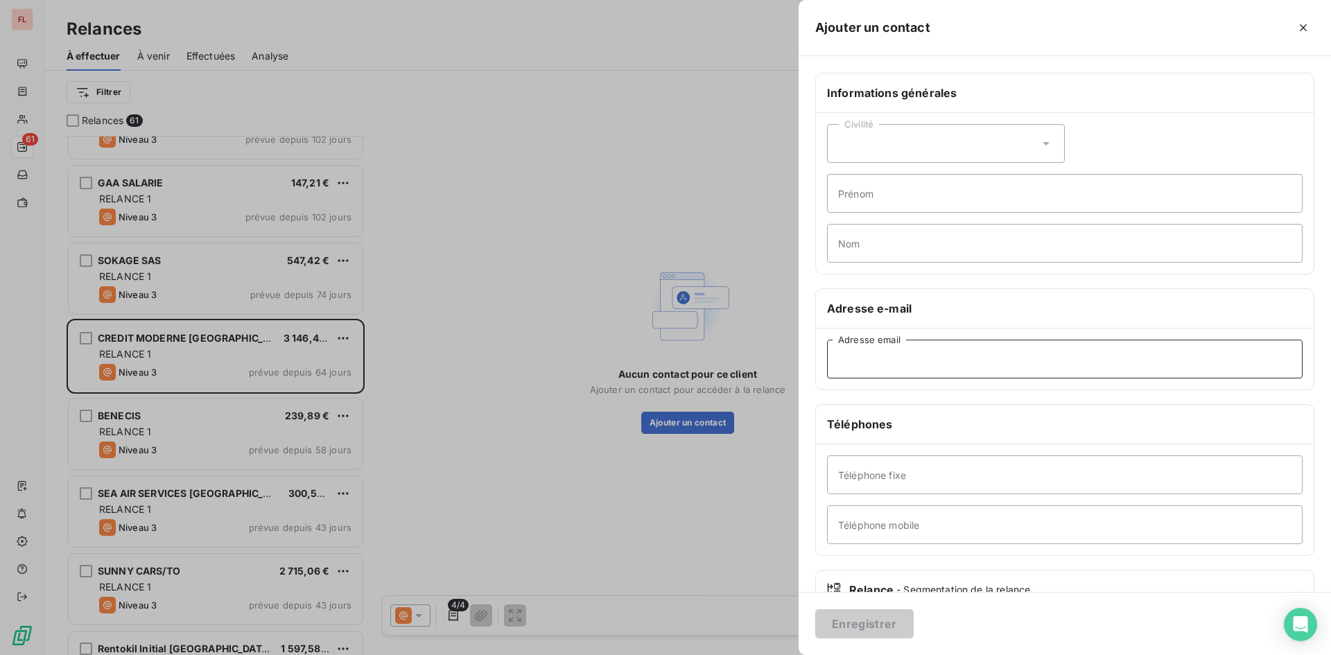
click at [856, 361] on input "Adresse email" at bounding box center [1065, 359] width 476 height 39
paste input "[EMAIL_ADDRESS][DOMAIN_NAME]"
type input "[EMAIL_ADDRESS][DOMAIN_NAME]"
click at [872, 631] on button "Enregistrer" at bounding box center [864, 623] width 98 height 29
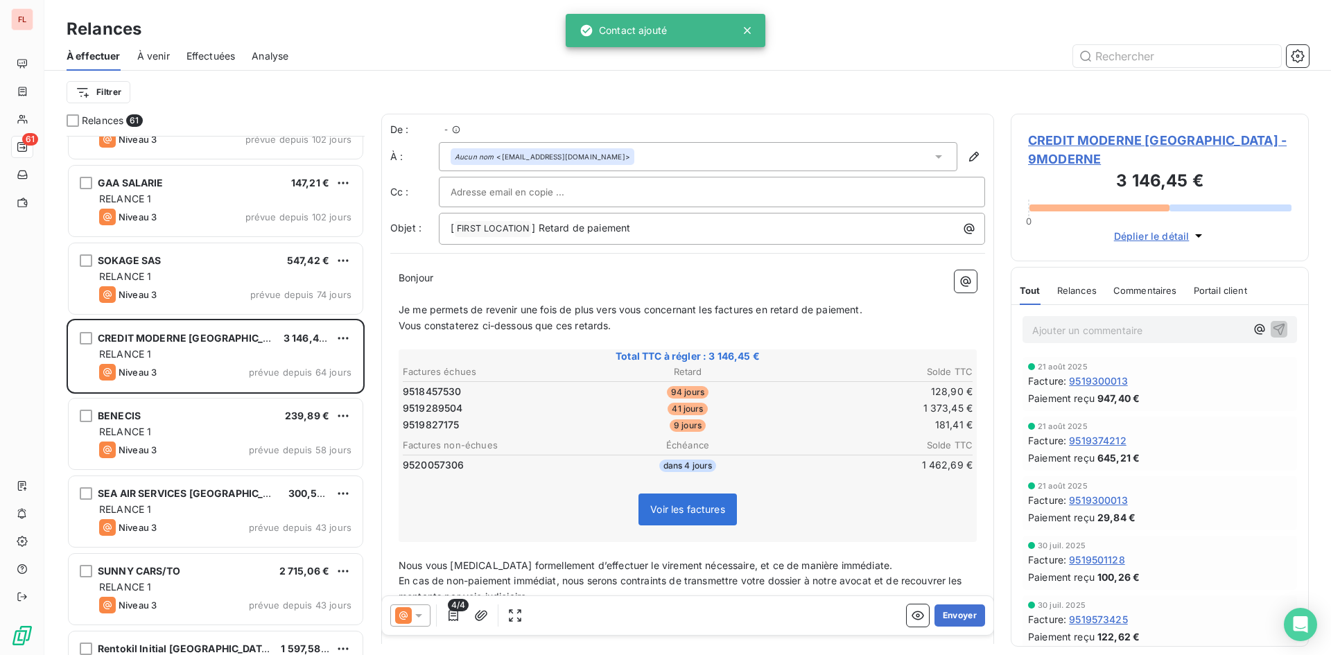
scroll to position [509, 288]
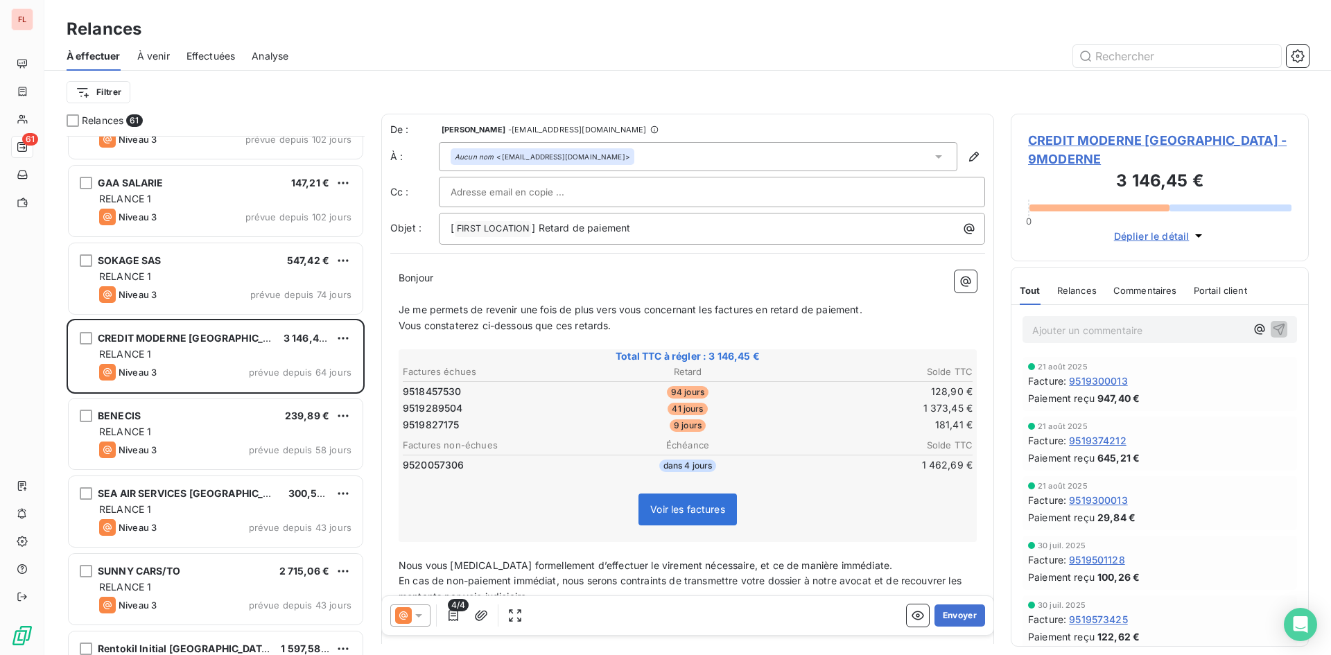
click at [845, 24] on div "Relances" at bounding box center [687, 29] width 1287 height 25
click at [449, 611] on span "4/4" at bounding box center [458, 605] width 21 height 12
click at [451, 617] on icon "button" at bounding box center [454, 616] width 14 height 14
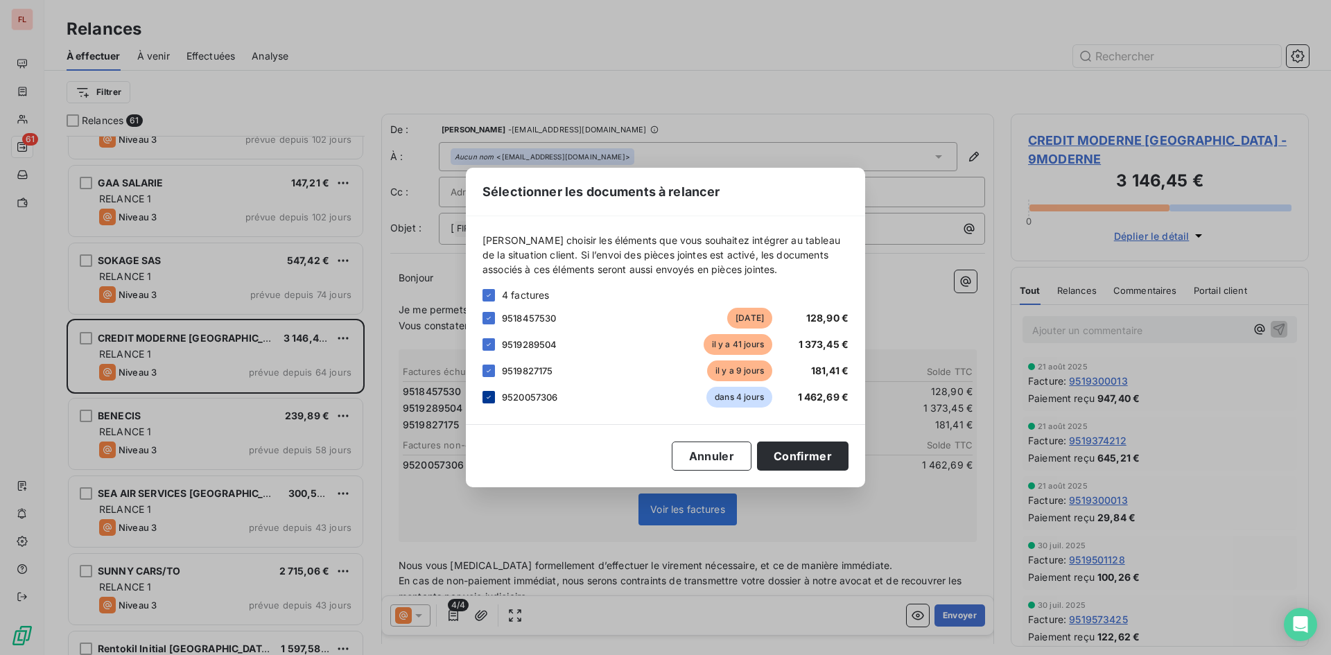
click at [488, 401] on icon at bounding box center [489, 397] width 8 height 8
click at [494, 367] on div at bounding box center [489, 371] width 12 height 12
click at [807, 452] on button "Confirmer" at bounding box center [803, 456] width 92 height 29
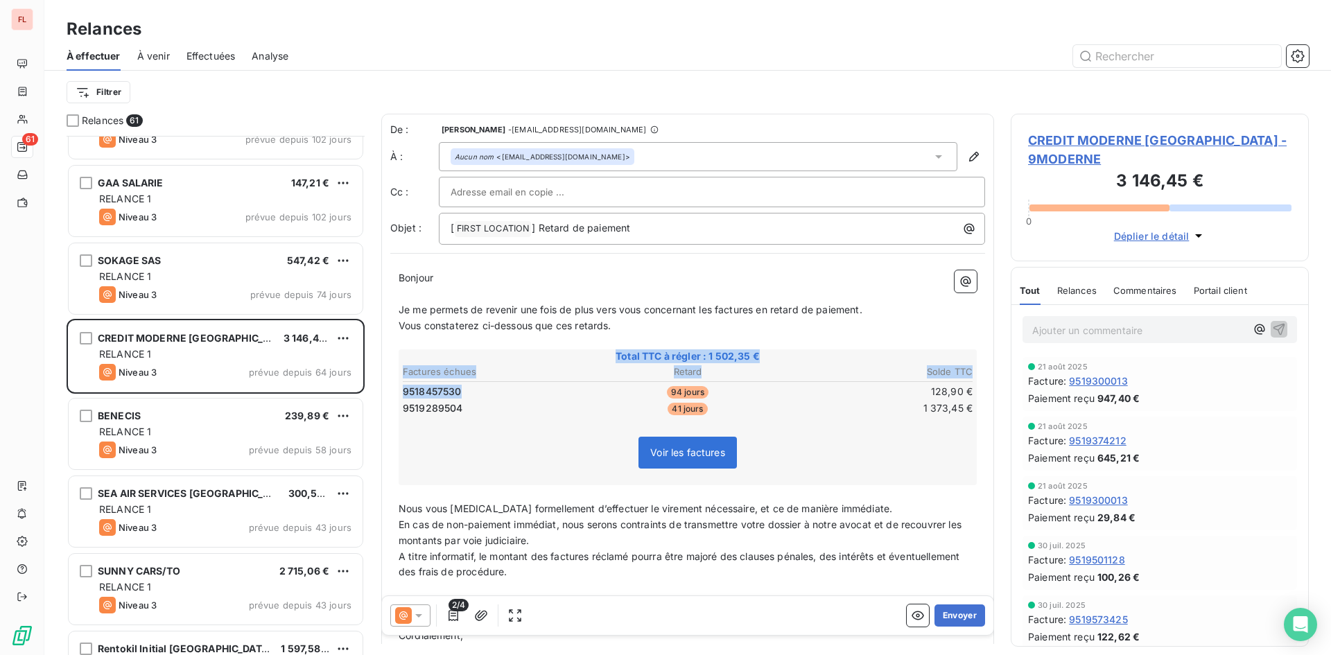
drag, startPoint x: 466, startPoint y: 393, endPoint x: 393, endPoint y: 390, distance: 72.9
click at [393, 390] on div "Bonjour ﻿ ﻿ ﻿ ﻿ Je me permets de revenir une fois de plus vers vous concernant …" at bounding box center [687, 512] width 595 height 501
click at [438, 398] on span "9518457530" at bounding box center [432, 392] width 59 height 14
drag, startPoint x: 464, startPoint y: 393, endPoint x: 404, endPoint y: 397, distance: 60.4
click at [404, 397] on td "9518457530" at bounding box center [496, 391] width 189 height 15
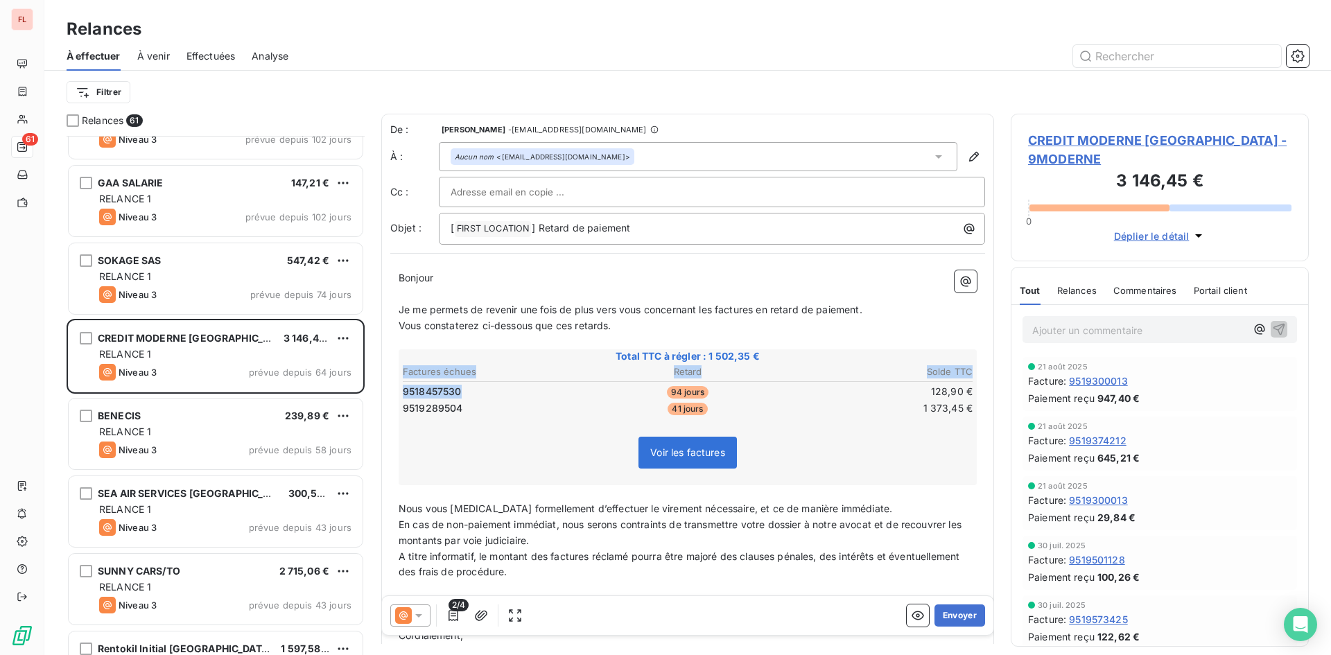
drag, startPoint x: 400, startPoint y: 390, endPoint x: 476, endPoint y: 392, distance: 76.3
click at [476, 392] on div "Total TTC à régler : 1 502,35 € Factures échues Retard Solde TTC 9518457530 94 …" at bounding box center [688, 417] width 578 height 136
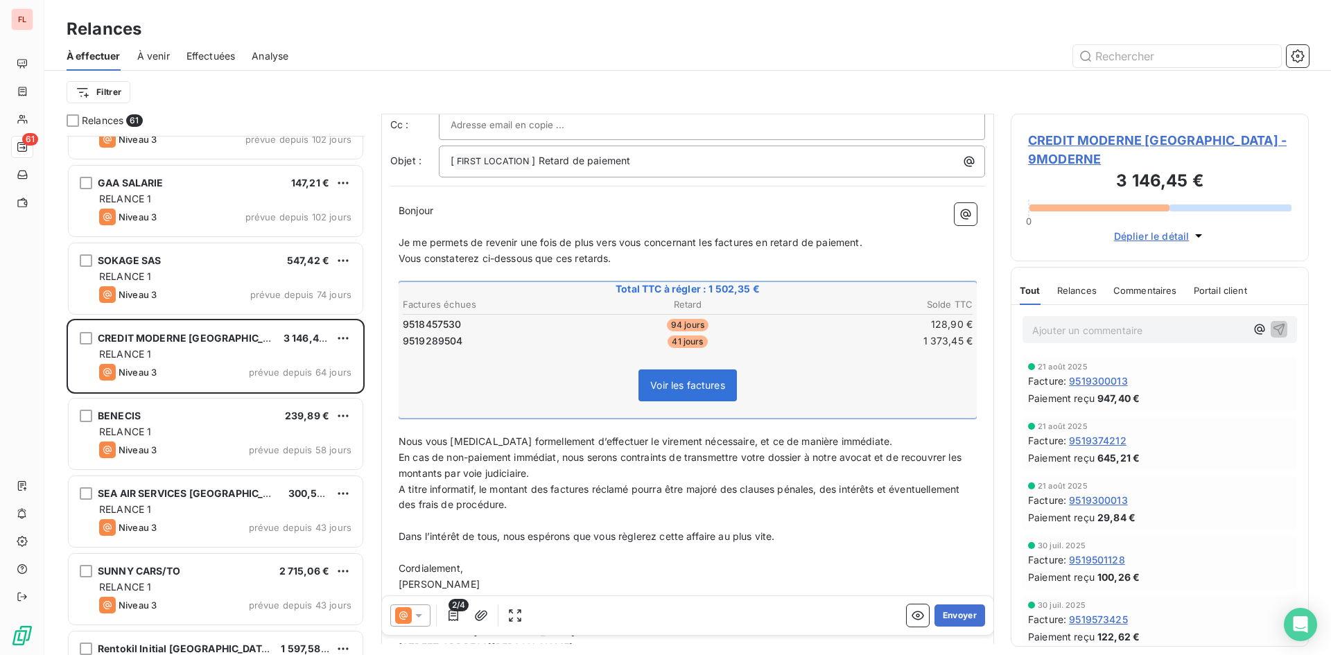
scroll to position [1, 0]
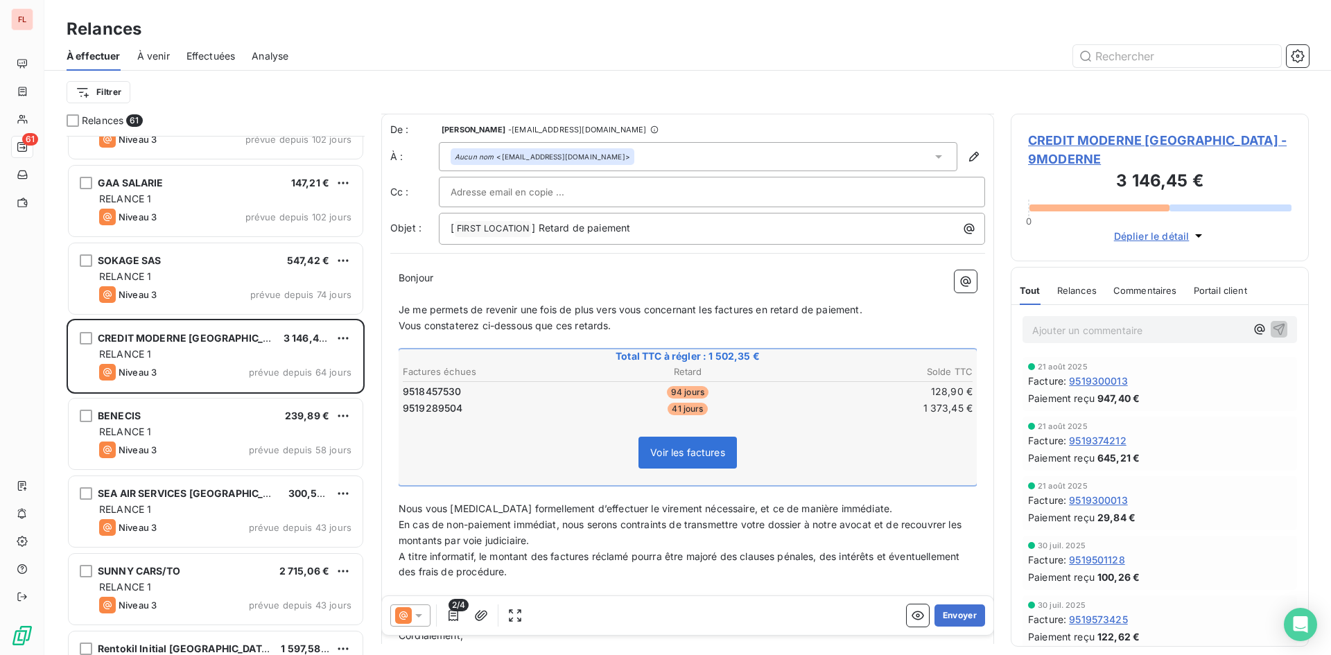
click at [424, 620] on icon at bounding box center [419, 616] width 14 height 14
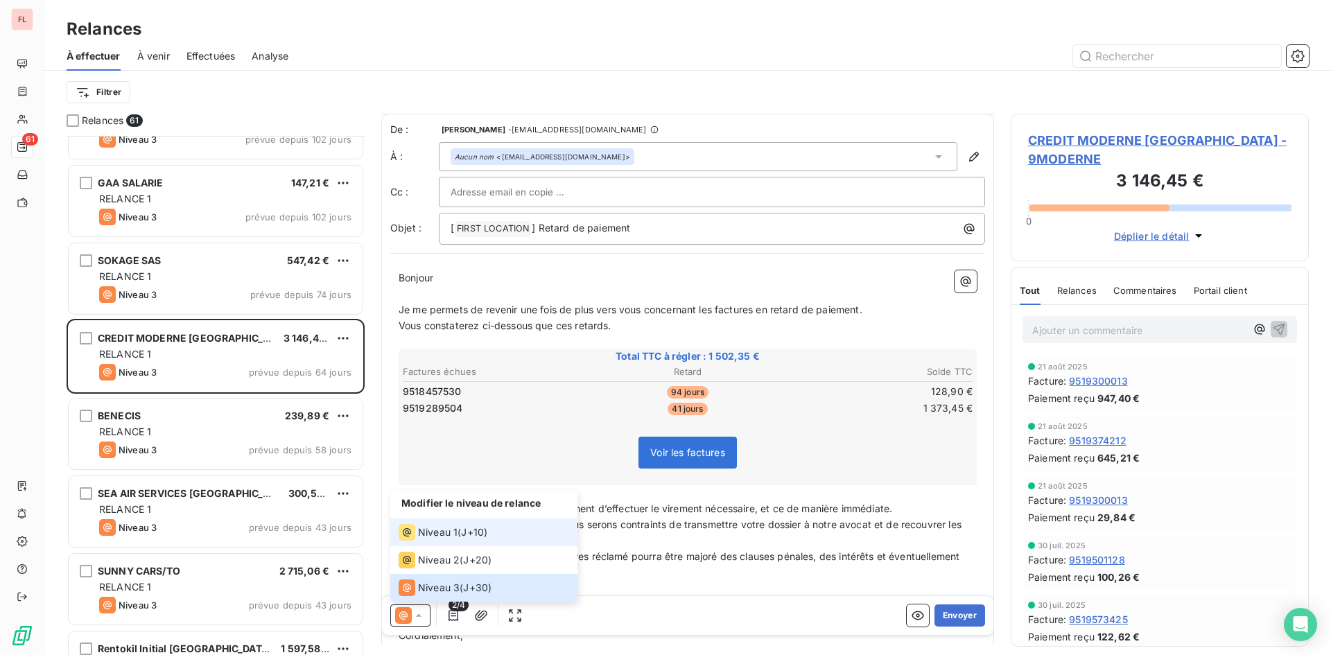
click at [444, 532] on span "Niveau 1" at bounding box center [438, 533] width 40 height 14
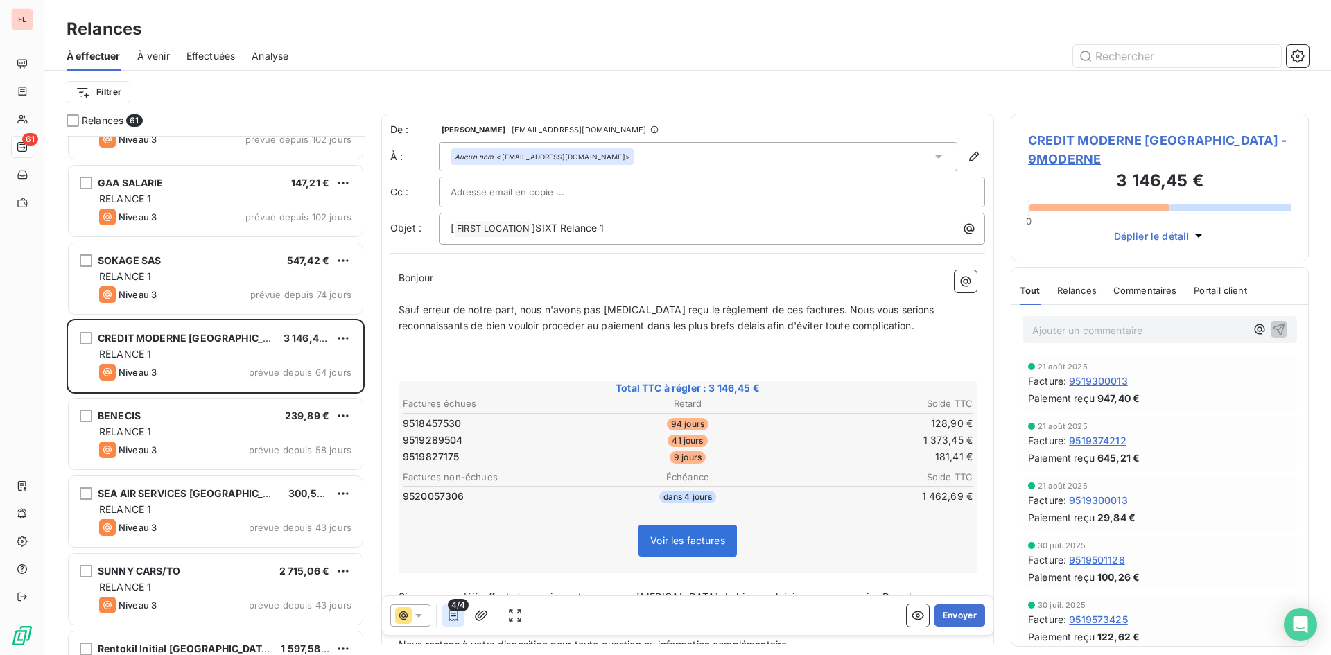
click at [451, 615] on icon "button" at bounding box center [454, 616] width 14 height 14
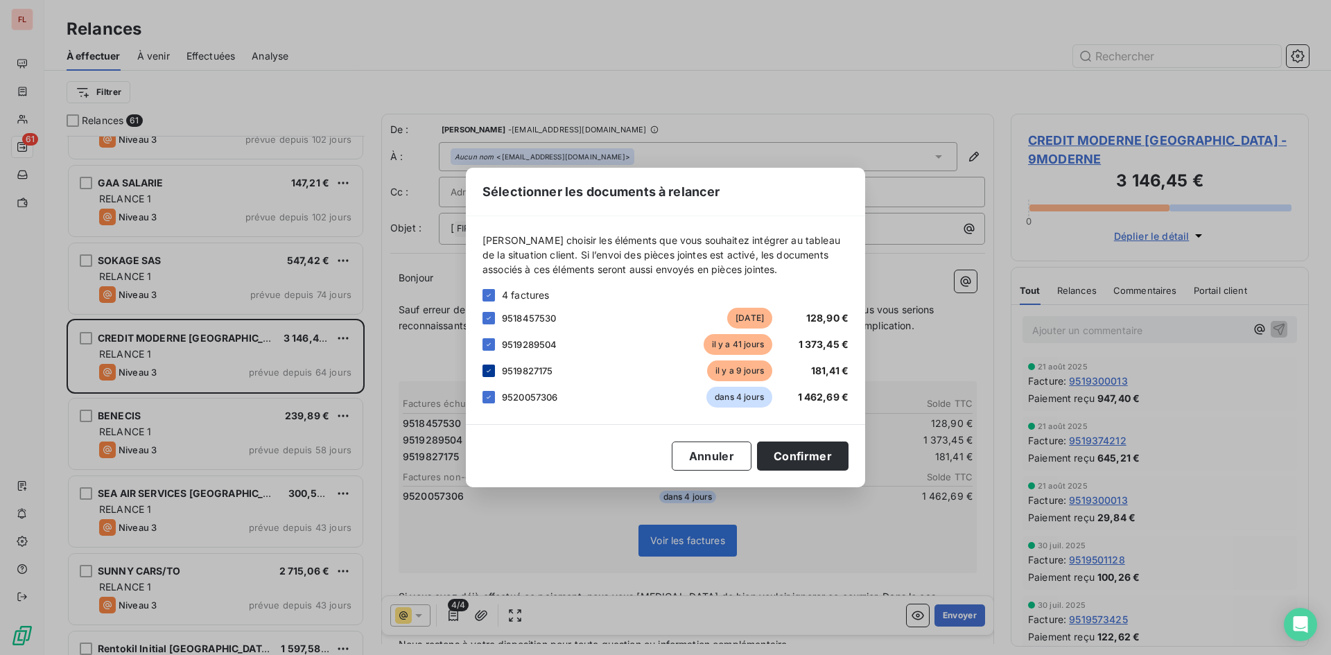
click at [489, 370] on icon at bounding box center [489, 371] width 8 height 8
click at [484, 407] on div "9520057306 dans 4 jours 1 462,69 €" at bounding box center [666, 397] width 366 height 21
click at [490, 398] on icon at bounding box center [489, 397] width 8 height 8
click at [787, 451] on button "Confirmer" at bounding box center [803, 456] width 92 height 29
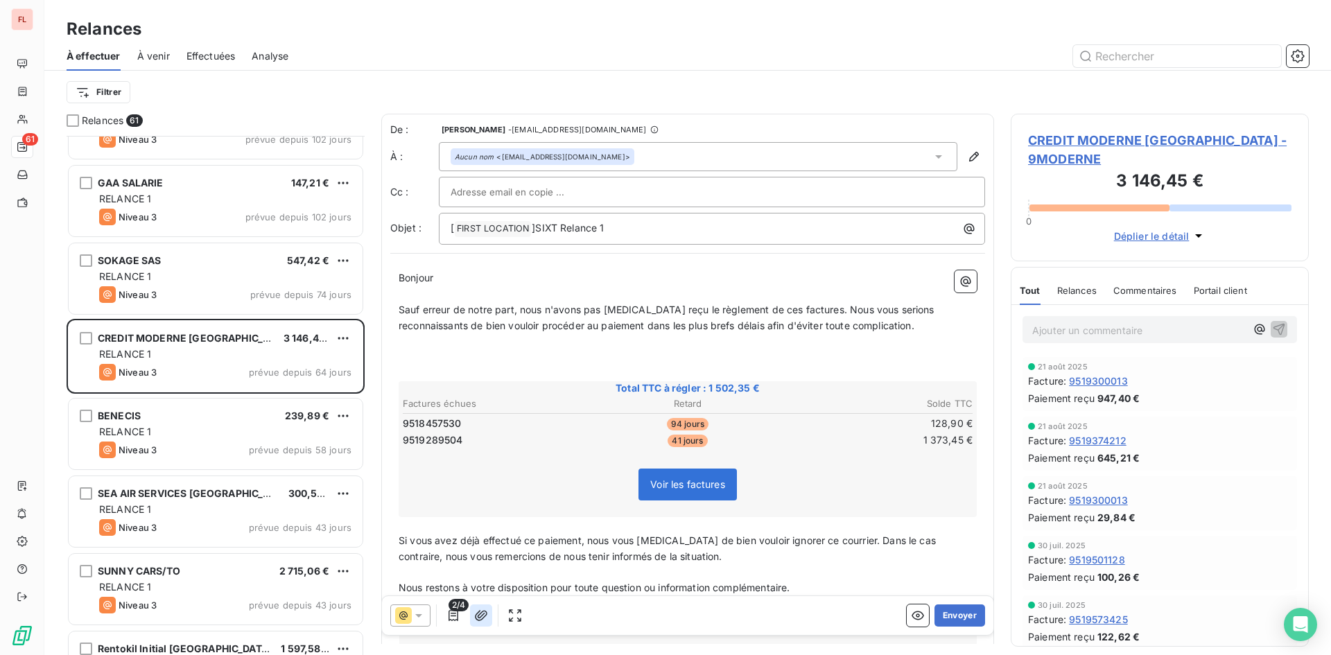
click at [485, 620] on icon "button" at bounding box center [481, 616] width 14 height 14
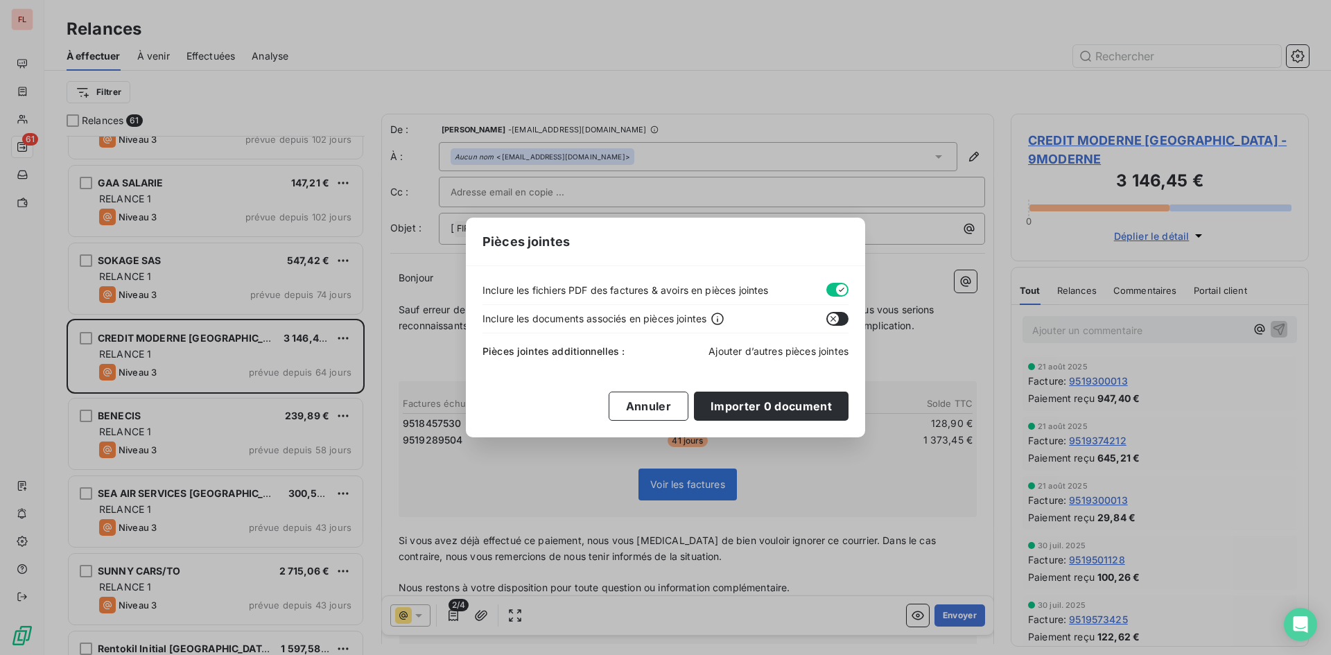
click at [784, 350] on span "Ajouter d’autres pièces jointes" at bounding box center [779, 351] width 140 height 12
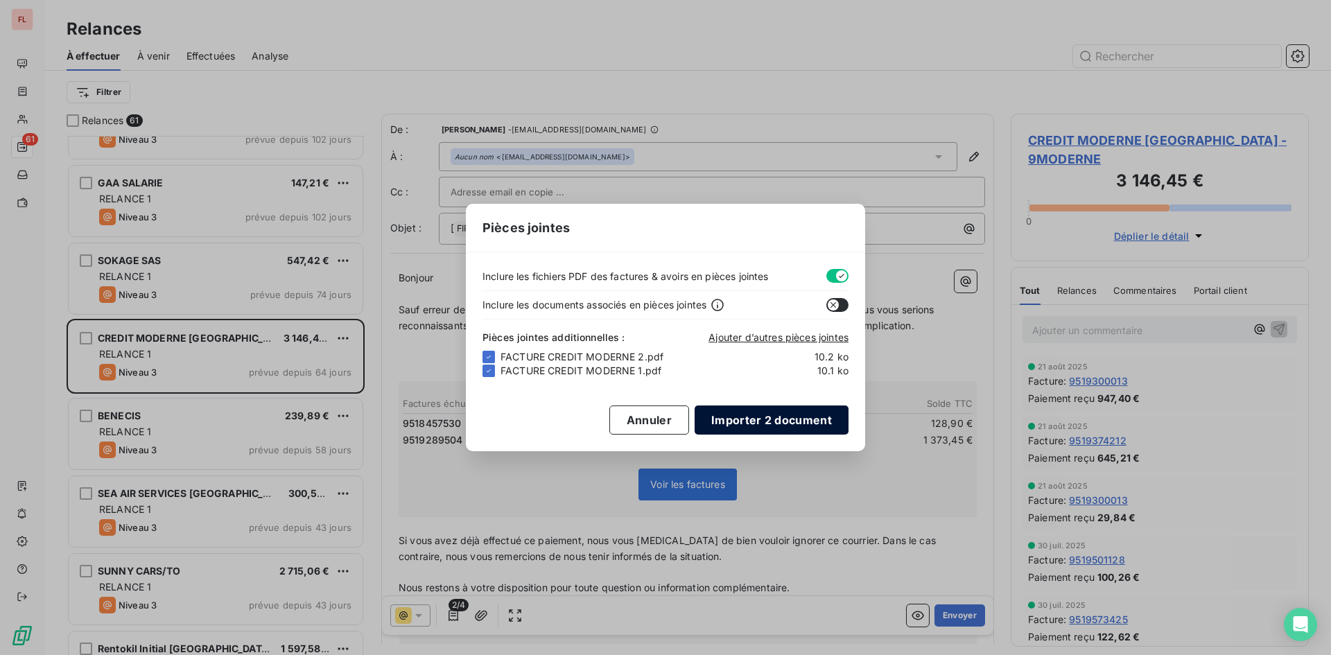
click at [770, 422] on button "Importer 2 document" at bounding box center [772, 420] width 154 height 29
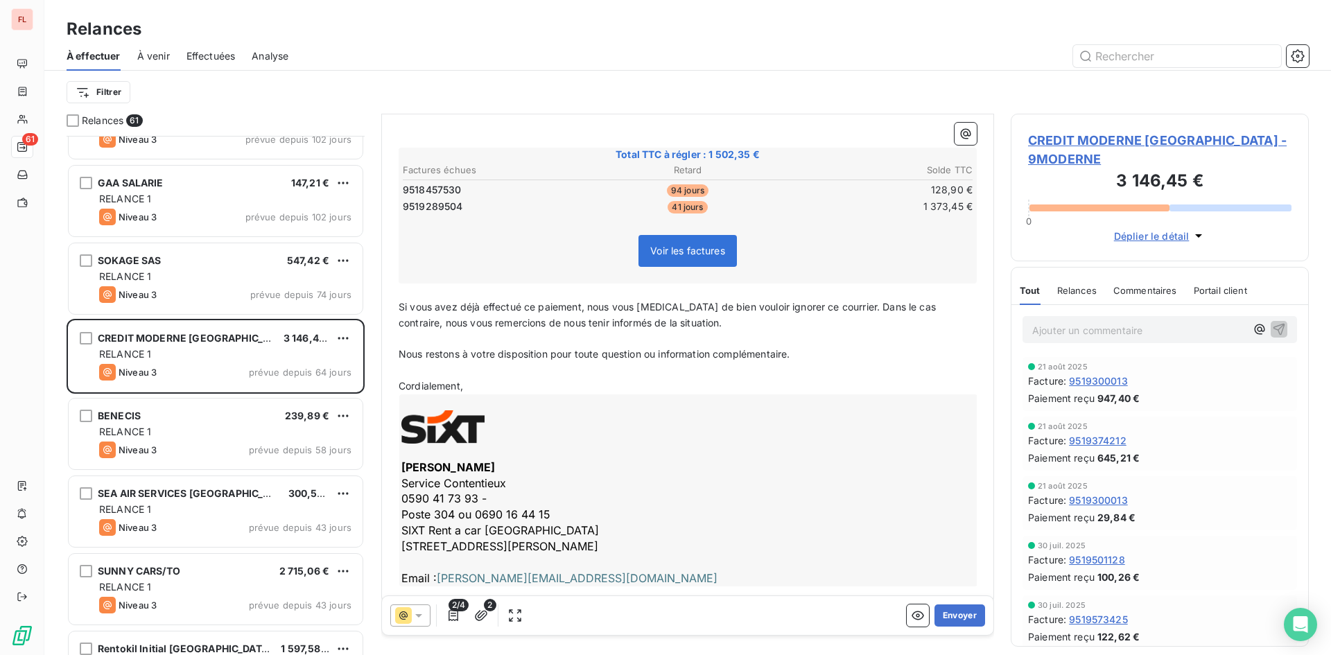
scroll to position [251, 0]
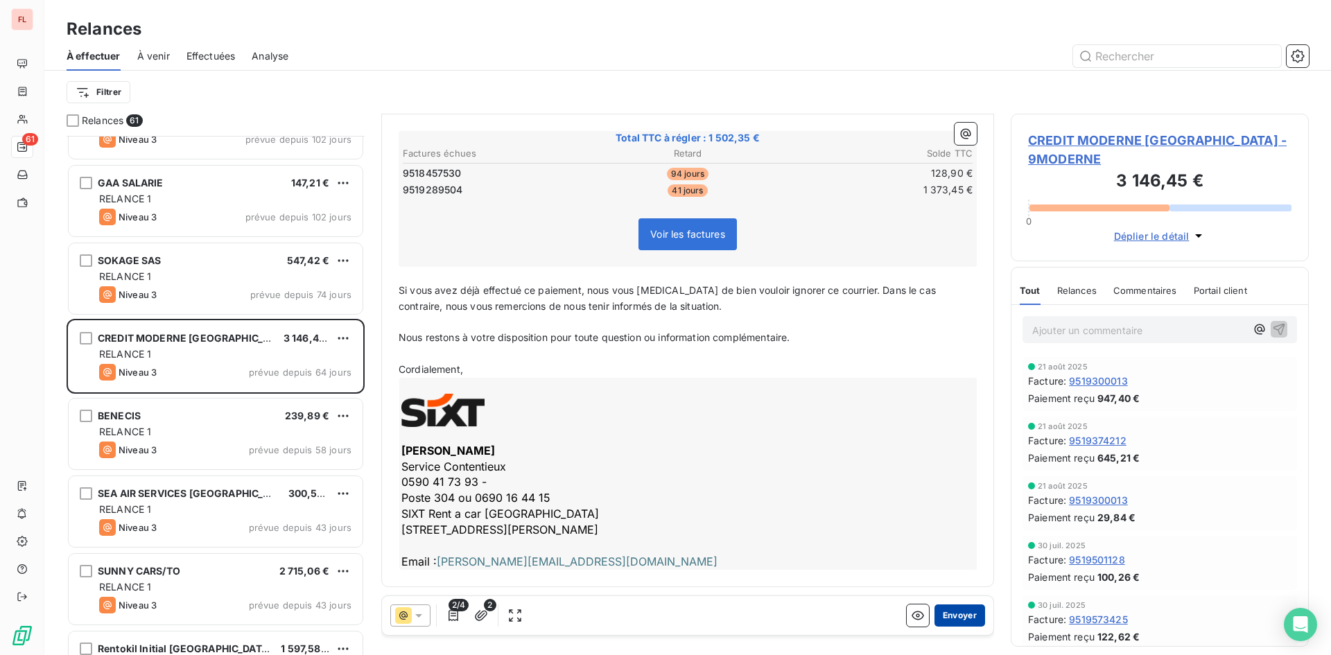
click at [950, 614] on button "Envoyer" at bounding box center [960, 616] width 51 height 22
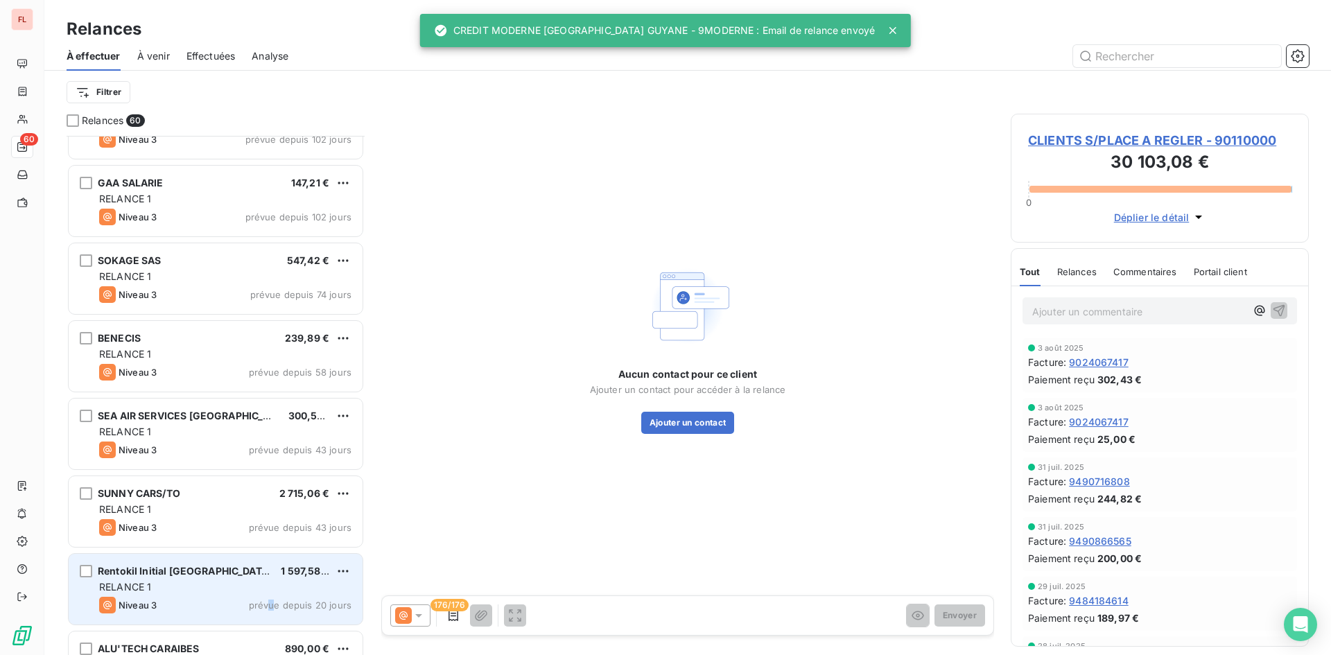
click at [274, 596] on div "Rentokil Initial [GEOGRAPHIC_DATA] 1 597,58 € RELANCE 1 Niveau 3 prévue depuis …" at bounding box center [216, 589] width 294 height 71
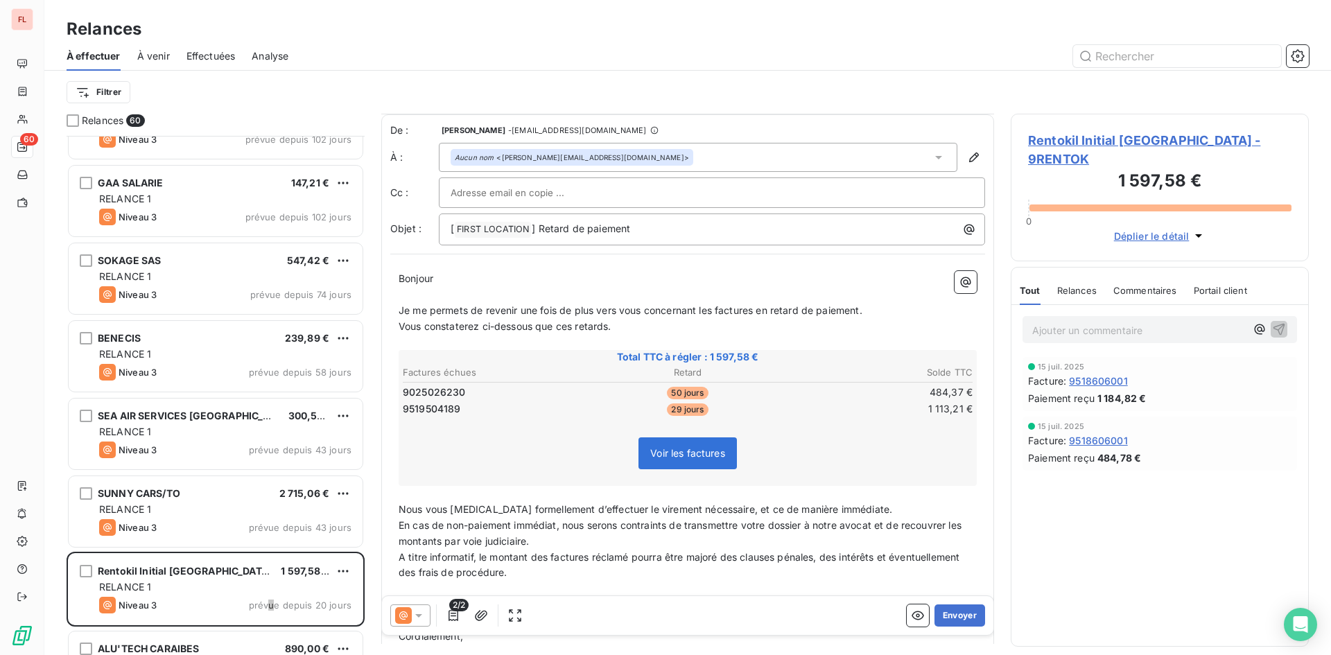
scroll to position [70, 0]
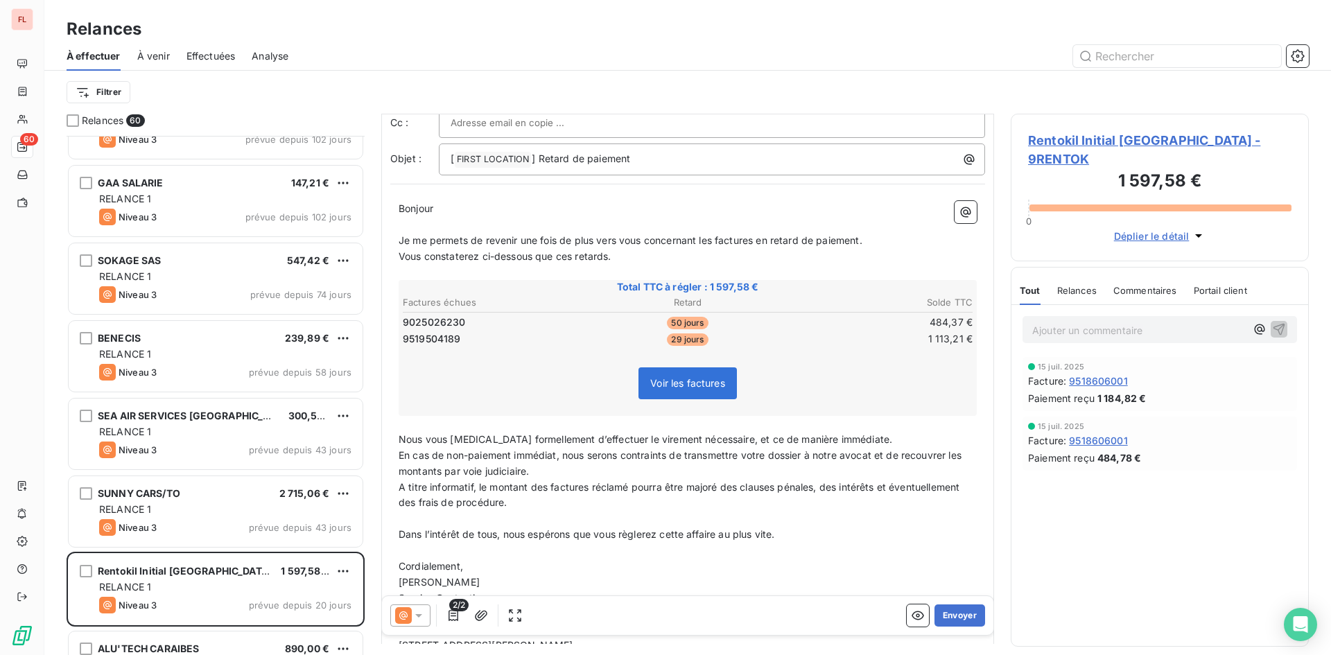
click at [454, 609] on span "2/2" at bounding box center [458, 605] width 19 height 12
click at [451, 613] on icon "button" at bounding box center [454, 616] width 14 height 14
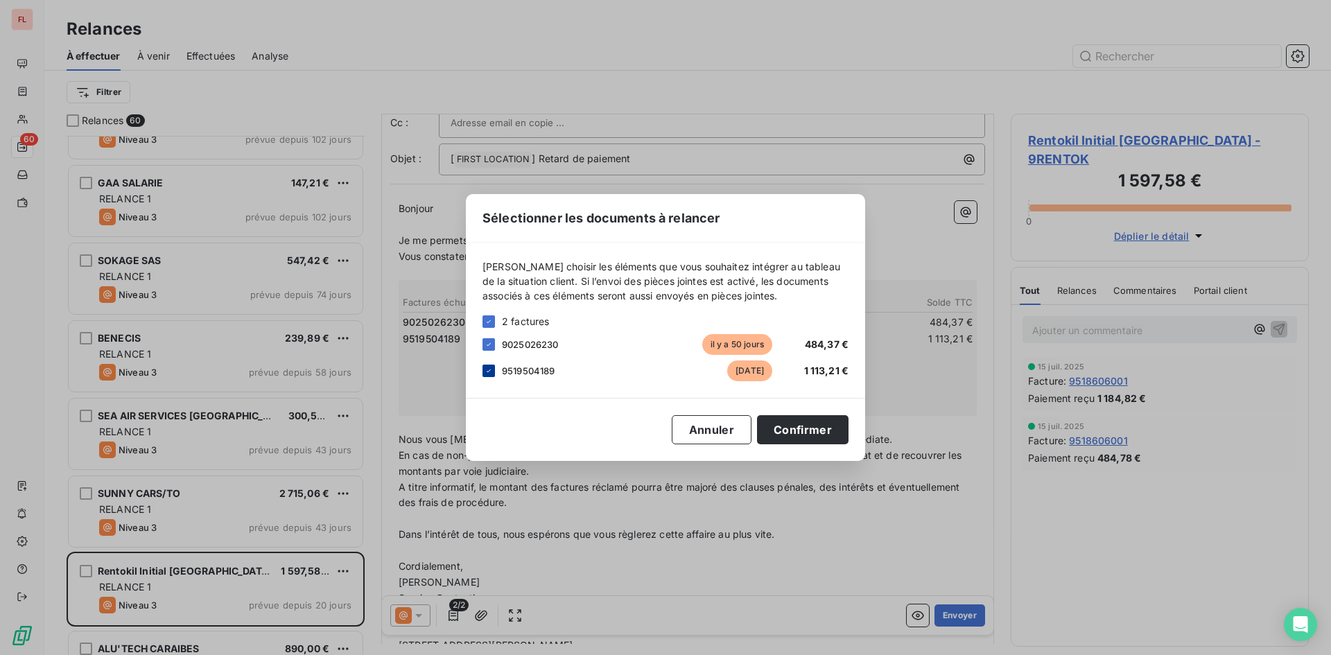
click at [491, 369] on icon at bounding box center [489, 371] width 8 height 8
click at [804, 431] on button "Confirmer" at bounding box center [803, 429] width 92 height 29
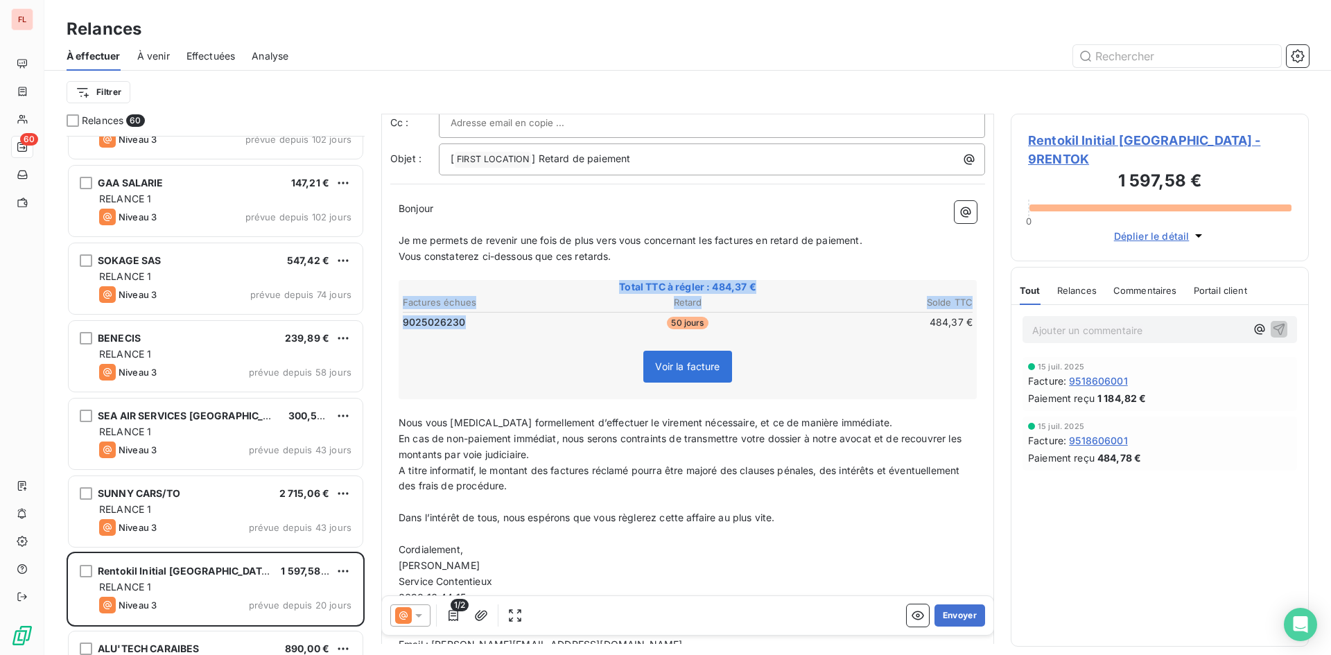
drag, startPoint x: 474, startPoint y: 320, endPoint x: 397, endPoint y: 319, distance: 77.0
click at [397, 319] on div "Bonjour ﻿ ﻿ ﻿ ﻿ Je me permets de revenir une fois de plus vers vous concernant …" at bounding box center [687, 435] width 595 height 485
click at [447, 342] on div "Voir la facture" at bounding box center [688, 370] width 574 height 60
drag, startPoint x: 464, startPoint y: 322, endPoint x: 402, endPoint y: 326, distance: 61.8
click at [402, 326] on td "9025026230" at bounding box center [496, 322] width 189 height 15
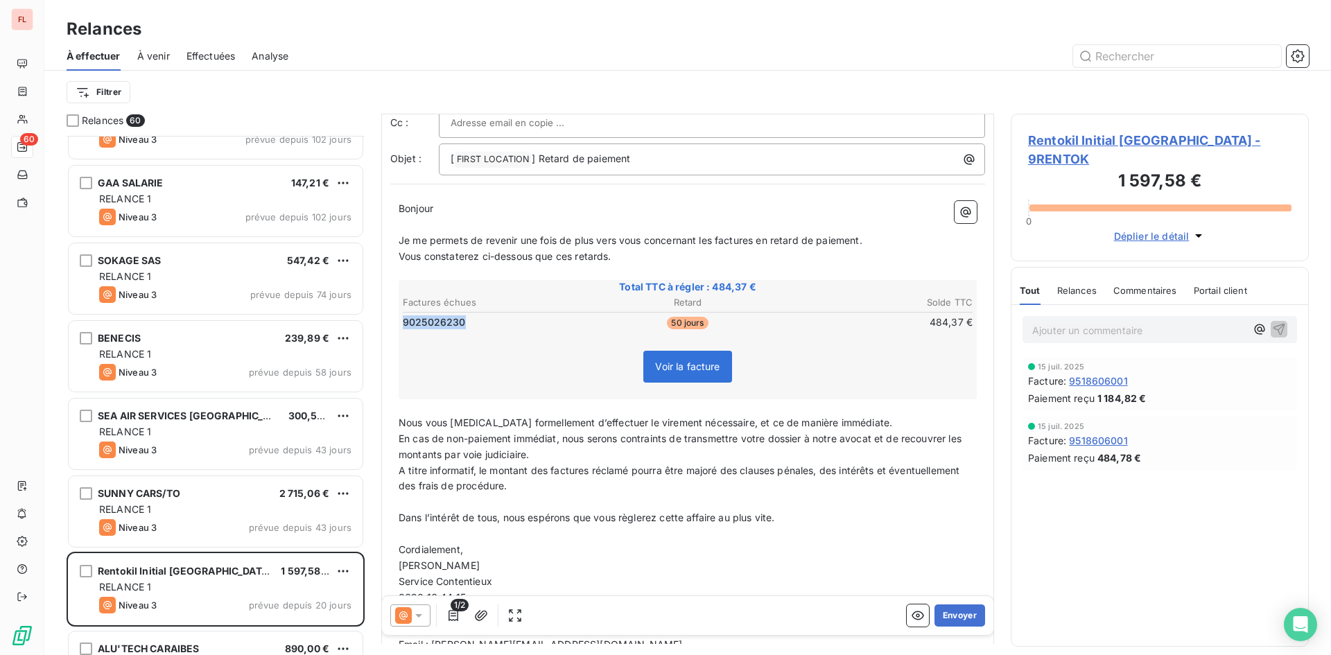
drag, startPoint x: 402, startPoint y: 320, endPoint x: 467, endPoint y: 326, distance: 64.7
click at [467, 326] on td "9025026230" at bounding box center [496, 322] width 189 height 15
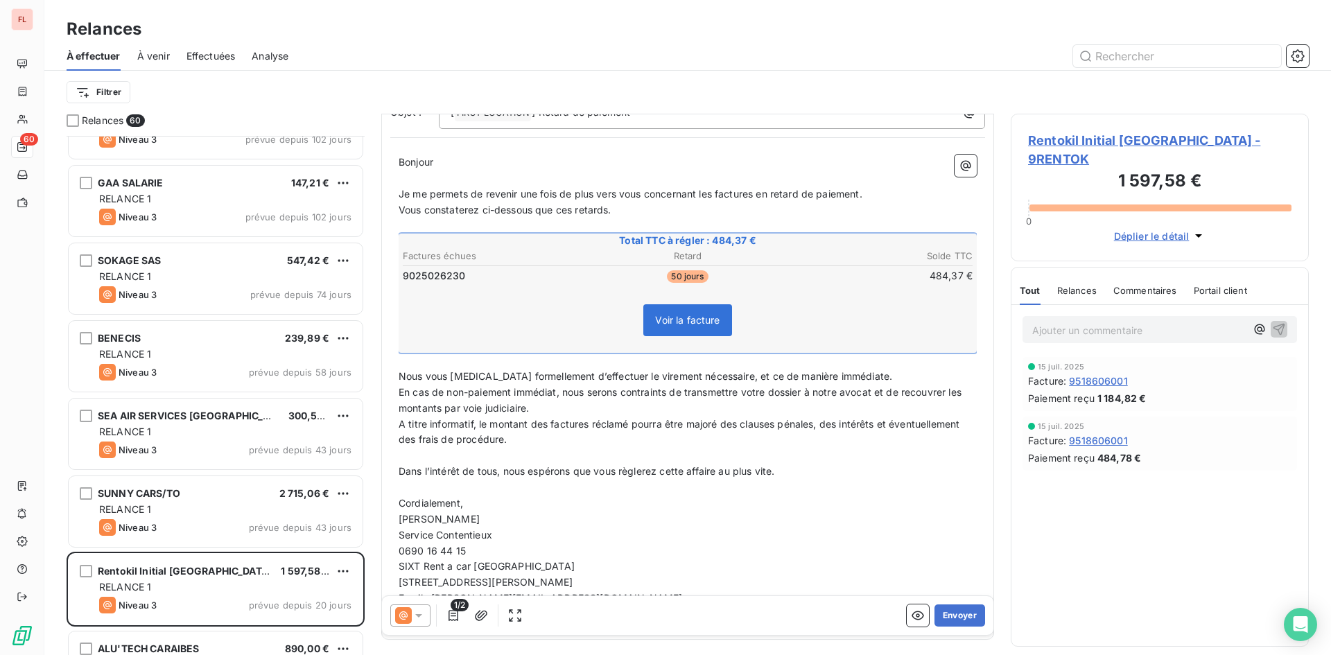
scroll to position [169, 0]
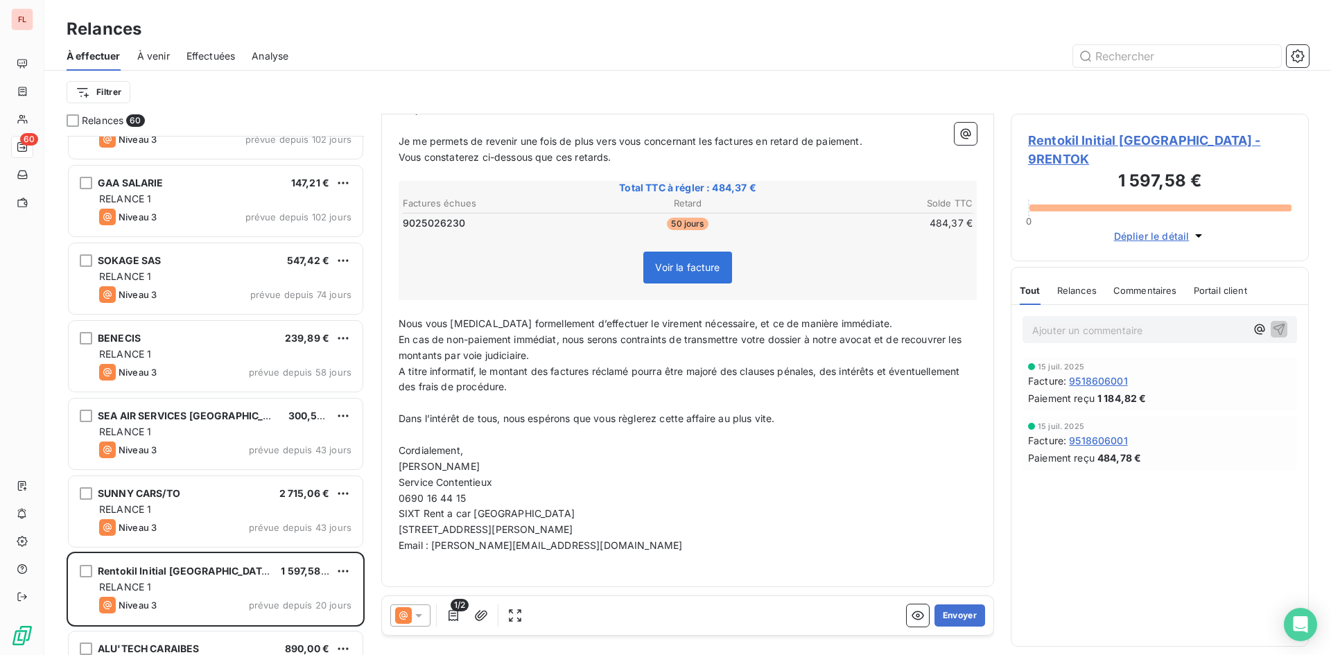
click at [419, 612] on icon at bounding box center [419, 616] width 14 height 14
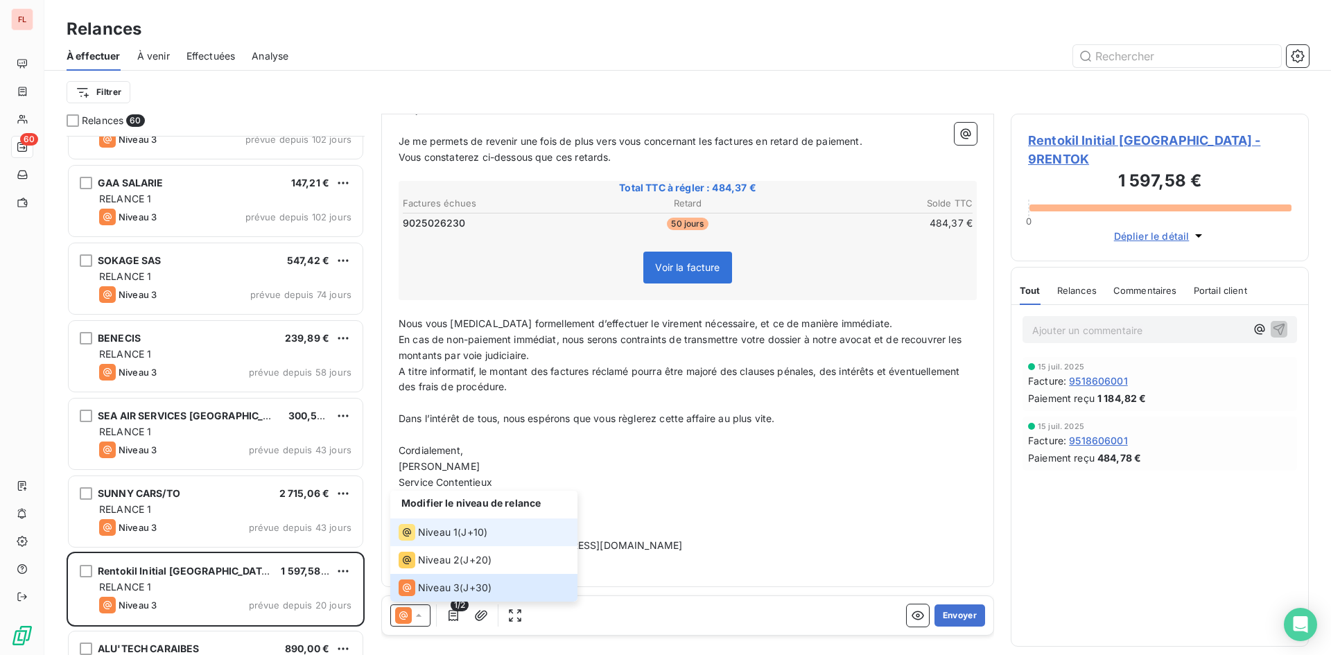
click at [433, 541] on li "Niveau 1 ( J+10 )" at bounding box center [483, 533] width 187 height 28
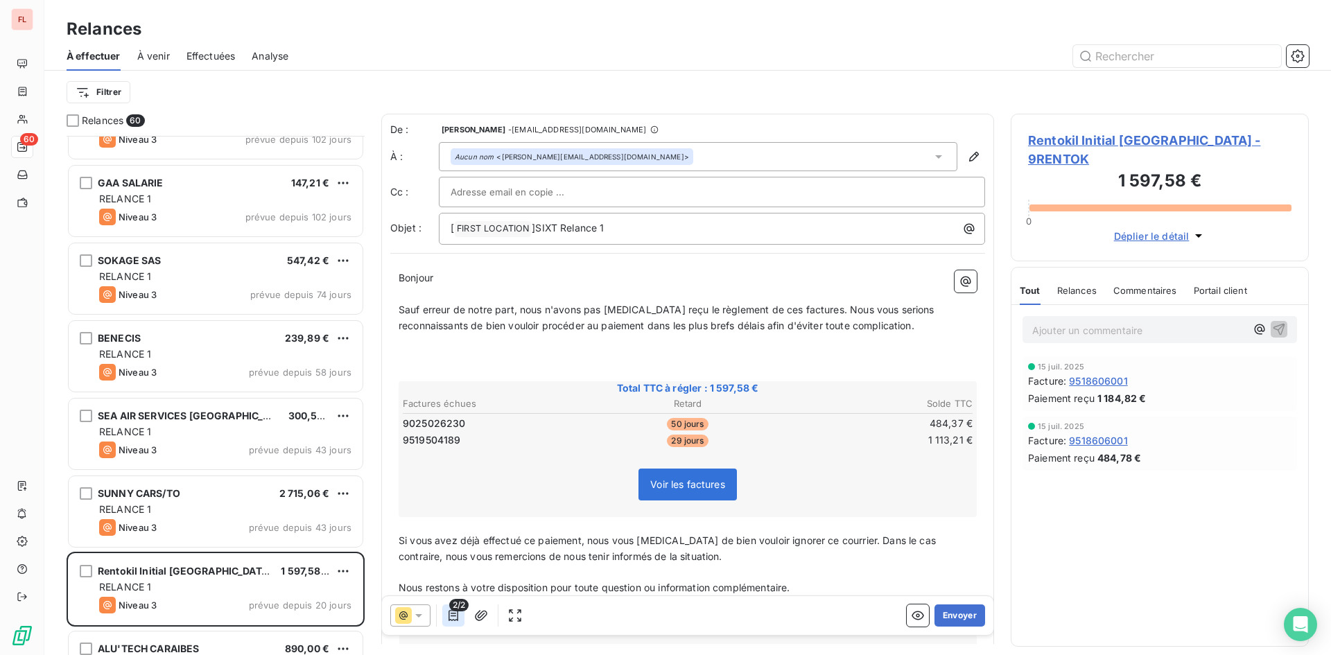
click at [452, 618] on icon "button" at bounding box center [454, 616] width 14 height 14
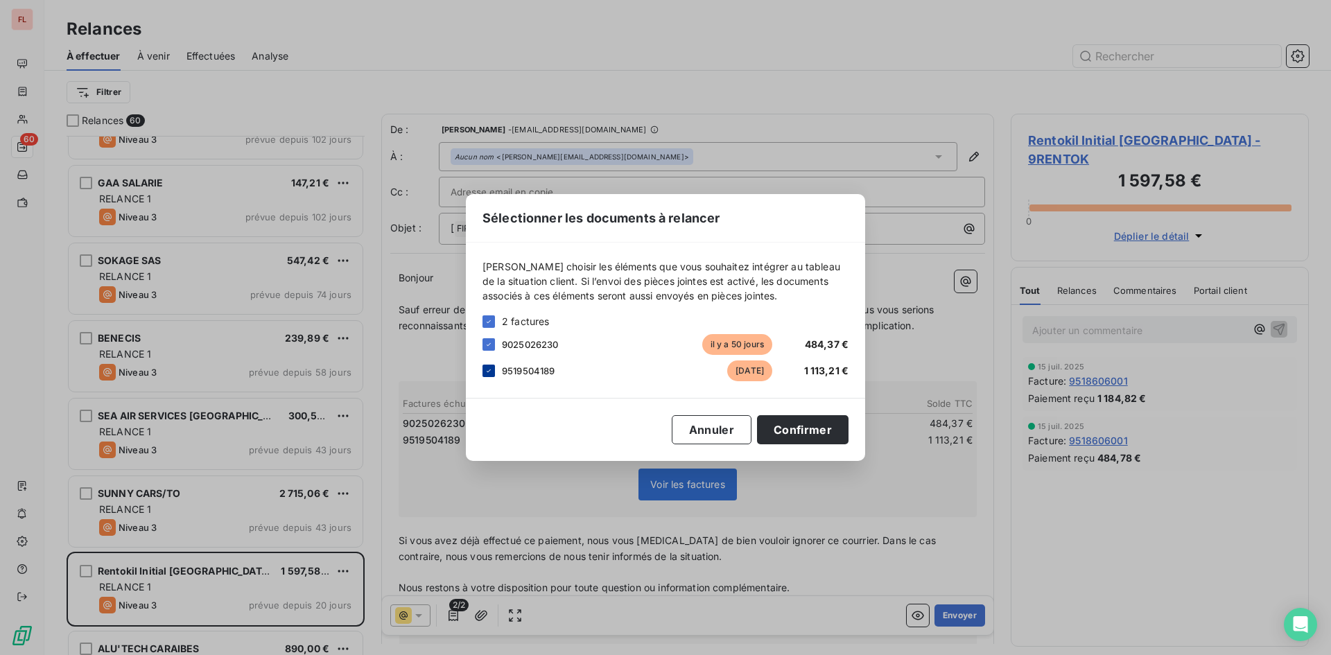
click at [492, 371] on icon at bounding box center [489, 371] width 8 height 8
click at [801, 431] on button "Confirmer" at bounding box center [803, 429] width 92 height 29
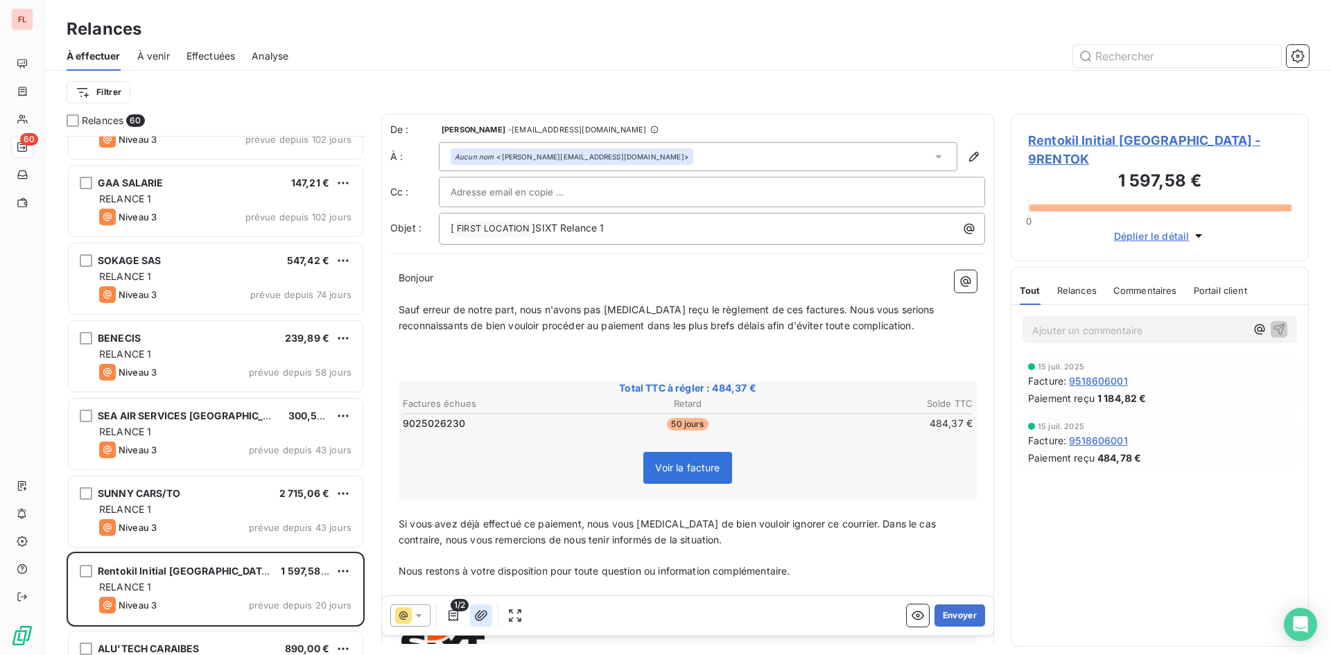
click at [482, 619] on icon "button" at bounding box center [481, 615] width 12 height 10
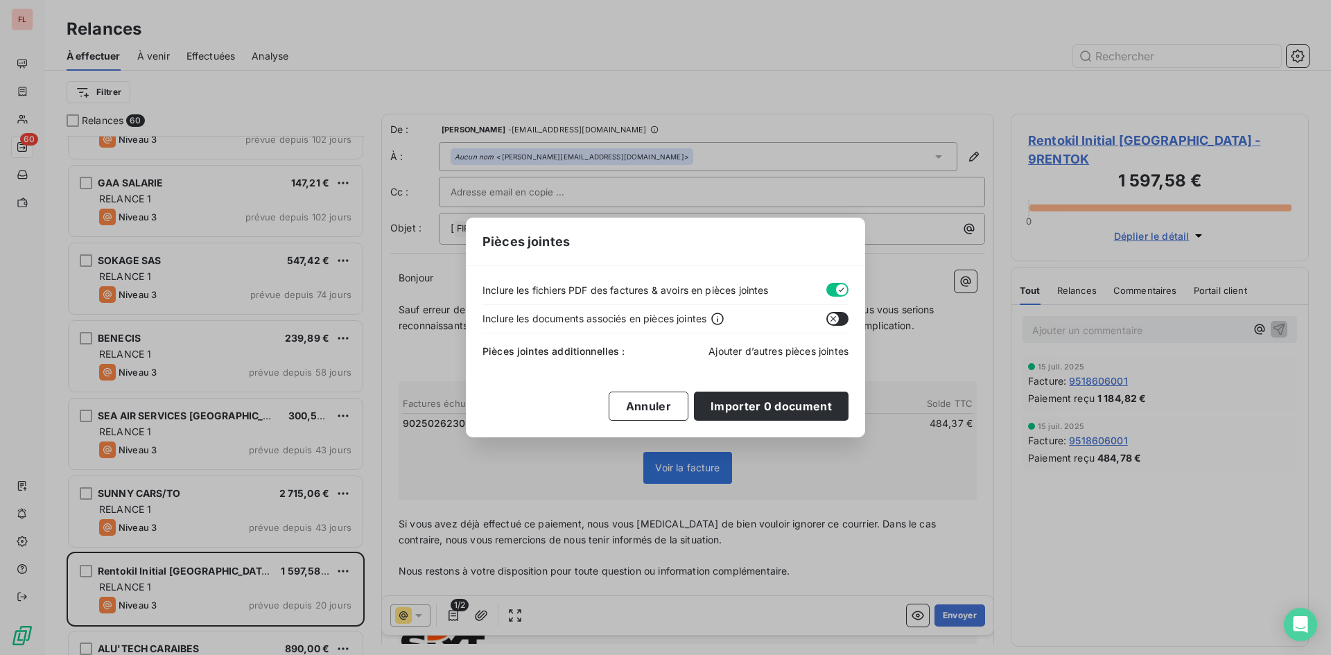
click at [793, 353] on span "Ajouter d’autres pièces jointes" at bounding box center [779, 351] width 140 height 12
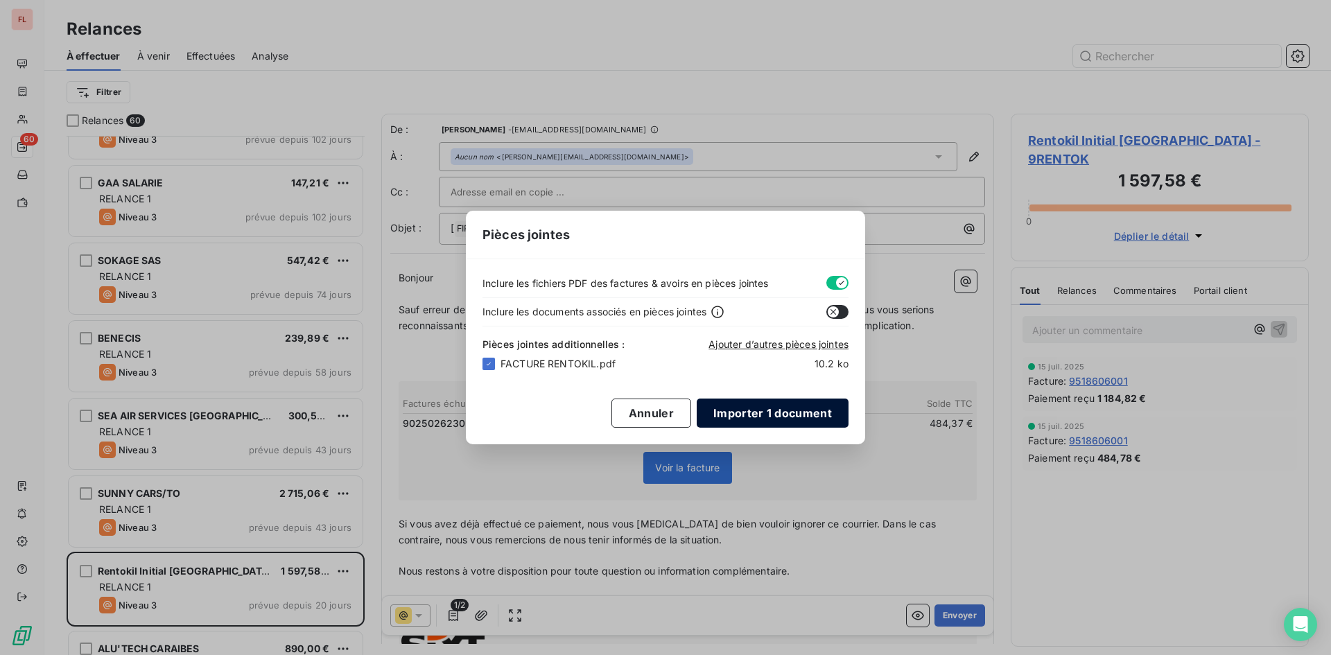
click at [772, 417] on button "Importer 1 document" at bounding box center [773, 413] width 152 height 29
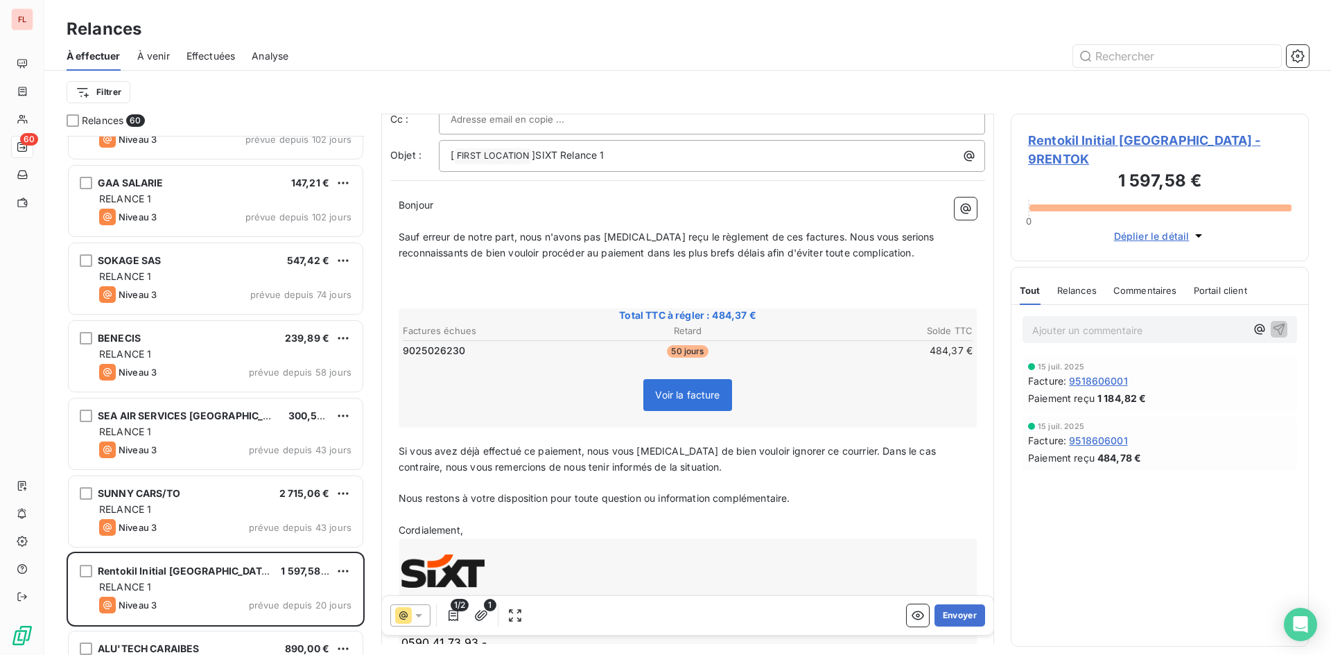
scroll to position [0, 0]
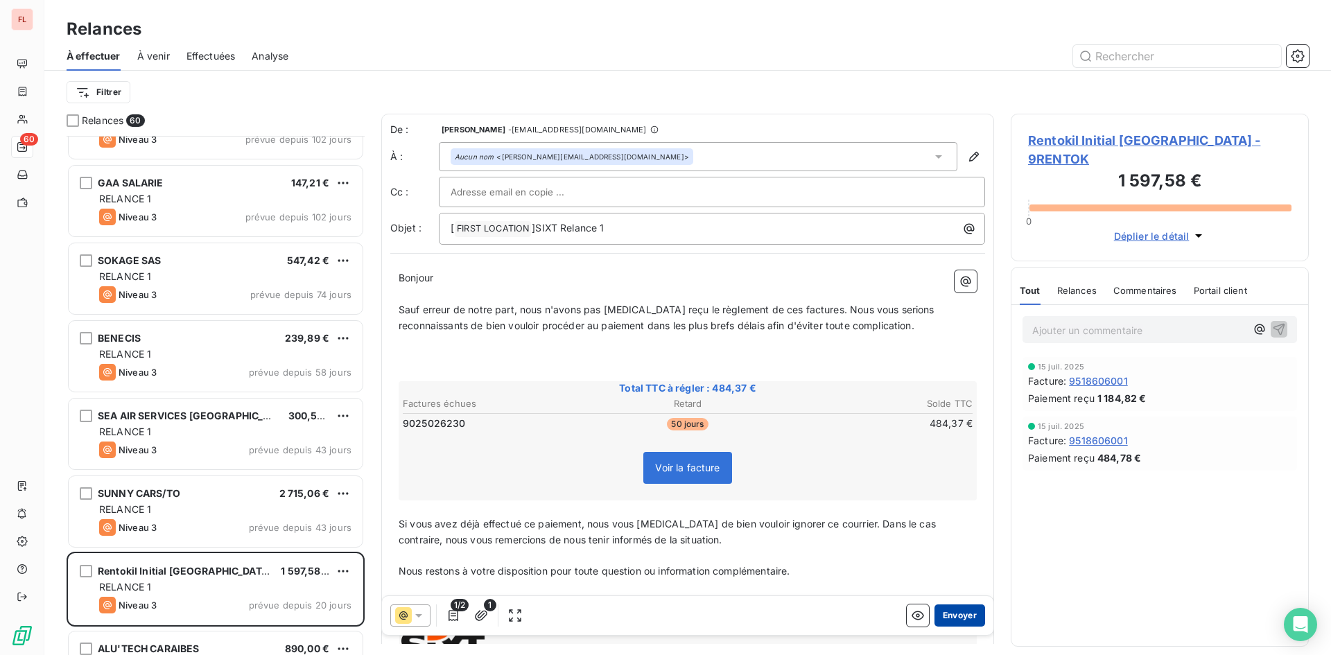
click at [949, 614] on button "Envoyer" at bounding box center [960, 616] width 51 height 22
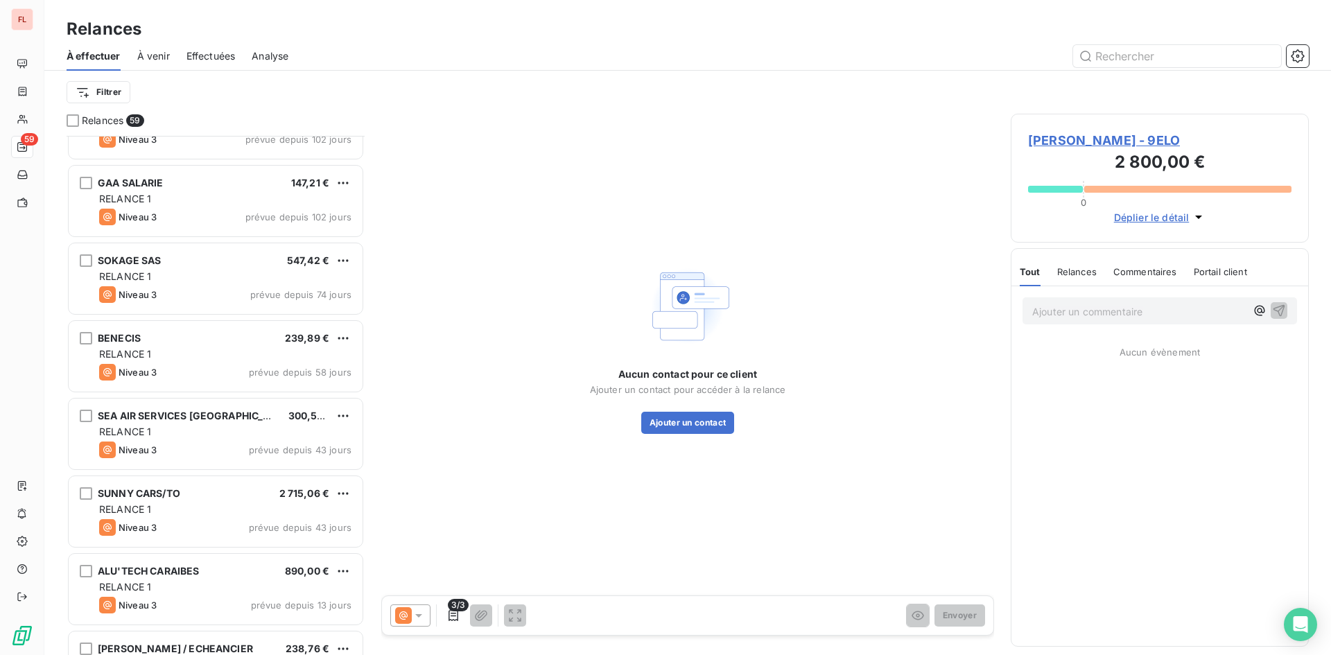
click at [1074, 270] on span "Relances" at bounding box center [1077, 271] width 40 height 11
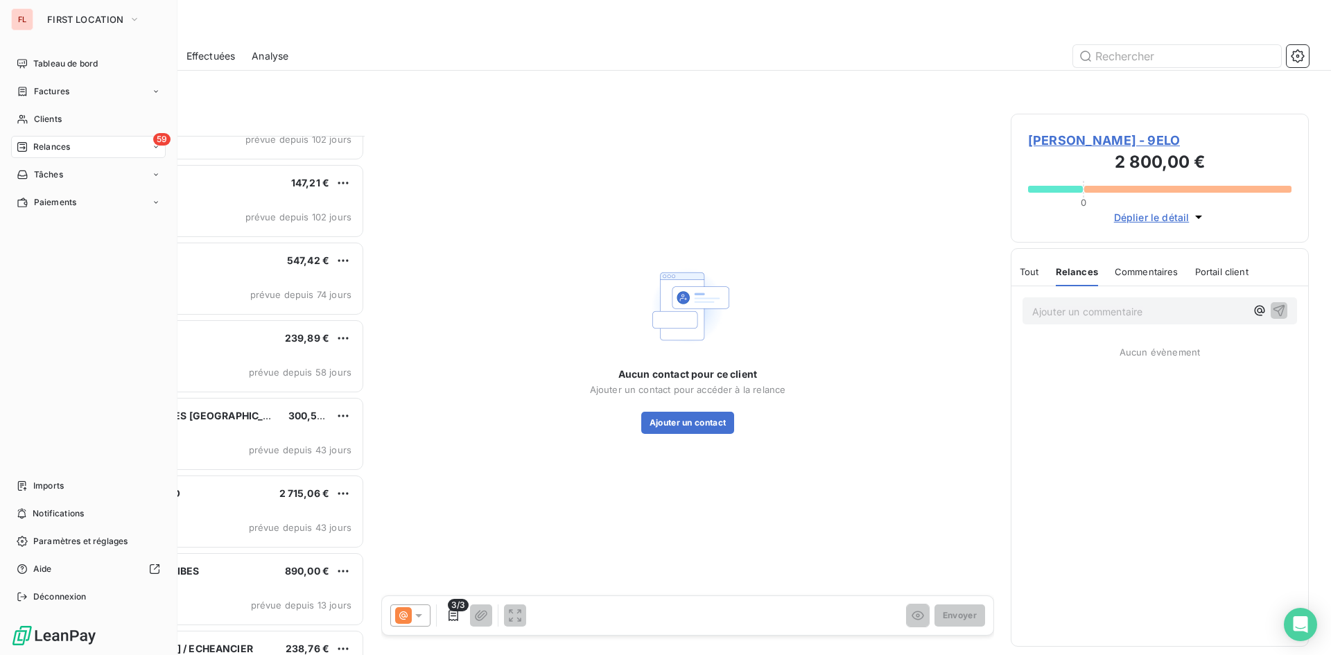
click at [56, 142] on span "Relances" at bounding box center [51, 147] width 37 height 12
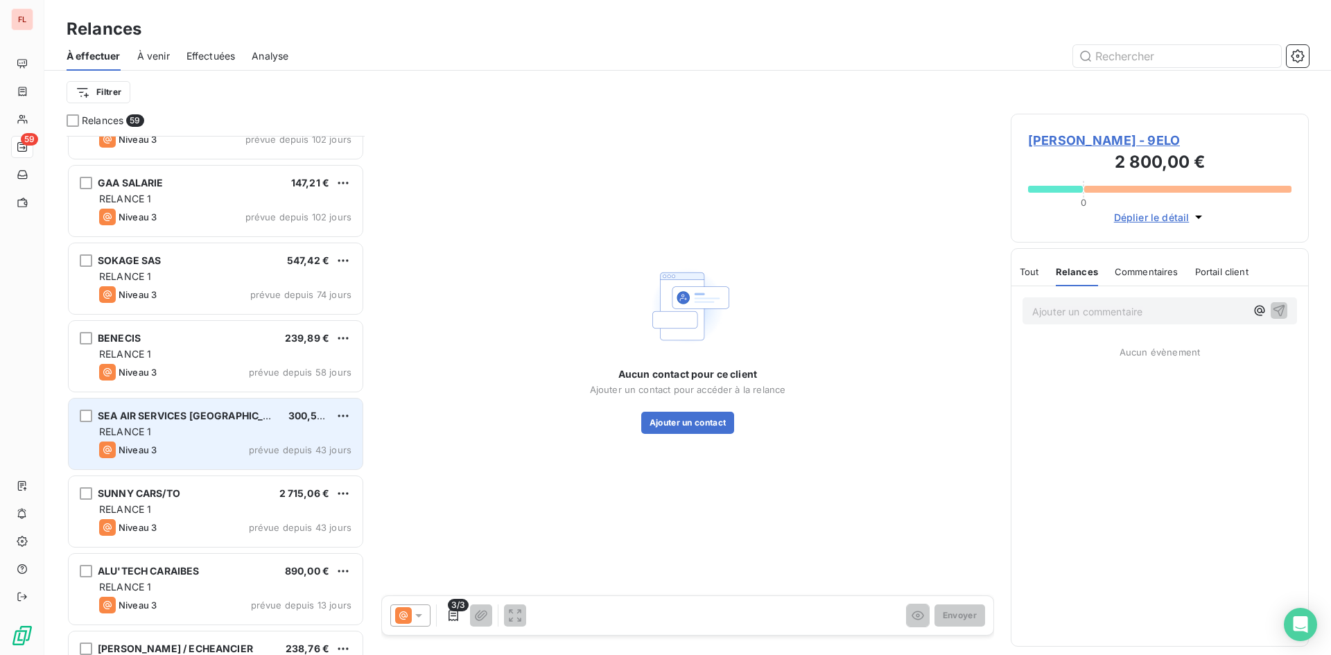
click at [274, 426] on div "RELANCE 1" at bounding box center [225, 432] width 252 height 14
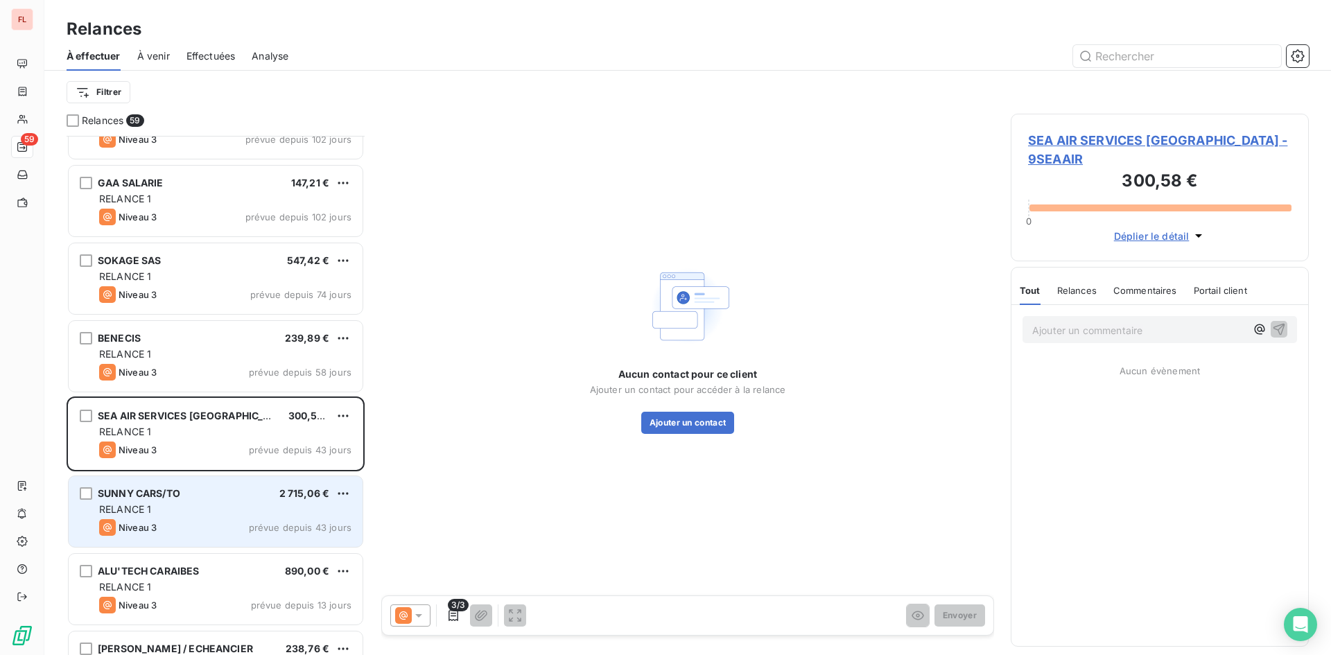
click at [274, 494] on div "SUNNY CARS/TO 2 715,06 €" at bounding box center [225, 493] width 252 height 12
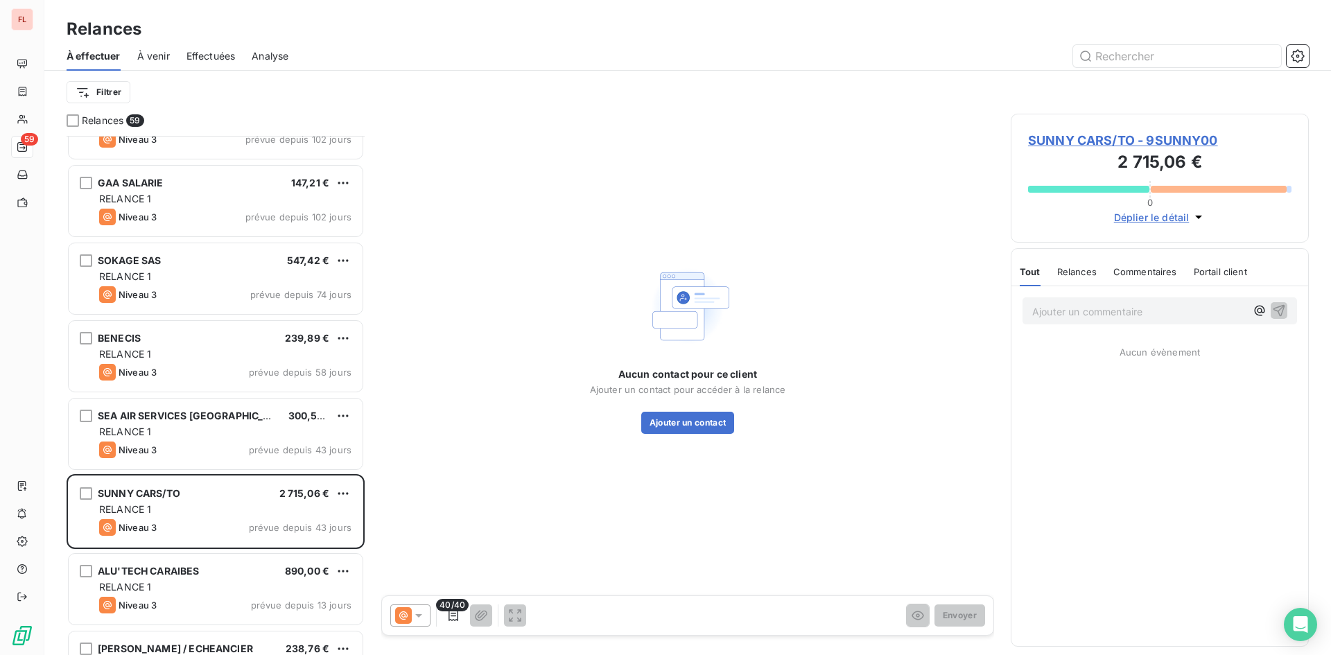
scroll to position [3537, 0]
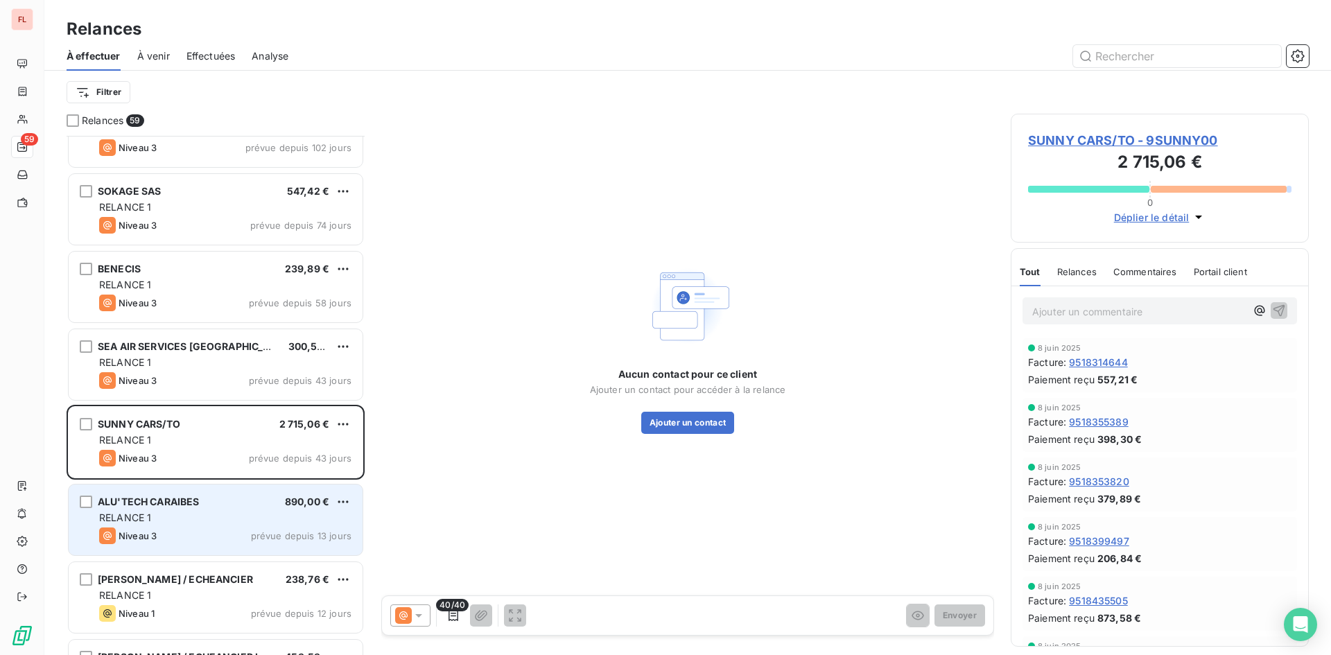
click at [259, 505] on div "ALU'TECH CARAIBES 890,00 €" at bounding box center [225, 502] width 252 height 12
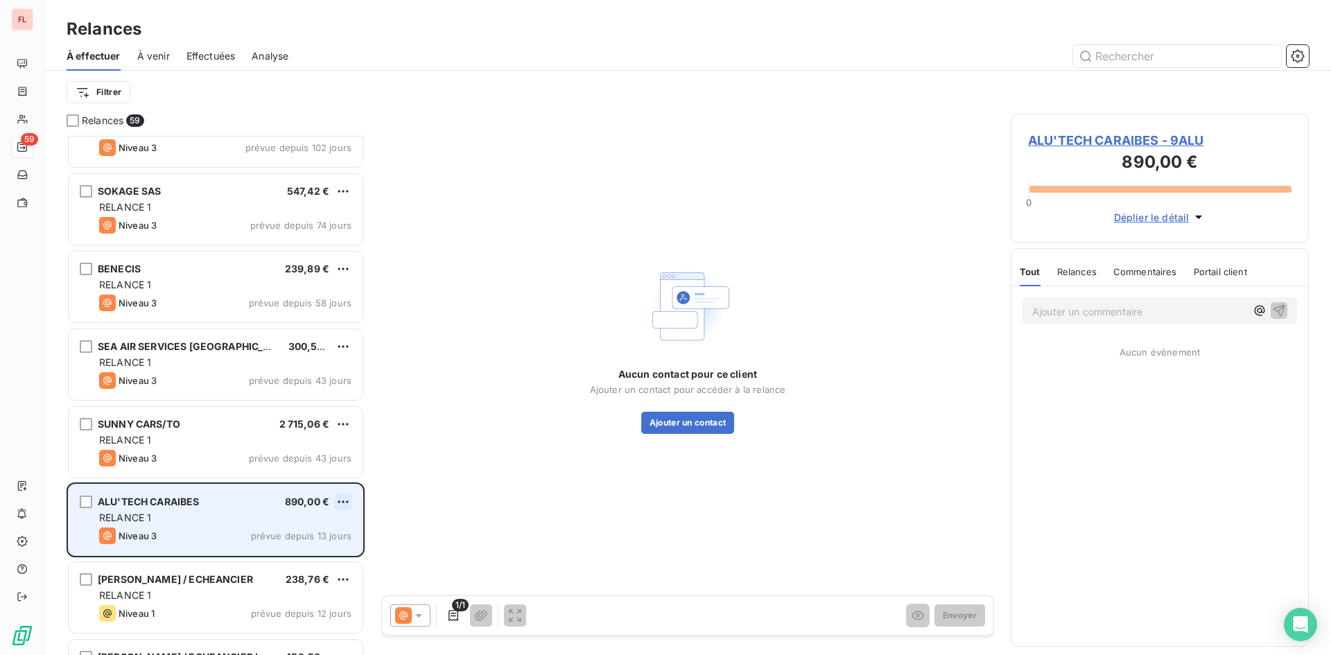
click at [350, 497] on html "FL 59 Relances À effectuer À venir Effectuées Analyse Filtrer Relances 59 ACTAD…" at bounding box center [665, 327] width 1331 height 655
click at [318, 554] on div "Passer cette action" at bounding box center [283, 555] width 124 height 22
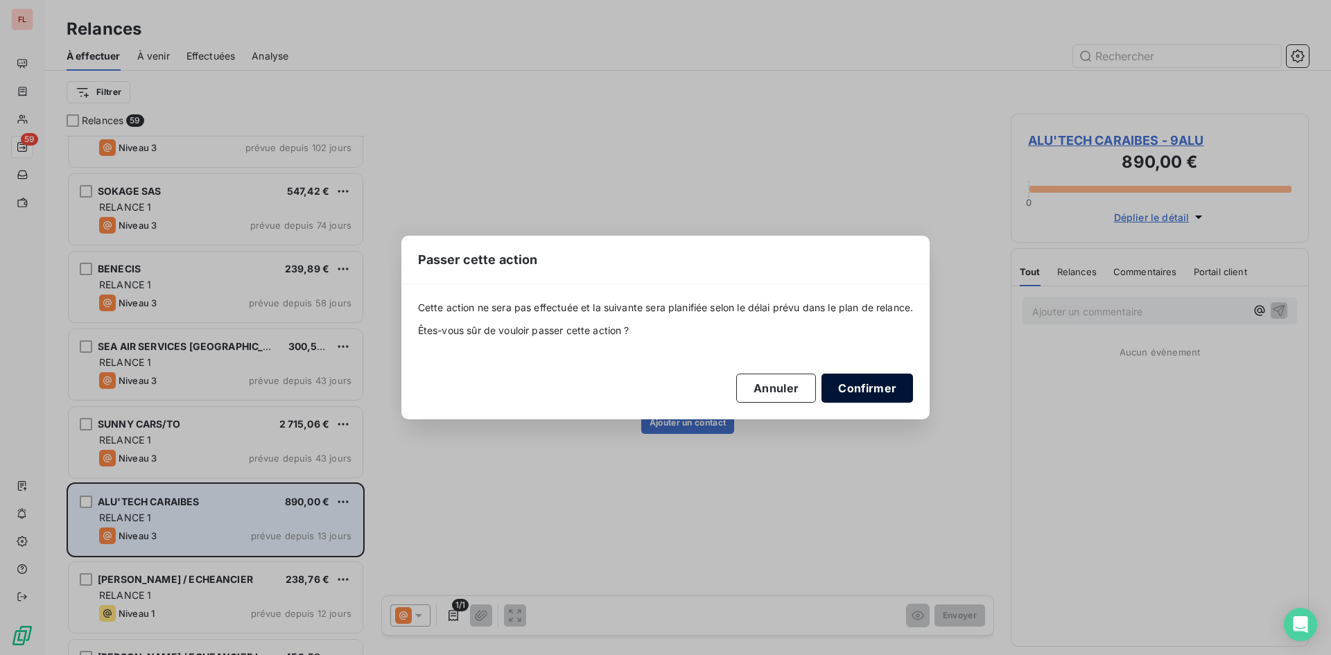
click at [887, 392] on button "Confirmer" at bounding box center [868, 388] width 92 height 29
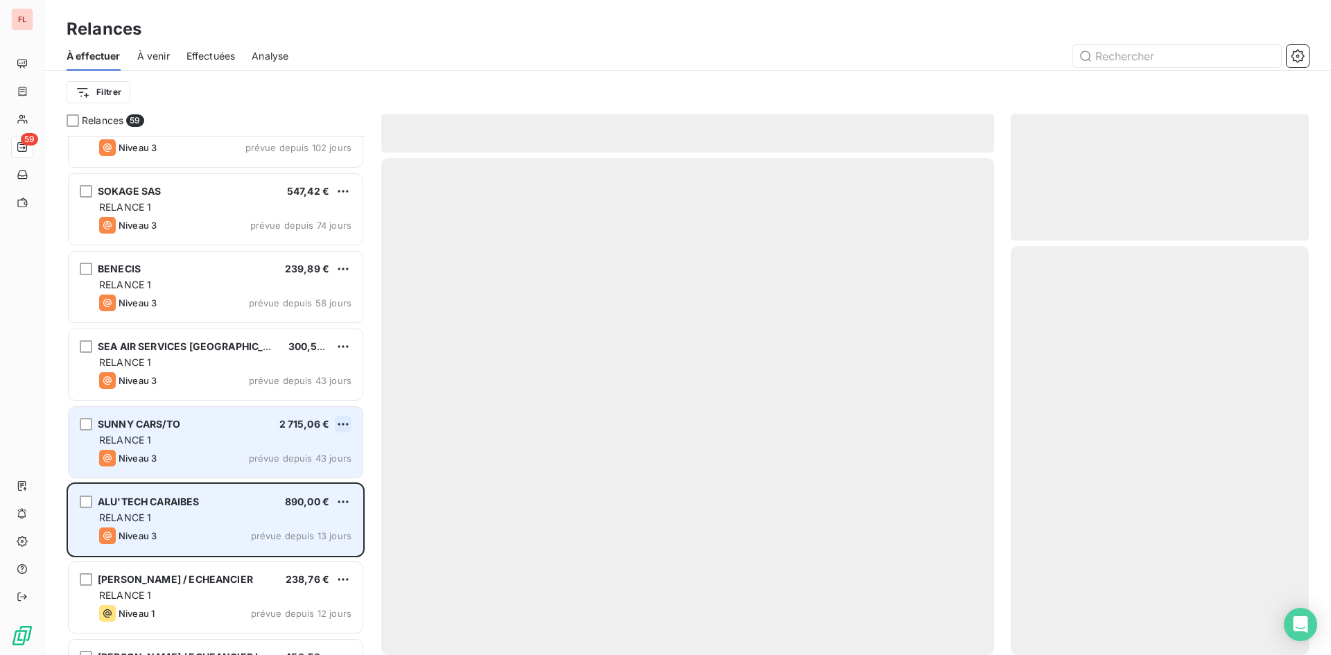
click at [340, 423] on html "FL 59 Relances À effectuer À venir Effectuées Analyse Filtrer Relances 59 ACTAD…" at bounding box center [665, 327] width 1331 height 655
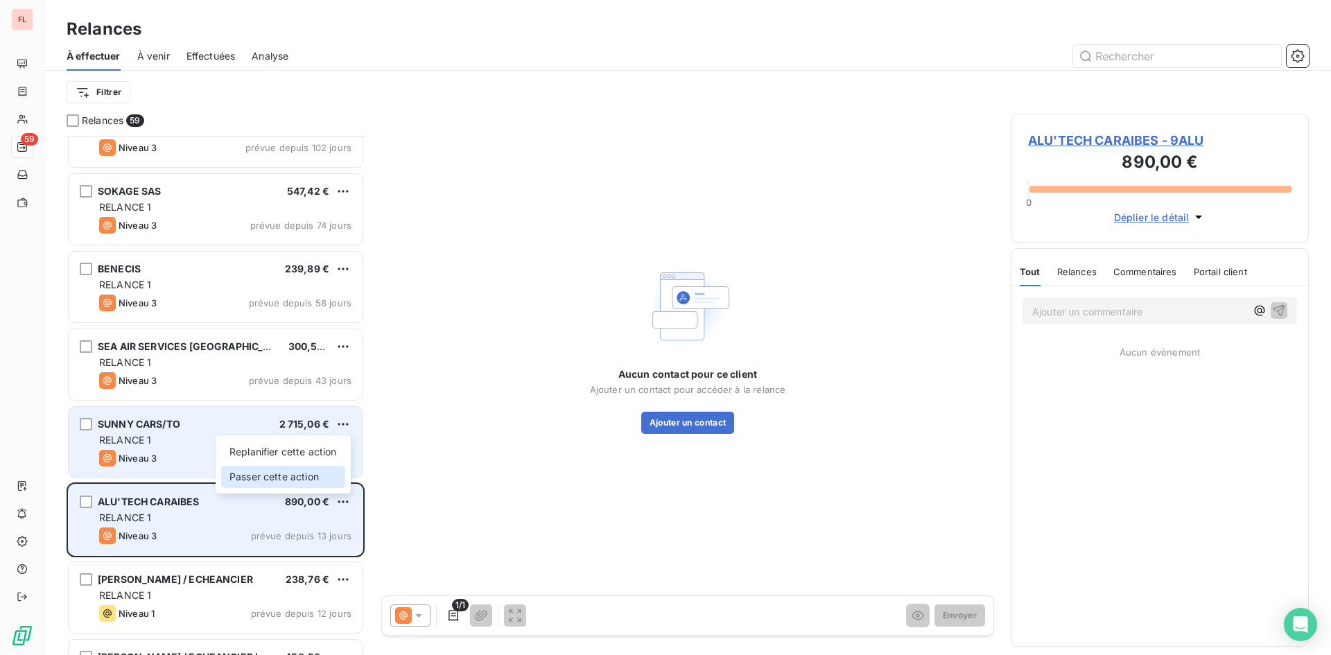
click at [313, 476] on div "Passer cette action" at bounding box center [283, 477] width 124 height 22
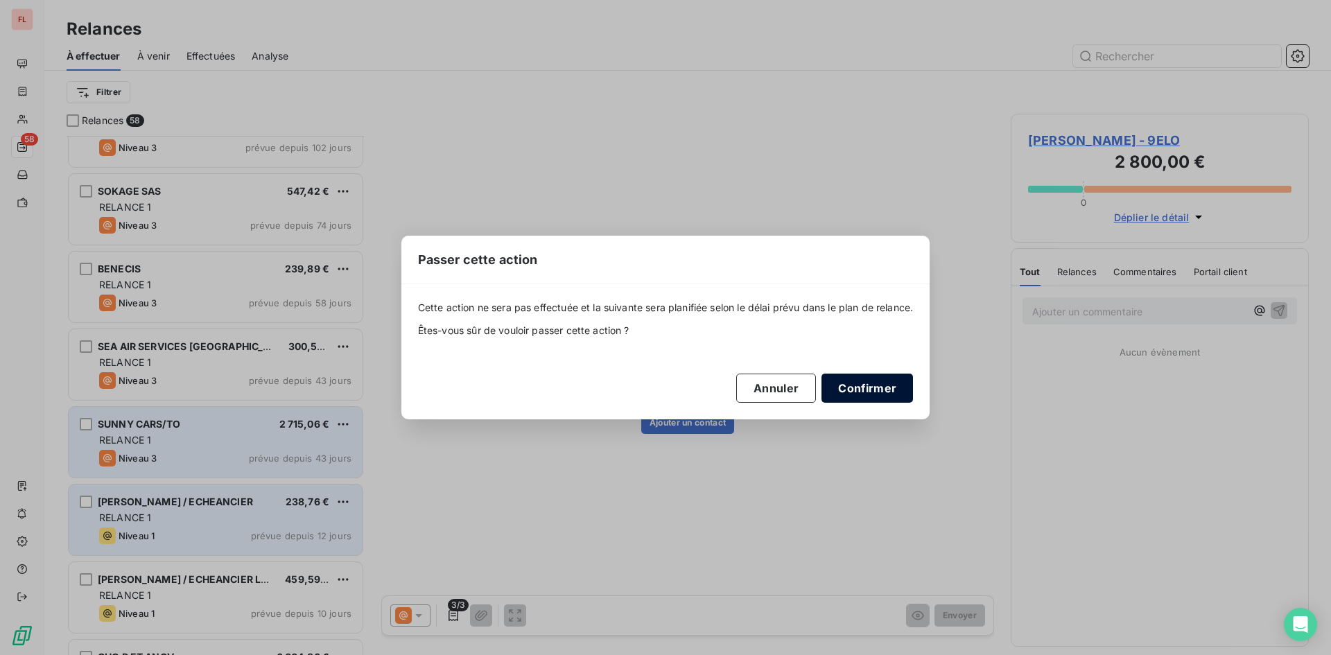
click at [881, 391] on button "Confirmer" at bounding box center [868, 388] width 92 height 29
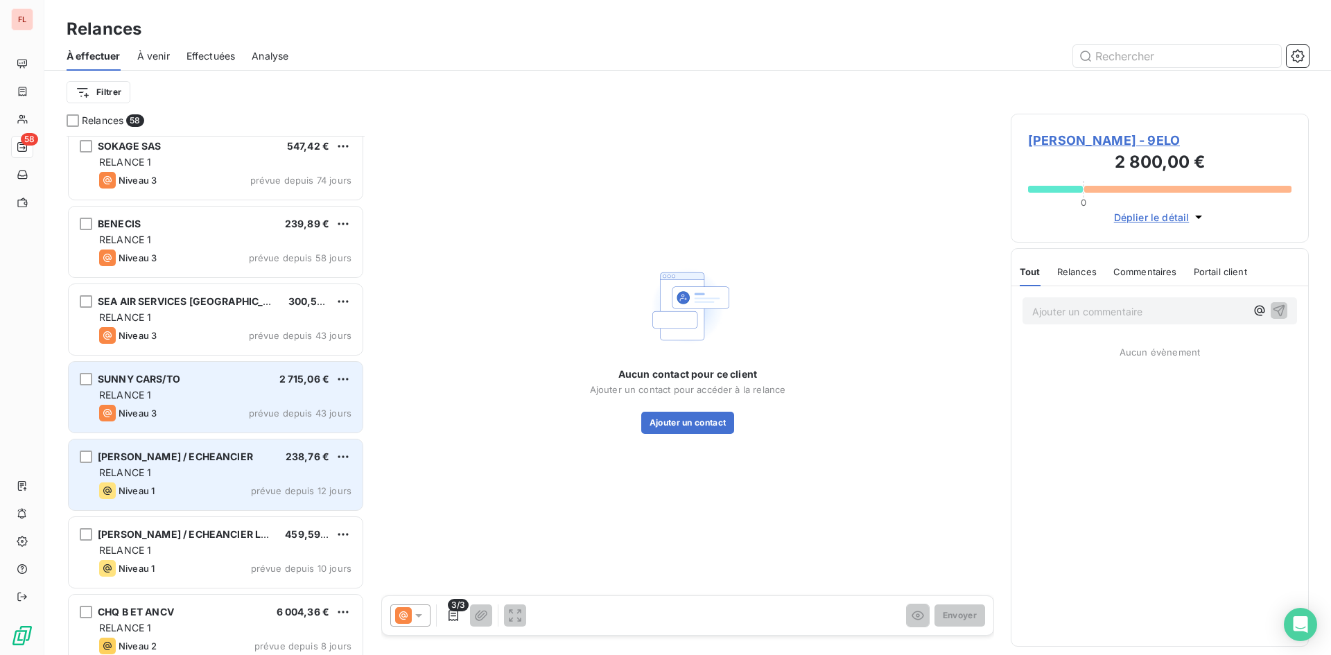
scroll to position [3606, 0]
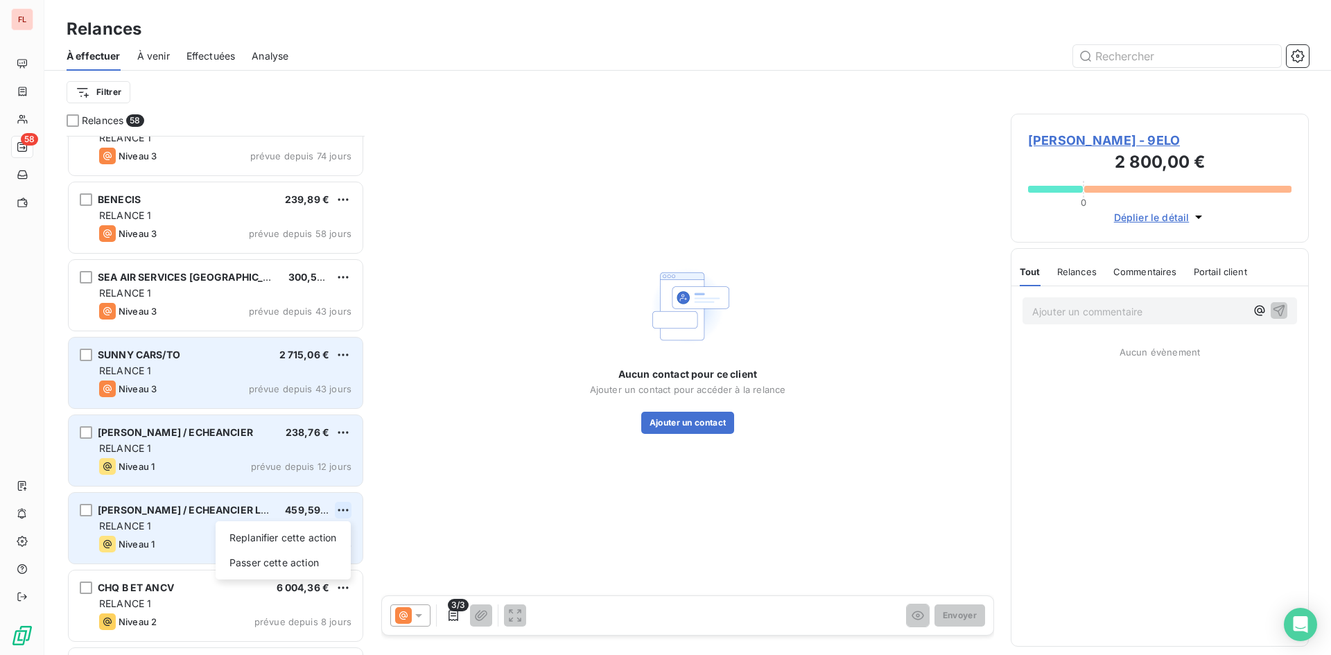
click at [341, 507] on html "FL 58 Relances À effectuer À venir Effectuées Analyse Filtrer Relances 58 GAA S…" at bounding box center [665, 327] width 1331 height 655
click at [308, 561] on div "Passer cette action" at bounding box center [283, 563] width 124 height 22
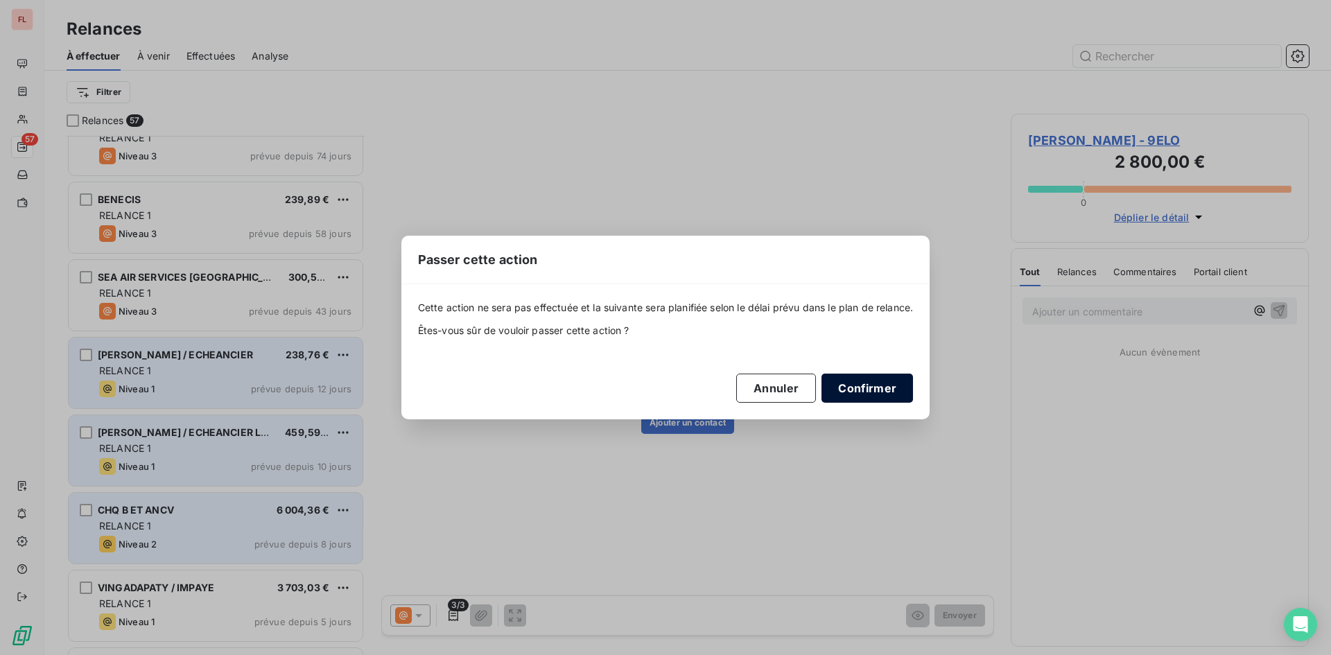
click at [860, 386] on button "Confirmer" at bounding box center [868, 388] width 92 height 29
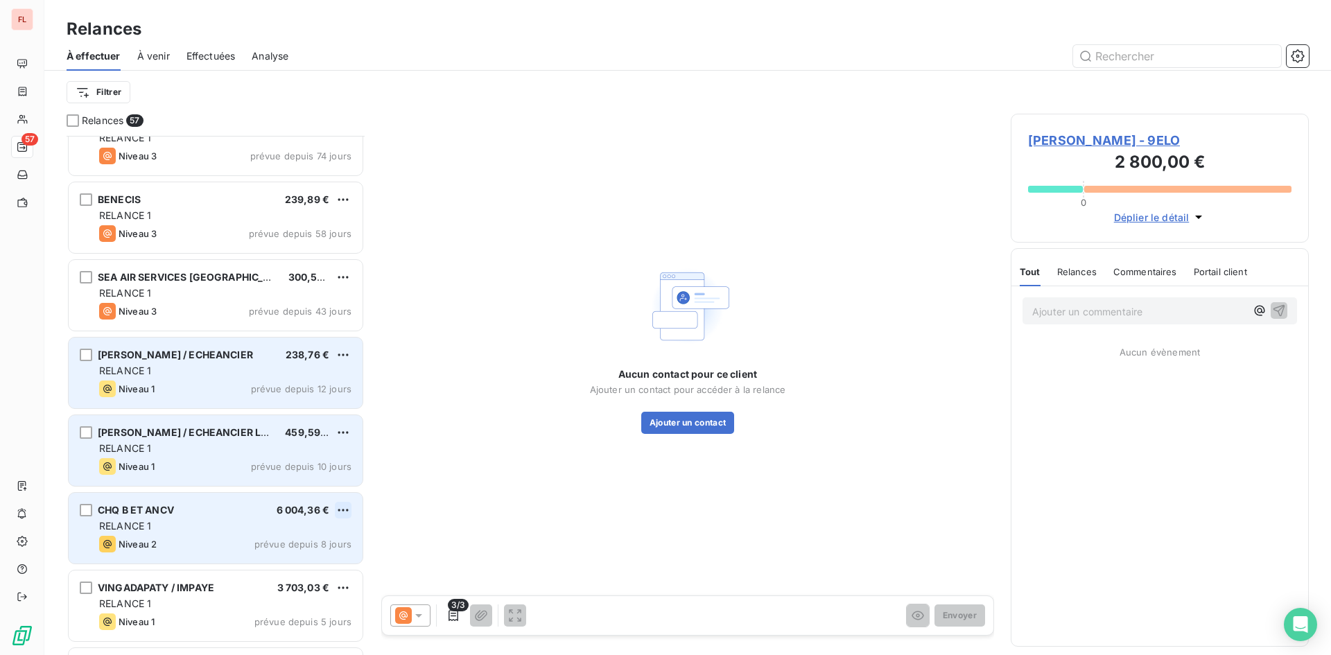
click at [345, 506] on html "FL 57 Relances À effectuer À venir Effectuées Analyse Filtrer Relances 57 GAA S…" at bounding box center [665, 327] width 1331 height 655
click at [313, 565] on div "Passer cette action" at bounding box center [283, 563] width 124 height 22
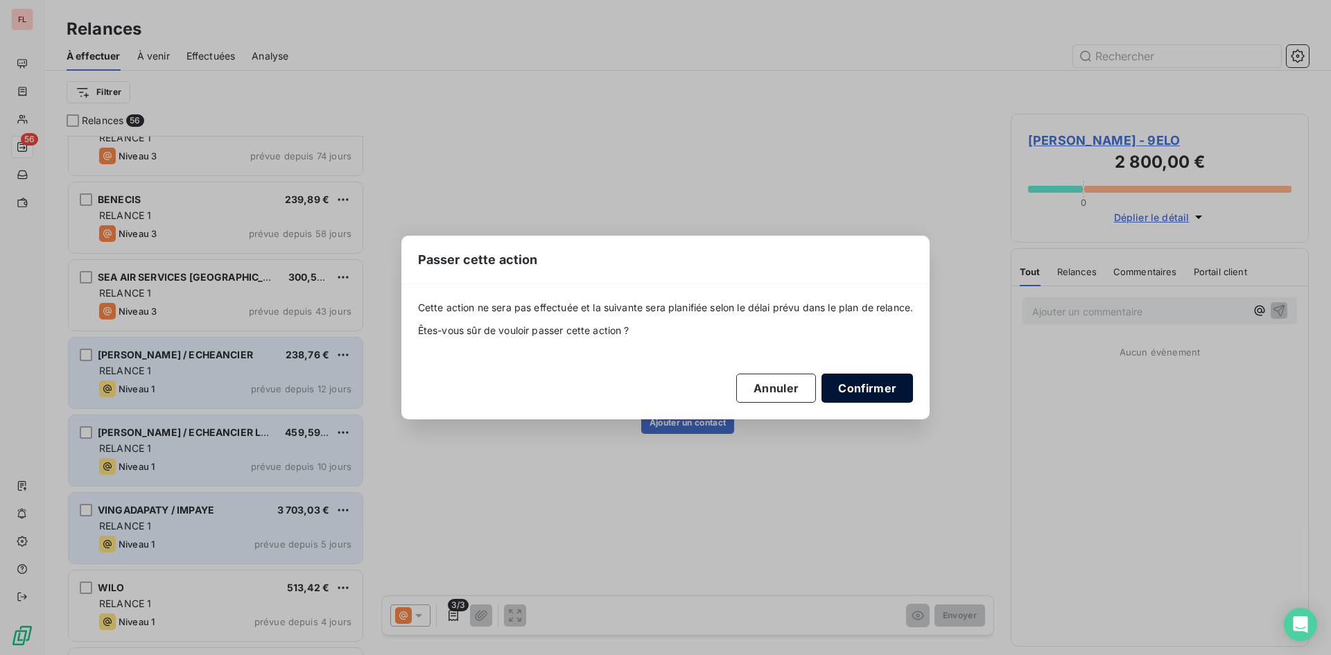
click at [883, 392] on button "Confirmer" at bounding box center [868, 388] width 92 height 29
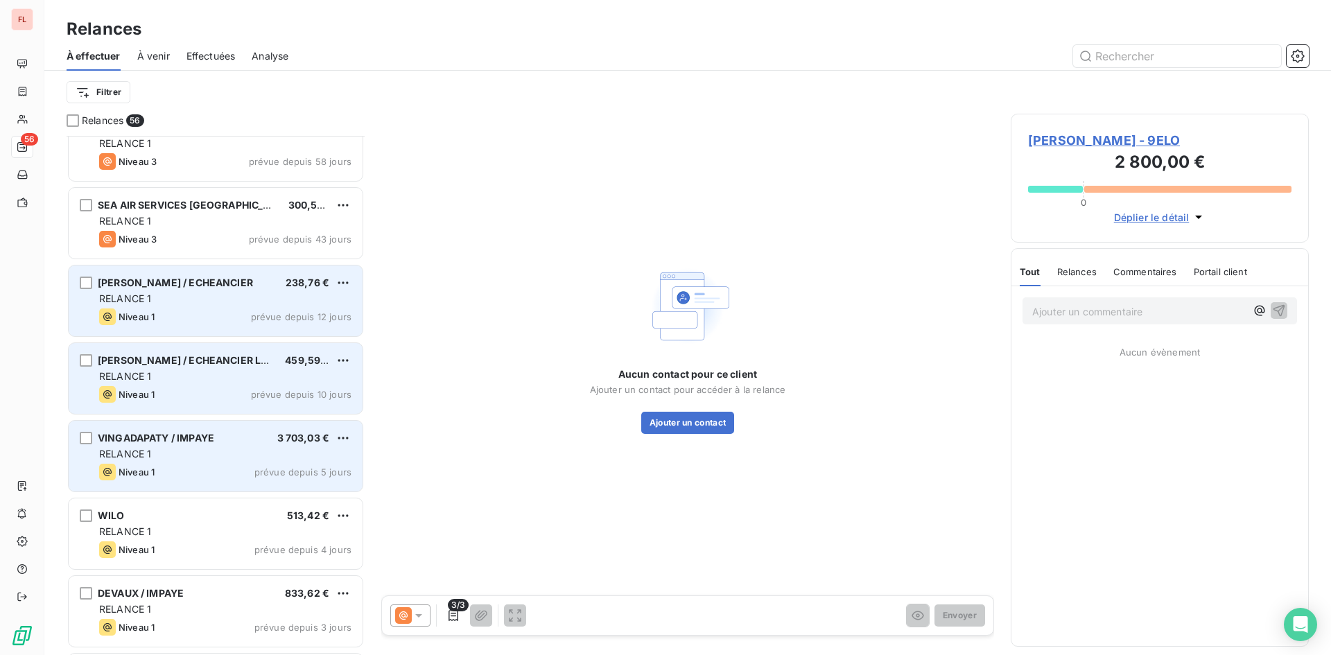
scroll to position [3745, 0]
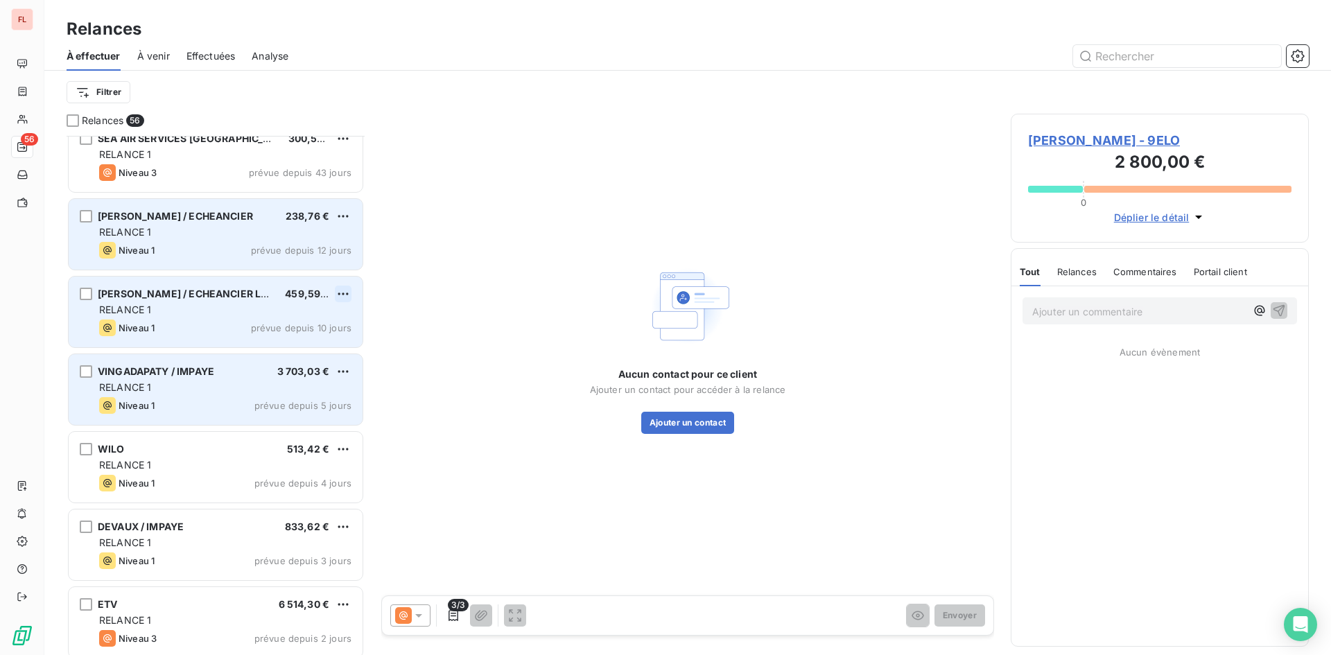
click at [338, 288] on html "FL 56 Relances À effectuer À venir Effectuées Analyse Filtrer Relances 56 BENEC…" at bounding box center [665, 327] width 1331 height 655
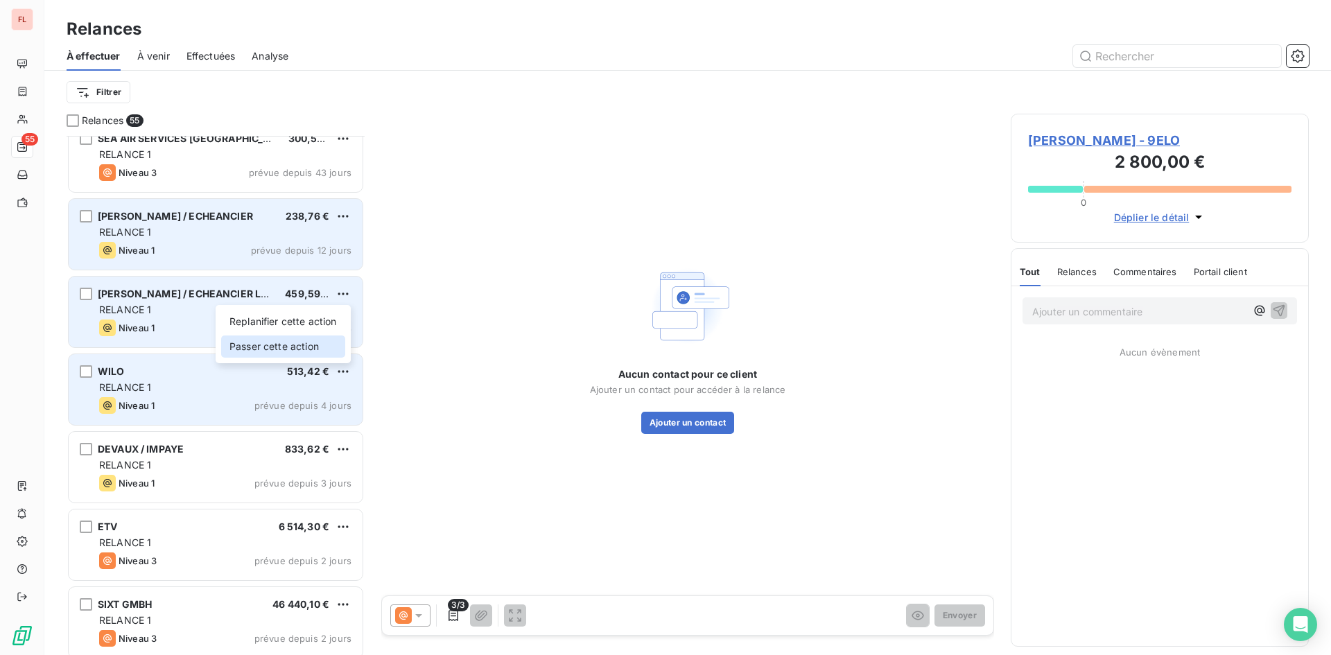
click at [313, 352] on div "Passer cette action" at bounding box center [283, 347] width 124 height 22
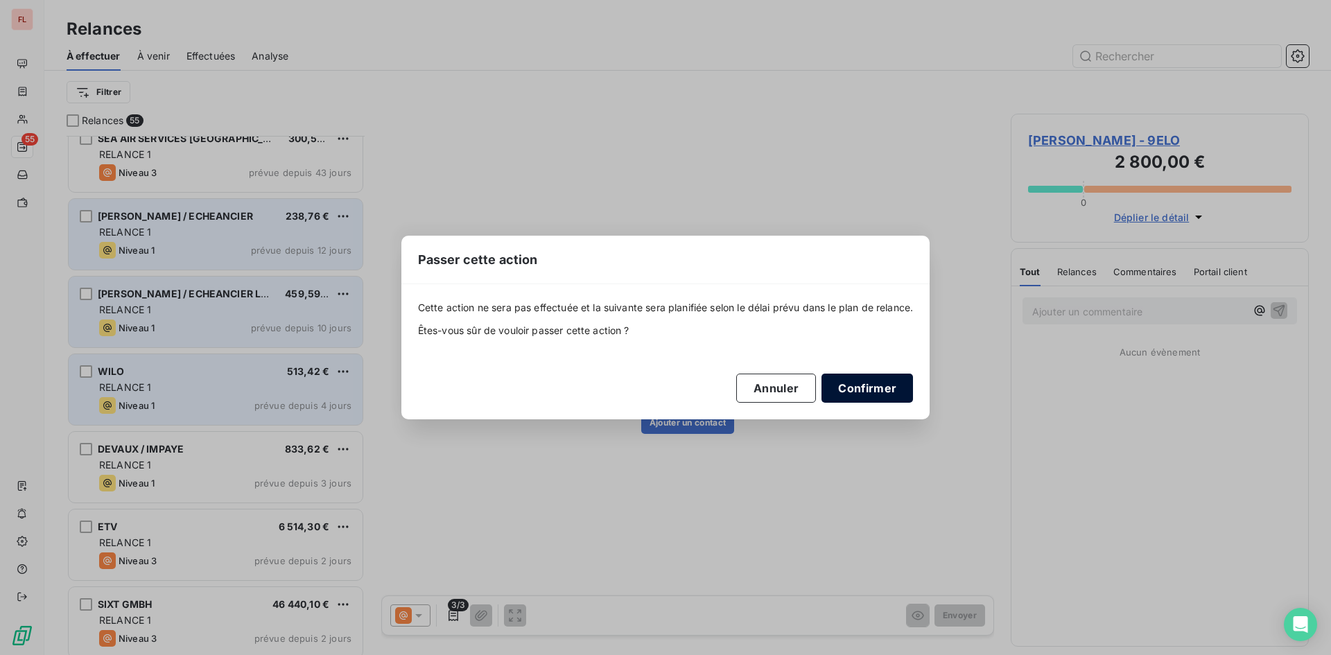
click at [878, 385] on button "Confirmer" at bounding box center [868, 388] width 92 height 29
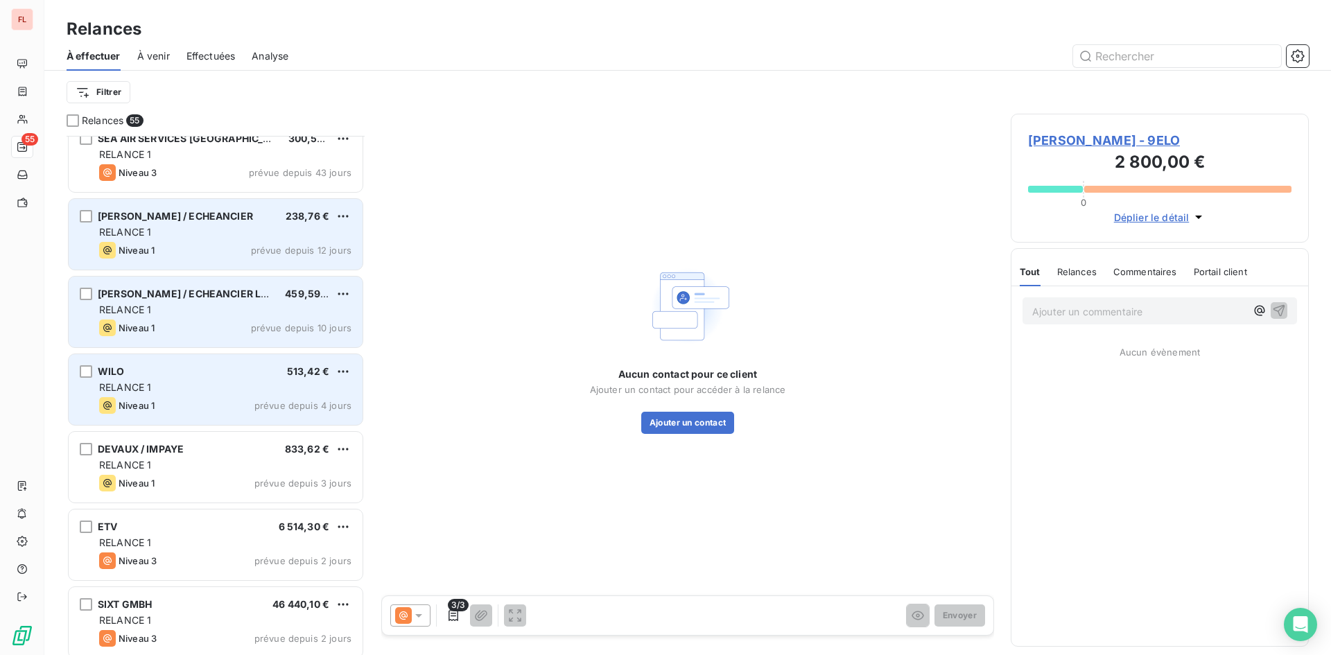
scroll to position [3674, 0]
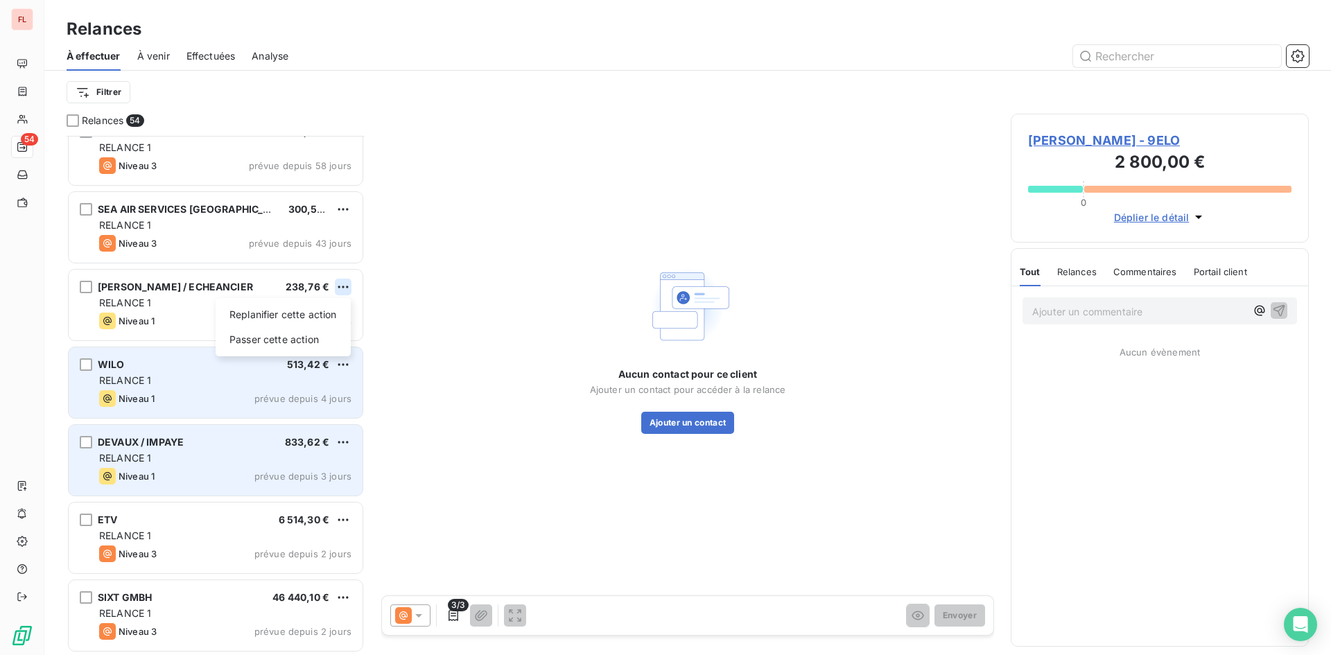
click at [343, 287] on html "FL 54 Relances À effectuer À venir Effectuées Analyse Filtrer Relances 54 GADDA…" at bounding box center [665, 327] width 1331 height 655
click at [307, 340] on div "Passer cette action" at bounding box center [283, 340] width 124 height 22
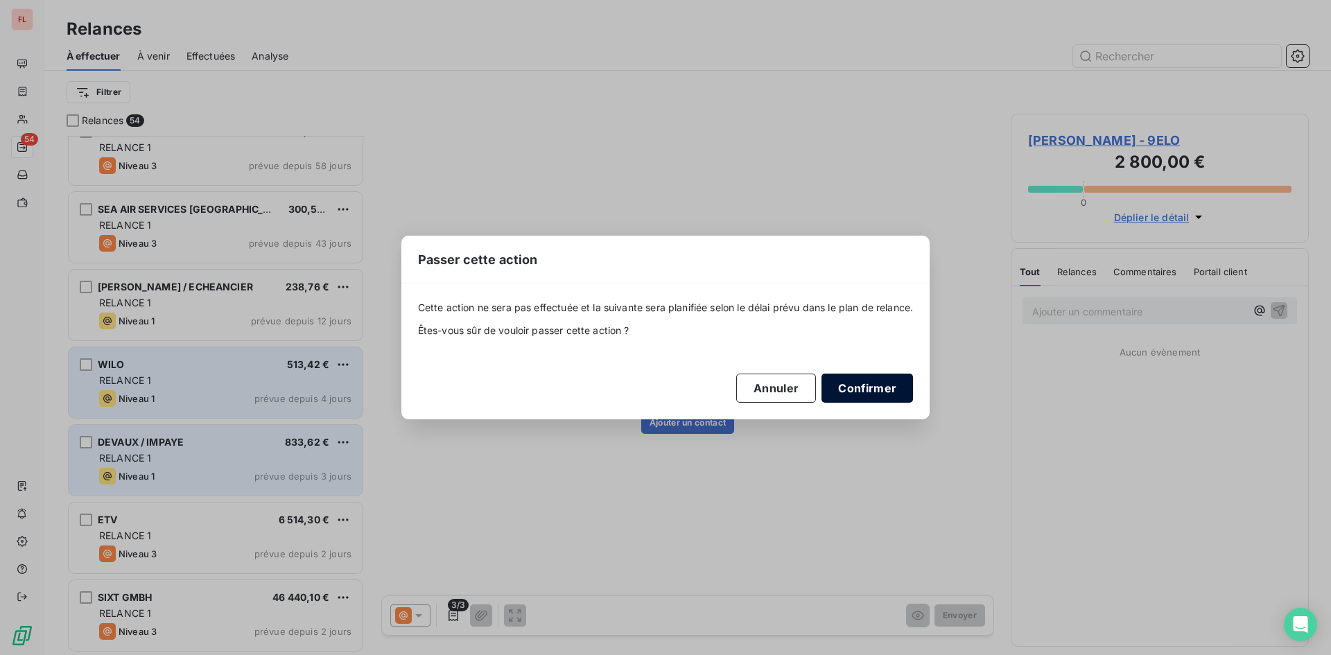
click at [890, 392] on button "Confirmer" at bounding box center [868, 388] width 92 height 29
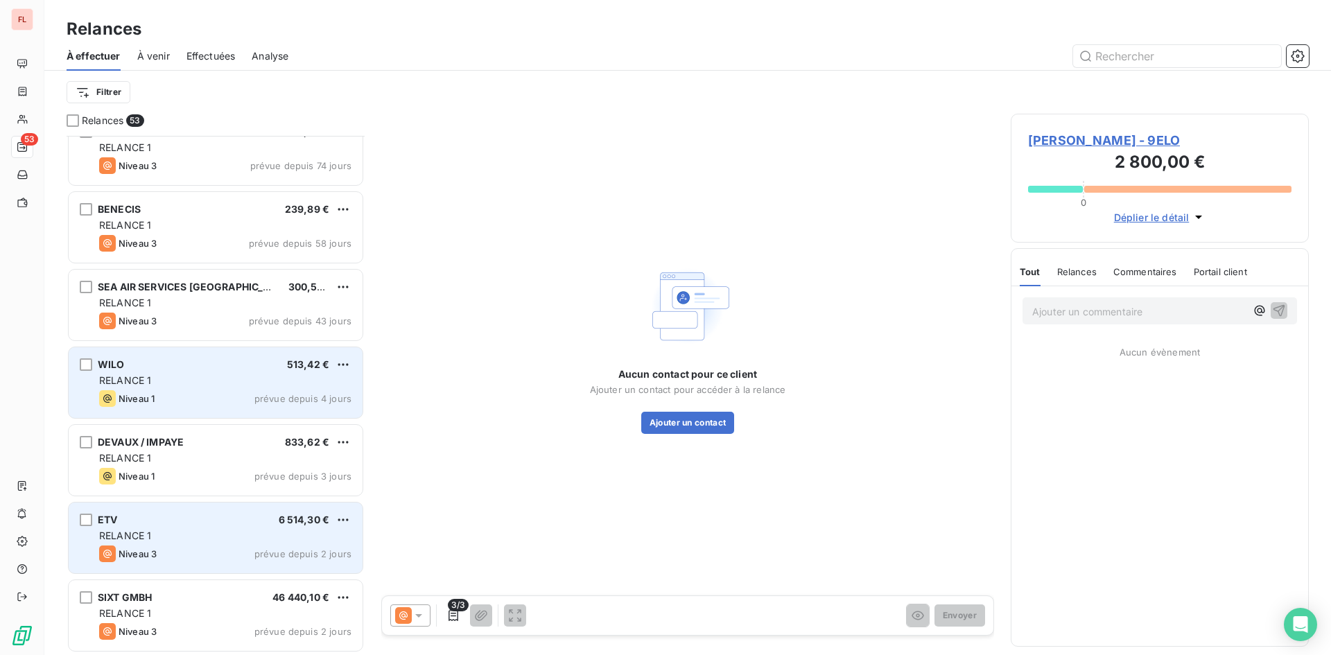
click at [325, 377] on div "RELANCE 1" at bounding box center [225, 381] width 252 height 14
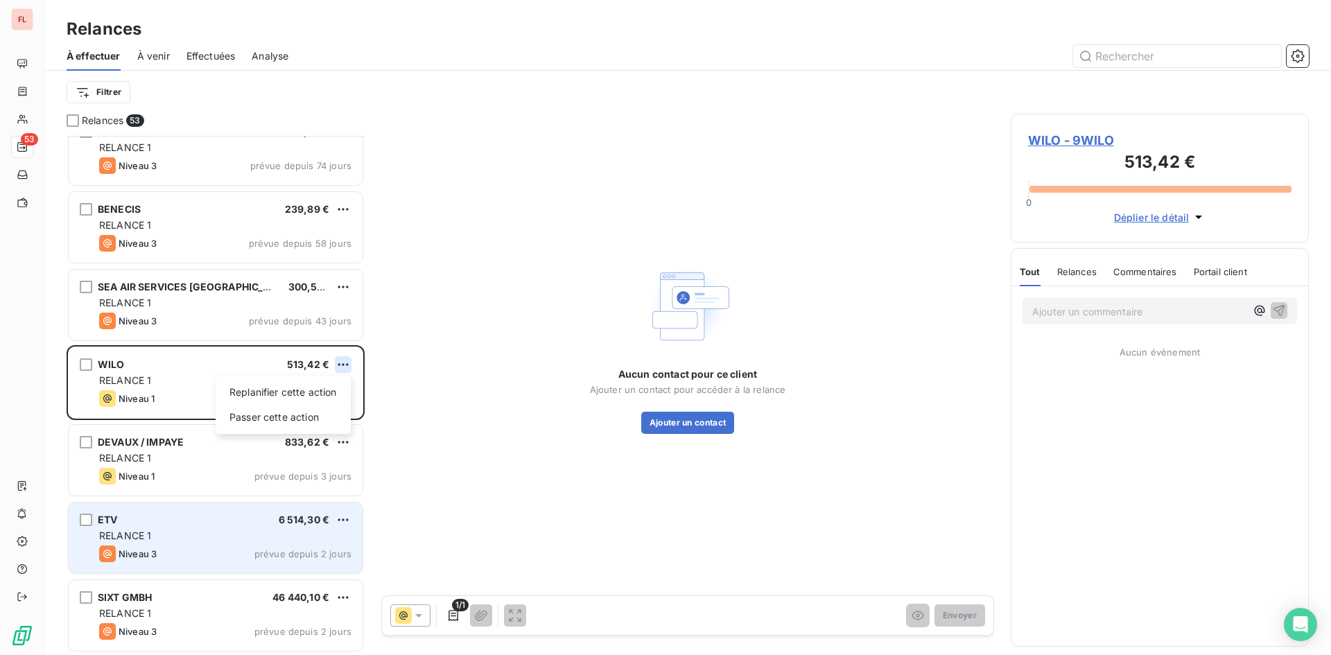
click at [344, 360] on html "FL 53 Relances À effectuer À venir Effectuées Analyse Filtrer Relances 53 EXPED…" at bounding box center [665, 327] width 1331 height 655
click at [307, 421] on div "Passer cette action" at bounding box center [283, 417] width 124 height 22
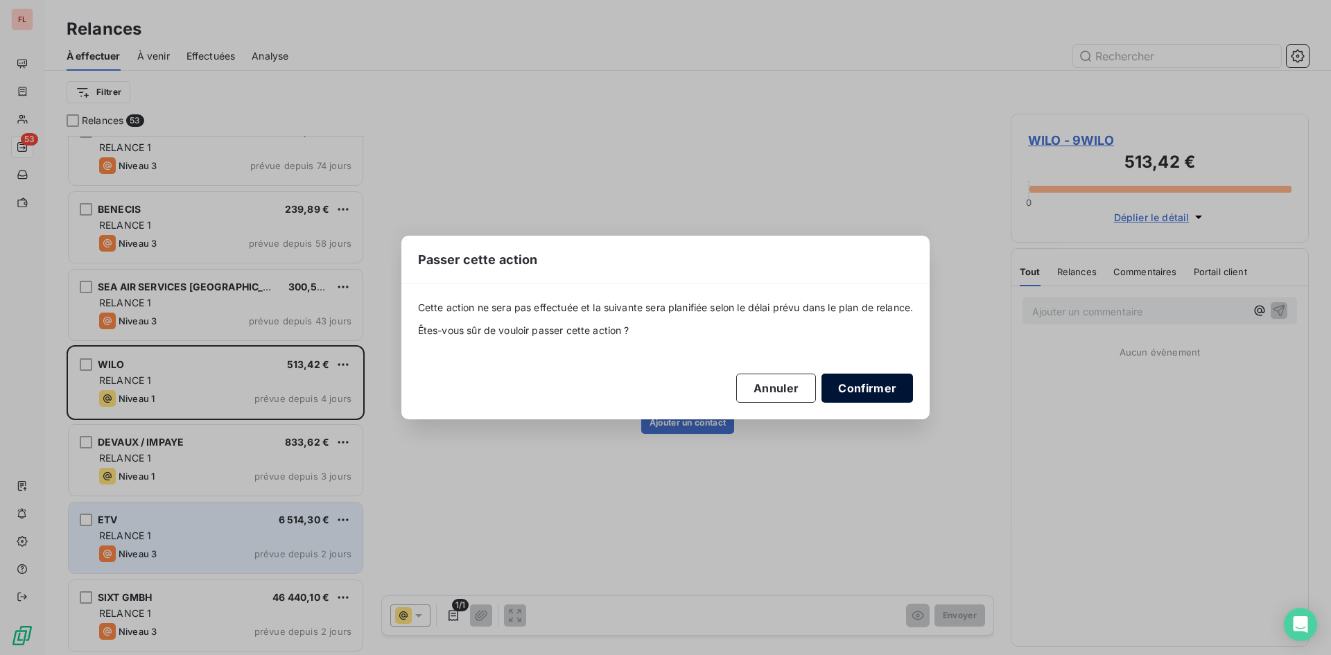
click at [876, 382] on button "Confirmer" at bounding box center [868, 388] width 92 height 29
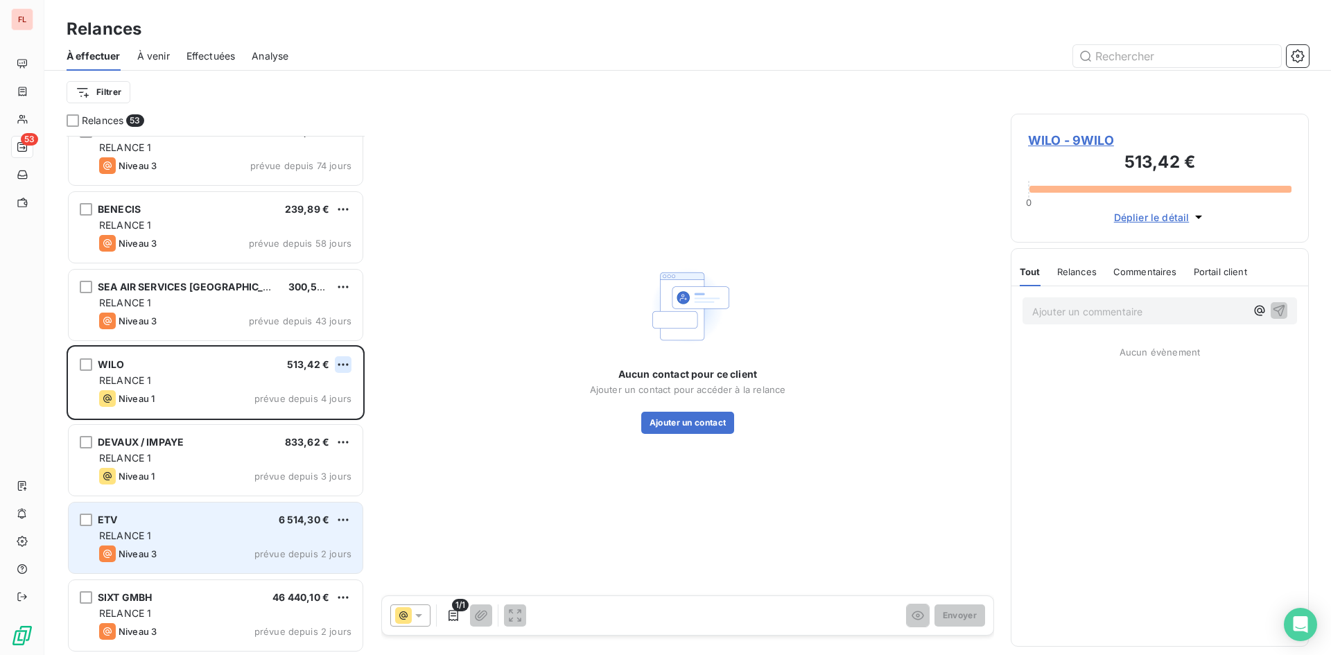
scroll to position [3519, 0]
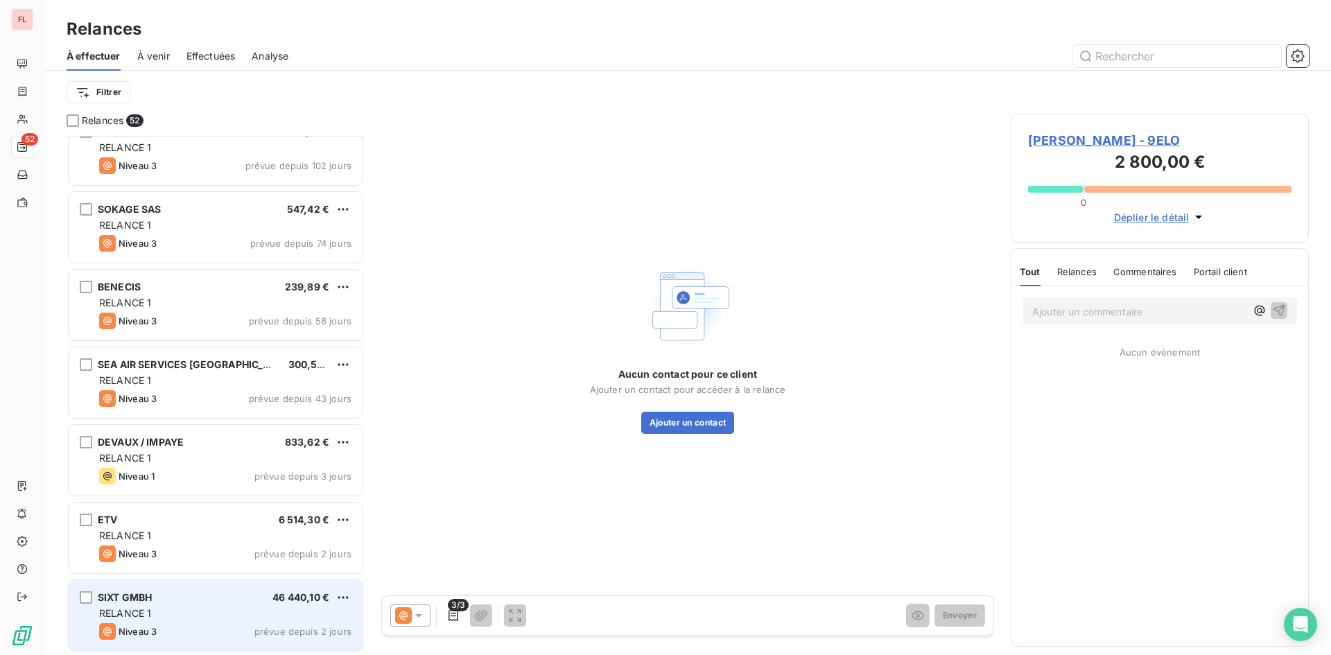
click at [272, 462] on div "RELANCE 1" at bounding box center [225, 458] width 252 height 14
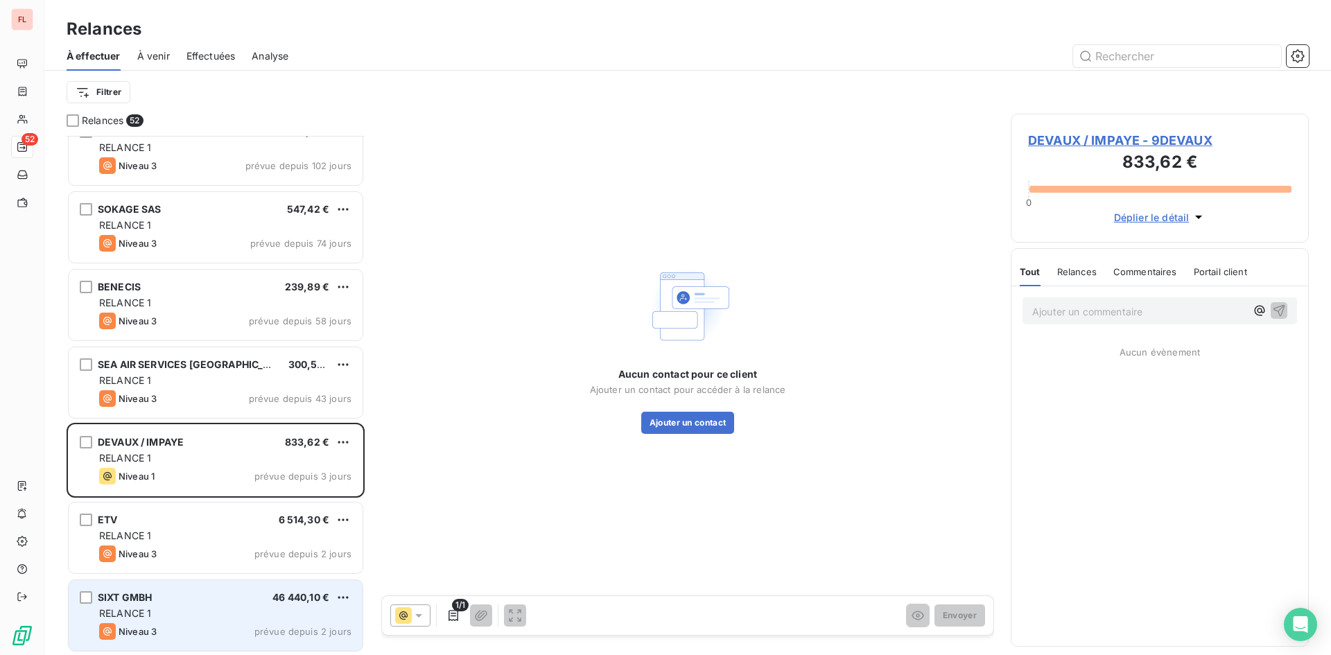
click at [1113, 137] on span "DEVAUX / IMPAYE - 9DEVAUX" at bounding box center [1159, 140] width 263 height 19
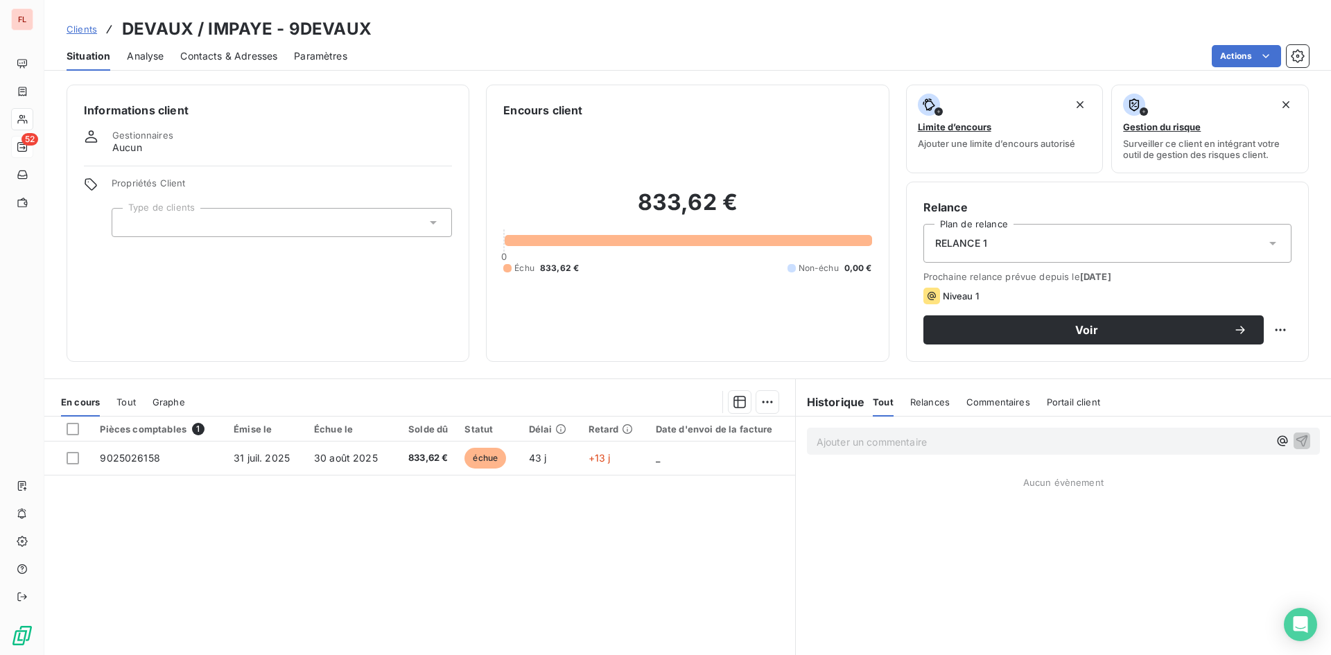
click at [248, 58] on span "Contacts & Adresses" at bounding box center [228, 56] width 97 height 14
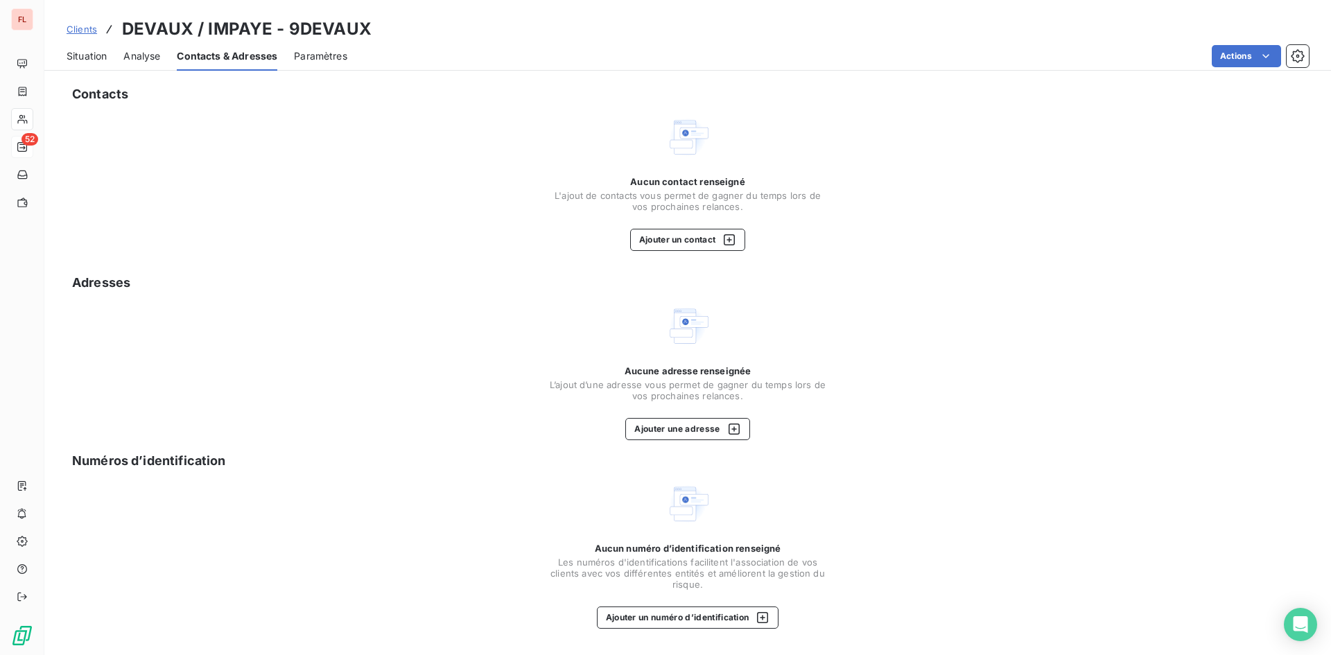
click at [82, 55] on span "Situation" at bounding box center [87, 56] width 40 height 14
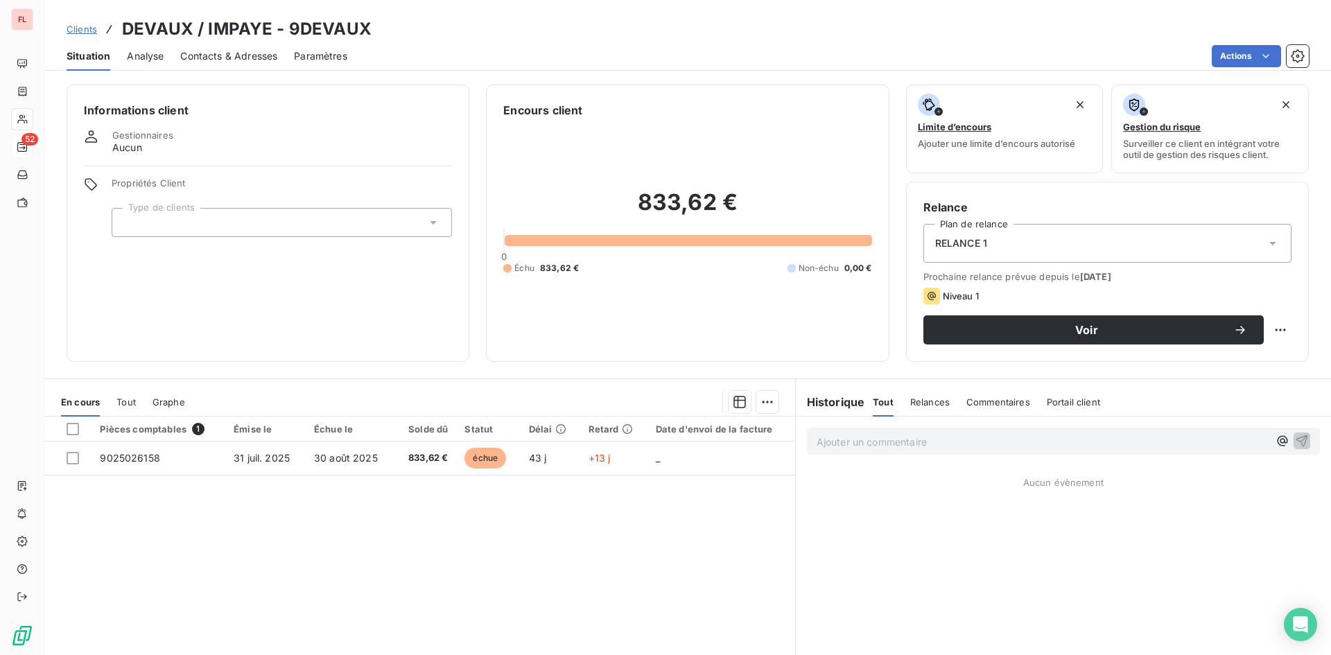
click at [78, 27] on span "Clients" at bounding box center [82, 29] width 31 height 11
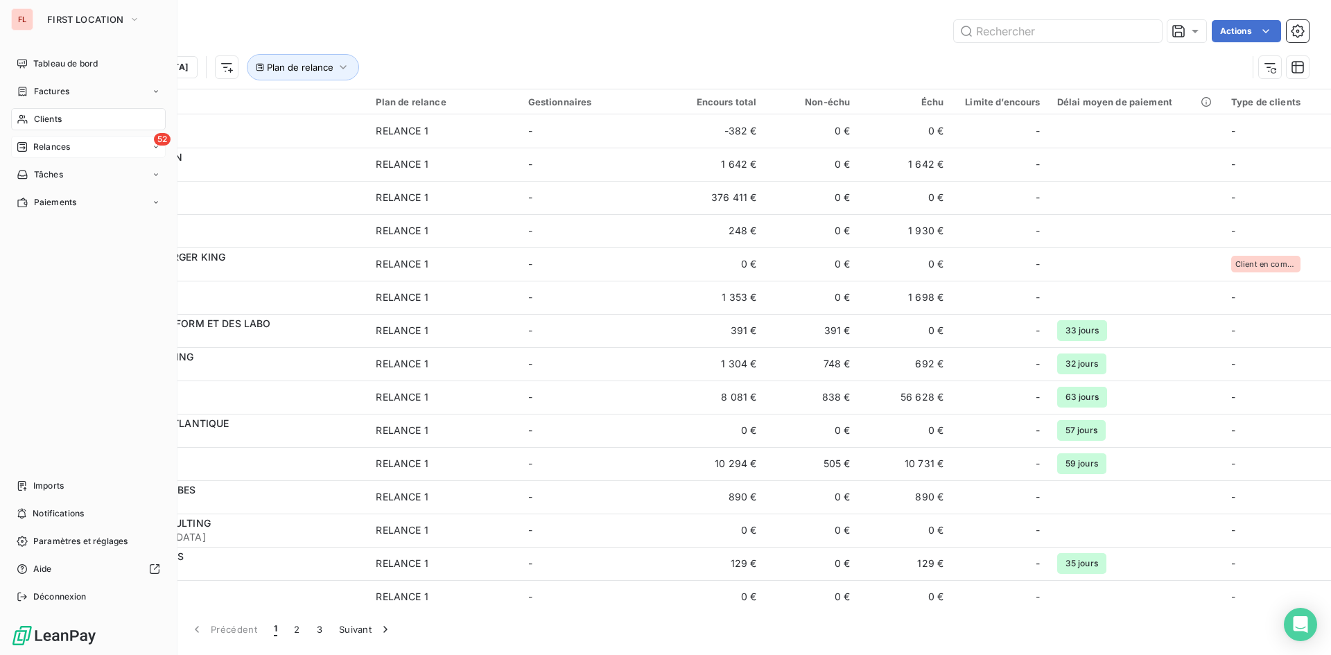
click at [54, 121] on span "Clients" at bounding box center [48, 119] width 28 height 12
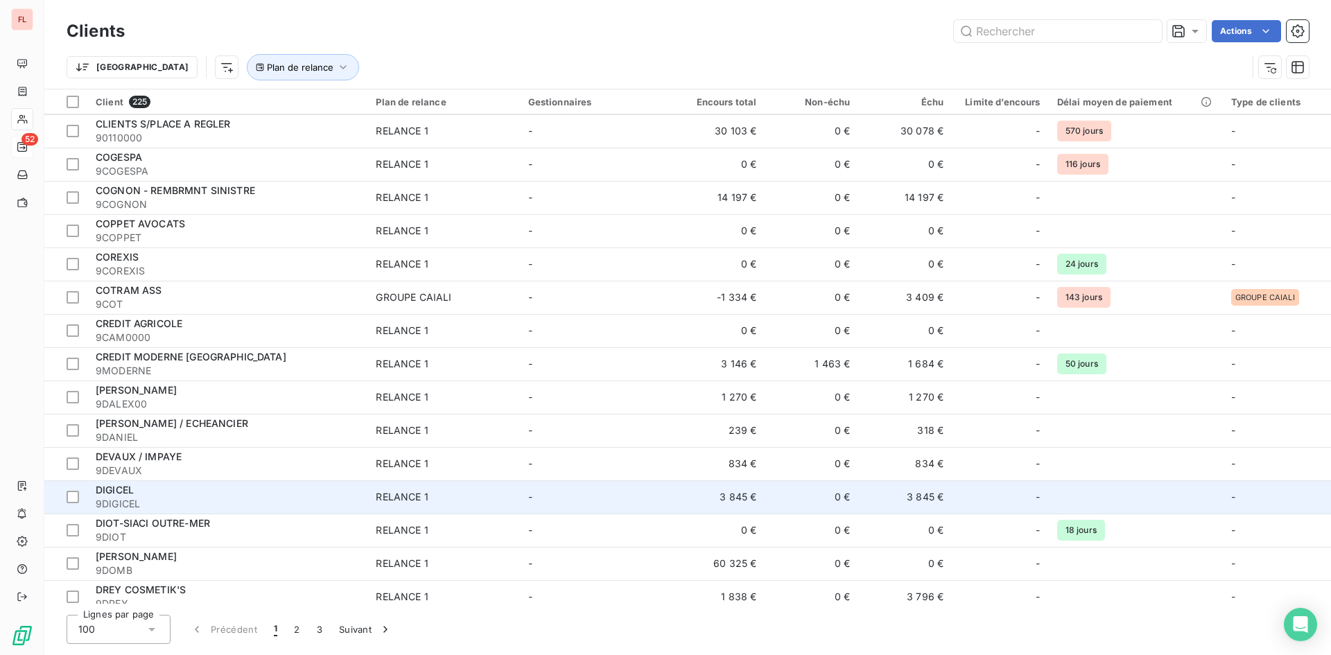
scroll to position [2080, 0]
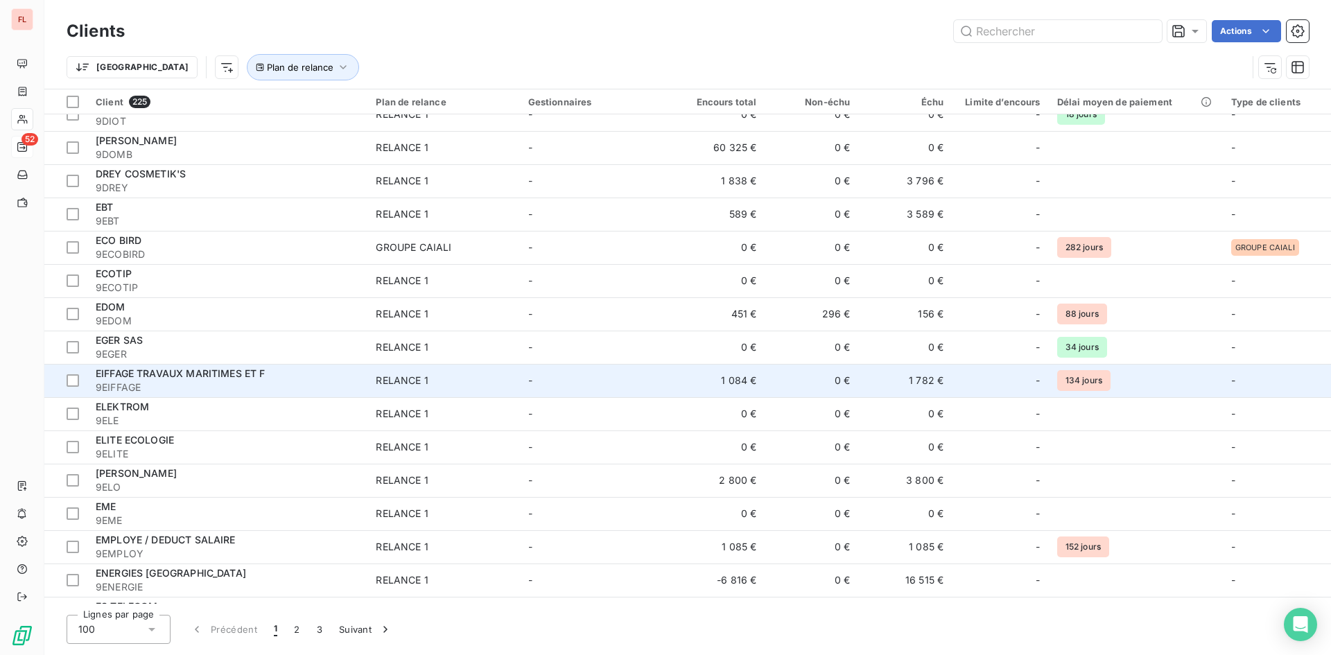
click at [275, 364] on td "EIFFAGE TRAVAUX MARITIMES ET F 9EIFFAGE" at bounding box center [227, 380] width 280 height 33
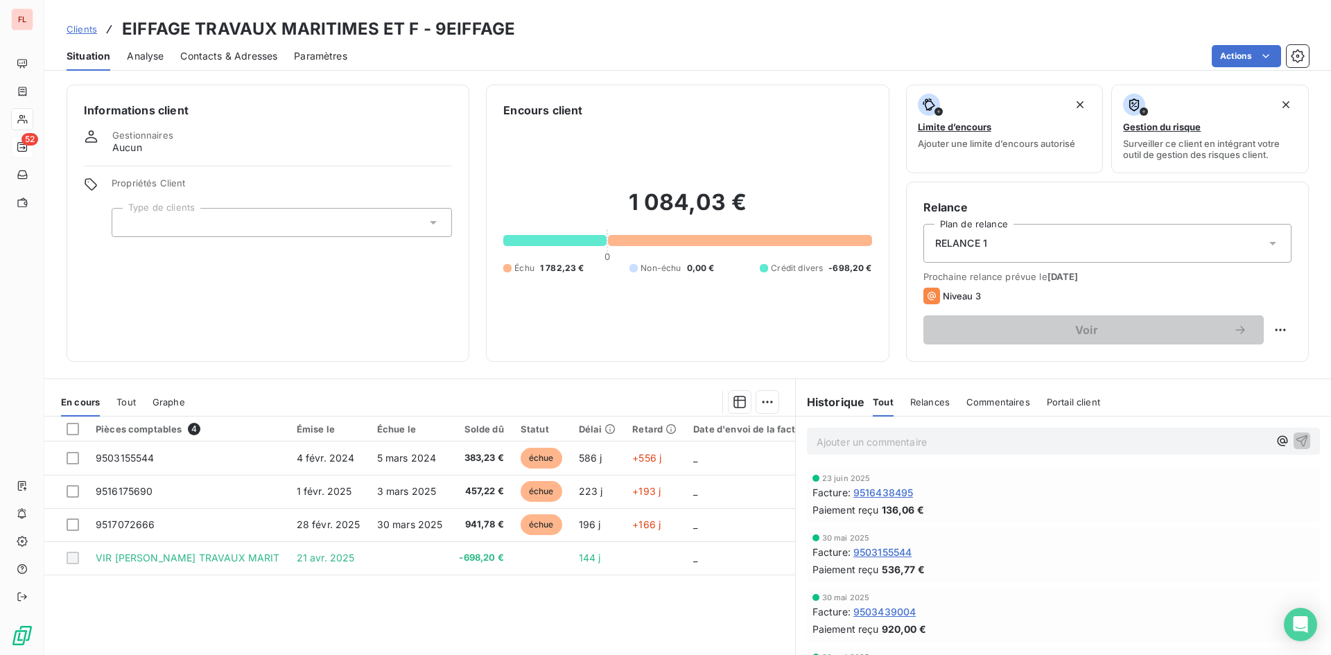
click at [921, 398] on span "Relances" at bounding box center [930, 402] width 40 height 11
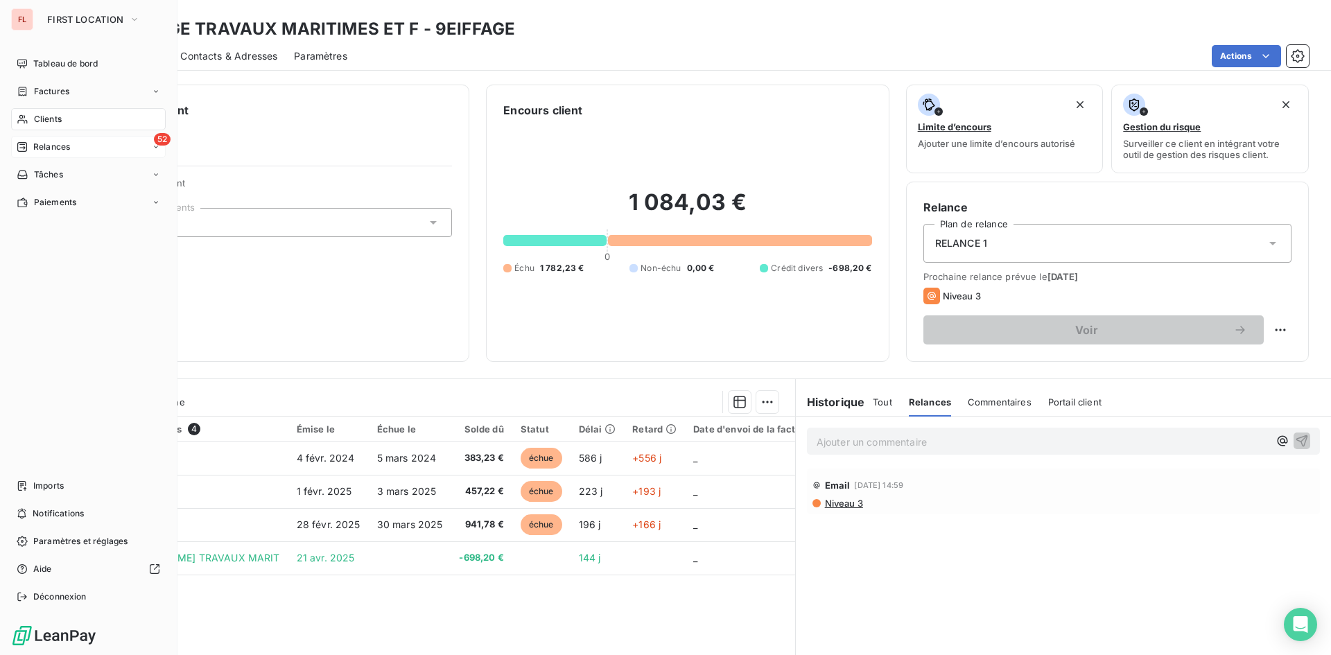
click at [51, 111] on div "Clients" at bounding box center [88, 119] width 155 height 22
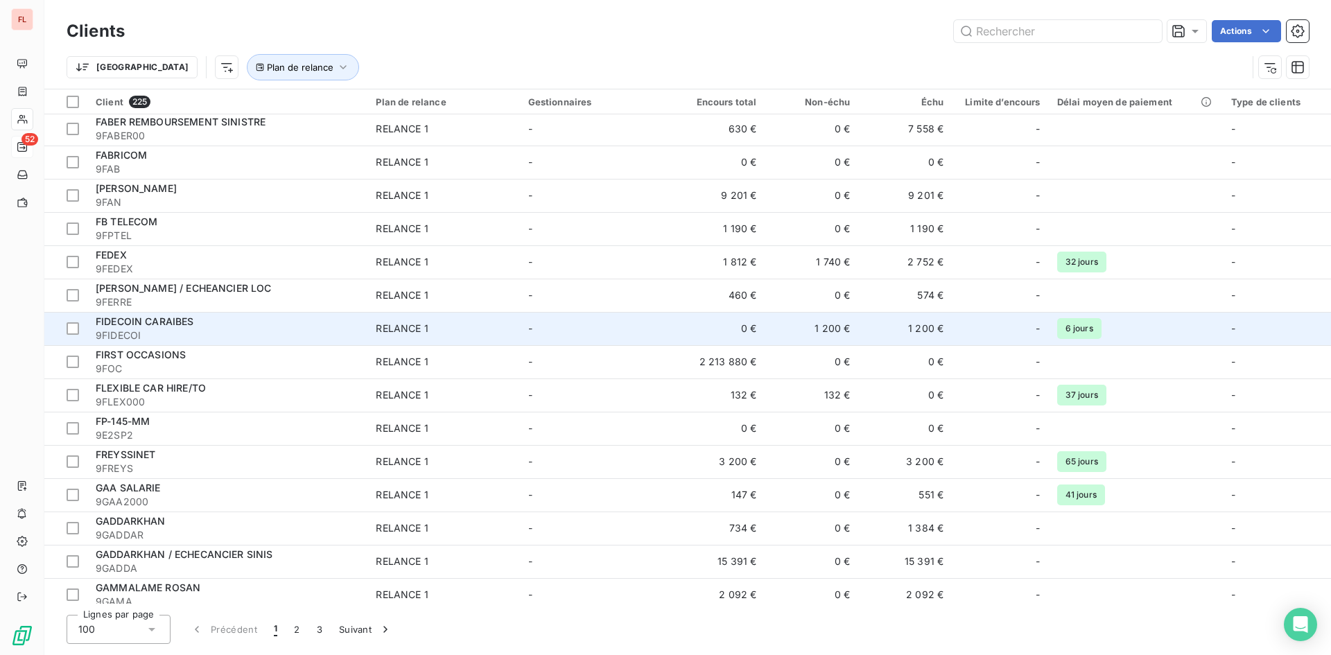
scroll to position [2839, 0]
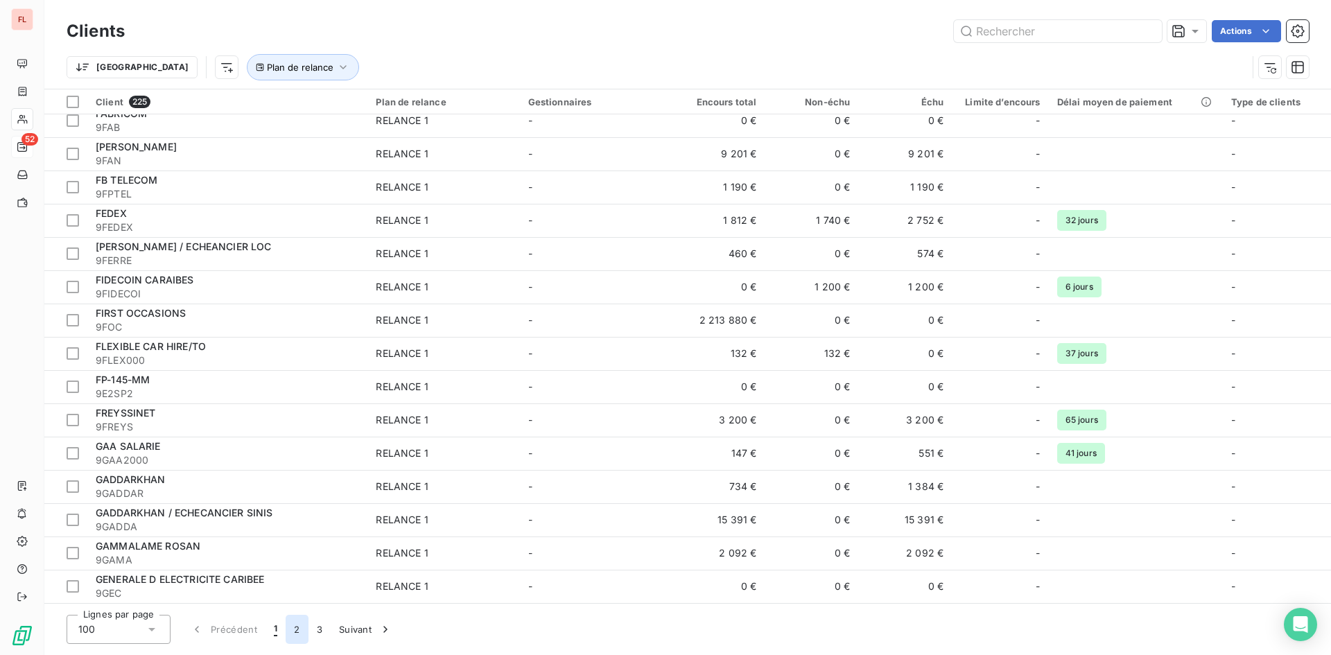
click at [294, 625] on button "2" at bounding box center [297, 629] width 22 height 29
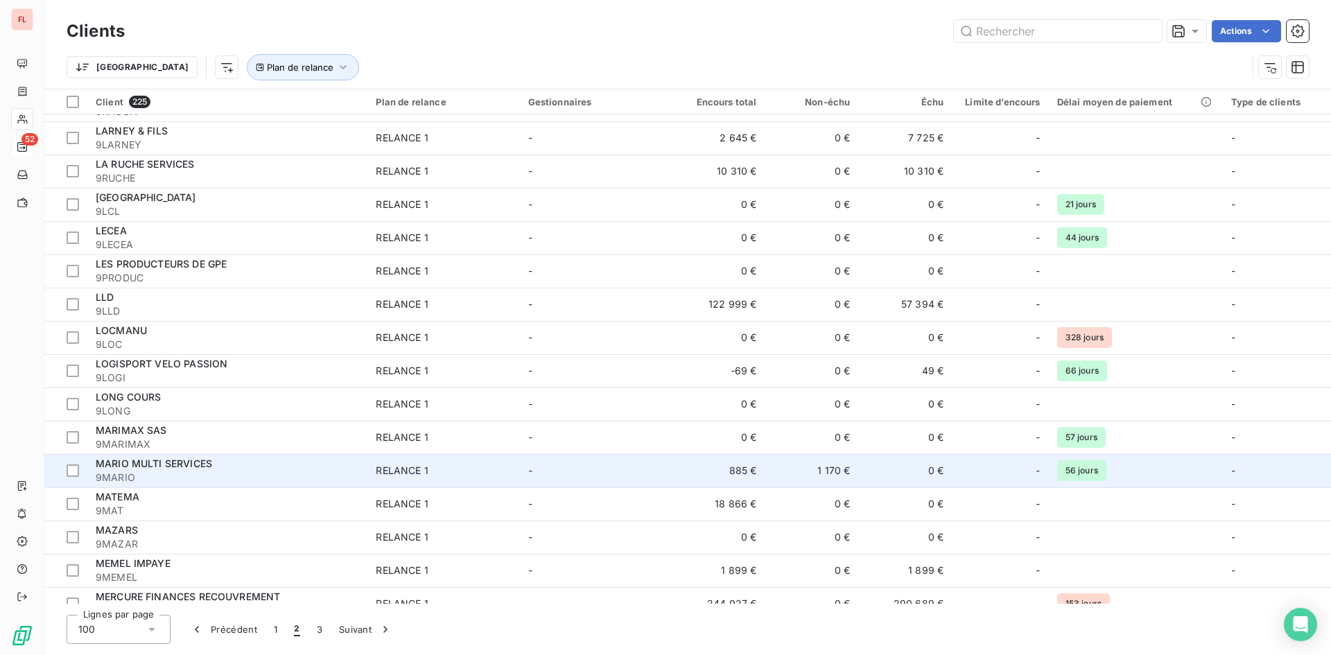
scroll to position [967, 0]
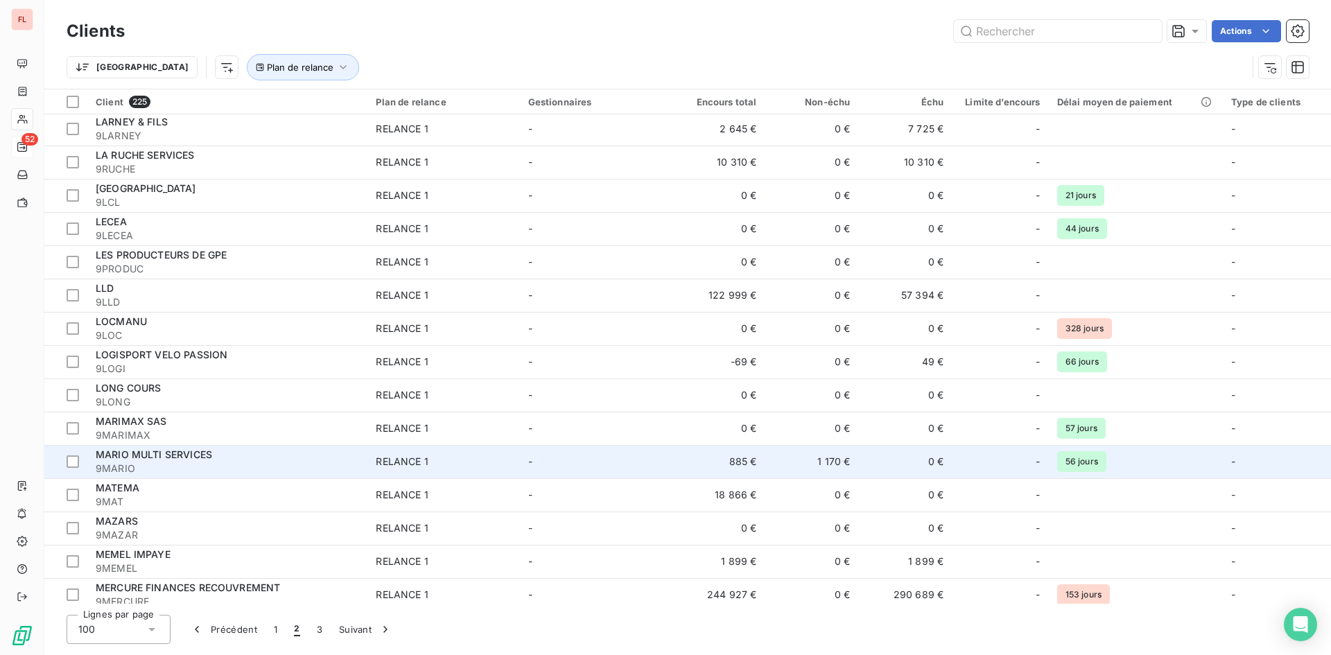
click at [180, 456] on span "MARIO MULTI SERVICES" at bounding box center [154, 455] width 116 height 12
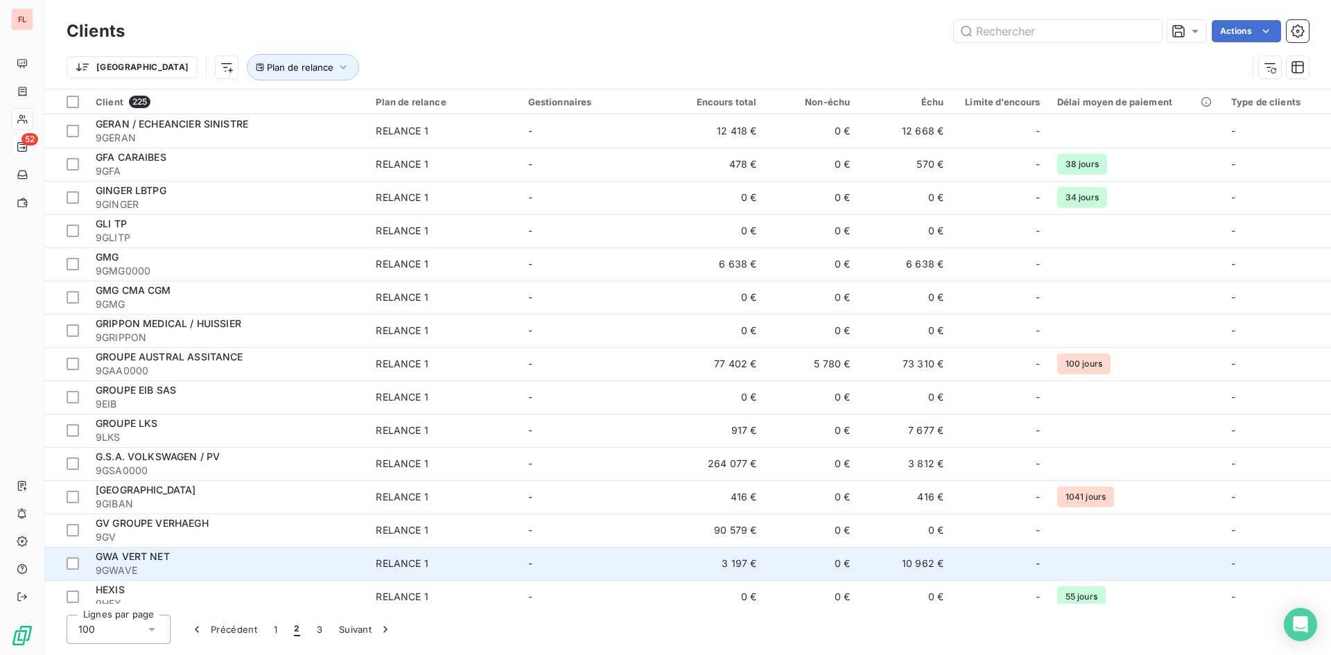
click at [423, 566] on div "RELANCE 1" at bounding box center [402, 564] width 52 height 14
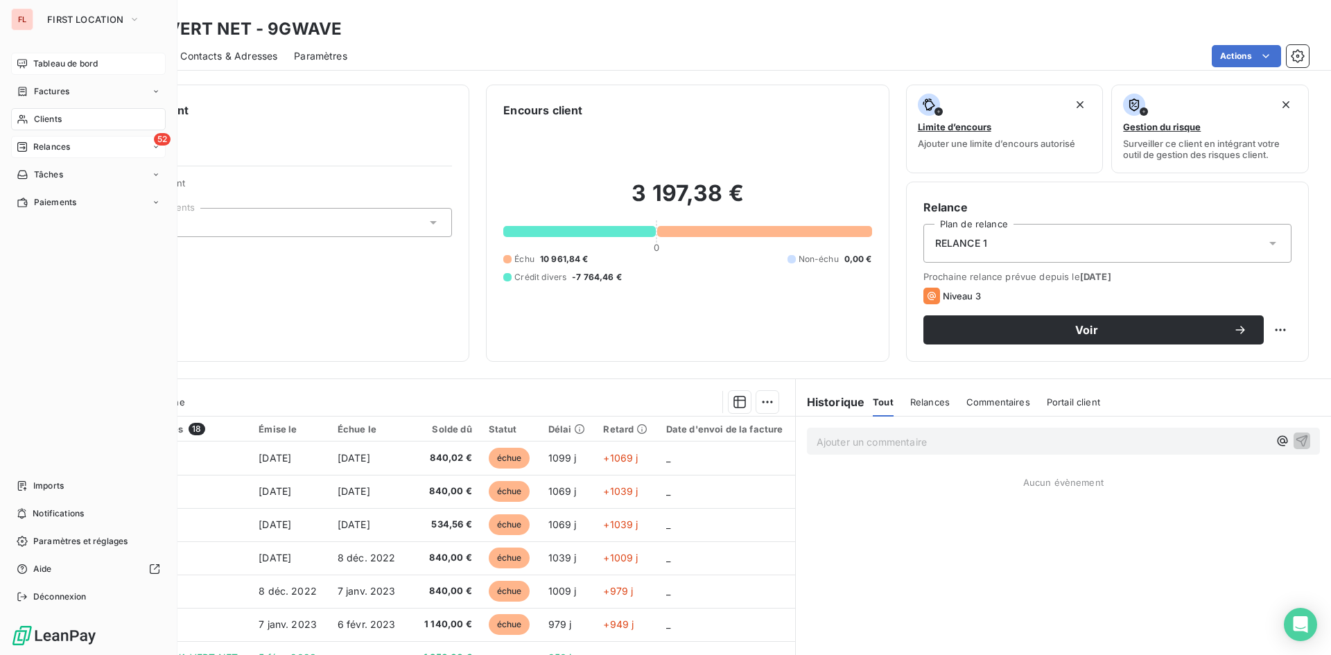
click at [56, 62] on span "Tableau de bord" at bounding box center [65, 64] width 64 height 12
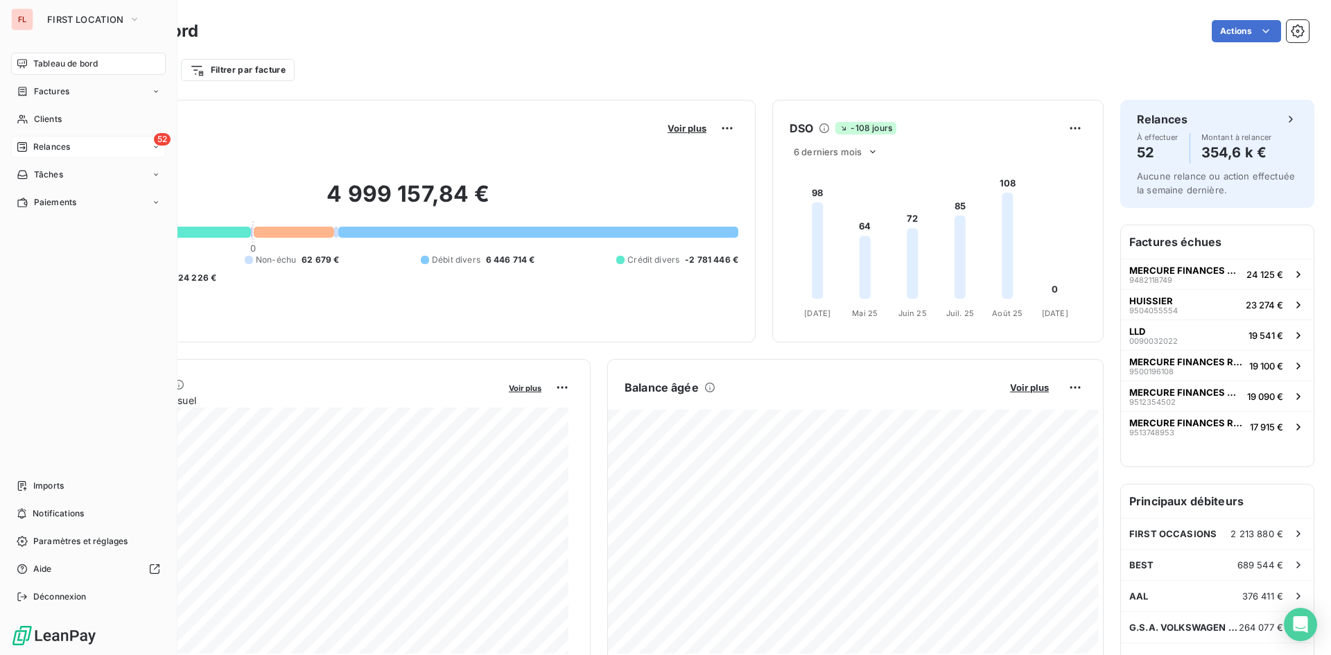
click at [74, 144] on div "52 Relances" at bounding box center [88, 147] width 155 height 22
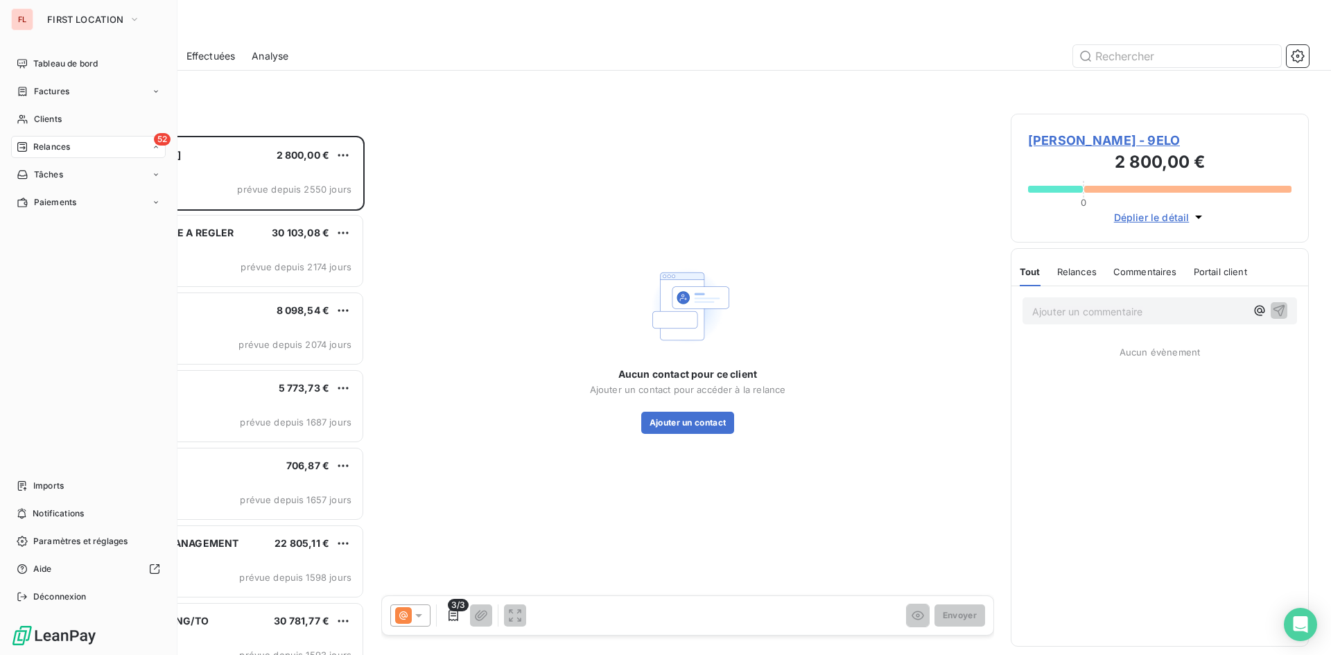
scroll to position [509, 288]
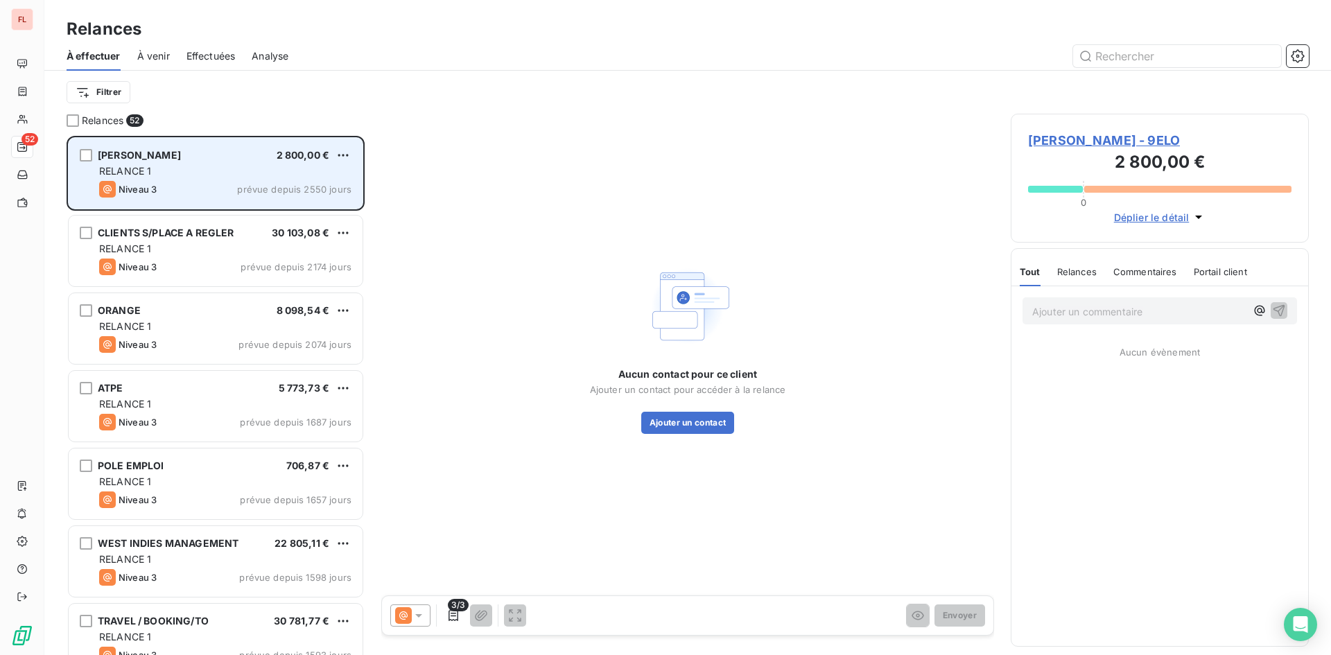
click at [275, 190] on span "prévue depuis 2550 jours" at bounding box center [294, 189] width 114 height 11
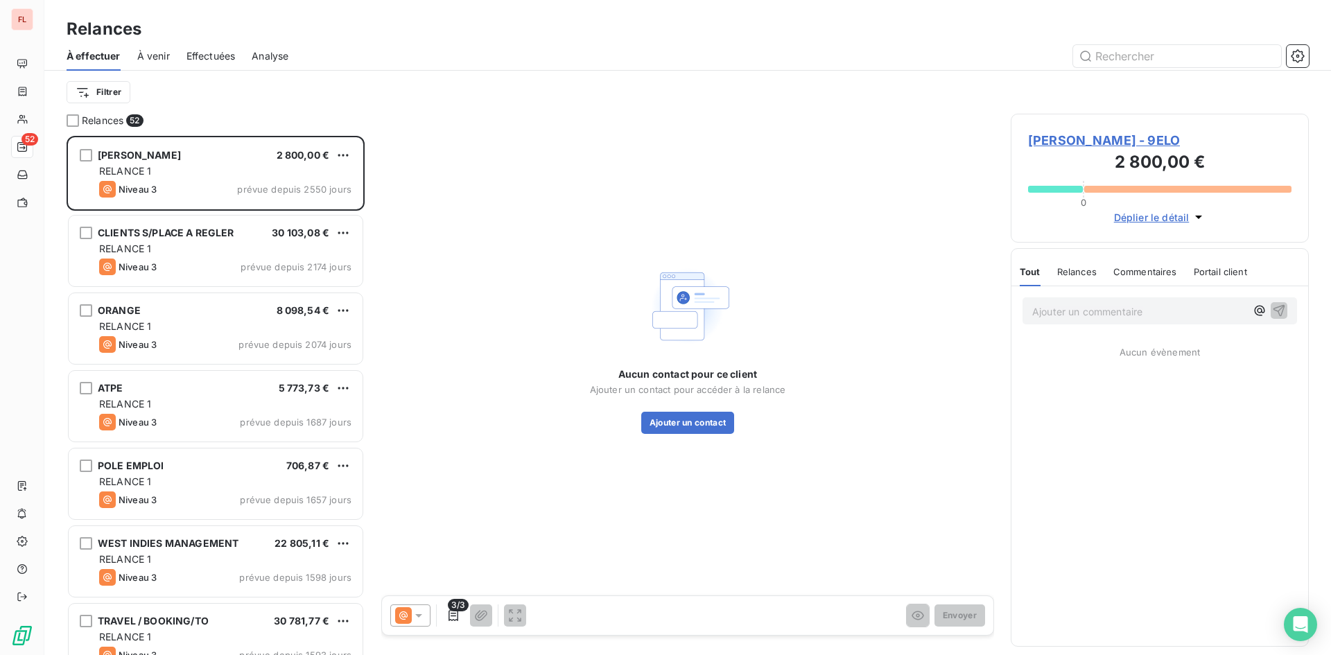
click at [1102, 138] on span "[PERSON_NAME] - 9ELO" at bounding box center [1159, 140] width 263 height 19
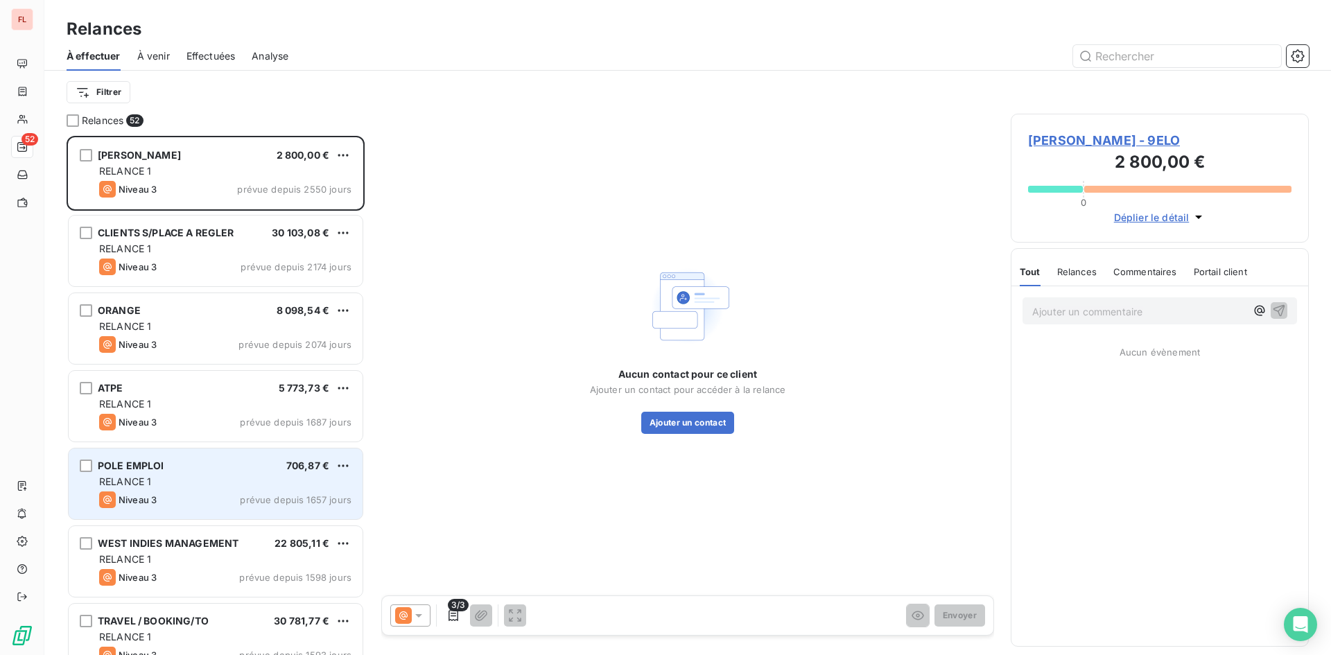
click at [265, 478] on div "RELANCE 1" at bounding box center [225, 482] width 252 height 14
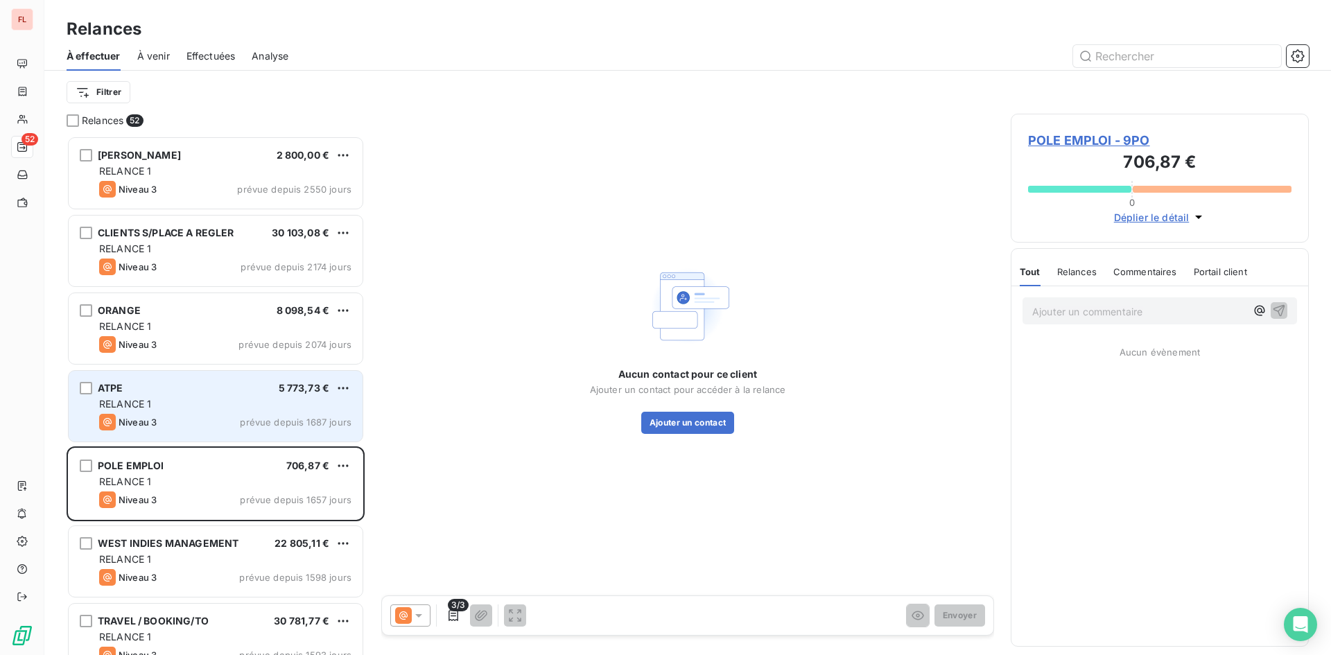
click at [275, 419] on span "prévue depuis 1687 jours" at bounding box center [296, 422] width 112 height 11
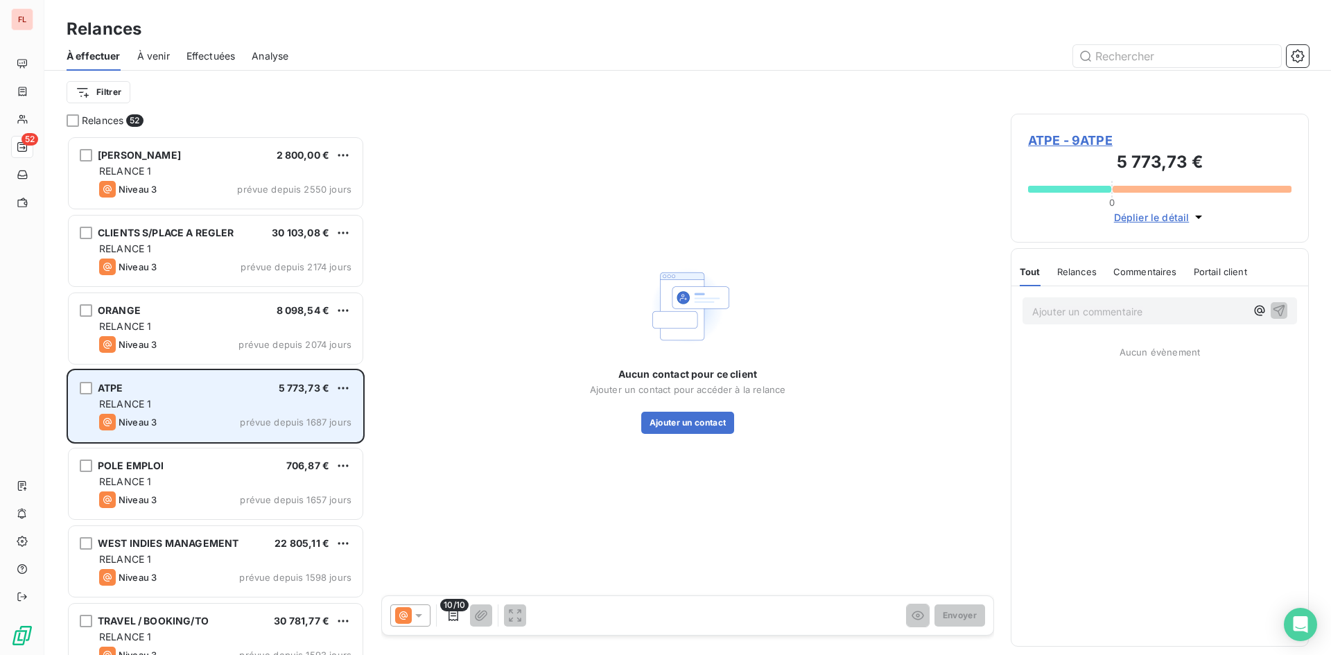
click at [191, 423] on div "Niveau 3 prévue depuis 1687 jours" at bounding box center [225, 422] width 252 height 17
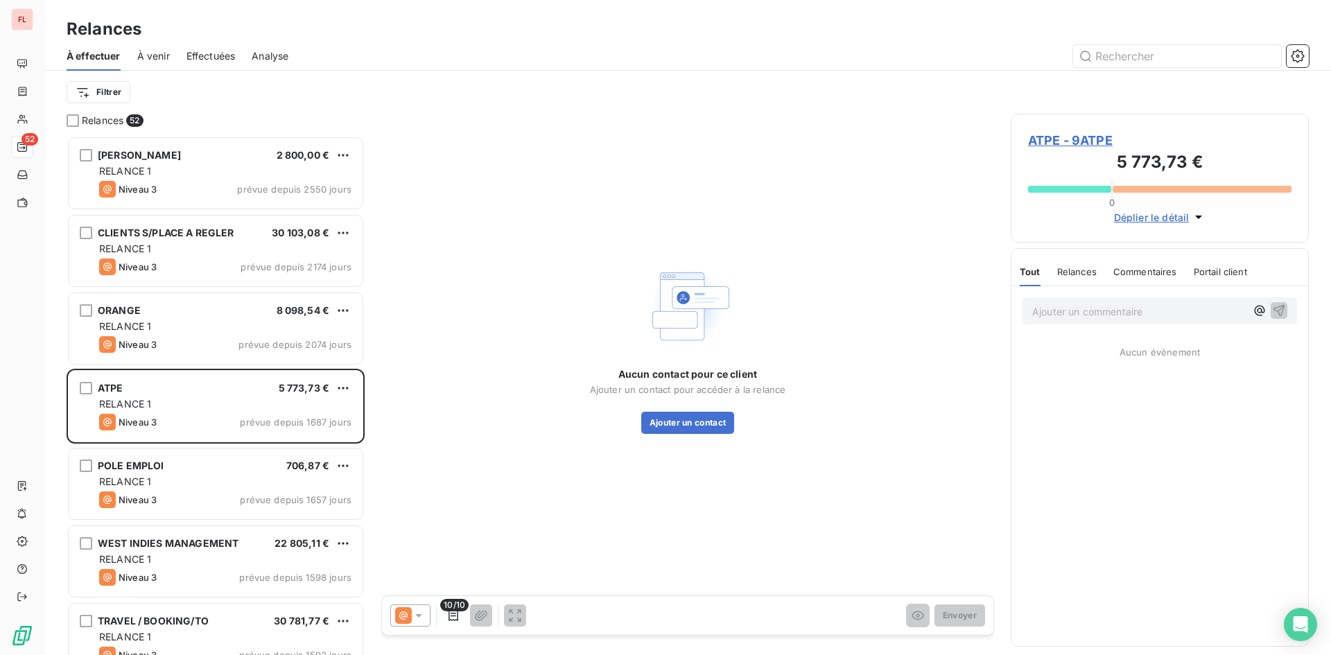
click at [1106, 138] on span "ATPE - 9ATPE" at bounding box center [1159, 140] width 263 height 19
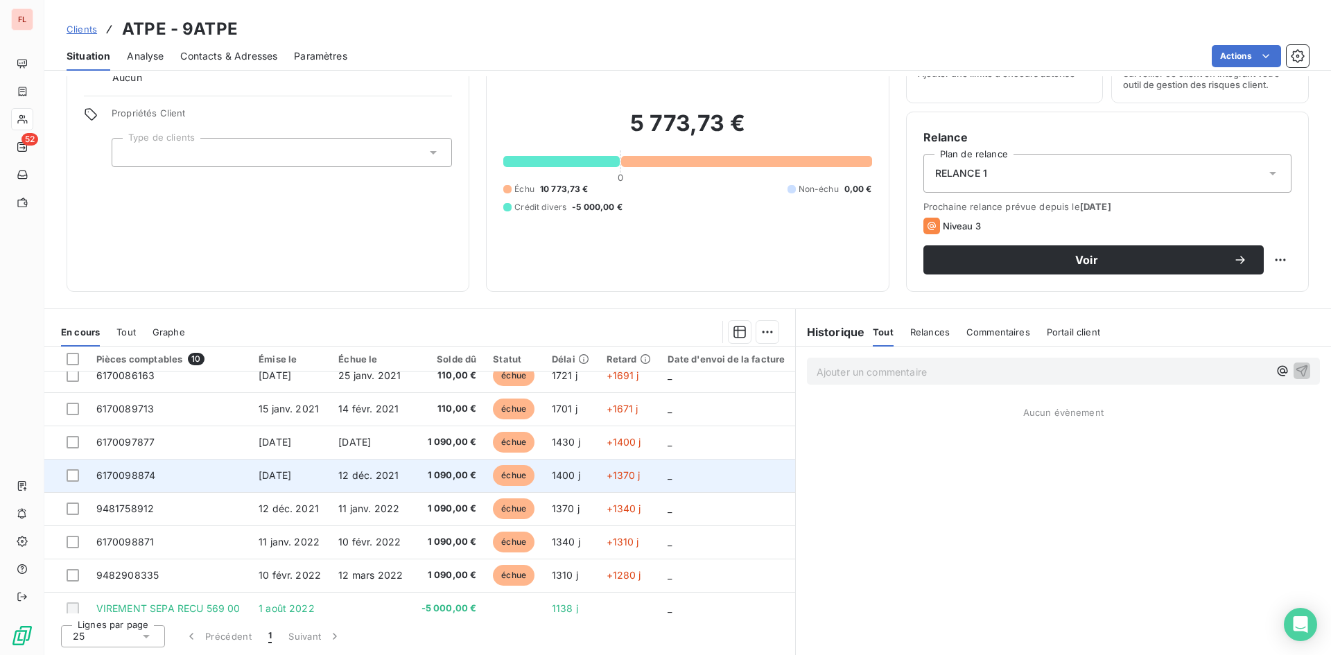
scroll to position [92, 0]
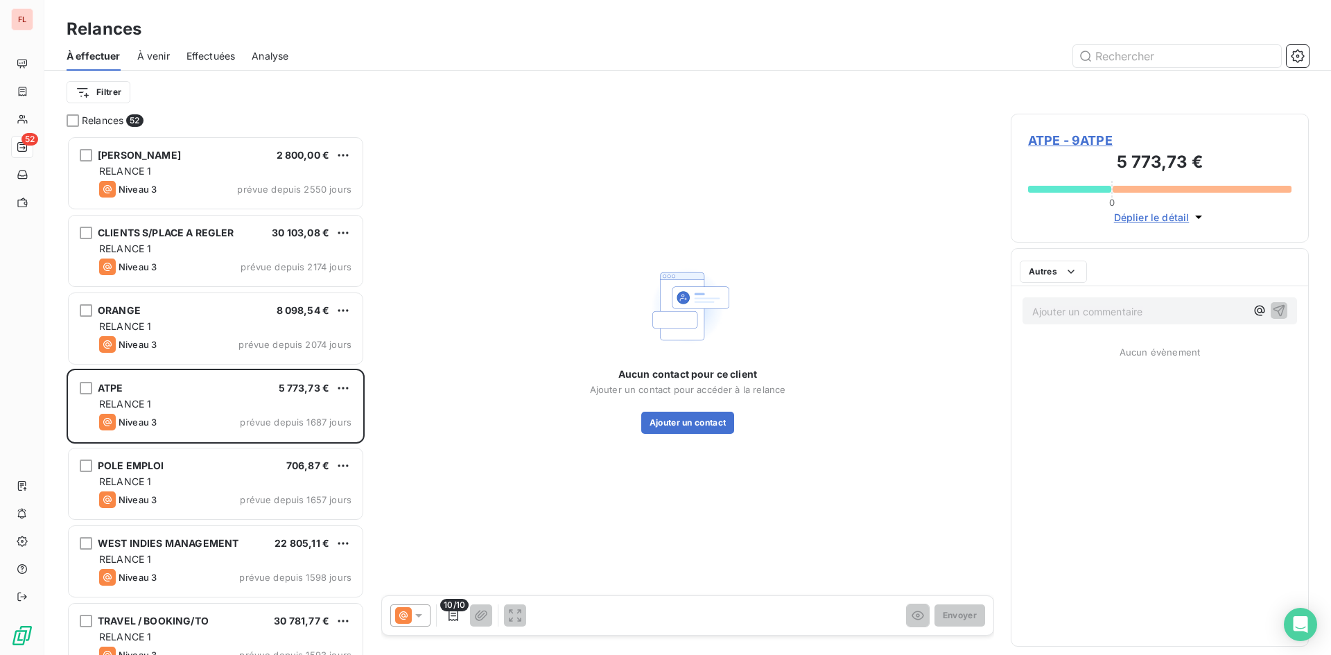
scroll to position [509, 288]
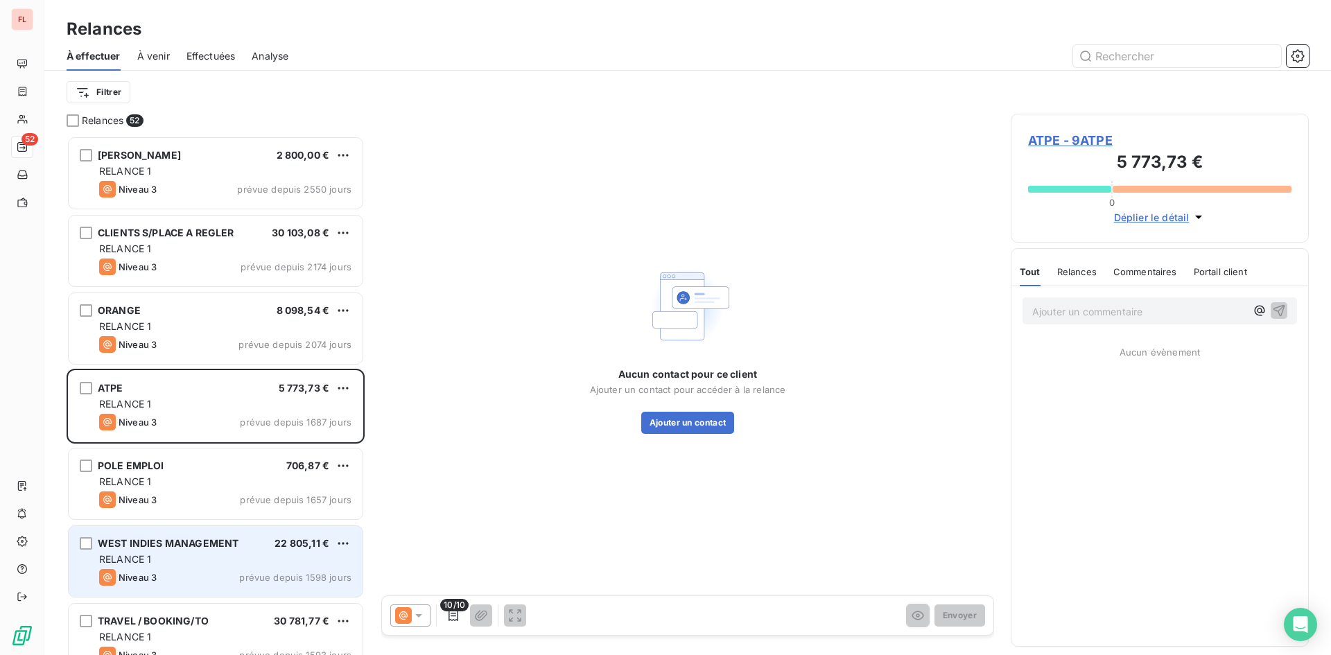
click at [293, 560] on div "RELANCE 1" at bounding box center [225, 560] width 252 height 14
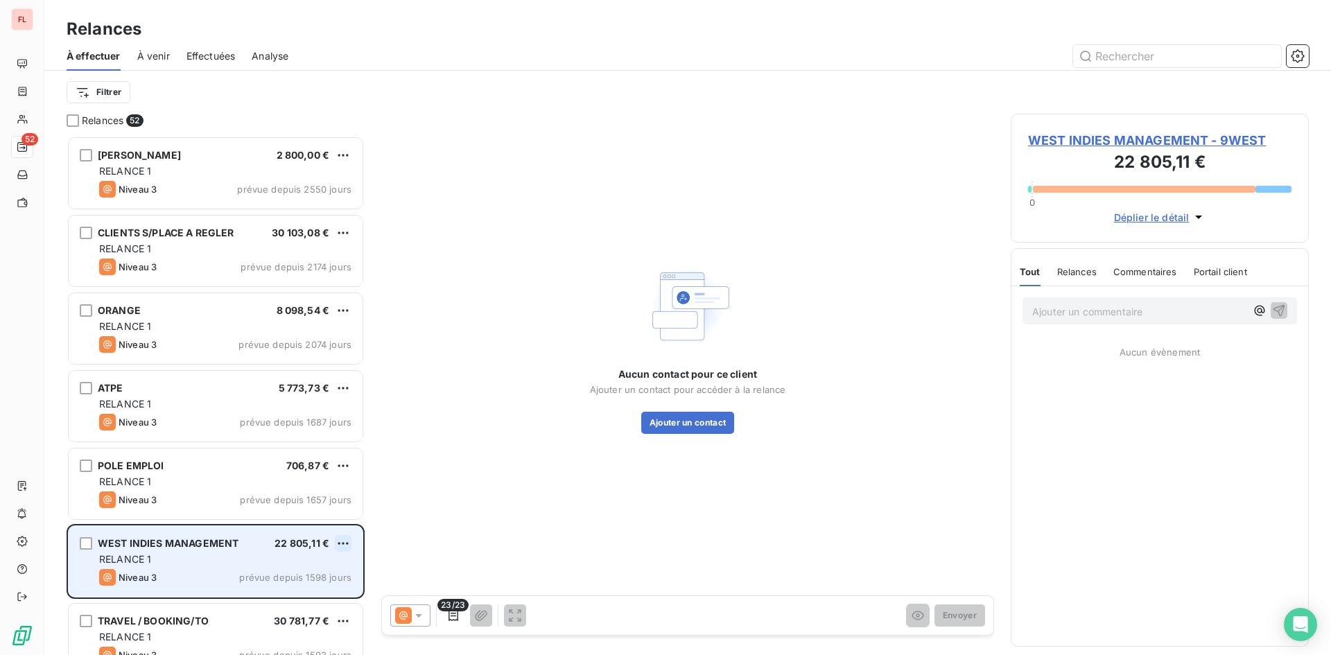
click at [345, 540] on html "FL 52 Relances À effectuer À venir Effectuées Analyse Filtrer Relances 52 [PERS…" at bounding box center [665, 327] width 1331 height 655
click at [311, 598] on div "Passer cette action" at bounding box center [283, 596] width 124 height 22
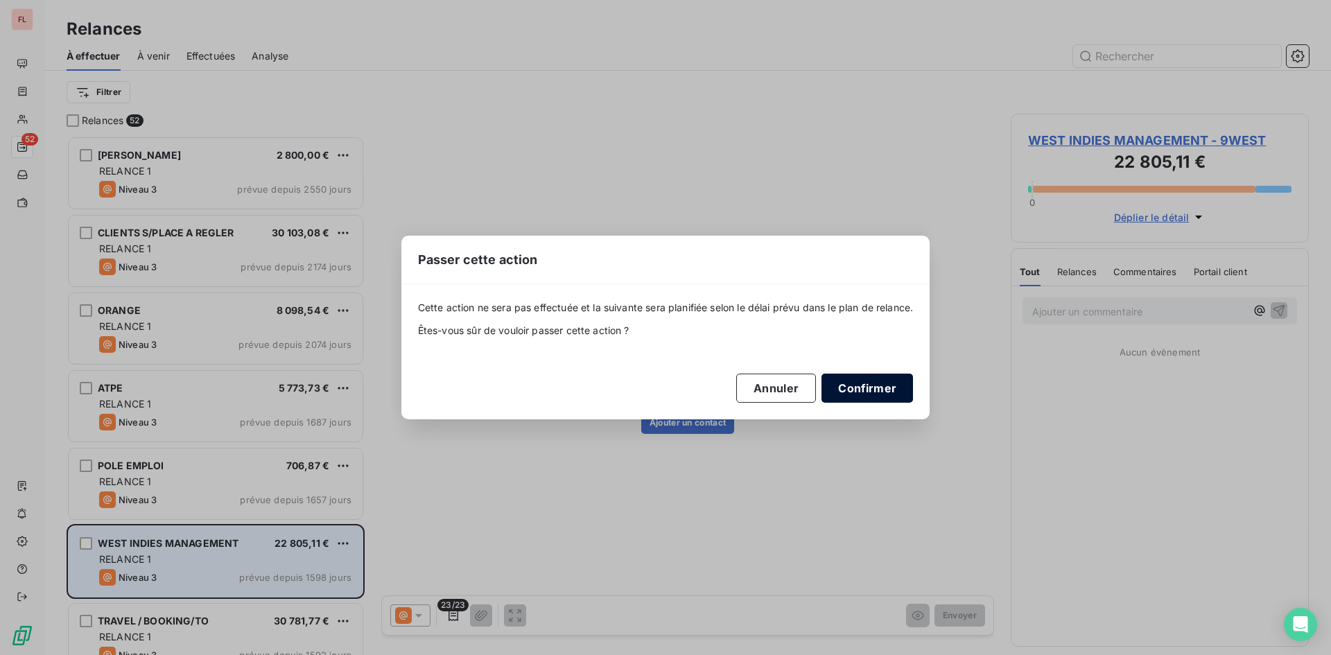
click at [863, 379] on button "Confirmer" at bounding box center [868, 388] width 92 height 29
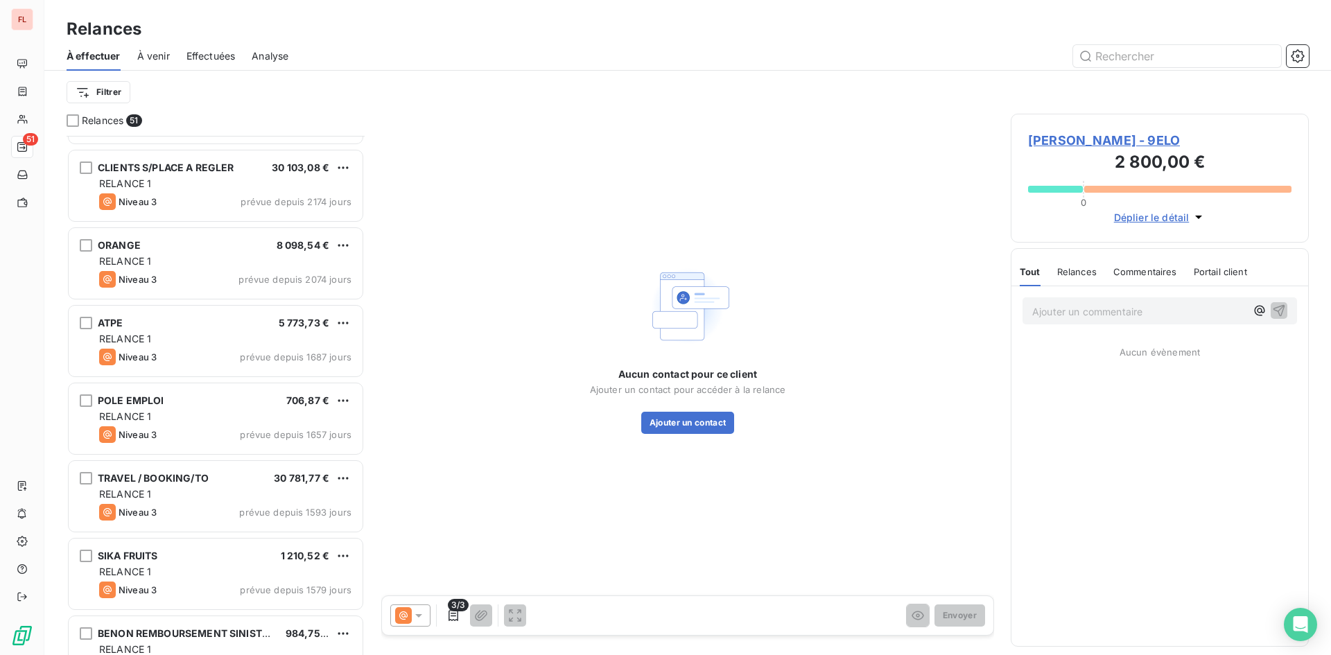
scroll to position [139, 0]
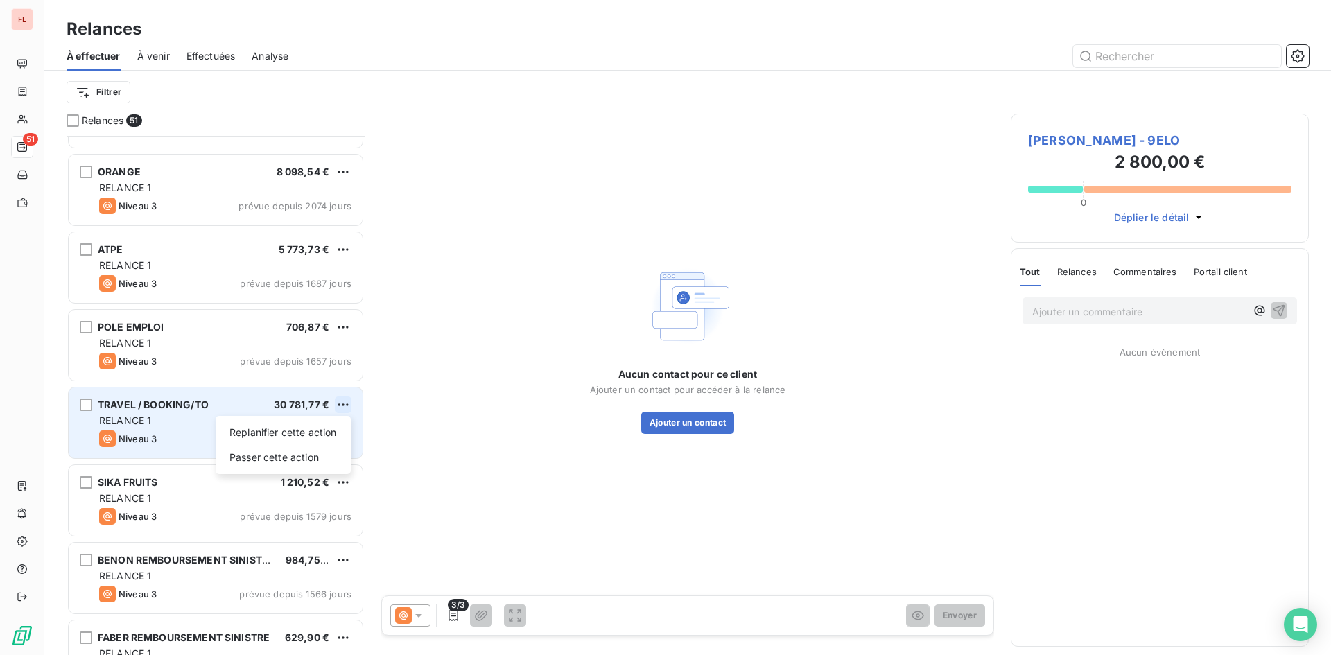
click at [346, 408] on html "FL 51 Relances À effectuer À venir Effectuées Analyse Filtrer Relances 51 [PERS…" at bounding box center [665, 327] width 1331 height 655
click at [329, 455] on div "Passer cette action" at bounding box center [283, 458] width 124 height 22
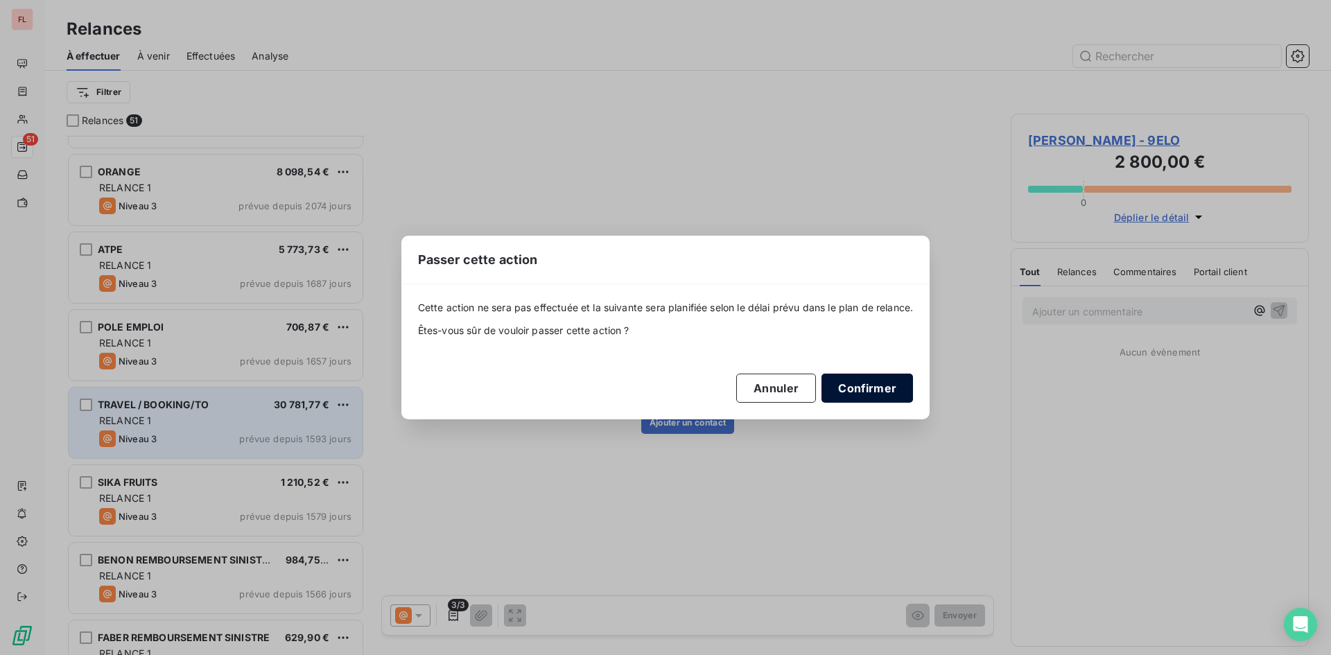
click at [892, 397] on button "Confirmer" at bounding box center [868, 388] width 92 height 29
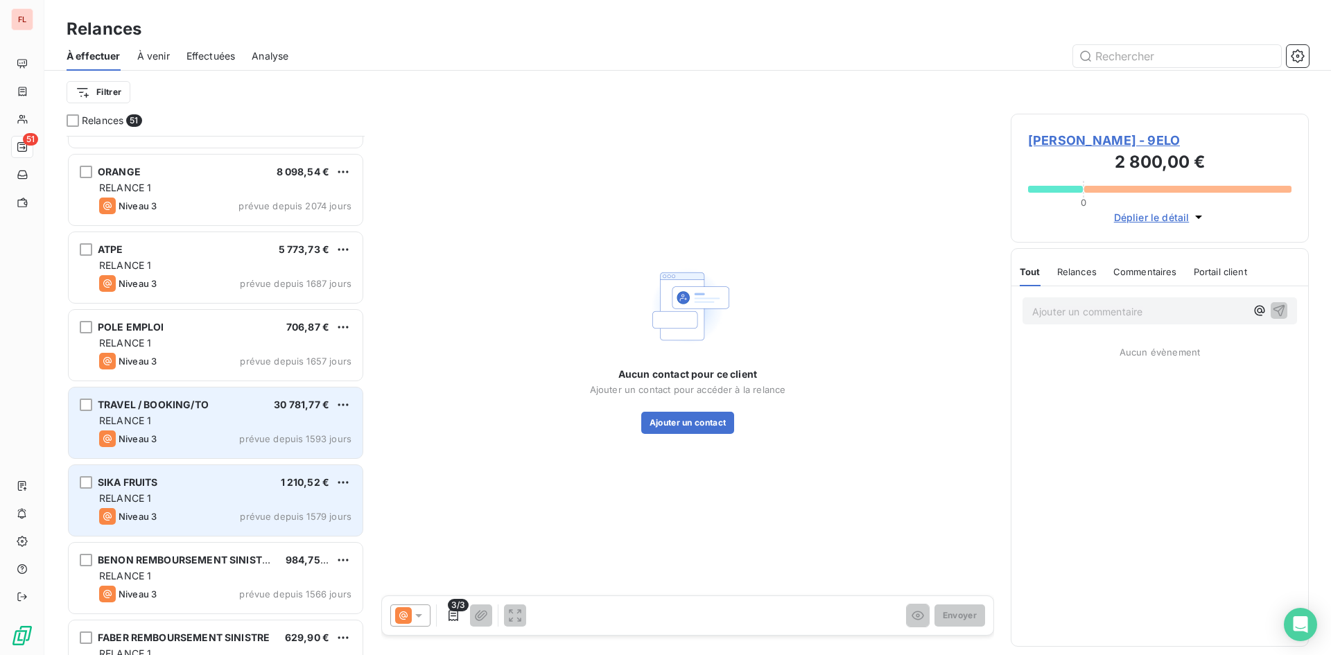
click at [304, 512] on span "prévue depuis 1579 jours" at bounding box center [296, 516] width 112 height 11
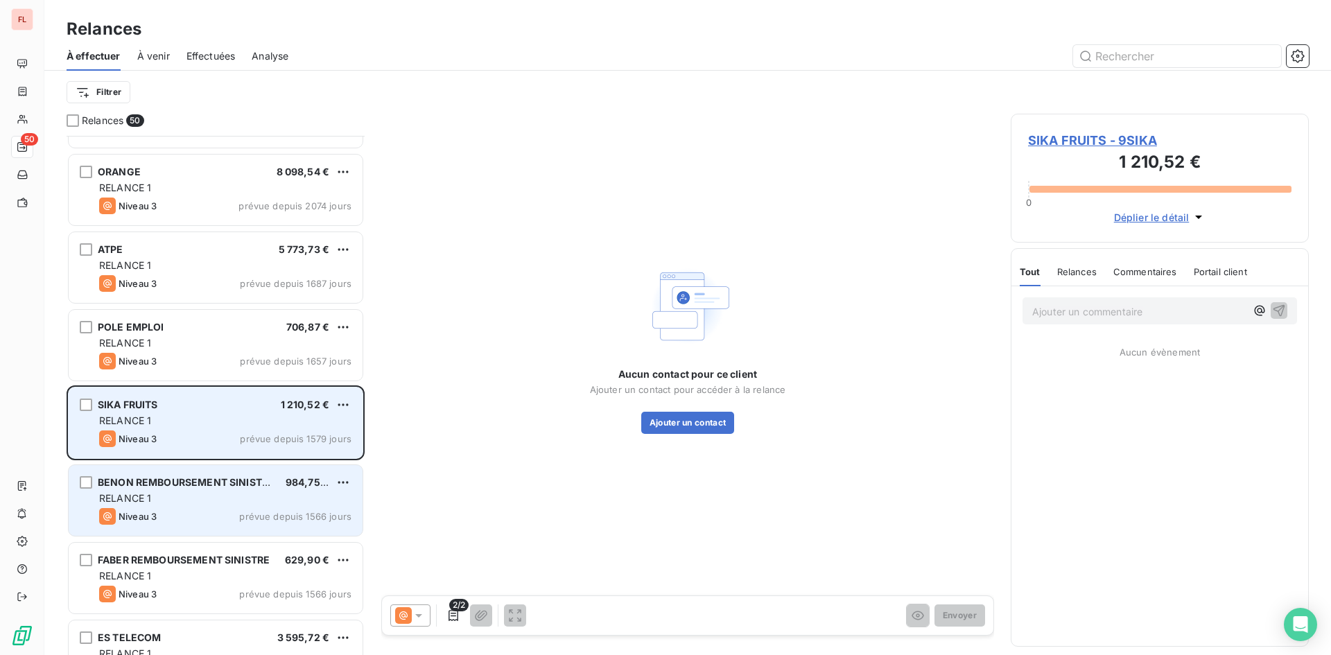
click at [309, 504] on div "RELANCE 1" at bounding box center [225, 499] width 252 height 14
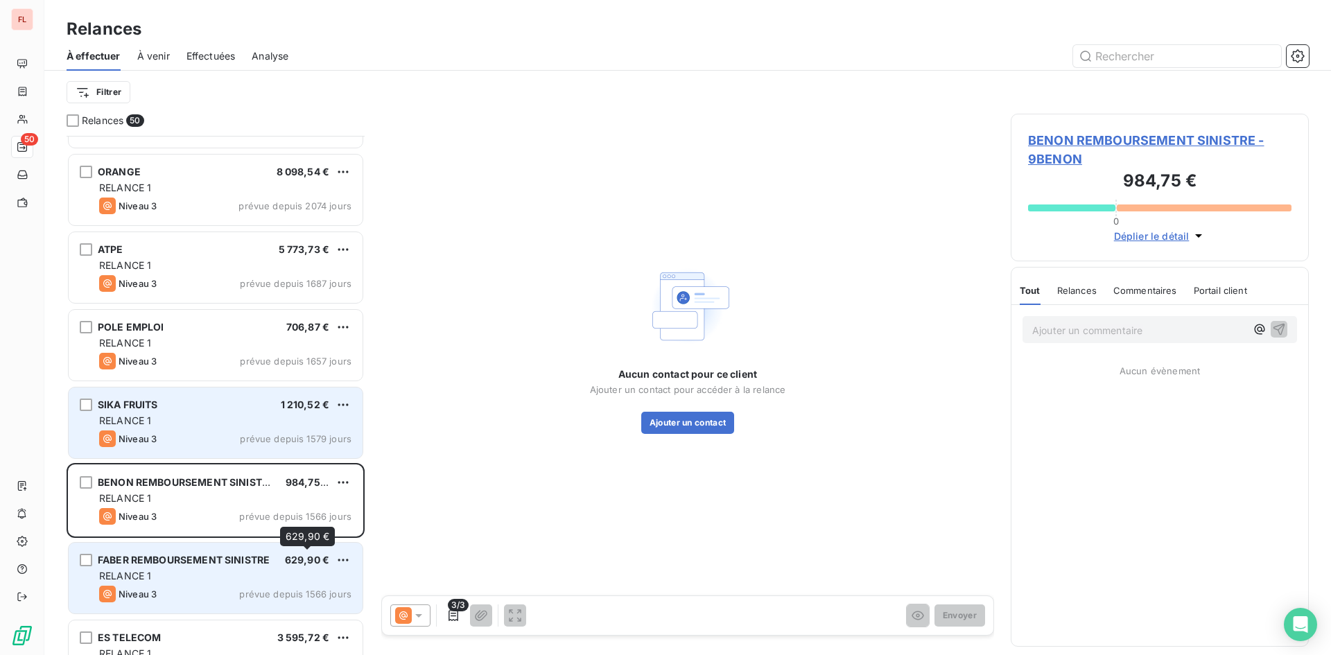
click at [299, 559] on span "629,90 €" at bounding box center [307, 560] width 44 height 12
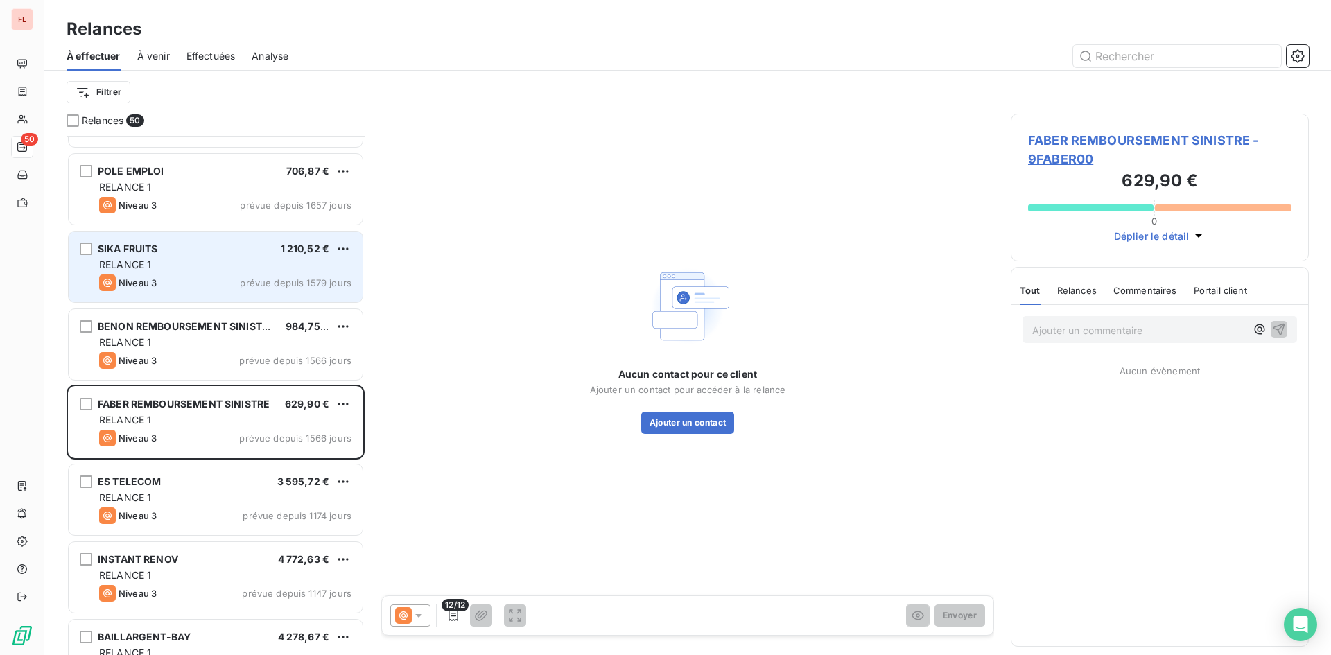
scroll to position [347, 0]
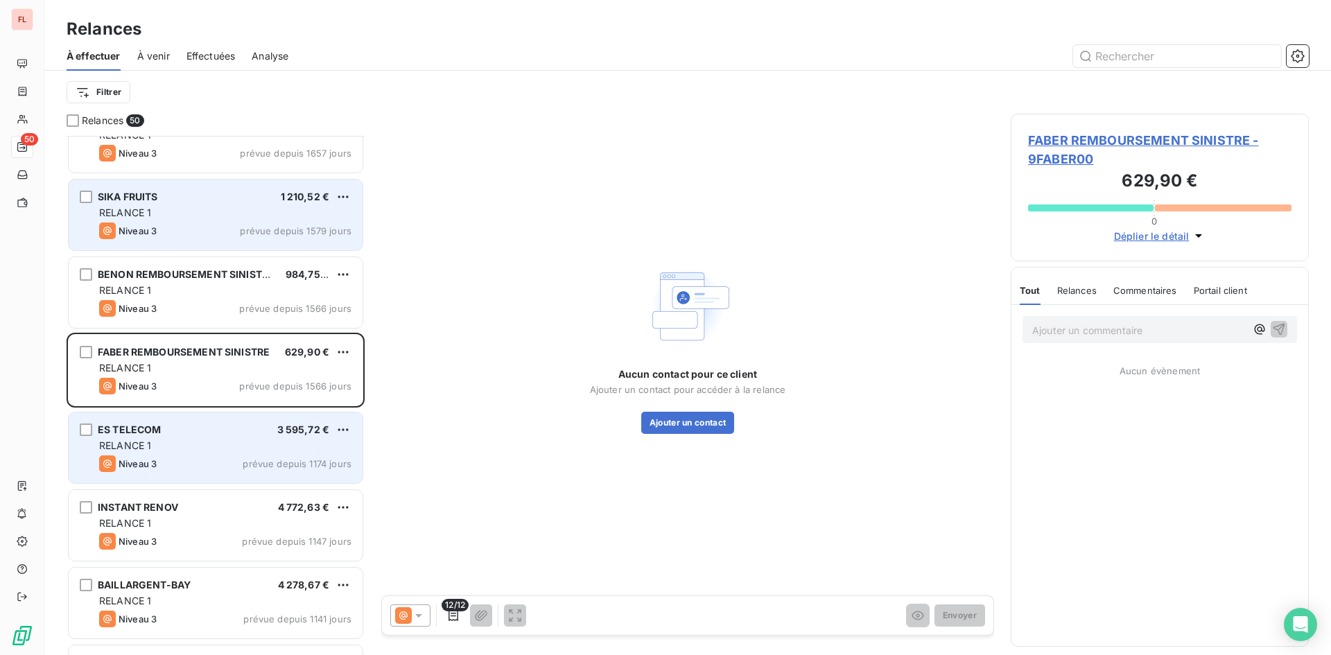
click at [303, 452] on div "RELANCE 1" at bounding box center [225, 446] width 252 height 14
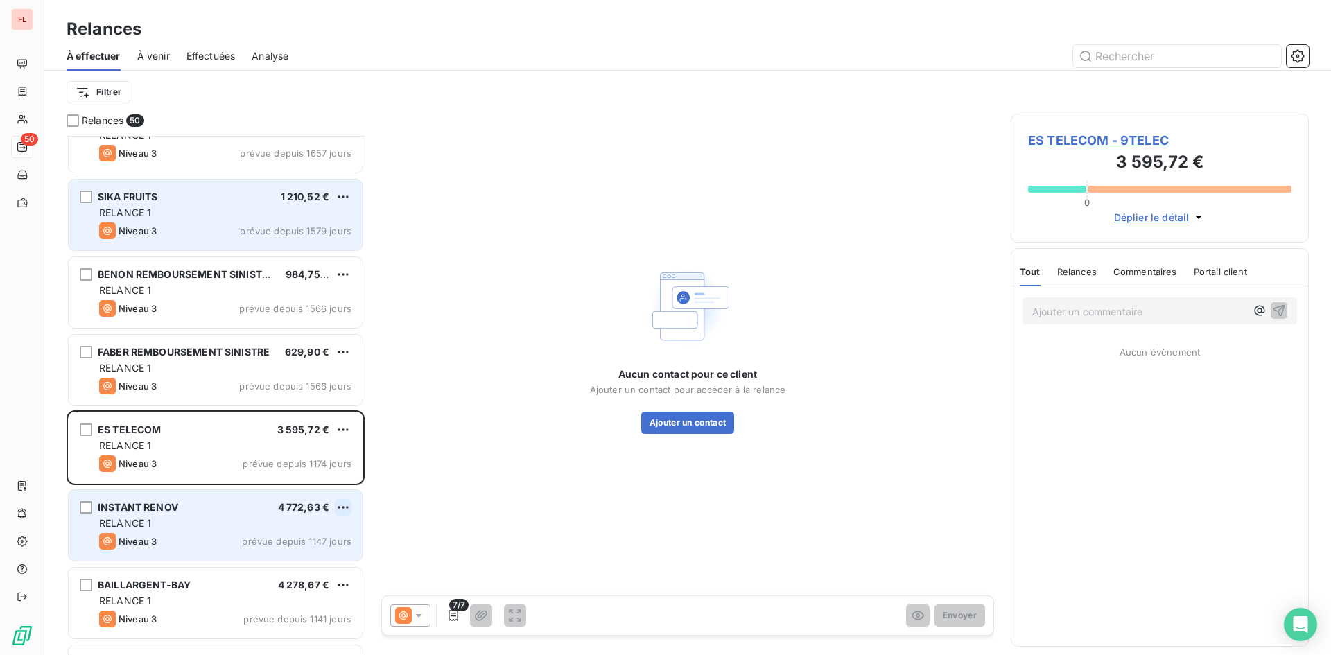
click at [335, 510] on html "FL 50 Relances À effectuer À venir Effectuées Analyse Filtrer Relances 50 ATPE …" at bounding box center [665, 327] width 1331 height 655
click at [296, 560] on div "Passer cette action" at bounding box center [283, 560] width 124 height 22
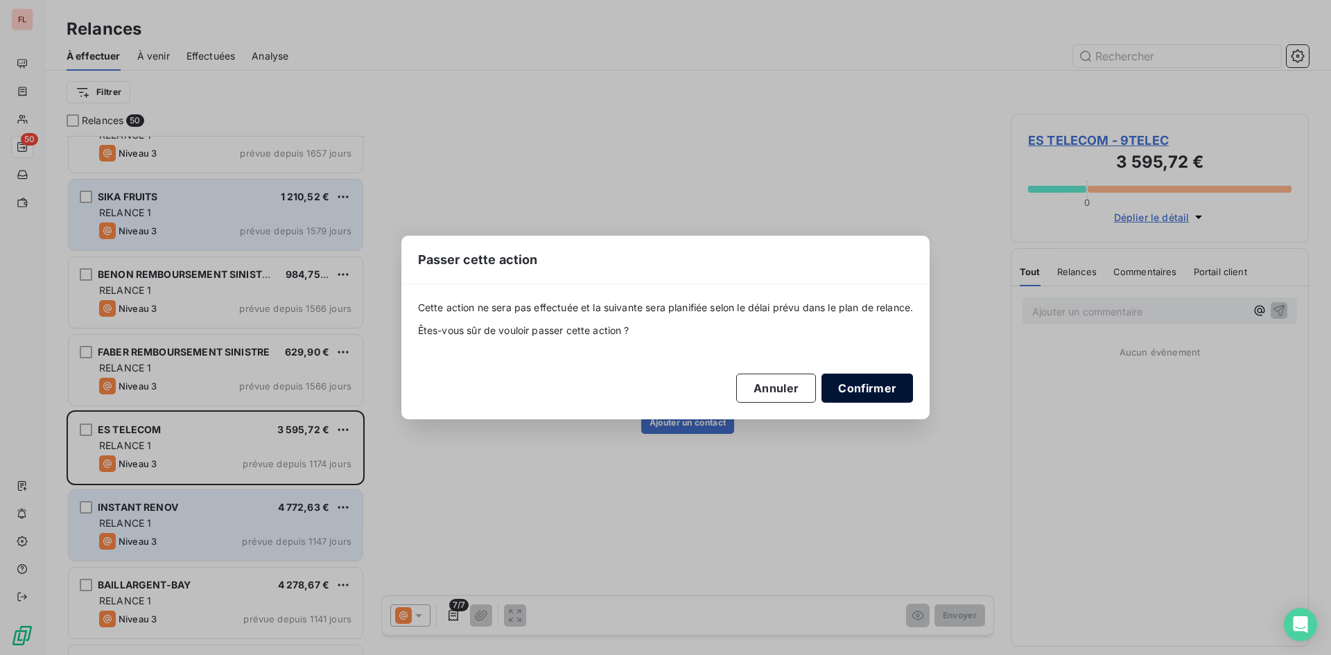
click at [857, 392] on button "Confirmer" at bounding box center [868, 388] width 92 height 29
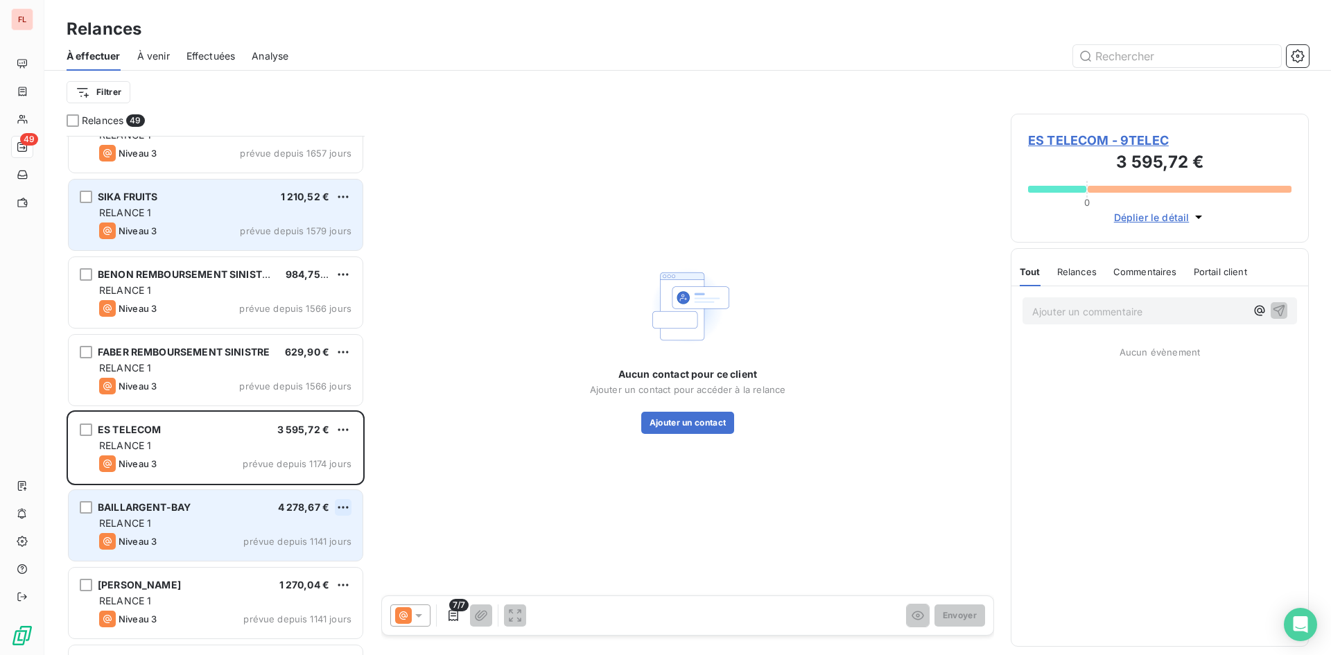
click at [340, 504] on html "FL 49 Relances À effectuer À venir Effectuées Analyse Filtrer Relances 49 ATPE …" at bounding box center [665, 327] width 1331 height 655
click at [304, 557] on div "Passer cette action" at bounding box center [283, 560] width 124 height 22
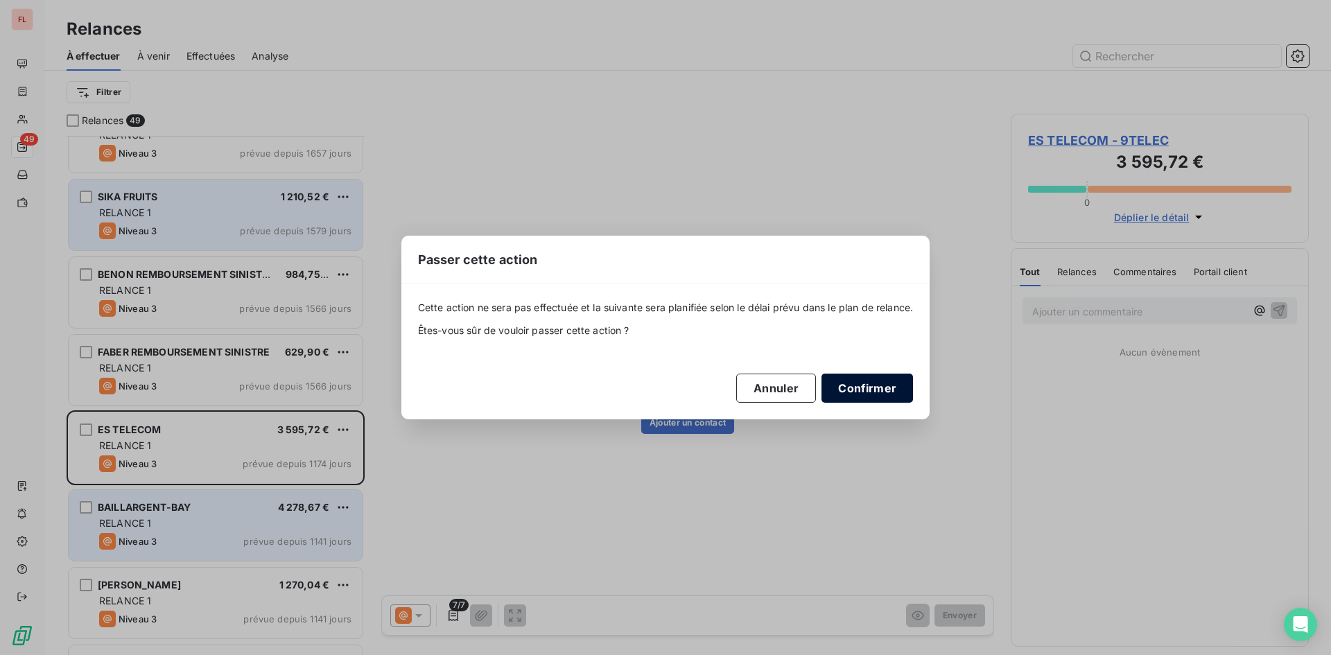
click at [856, 385] on button "Confirmer" at bounding box center [868, 388] width 92 height 29
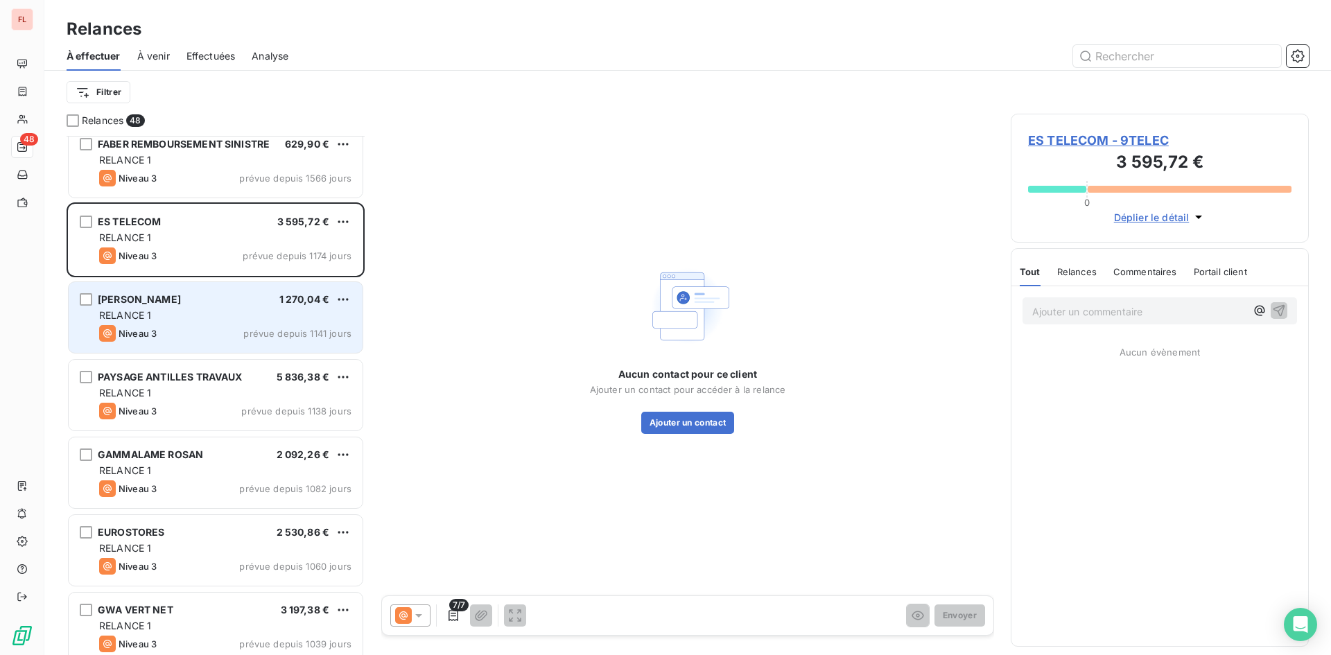
scroll to position [625, 0]
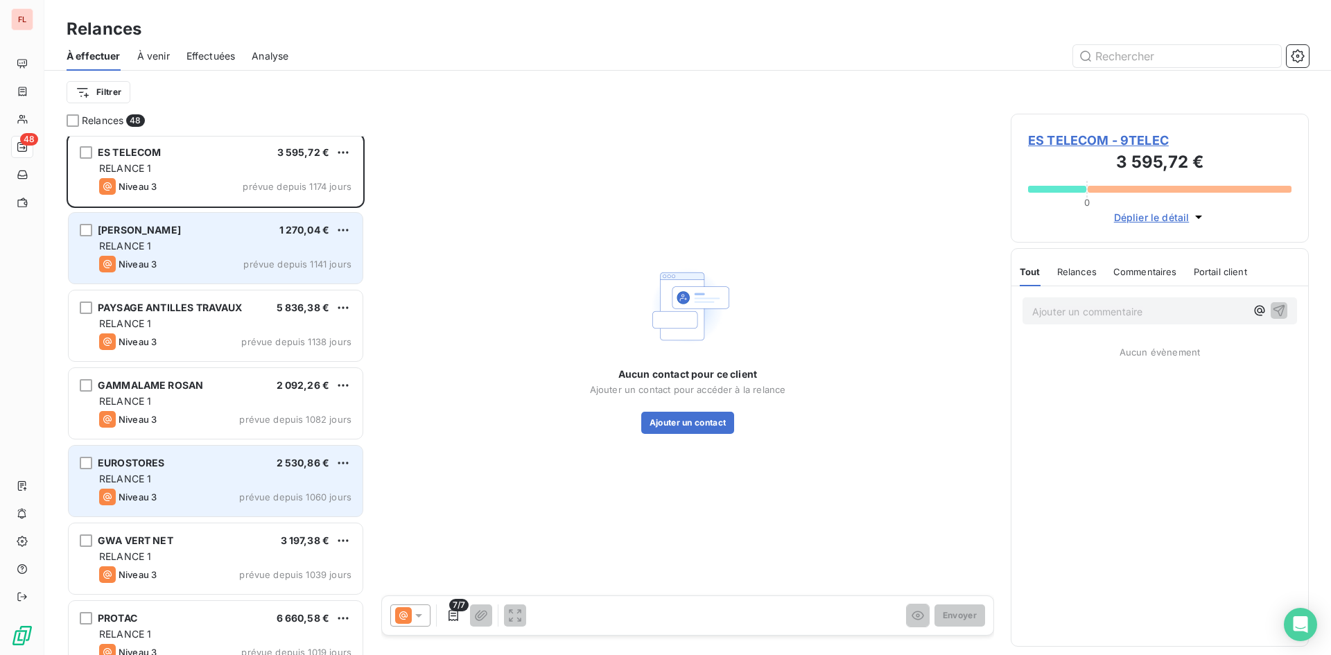
click at [277, 471] on div "EUROSTORES 2 530,86 € RELANCE 1 Niveau 3 prévue depuis 1060 jours" at bounding box center [216, 481] width 294 height 71
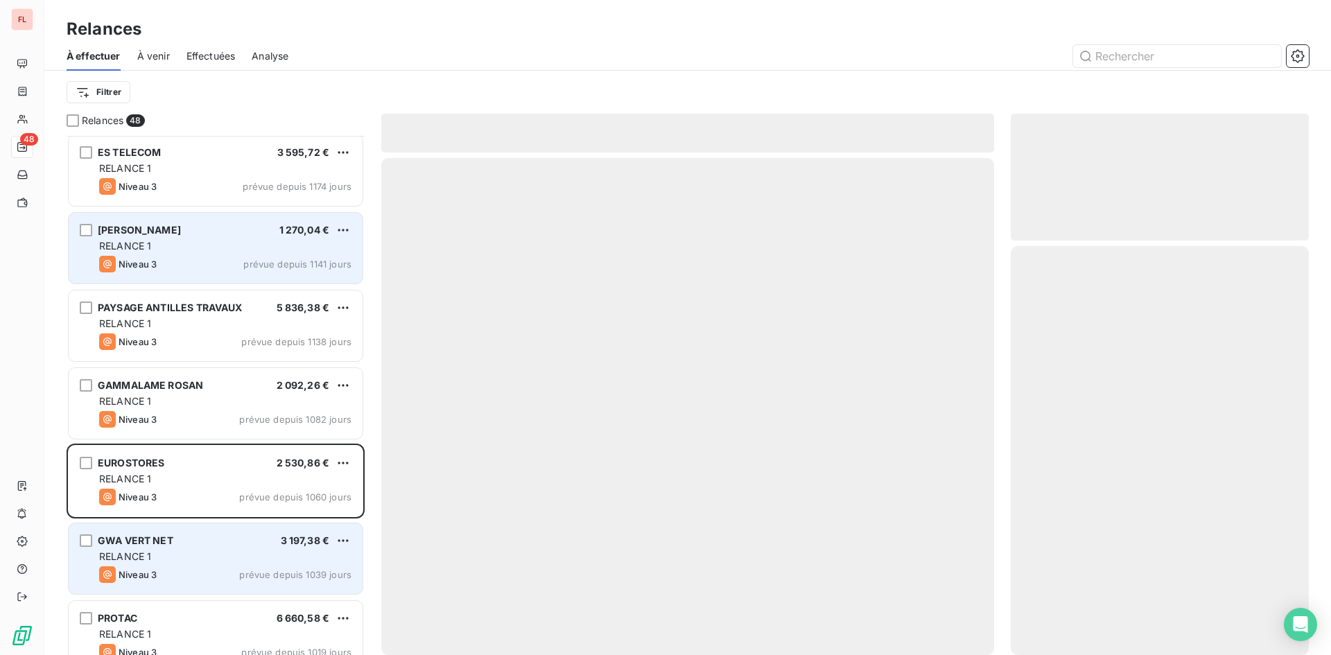
drag, startPoint x: 272, startPoint y: 543, endPoint x: 270, endPoint y: 551, distance: 8.1
click at [272, 546] on div "GWA VERT NET 3 197,38 €" at bounding box center [225, 541] width 252 height 12
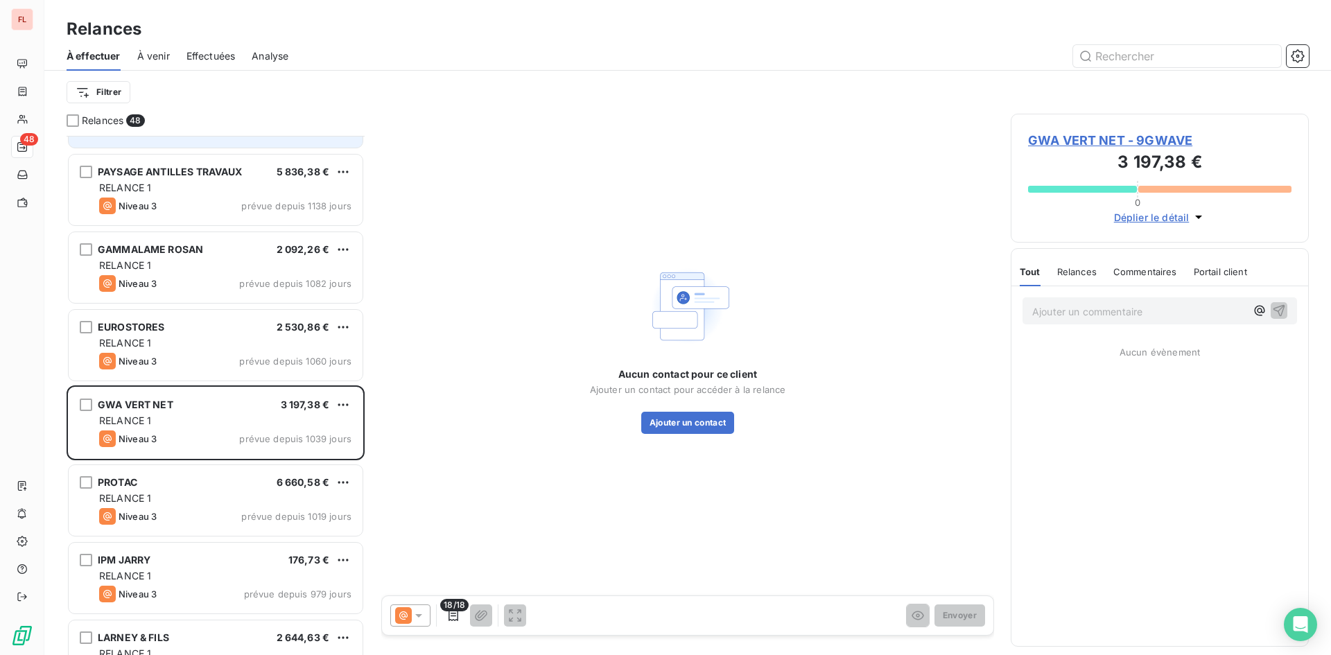
scroll to position [763, 0]
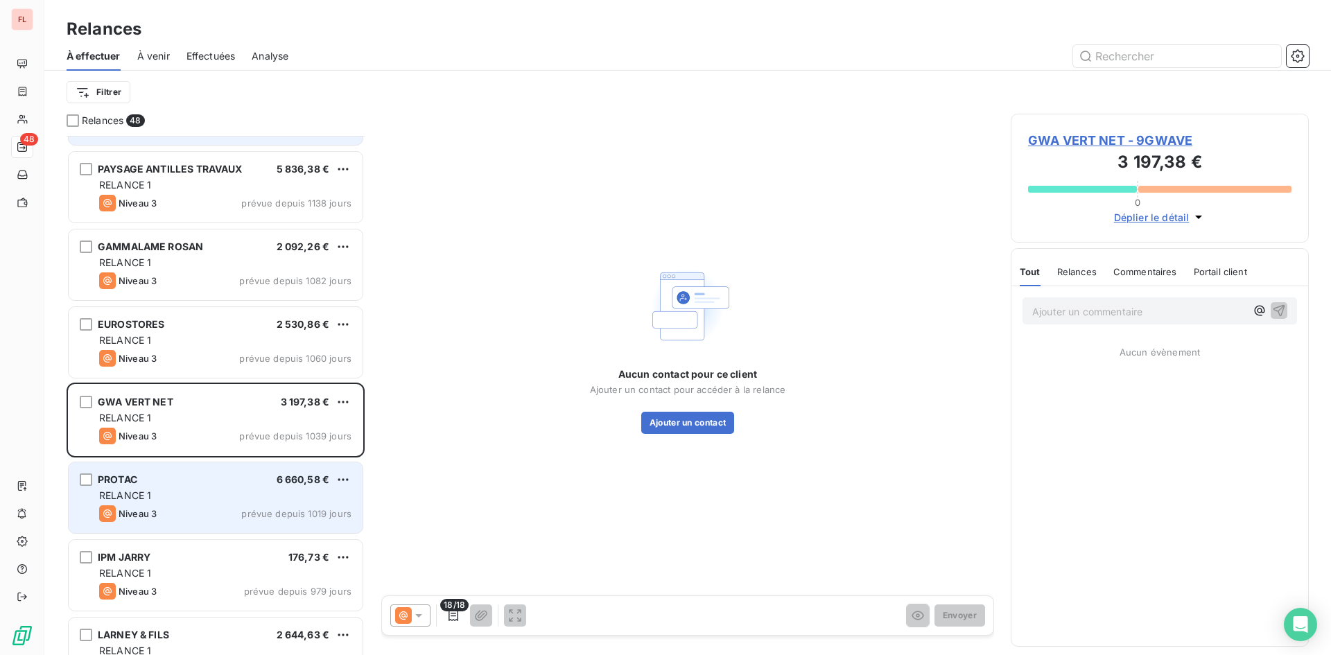
click at [309, 491] on div "RELANCE 1" at bounding box center [225, 496] width 252 height 14
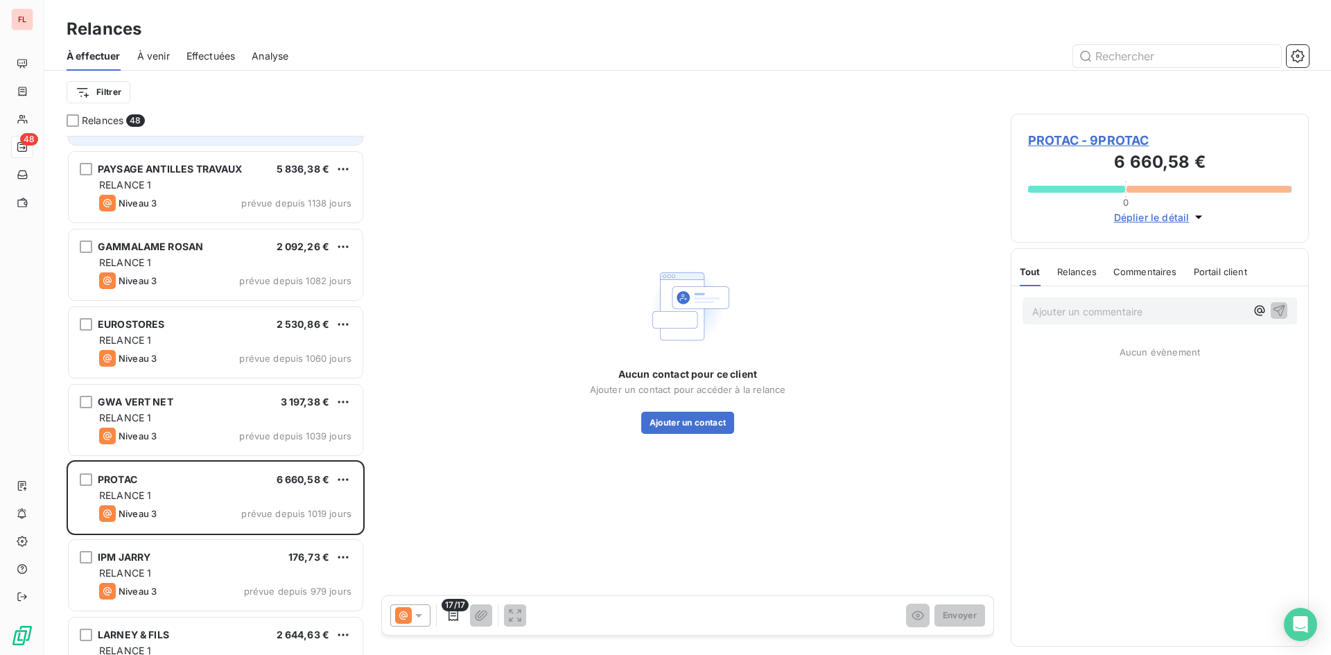
click at [1119, 139] on span "PROTAC - 9PROTAC" at bounding box center [1159, 140] width 263 height 19
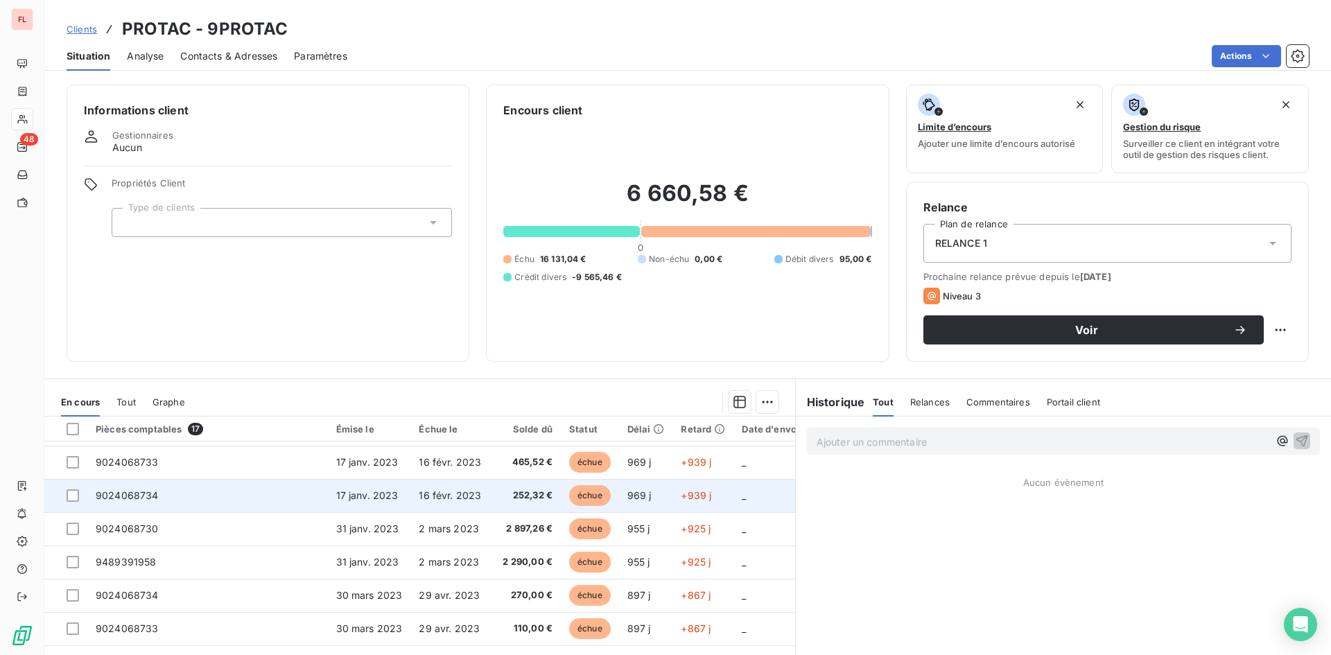
scroll to position [330, 0]
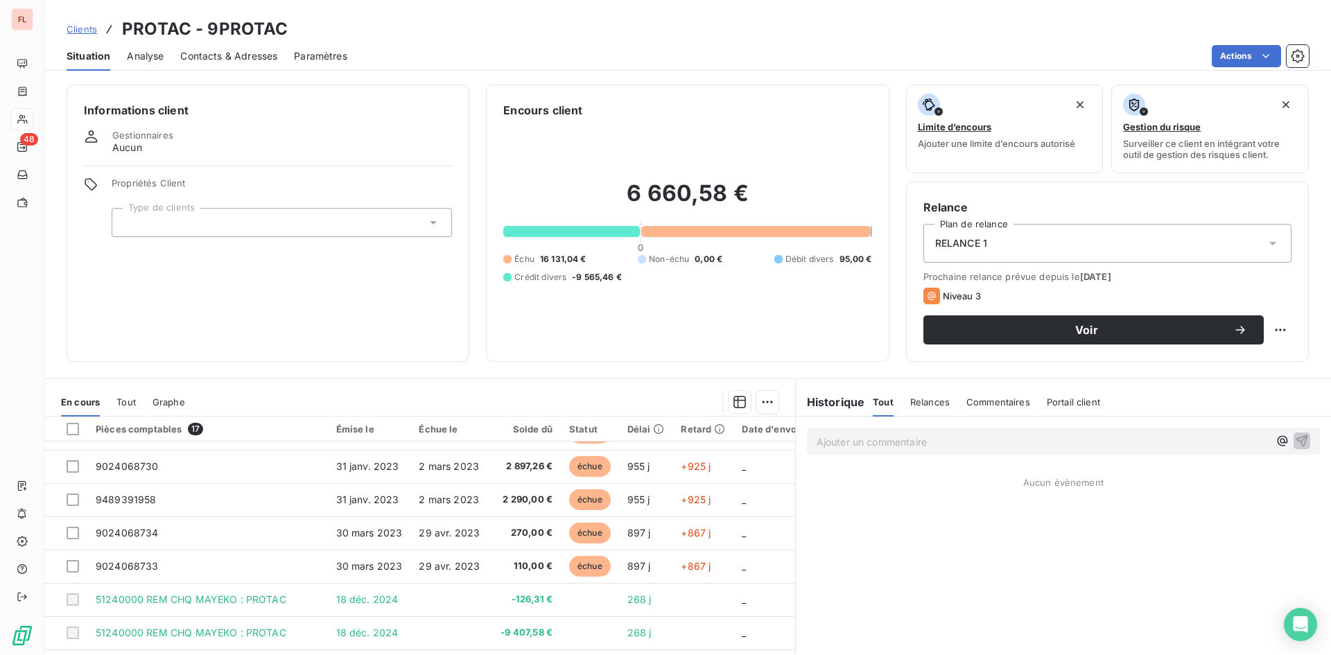
click at [206, 55] on span "Contacts & Adresses" at bounding box center [228, 56] width 97 height 14
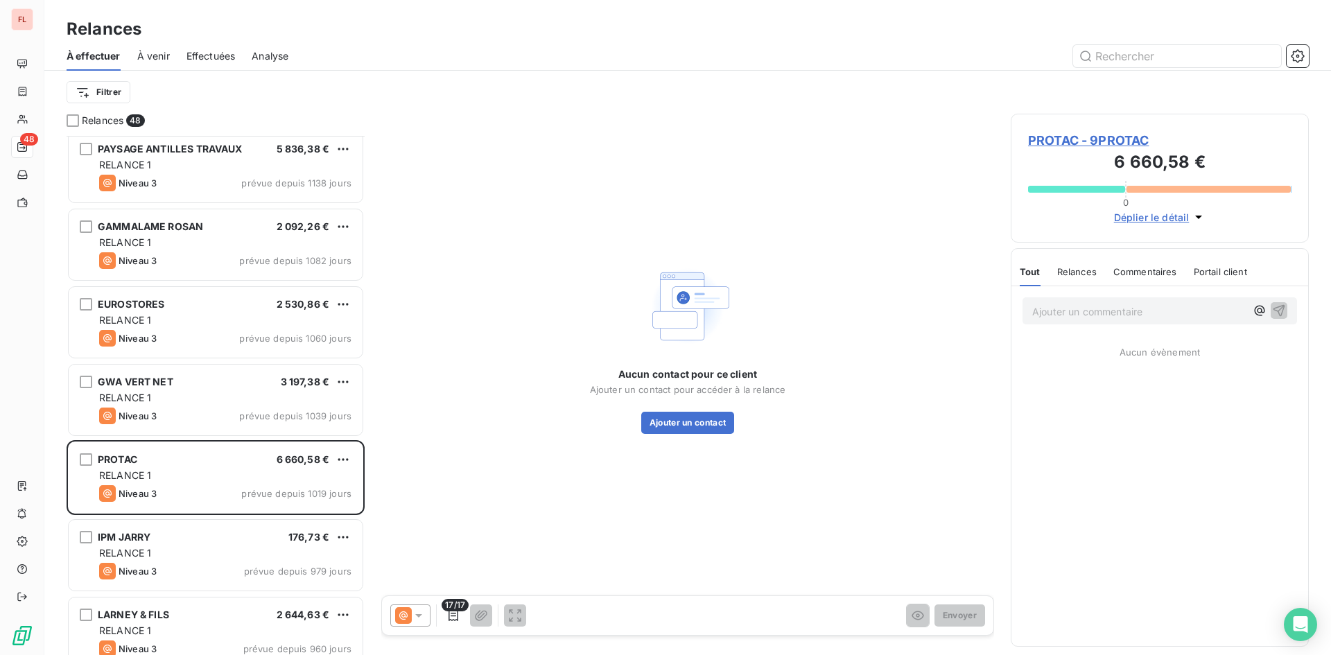
scroll to position [902, 0]
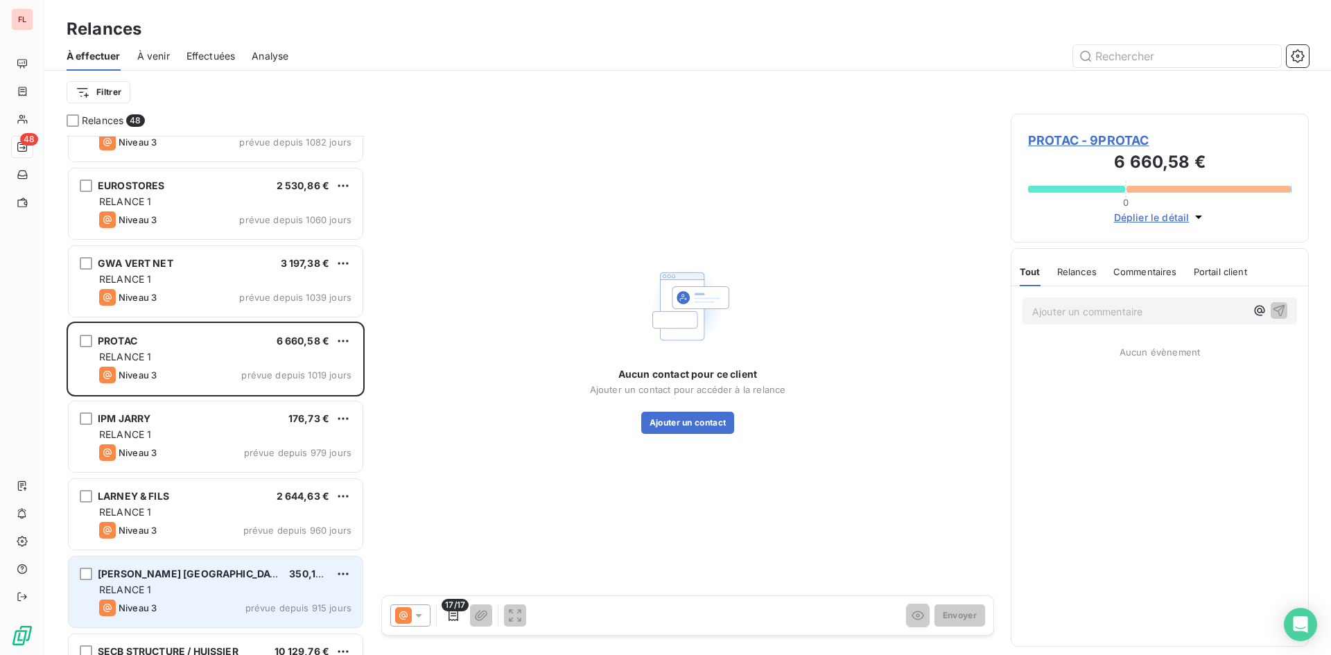
click at [185, 593] on div "RELANCE 1" at bounding box center [225, 590] width 252 height 14
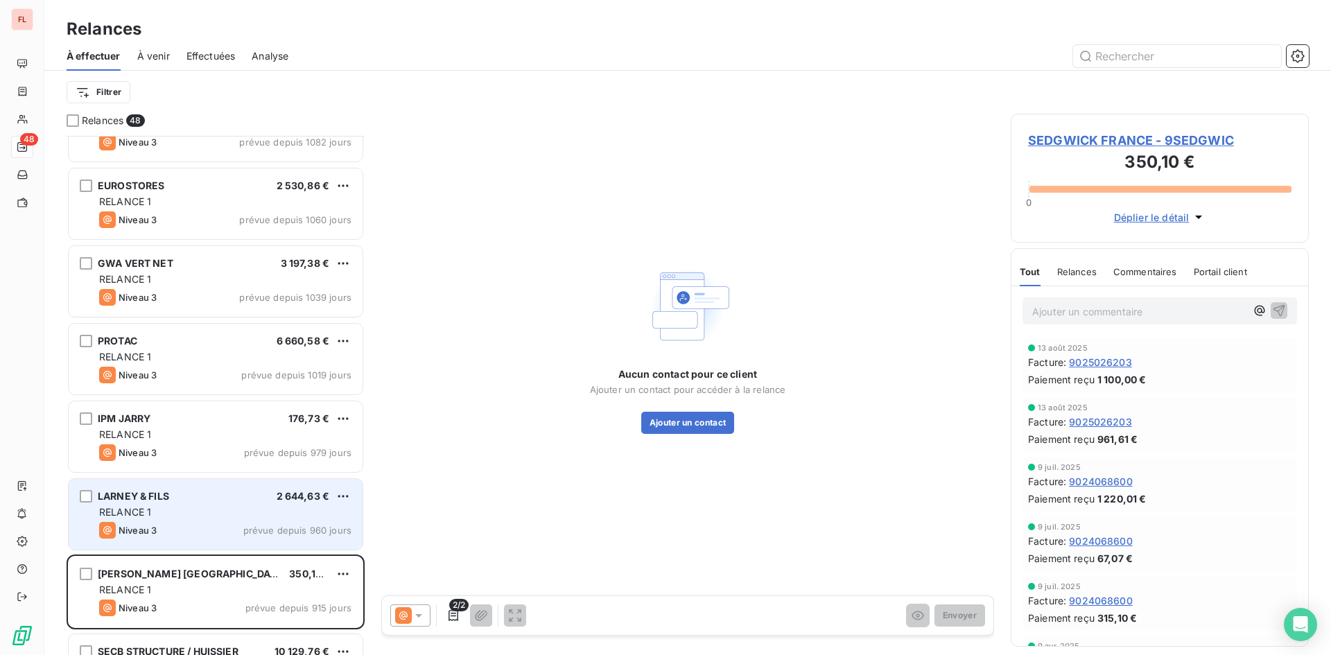
click at [254, 504] on div "LARNEY & FILS 2 644,63 € RELANCE 1 Niveau 3 prévue depuis 960 jours" at bounding box center [216, 514] width 294 height 71
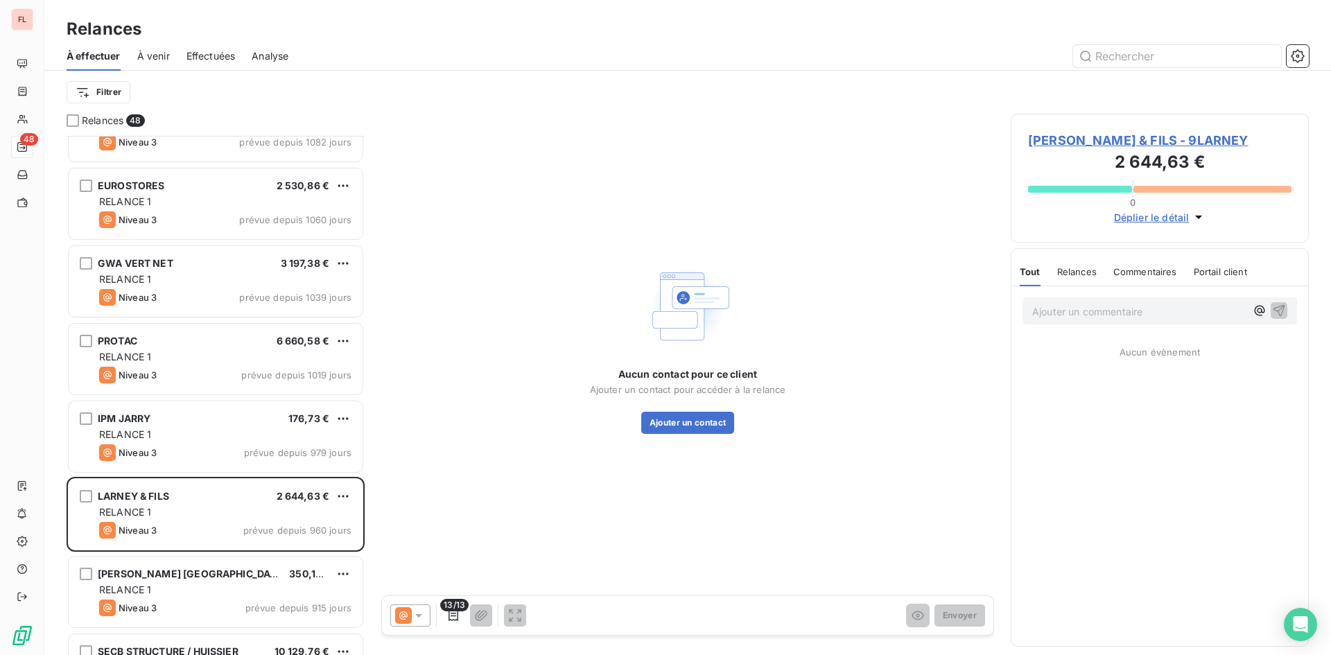
scroll to position [1041, 0]
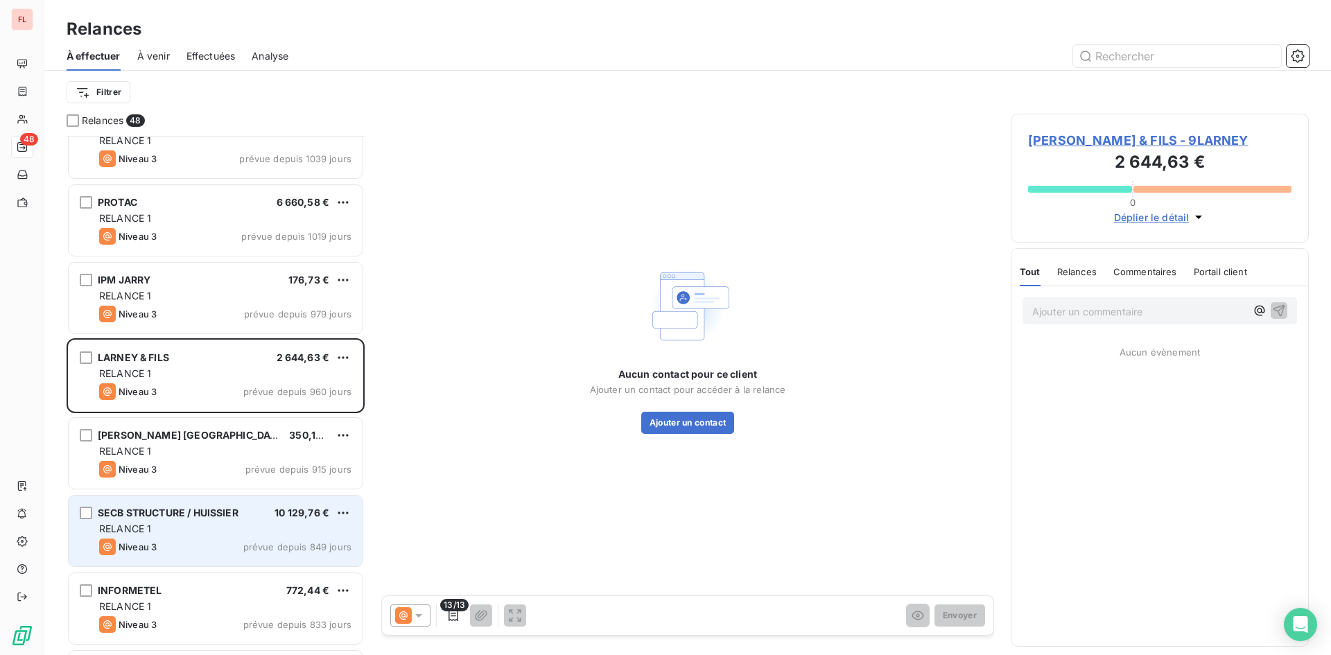
click at [264, 525] on div "RELANCE 1" at bounding box center [225, 529] width 252 height 14
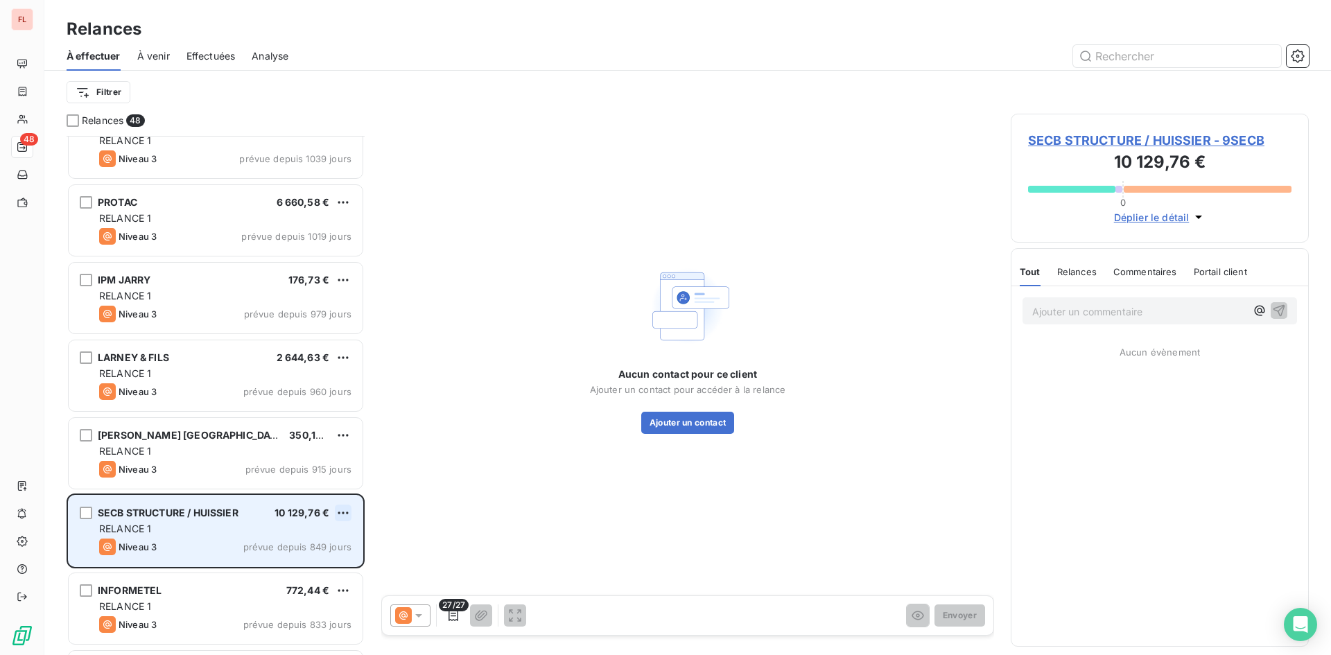
click at [336, 512] on html "FL 48 Relances À effectuer À venir Effectuées Analyse Filtrer Relances 48 EUROS…" at bounding box center [665, 327] width 1331 height 655
click at [308, 565] on div "Passer cette action" at bounding box center [283, 566] width 124 height 22
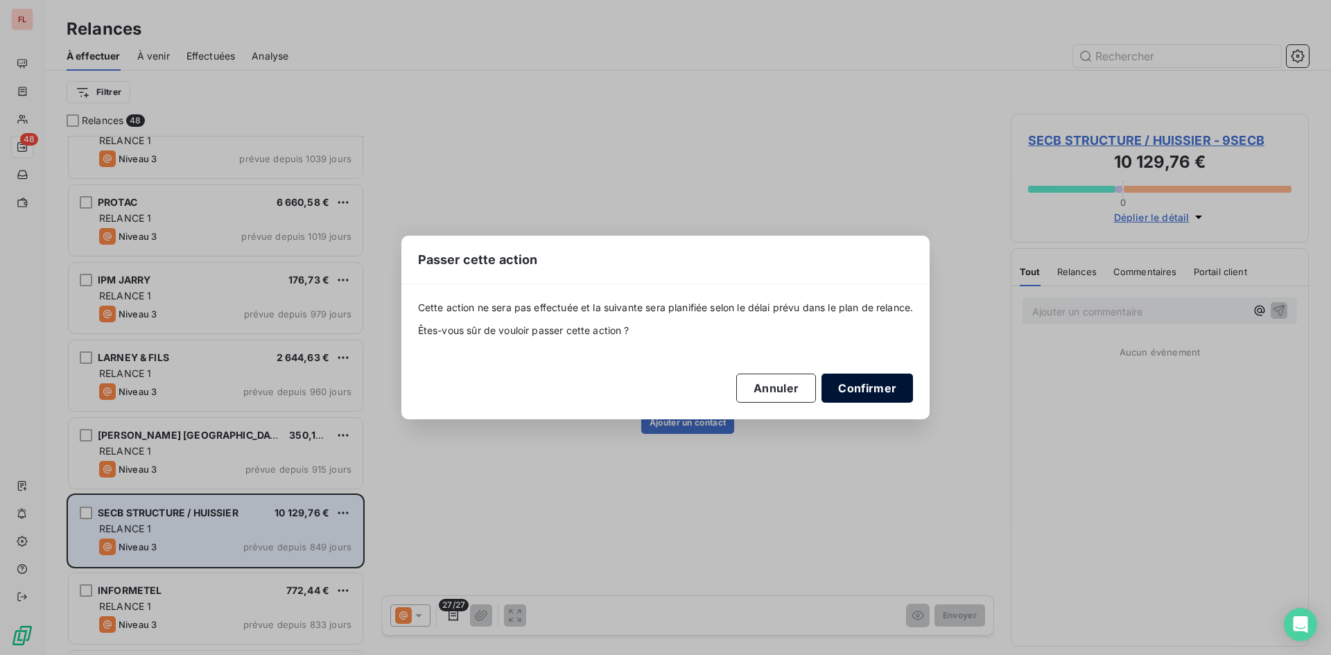
click at [874, 387] on button "Confirmer" at bounding box center [868, 388] width 92 height 29
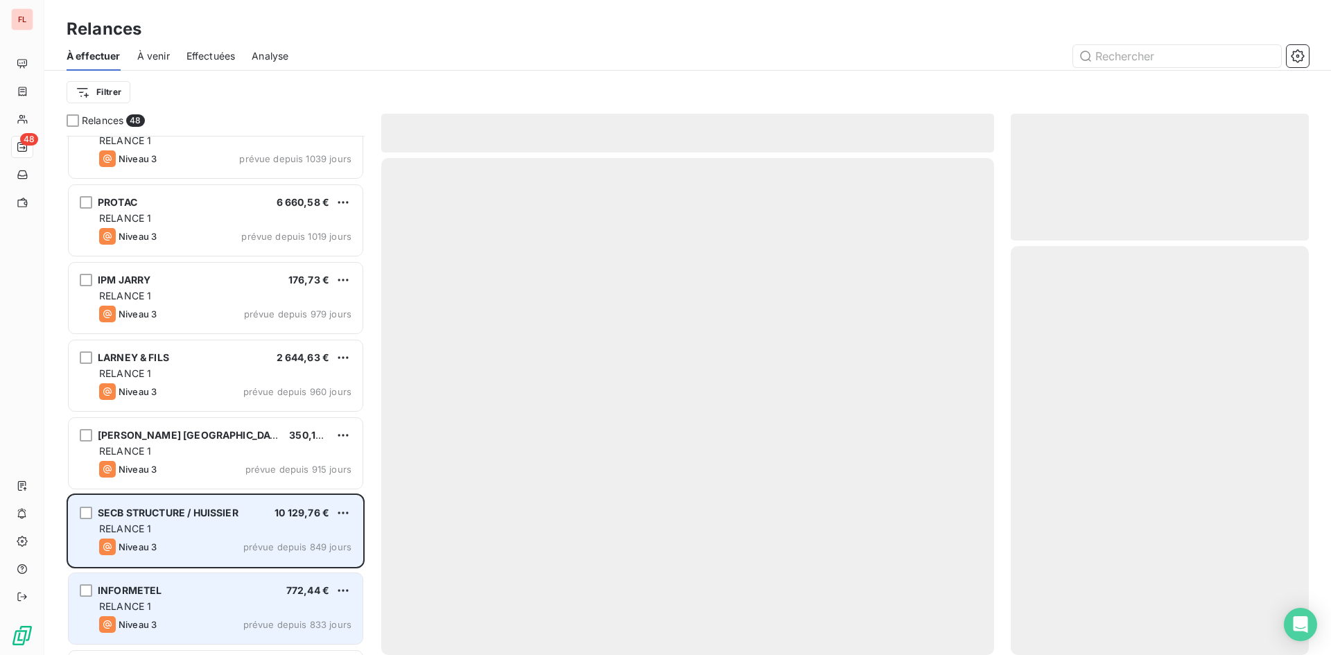
click at [202, 612] on div "RELANCE 1" at bounding box center [225, 607] width 252 height 14
click at [196, 607] on div "RELANCE 1" at bounding box center [225, 607] width 252 height 14
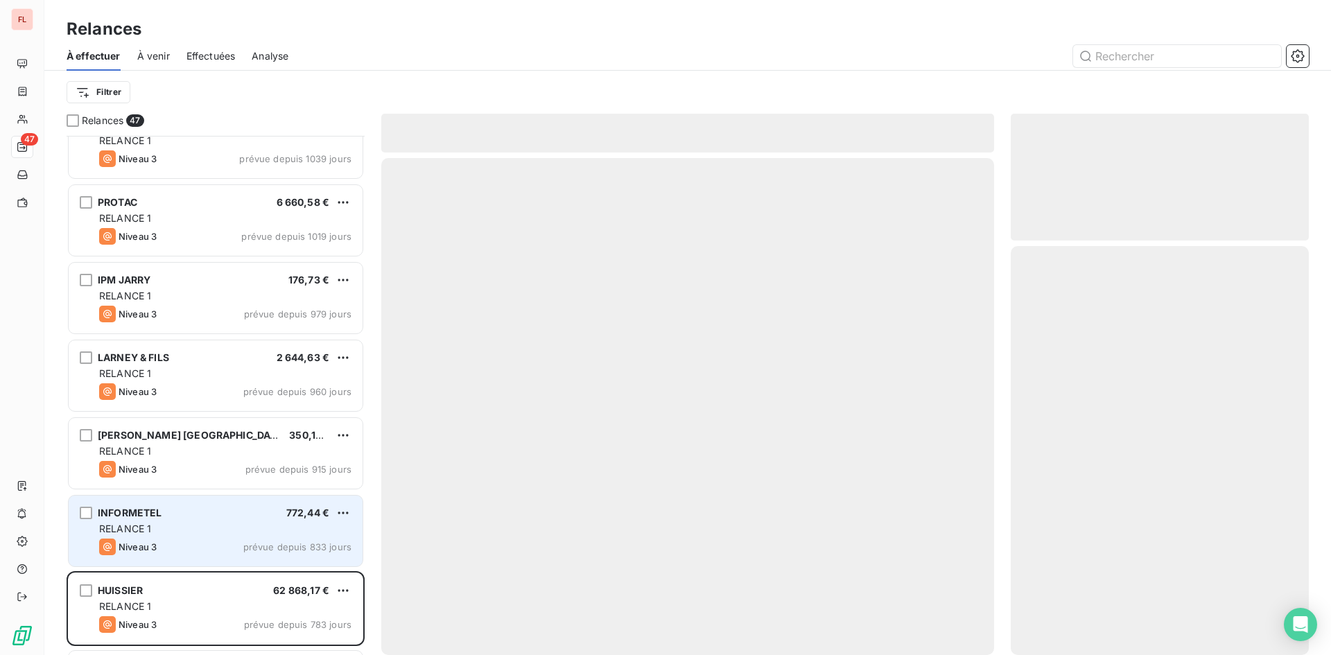
click at [200, 552] on div "Niveau 3 prévue depuis 833 jours" at bounding box center [225, 547] width 252 height 17
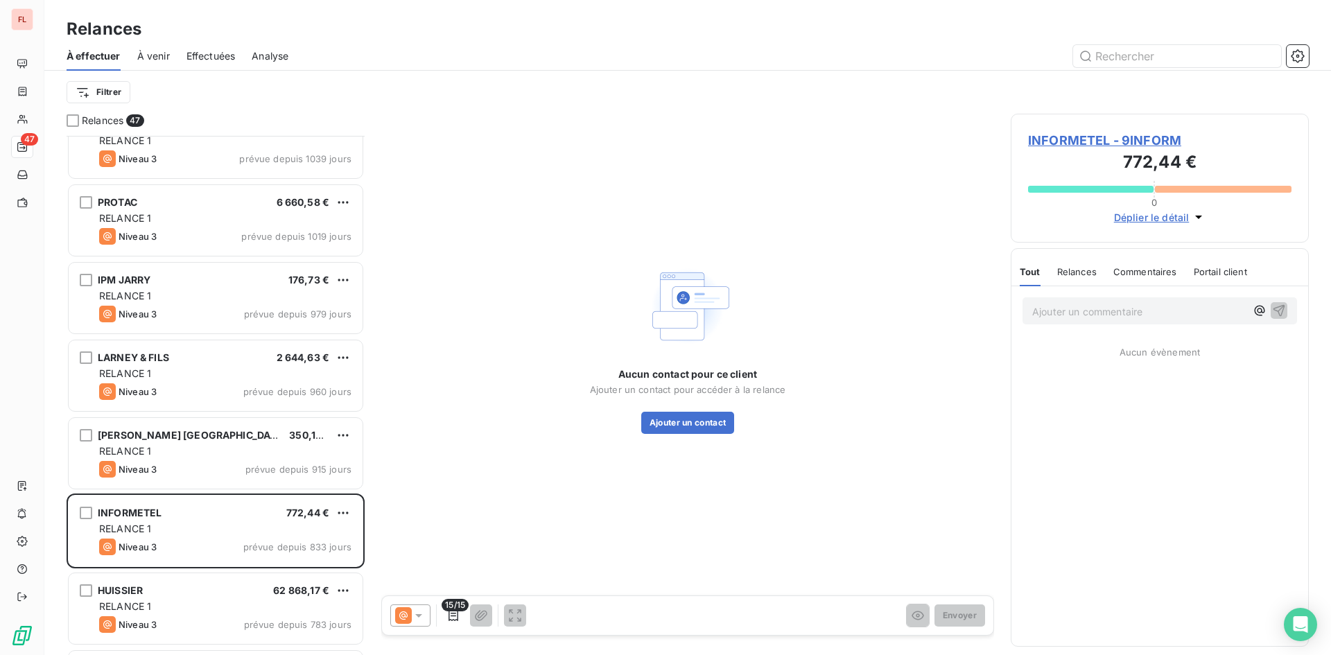
click at [1071, 142] on span "INFORMETEL - 9INFORM" at bounding box center [1159, 140] width 263 height 19
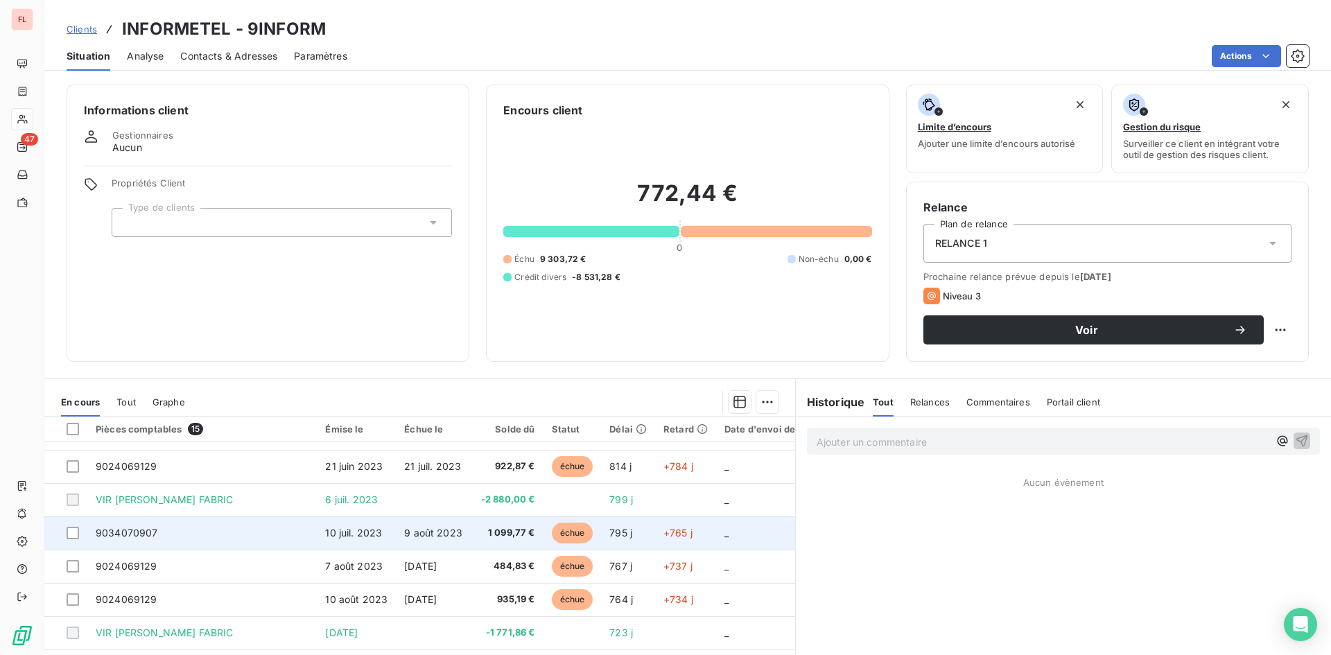
scroll to position [70, 0]
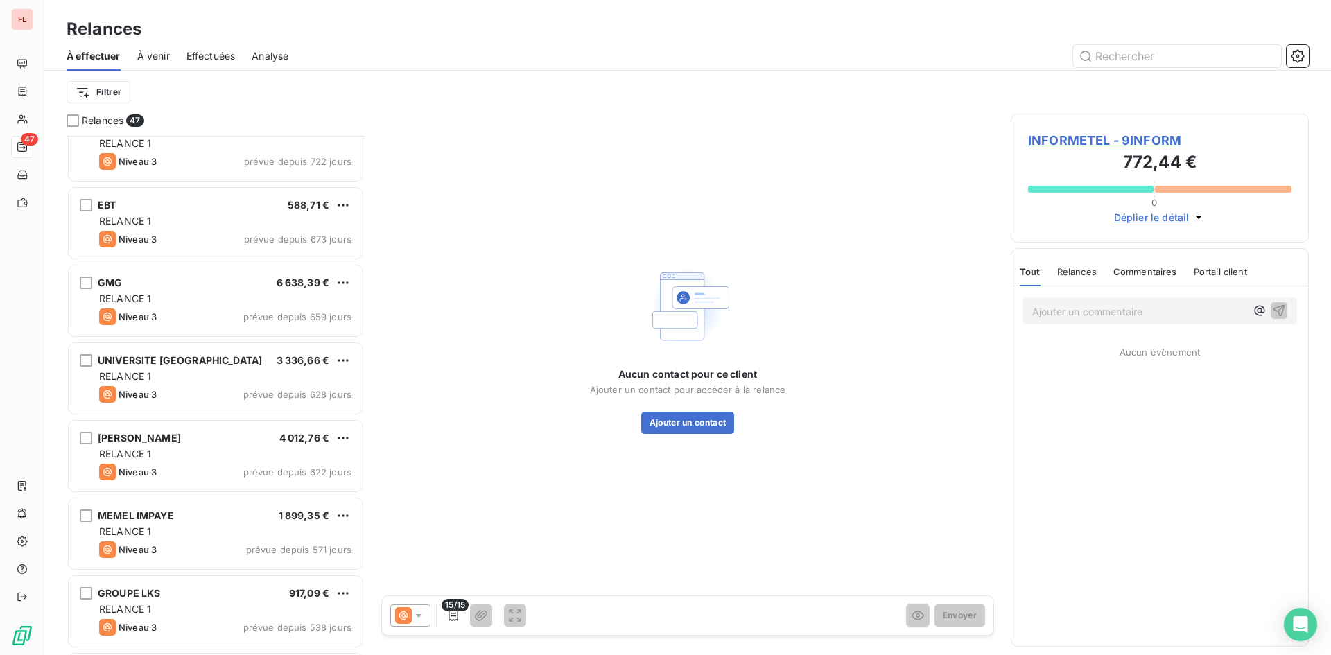
scroll to position [1803, 0]
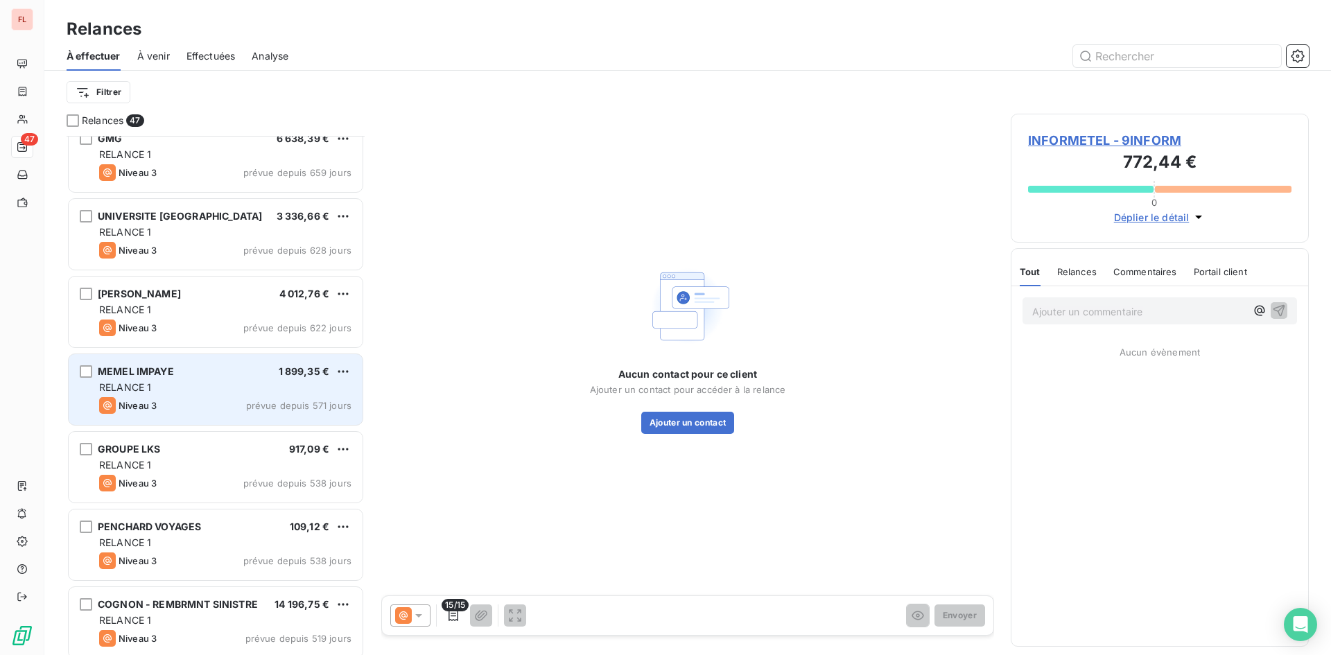
click at [224, 379] on div "MEMEL IMPAYE 1 899,35 € RELANCE 1 Niveau 3 prévue depuis 571 jours" at bounding box center [216, 389] width 294 height 71
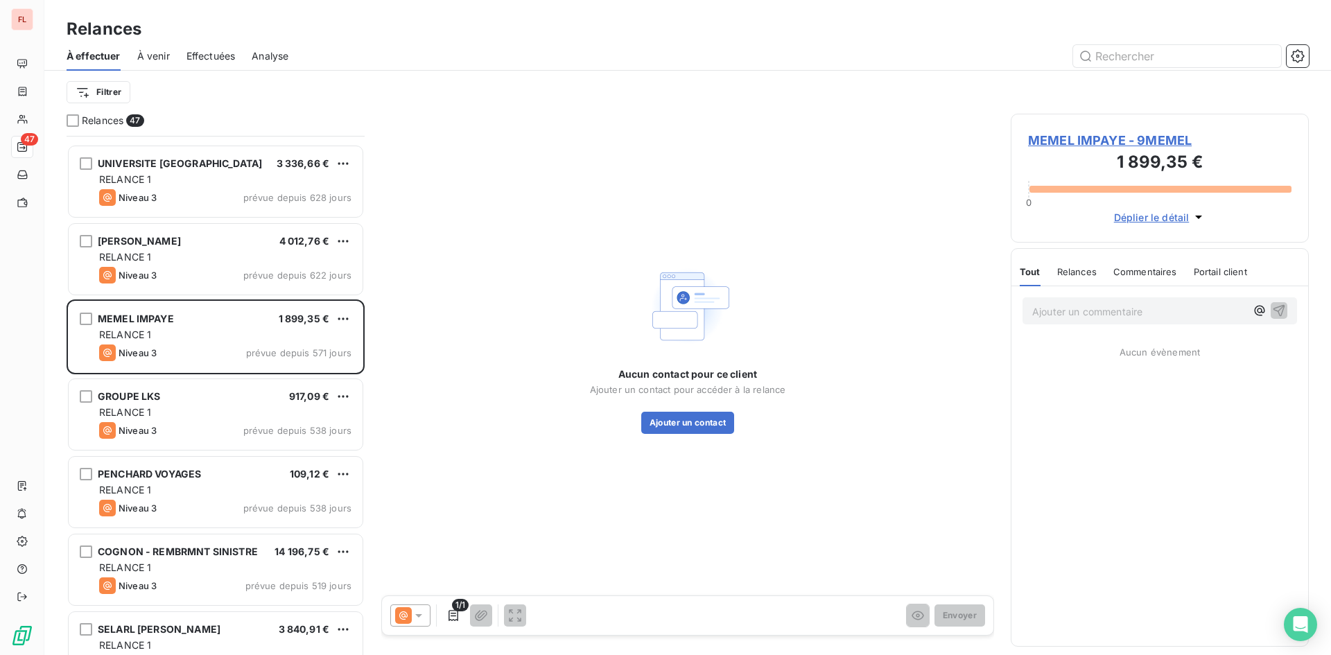
scroll to position [2011, 0]
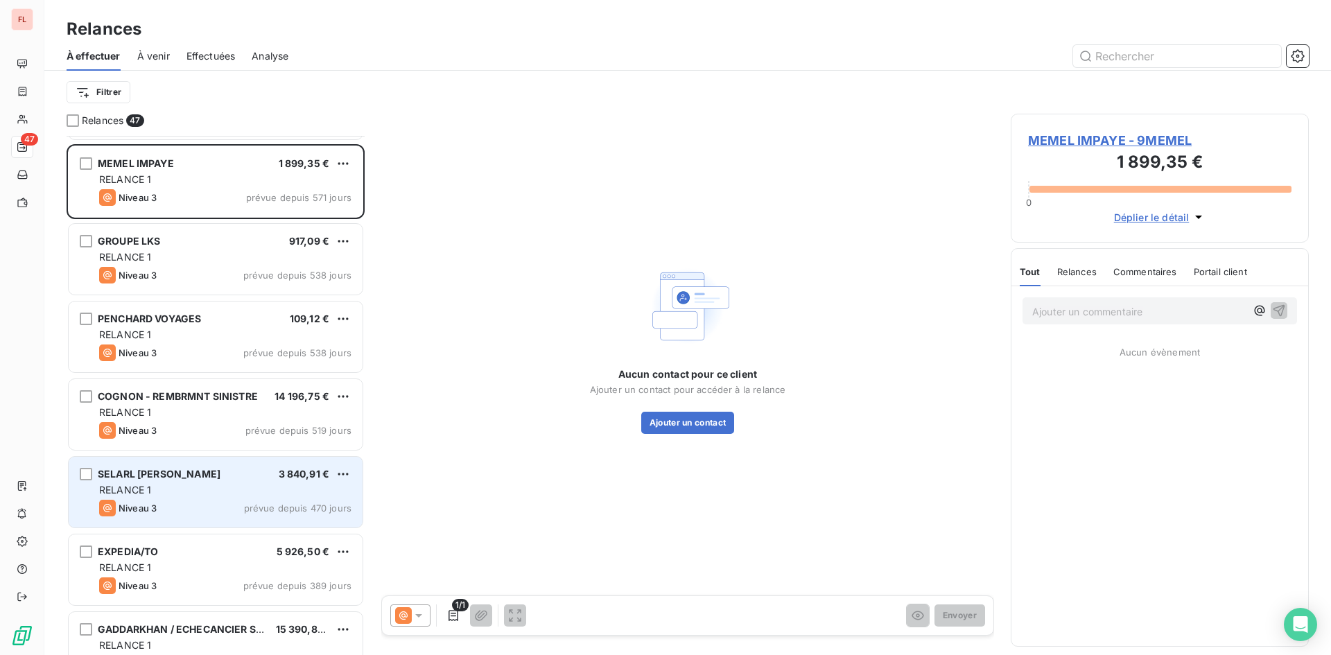
click at [204, 486] on div "RELANCE 1" at bounding box center [225, 490] width 252 height 14
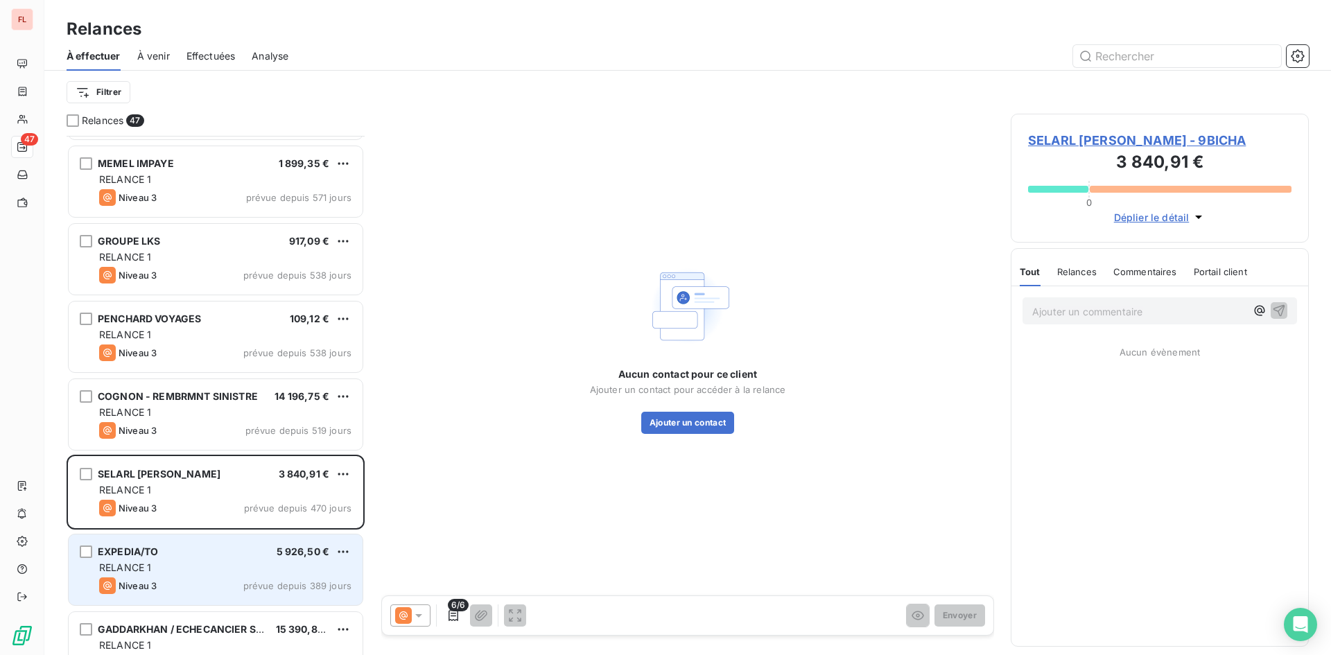
click at [183, 566] on div "RELANCE 1" at bounding box center [225, 568] width 252 height 14
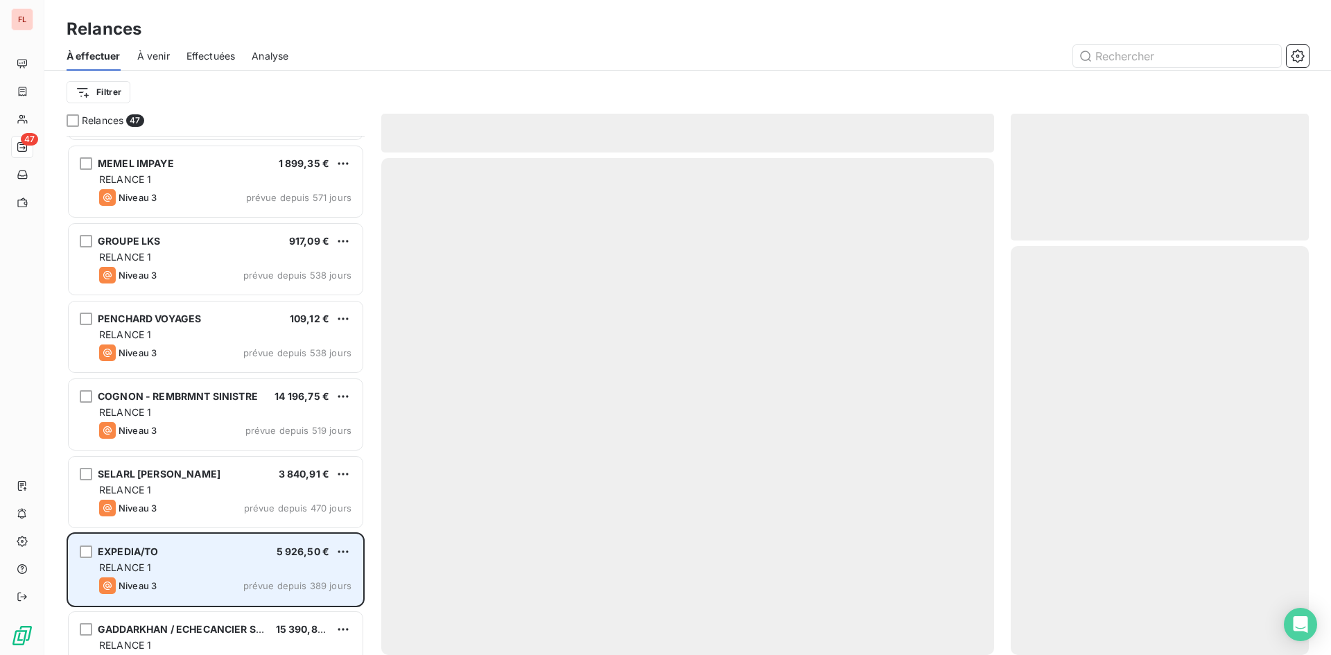
scroll to position [2081, 0]
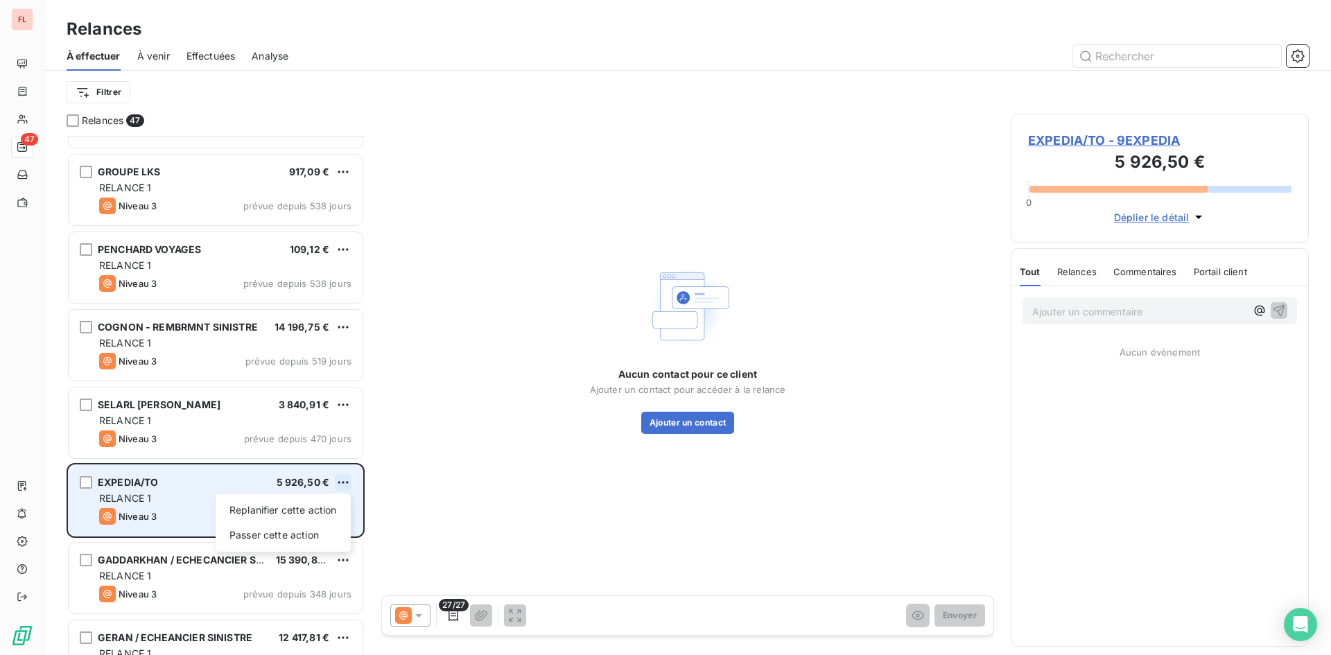
click at [343, 483] on html "FL 47 Relances À effectuer À venir Effectuées Analyse Filtrer Relances 47 [PERS…" at bounding box center [665, 327] width 1331 height 655
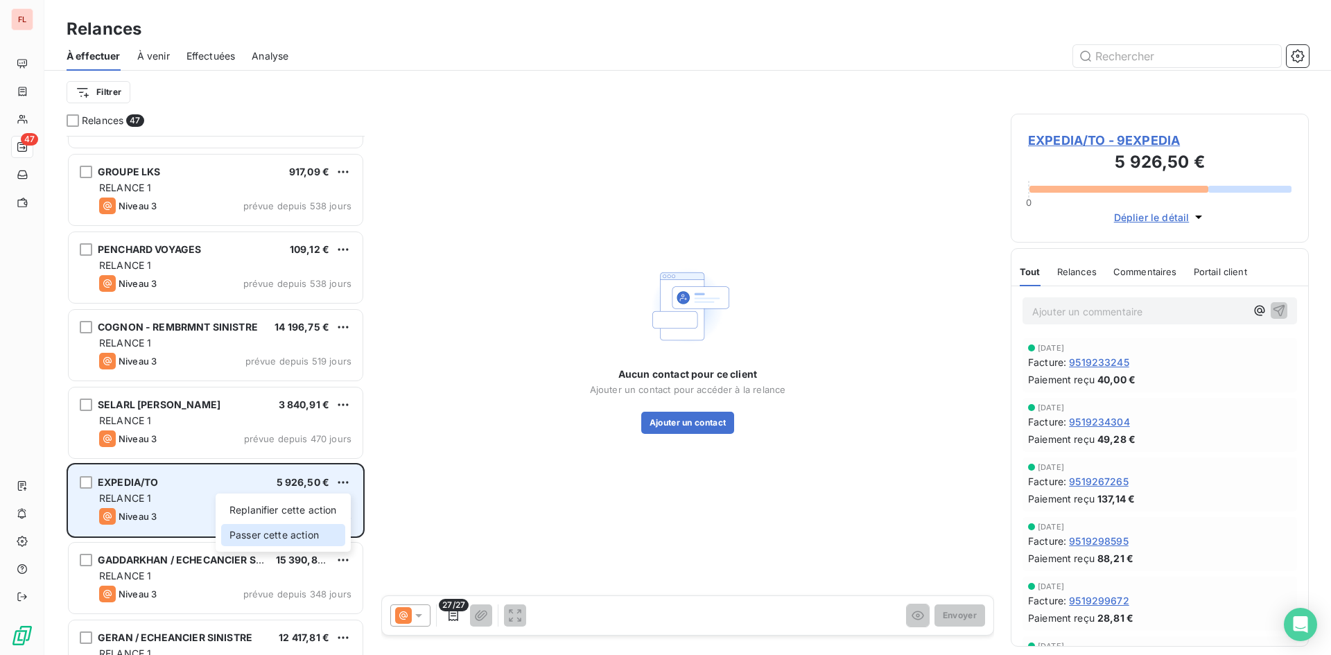
click at [303, 530] on div "Passer cette action" at bounding box center [283, 535] width 124 height 22
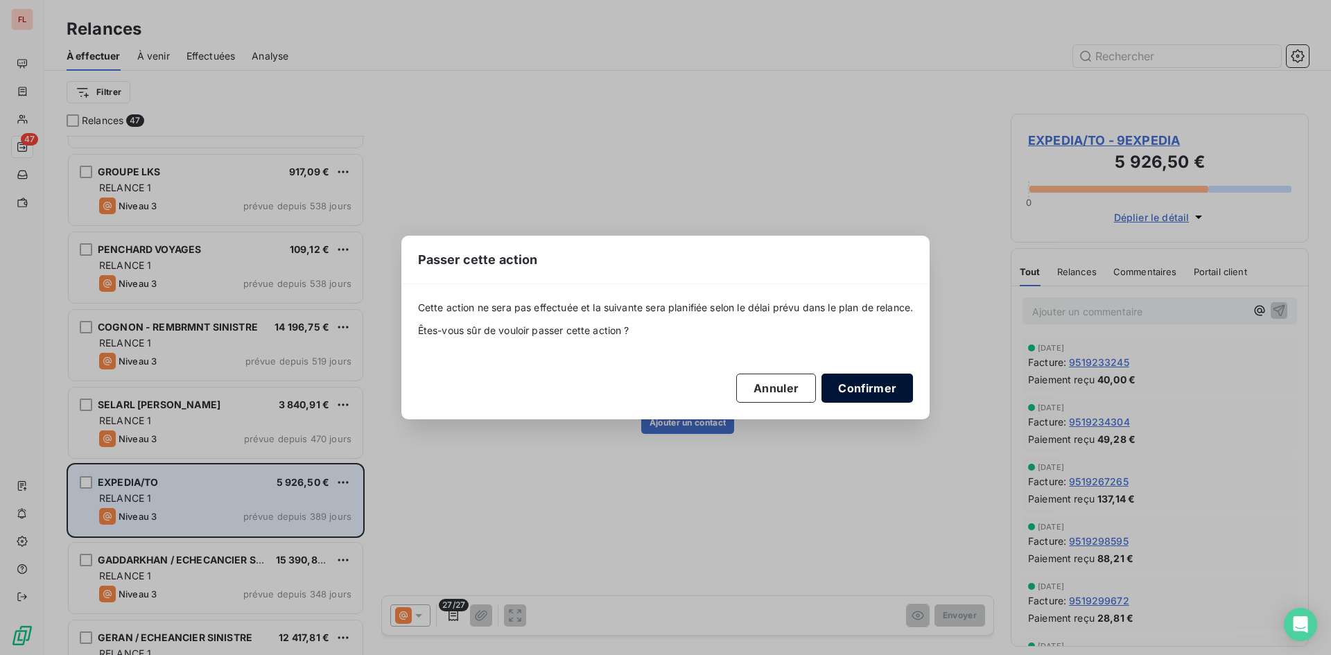
click at [882, 377] on button "Confirmer" at bounding box center [868, 388] width 92 height 29
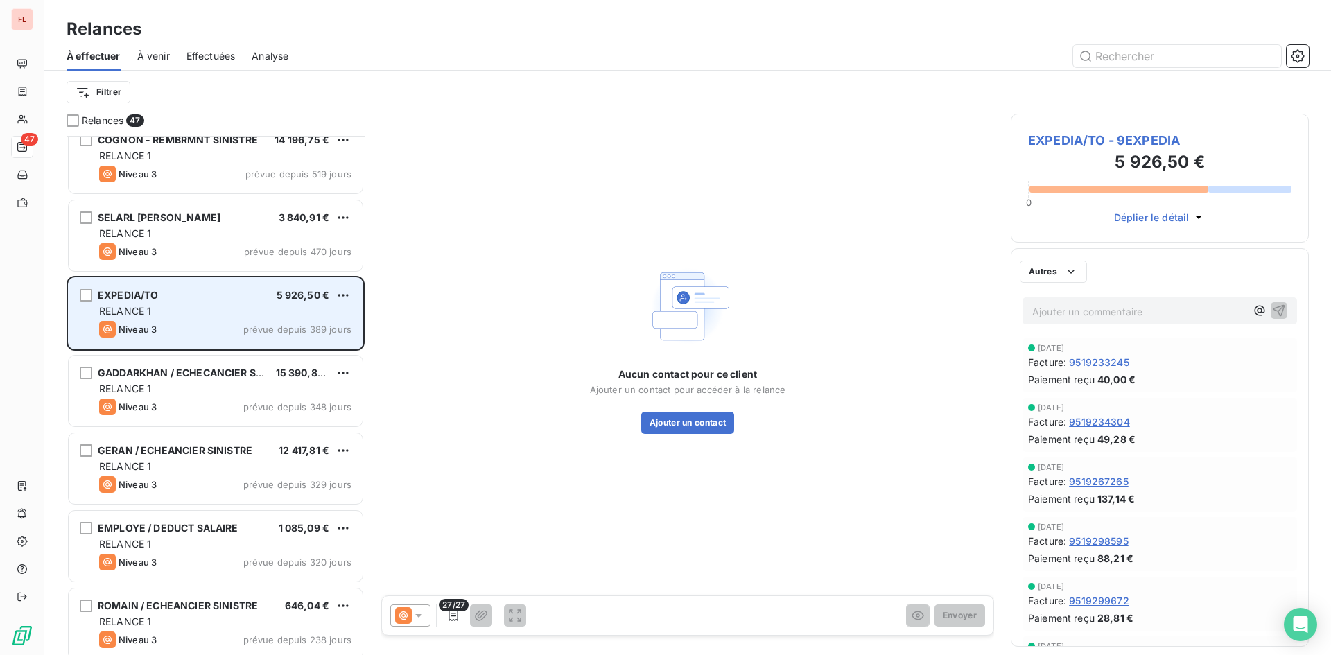
scroll to position [2289, 0]
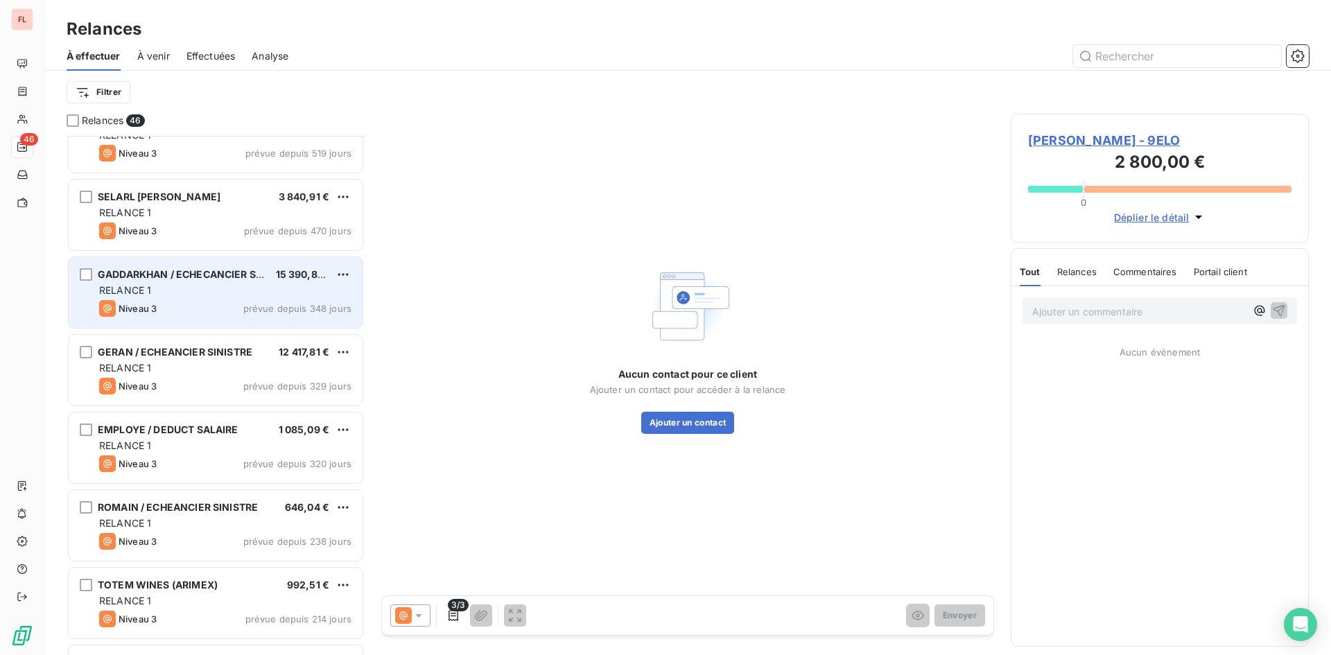
click at [342, 428] on html "FL 46 Relances À effectuer À venir Effectuées Analyse Filtrer Relances 46 PENCH…" at bounding box center [665, 327] width 1331 height 655
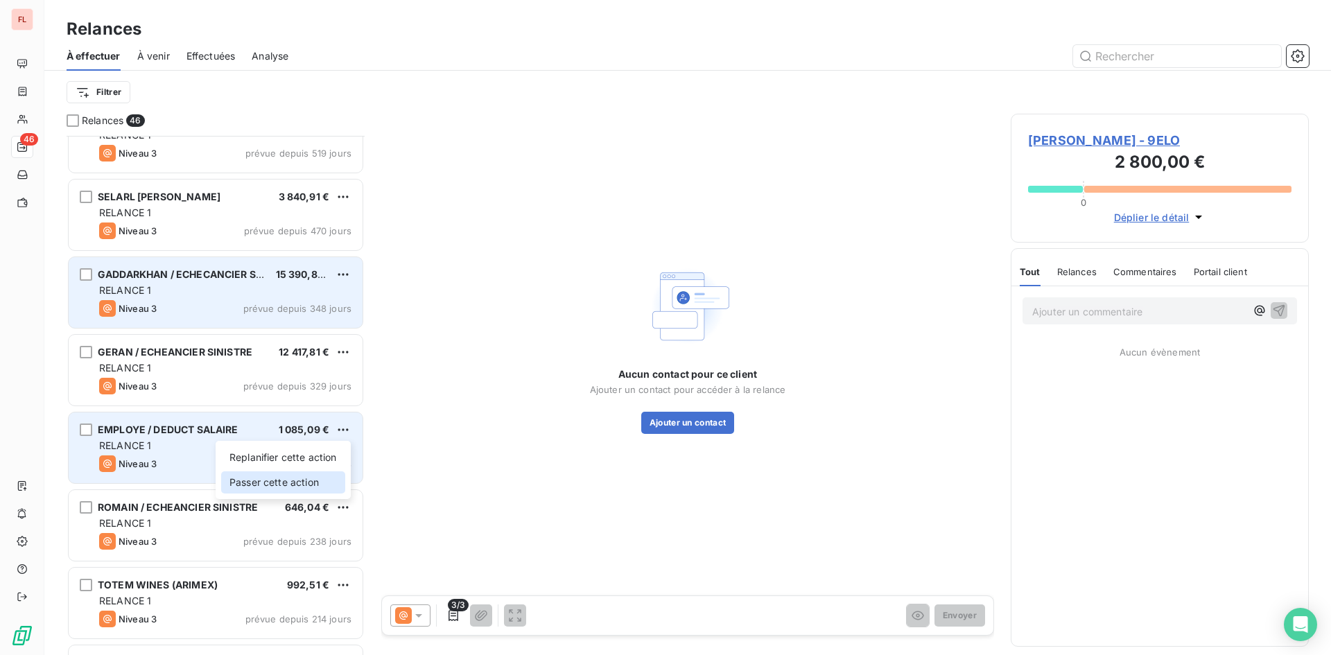
click at [323, 476] on div "Passer cette action" at bounding box center [283, 482] width 124 height 22
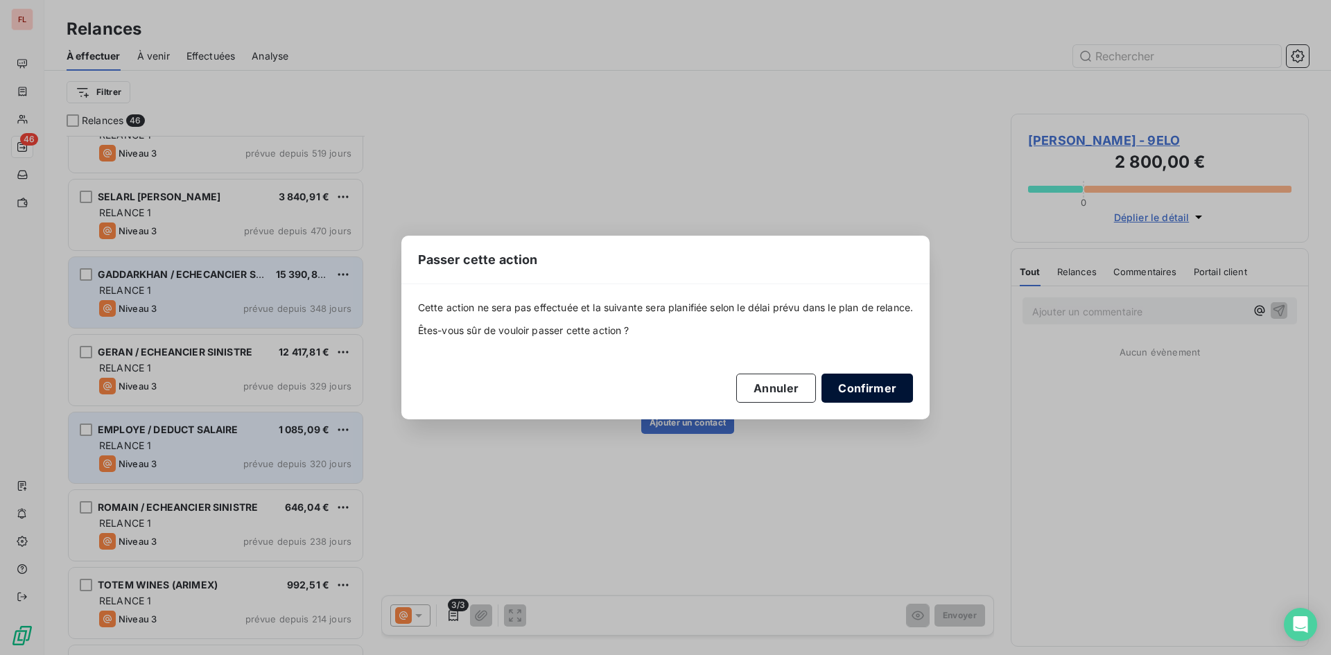
click at [865, 386] on button "Confirmer" at bounding box center [868, 388] width 92 height 29
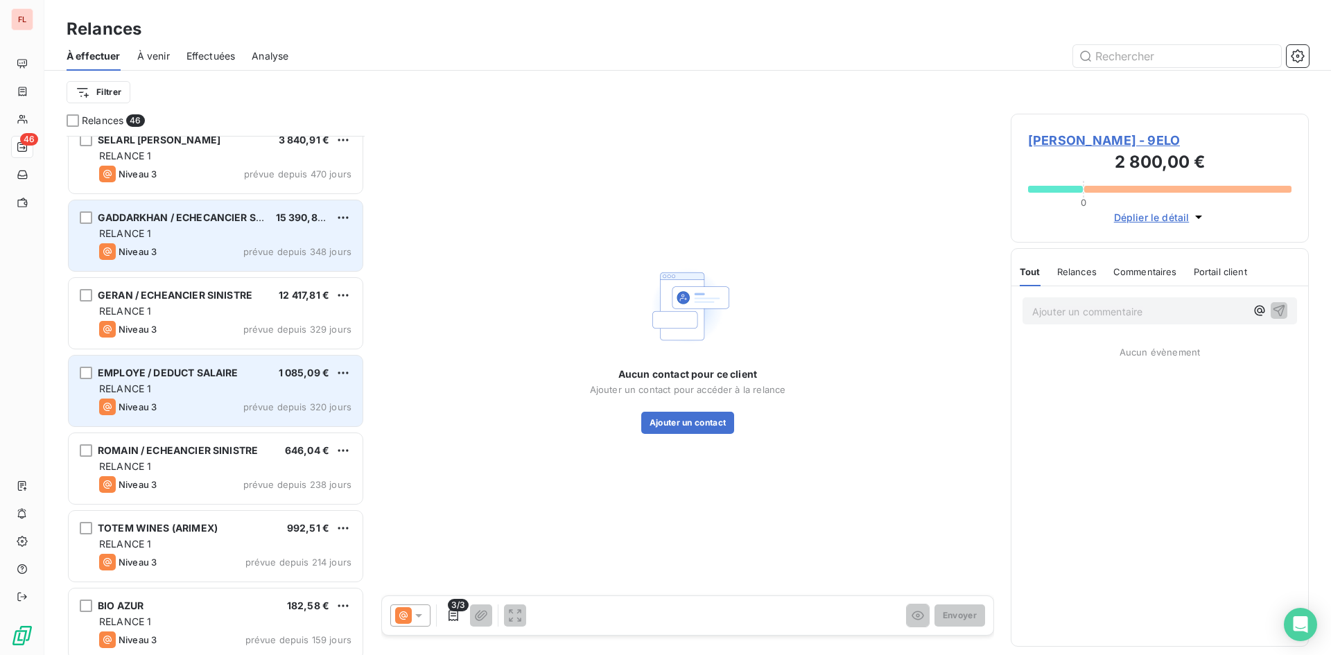
scroll to position [2428, 0]
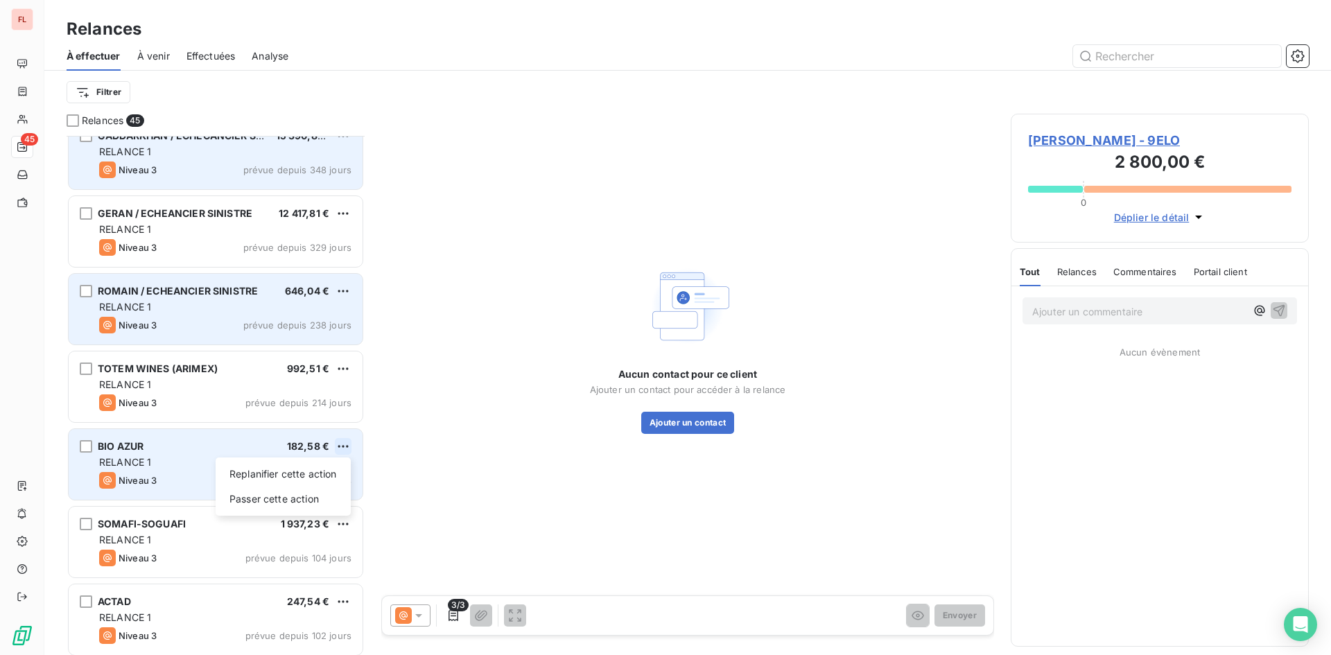
click at [341, 449] on html "FL 45 Relances À effectuer À venir Effectuées Analyse Filtrer Relances 45 SELAR…" at bounding box center [665, 327] width 1331 height 655
click at [314, 499] on div "Passer cette action" at bounding box center [283, 499] width 124 height 22
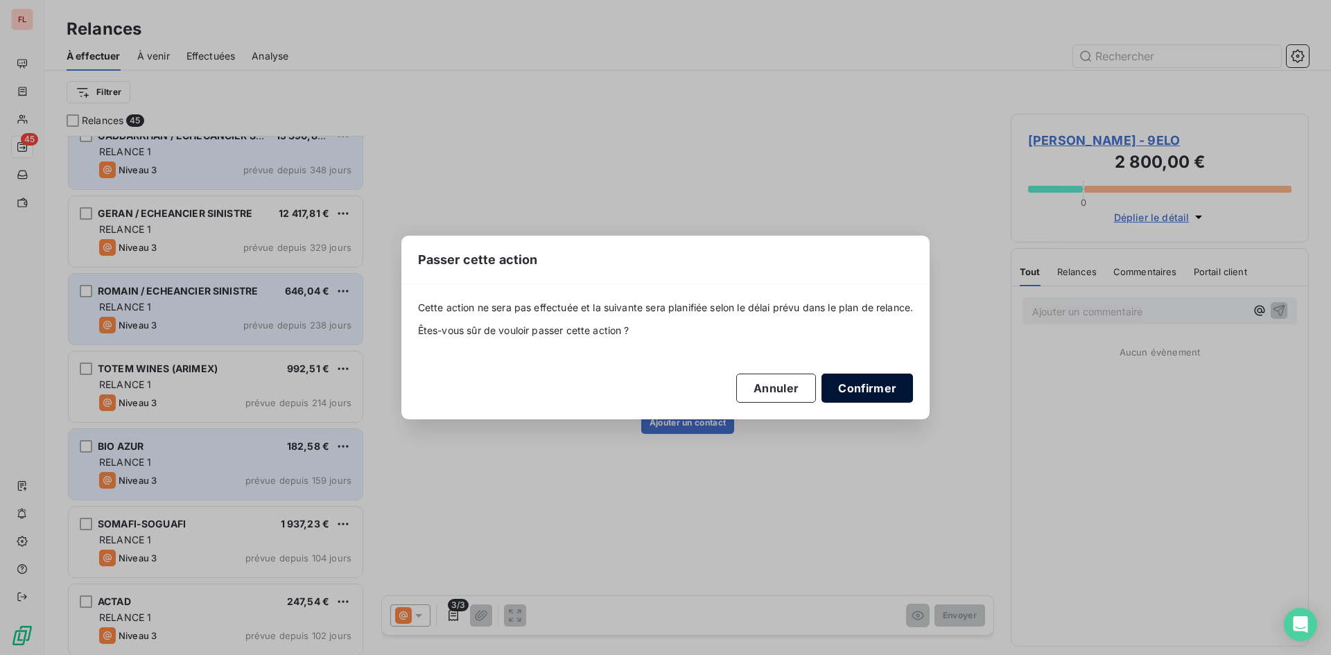
click at [886, 388] on button "Confirmer" at bounding box center [868, 388] width 92 height 29
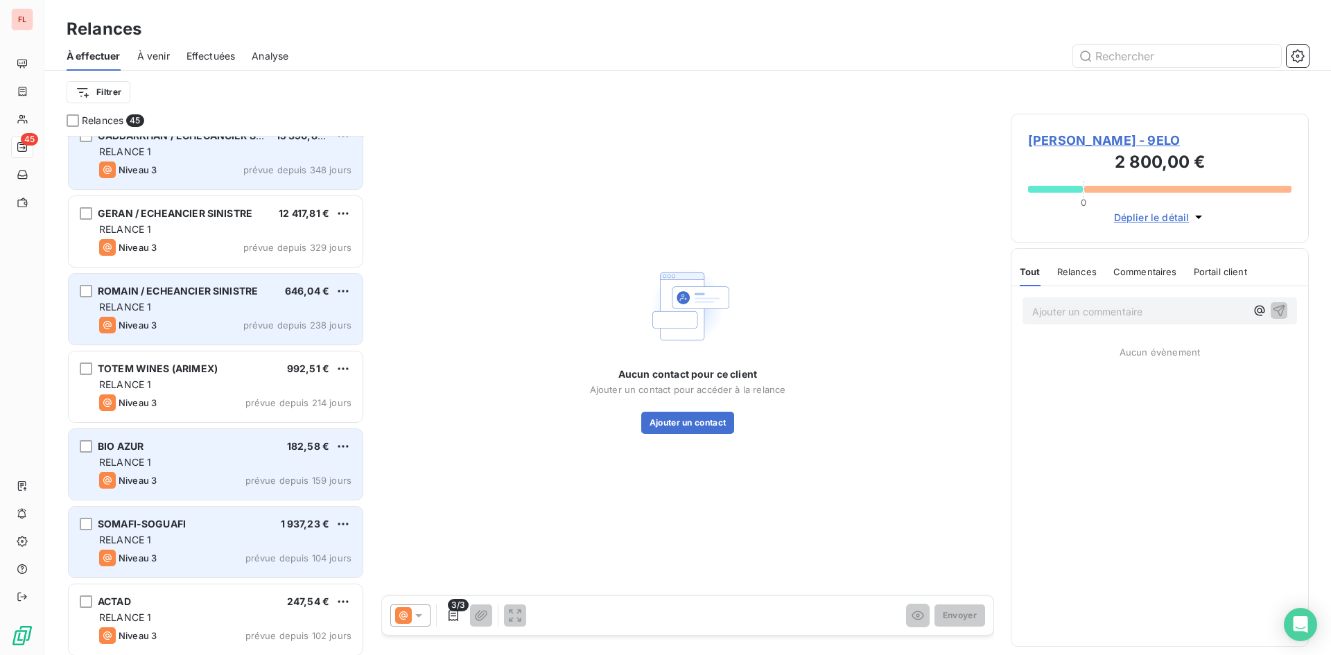
click at [251, 530] on div "SOMAFI-SOGUAFI 1 937,23 € RELANCE 1 Niveau 3 prévue depuis 104 jours" at bounding box center [216, 542] width 294 height 71
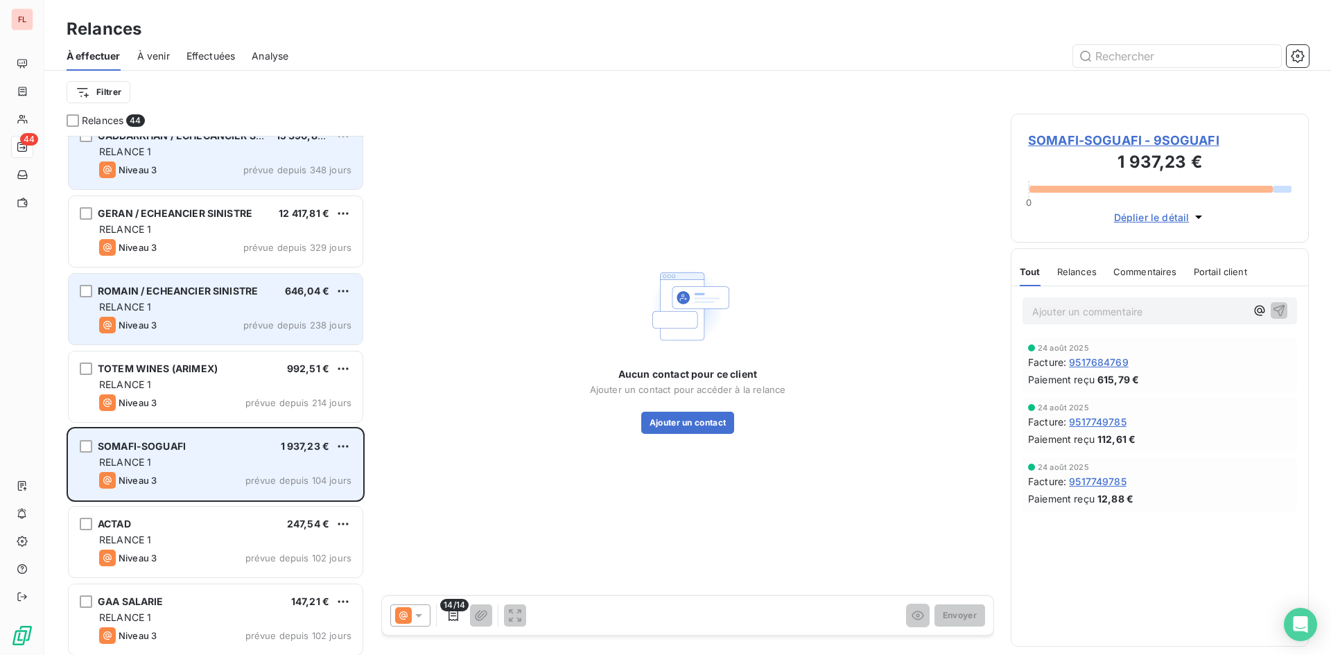
click at [1116, 135] on span "SOMAFI-SOGUAFI - 9SOGUAFI" at bounding box center [1159, 140] width 263 height 19
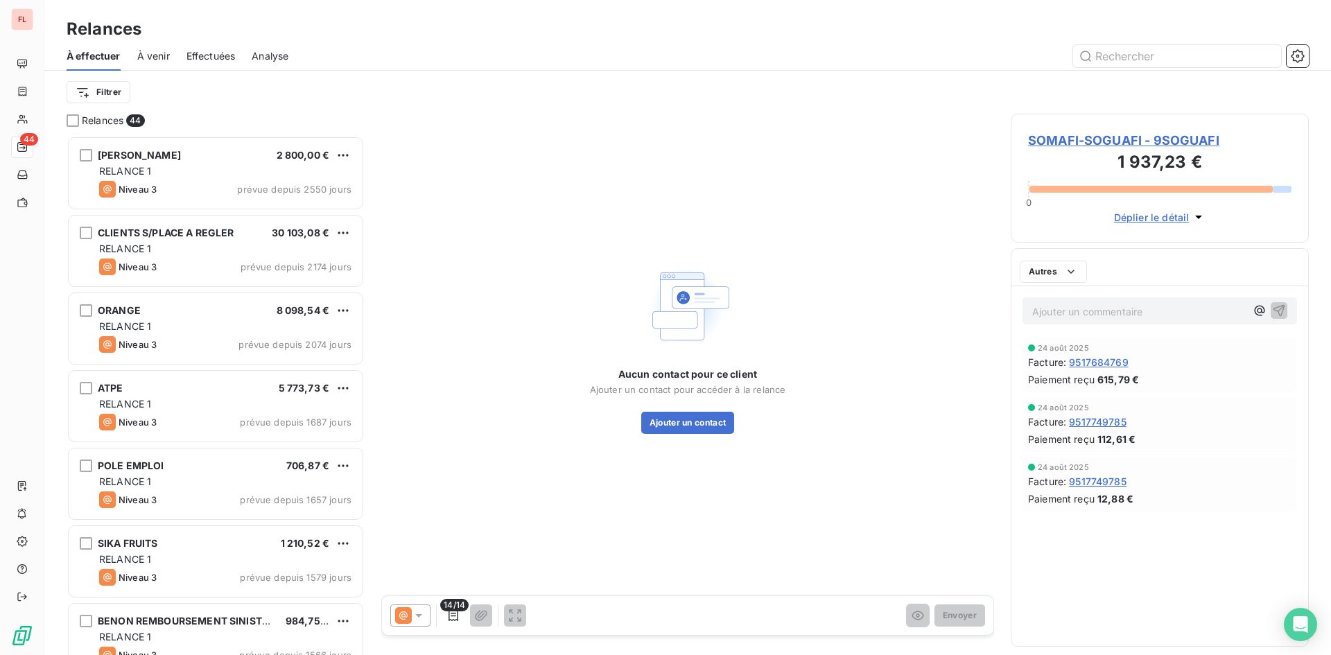
scroll to position [509, 288]
click at [1110, 141] on span "SOMAFI-SOGUAFI - 9SOGUAFI" at bounding box center [1159, 140] width 263 height 19
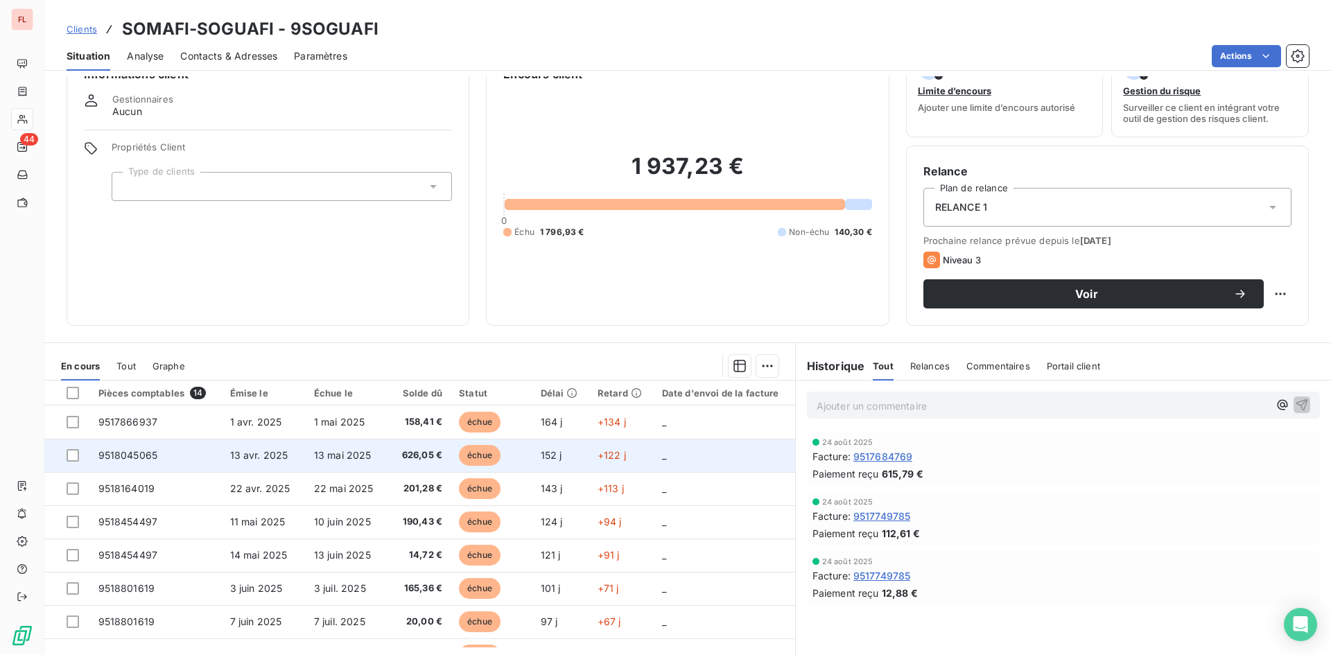
scroll to position [70, 0]
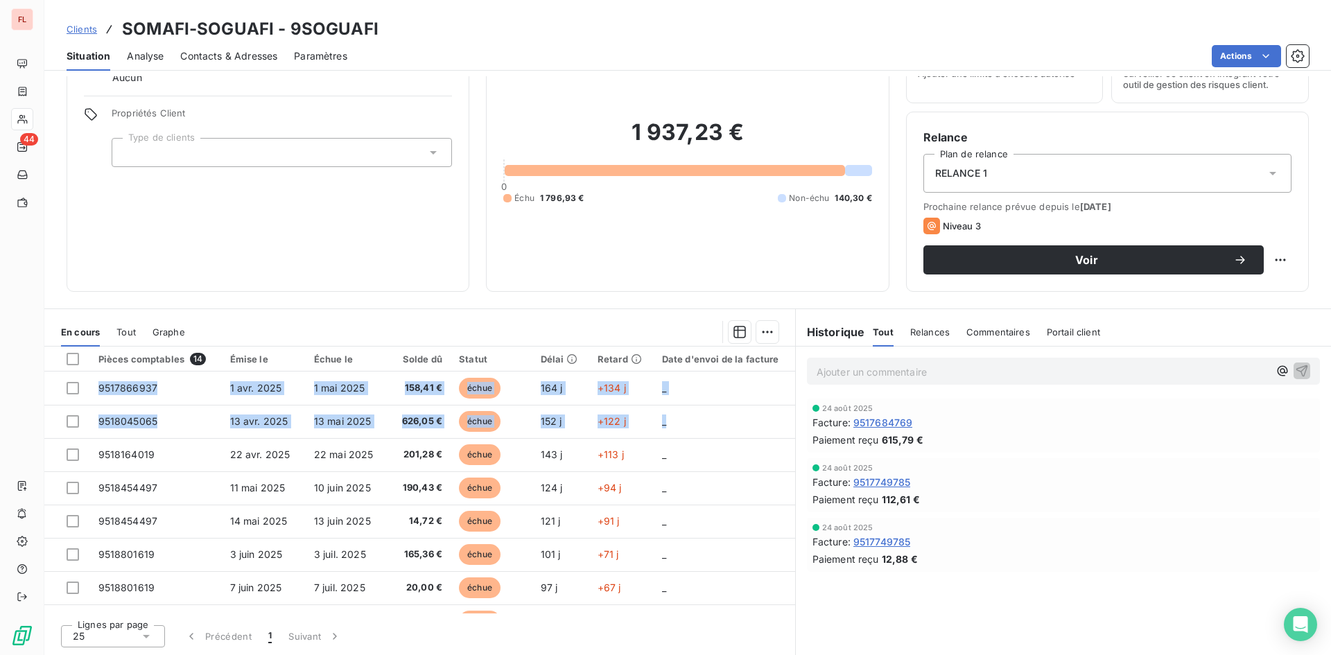
drag, startPoint x: 783, startPoint y: 413, endPoint x: 788, endPoint y: 494, distance: 80.6
click at [788, 494] on div "Pièces comptables 14 Émise le Échue le Solde dû Statut Délai Retard Date d'envo…" at bounding box center [419, 480] width 751 height 267
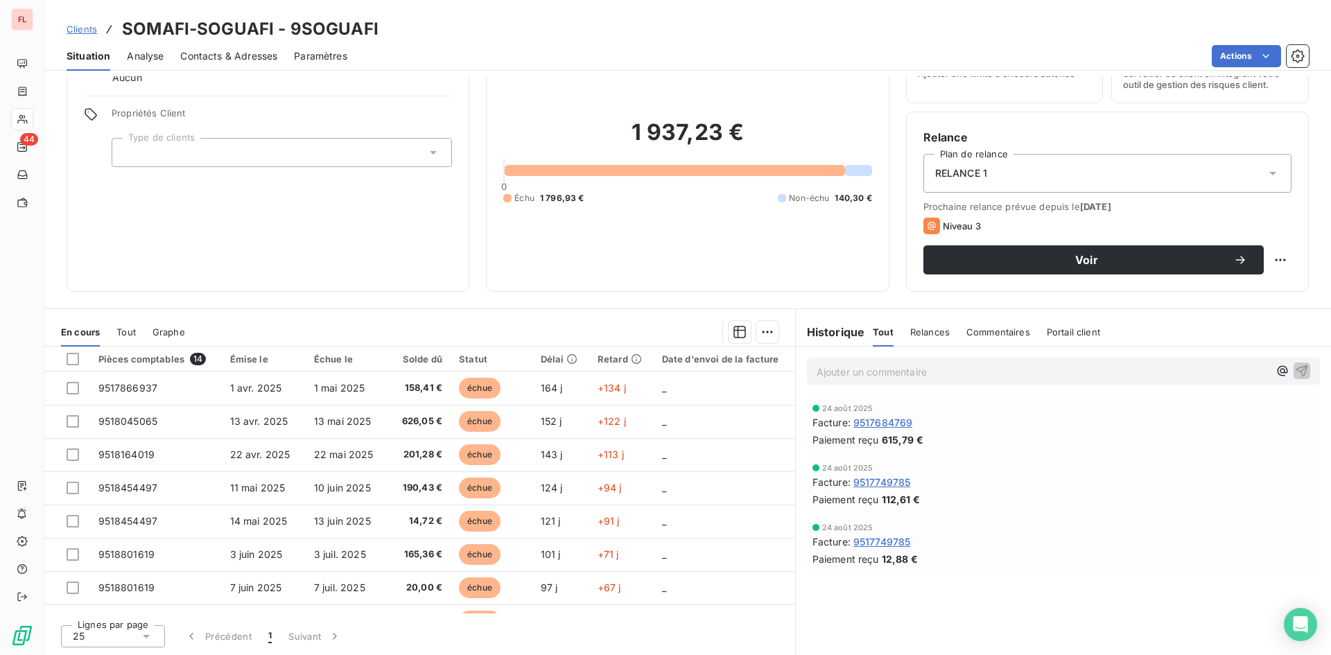
click at [783, 263] on div "1 937,23 € 0 Échu 1 796,93 € Non-échu 140,30 €" at bounding box center [687, 162] width 368 height 226
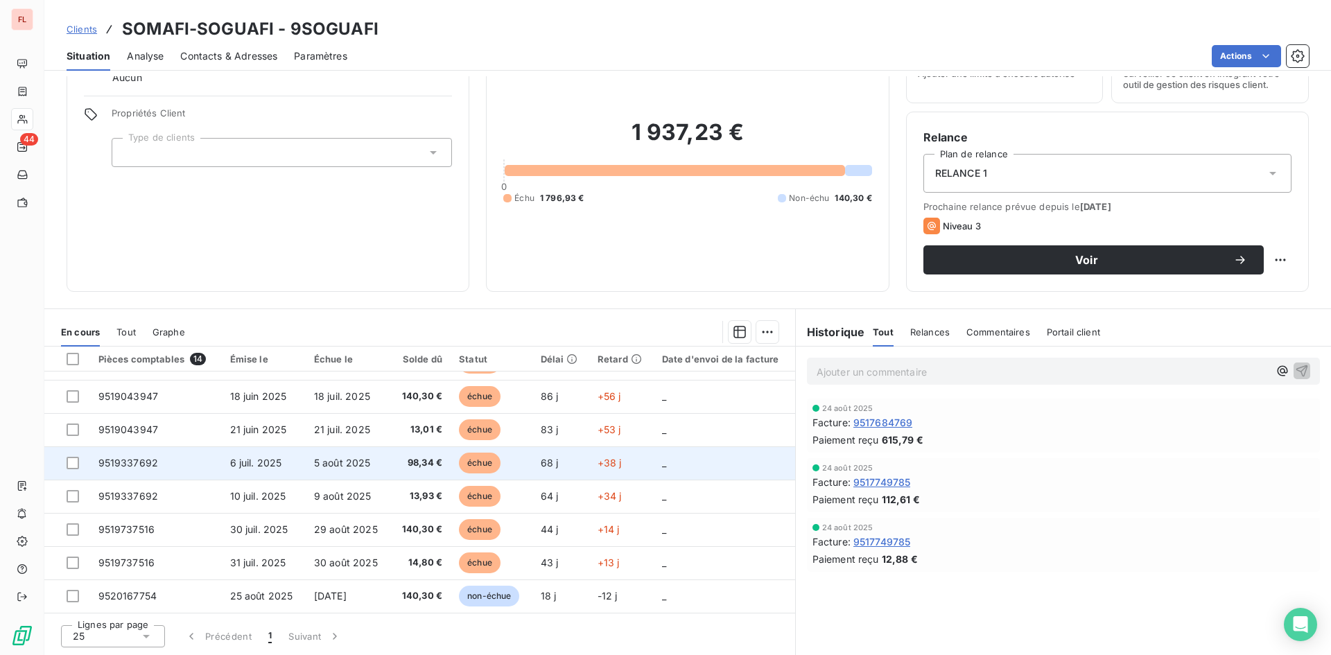
scroll to position [155, 0]
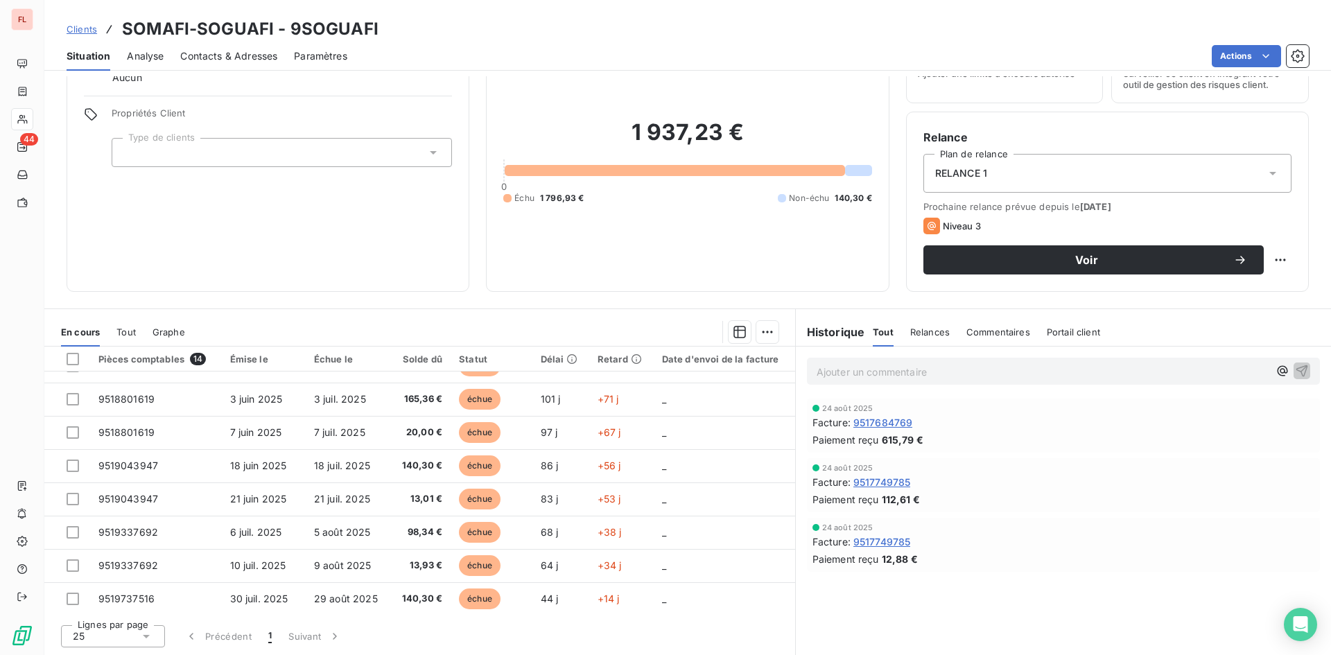
click at [889, 370] on p "Ajouter un commentaire ﻿" at bounding box center [1043, 371] width 452 height 17
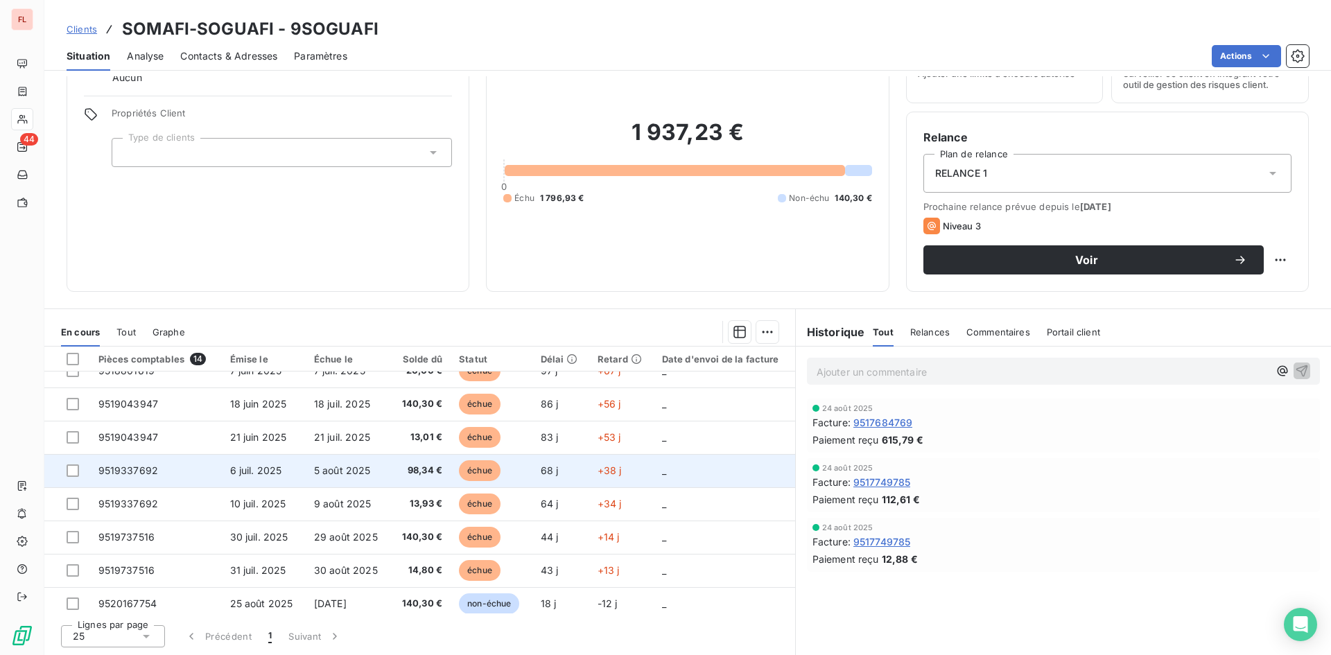
scroll to position [225, 0]
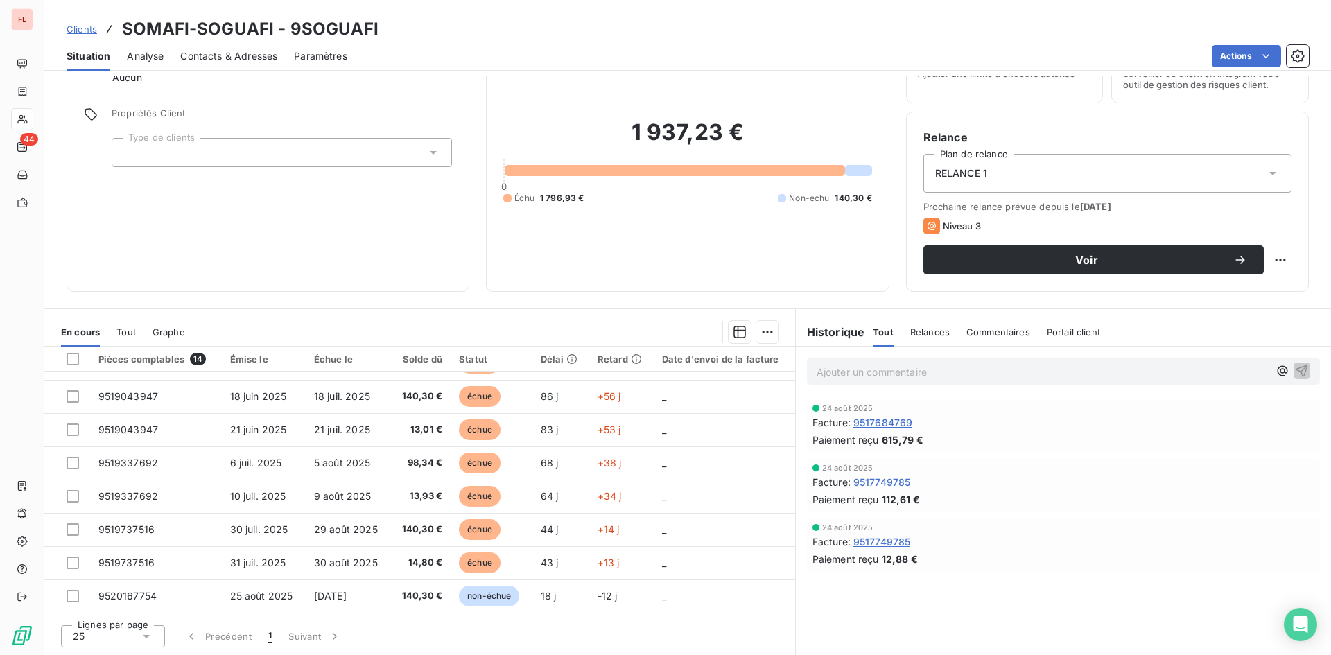
click at [883, 368] on p "Ajouter un commentaire ﻿" at bounding box center [1043, 371] width 452 height 17
click at [190, 53] on span "Contacts & Adresses" at bounding box center [228, 56] width 97 height 14
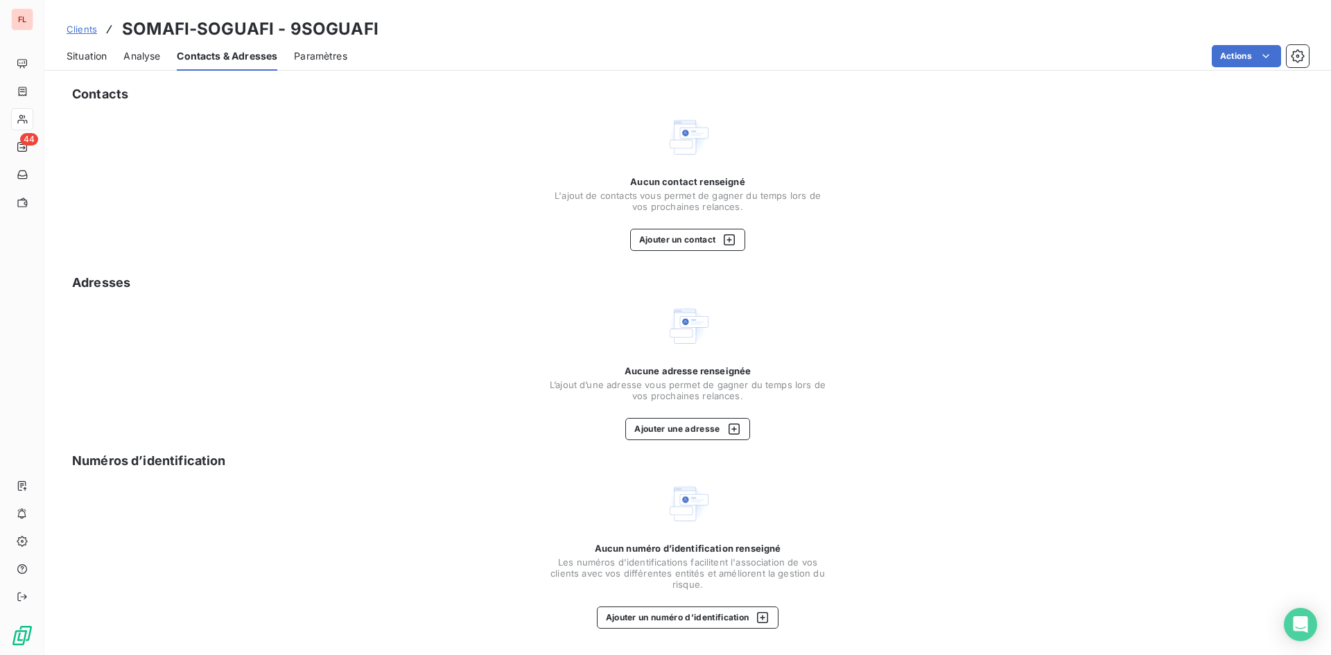
click at [87, 28] on span "Clients" at bounding box center [82, 29] width 31 height 11
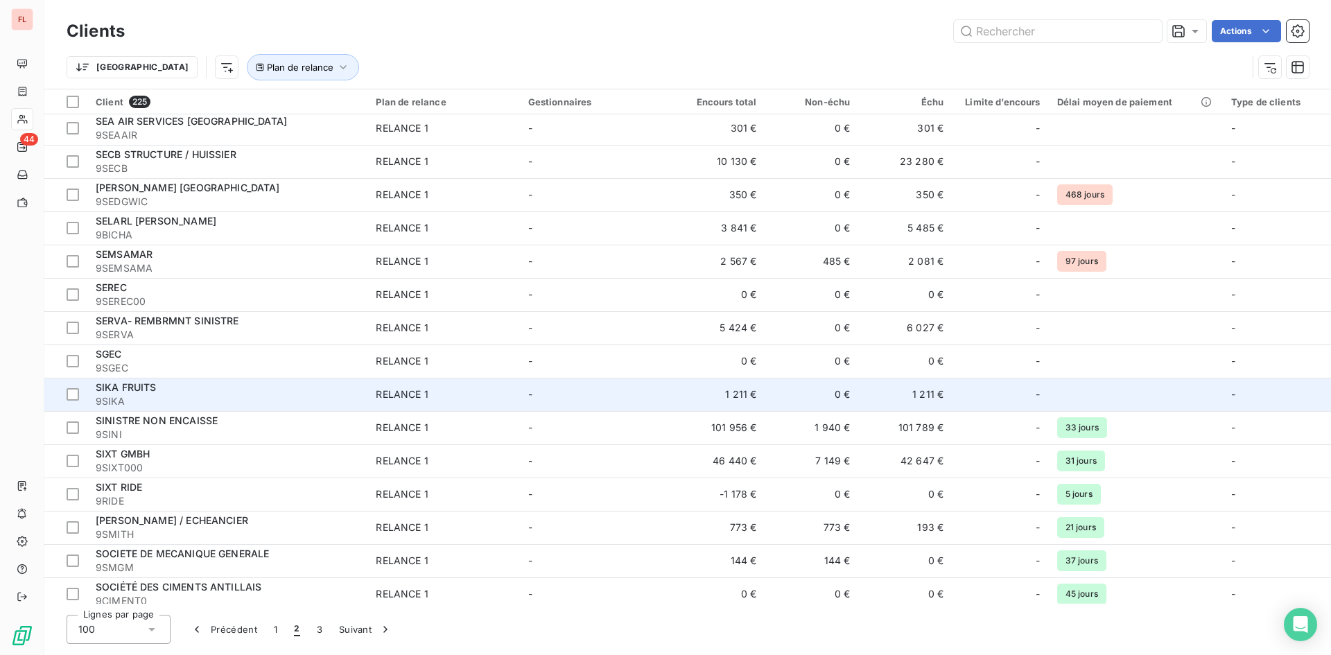
scroll to position [2839, 0]
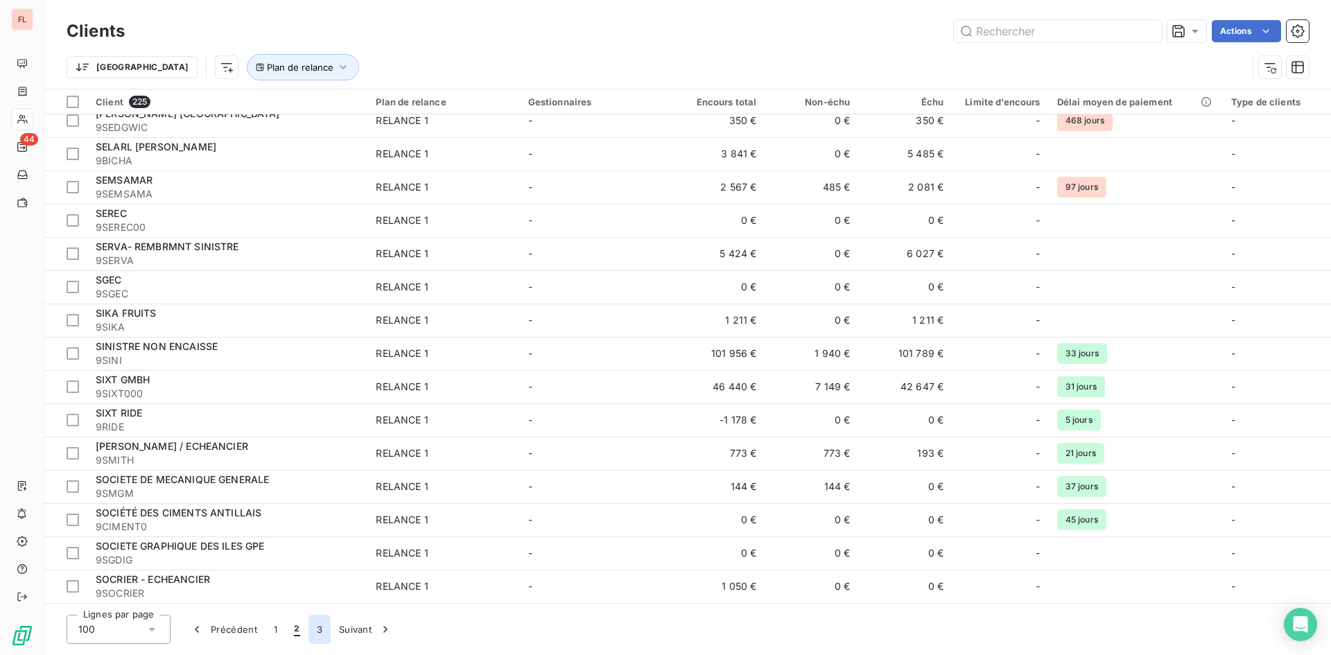
click at [315, 626] on button "3" at bounding box center [320, 629] width 22 height 29
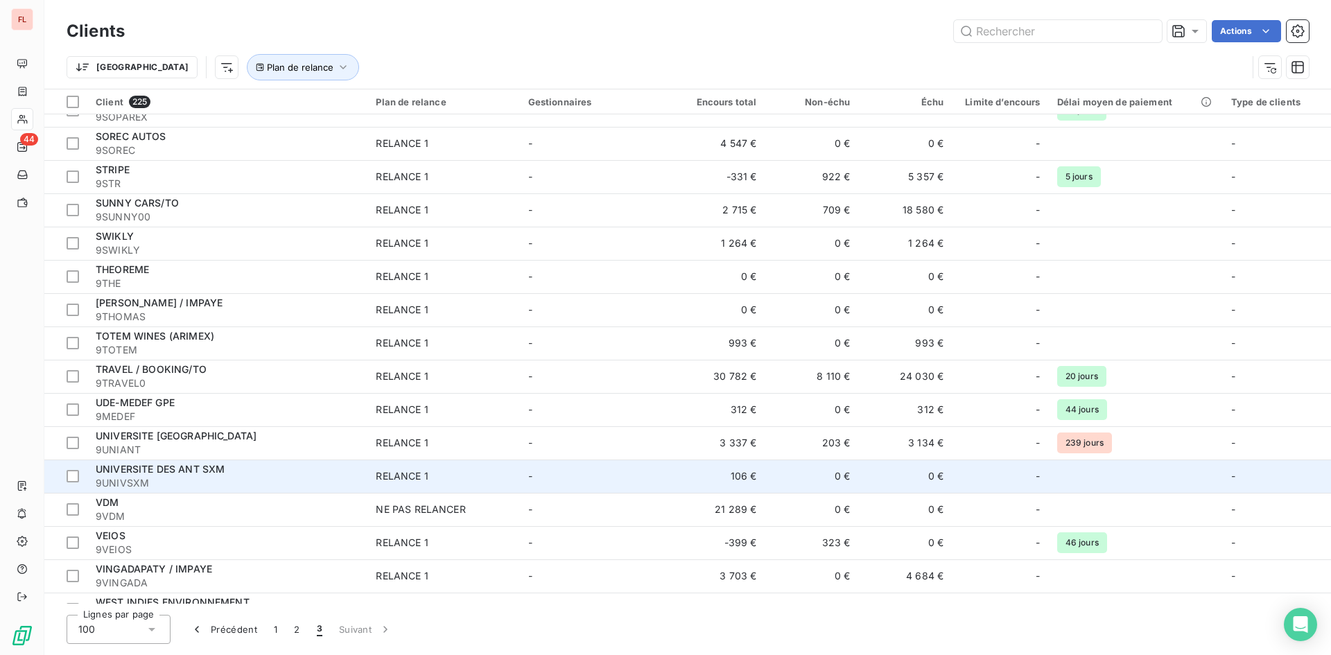
scroll to position [66, 0]
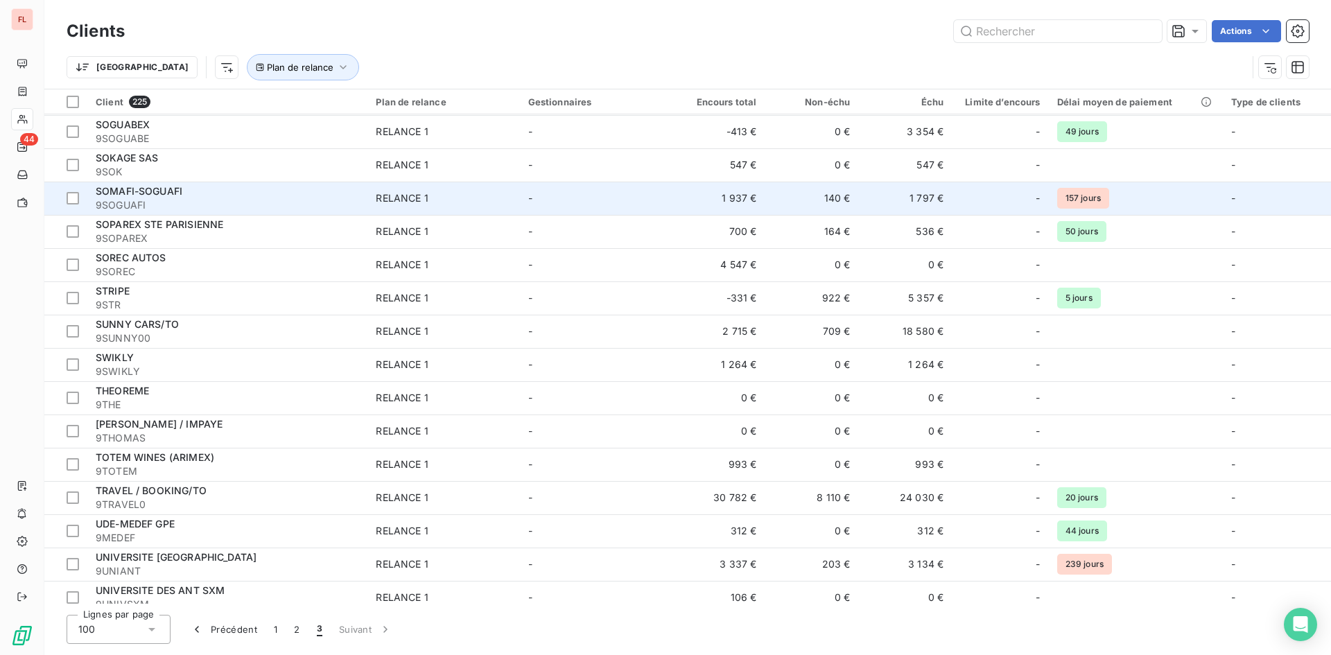
click at [241, 208] on span "9SOGUAFI" at bounding box center [227, 205] width 263 height 14
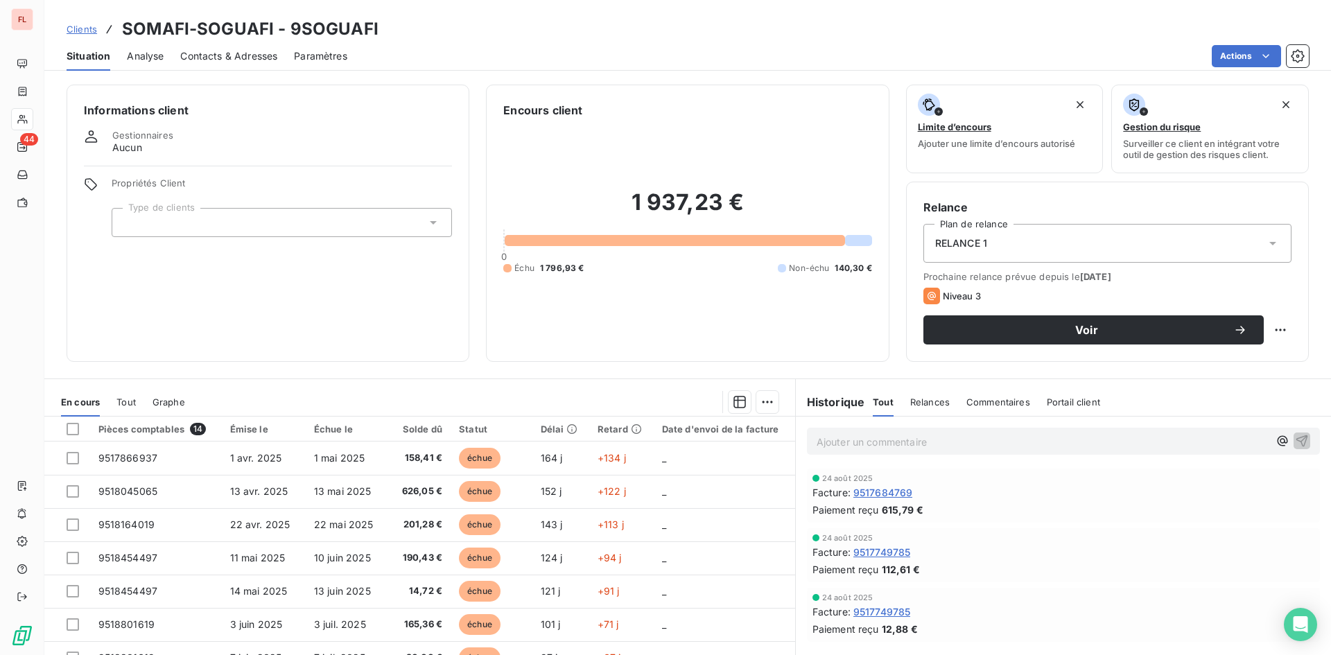
click at [268, 60] on span "Contacts & Adresses" at bounding box center [228, 56] width 97 height 14
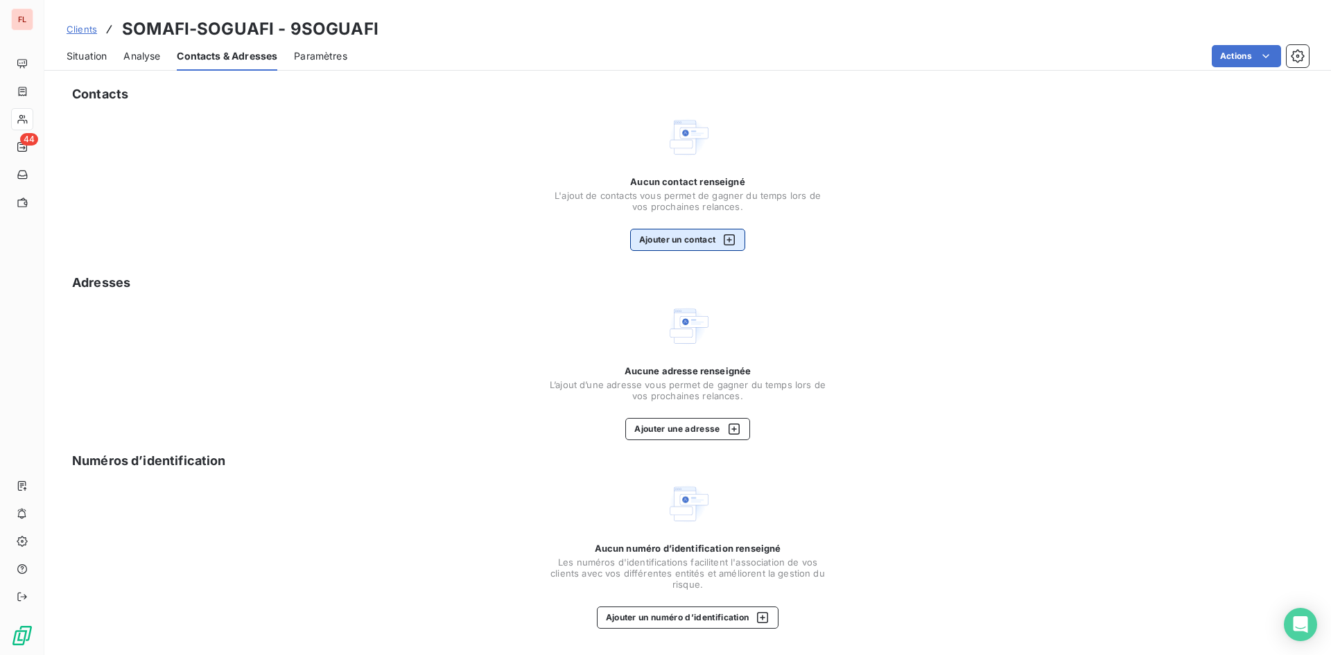
click at [691, 242] on button "Ajouter un contact" at bounding box center [688, 240] width 116 height 22
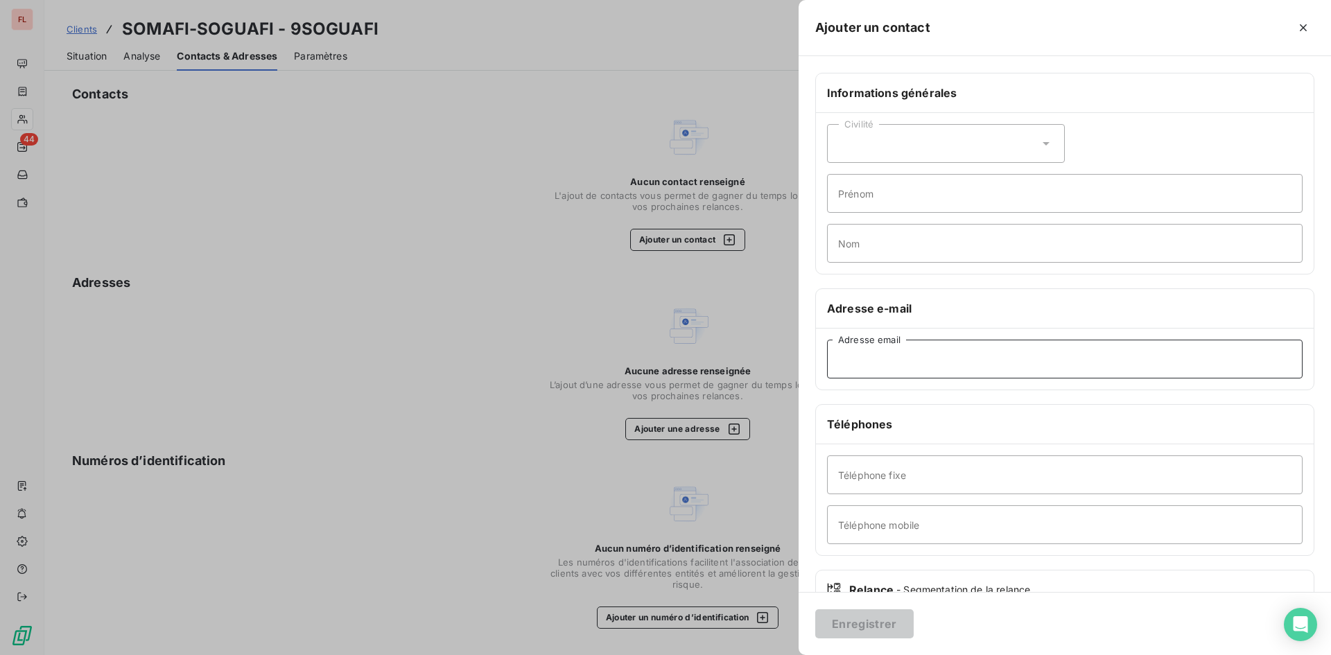
click at [848, 353] on input "Adresse email" at bounding box center [1065, 359] width 476 height 39
paste input "[EMAIL_ADDRESS][DOMAIN_NAME]"
type input "[EMAIL_ADDRESS][DOMAIN_NAME]"
click at [849, 633] on button "Enregistrer" at bounding box center [864, 623] width 98 height 29
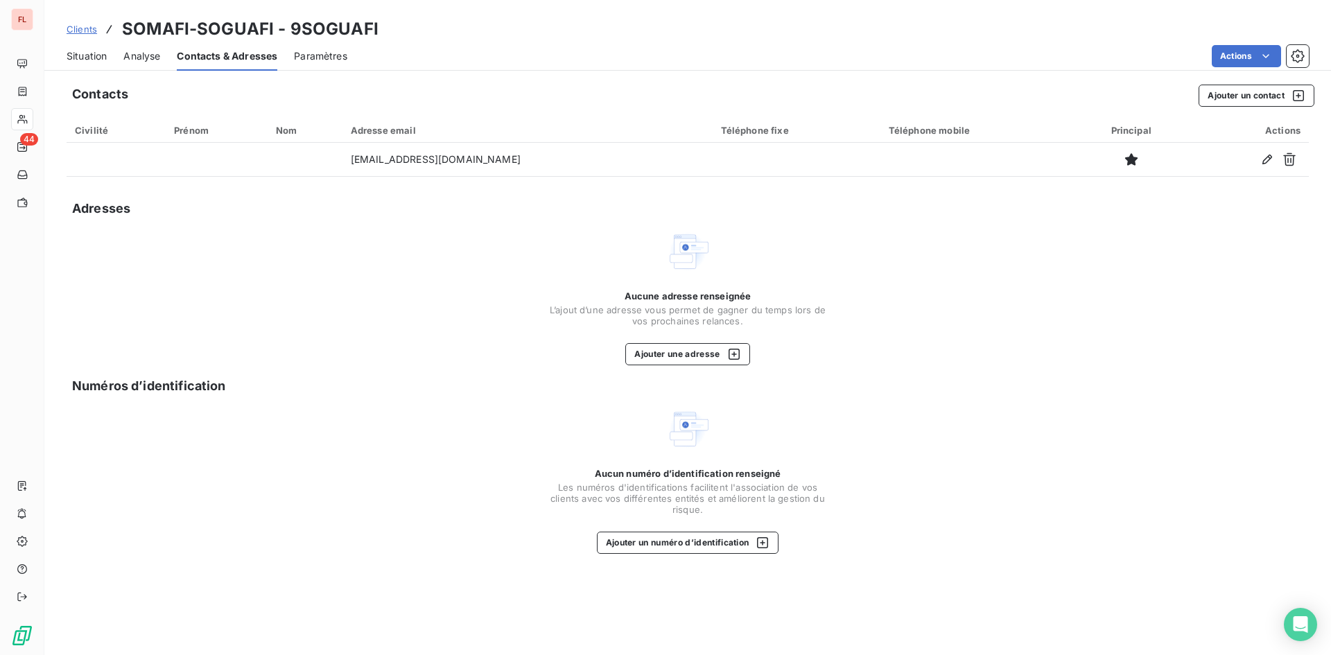
click at [99, 61] on span "Situation" at bounding box center [87, 56] width 40 height 14
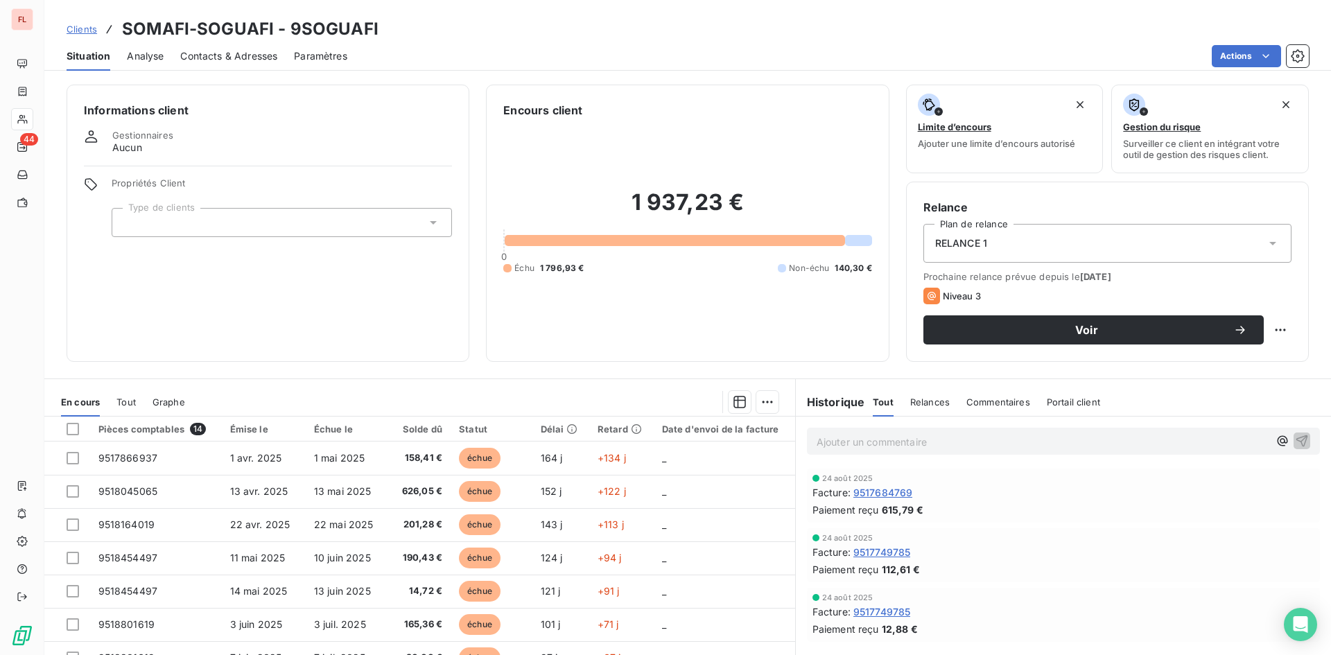
click at [840, 455] on div "Ajouter un commentaire ﻿" at bounding box center [1063, 441] width 535 height 49
click at [850, 436] on p "Ajouter un commentaire ﻿" at bounding box center [1043, 441] width 452 height 17
click at [1297, 444] on icon "button" at bounding box center [1303, 441] width 12 height 12
